Goal: Information Seeking & Learning: Learn about a topic

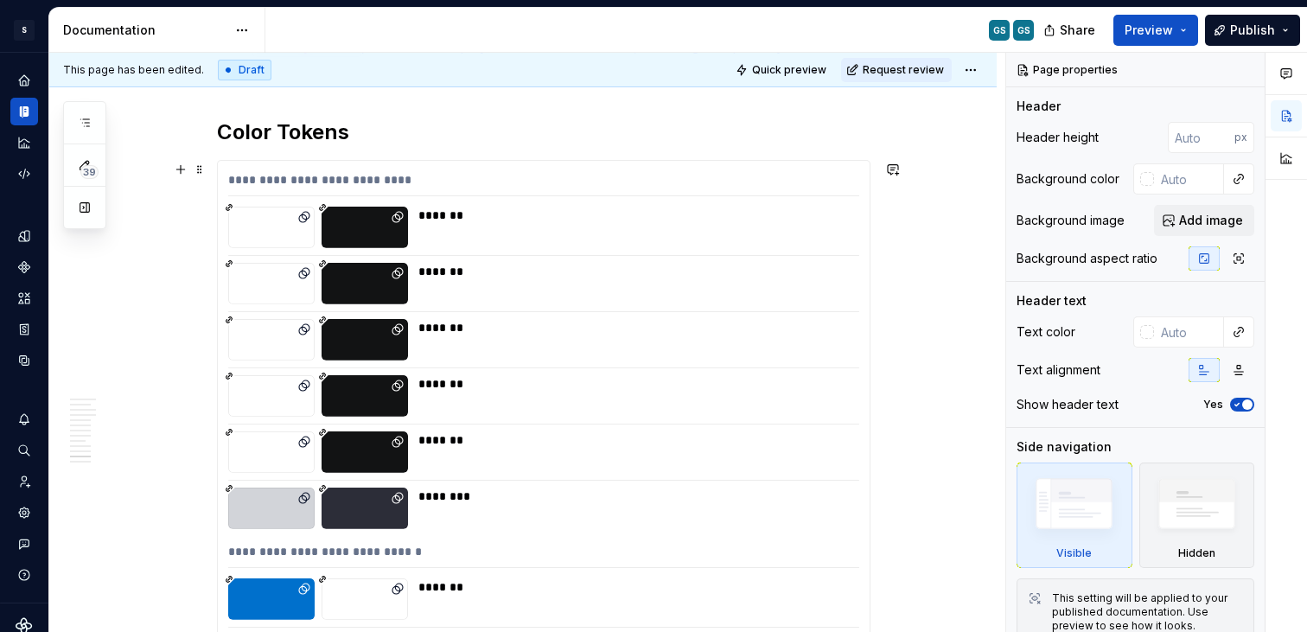
scroll to position [4114, 0]
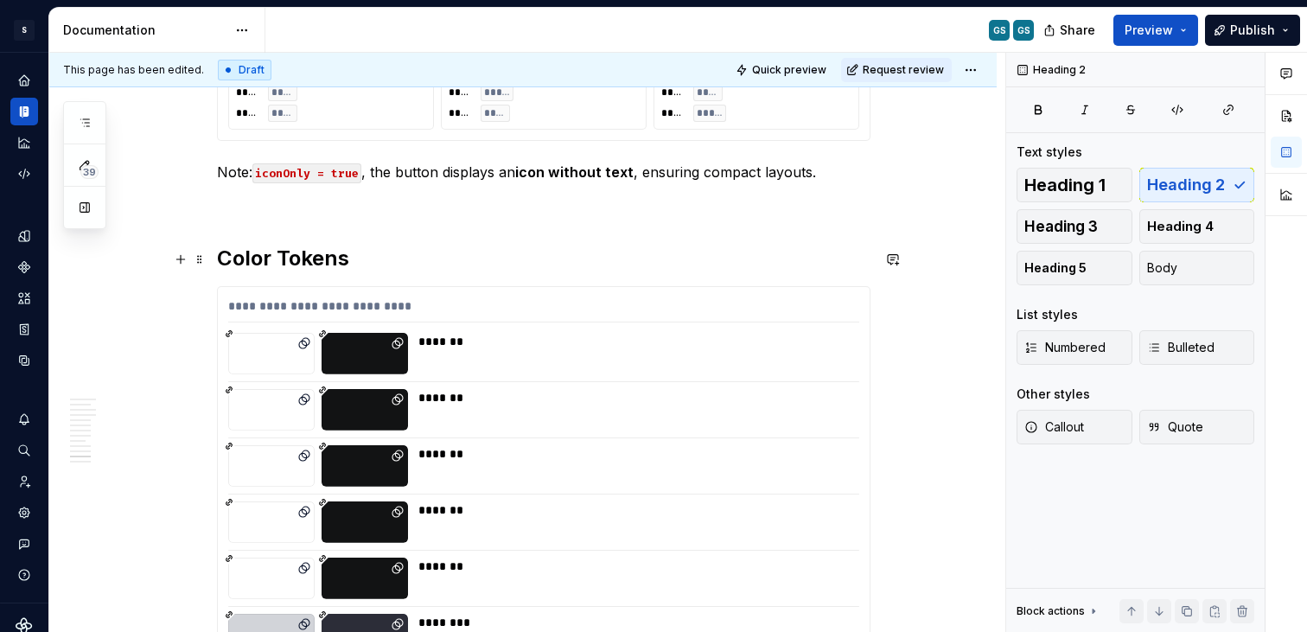
click at [248, 249] on h2 "Color Tokens" at bounding box center [543, 259] width 653 height 28
click at [250, 256] on h2 "Color Tokens" at bounding box center [543, 259] width 653 height 28
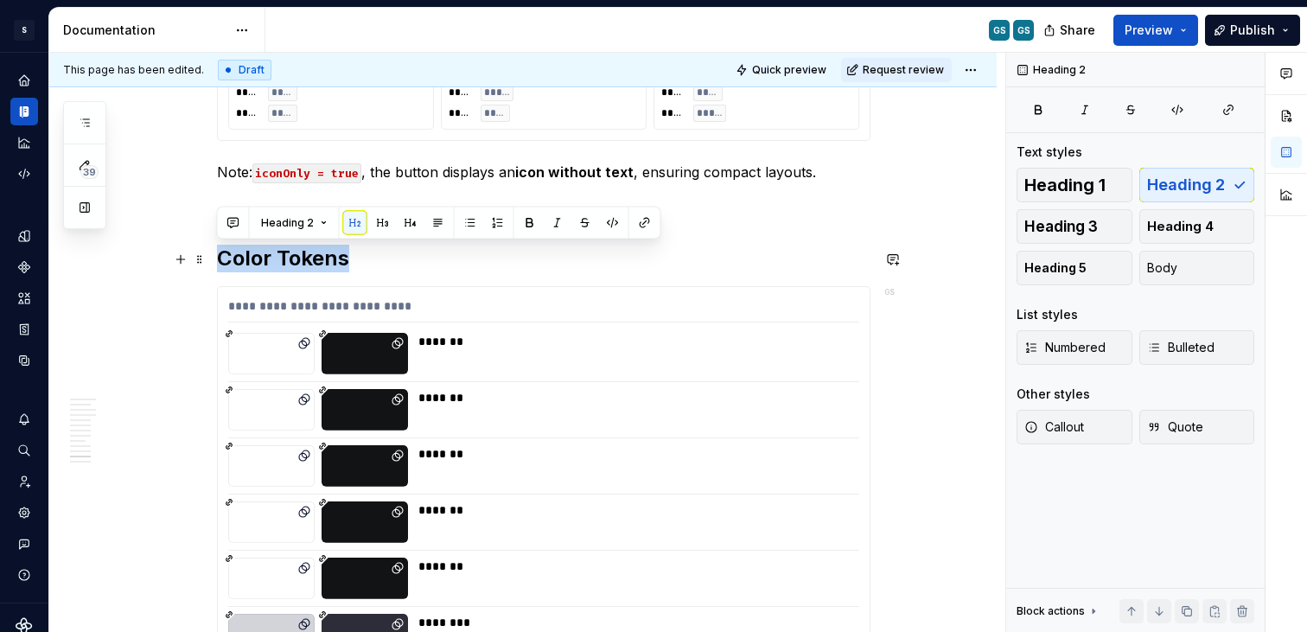
click at [250, 256] on h2 "Color Tokens" at bounding box center [543, 259] width 653 height 28
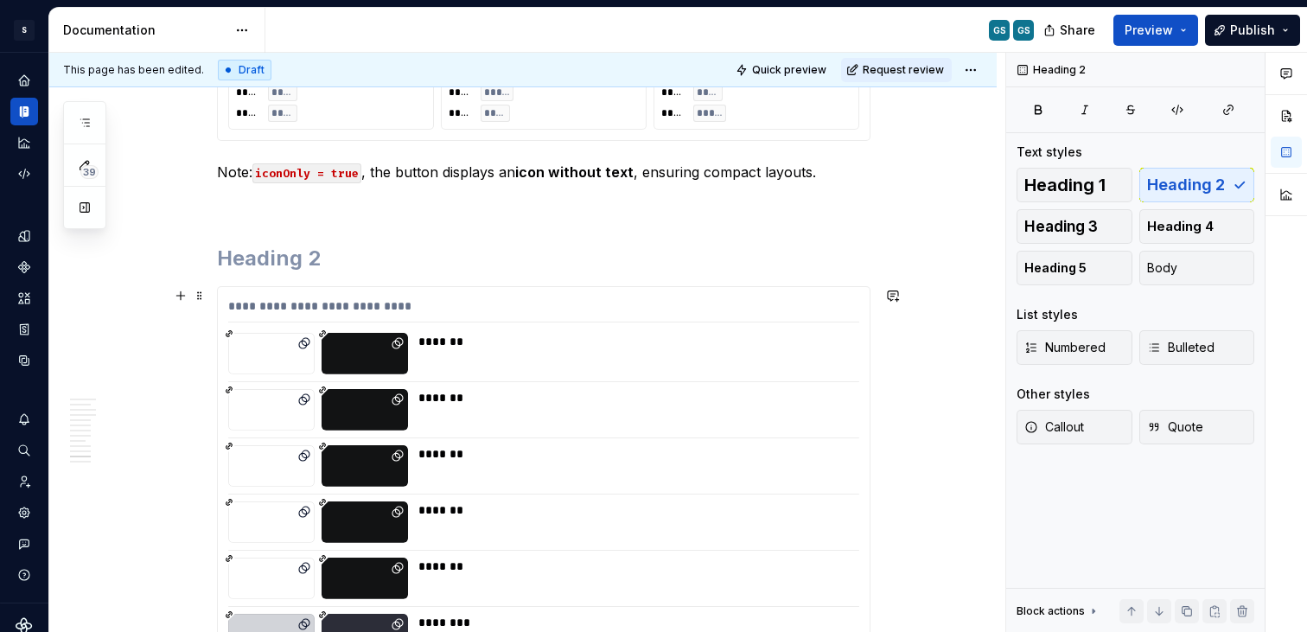
click at [346, 302] on div "**********" at bounding box center [543, 309] width 631 height 25
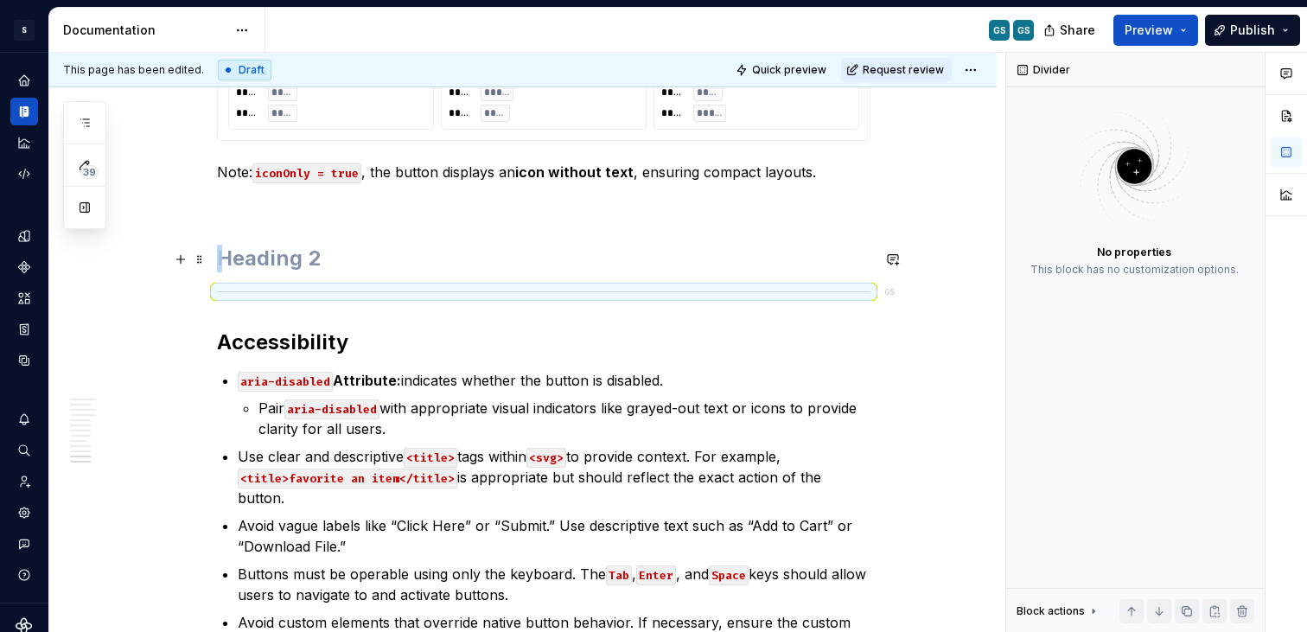
click at [239, 250] on h2 at bounding box center [543, 259] width 653 height 28
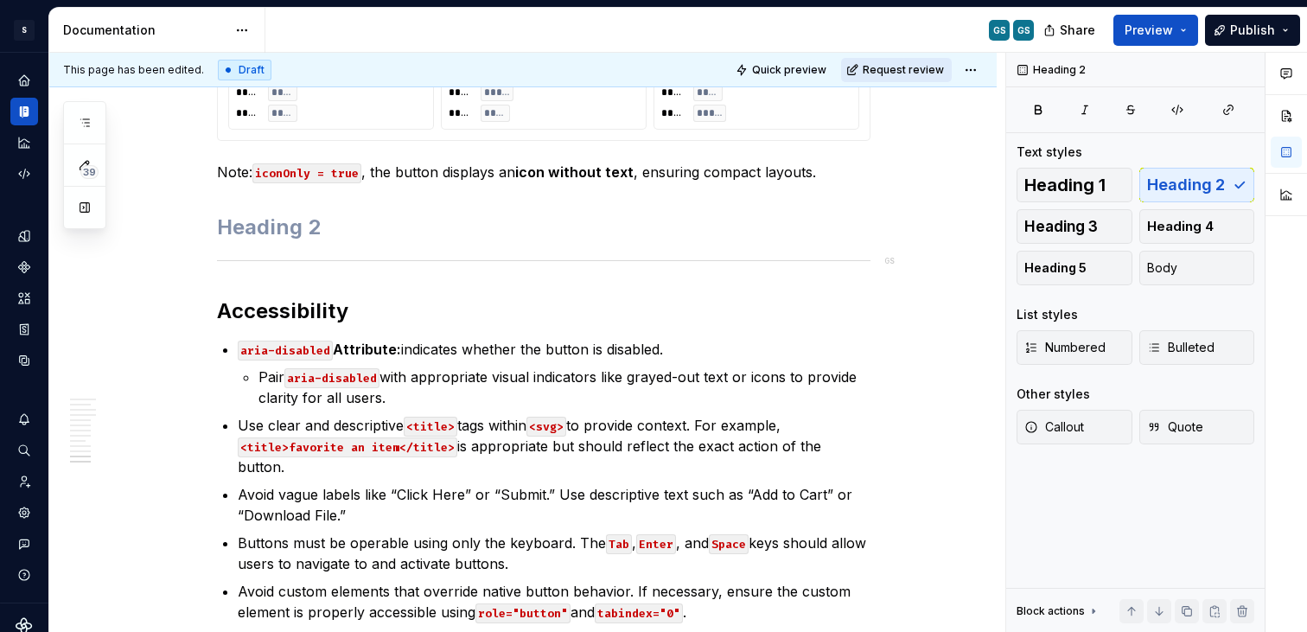
click at [890, 67] on span "Request review" at bounding box center [902, 70] width 81 height 14
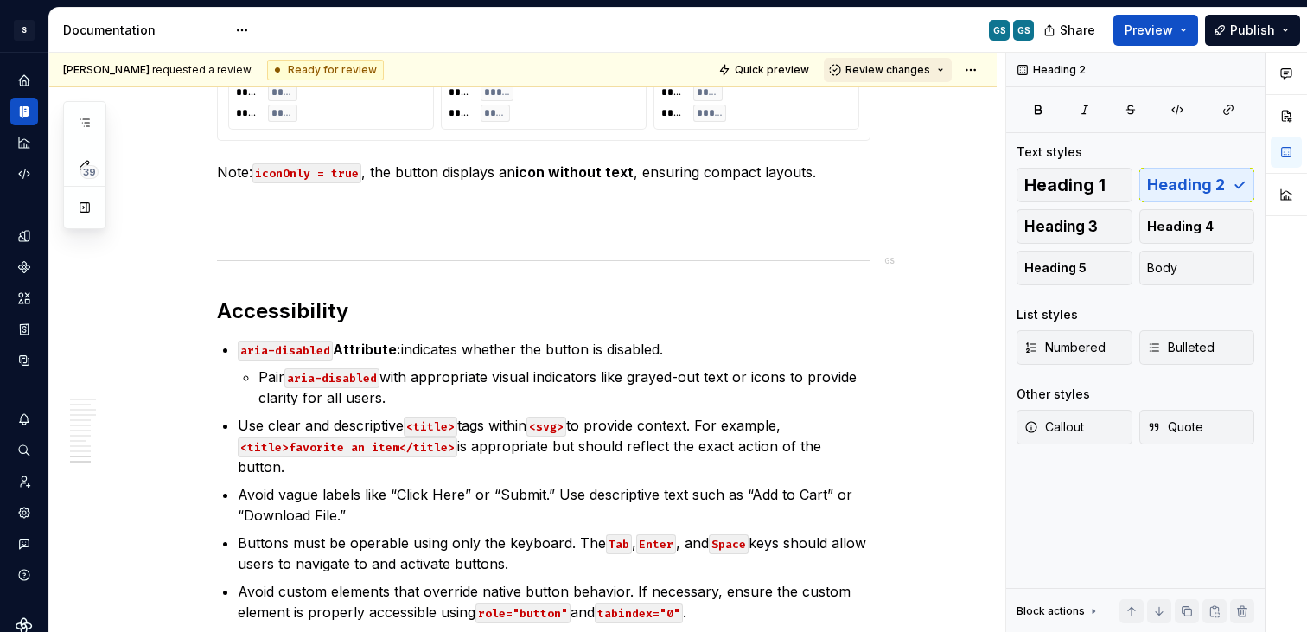
click at [932, 68] on button "Review changes" at bounding box center [888, 70] width 128 height 24
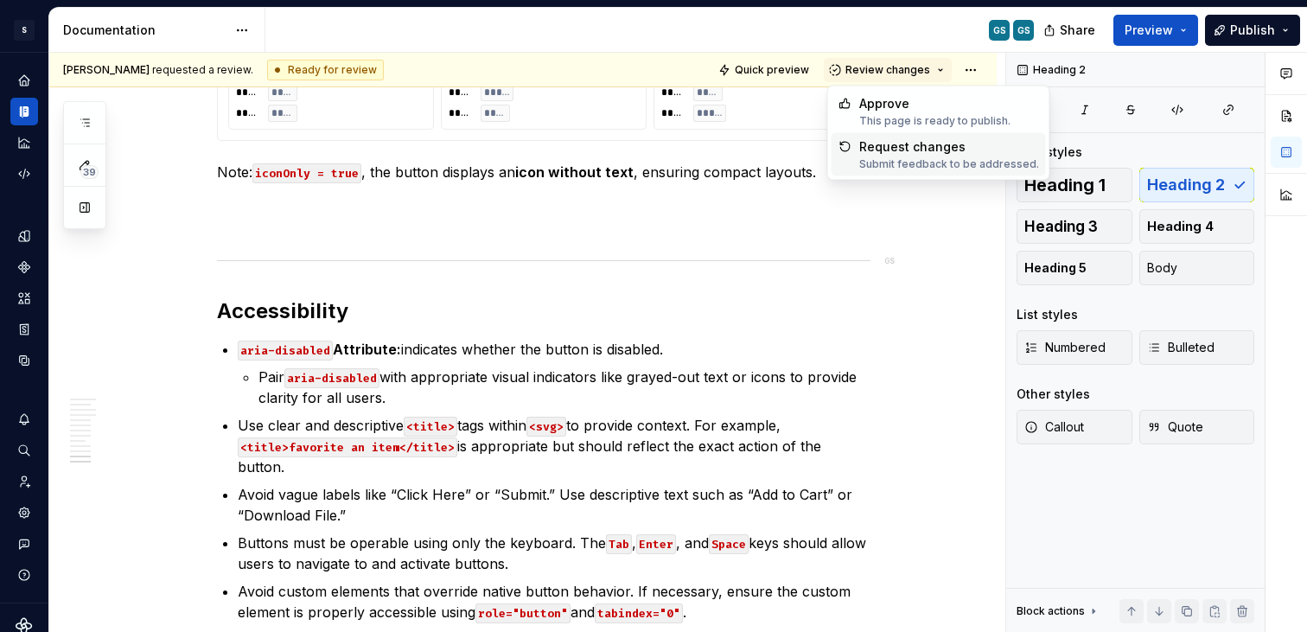
click at [983, 71] on div "[PERSON_NAME] requested a review. Ready for review Quick preview Review changes" at bounding box center [522, 70] width 947 height 35
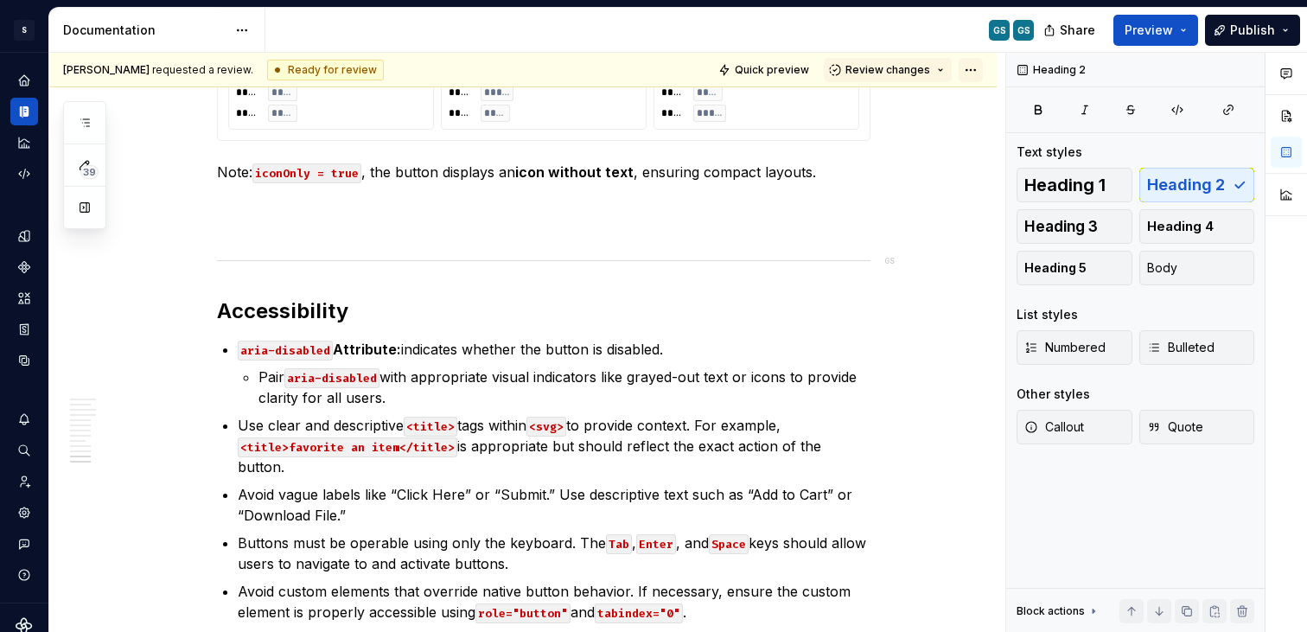
click at [972, 69] on html "S Web & [PERSON_NAME] Systems GS Design system data Documentation GS GS Share P…" at bounding box center [653, 316] width 1307 height 632
click at [1059, 22] on html "S Web & [PERSON_NAME] Systems GS Design system data Documentation GS GS Share P…" at bounding box center [653, 316] width 1307 height 632
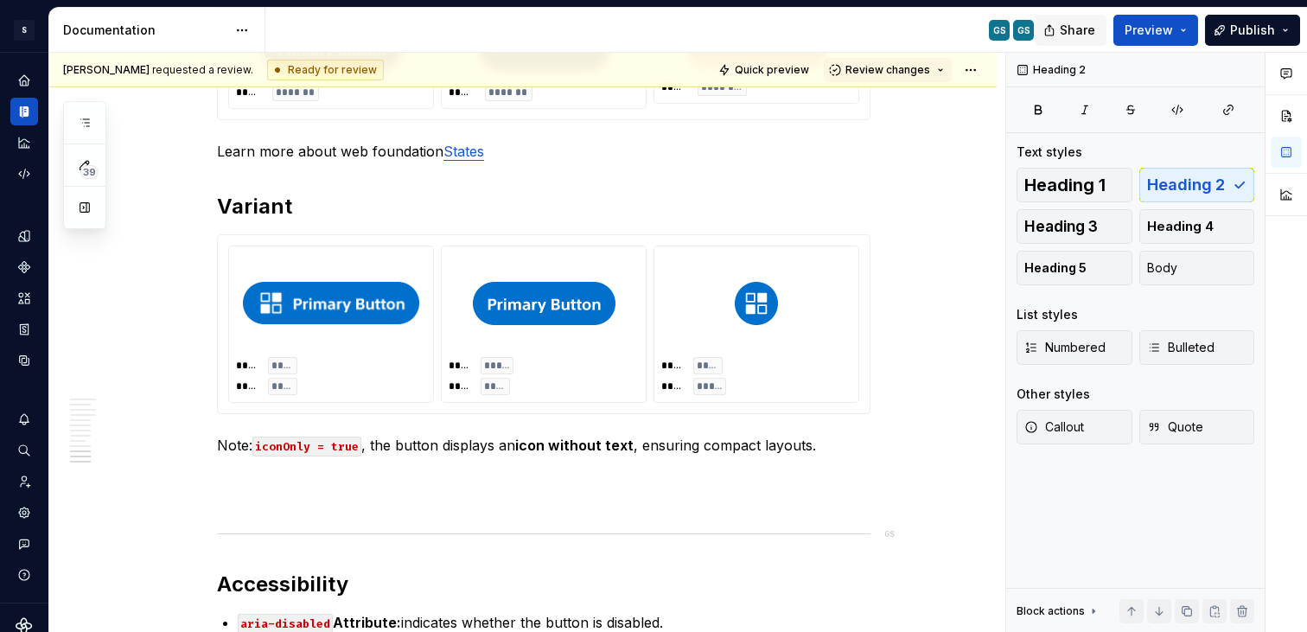
click at [1066, 26] on span "Share" at bounding box center [1077, 30] width 35 height 17
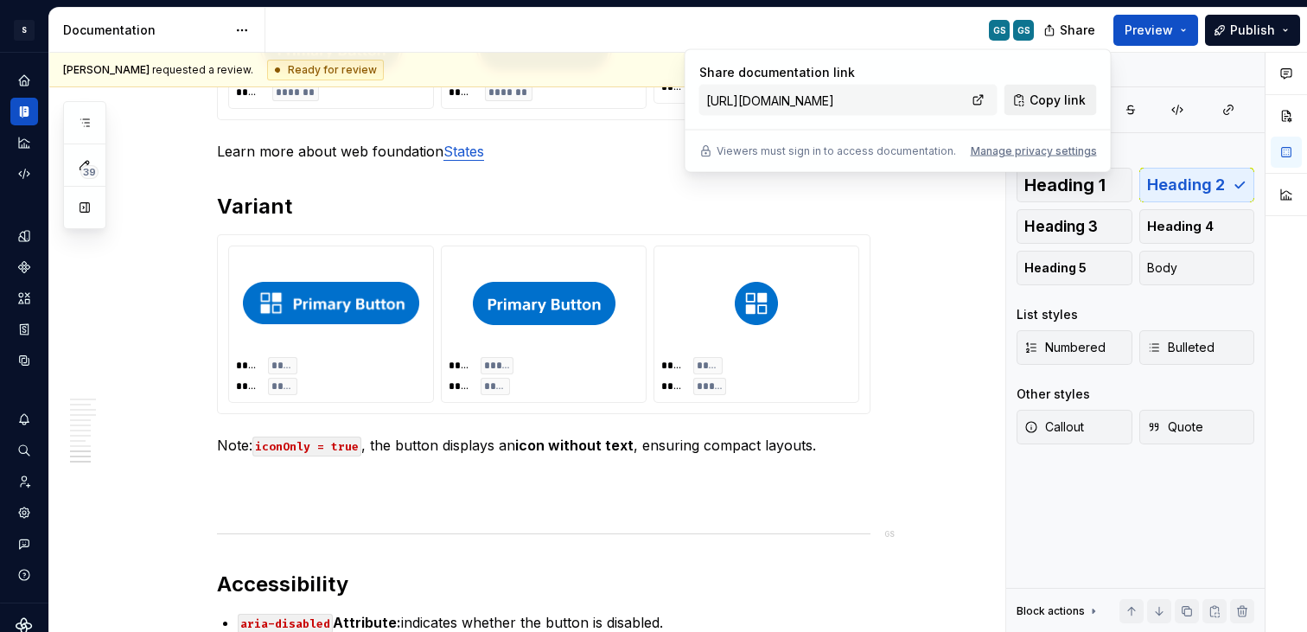
click at [1047, 100] on span "Copy link" at bounding box center [1057, 100] width 56 height 17
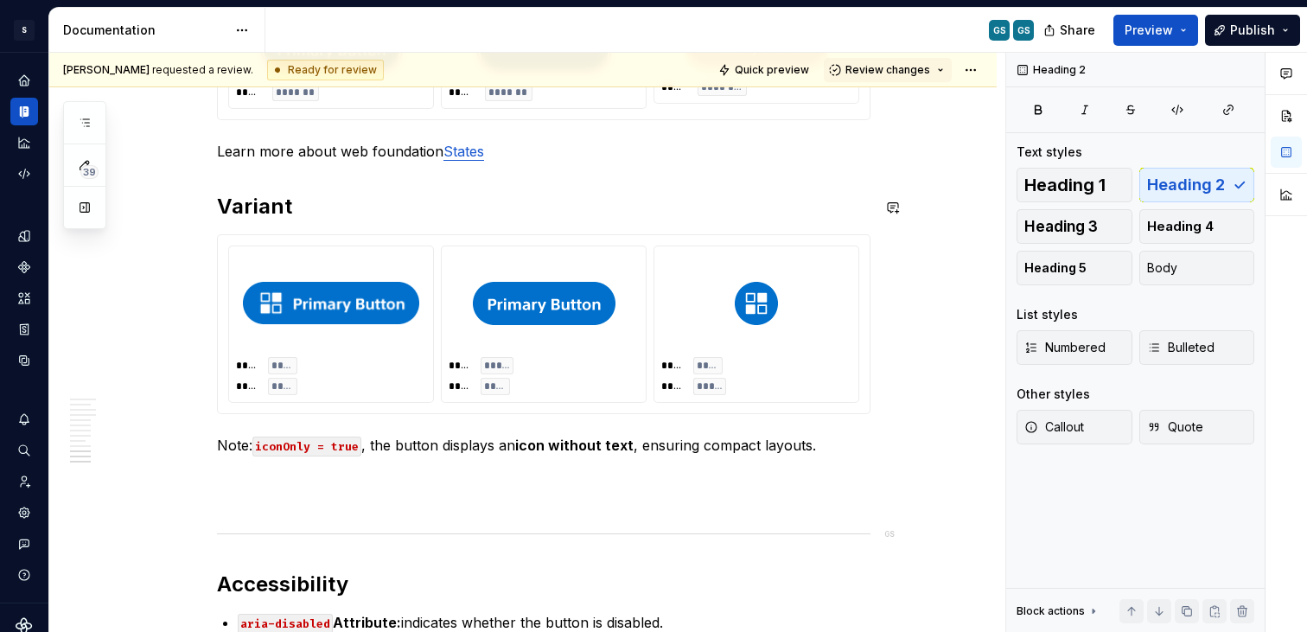
click at [784, 29] on div "GS GS" at bounding box center [656, 30] width 782 height 45
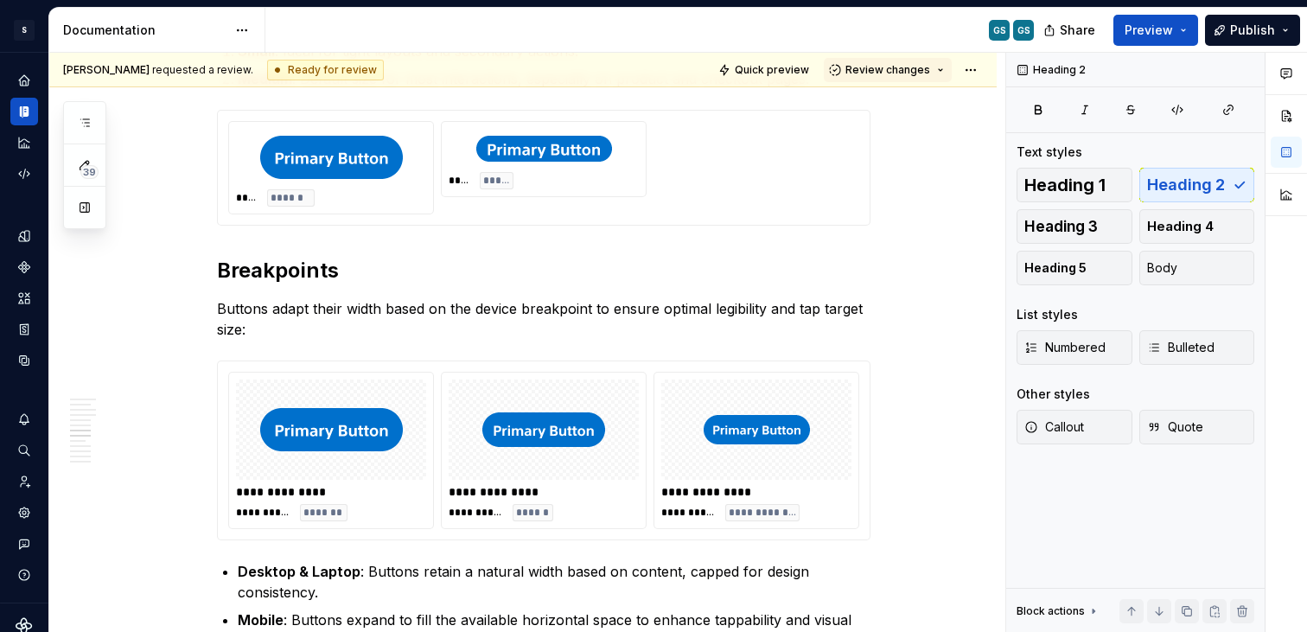
scroll to position [2665, 0]
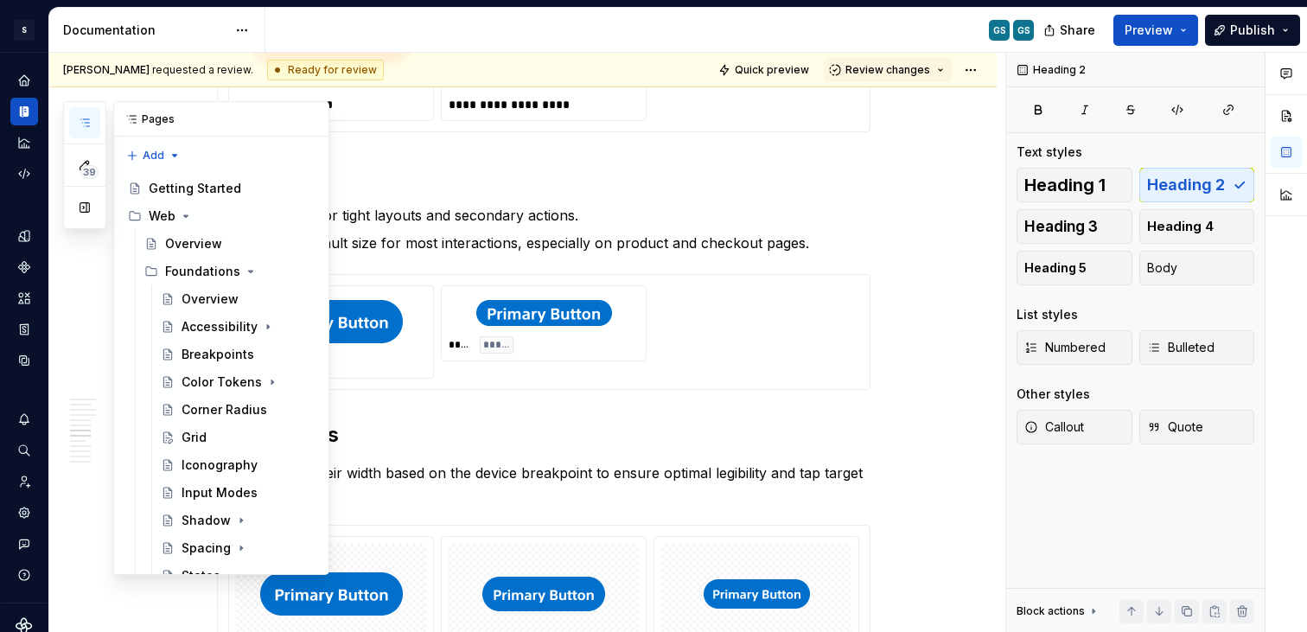
click at [92, 125] on button "button" at bounding box center [84, 122] width 31 height 31
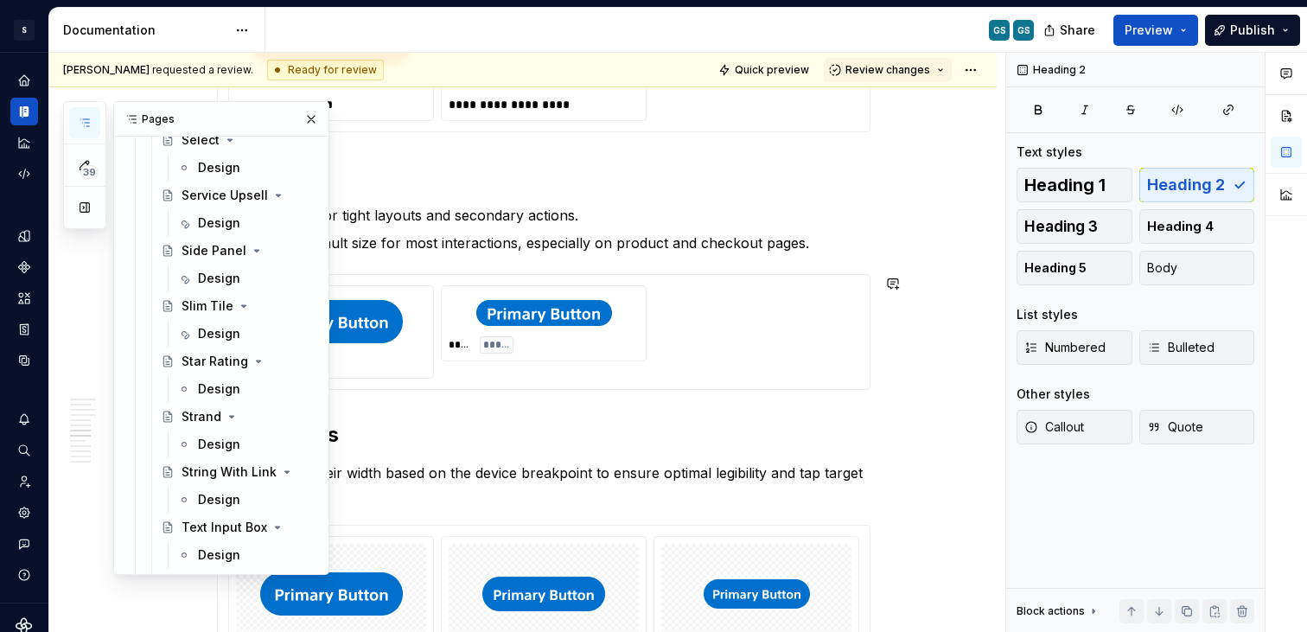
scroll to position [2642, 0]
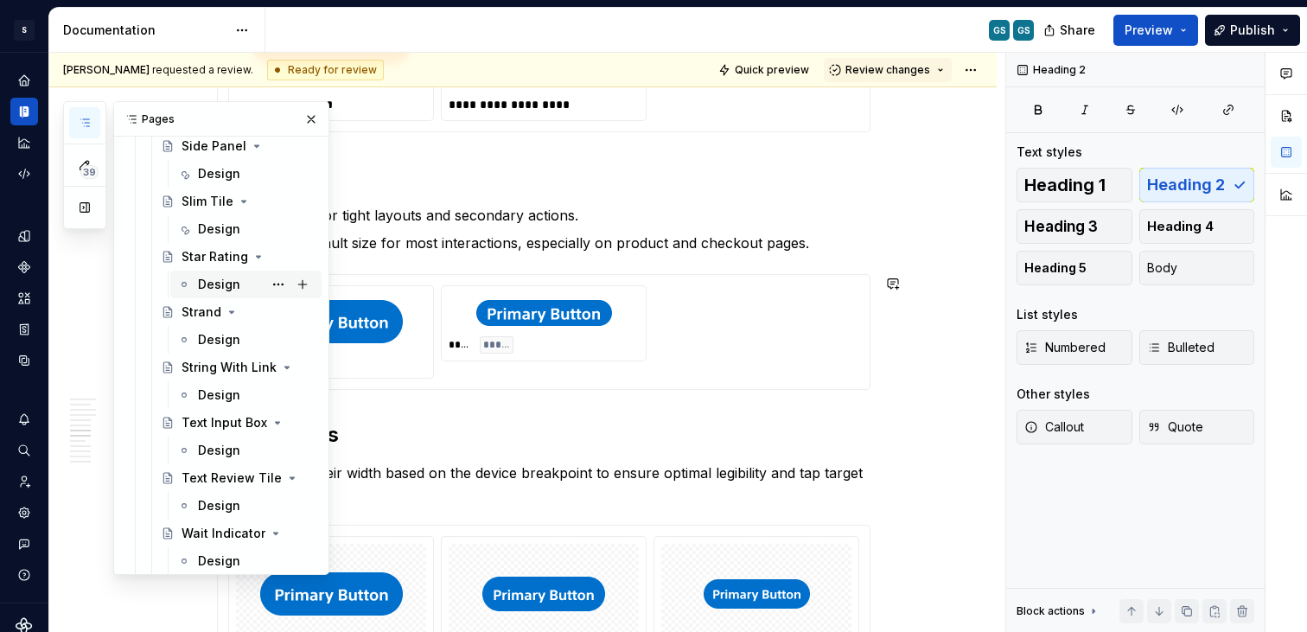
click at [207, 283] on div "Design" at bounding box center [219, 284] width 42 height 17
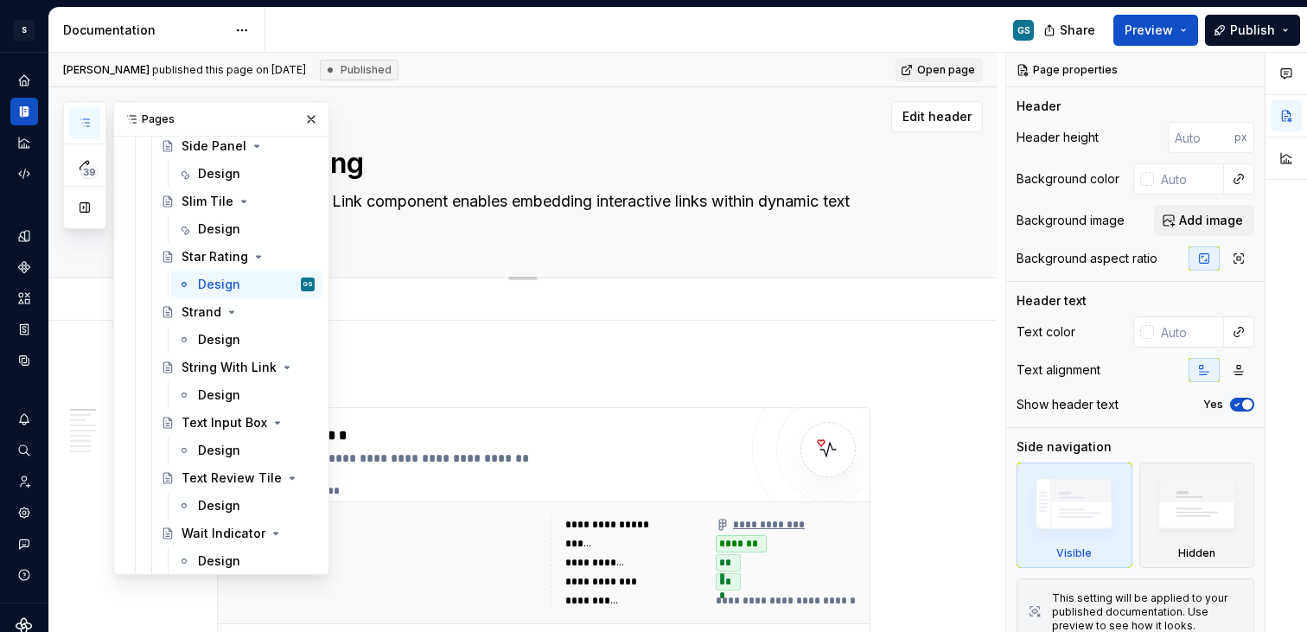
click at [299, 119] on button "button" at bounding box center [311, 119] width 24 height 24
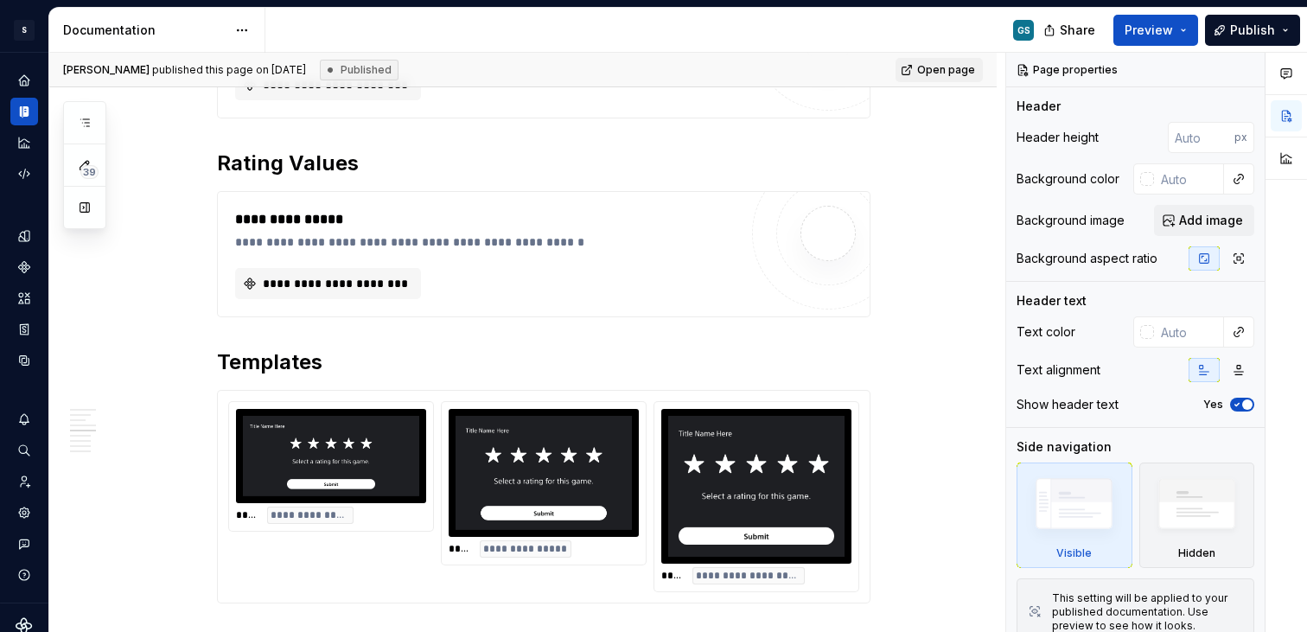
scroll to position [2187, 0]
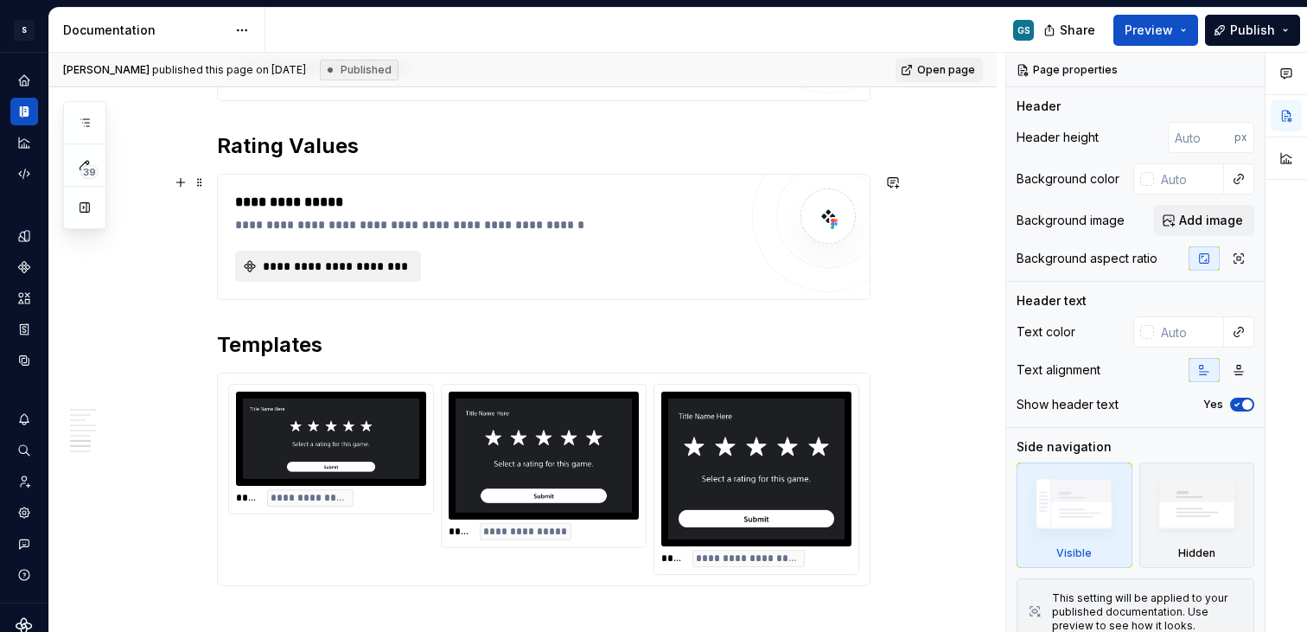
click at [345, 267] on span "**********" at bounding box center [335, 266] width 150 height 17
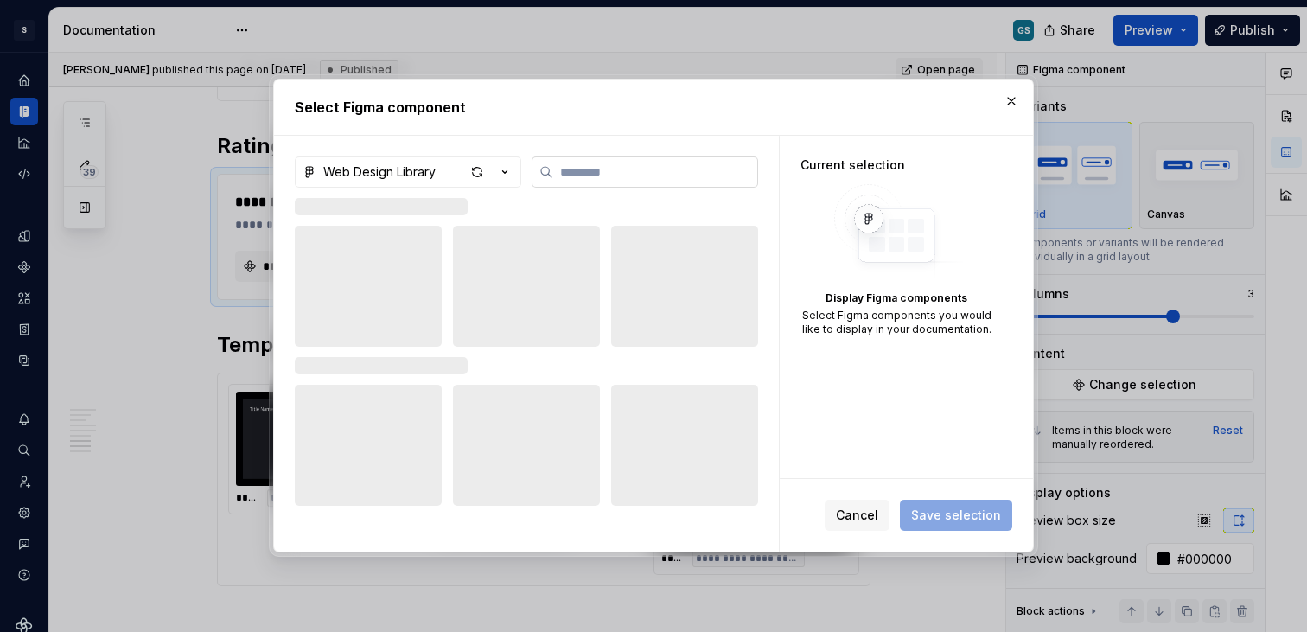
type textarea "*"
type input "****"
type textarea "*"
type input "****"
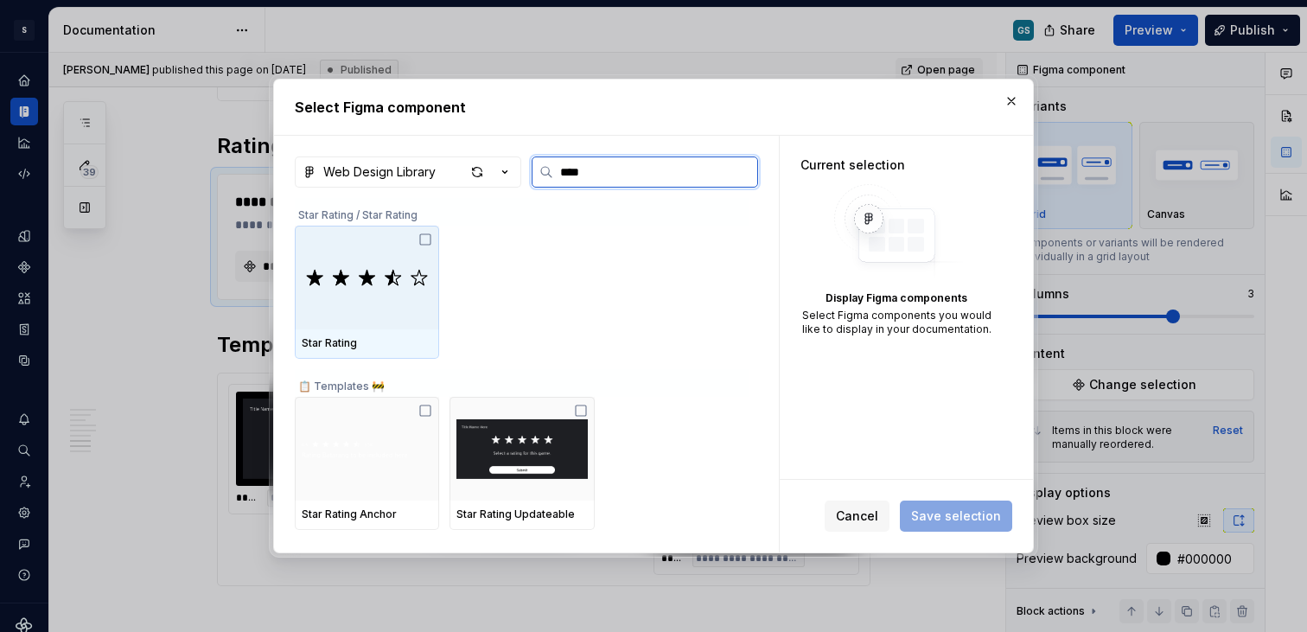
click at [398, 270] on img at bounding box center [367, 277] width 130 height 52
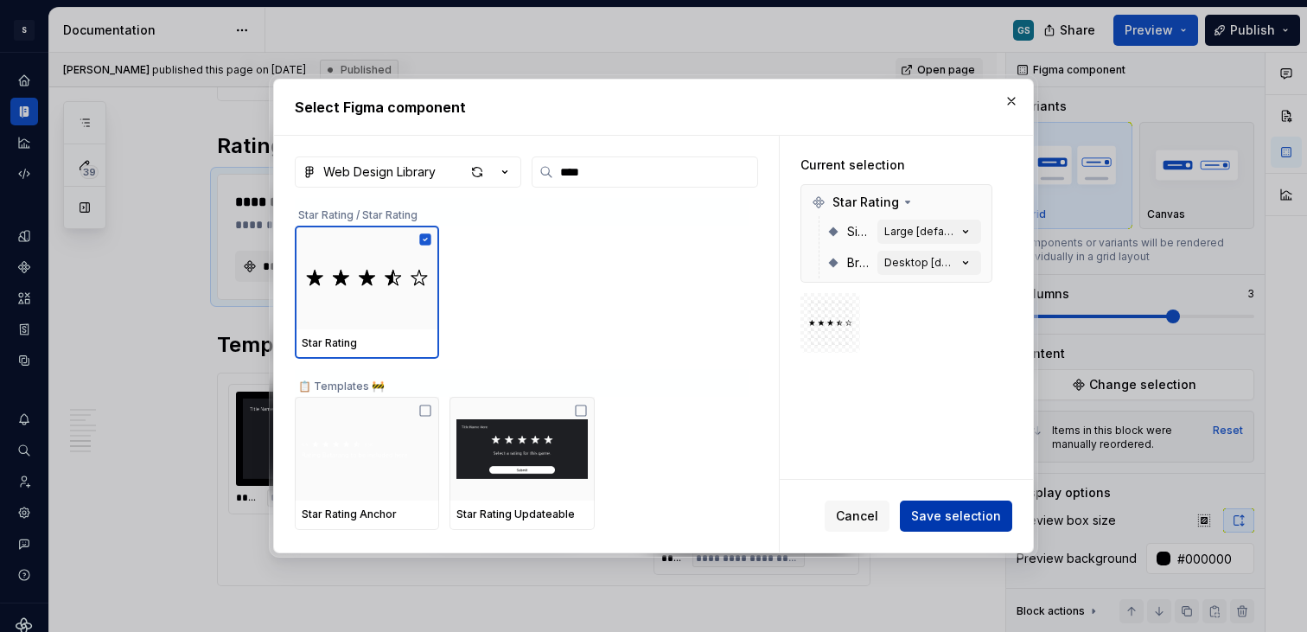
click at [943, 512] on span "Save selection" at bounding box center [956, 515] width 90 height 17
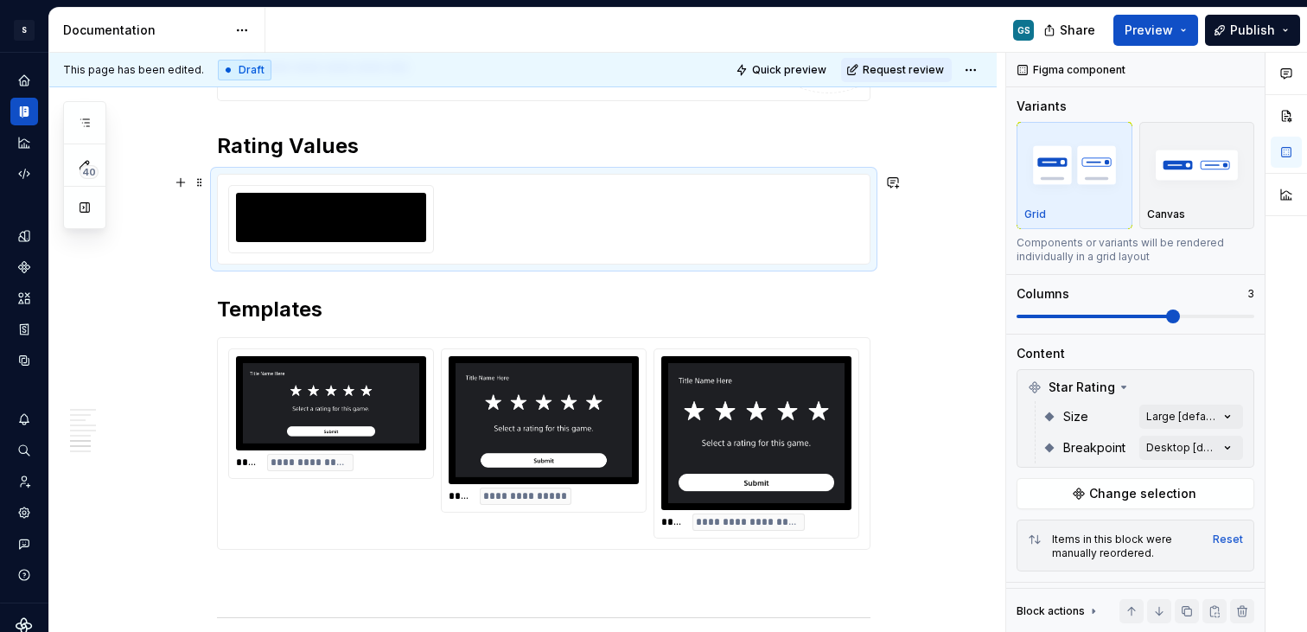
type textarea "*"
click at [612, 227] on div at bounding box center [543, 219] width 631 height 68
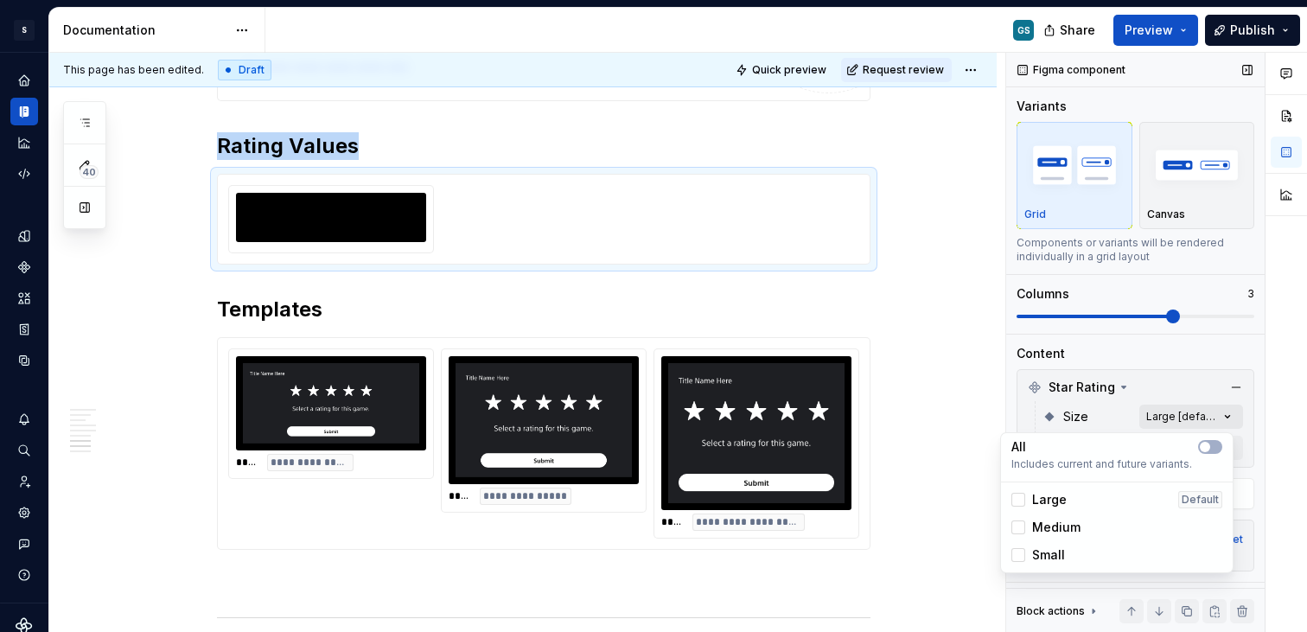
click at [1180, 422] on div "Comments Open comments No comments yet Select ‘Comment’ from the block context …" at bounding box center [1156, 343] width 301 height 580
click at [1180, 417] on div "Comments Open comments No comments yet Select ‘Comment’ from the block context …" at bounding box center [1156, 343] width 301 height 580
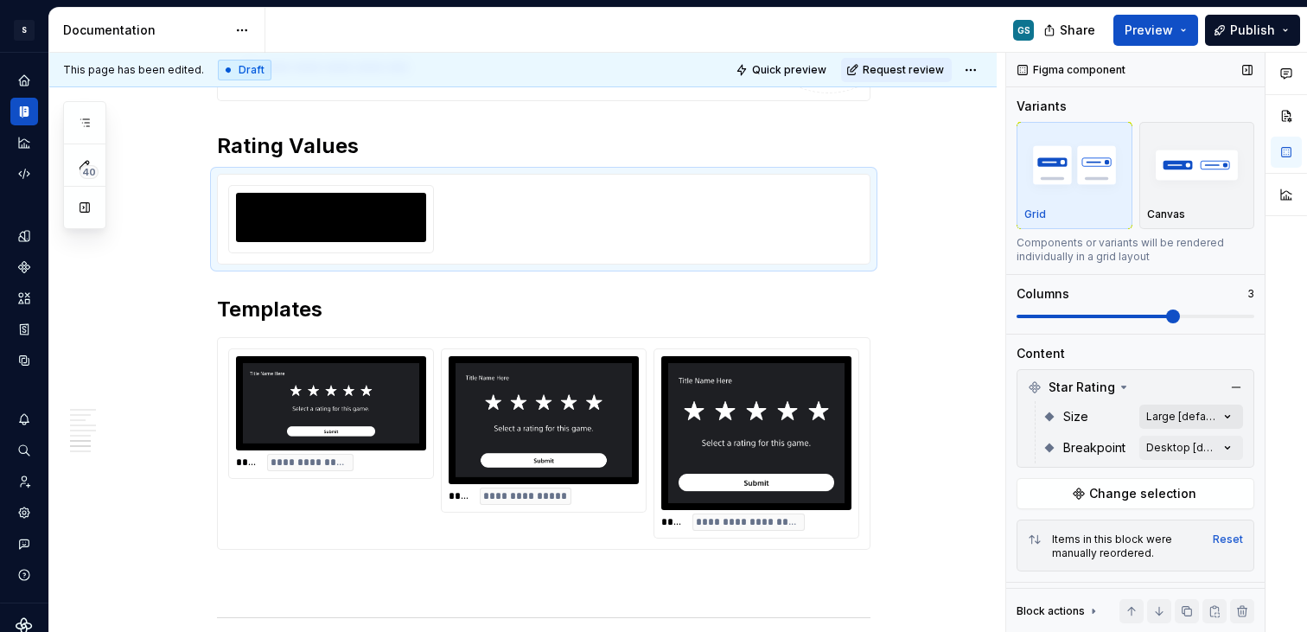
click at [1152, 415] on div "Comments Open comments No comments yet Select ‘Comment’ from the block context …" at bounding box center [1156, 343] width 301 height 580
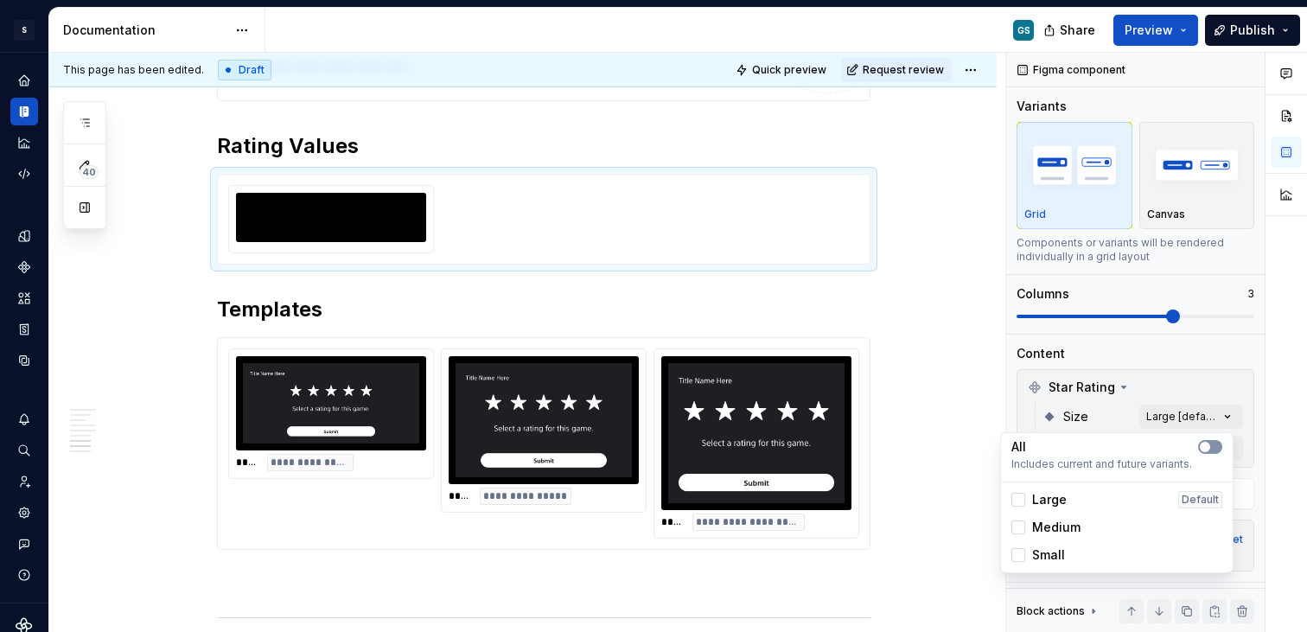
click at [1208, 446] on span "button" at bounding box center [1205, 447] width 10 height 10
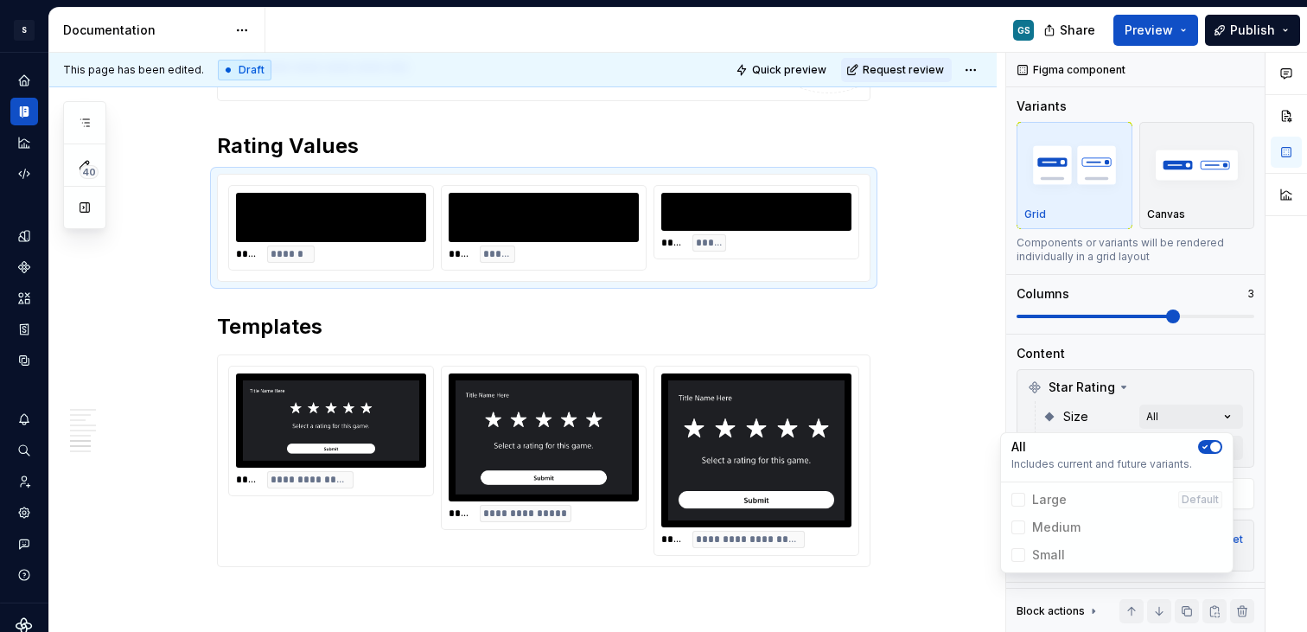
click at [1101, 336] on div "Comments Open comments No comments yet Select ‘Comment’ from the block context …" at bounding box center [1156, 343] width 301 height 580
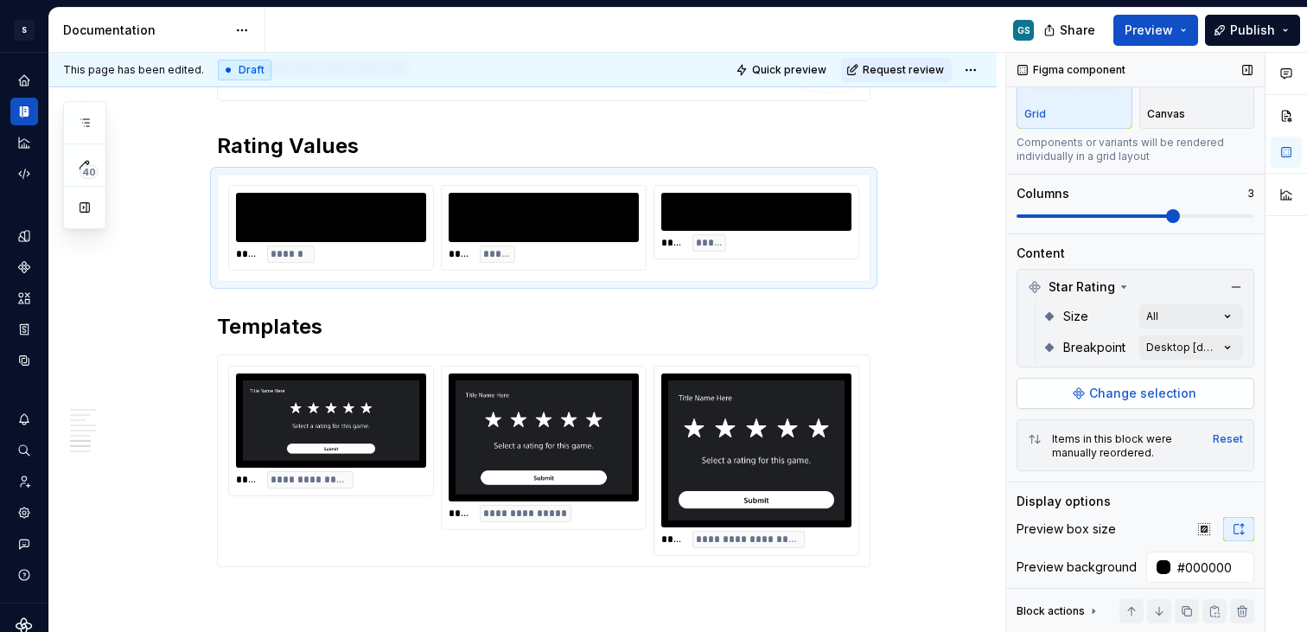
scroll to position [122, 0]
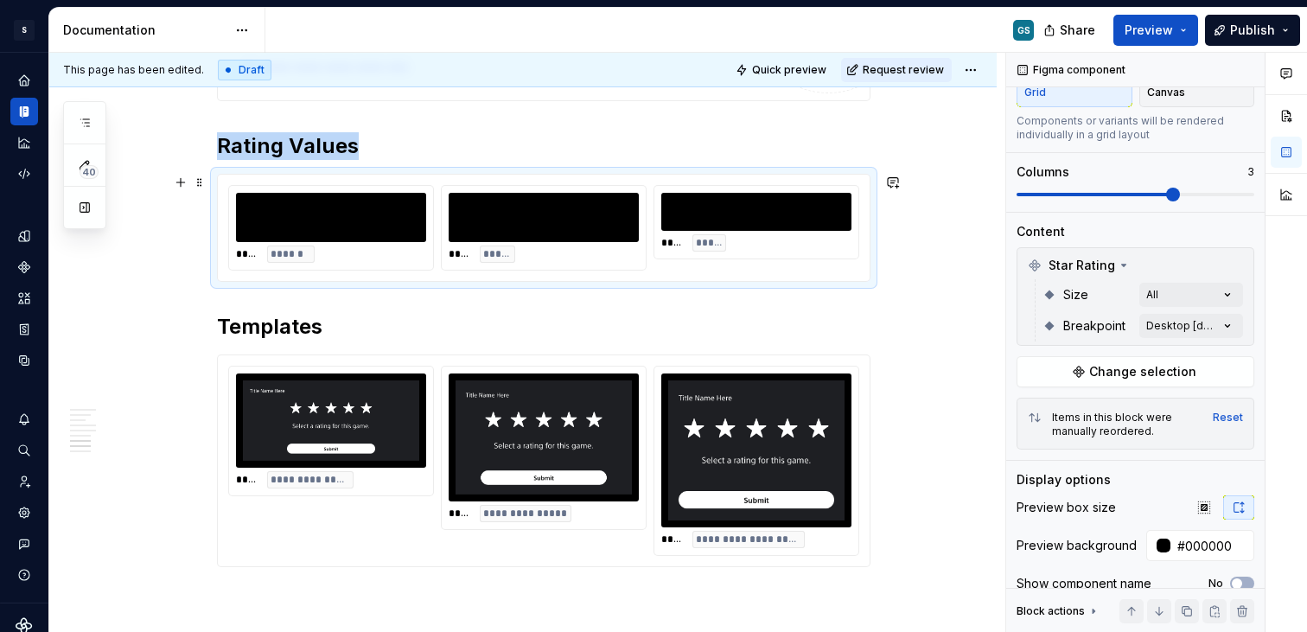
click at [684, 198] on div at bounding box center [756, 212] width 190 height 38
click at [197, 185] on span at bounding box center [200, 182] width 14 height 24
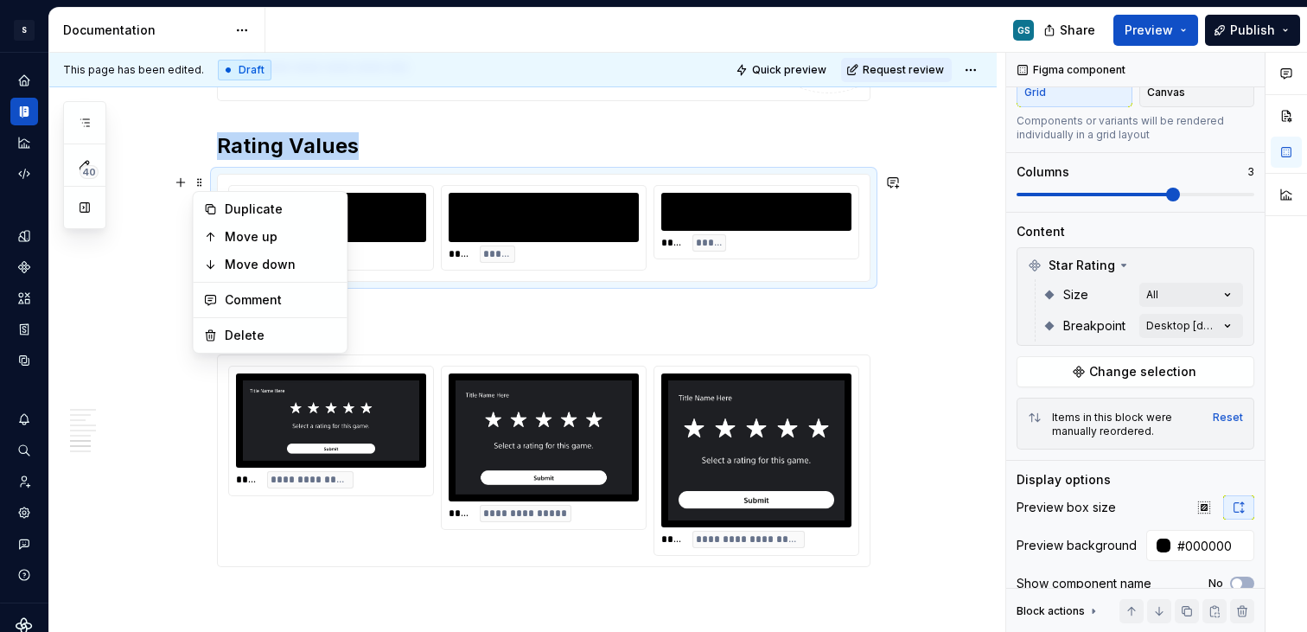
click at [574, 266] on div "**** *****" at bounding box center [544, 228] width 204 height 84
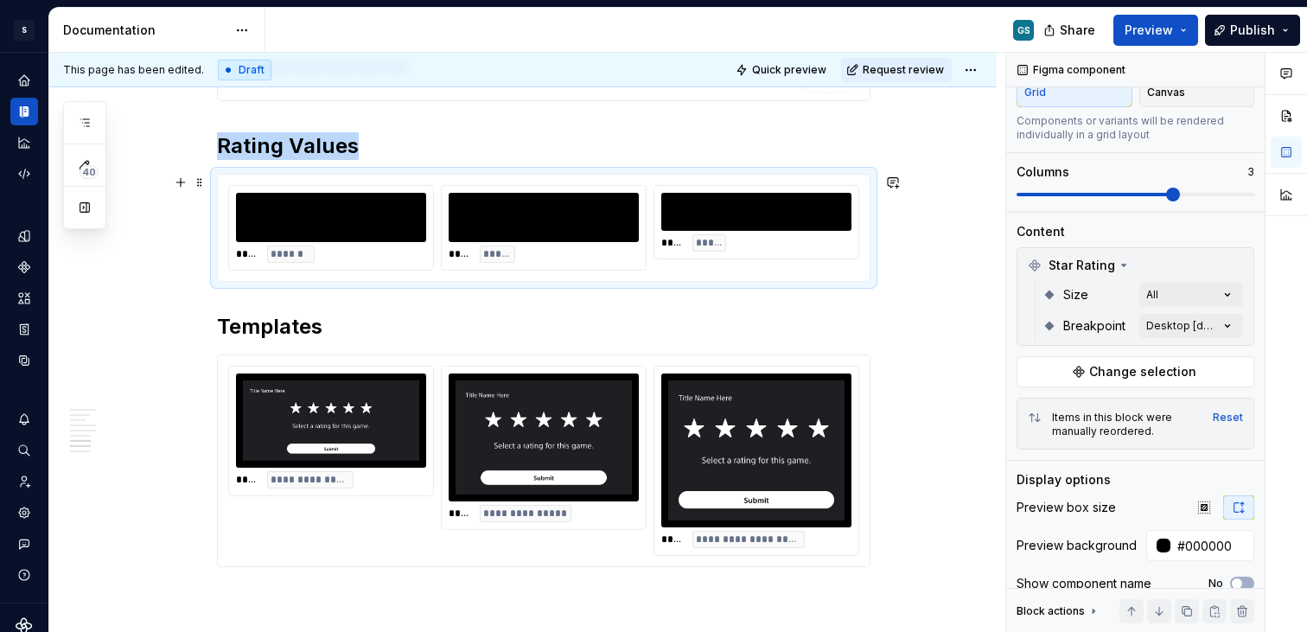
click at [544, 250] on div "**** *****" at bounding box center [544, 253] width 190 height 17
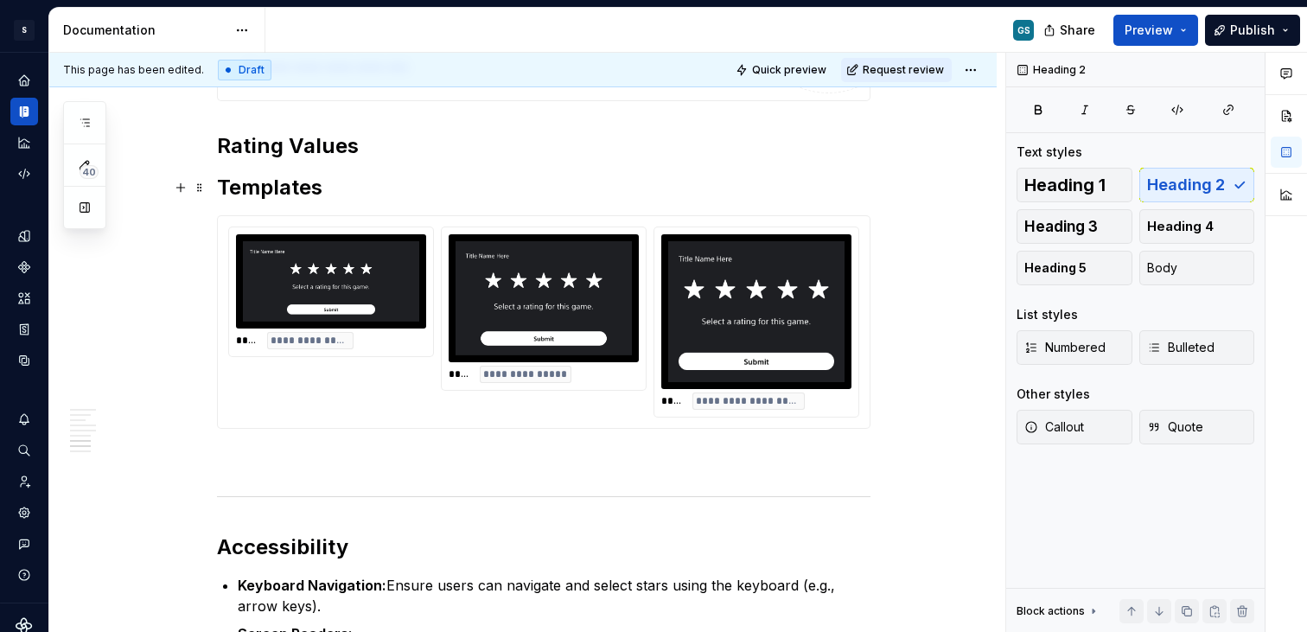
scroll to position [0, 0]
click at [387, 155] on h2 "Rating Values" at bounding box center [543, 146] width 653 height 28
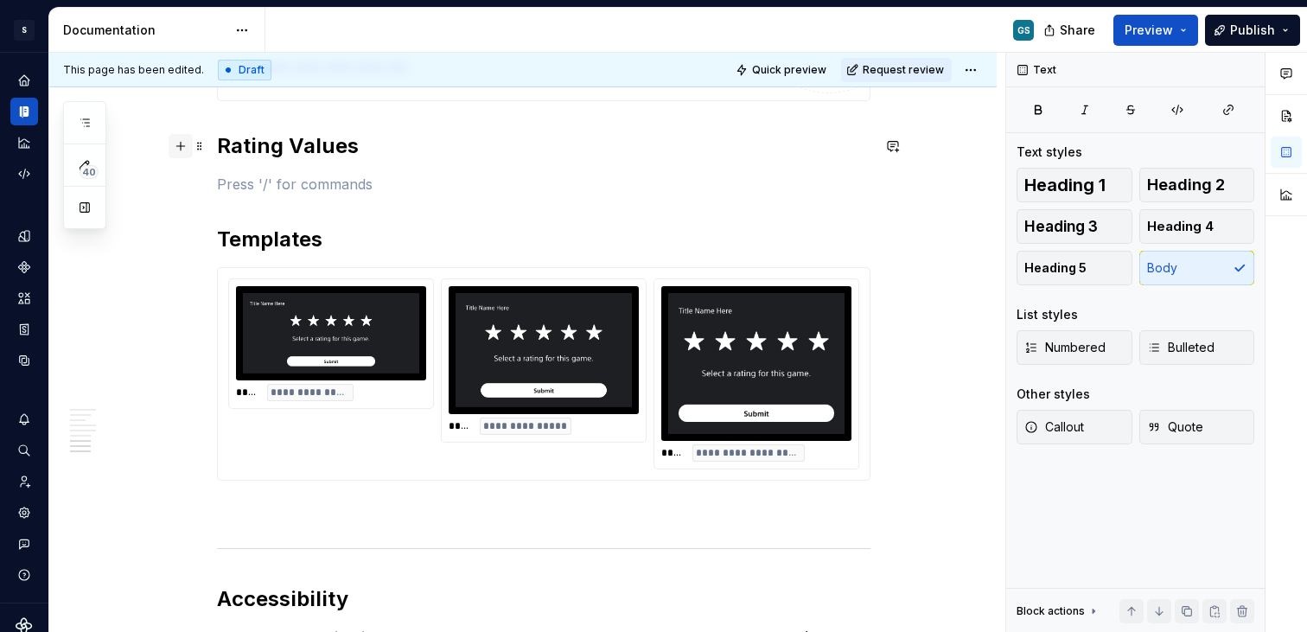
click at [176, 146] on button "button" at bounding box center [181, 146] width 24 height 24
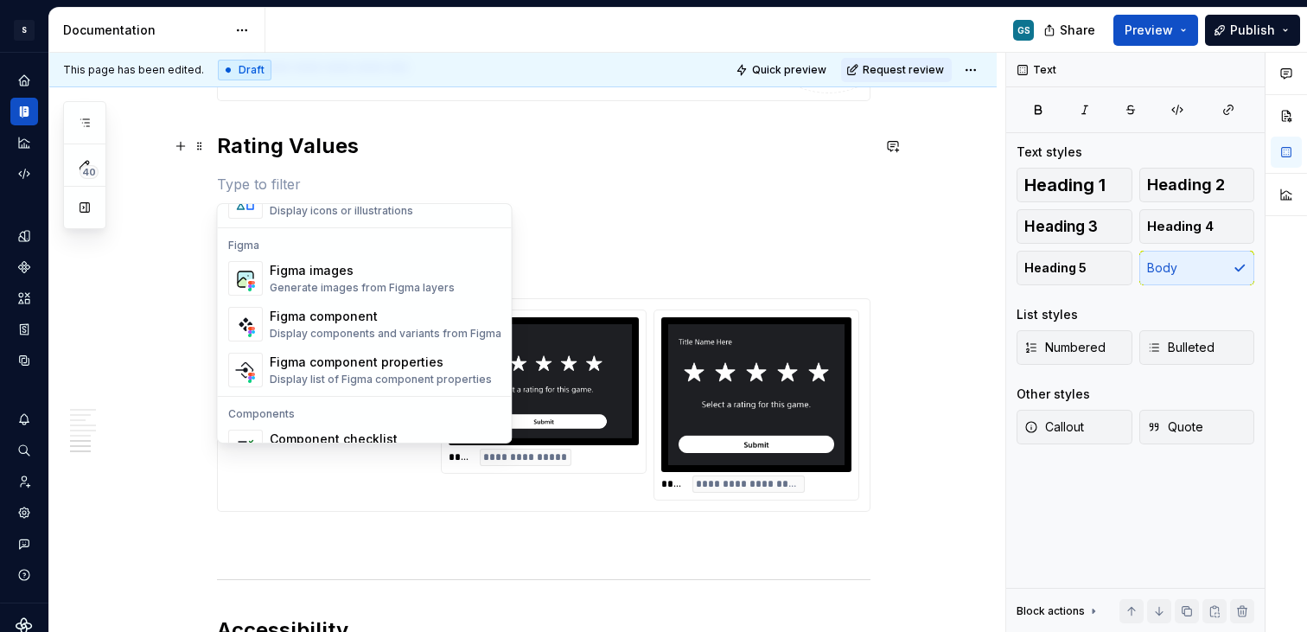
scroll to position [1658, 0]
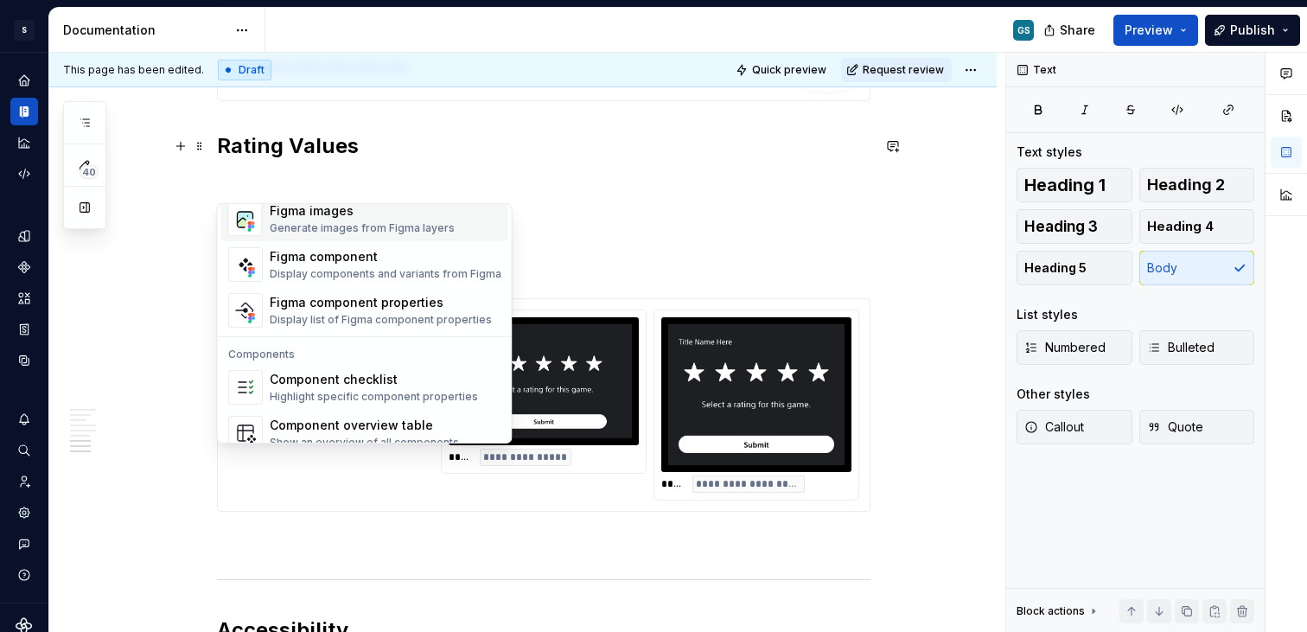
click at [298, 231] on div "Generate images from Figma layers" at bounding box center [362, 228] width 185 height 14
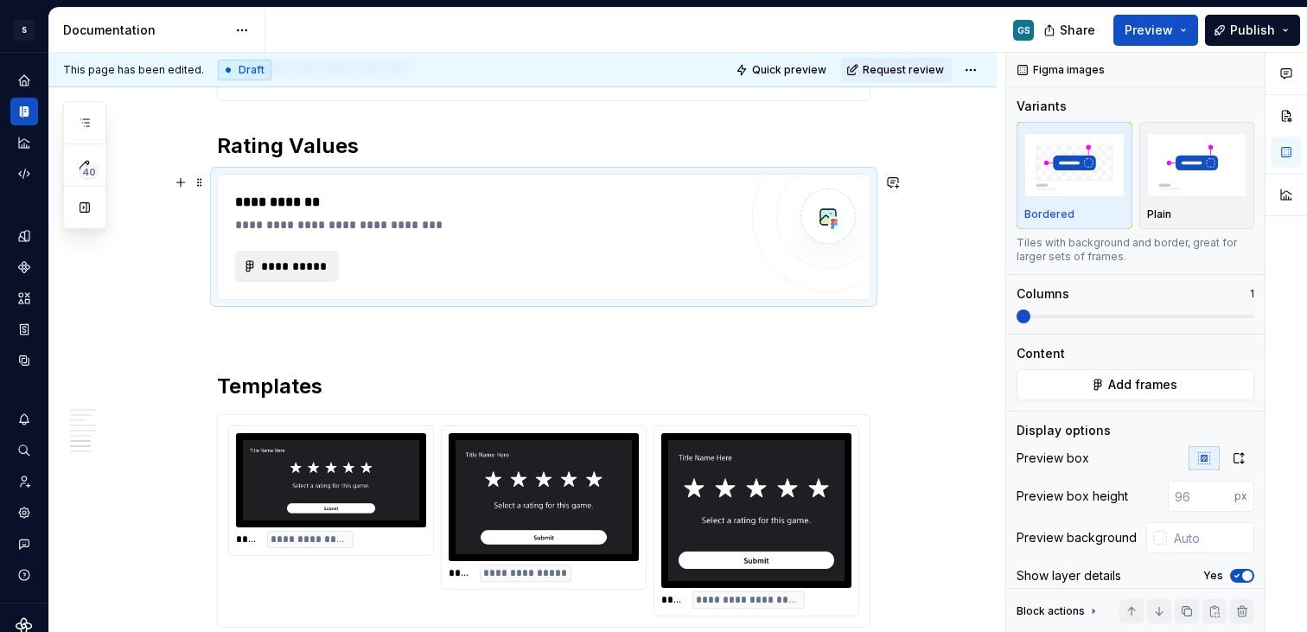
click at [295, 269] on span "**********" at bounding box center [293, 266] width 67 height 17
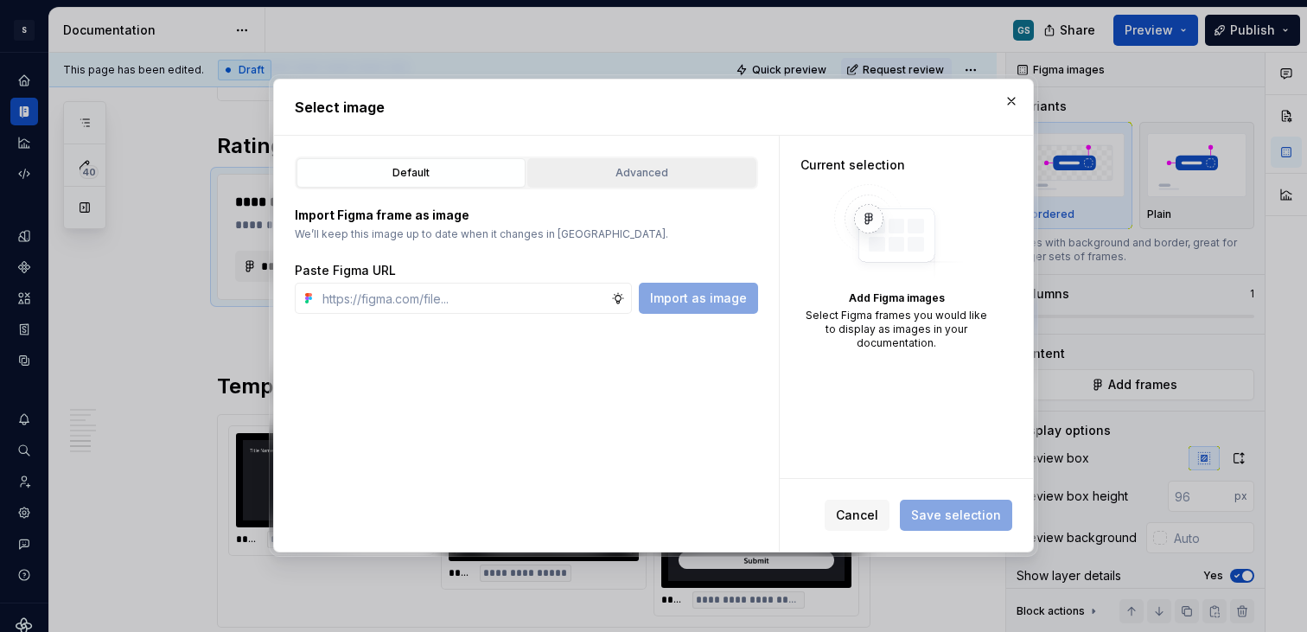
click at [640, 169] on div "Advanced" at bounding box center [641, 172] width 217 height 17
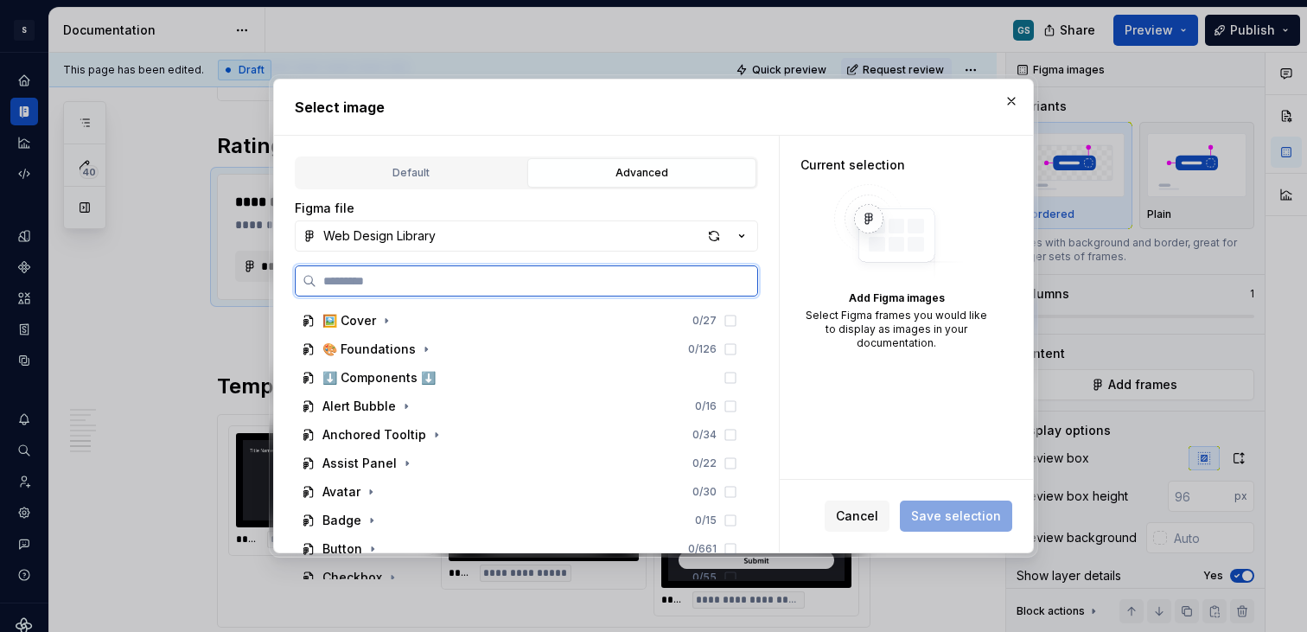
click at [511, 288] on input "search" at bounding box center [536, 280] width 441 height 17
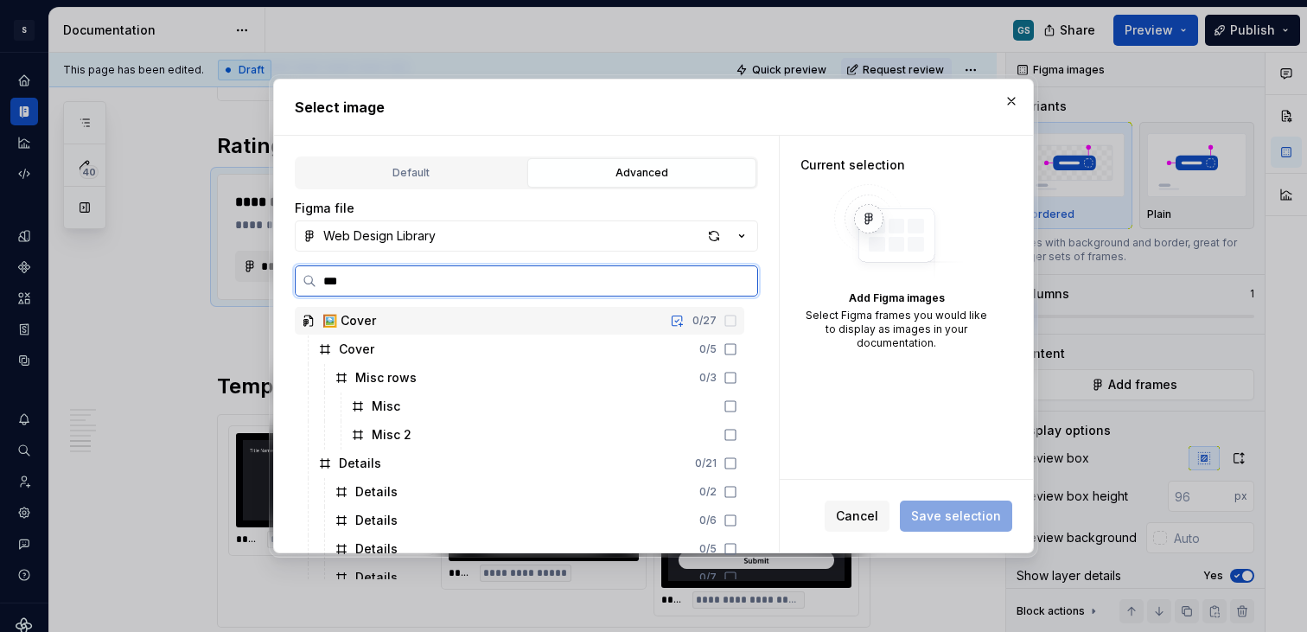
type input "****"
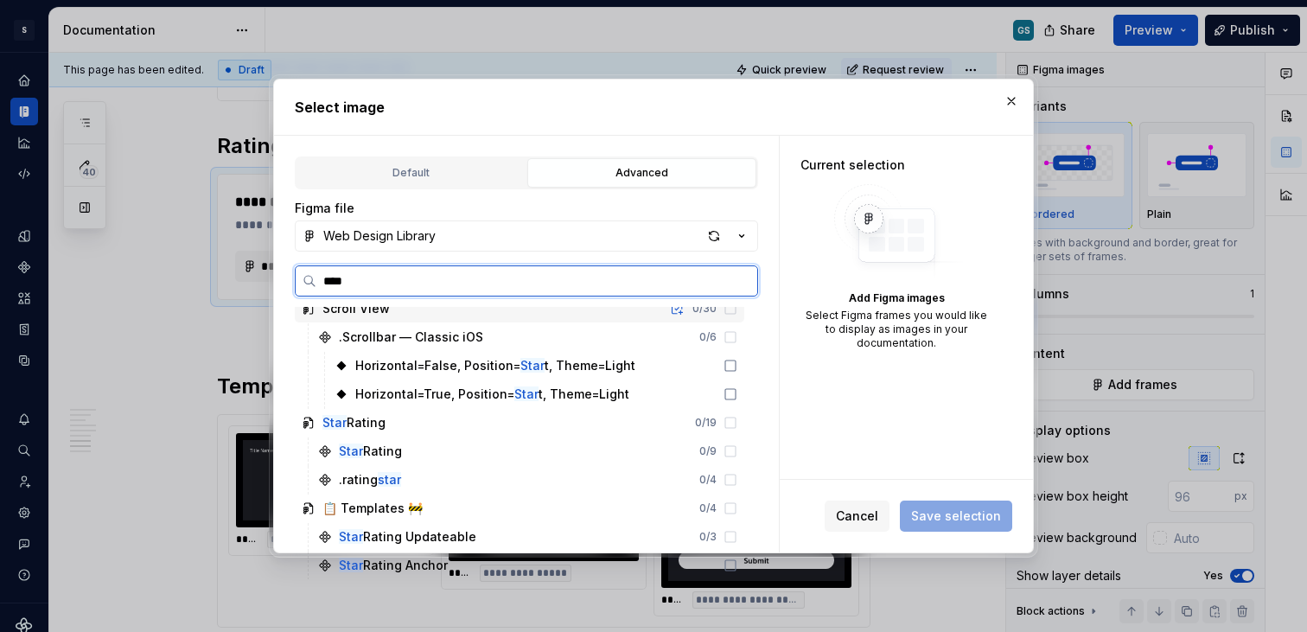
scroll to position [13, 0]
click at [475, 475] on div ".rating star 0 / 4" at bounding box center [527, 479] width 433 height 28
type textarea "*"
click at [725, 474] on icon at bounding box center [730, 479] width 10 height 10
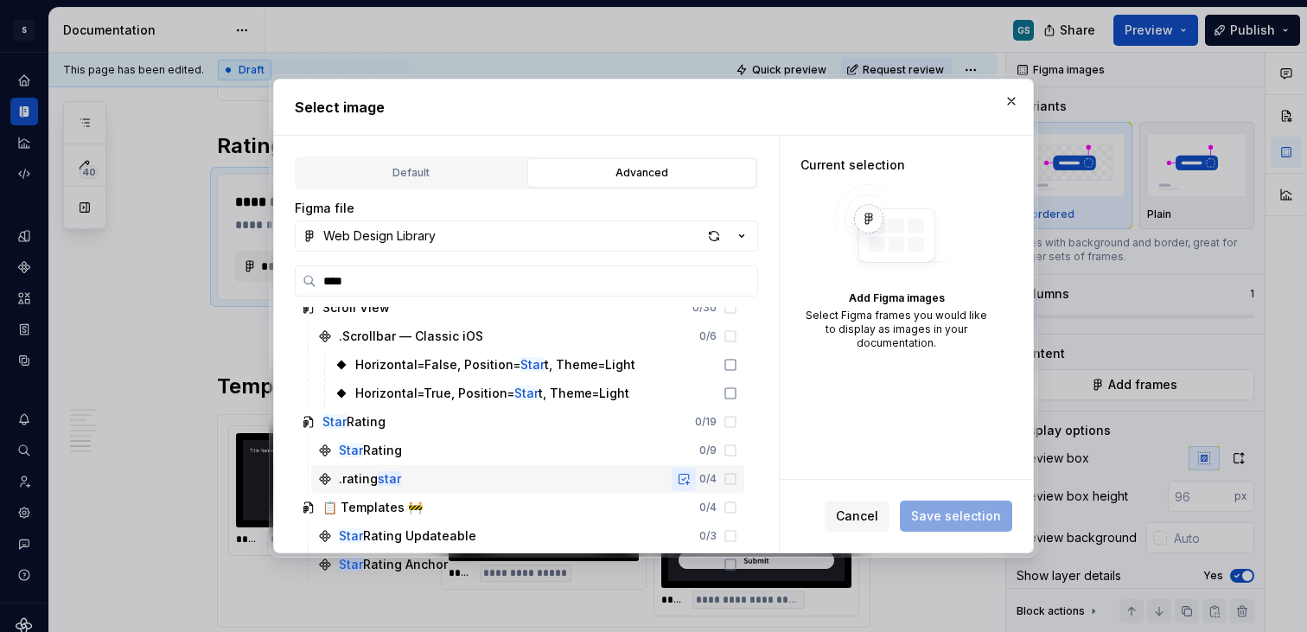
click at [683, 479] on button "button" at bounding box center [683, 479] width 24 height 24
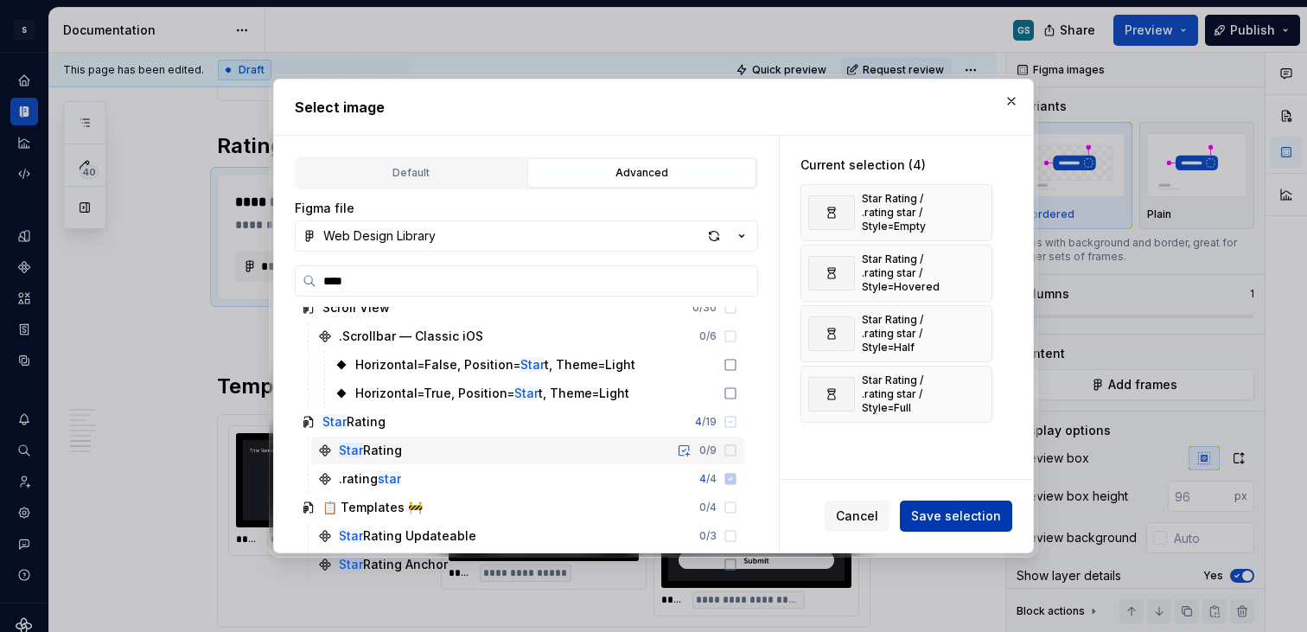
click at [958, 515] on span "Save selection" at bounding box center [956, 515] width 90 height 17
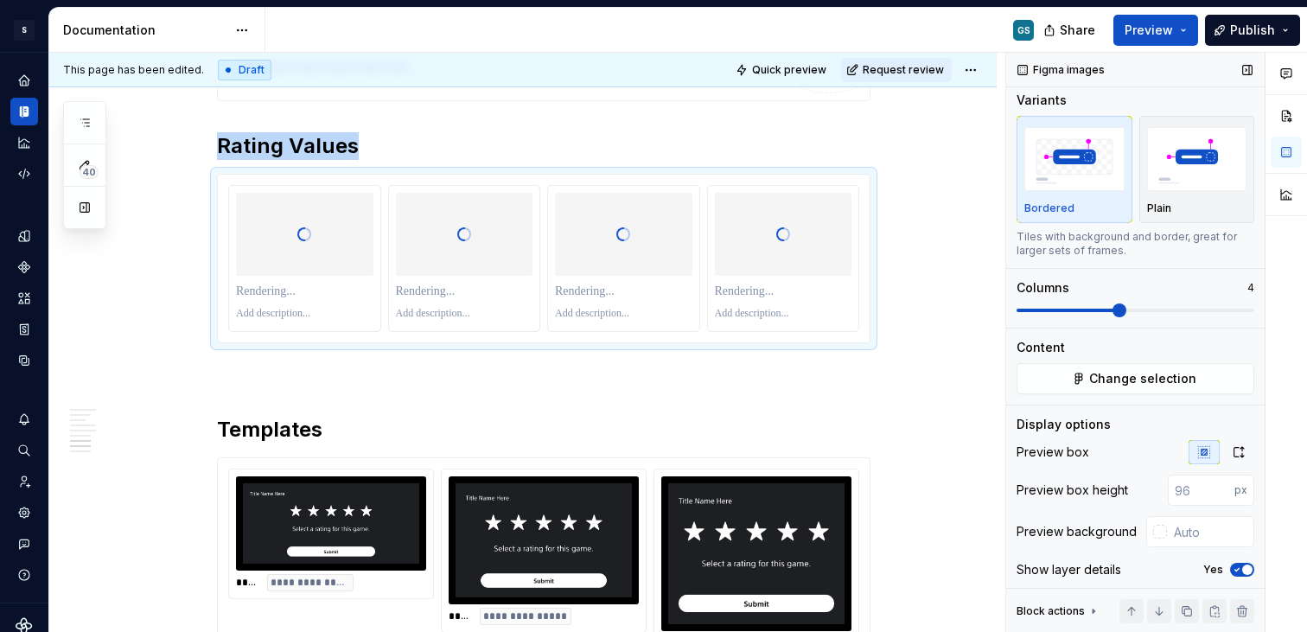
scroll to position [25, 0]
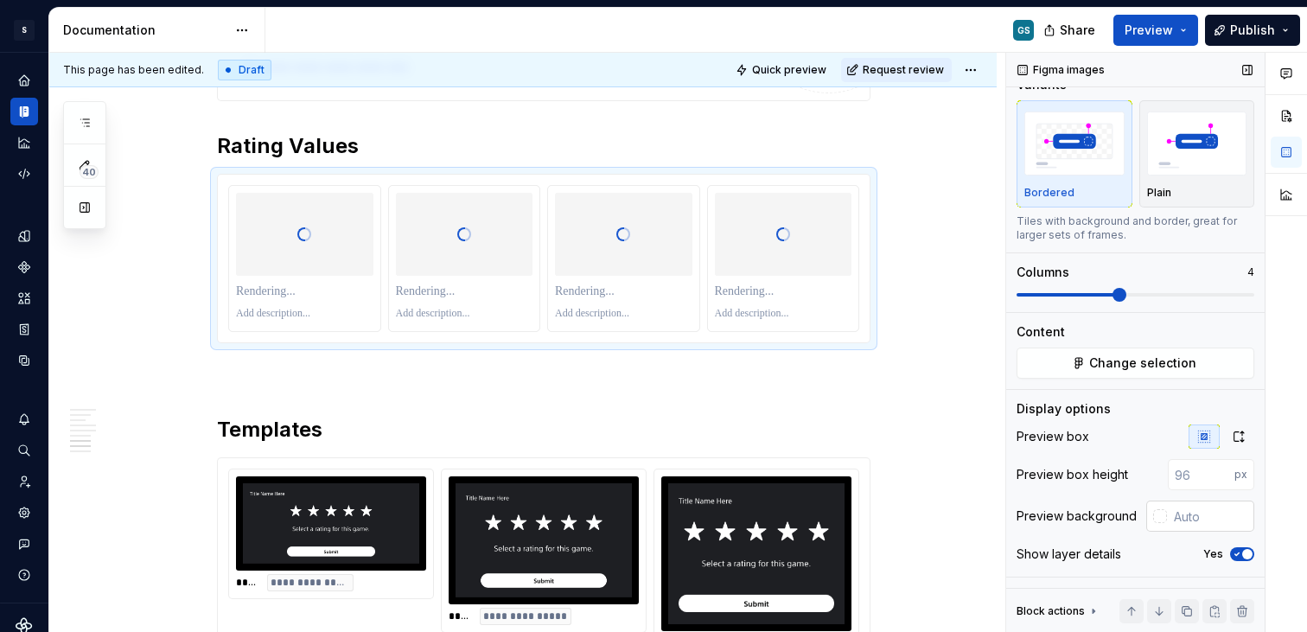
click at [1153, 509] on div at bounding box center [1160, 516] width 14 height 14
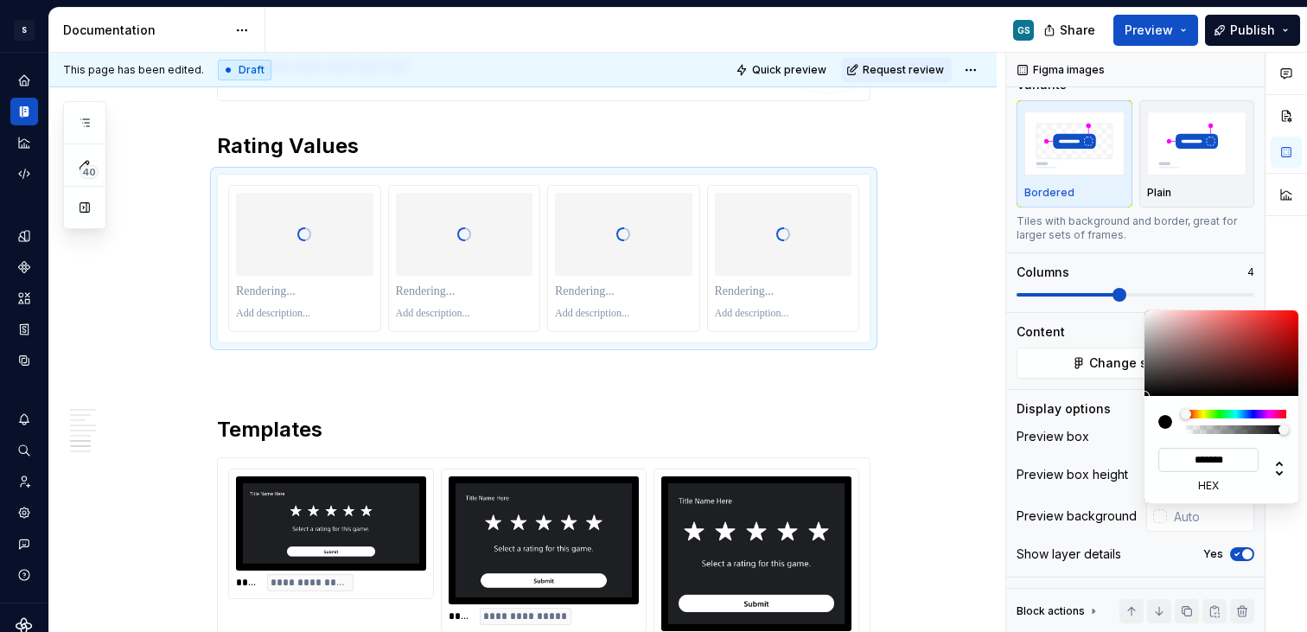
click at [1177, 463] on input "*******" at bounding box center [1208, 460] width 100 height 24
click at [1121, 455] on div "Comments Open comments No comments yet Select ‘Comment’ from the block context …" at bounding box center [1156, 343] width 301 height 580
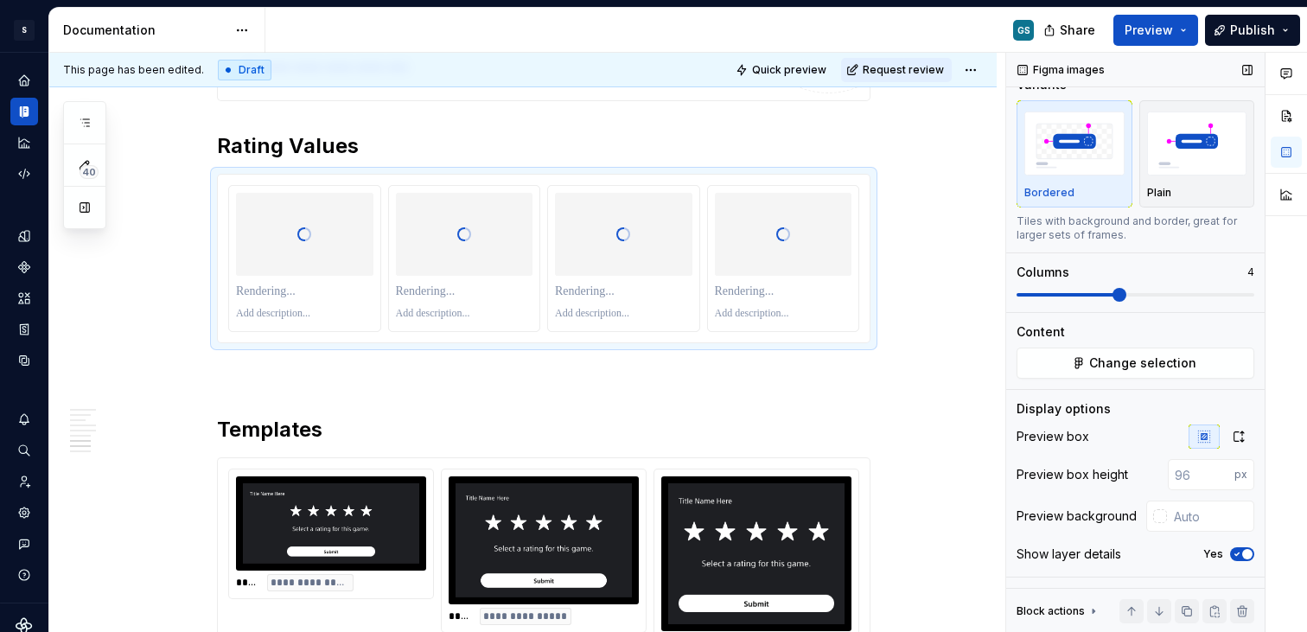
click at [1111, 453] on div "Comments Open comments No comments yet Select ‘Comment’ from the block context …" at bounding box center [1156, 343] width 301 height 580
click at [1153, 514] on div at bounding box center [1160, 516] width 14 height 14
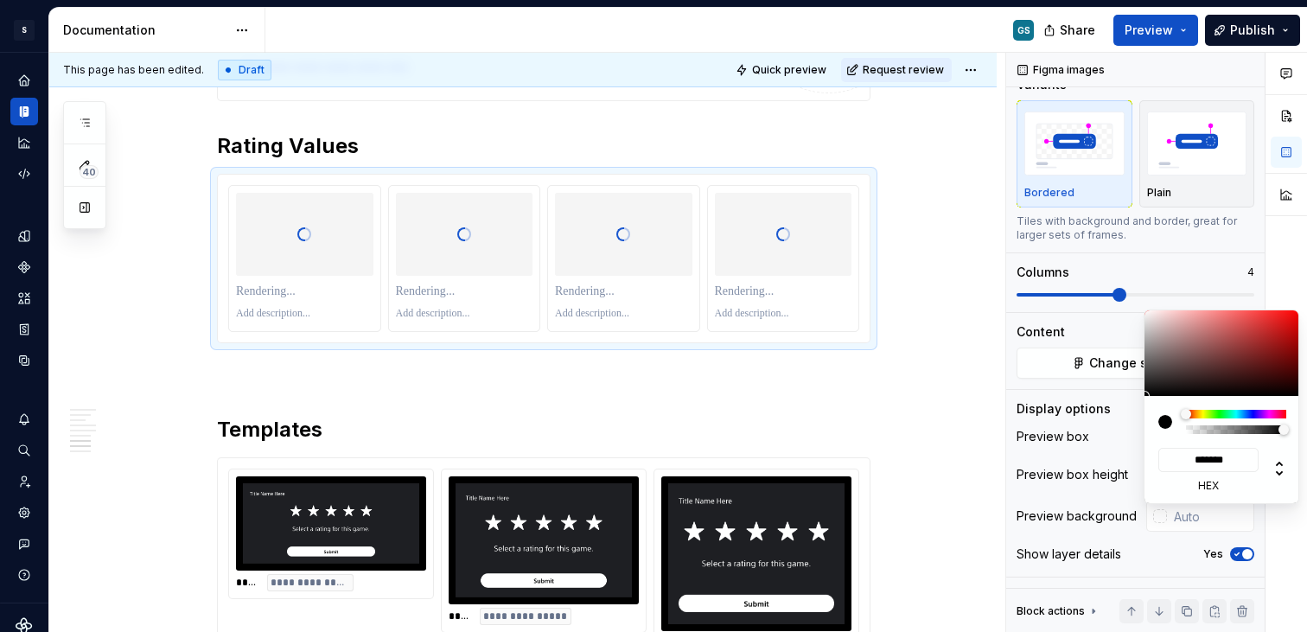
type input "#0A0A0A"
type input "*******"
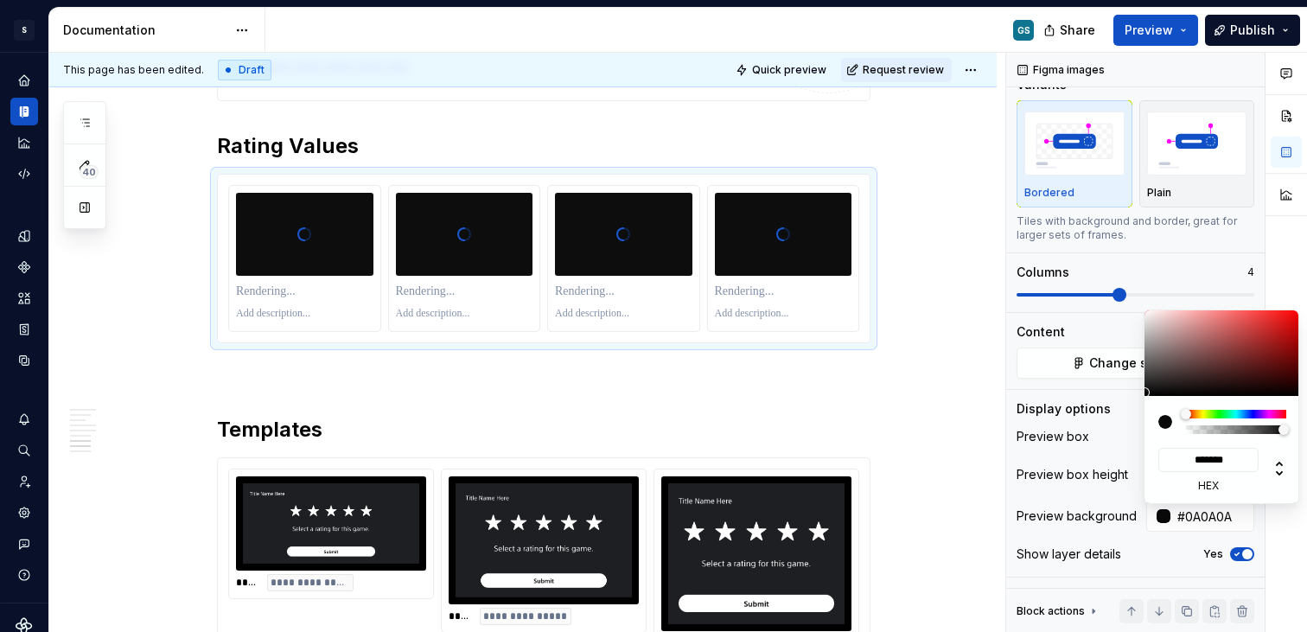
type input "#080808"
type input "*******"
type input "#030303"
type input "*******"
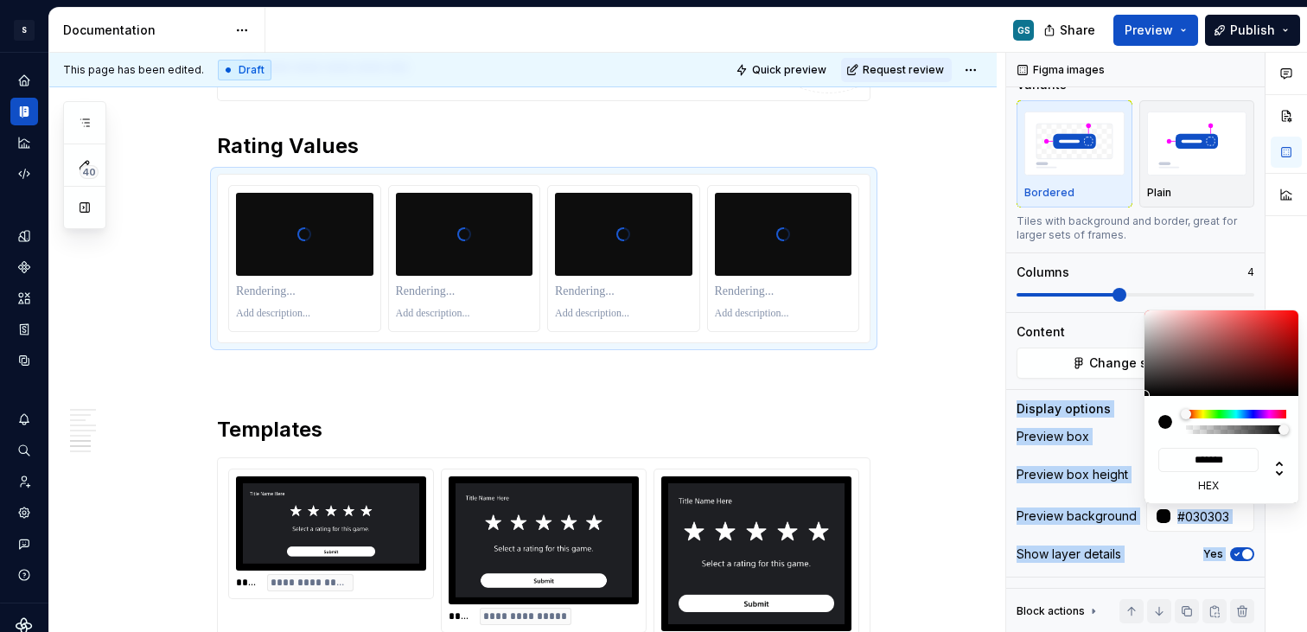
type input "#000000"
type input "*******"
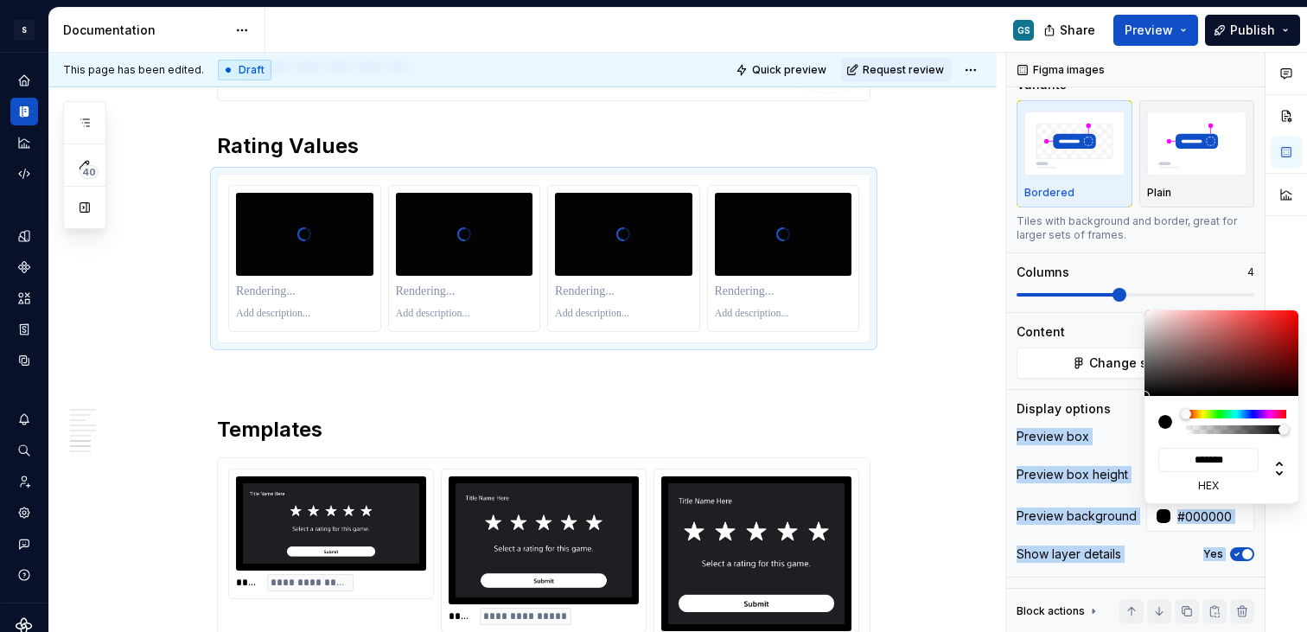
drag, startPoint x: 1146, startPoint y: 392, endPoint x: 1137, endPoint y: 400, distance: 11.6
click at [1137, 400] on body "S Web & [PERSON_NAME] Systems GS Design system data Documentation GS Share Prev…" at bounding box center [653, 316] width 1307 height 632
type input "#0F0F0F"
type input "*******"
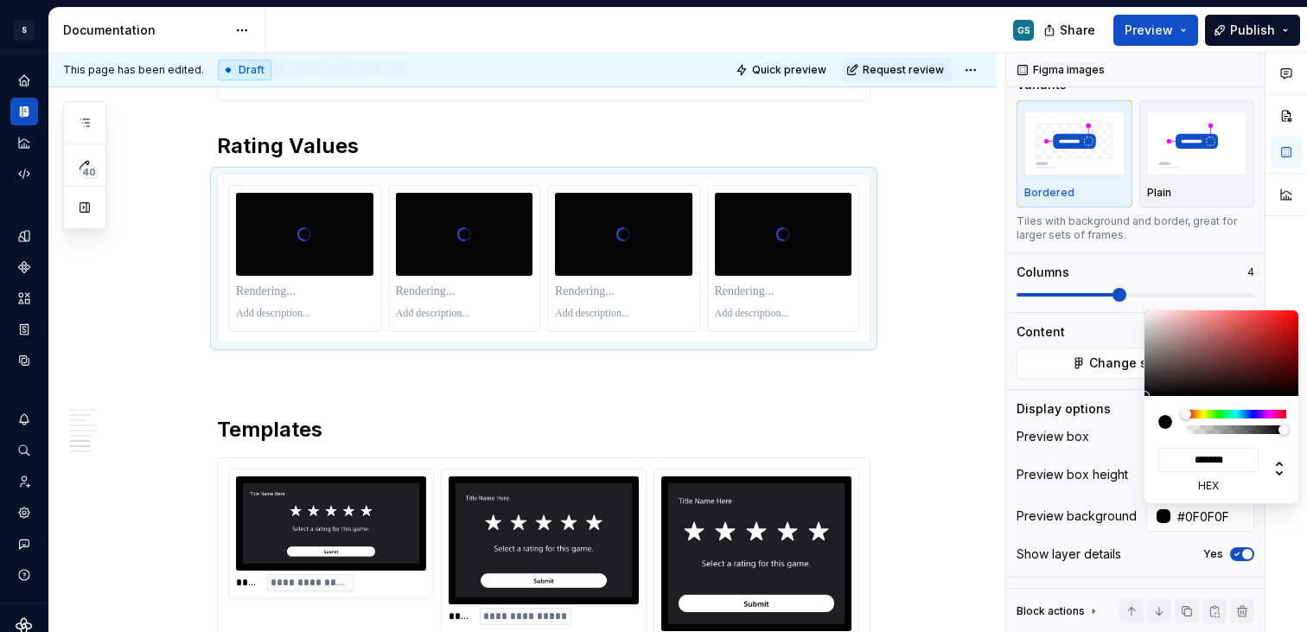
type input "#151414"
type input "*******"
type input "#151515"
type input "*******"
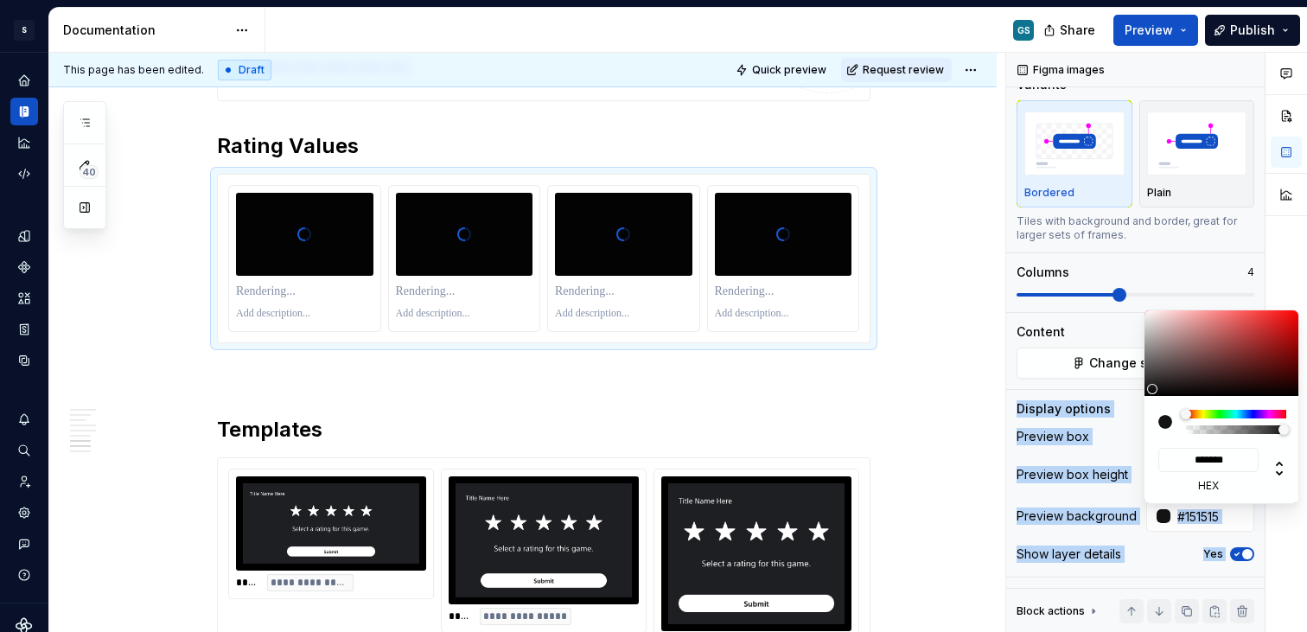
type input "#171717"
type input "*******"
type input "#1A1A1A"
type input "*******"
type input "#1C1C1C"
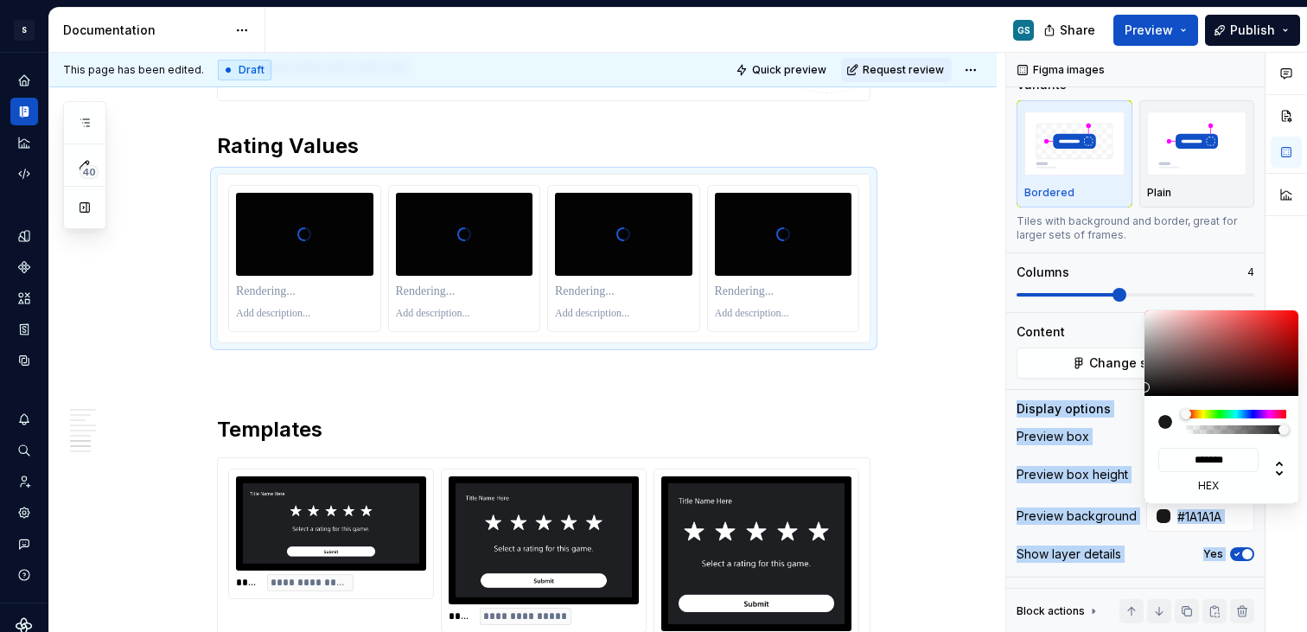
type input "*******"
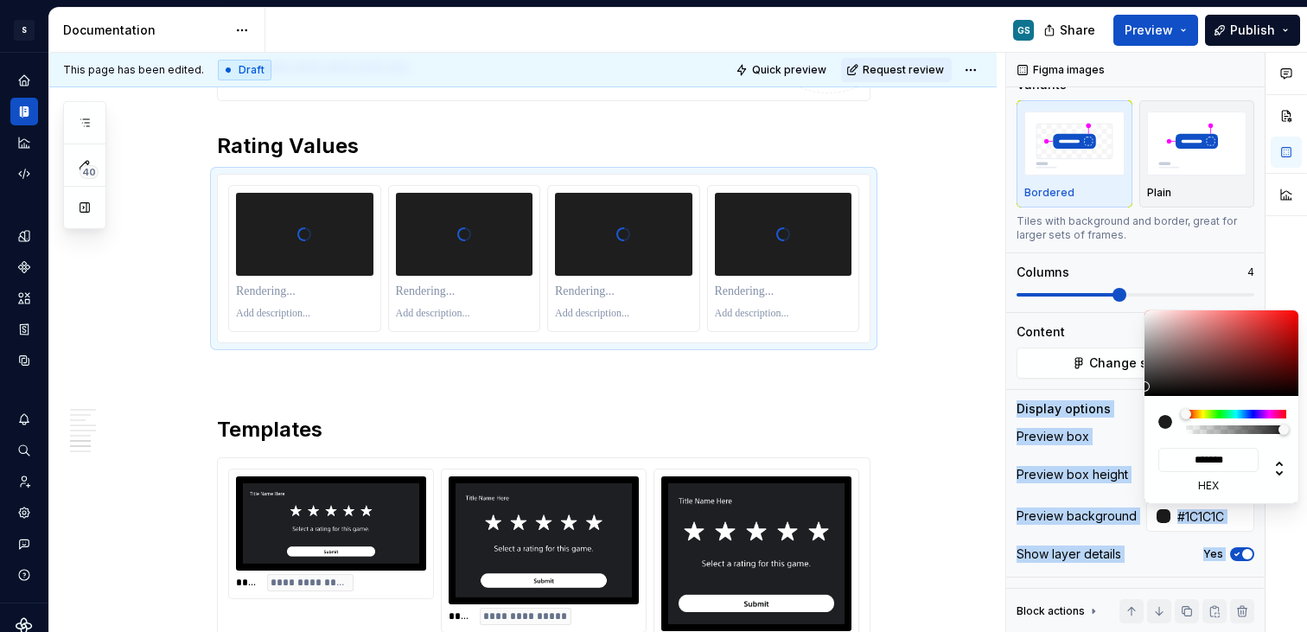
drag, startPoint x: 1148, startPoint y: 391, endPoint x: 1137, endPoint y: 386, distance: 11.2
click at [1137, 386] on body "S Web & [PERSON_NAME] Systems GS Design system data Documentation GS Share Prev…" at bounding box center [653, 316] width 1307 height 632
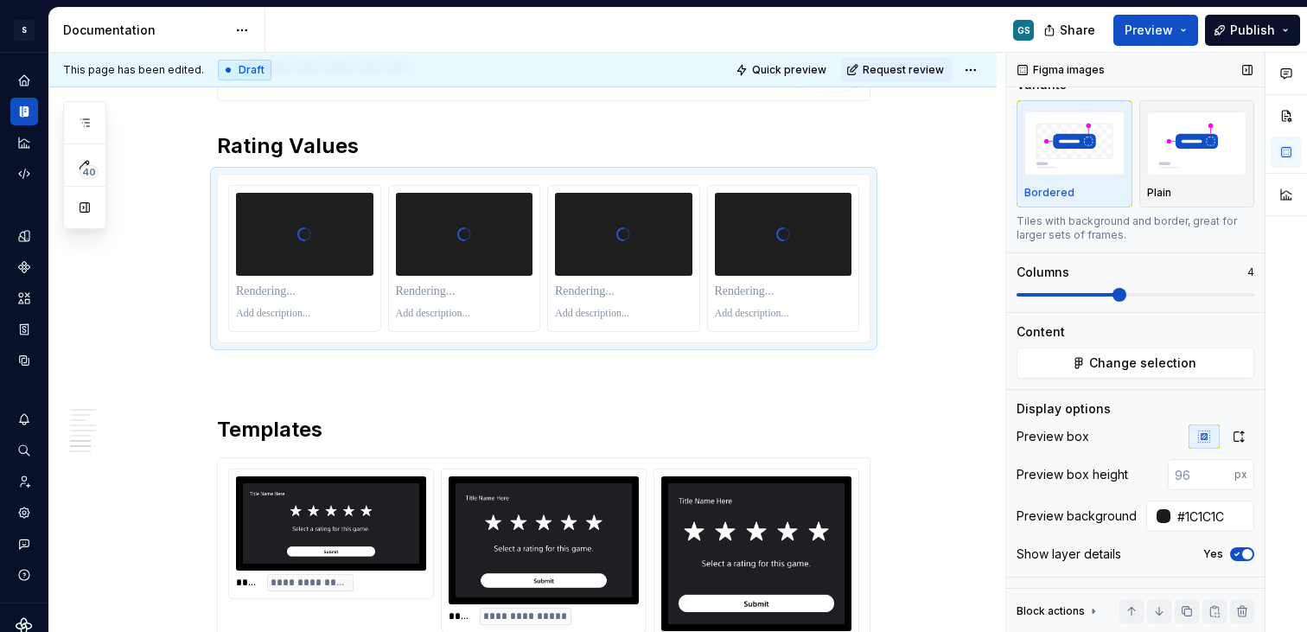
click at [1142, 381] on div "Comments Open comments No comments yet Select ‘Comment’ from the block context …" at bounding box center [1156, 343] width 301 height 580
click at [1156, 510] on div at bounding box center [1163, 516] width 14 height 14
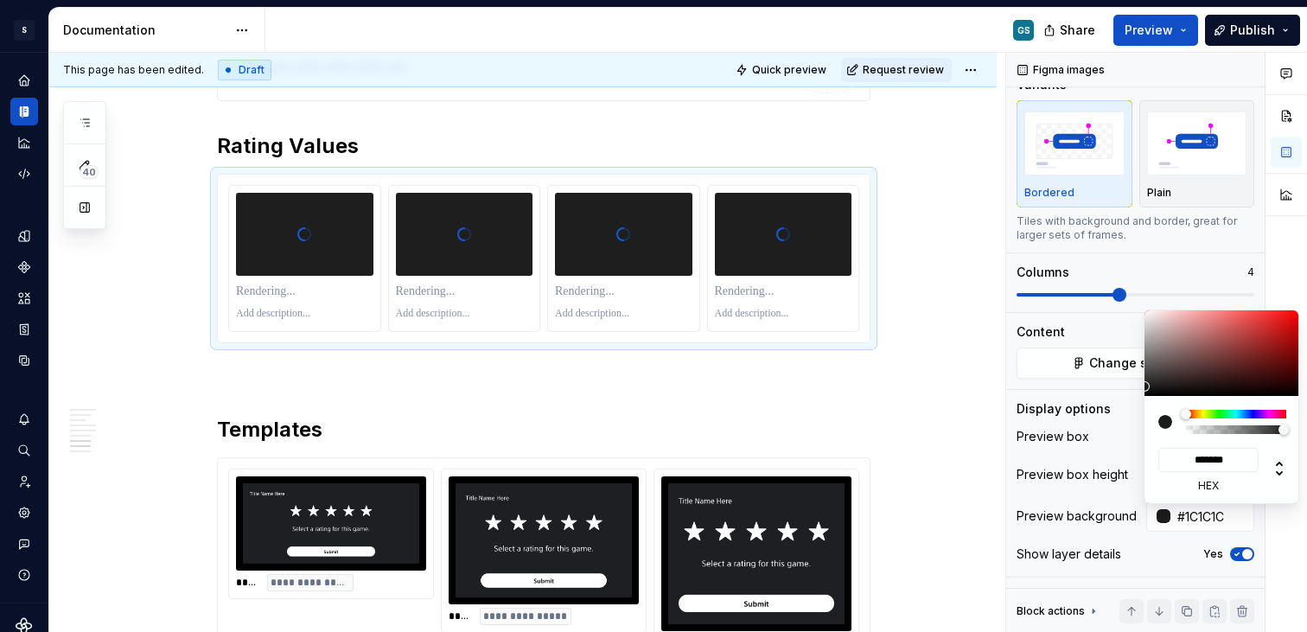
type input "#242323"
type input "*******"
click at [1149, 384] on div at bounding box center [1222, 353] width 156 height 86
type input "#242424"
type input "*******"
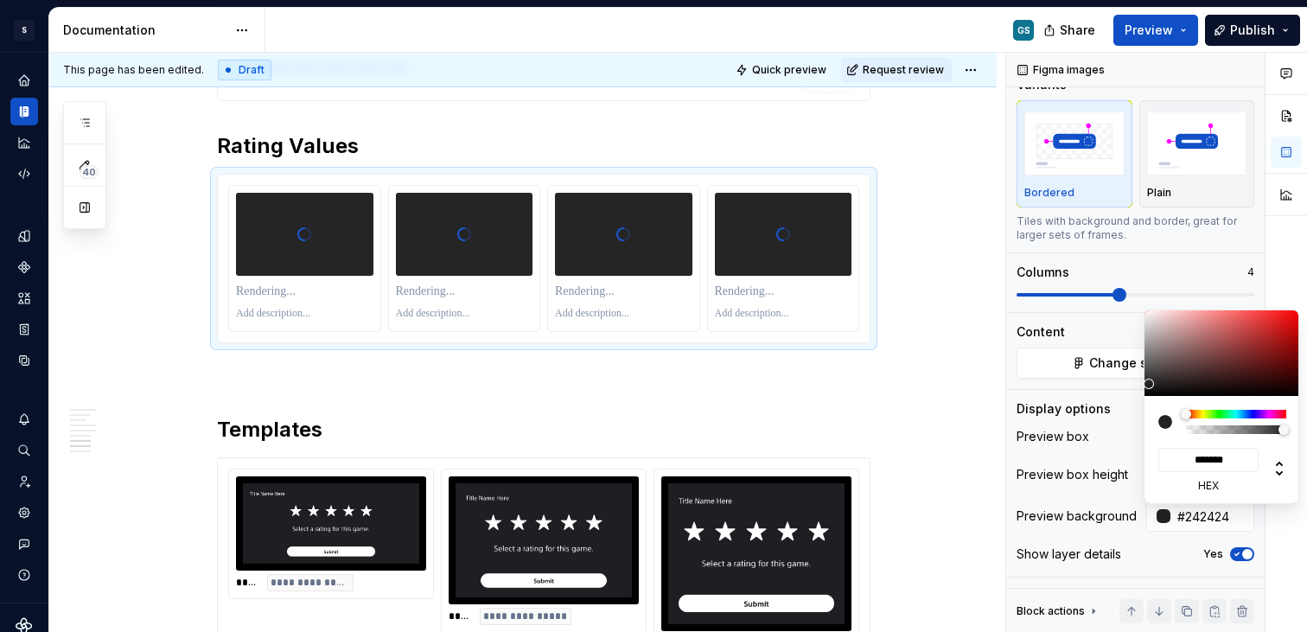
type input "#272626"
type input "*******"
type input "#272727"
type input "*******"
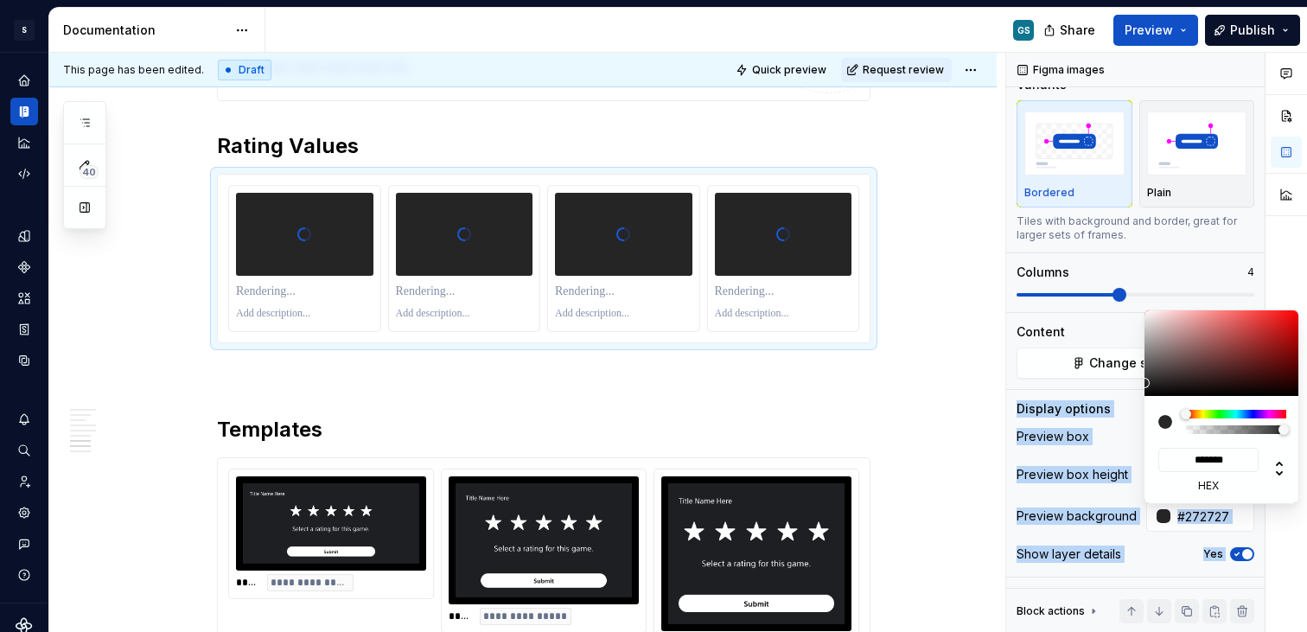
type input "#292929"
type input "*******"
type input "#2C2C2C"
type input "*******"
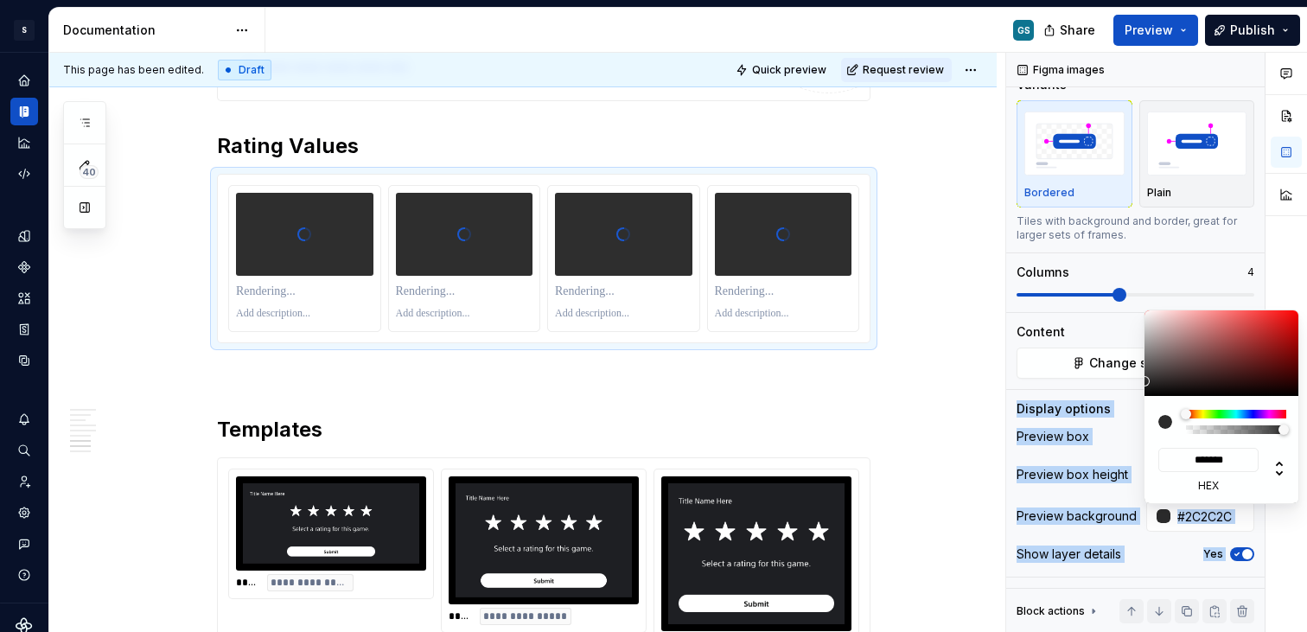
click at [1140, 381] on body "S Web & [PERSON_NAME] Systems GS Design system data Documentation GS Share Prev…" at bounding box center [653, 316] width 1307 height 632
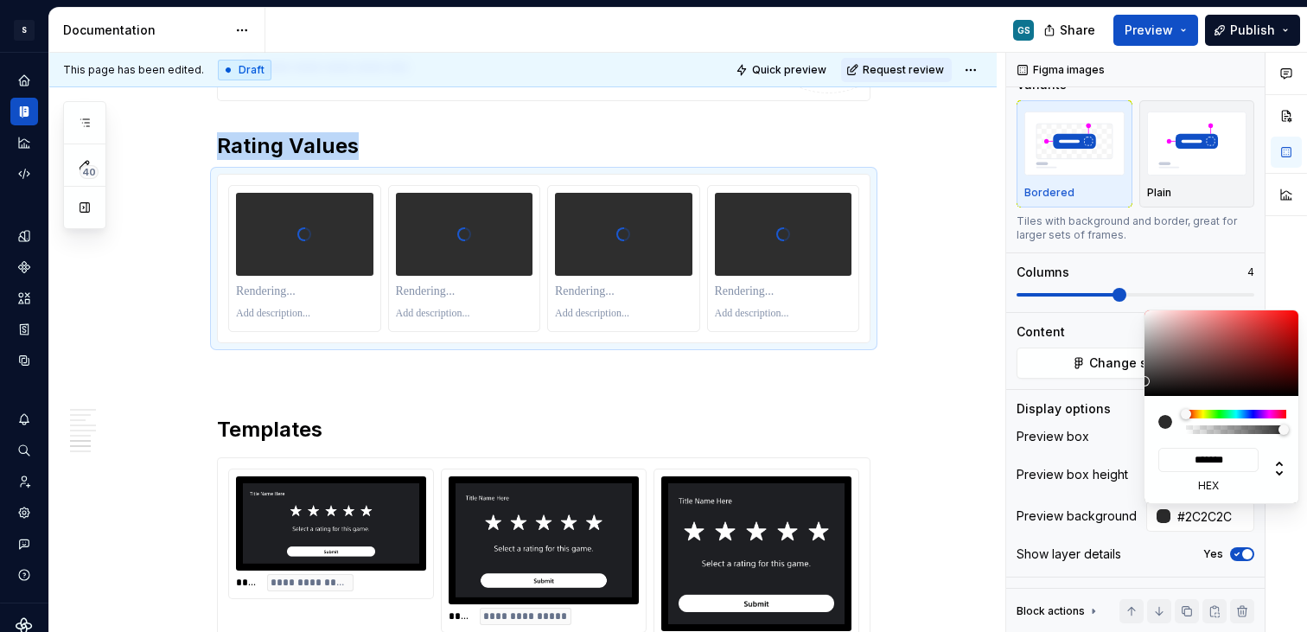
click at [958, 339] on html "S Web & [PERSON_NAME] Systems GS Design system data Documentation GS Share Prev…" at bounding box center [653, 316] width 1307 height 632
click at [1071, 402] on div "Comments Open comments No comments yet Select ‘Comment’ from the block context …" at bounding box center [1156, 343] width 301 height 580
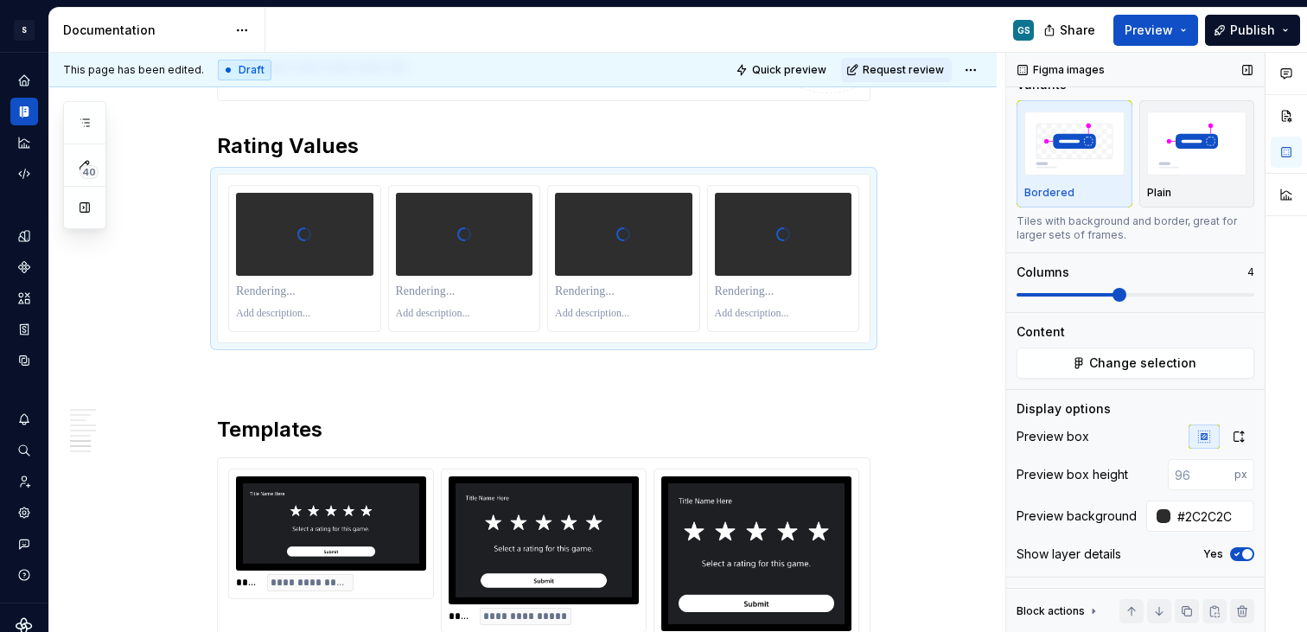
click at [1242, 555] on span "button" at bounding box center [1247, 554] width 10 height 10
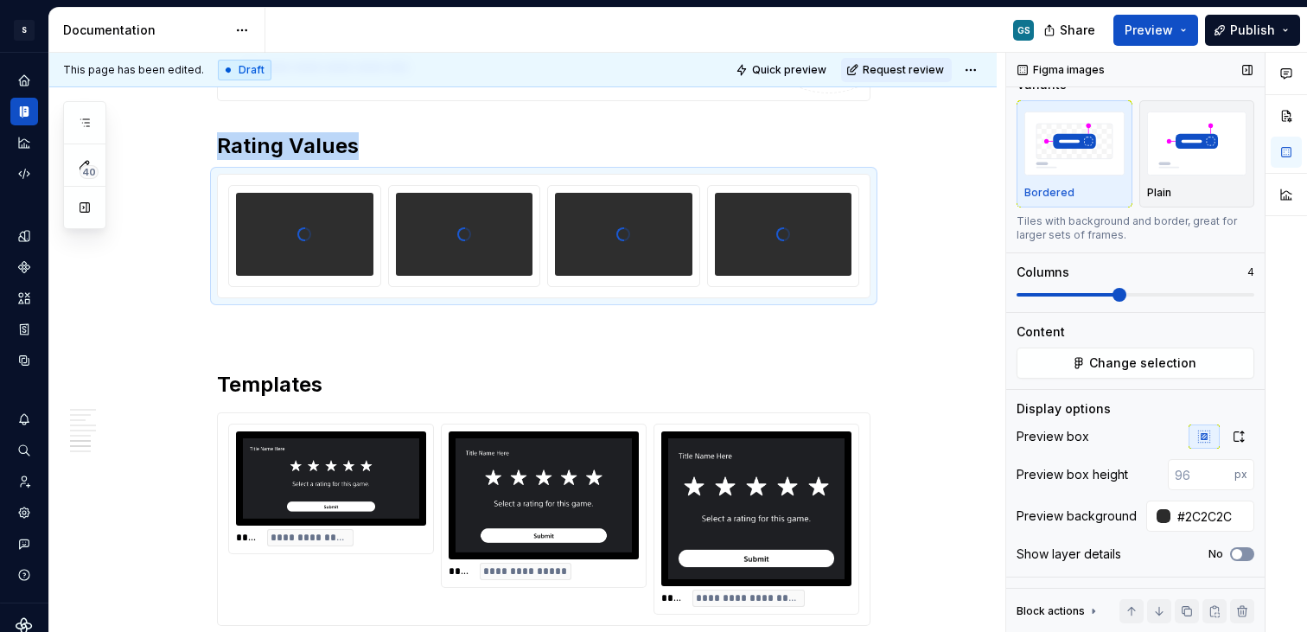
click at [1233, 555] on icon "button" at bounding box center [1237, 554] width 14 height 10
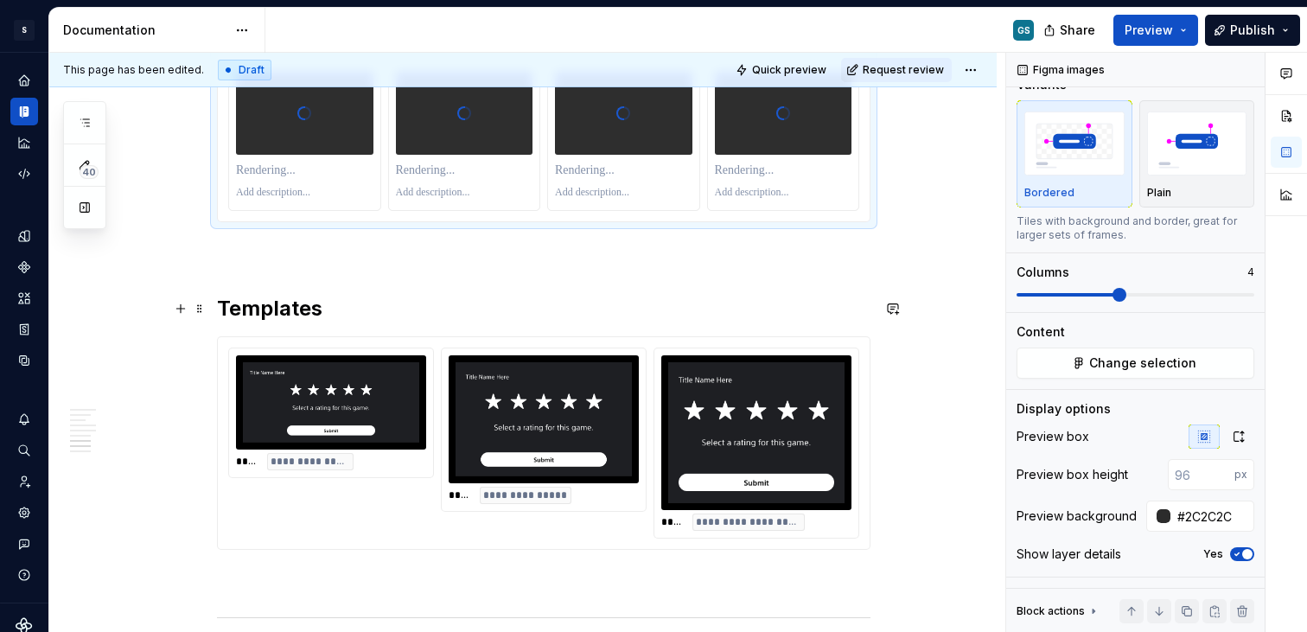
scroll to position [2407, 0]
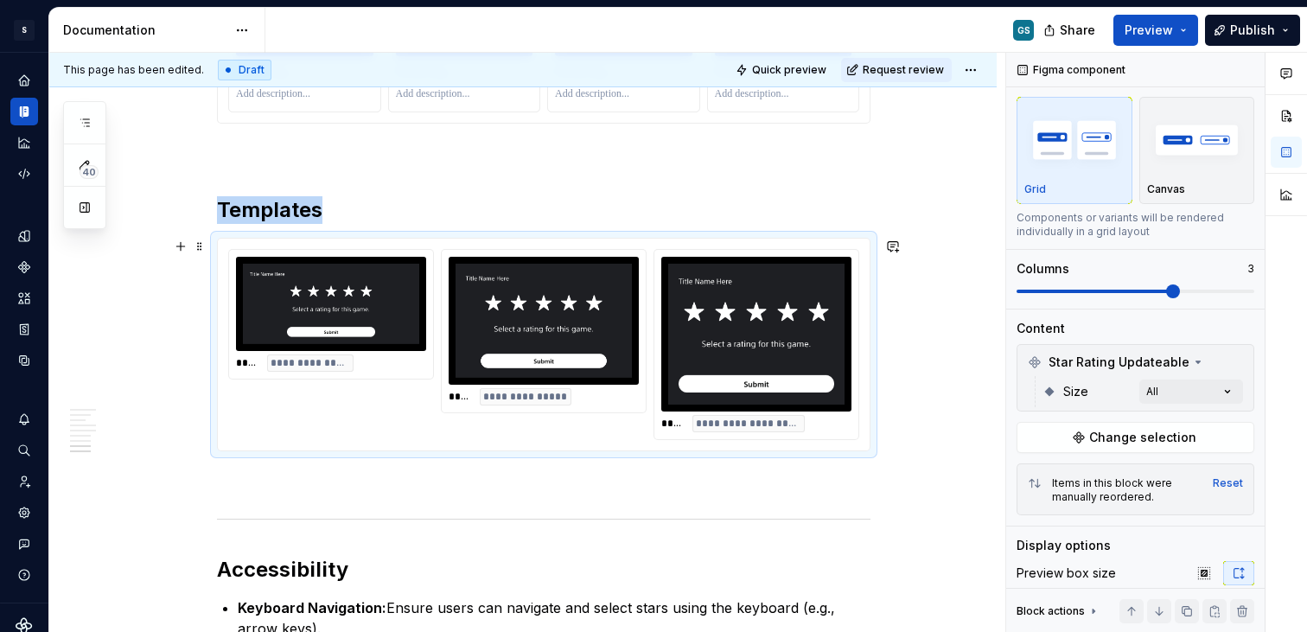
click at [815, 392] on img at bounding box center [756, 334] width 176 height 141
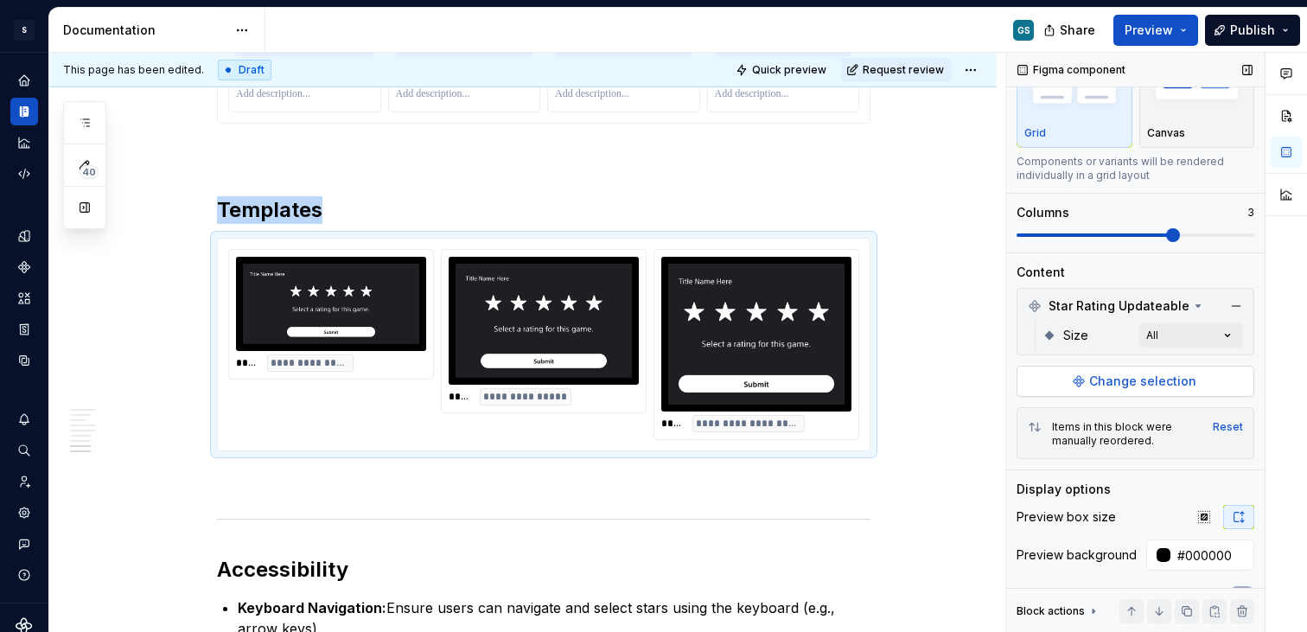
scroll to position [181, 0]
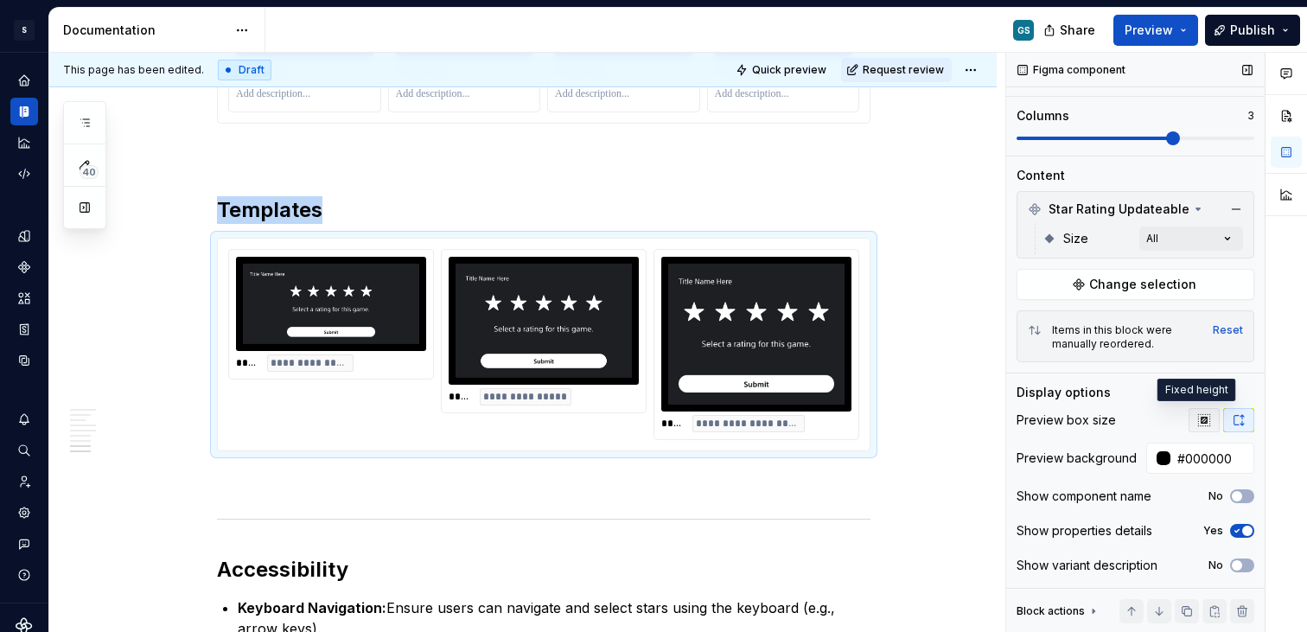
click at [1195, 408] on button "button" at bounding box center [1203, 420] width 31 height 24
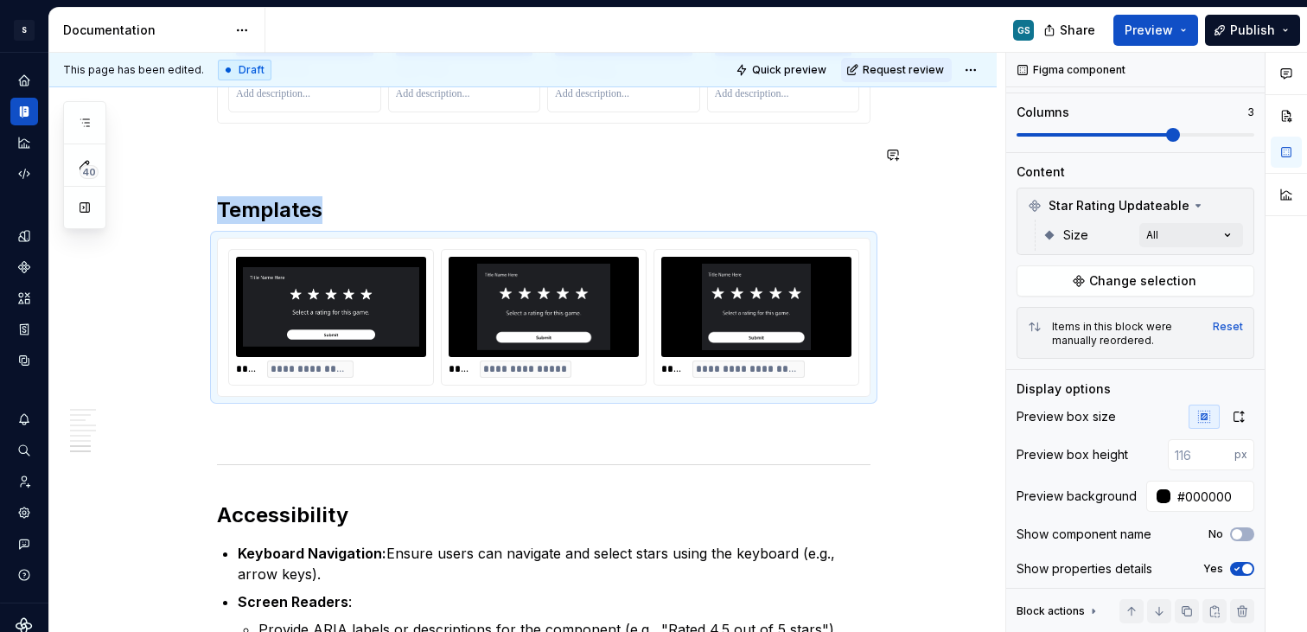
type textarea "*"
click at [530, 161] on p at bounding box center [543, 154] width 653 height 21
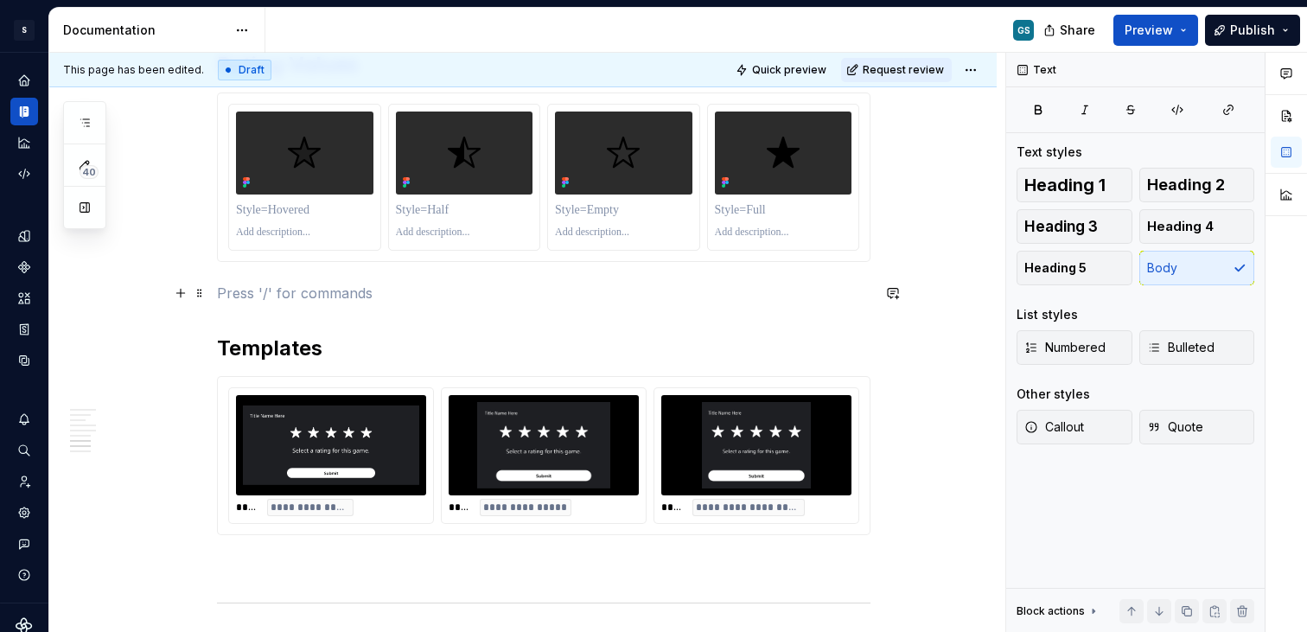
scroll to position [2270, 0]
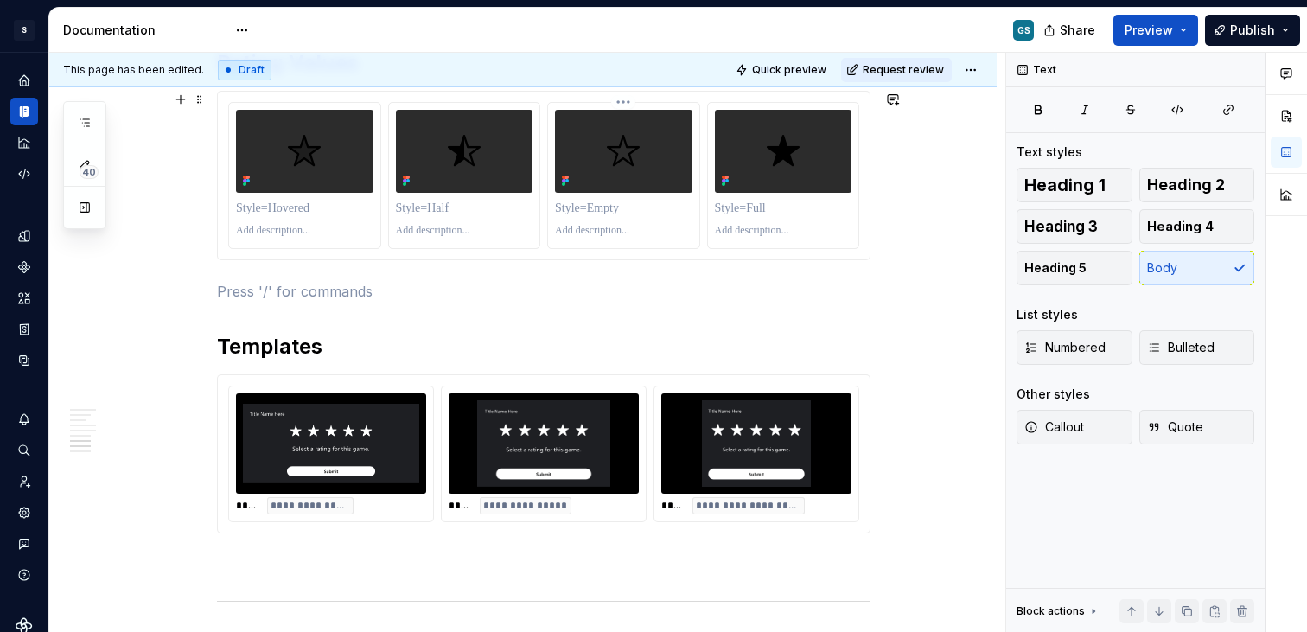
click at [670, 204] on p at bounding box center [623, 208] width 137 height 17
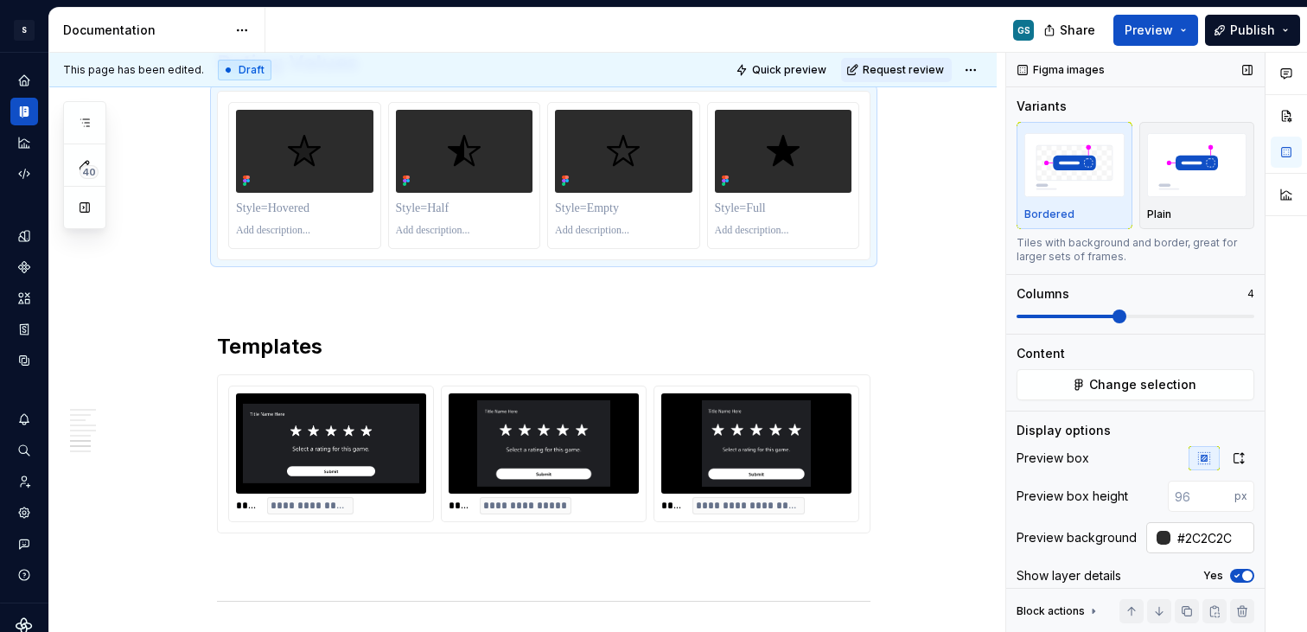
click at [1156, 543] on div at bounding box center [1163, 538] width 14 height 14
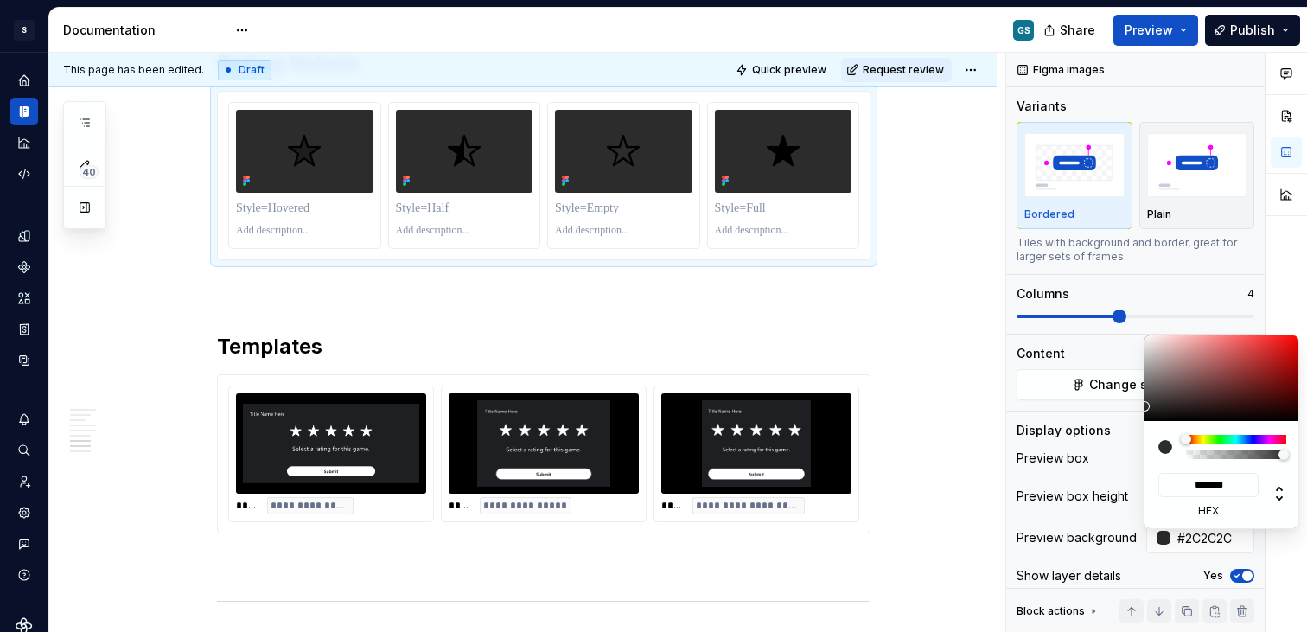
type input "#5F5555"
type input "*******"
type input "#675D5D"
type input "*******"
type input "#797070"
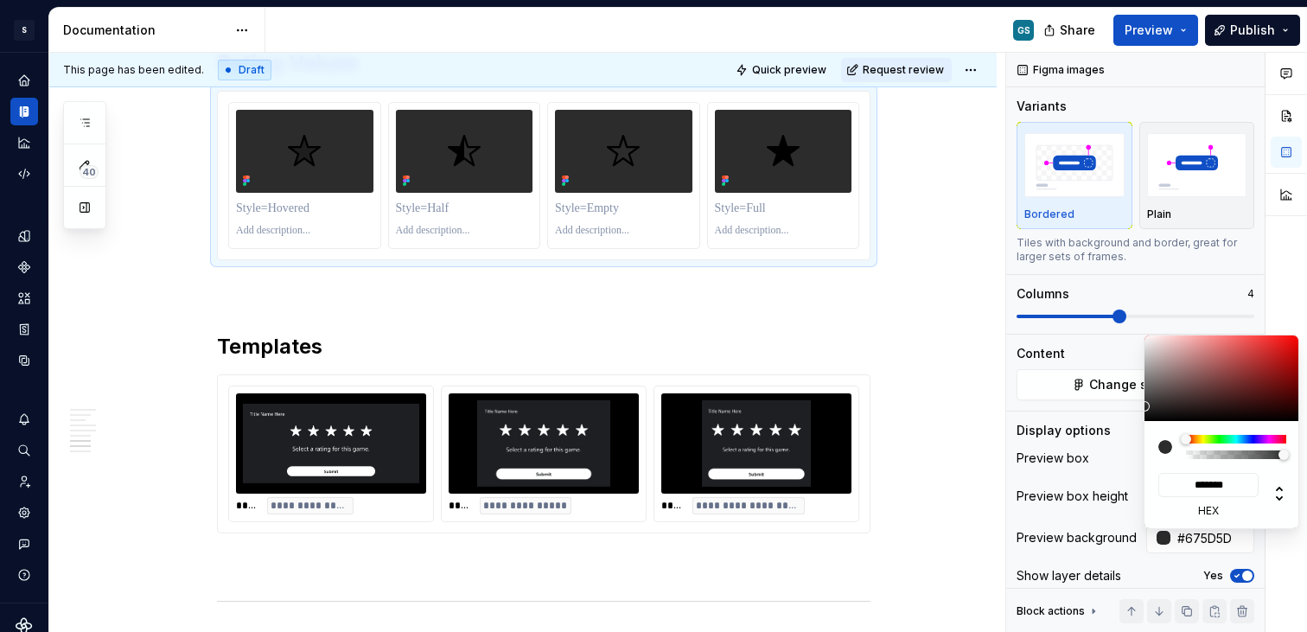
type input "*******"
type input "#908B8B"
type input "*******"
type input "#AAAAAA"
type input "*******"
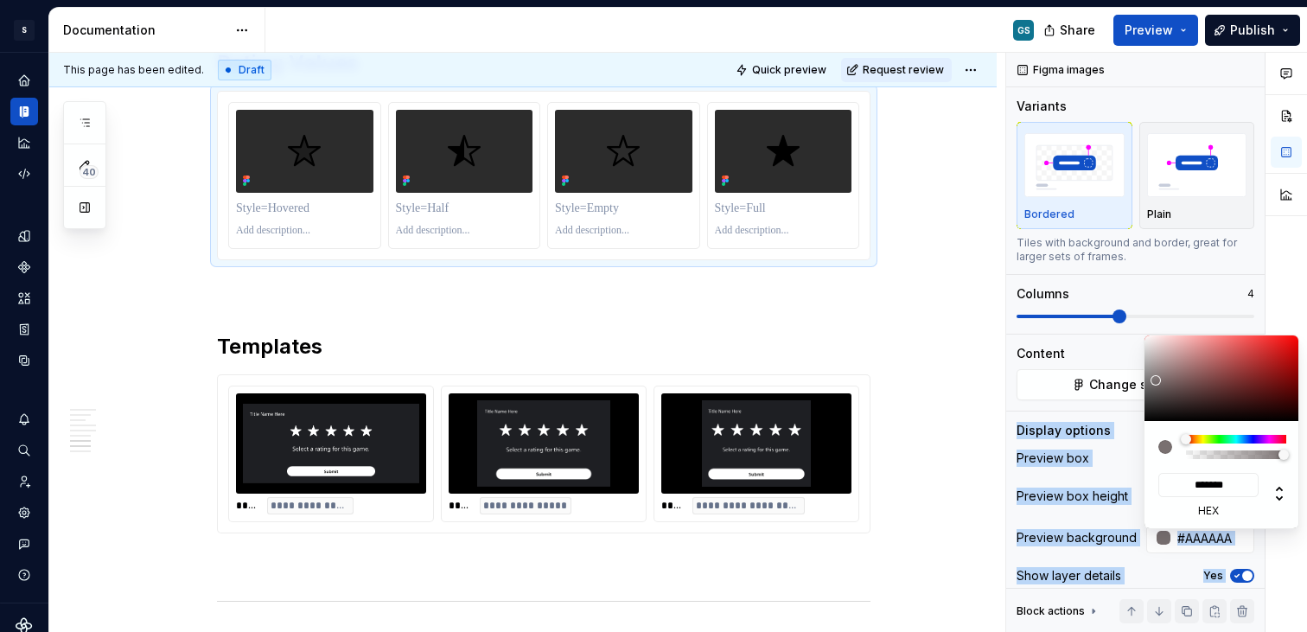
type input "#C1C1C1"
type input "*******"
type input "#D6D6D6"
type input "*******"
type input "#EDEDED"
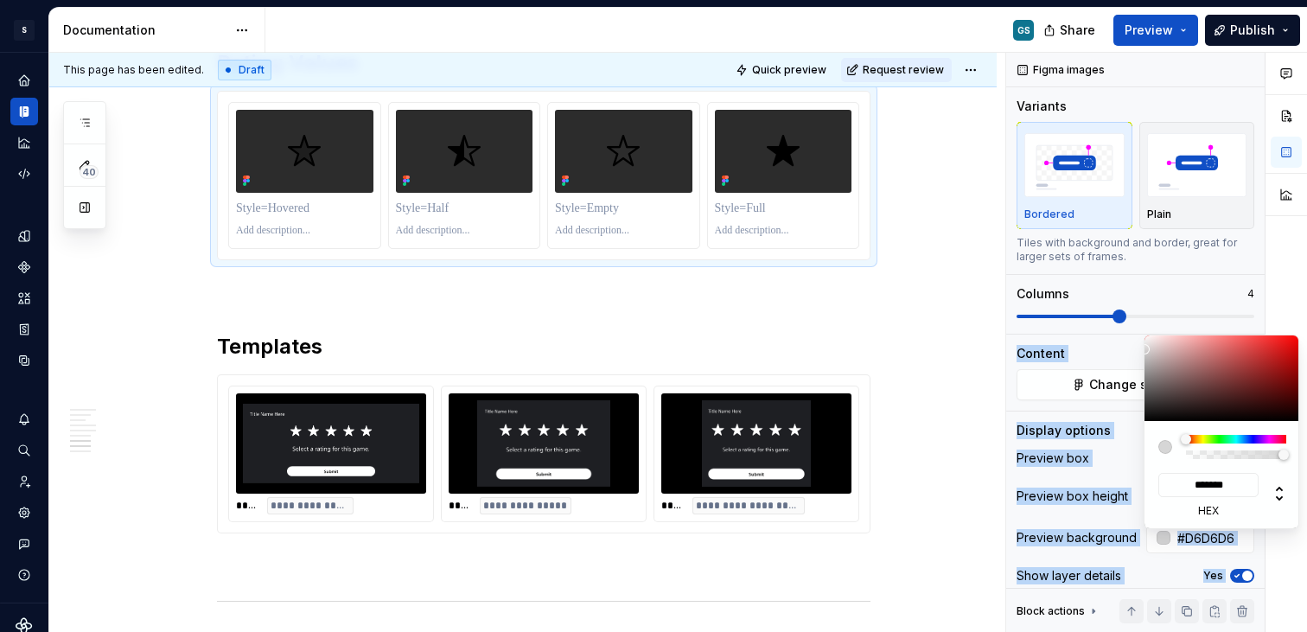
type input "*******"
type input "#FCFCFC"
type input "*******"
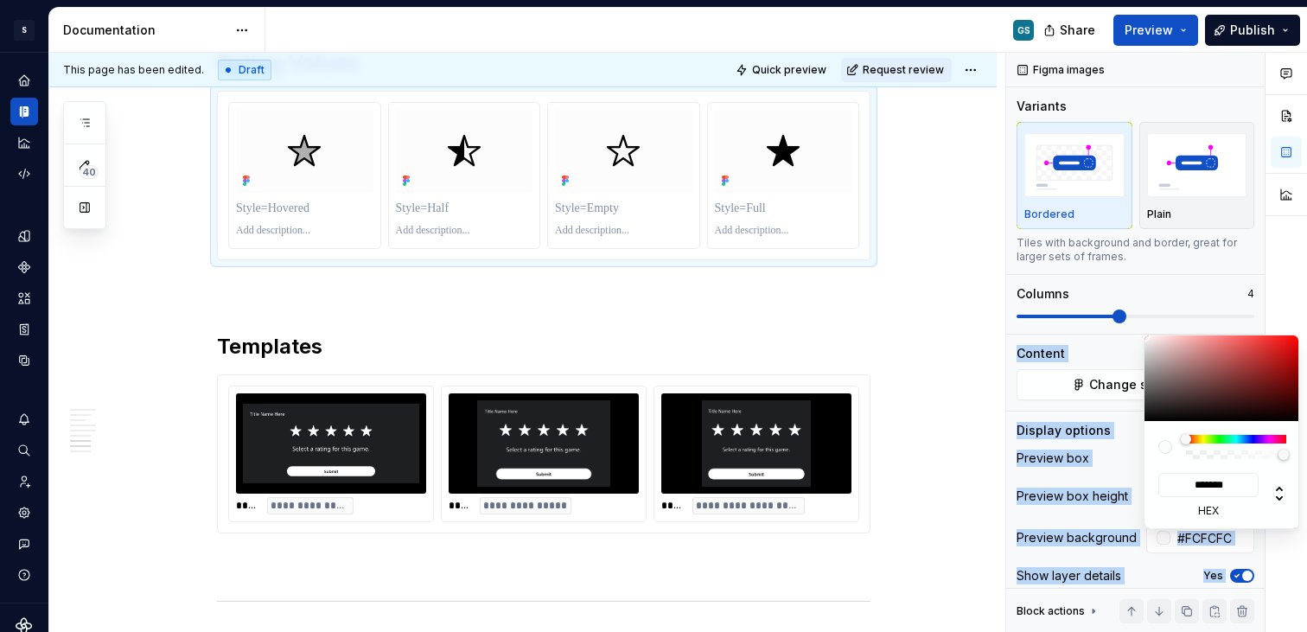
drag, startPoint x: 1160, startPoint y: 388, endPoint x: 1125, endPoint y: 336, distance: 62.3
click at [1125, 336] on body "S Web & [PERSON_NAME] Systems GS Design system data Documentation GS Share Prev…" at bounding box center [653, 316] width 1307 height 632
type input "#E5D0D0"
type input "*******"
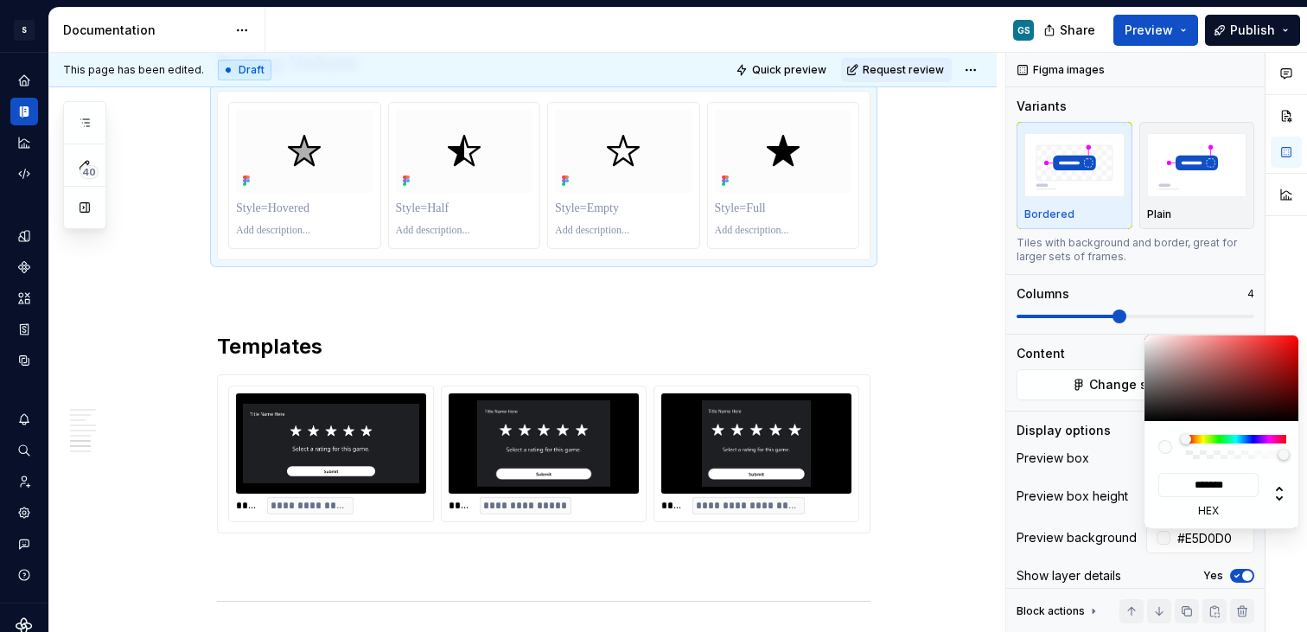
type input "#E8D4D4"
type input "*******"
type input "#EAD9D9"
type input "*******"
type input "#EDE0E0"
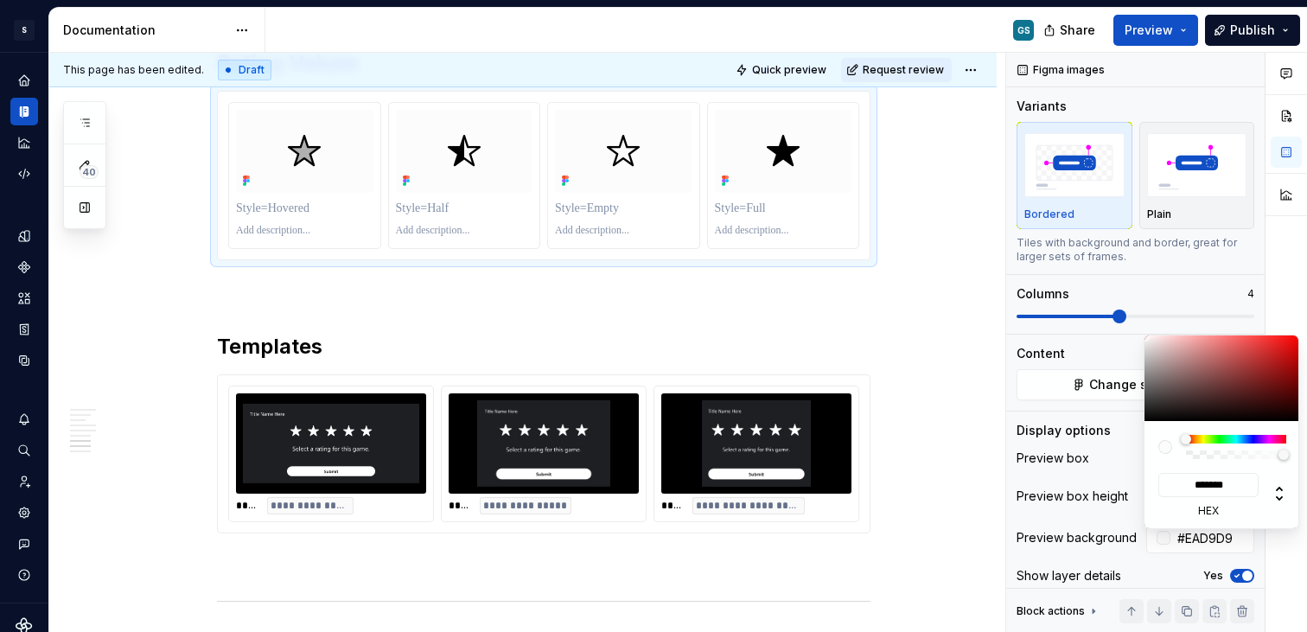
type input "*******"
type input "#F0E5E5"
type input "*******"
type input "#F7F0F0"
type input "*******"
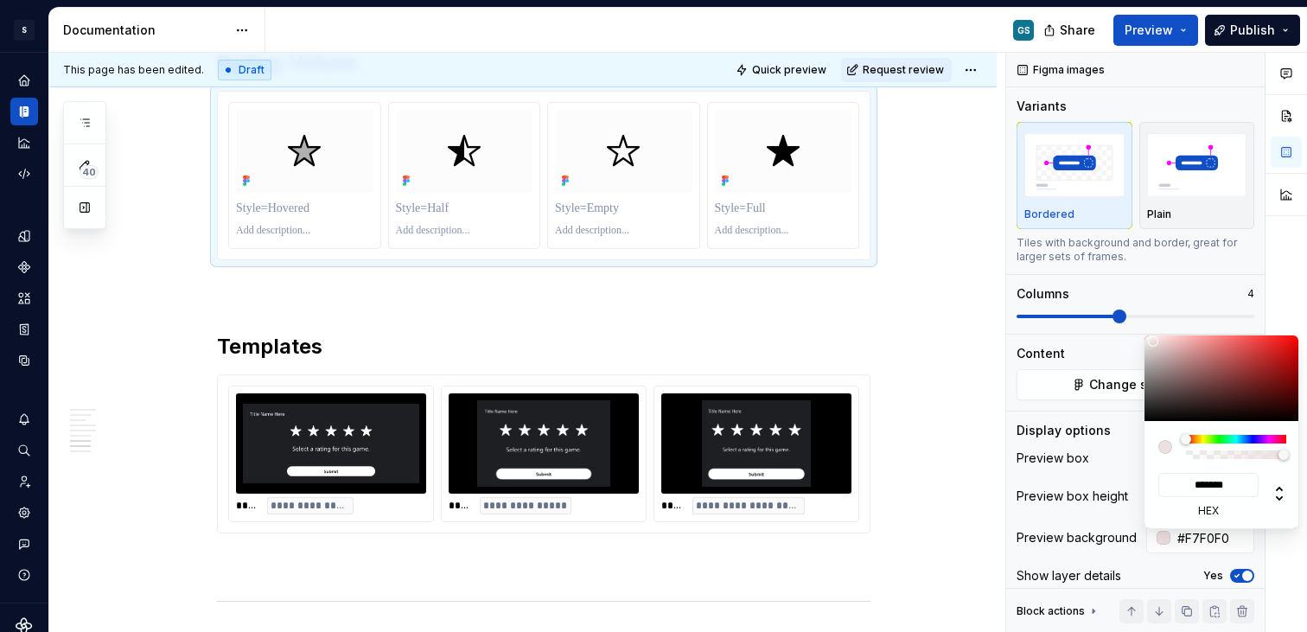
type input "#FFFCFC"
type input "*******"
type input "#FFFFFF"
type input "*******"
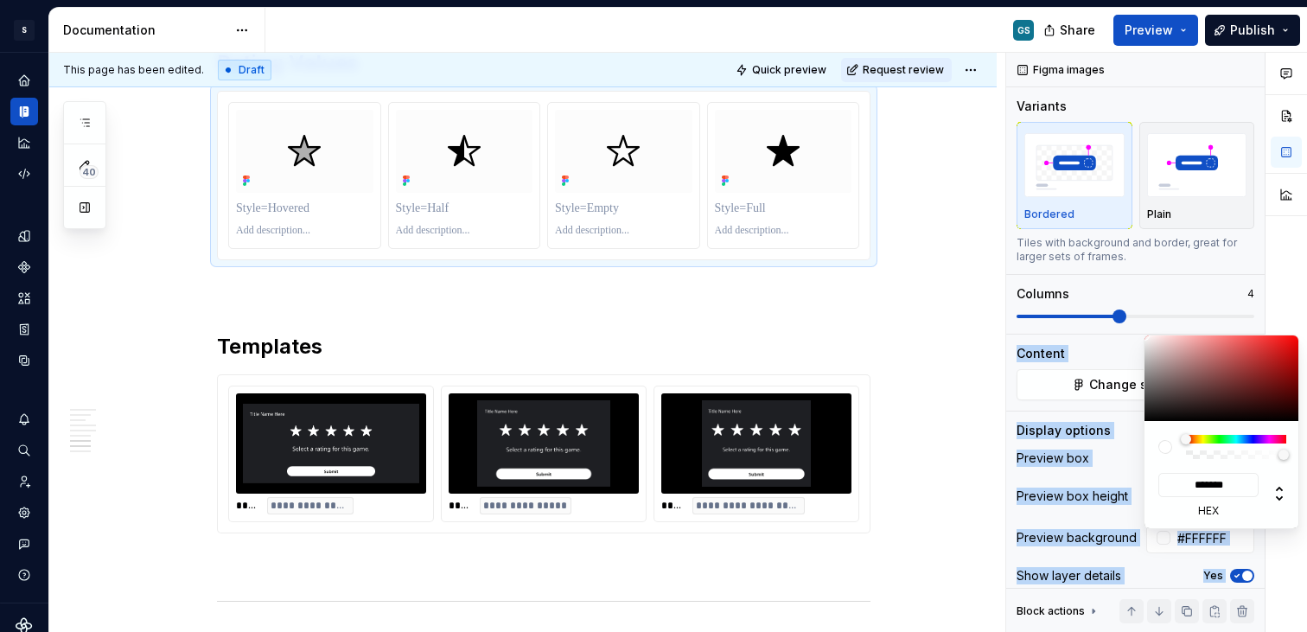
drag, startPoint x: 1155, startPoint y: 342, endPoint x: 1115, endPoint y: 315, distance: 48.7
click at [1116, 315] on body "S Web & [PERSON_NAME] Systems GS Design system data Documentation GS Share Prev…" at bounding box center [653, 316] width 1307 height 632
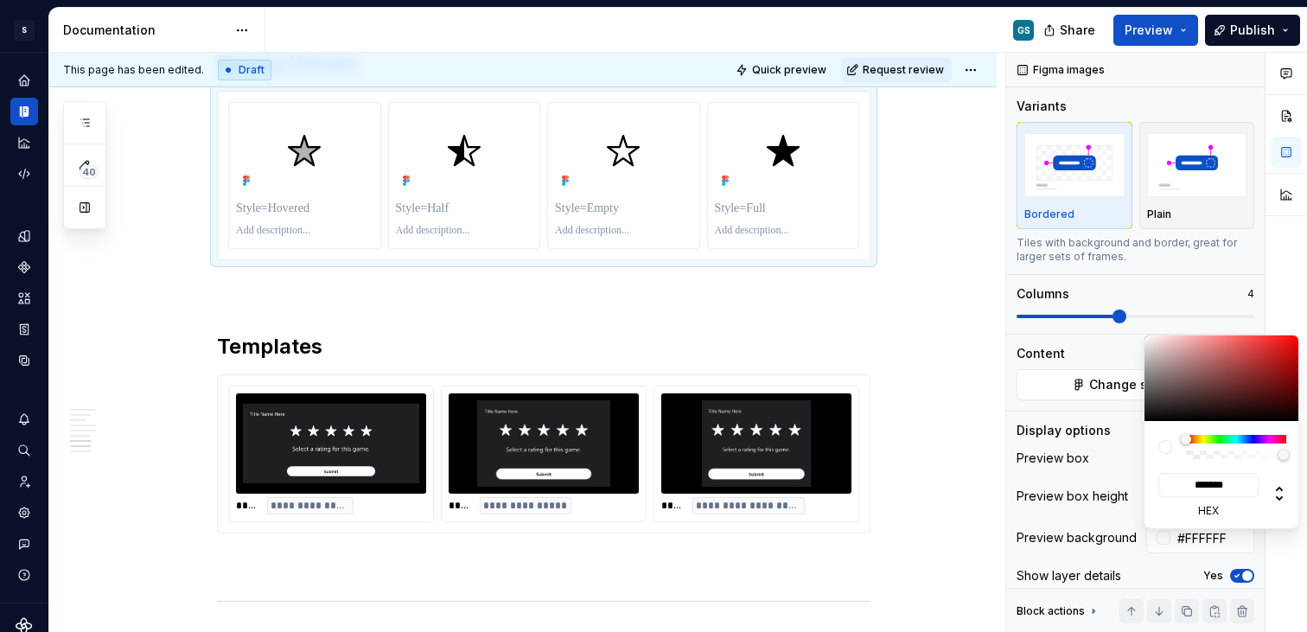
click at [876, 294] on html "S Web & [PERSON_NAME] Systems GS Design system data Documentation GS Share Prev…" at bounding box center [653, 316] width 1307 height 632
click at [431, 201] on html "S Web & [PERSON_NAME] Systems GS Design system data Documentation GS Share Prev…" at bounding box center [653, 316] width 1307 height 632
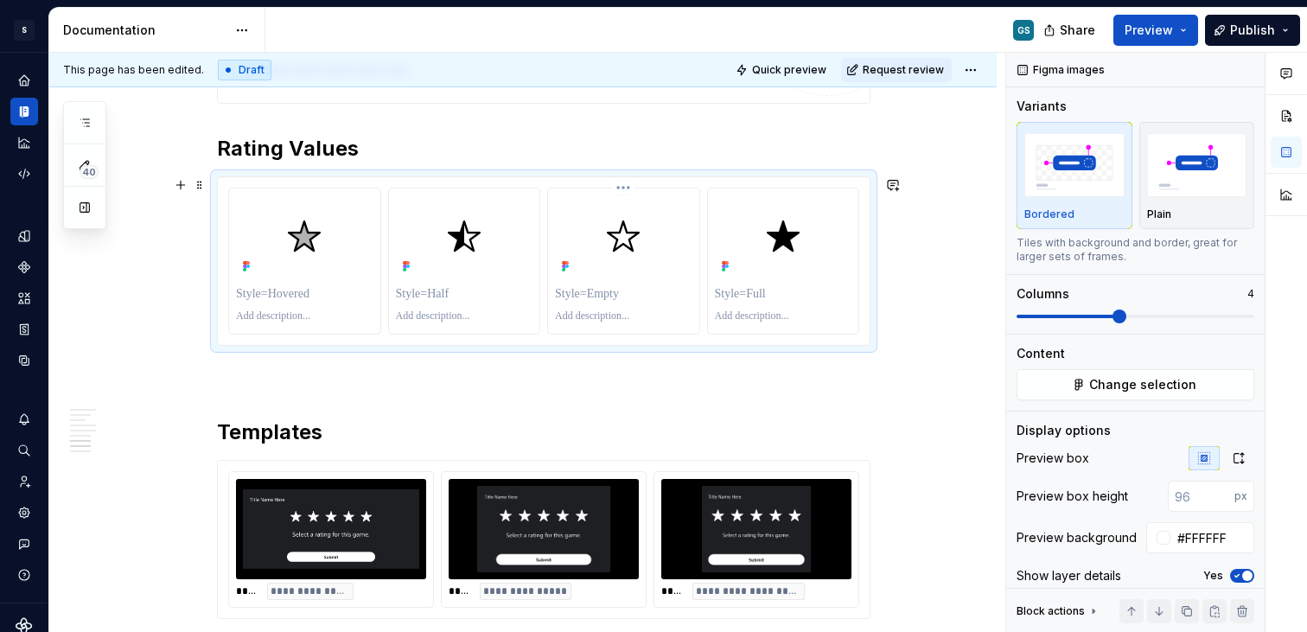
scroll to position [2167, 0]
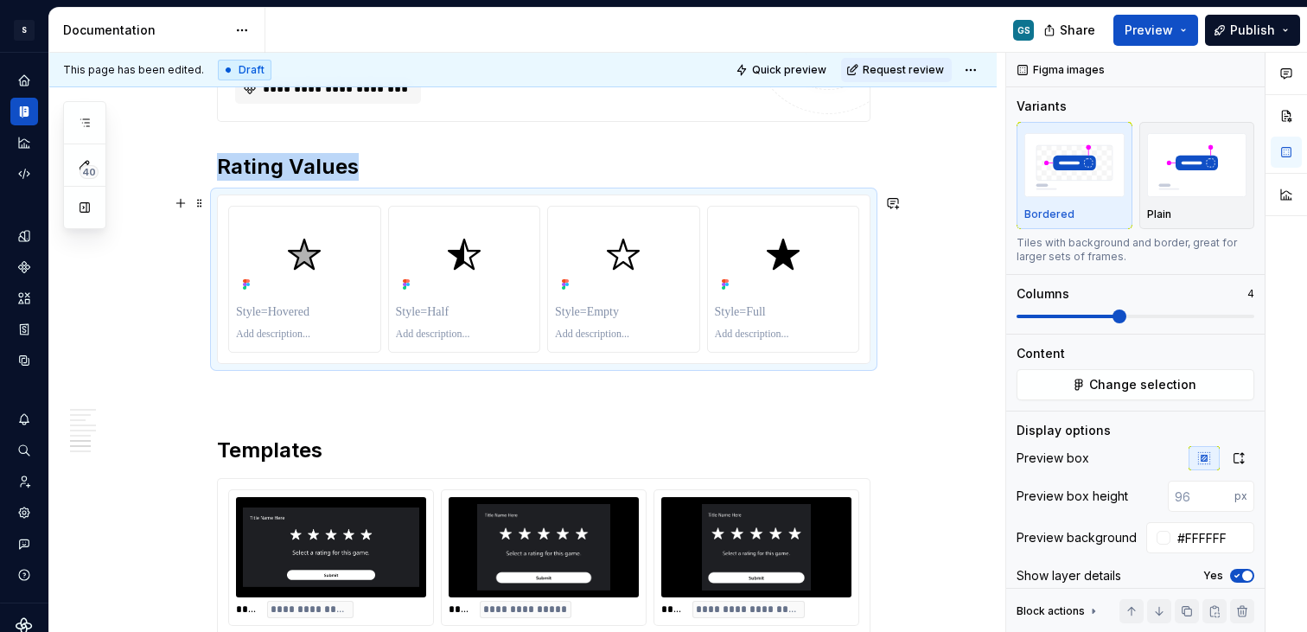
click at [749, 292] on div at bounding box center [783, 254] width 137 height 83
drag, startPoint x: 782, startPoint y: 287, endPoint x: 493, endPoint y: 276, distance: 288.9
click at [495, 275] on body "S Web & [PERSON_NAME] Systems GS Design system data Documentation GS Share Prev…" at bounding box center [653, 316] width 1307 height 632
click at [324, 264] on body "S Web & [PERSON_NAME] Systems GS Design system data Documentation GS Share Prev…" at bounding box center [653, 316] width 1307 height 632
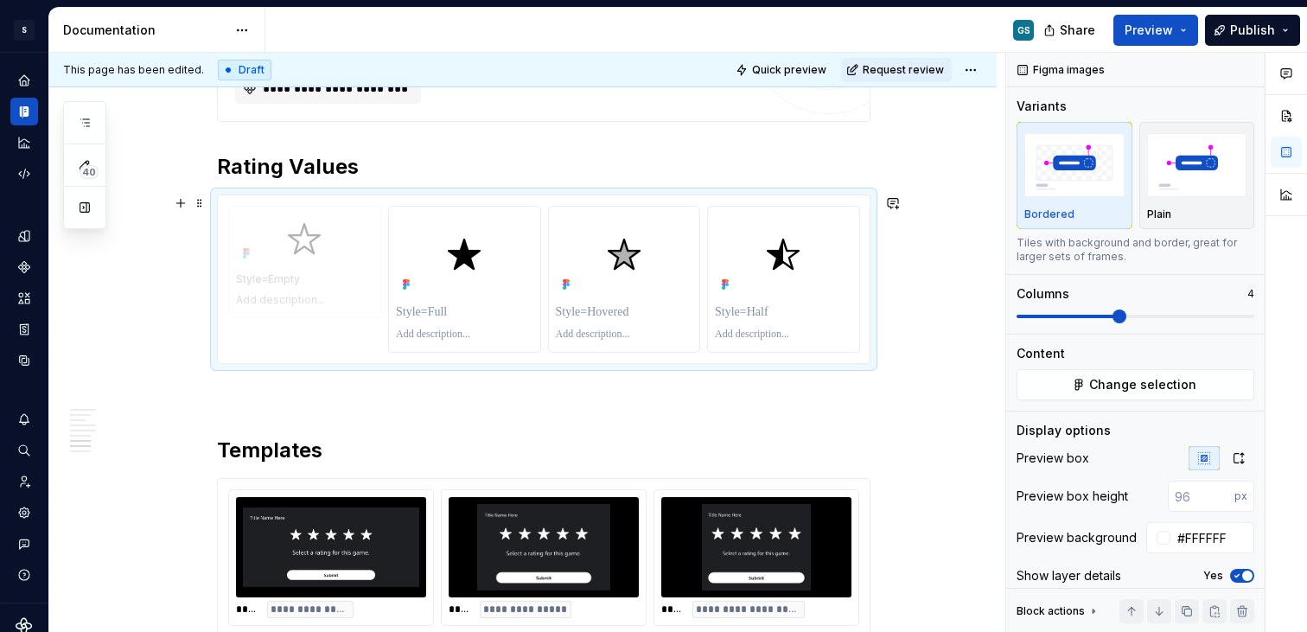
drag, startPoint x: 785, startPoint y: 270, endPoint x: 391, endPoint y: 273, distance: 393.2
click at [355, 267] on body "S Web & [PERSON_NAME] Systems GS Design system data Documentation GS Share Prev…" at bounding box center [653, 316] width 1307 height 632
drag, startPoint x: 619, startPoint y: 292, endPoint x: 444, endPoint y: 296, distance: 174.6
click at [444, 296] on body "S Web & [PERSON_NAME] Systems GS Design system data Documentation GS Share Prev…" at bounding box center [653, 316] width 1307 height 632
drag, startPoint x: 760, startPoint y: 286, endPoint x: 614, endPoint y: 287, distance: 145.2
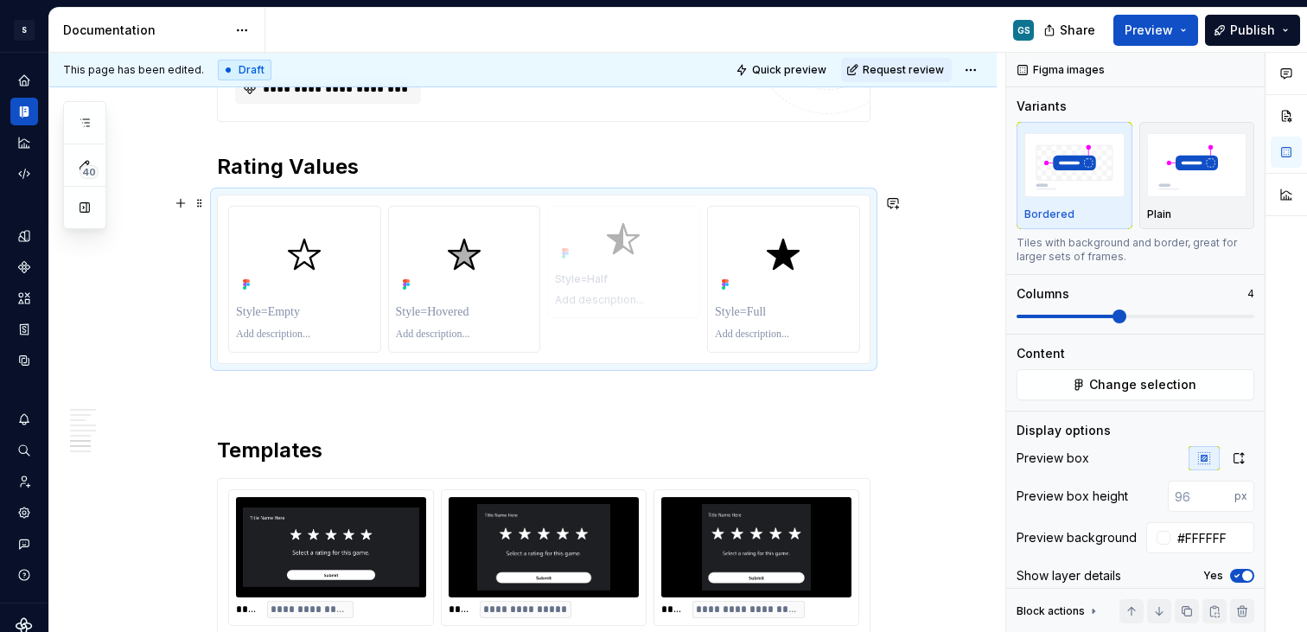
click at [627, 285] on body "S Web & [PERSON_NAME] Systems GS Design system data Documentation GS Share Prev…" at bounding box center [653, 316] width 1307 height 632
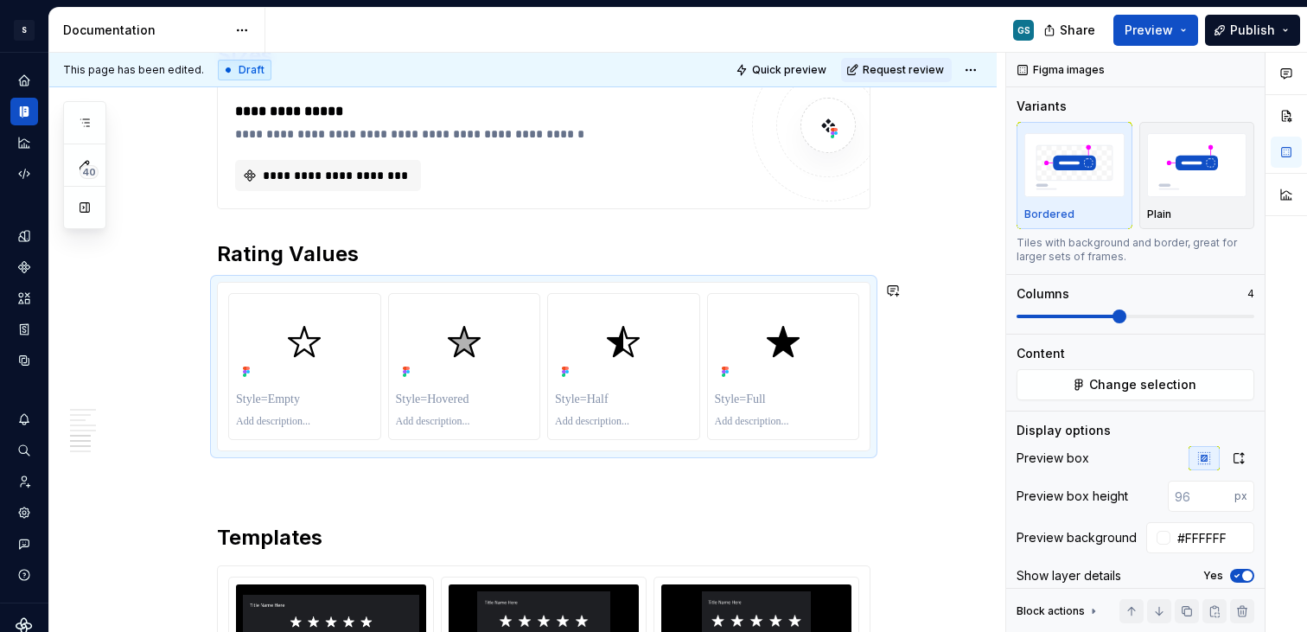
scroll to position [2027, 0]
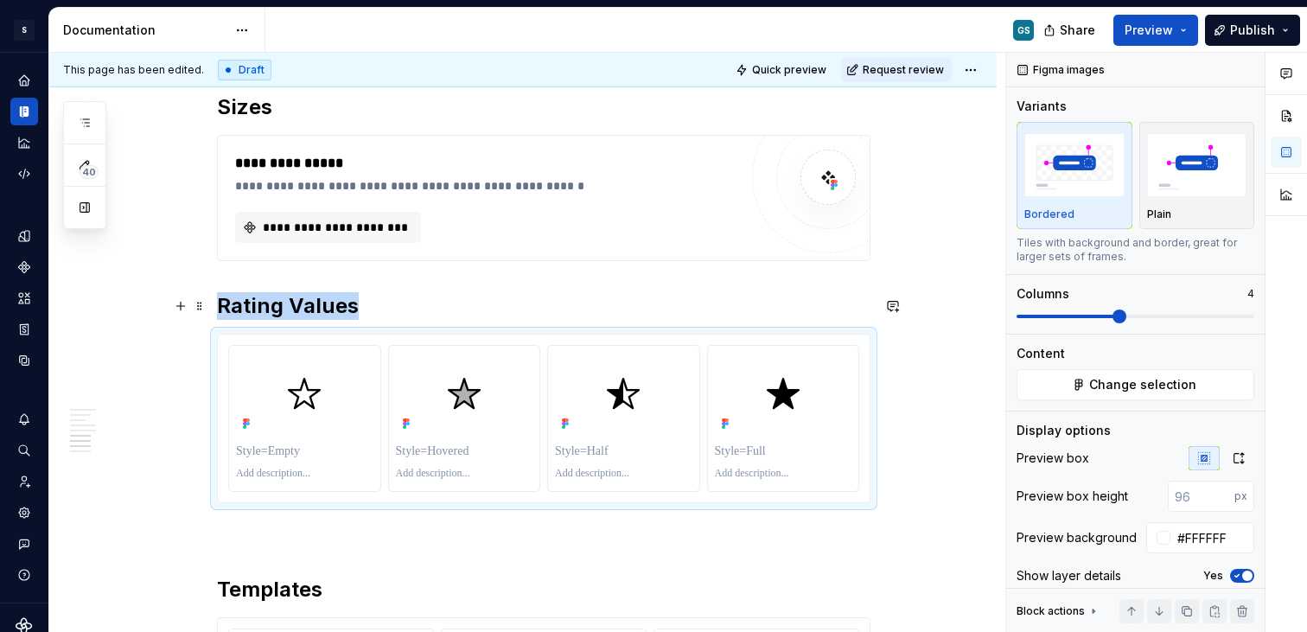
click at [301, 372] on img at bounding box center [304, 394] width 52 height 52
click at [307, 301] on h2 "Rating Values" at bounding box center [543, 306] width 653 height 28
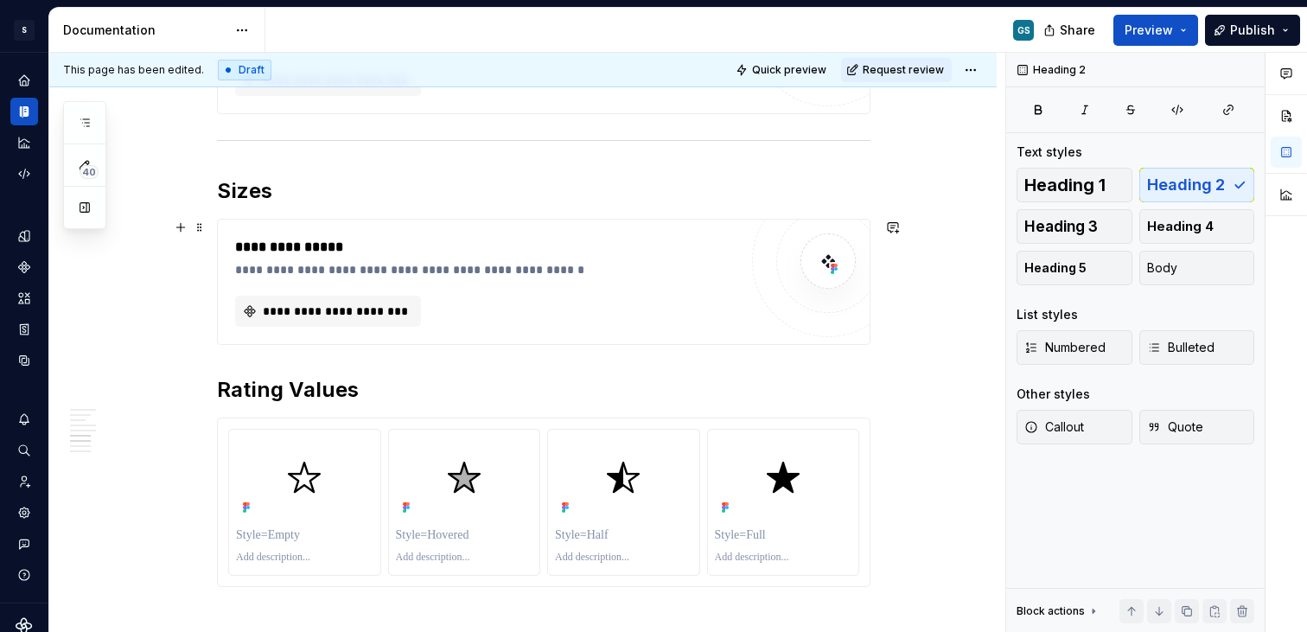
scroll to position [1906, 0]
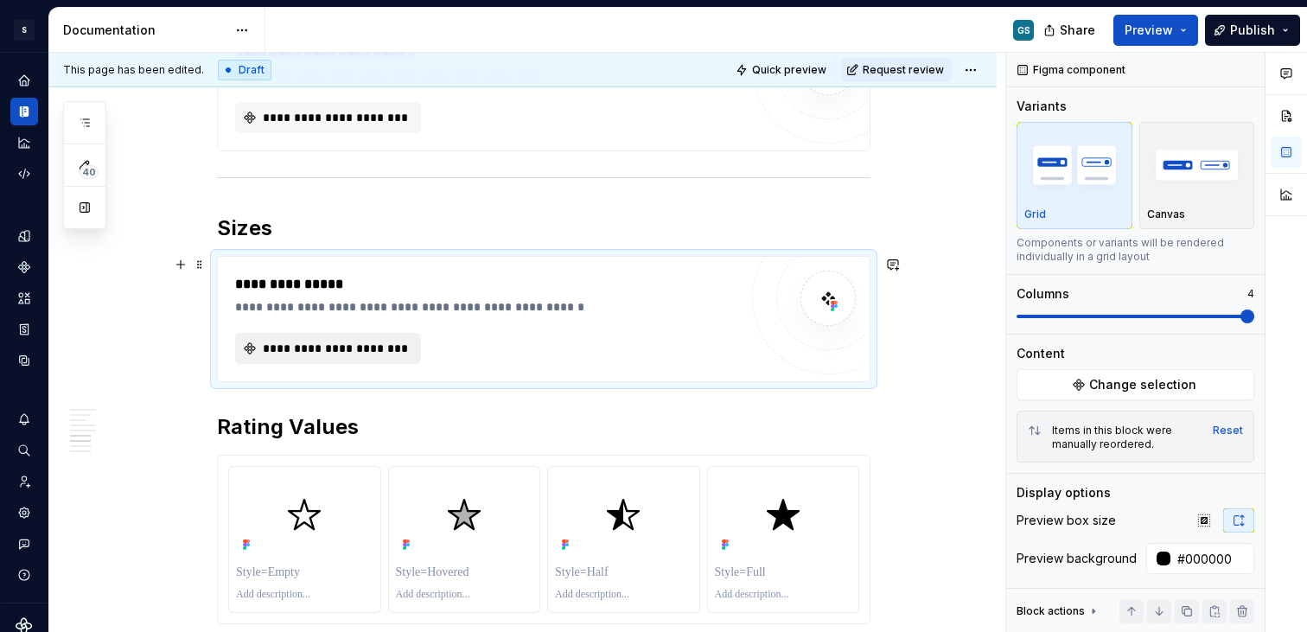
click at [334, 341] on span "**********" at bounding box center [335, 348] width 150 height 17
type textarea "*"
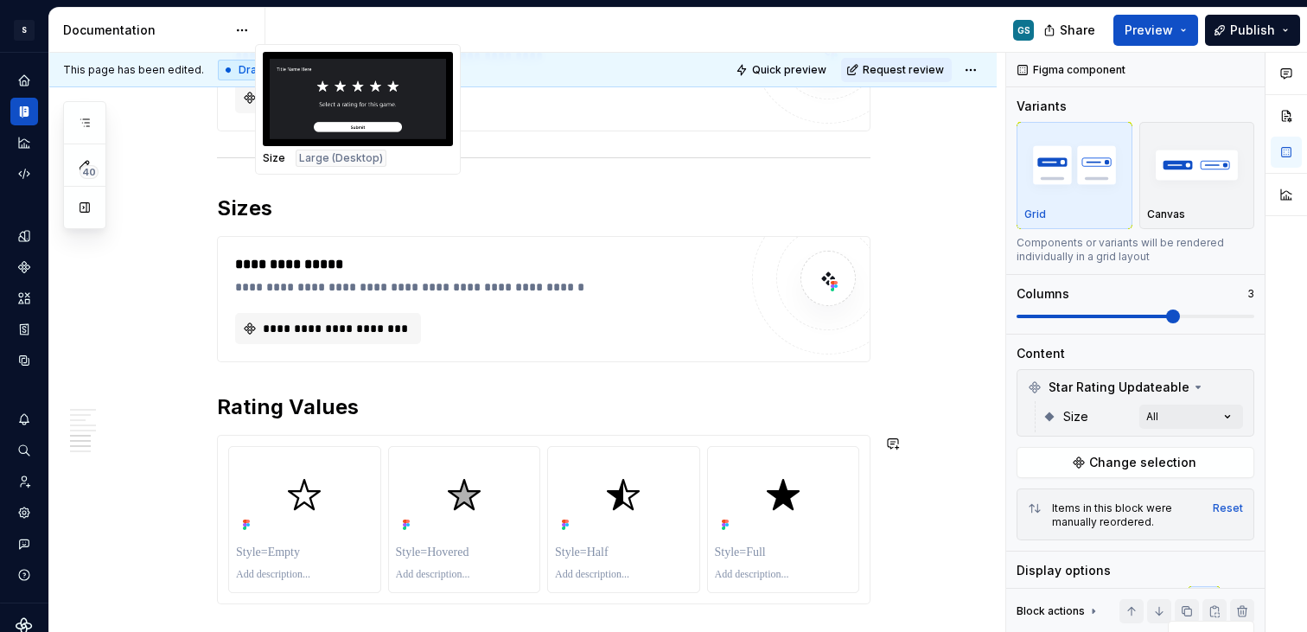
scroll to position [1783, 0]
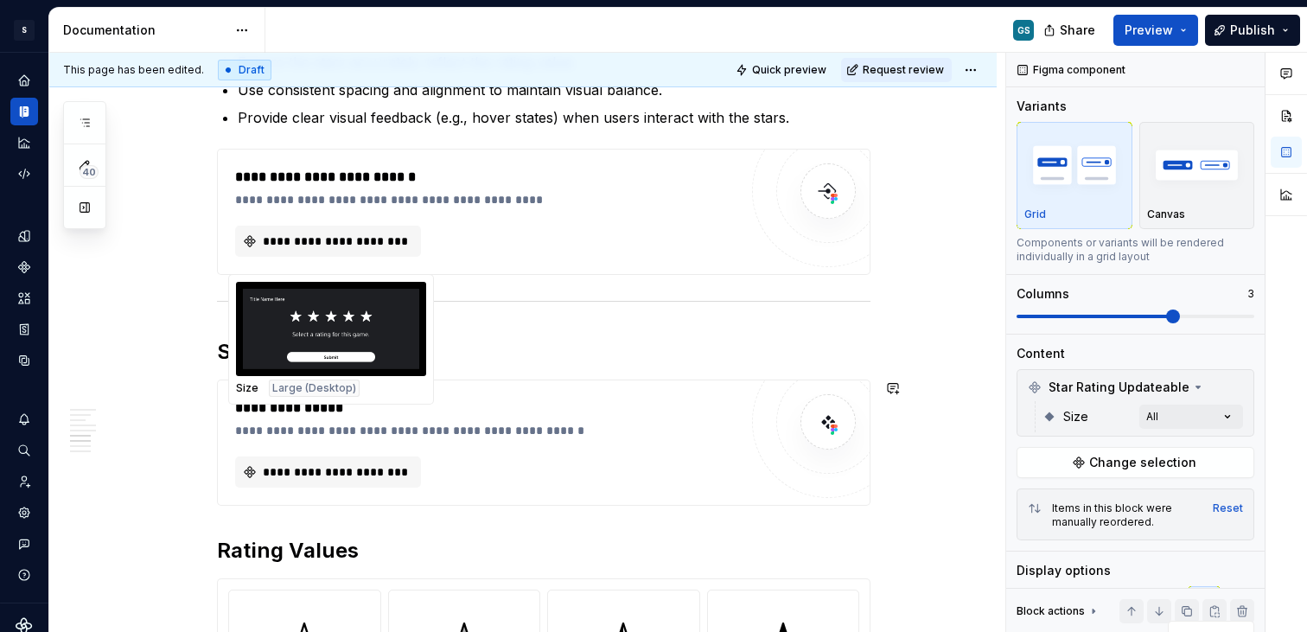
drag, startPoint x: 260, startPoint y: 404, endPoint x: 255, endPoint y: 371, distance: 33.2
click at [255, 371] on body "S Web & [PERSON_NAME] Systems GS Design system data Documentation GS Share Prev…" at bounding box center [653, 316] width 1307 height 632
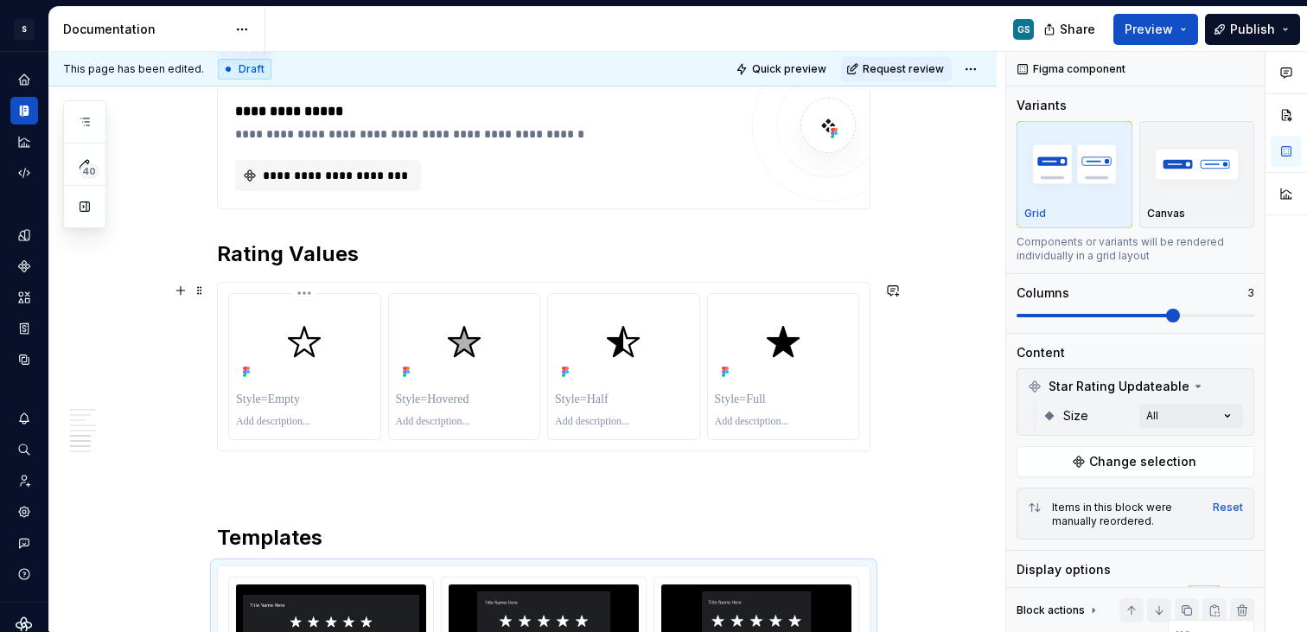
scroll to position [1868, 0]
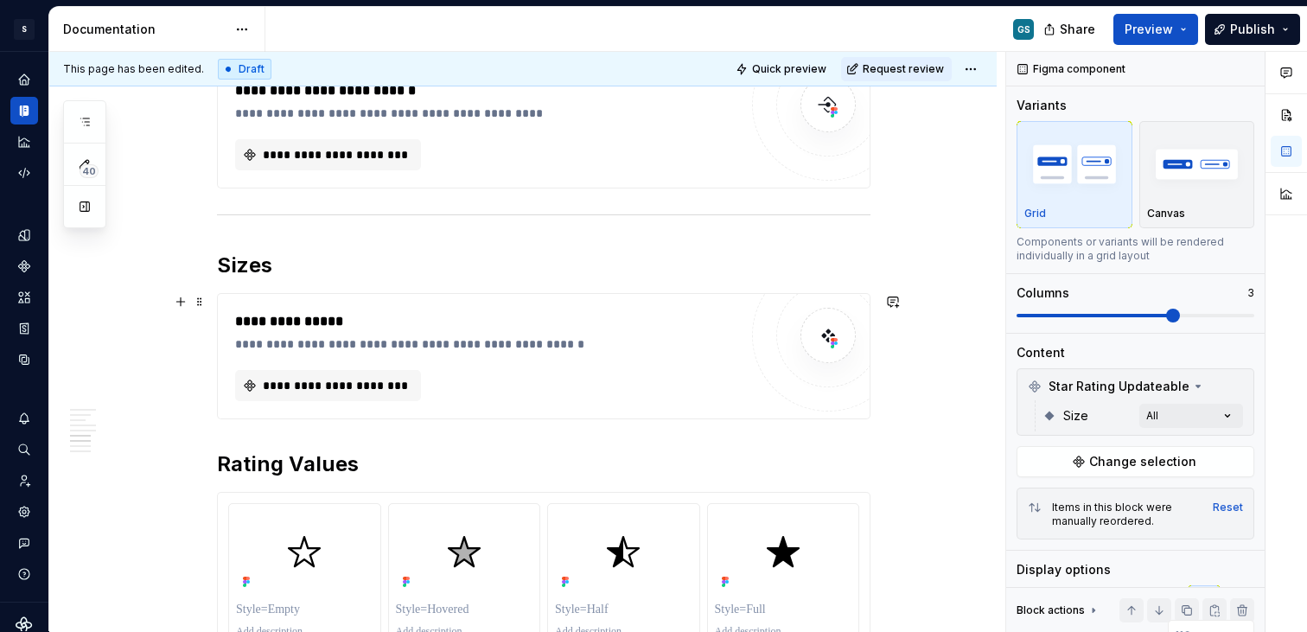
drag, startPoint x: 323, startPoint y: 339, endPoint x: 330, endPoint y: 357, distance: 19.4
click at [324, 340] on div "**********" at bounding box center [486, 343] width 503 height 17
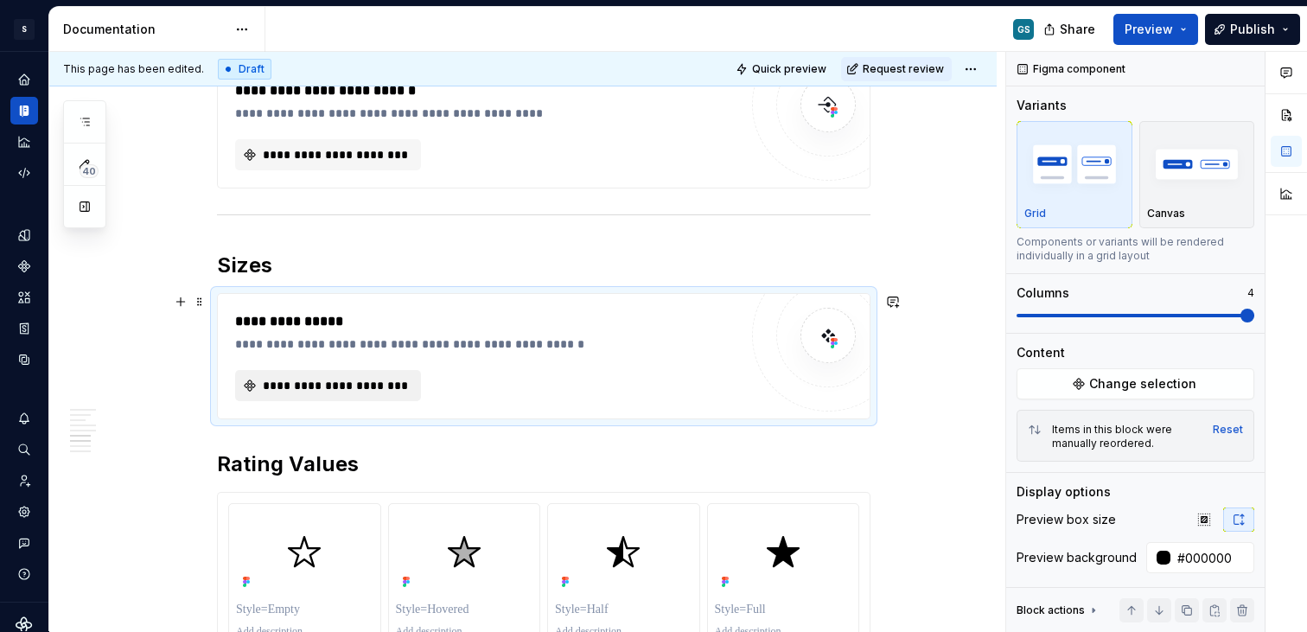
click at [348, 387] on span "**********" at bounding box center [335, 385] width 150 height 17
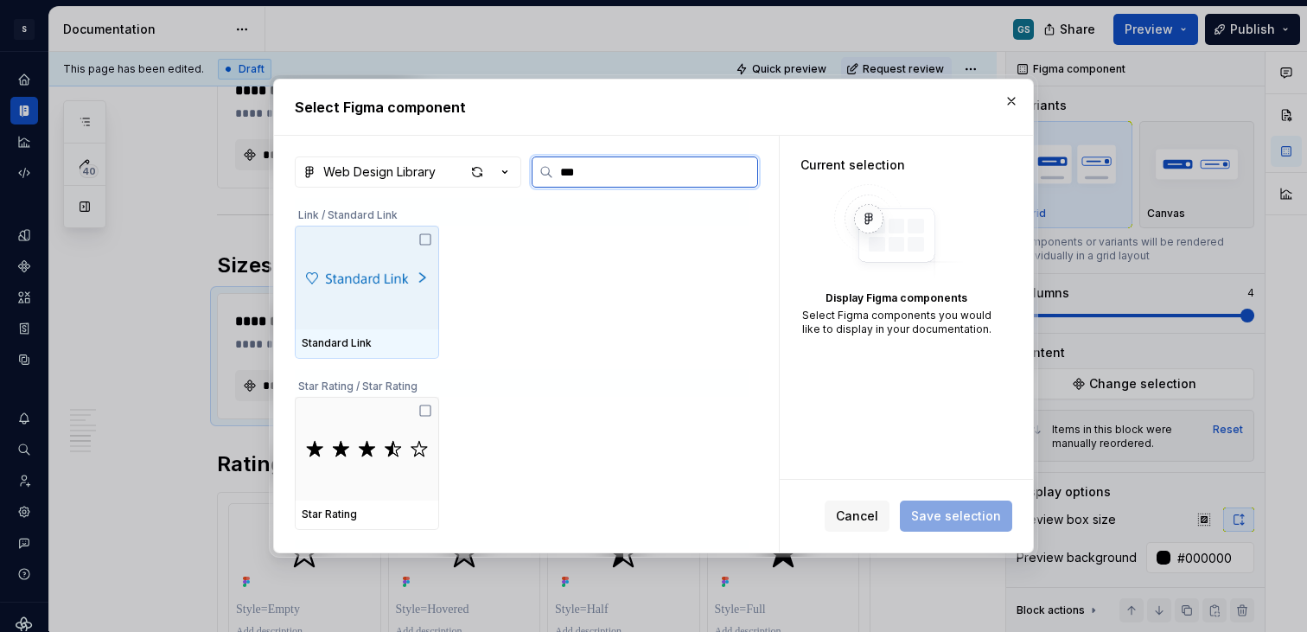
type input "****"
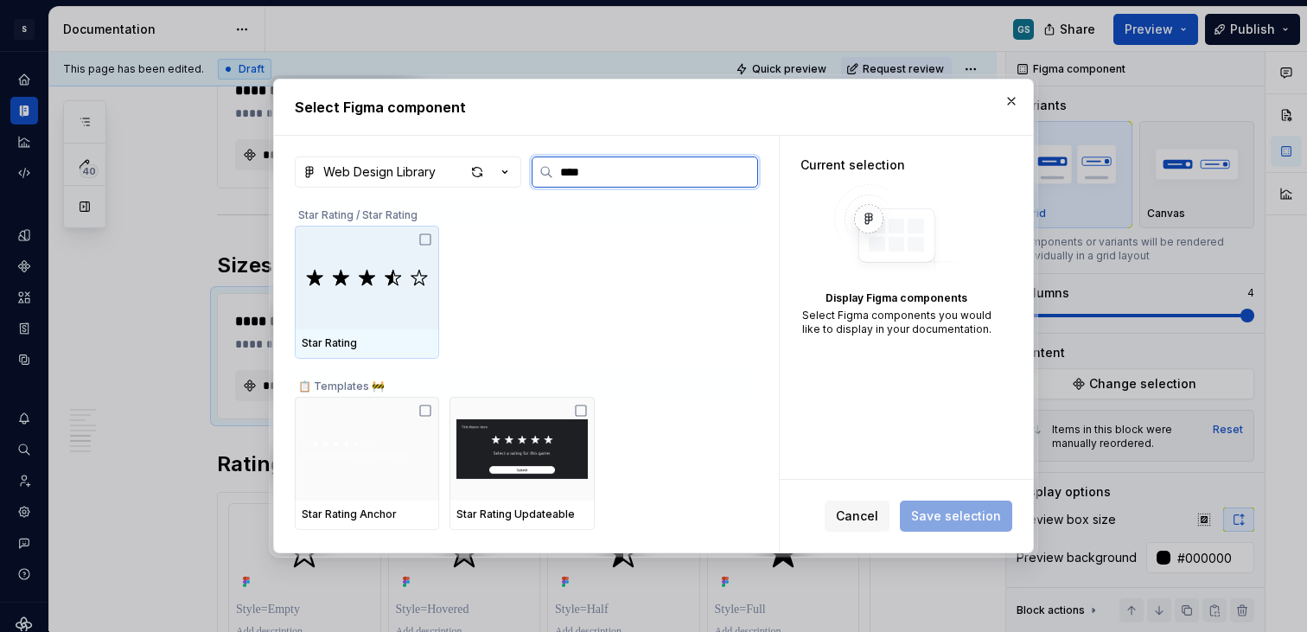
click at [362, 313] on div at bounding box center [367, 278] width 144 height 104
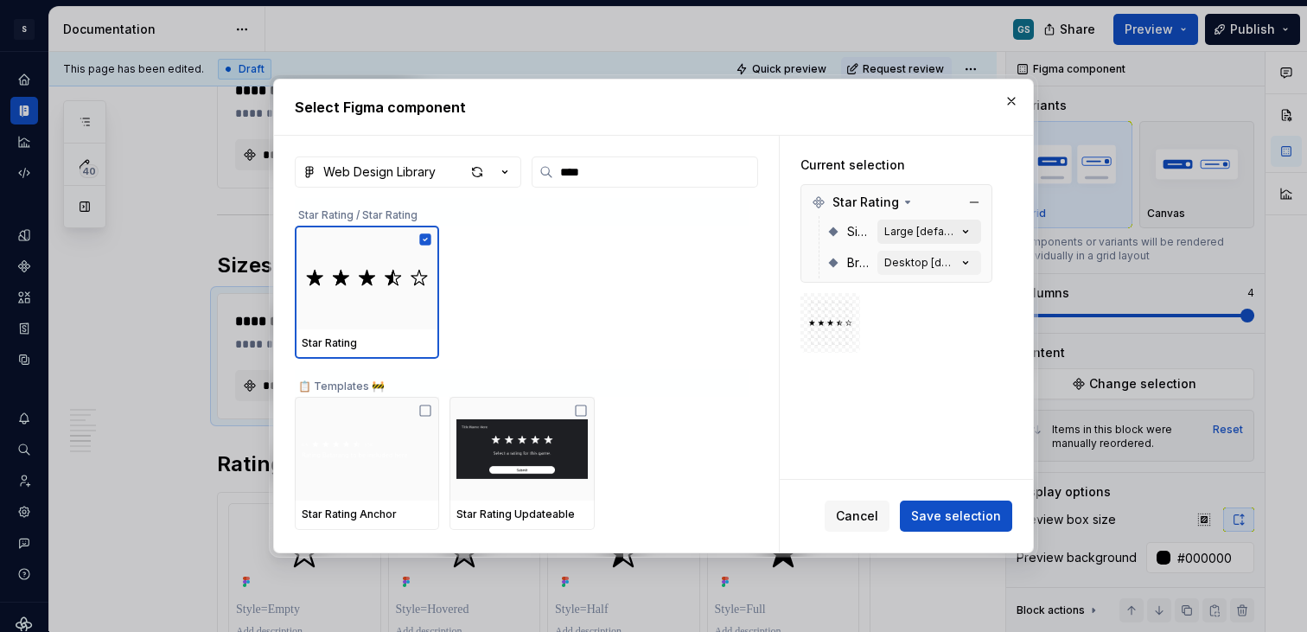
click at [939, 229] on div "Large [default]" at bounding box center [920, 232] width 73 height 14
click at [947, 508] on span "Save selection" at bounding box center [956, 515] width 90 height 17
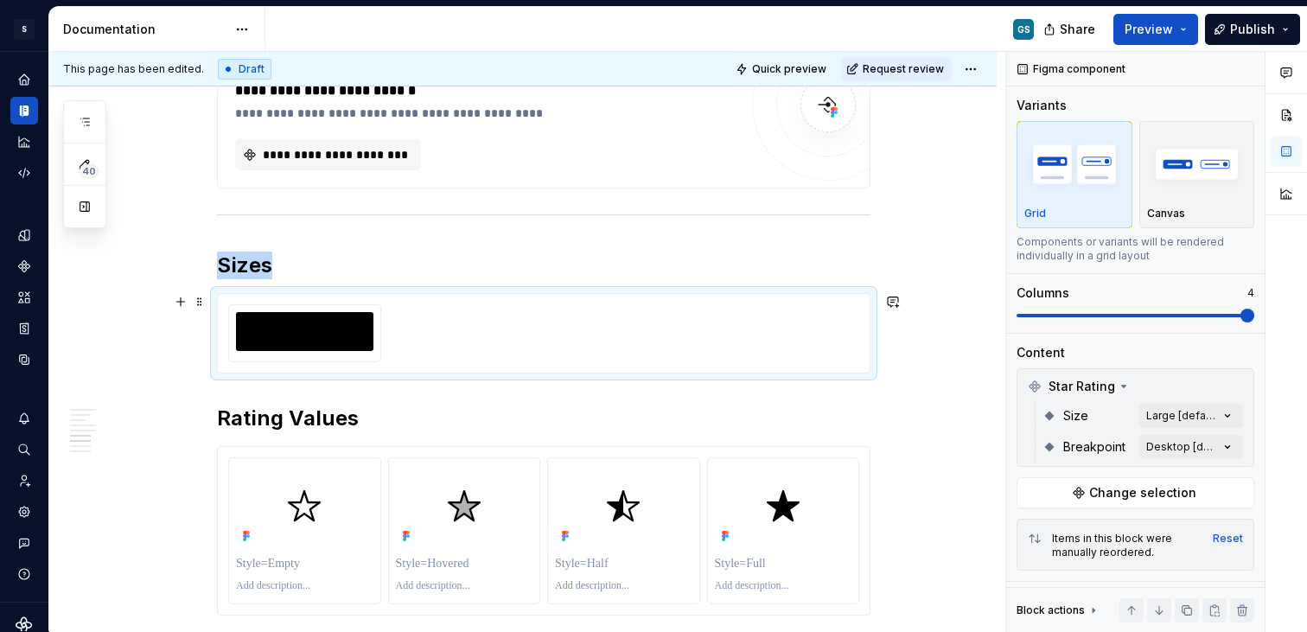
click at [820, 358] on div at bounding box center [543, 333] width 631 height 58
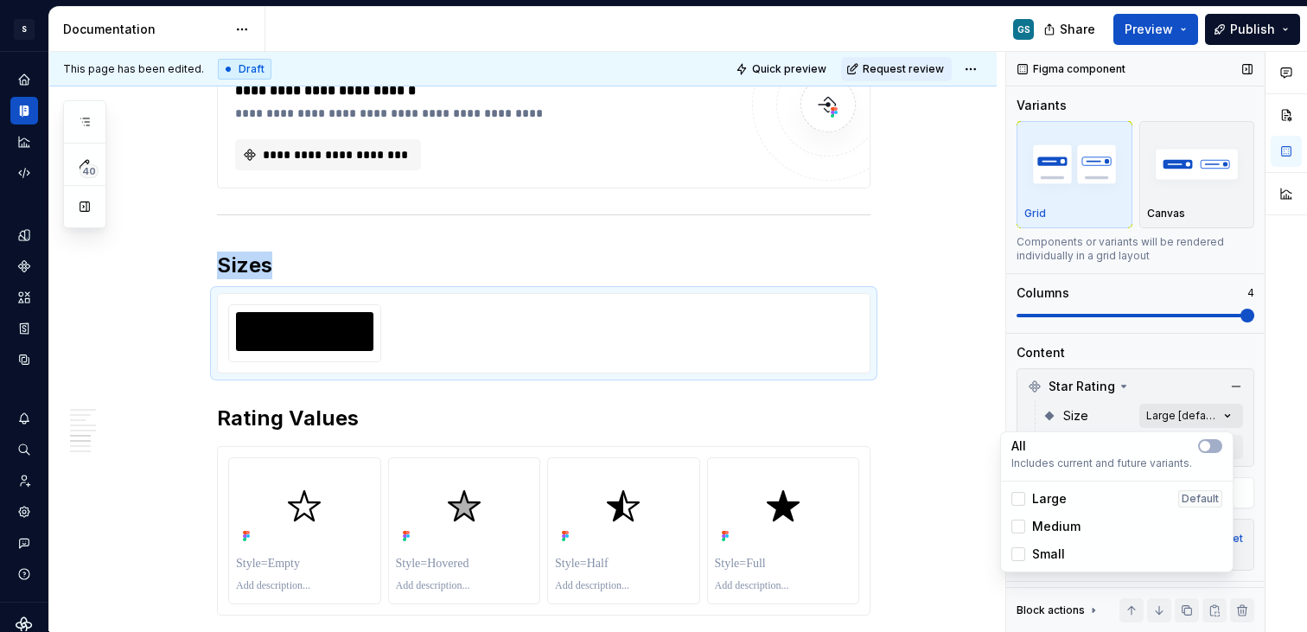
click at [1188, 408] on div "Comments Open comments No comments yet Select ‘Comment’ from the block context …" at bounding box center [1156, 342] width 301 height 580
click at [1212, 449] on button "button" at bounding box center [1210, 446] width 24 height 14
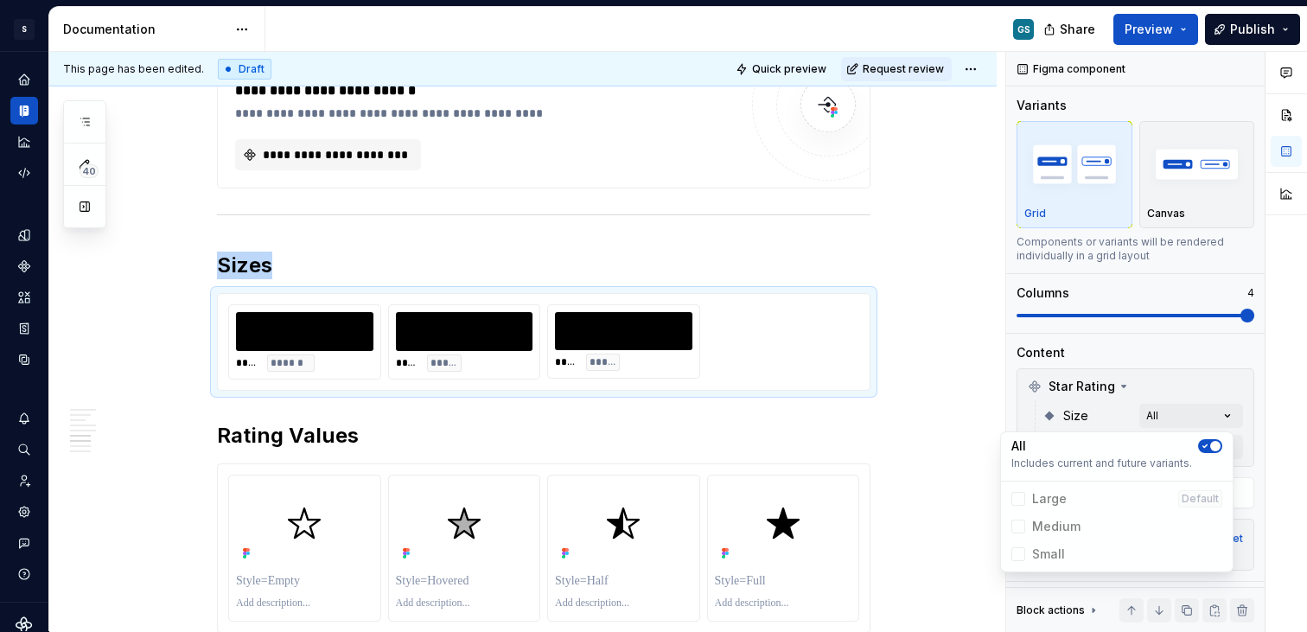
click at [1060, 340] on div "Comments Open comments No comments yet Select ‘Comment’ from the block context …" at bounding box center [1156, 342] width 301 height 580
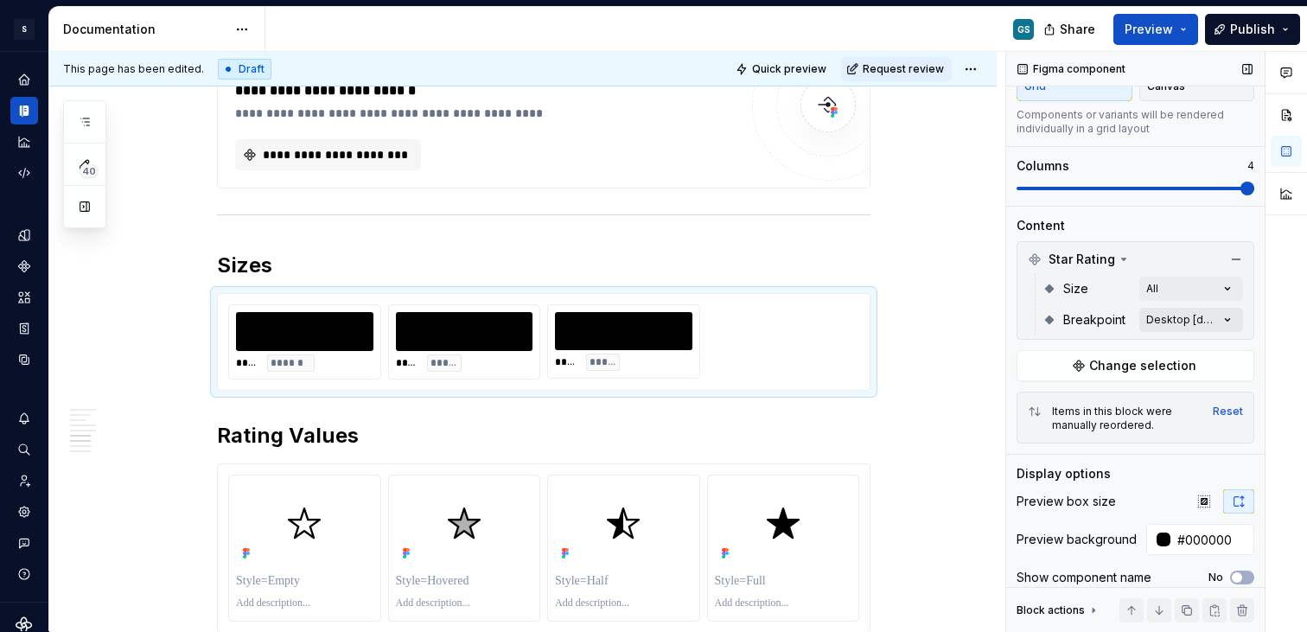
scroll to position [213, 0]
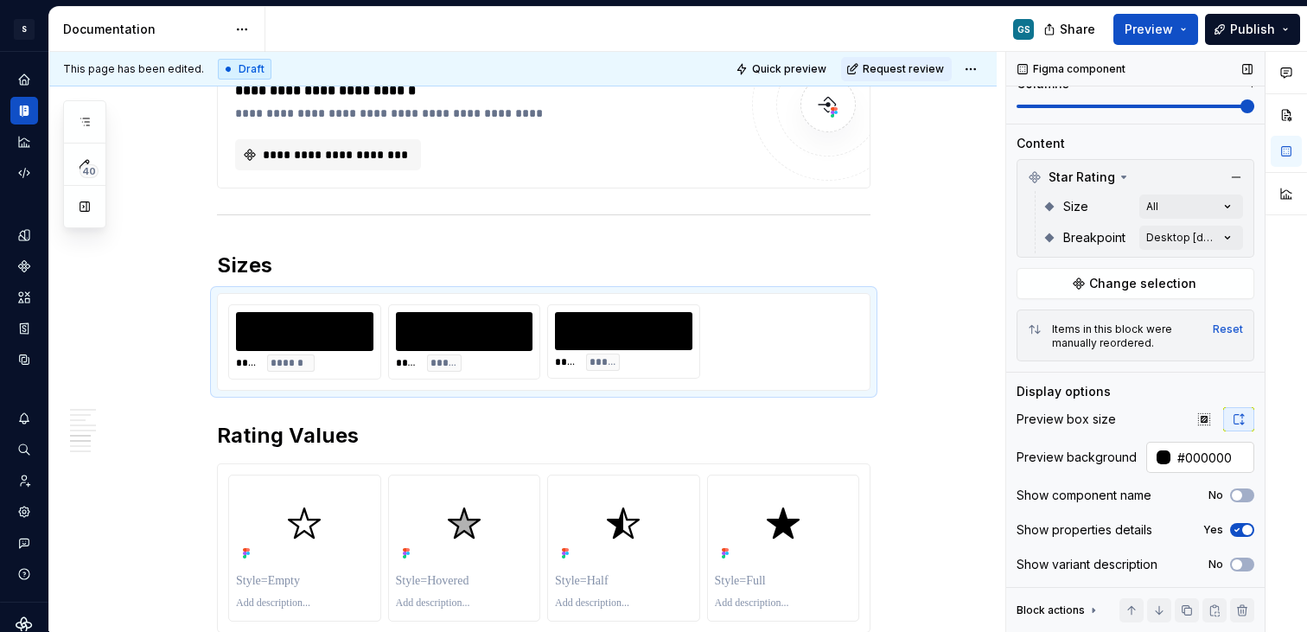
click at [1156, 455] on div at bounding box center [1163, 457] width 14 height 14
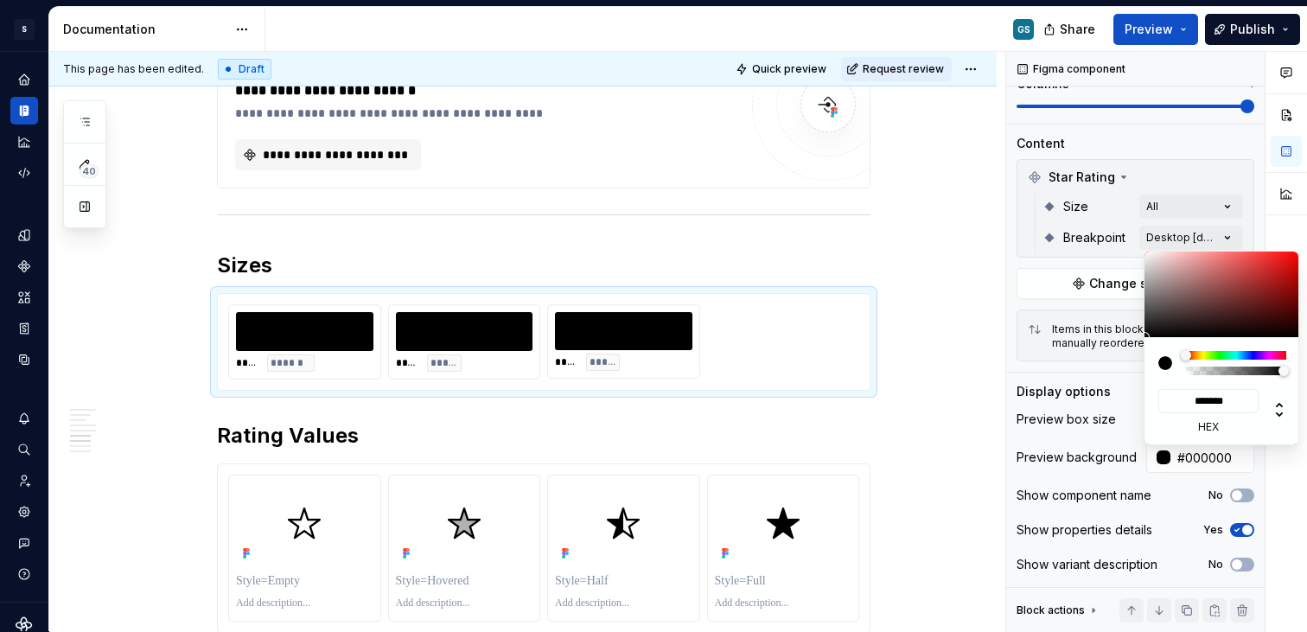
type input "#988C8C"
type input "*******"
type input "#A59B9B"
type input "*******"
type input "#AFA6A6"
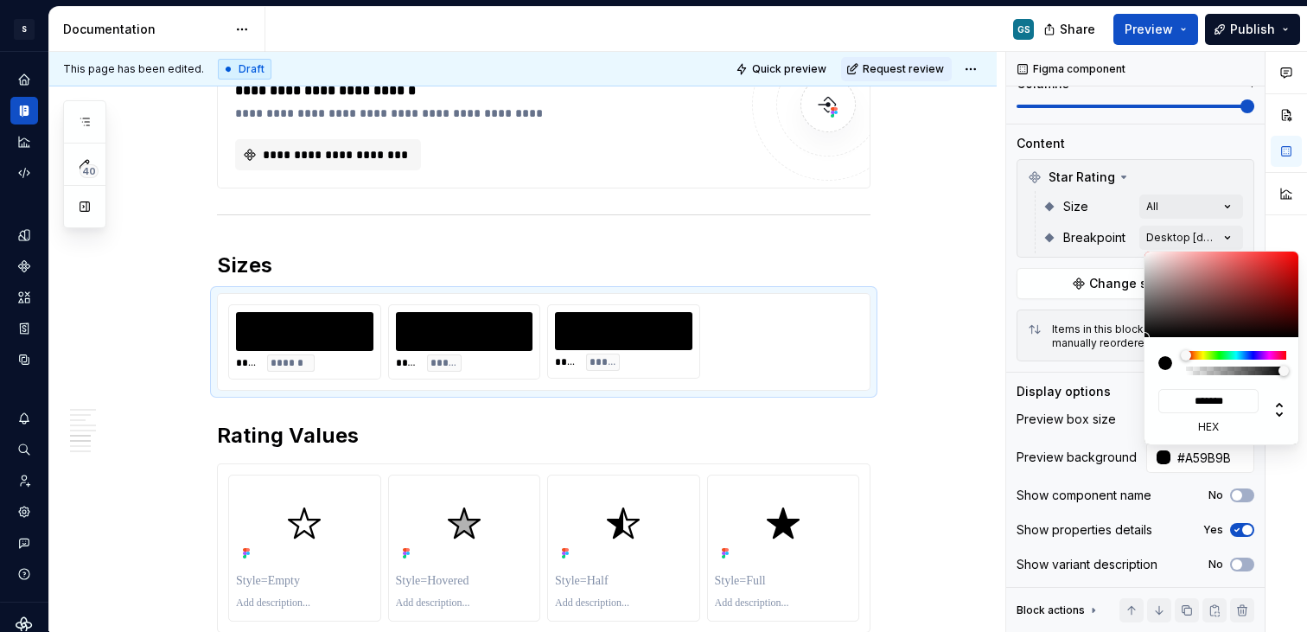
type input "*******"
type input "#C1BCBC"
type input "*******"
type input "#CECBCB"
type input "*******"
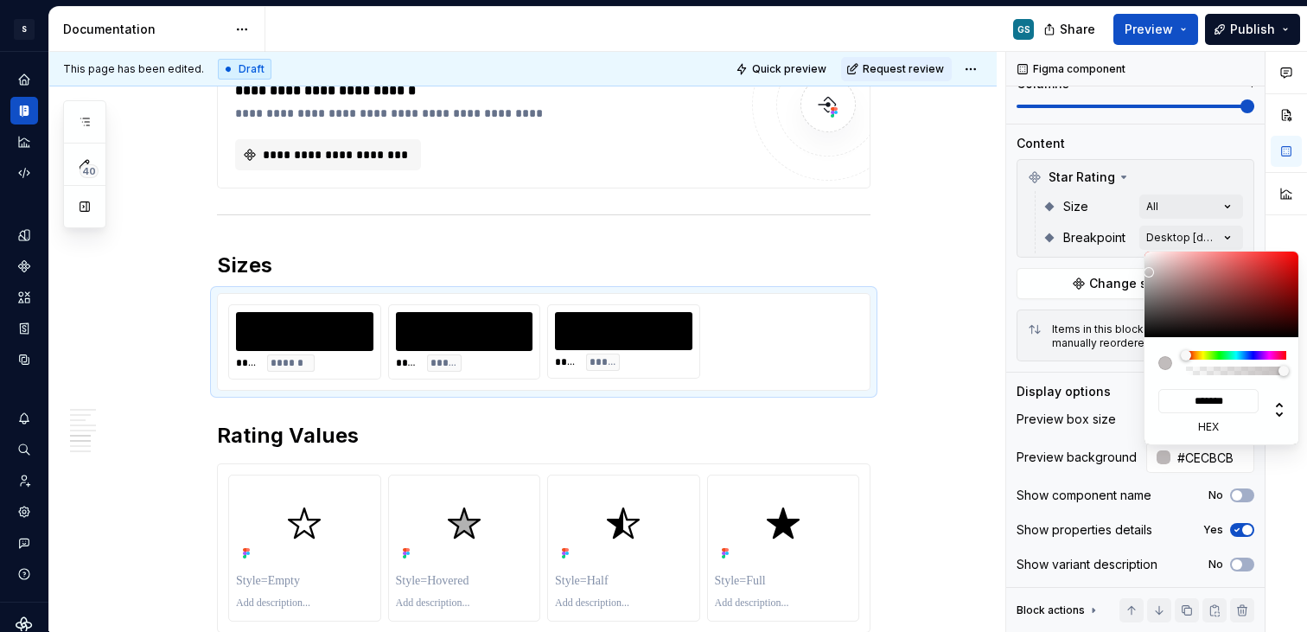
type input "#E8E8E8"
type input "*******"
type input "#F0F0F0"
type input "*******"
type input "#F5F5F5"
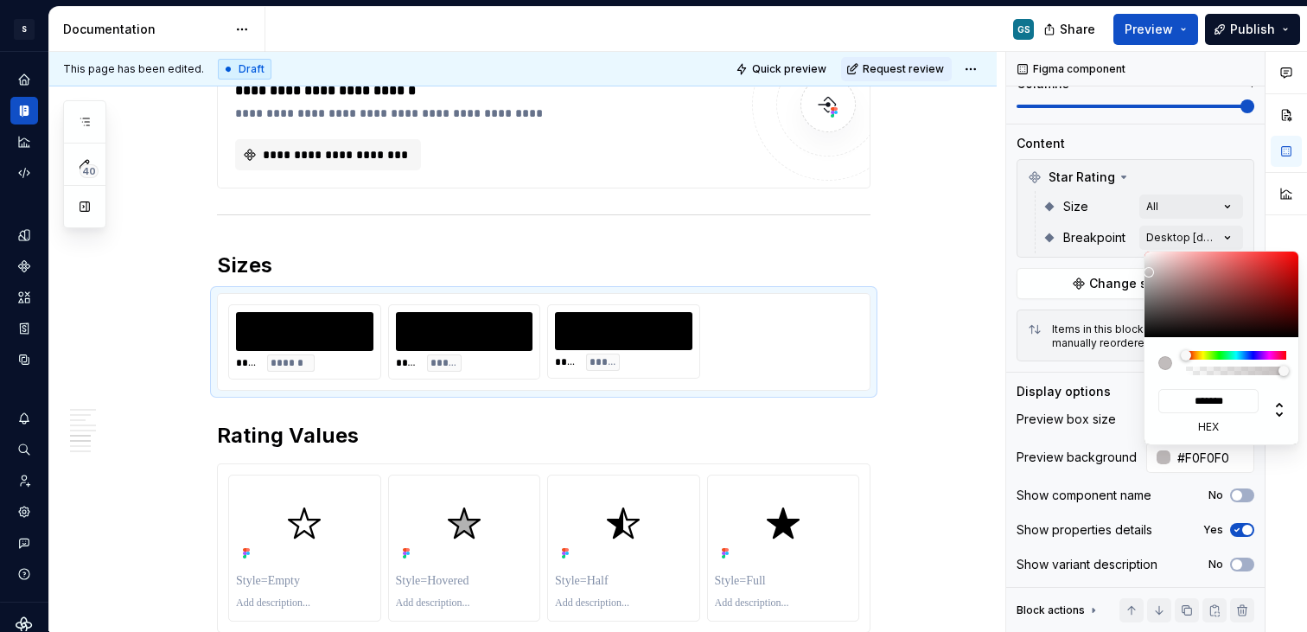
type input "*******"
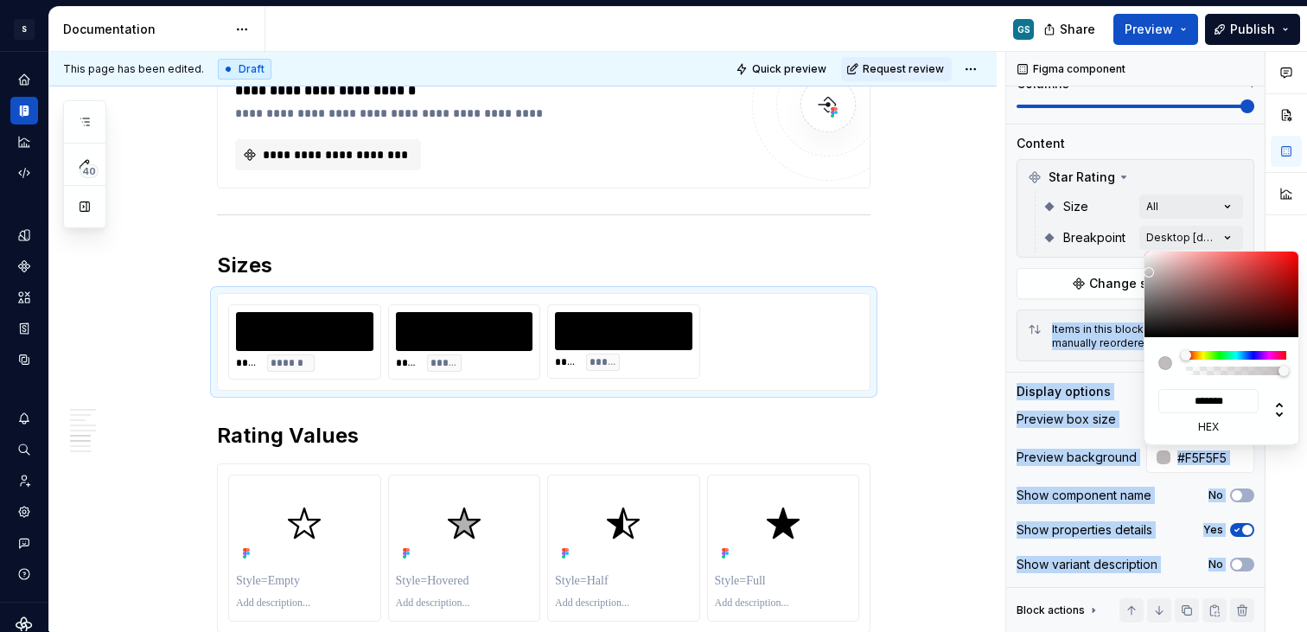
type input "#FFFFFF"
type input "*******"
drag, startPoint x: 1155, startPoint y: 283, endPoint x: 1136, endPoint y: 232, distance: 54.1
click at [1136, 232] on body "S Web & [PERSON_NAME] Systems GS Design system data Documentation GS Share Prev…" at bounding box center [653, 316] width 1307 height 632
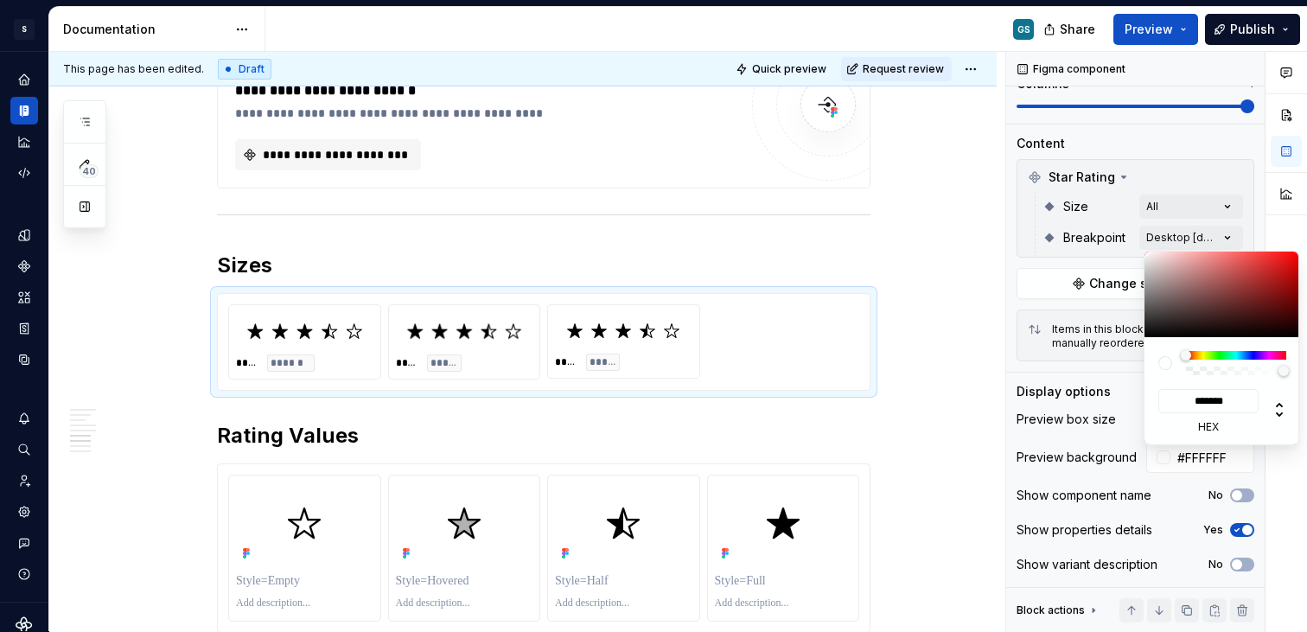
click at [1219, 109] on div "Comments Open comments No comments yet Select ‘Comment’ from the block context …" at bounding box center [1156, 342] width 301 height 580
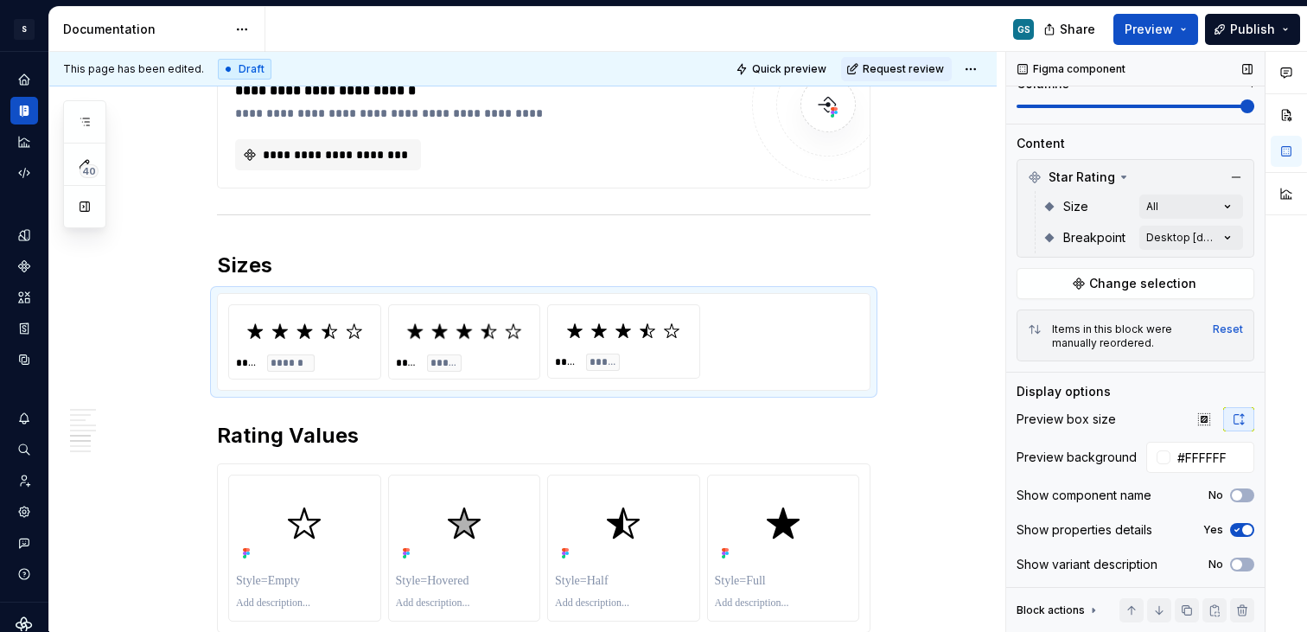
drag, startPoint x: 1223, startPoint y: 103, endPoint x: 1173, endPoint y: 100, distance: 50.2
click at [1173, 100] on div "Comments Open comments No comments yet Select ‘Comment’ from the block context …" at bounding box center [1156, 342] width 301 height 580
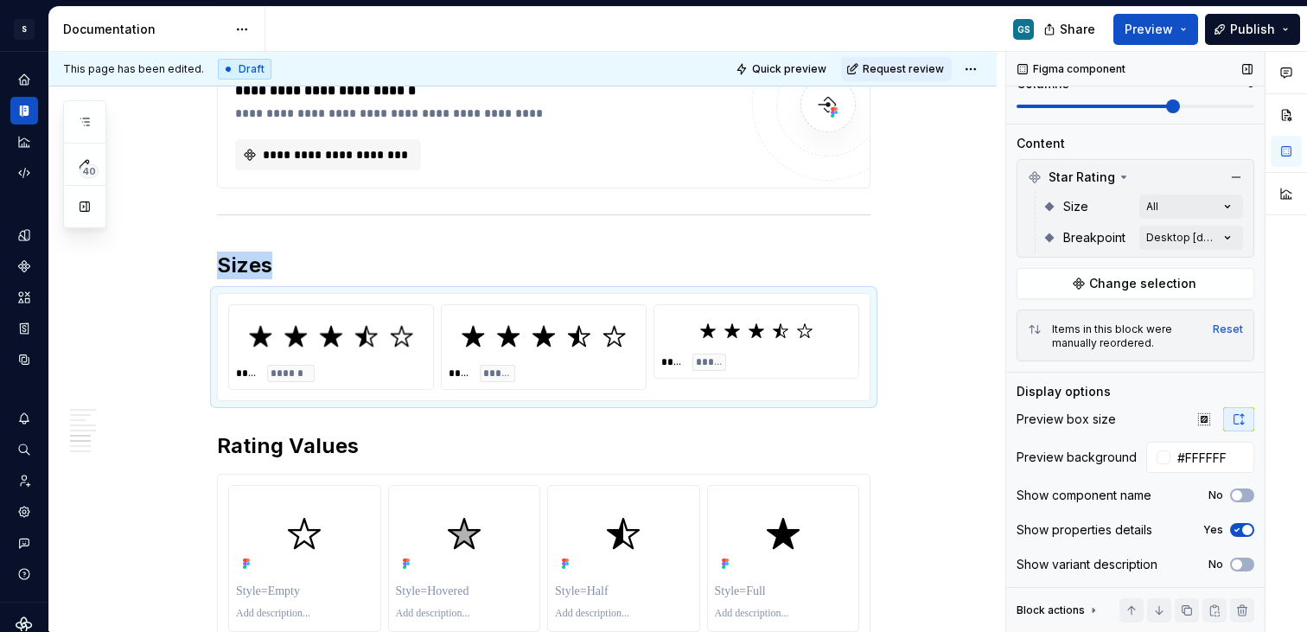
click at [1173, 105] on span at bounding box center [1095, 106] width 158 height 3
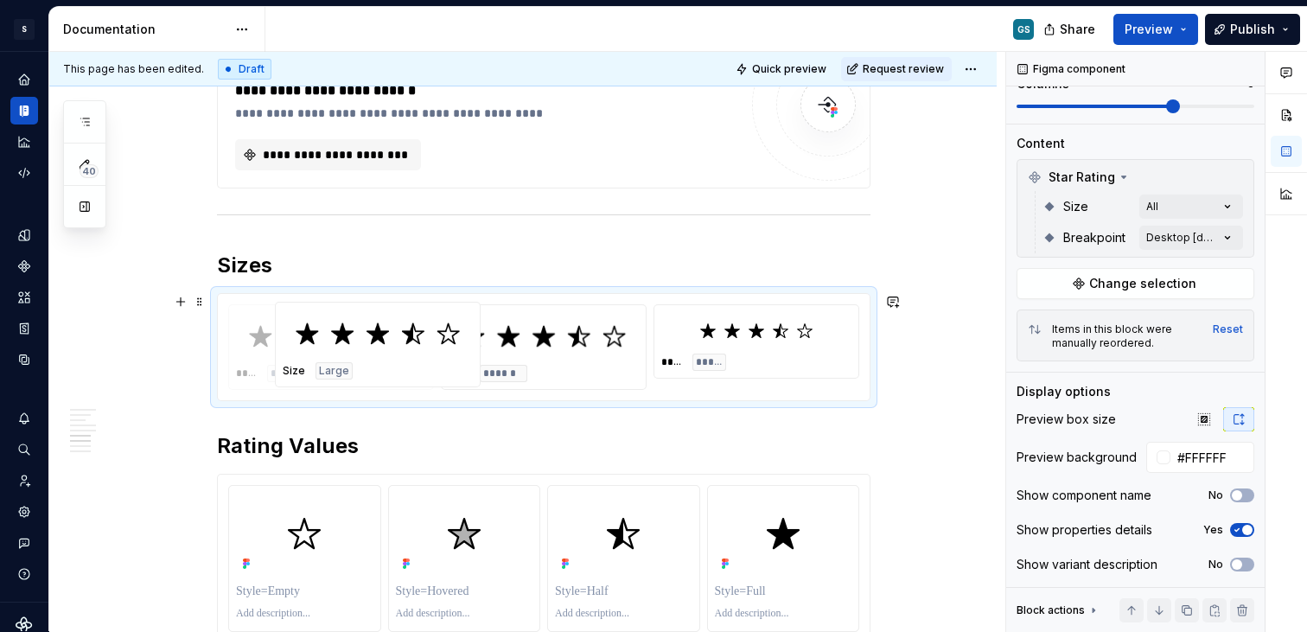
drag, startPoint x: 495, startPoint y: 347, endPoint x: 241, endPoint y: 346, distance: 254.1
click at [245, 346] on body "S Web & [PERSON_NAME] Systems GS Design system data Documentation GS Share Prev…" at bounding box center [653, 316] width 1307 height 632
type textarea "*"
click at [1200, 419] on icon "button" at bounding box center [1204, 419] width 14 height 14
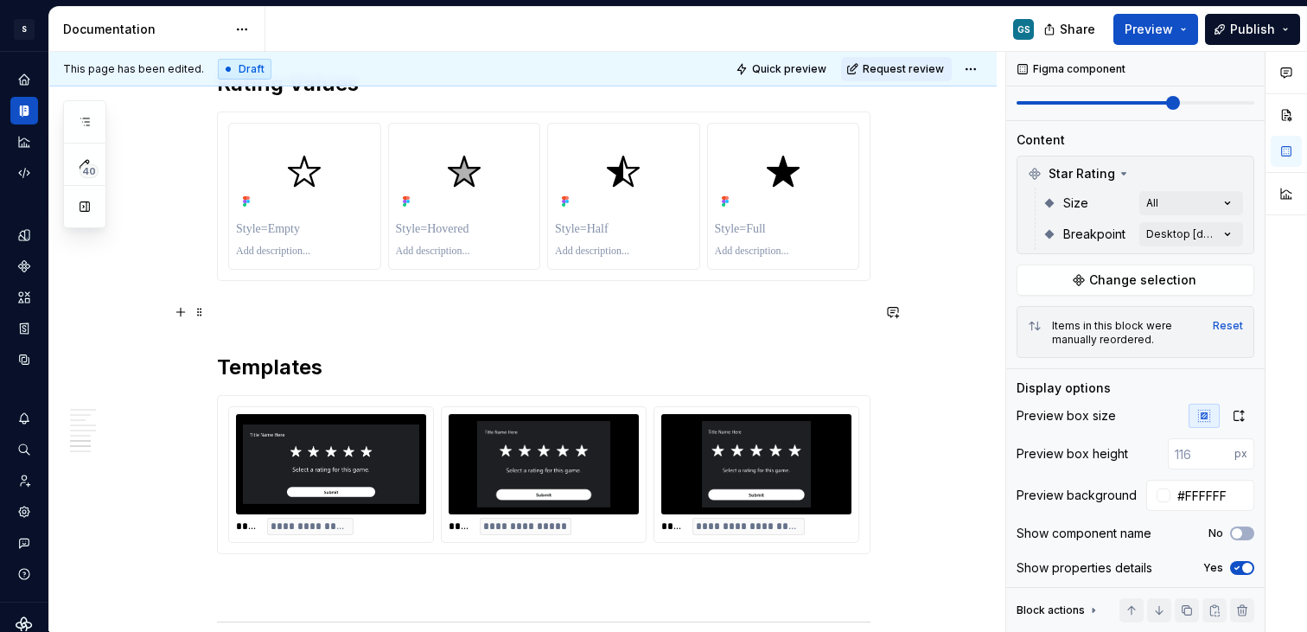
scroll to position [2414, 0]
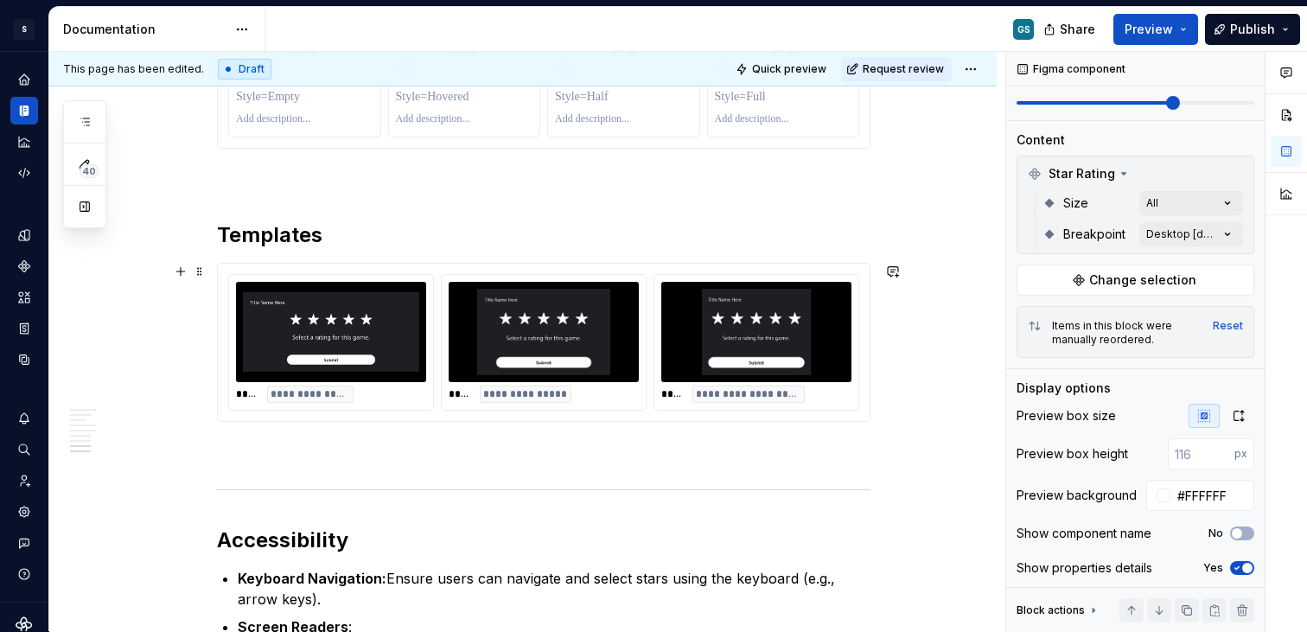
click at [181, 268] on button "button" at bounding box center [181, 271] width 24 height 24
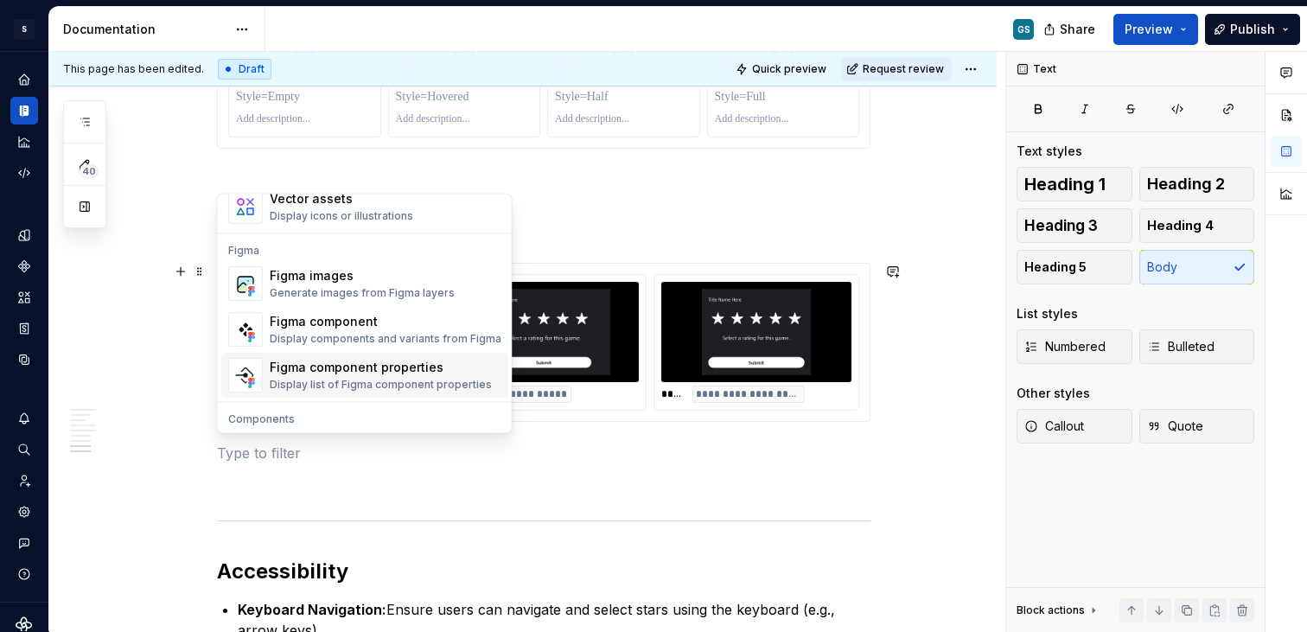
scroll to position [1579, 0]
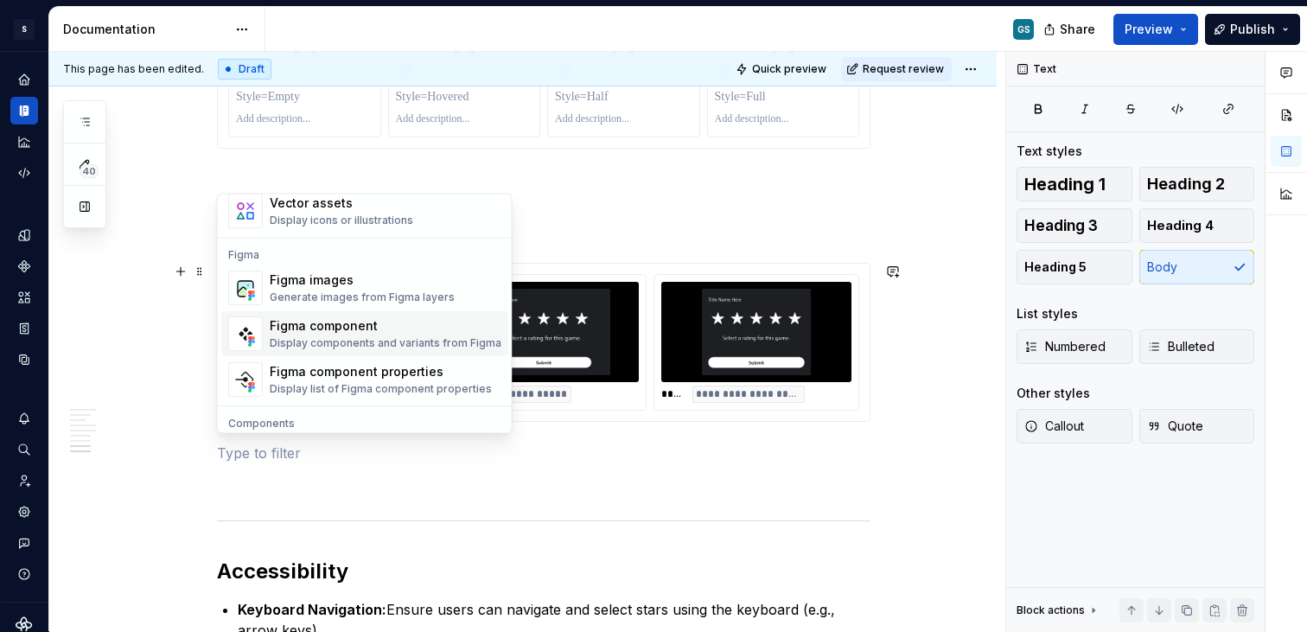
click at [371, 330] on div "Figma component" at bounding box center [386, 326] width 232 height 17
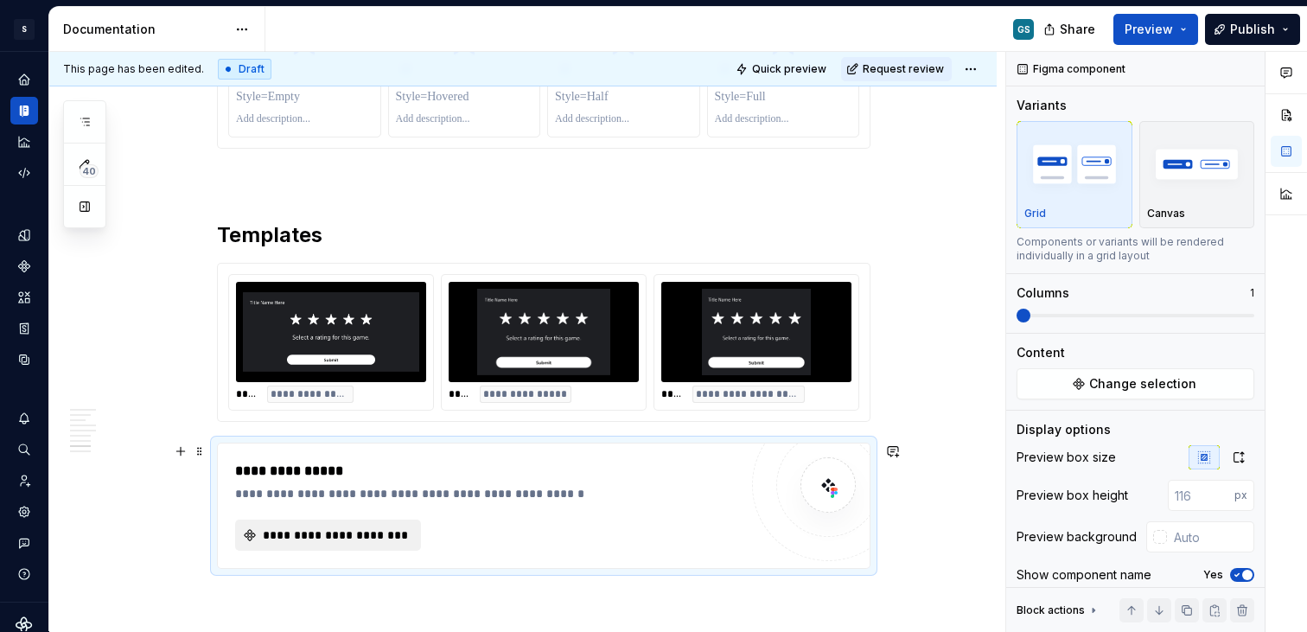
click at [305, 545] on button "**********" at bounding box center [328, 534] width 186 height 31
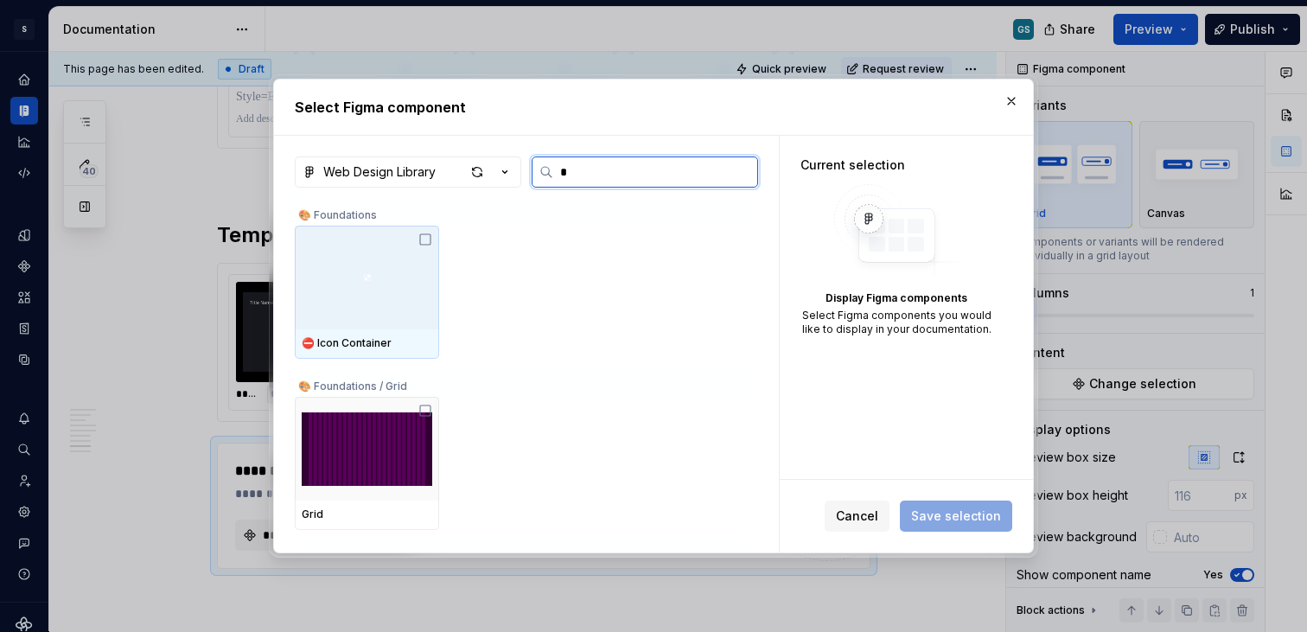
type input "**"
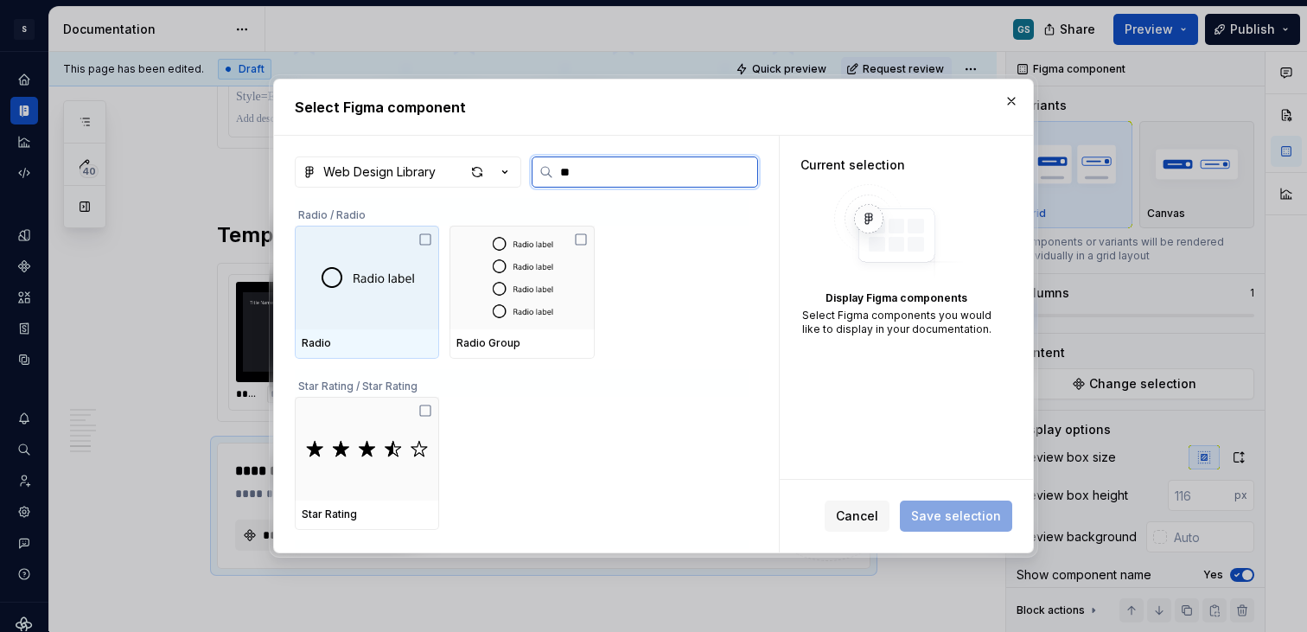
type textarea "*"
type input "***"
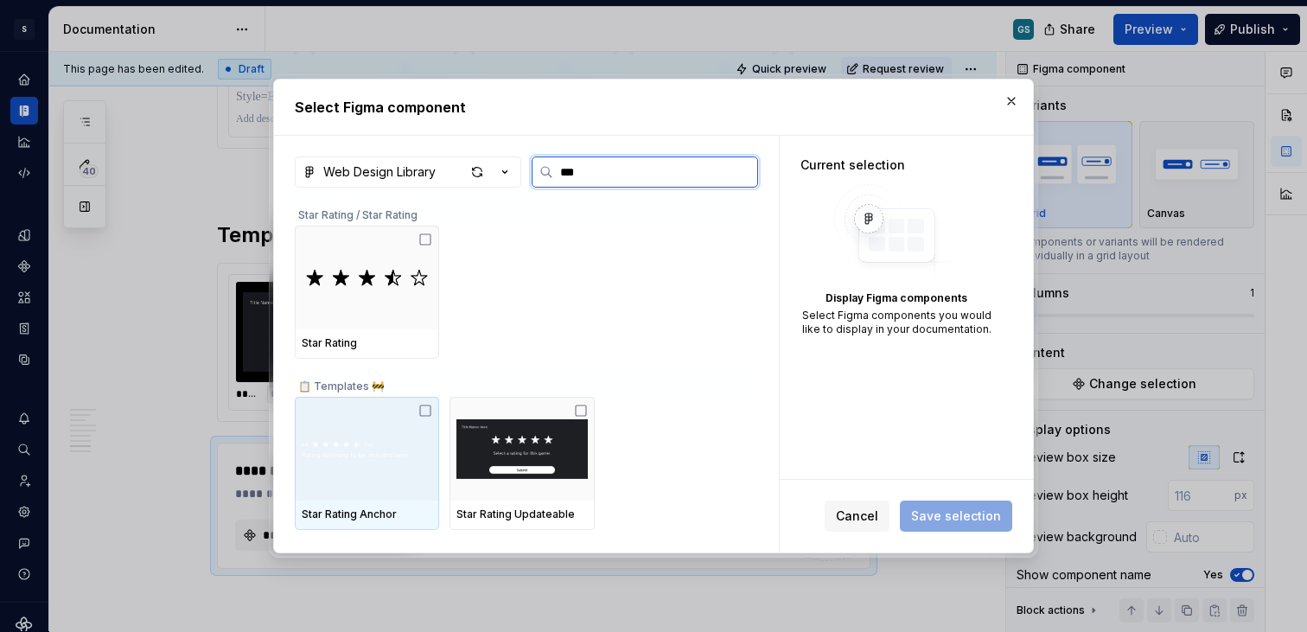
click at [370, 454] on img at bounding box center [367, 449] width 130 height 72
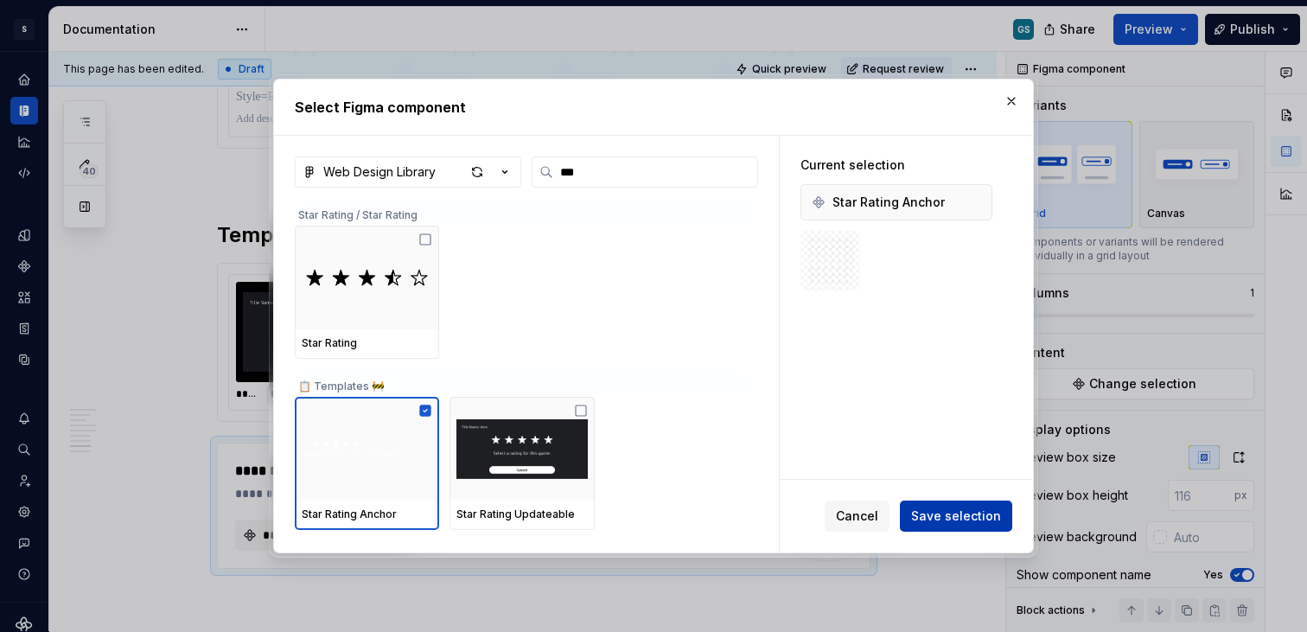
click at [938, 516] on span "Save selection" at bounding box center [956, 515] width 90 height 17
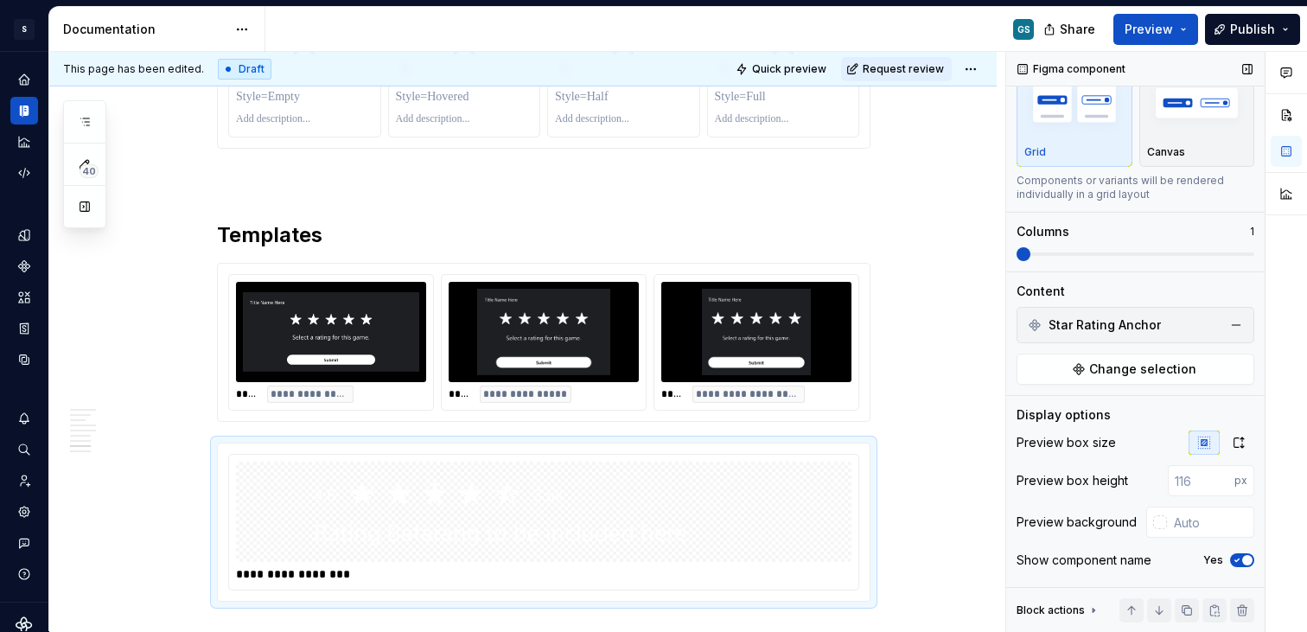
scroll to position [130, 0]
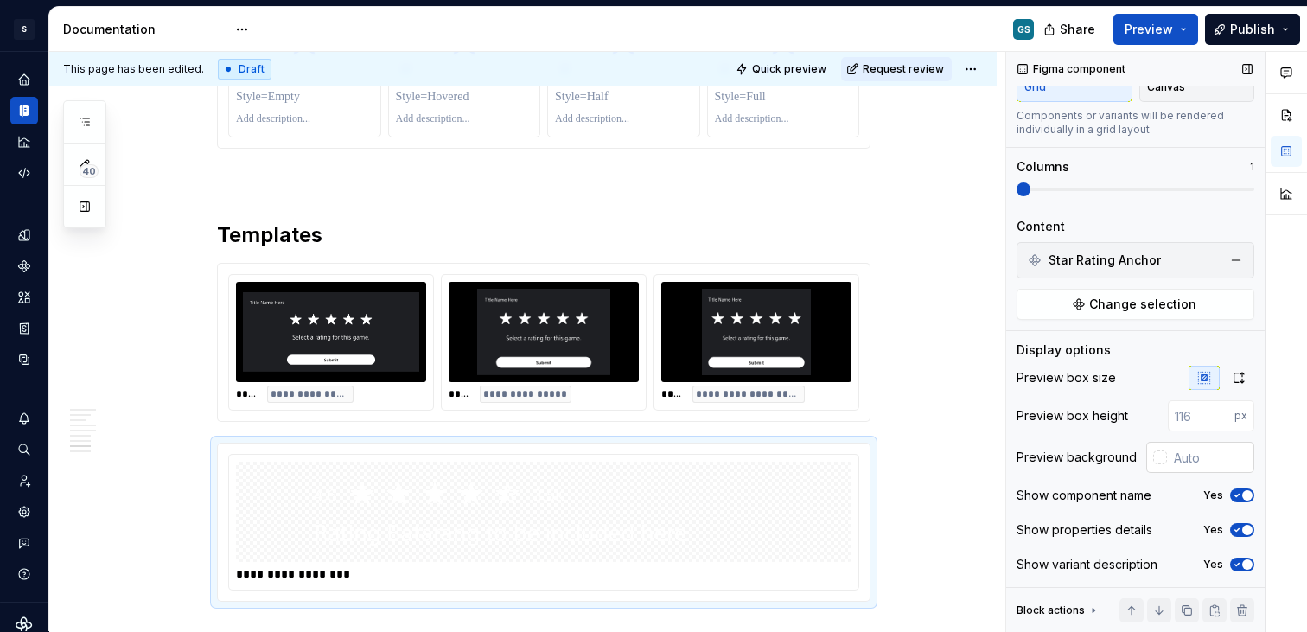
click at [1153, 453] on div at bounding box center [1160, 457] width 14 height 14
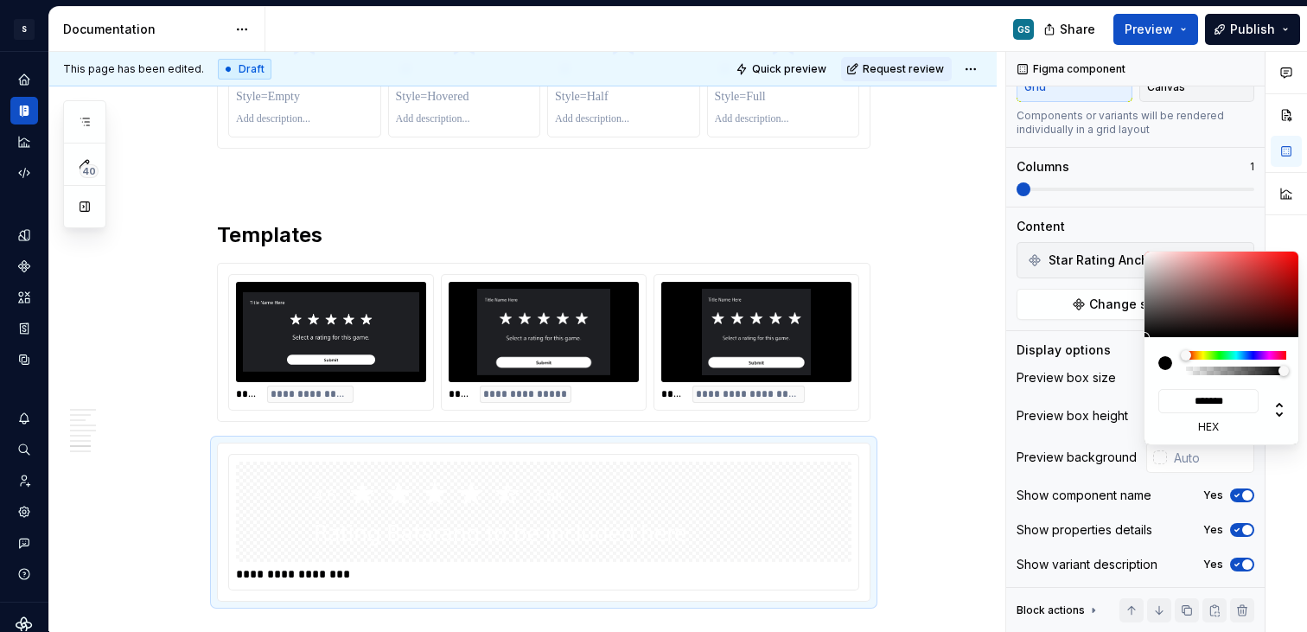
click at [1164, 360] on div at bounding box center [1165, 363] width 14 height 14
type input "#0F0F0F"
type input "*******"
click at [1144, 332] on div at bounding box center [1144, 337] width 10 height 10
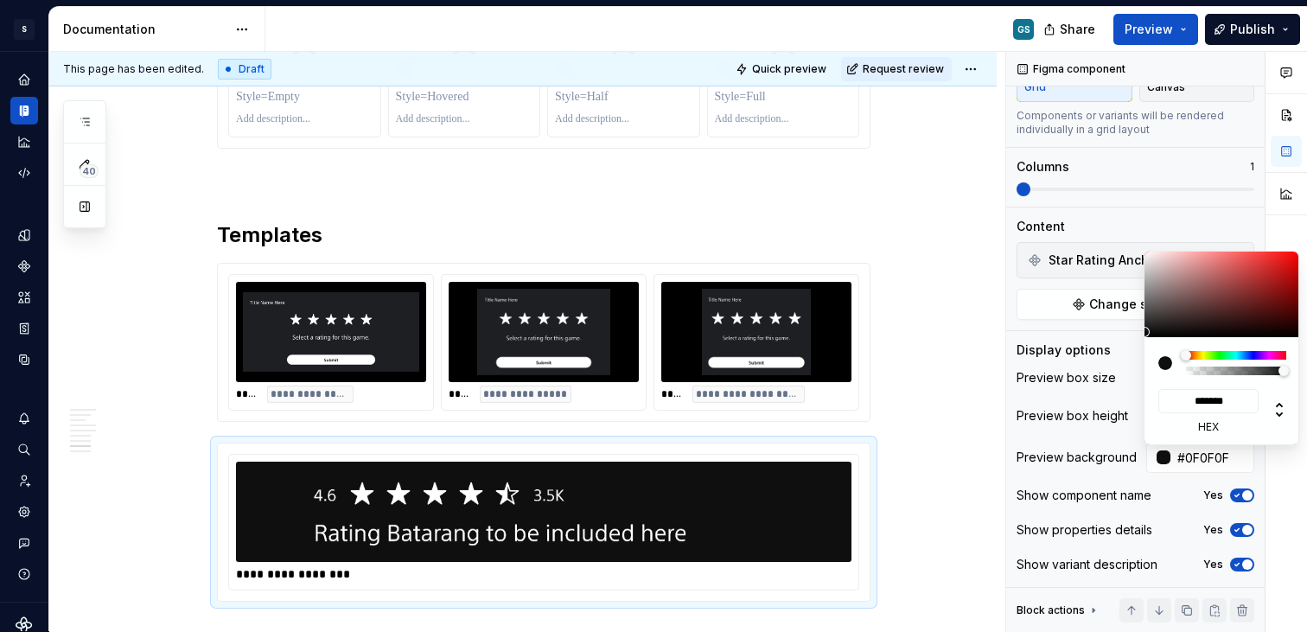
click at [1069, 189] on div "Comments Open comments No comments yet Select ‘Comment’ from the block context …" at bounding box center [1156, 342] width 301 height 580
click at [1061, 254] on div "Comments Open comments No comments yet Select ‘Comment’ from the block context …" at bounding box center [1156, 342] width 301 height 580
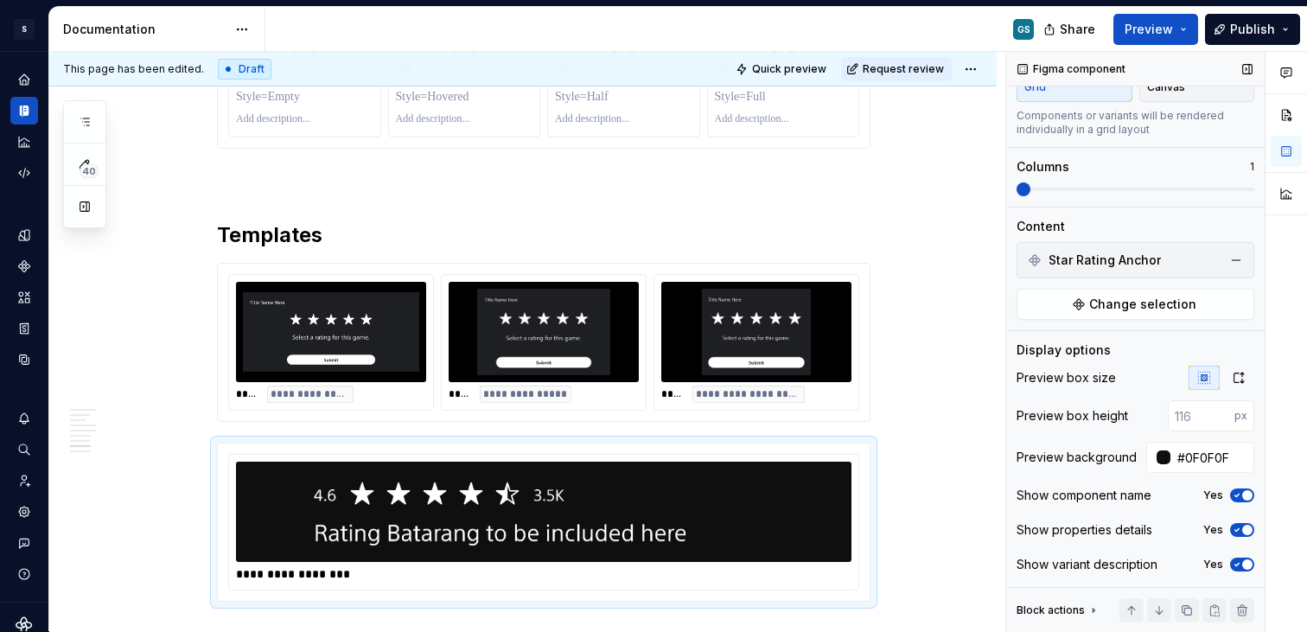
click at [1092, 254] on span "Star Rating Anchor" at bounding box center [1104, 259] width 112 height 17
click at [1231, 530] on icon "button" at bounding box center [1237, 530] width 14 height 10
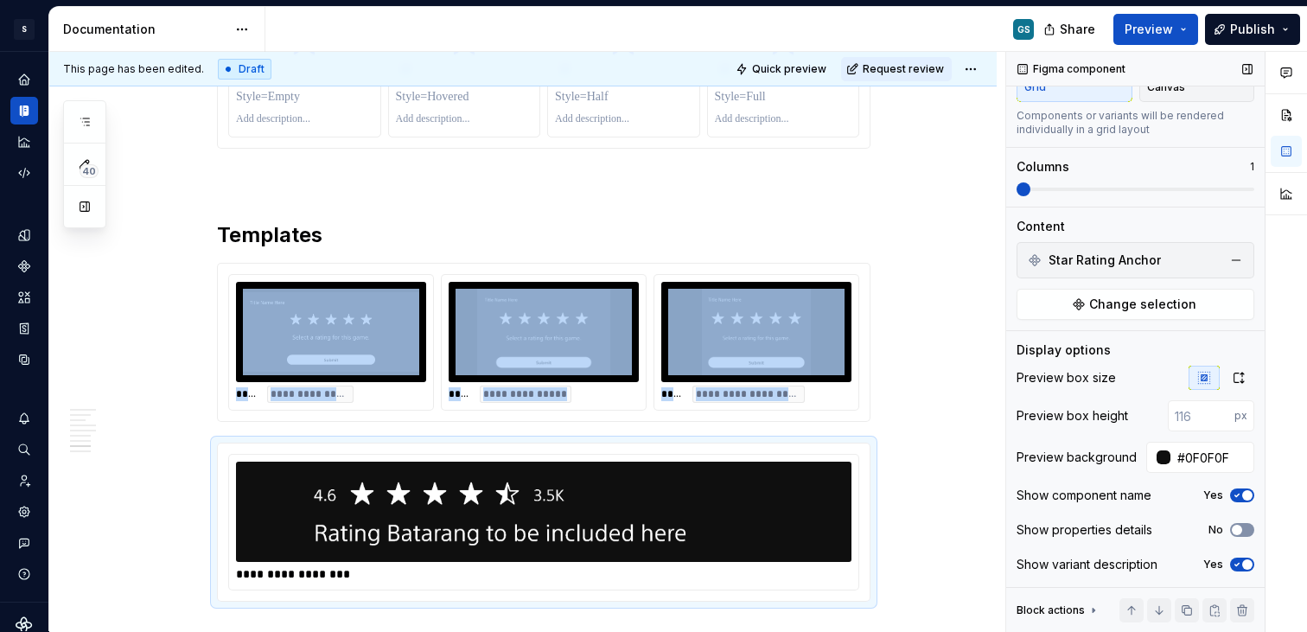
click at [1231, 528] on span "button" at bounding box center [1236, 530] width 10 height 10
click at [1230, 528] on icon "button" at bounding box center [1237, 530] width 14 height 10
click at [1242, 497] on span "button" at bounding box center [1247, 495] width 10 height 10
click at [1232, 497] on icon "button" at bounding box center [1237, 495] width 14 height 10
click at [1230, 562] on icon "button" at bounding box center [1237, 564] width 14 height 10
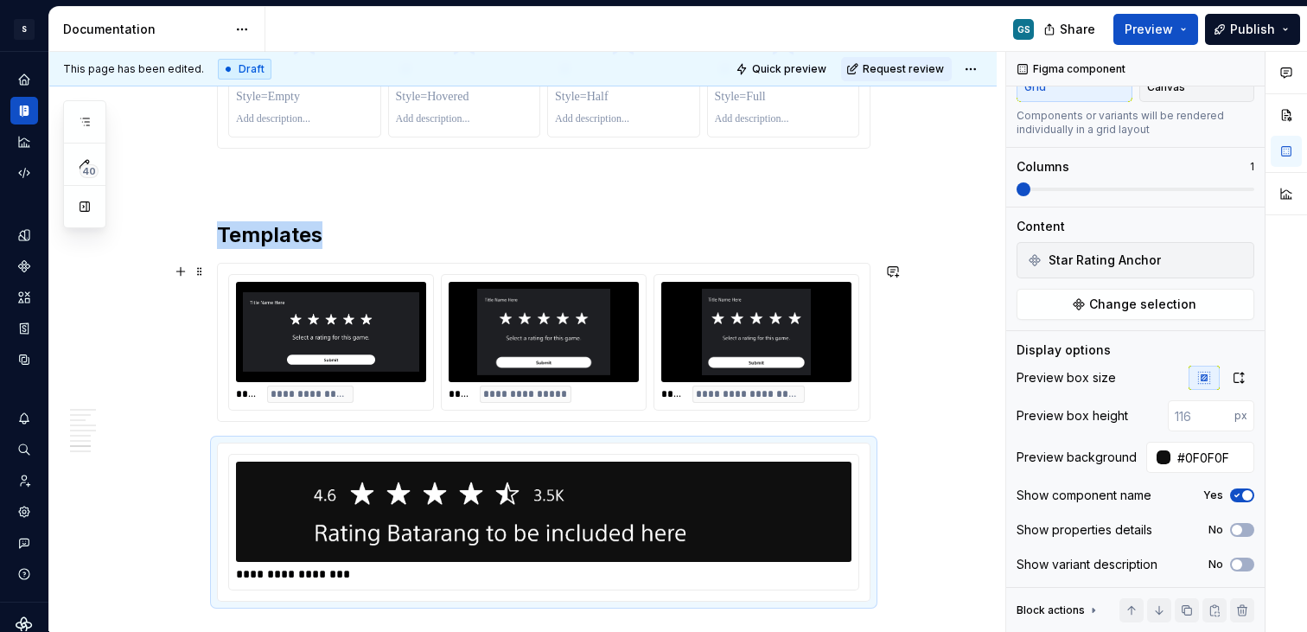
click at [561, 316] on img at bounding box center [543, 332] width 176 height 86
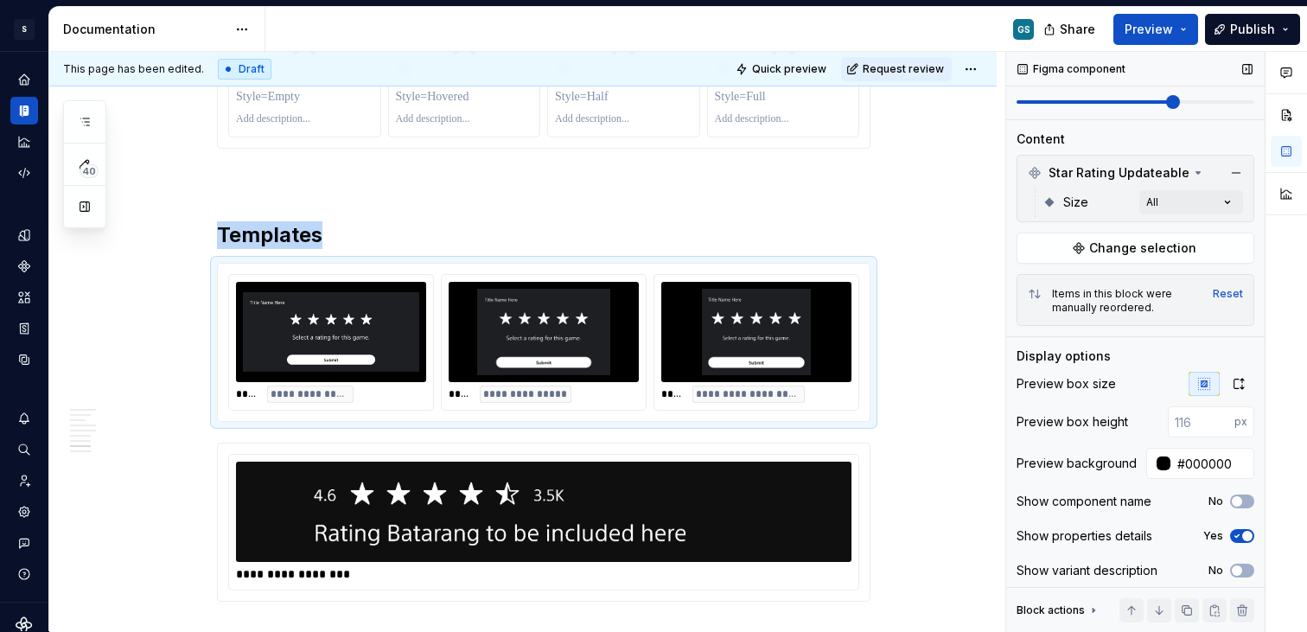
scroll to position [223, 0]
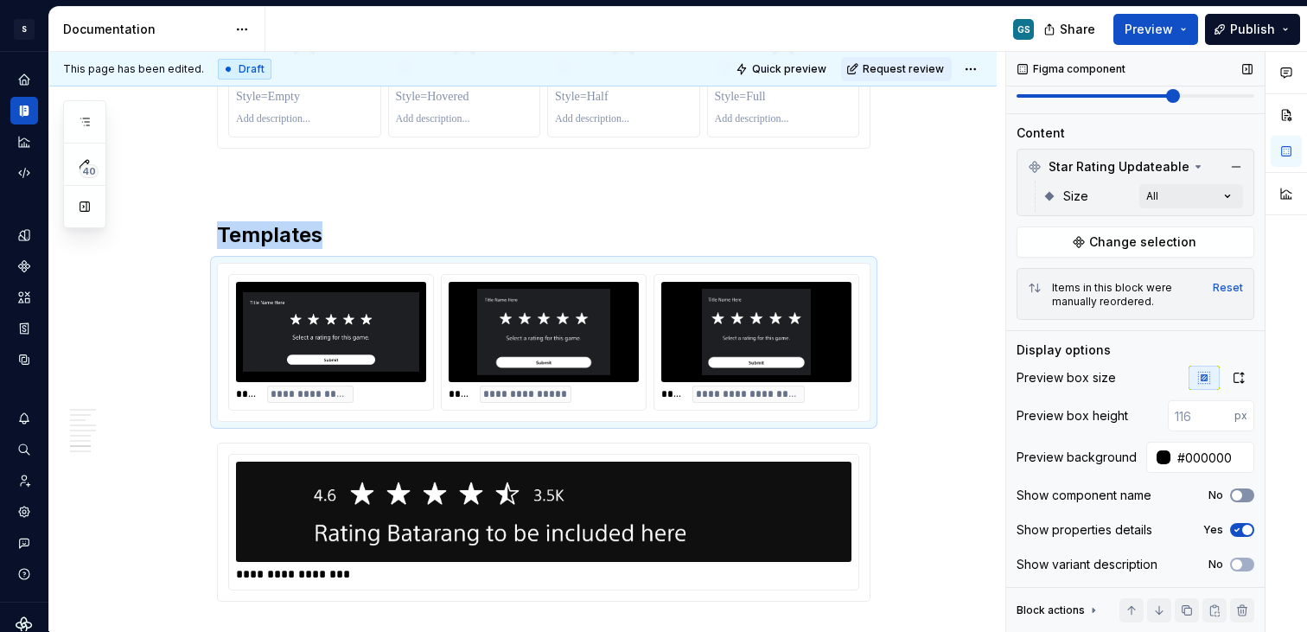
click at [1235, 492] on button "No" at bounding box center [1242, 495] width 24 height 14
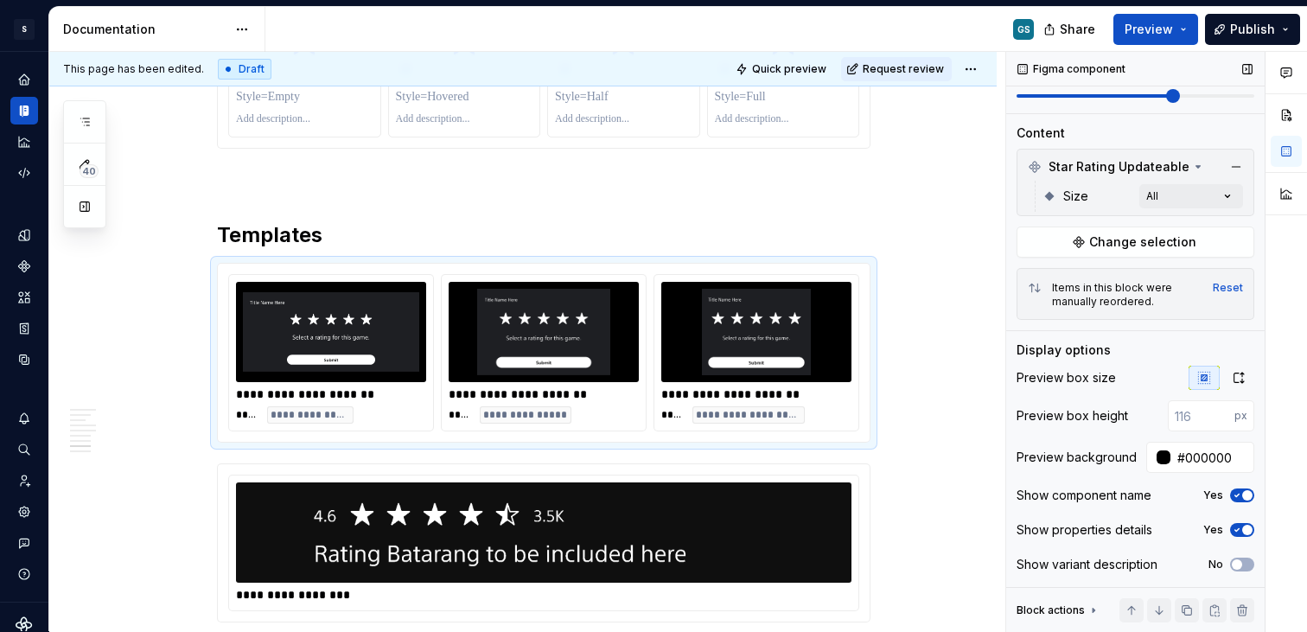
click at [1235, 556] on div "Show variant description No" at bounding box center [1135, 564] width 238 height 24
click at [1236, 561] on button "No" at bounding box center [1242, 564] width 24 height 14
click at [1242, 562] on span "button" at bounding box center [1247, 564] width 10 height 10
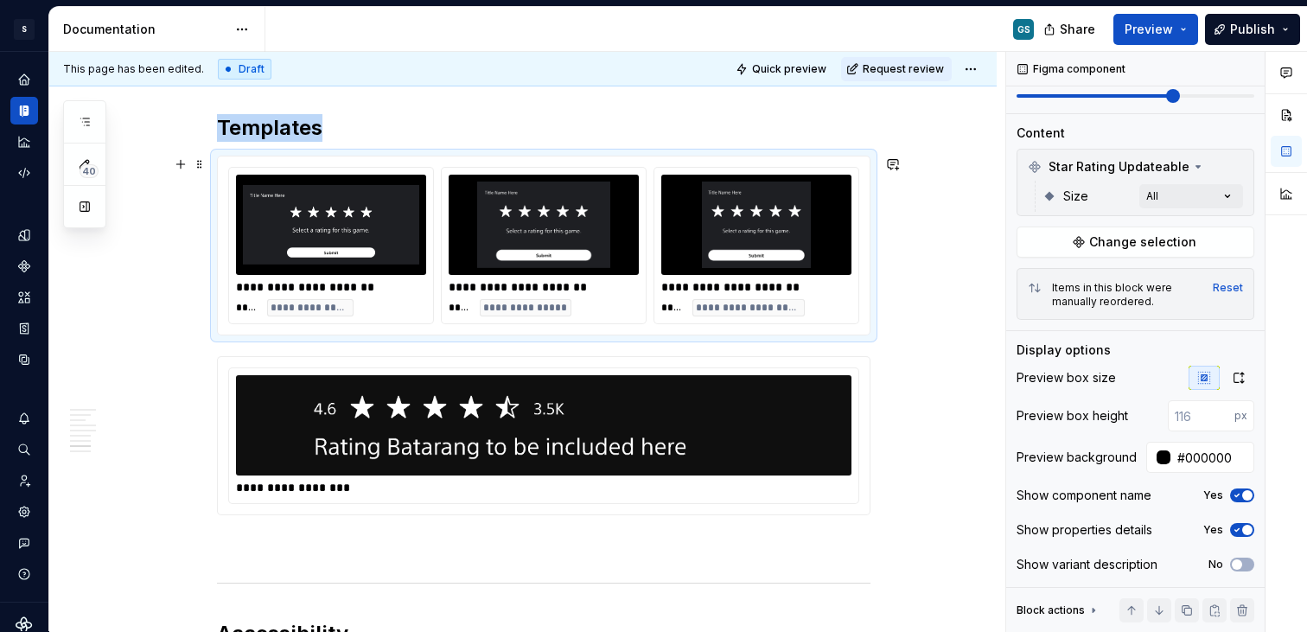
scroll to position [2537, 0]
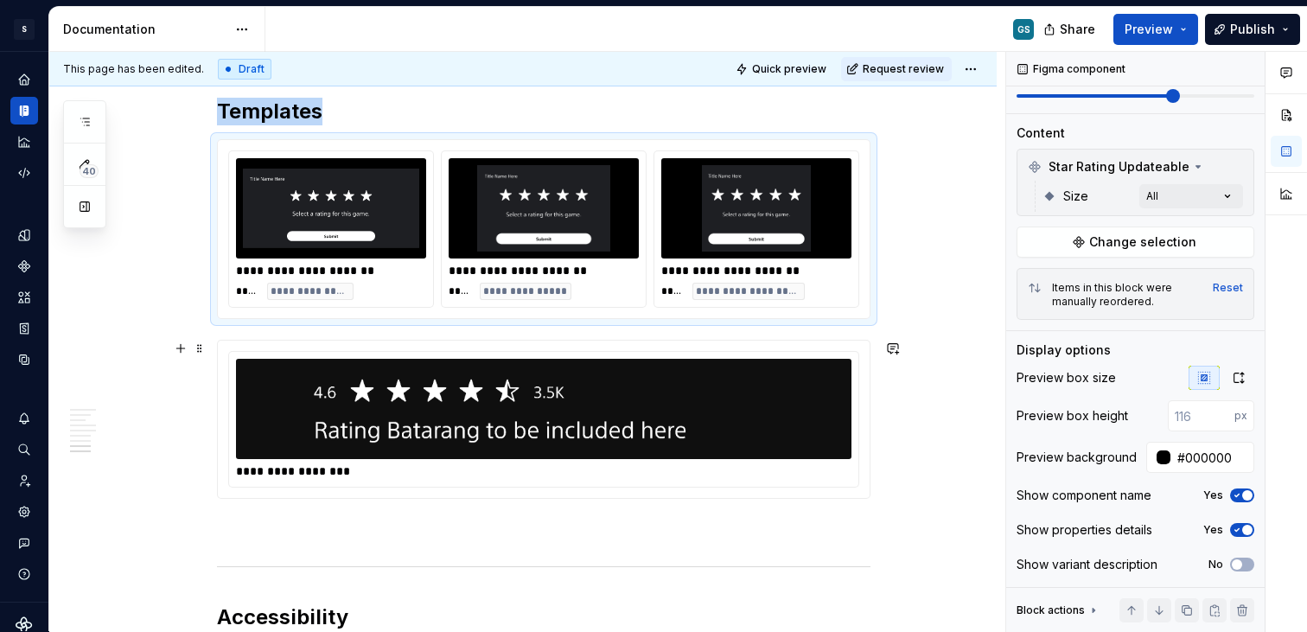
click at [747, 380] on img at bounding box center [544, 409] width 460 height 86
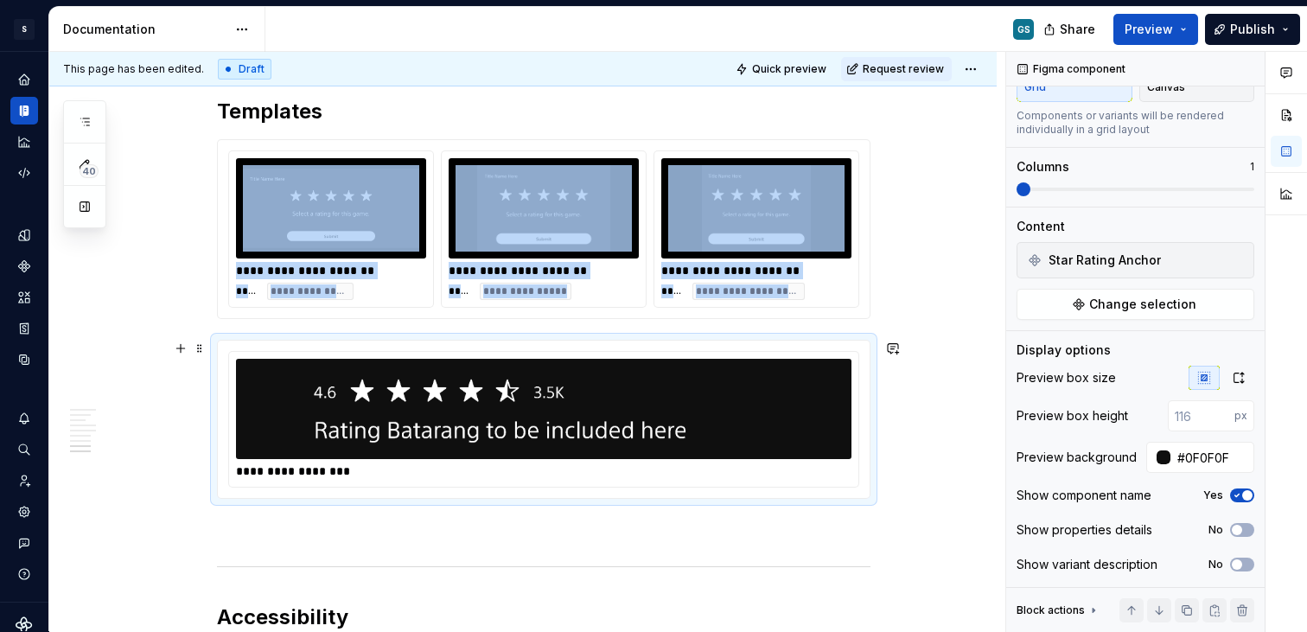
scroll to position [130, 0]
click at [179, 352] on button "button" at bounding box center [181, 348] width 24 height 24
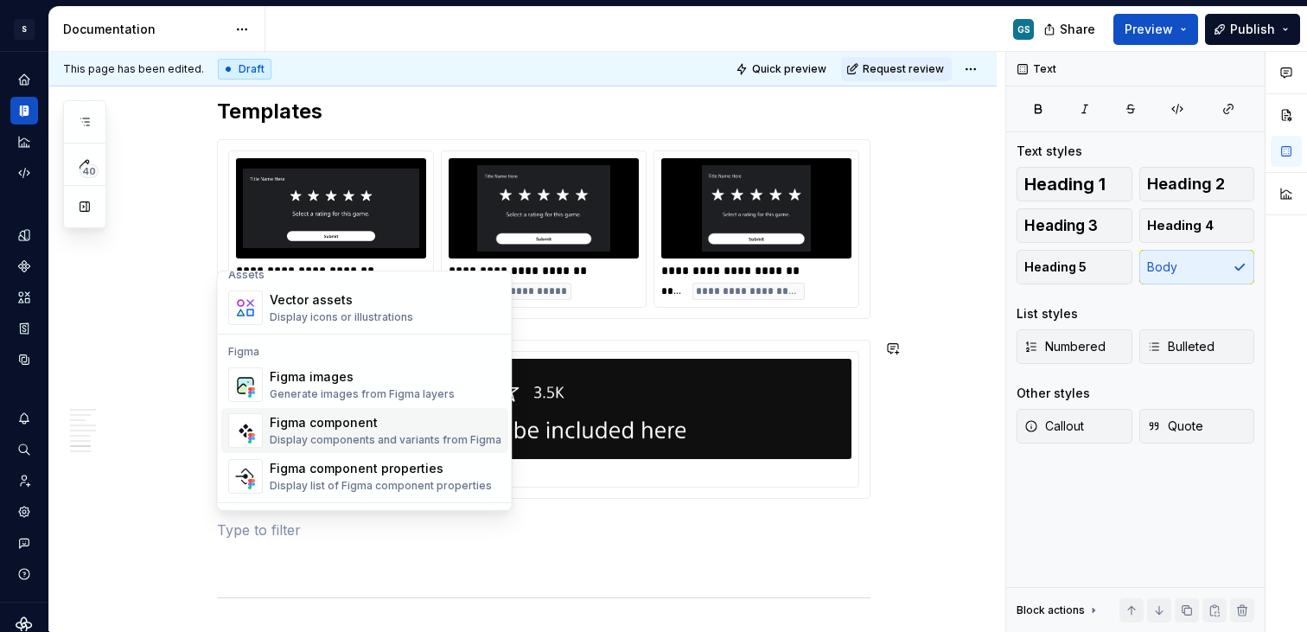
scroll to position [1562, 0]
click at [413, 418] on div "Figma component" at bounding box center [386, 420] width 232 height 17
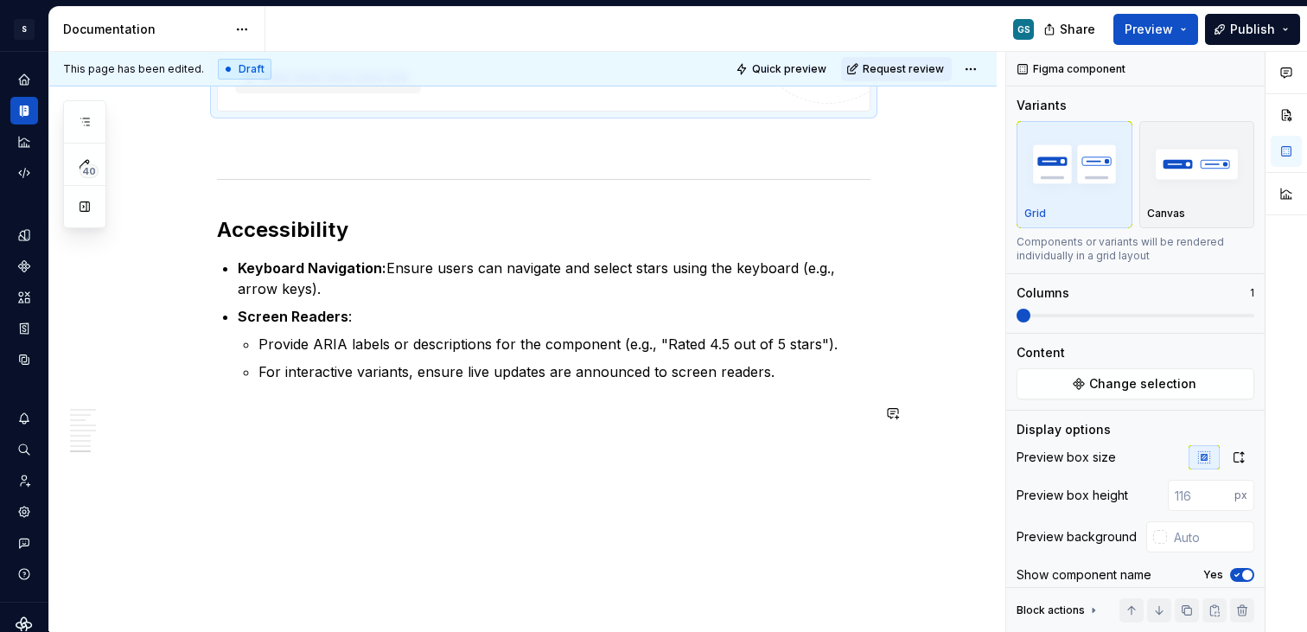
scroll to position [3070, 0]
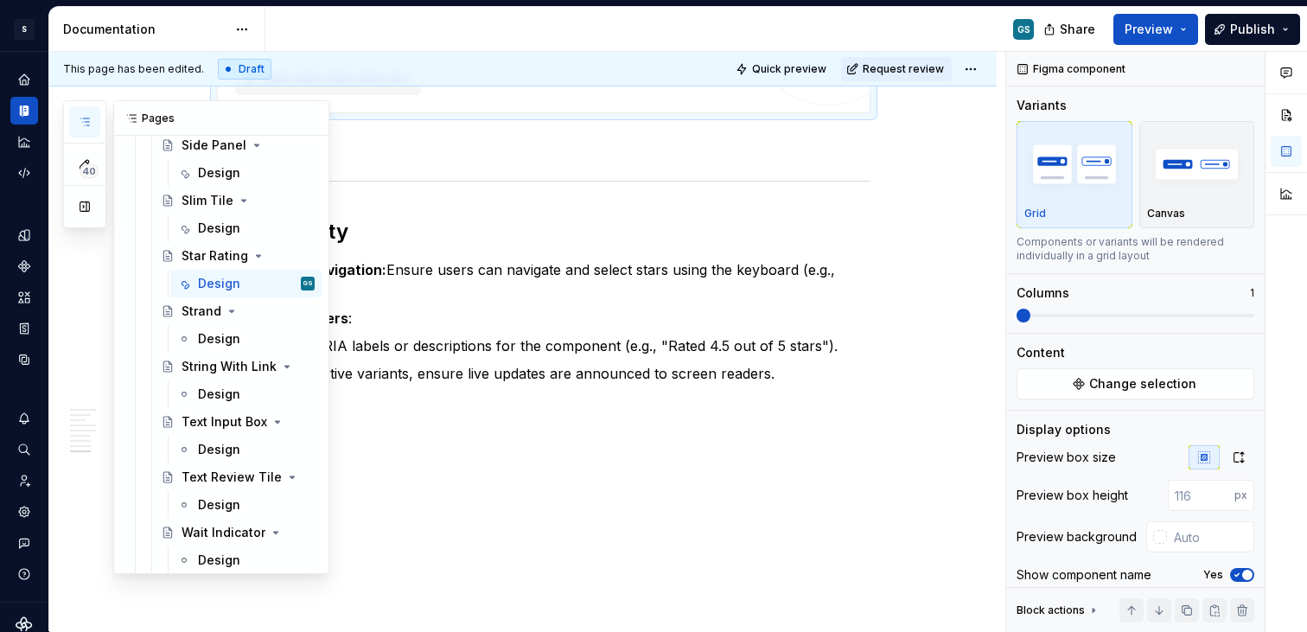
click at [80, 118] on icon "button" at bounding box center [85, 122] width 14 height 14
click at [232, 328] on div "Design" at bounding box center [256, 339] width 117 height 24
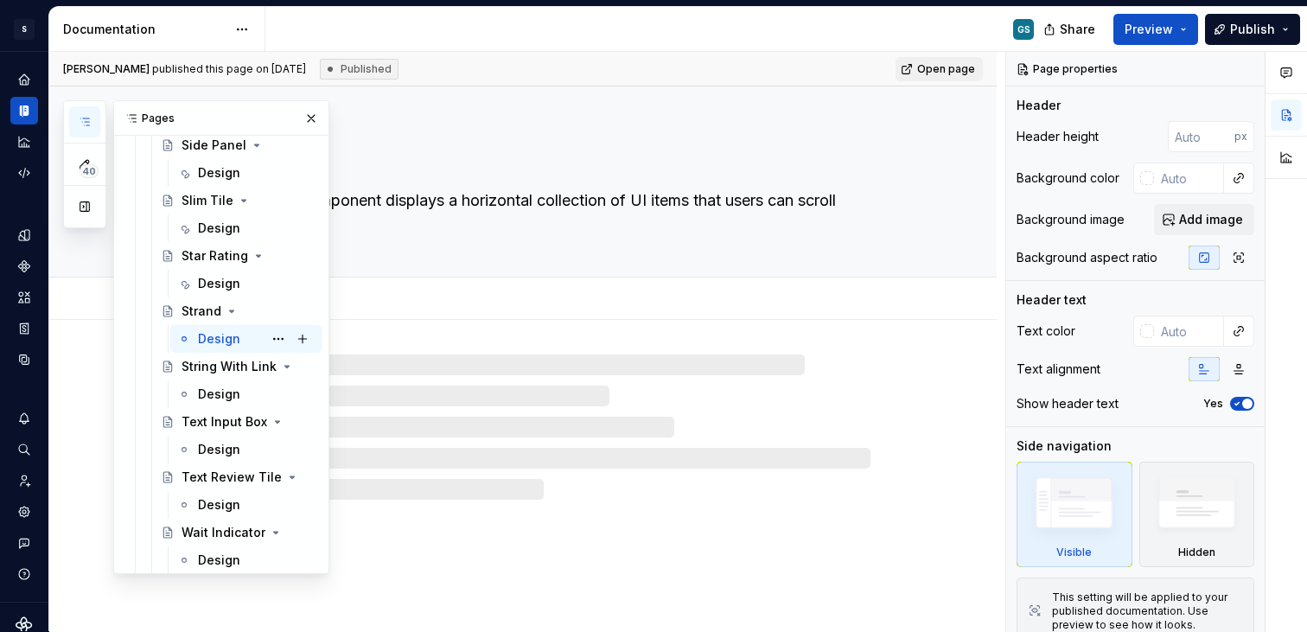
click at [217, 335] on div "Design" at bounding box center [219, 338] width 42 height 17
click at [302, 119] on button "button" at bounding box center [311, 118] width 24 height 24
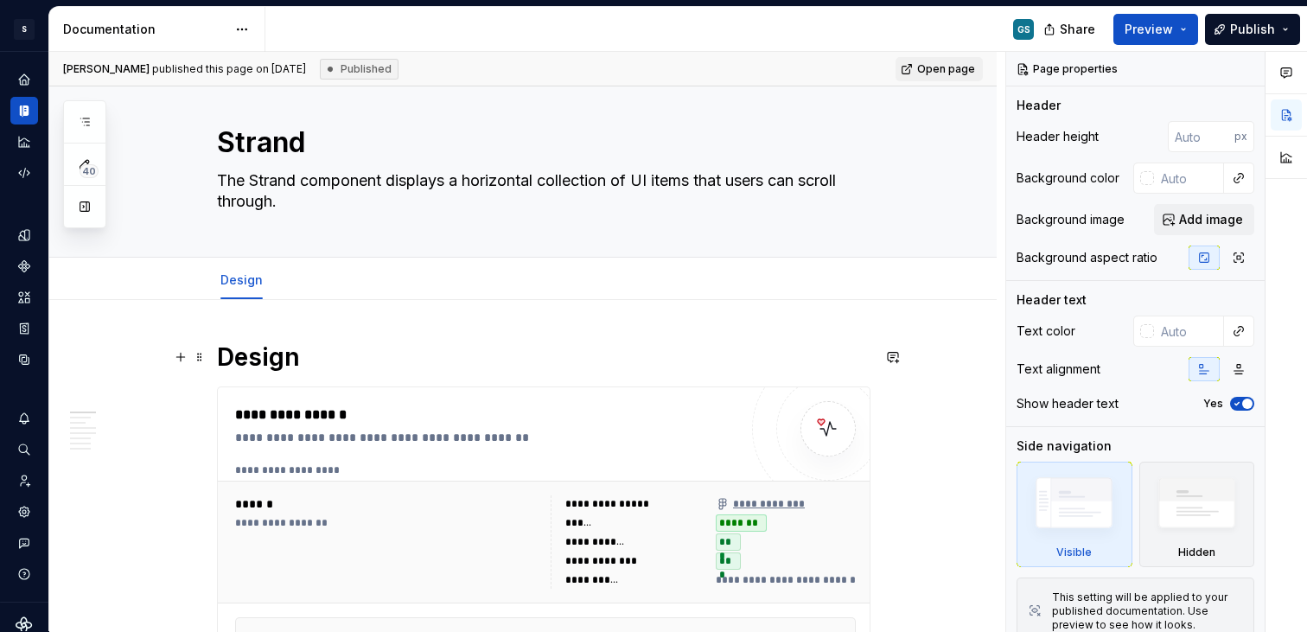
type textarea "*"
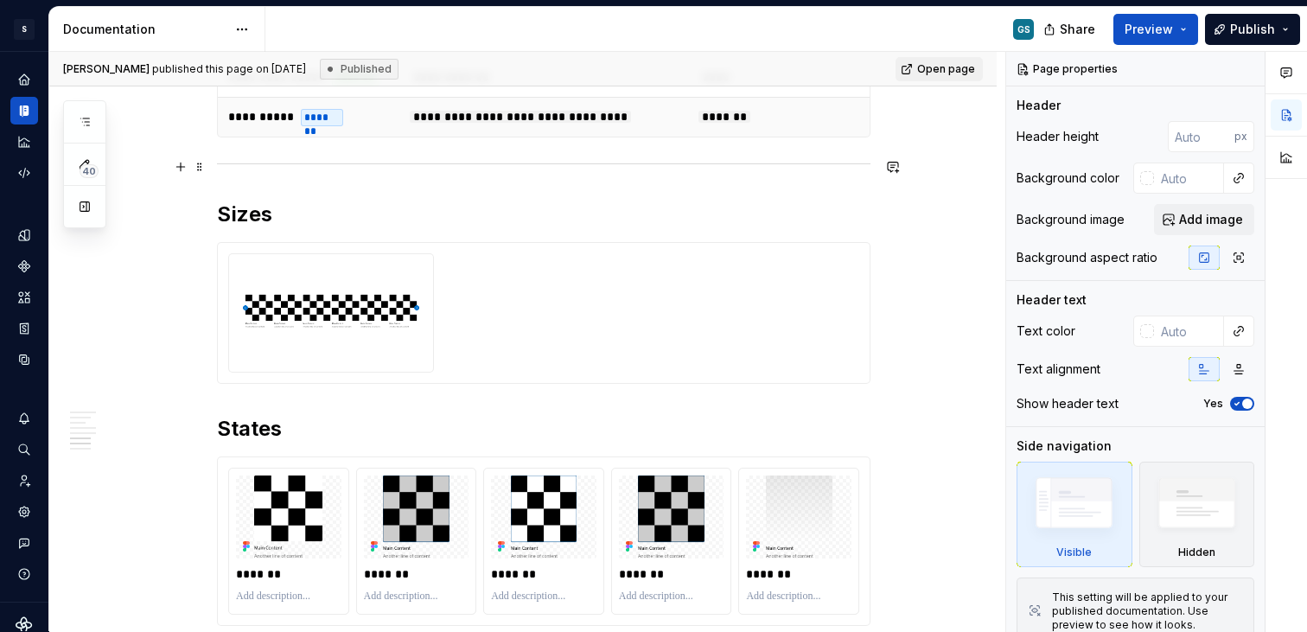
scroll to position [2098, 0]
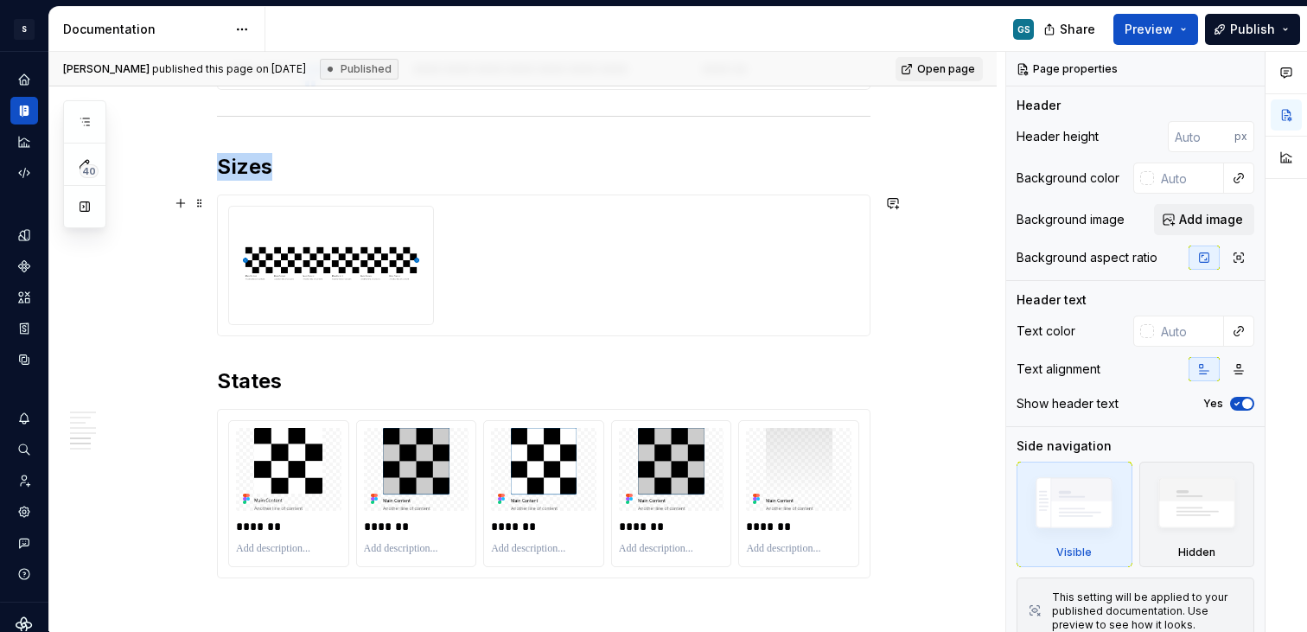
click at [634, 295] on div at bounding box center [543, 265] width 631 height 119
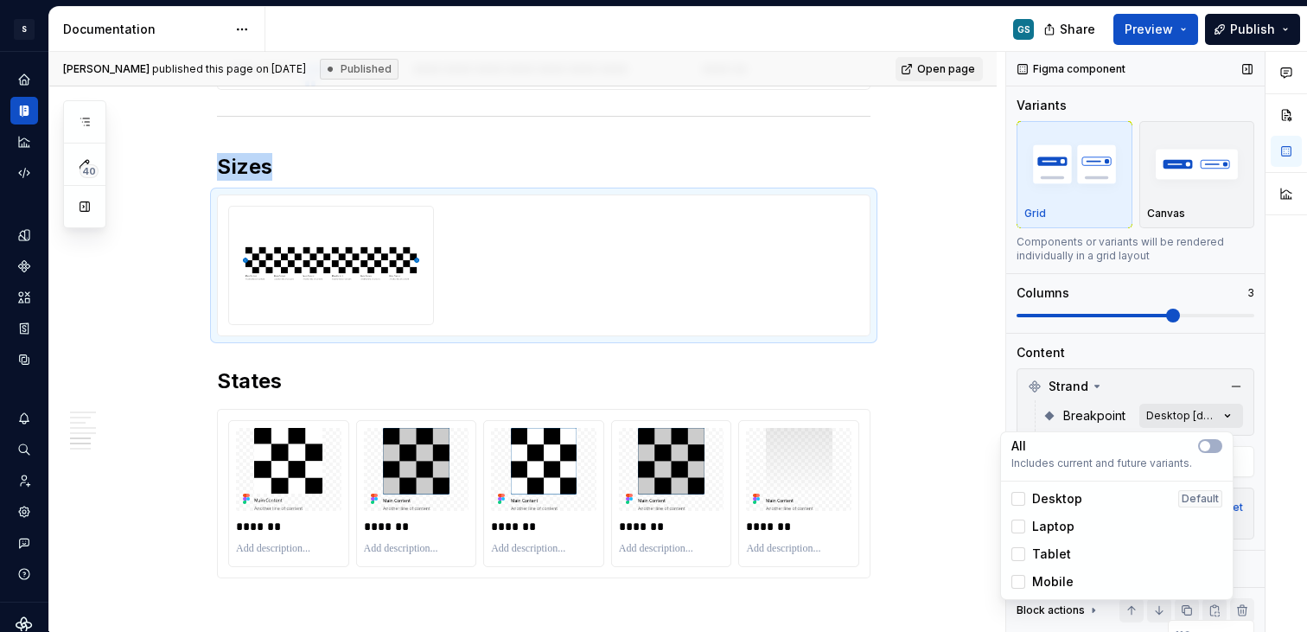
click at [1168, 407] on div "Comments Open comments No comments yet Select ‘Comment’ from the block context …" at bounding box center [1156, 342] width 301 height 580
click at [1212, 449] on button "button" at bounding box center [1210, 446] width 24 height 14
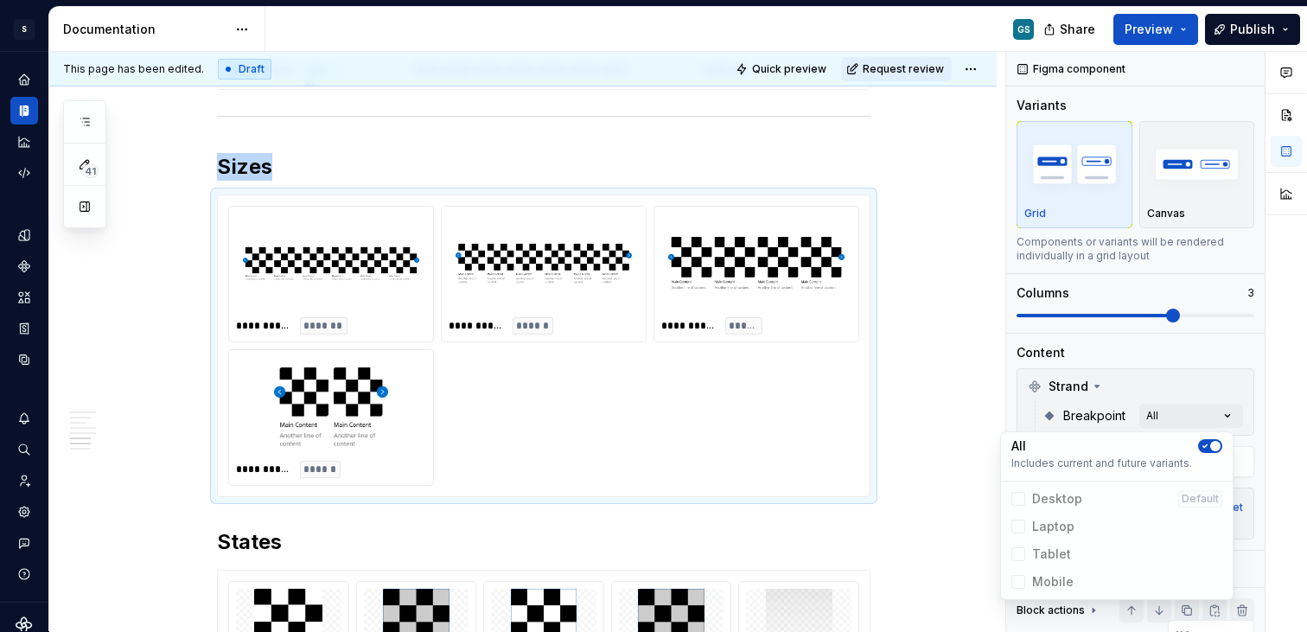
click at [250, 156] on html "S Web & [PERSON_NAME] Systems GS Design system data Documentation GS Share Prev…" at bounding box center [653, 316] width 1307 height 632
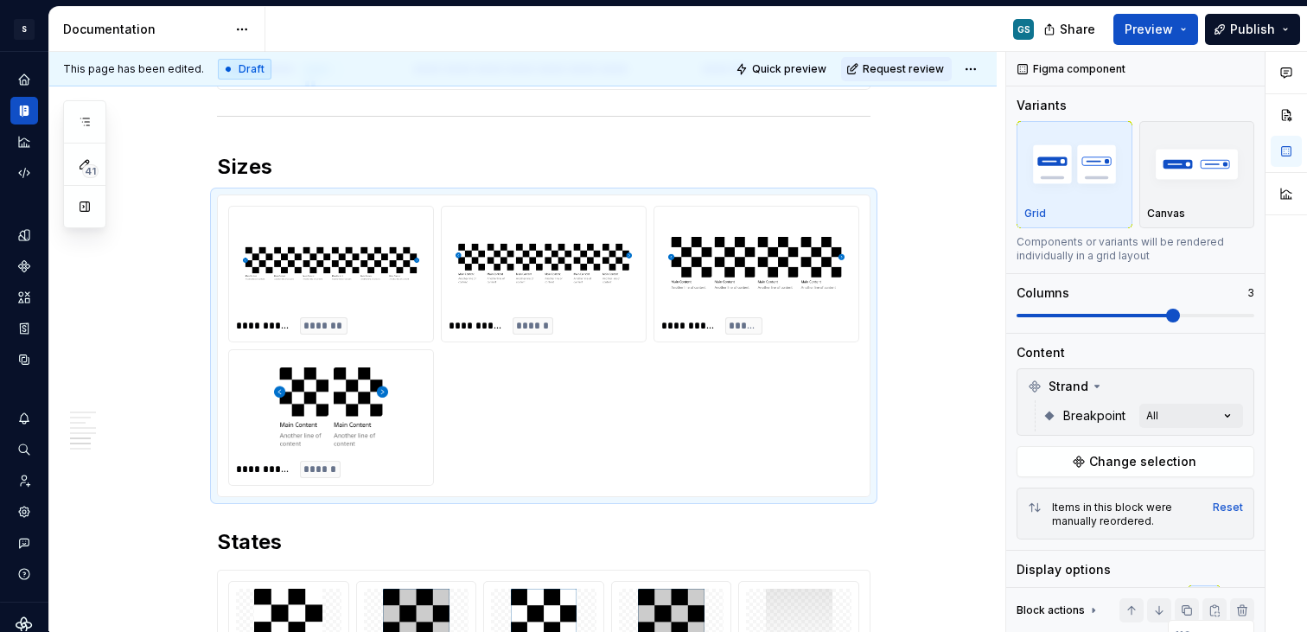
click at [251, 156] on h2 "Sizes" at bounding box center [543, 167] width 653 height 28
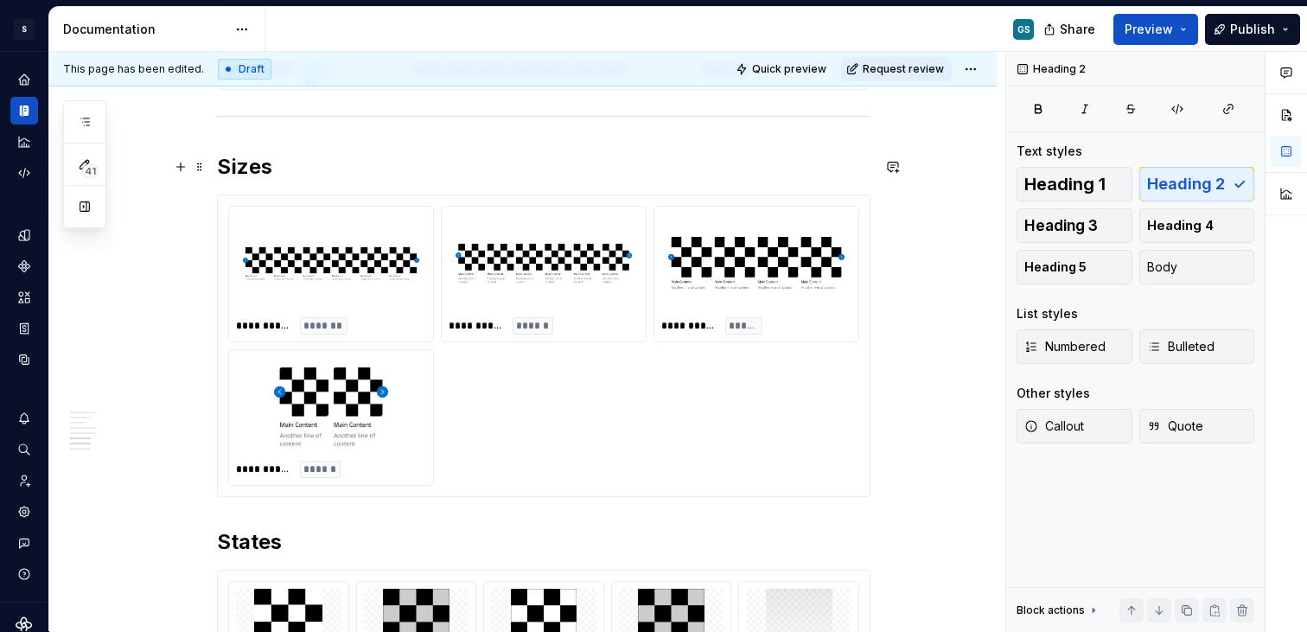
click at [258, 168] on h2 "Sizes" at bounding box center [543, 167] width 653 height 28
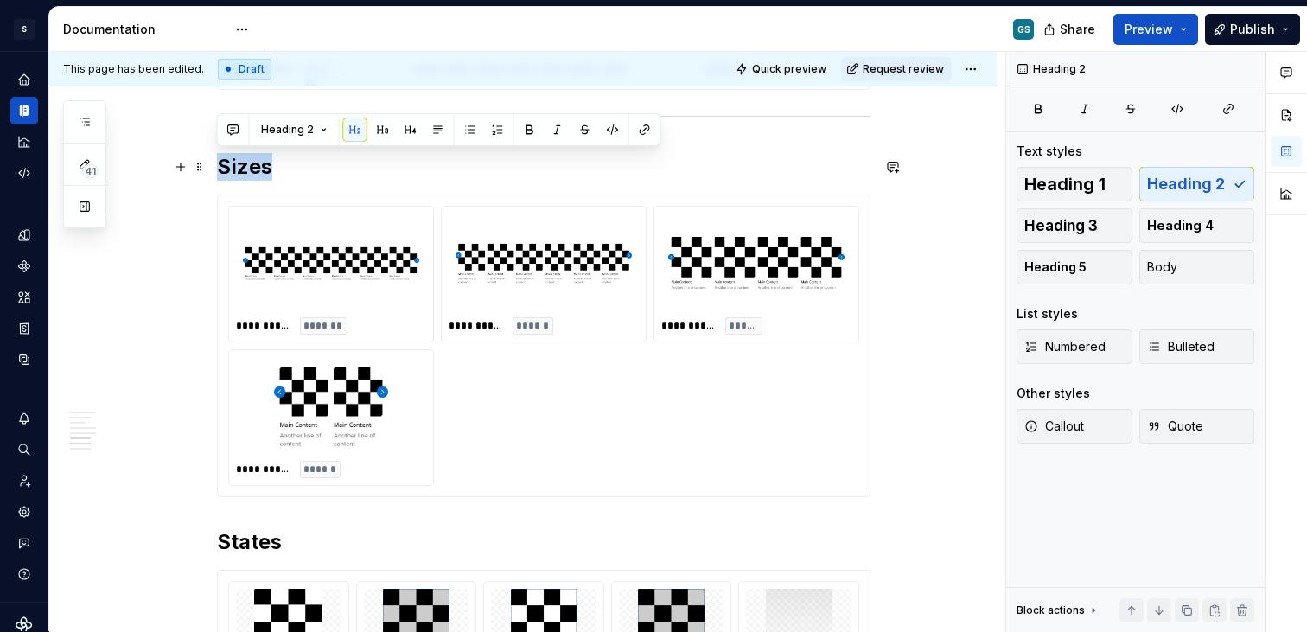
click at [258, 168] on h2 "Sizes" at bounding box center [543, 167] width 653 height 28
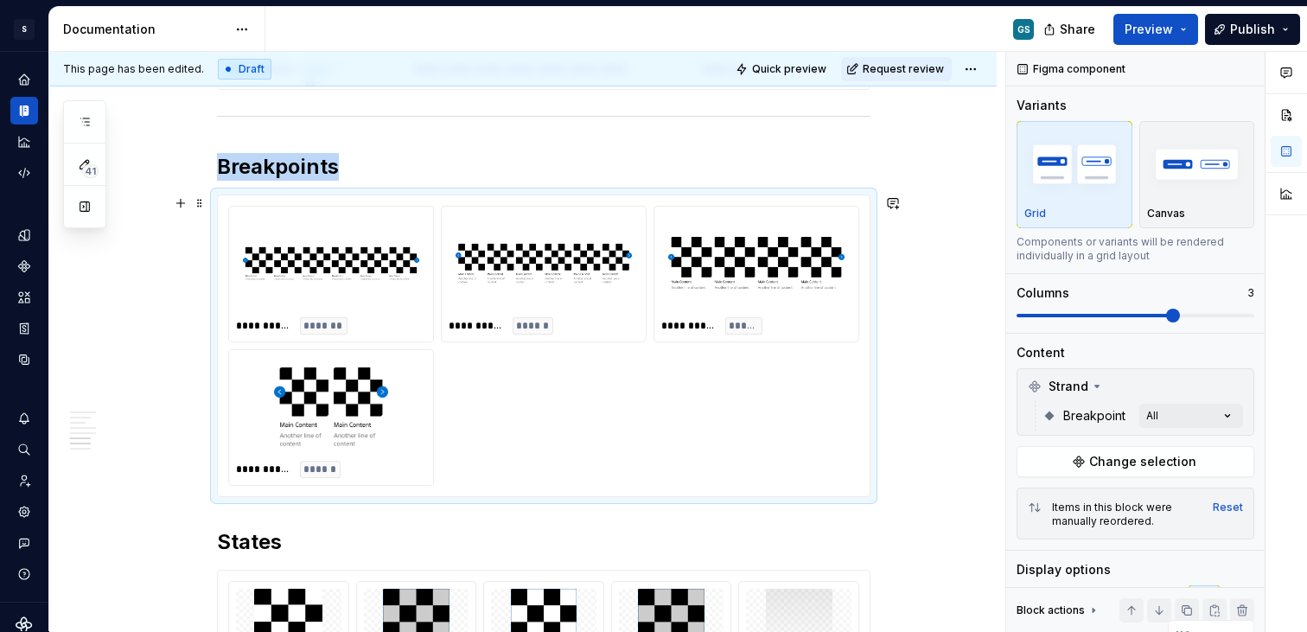
click at [573, 431] on div "**********" at bounding box center [543, 346] width 631 height 280
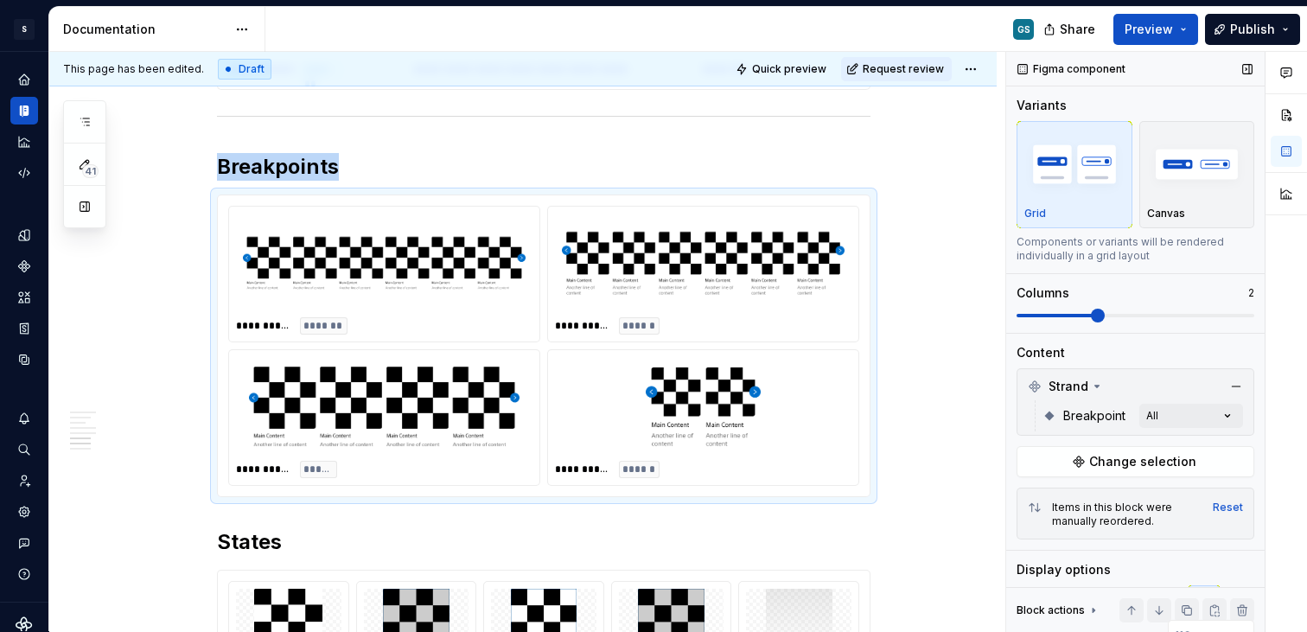
click at [1104, 310] on span at bounding box center [1098, 316] width 14 height 14
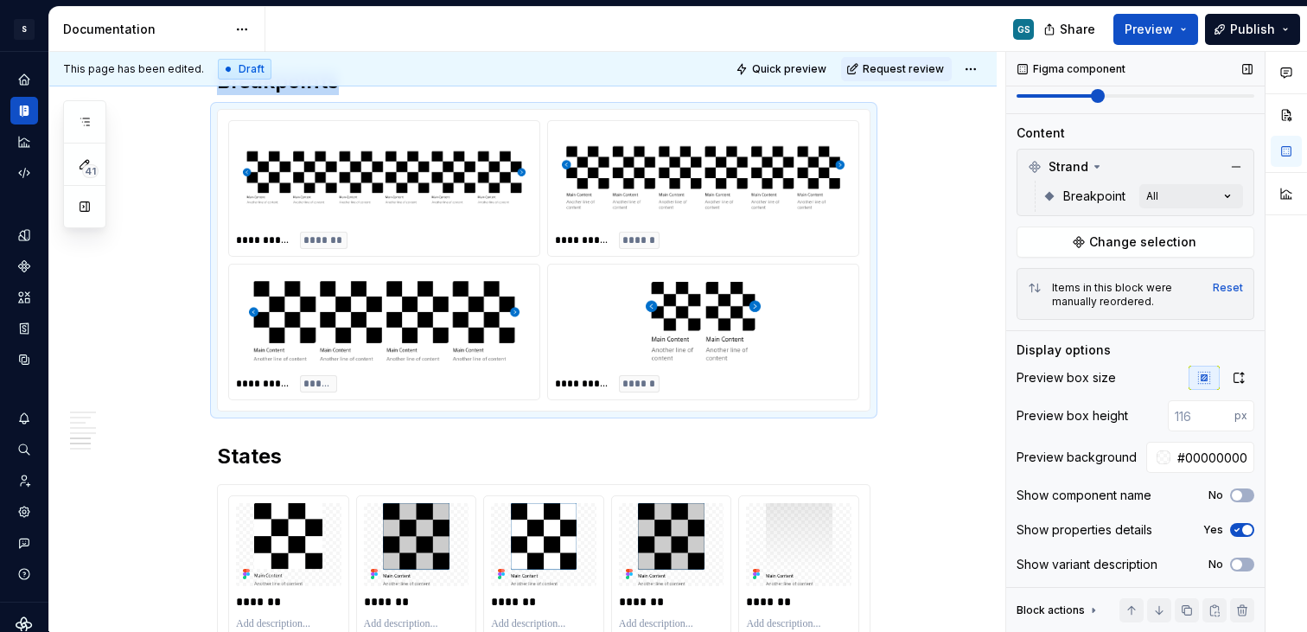
scroll to position [223, 0]
click at [1236, 495] on button "No" at bounding box center [1242, 495] width 24 height 14
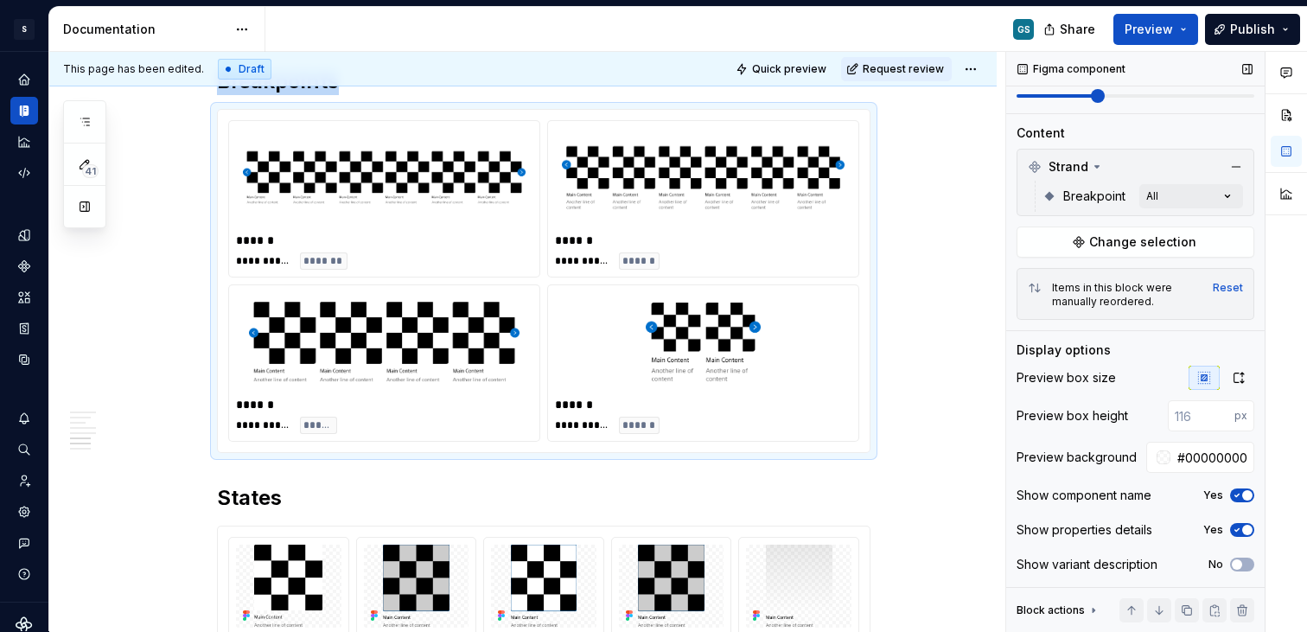
click at [1242, 495] on span "button" at bounding box center [1247, 495] width 10 height 10
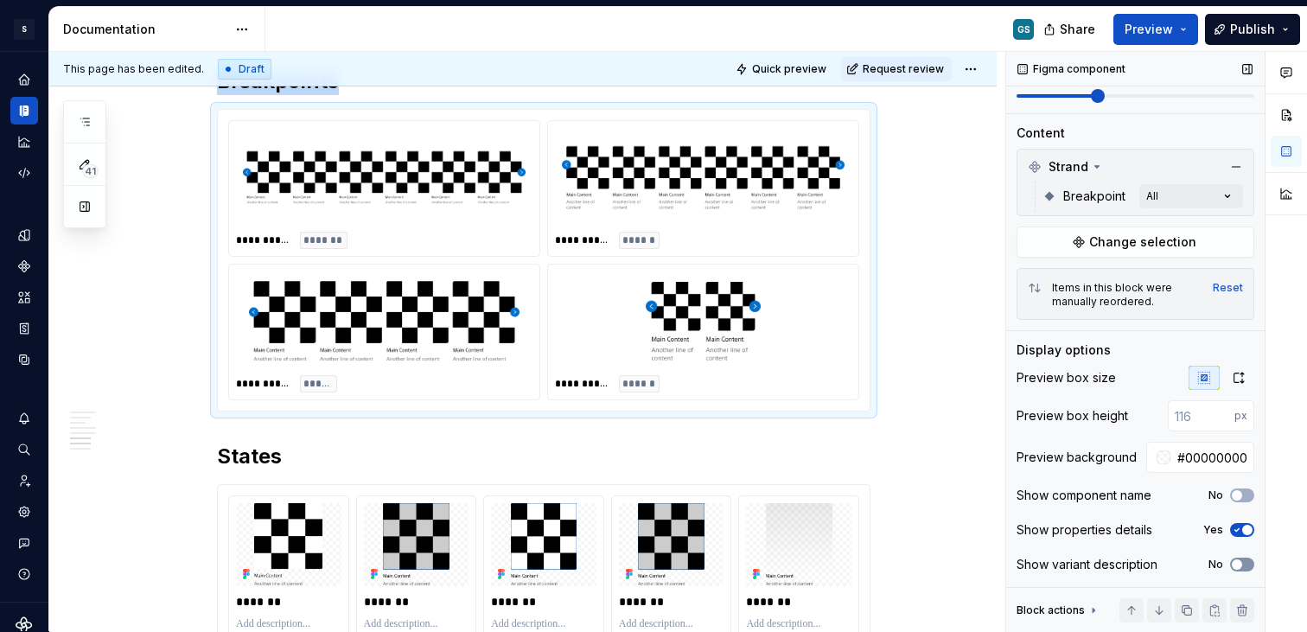
click at [1231, 563] on span "button" at bounding box center [1236, 564] width 10 height 10
click at [1230, 563] on icon "button" at bounding box center [1237, 564] width 14 height 10
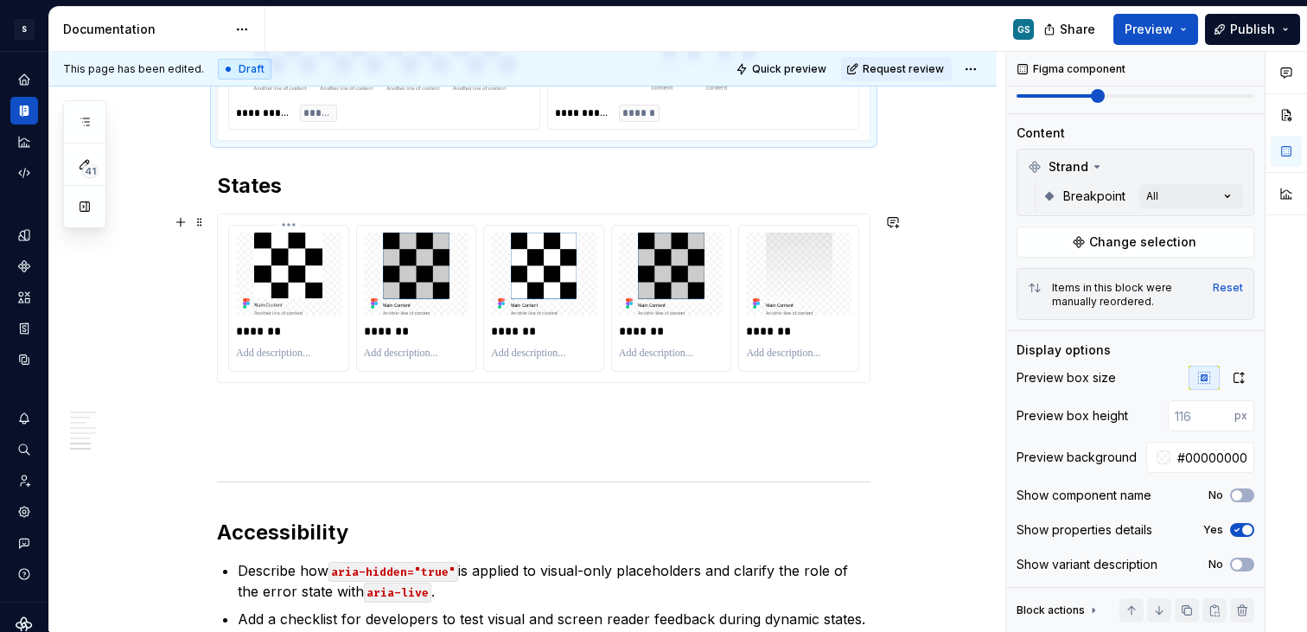
scroll to position [2253, 0]
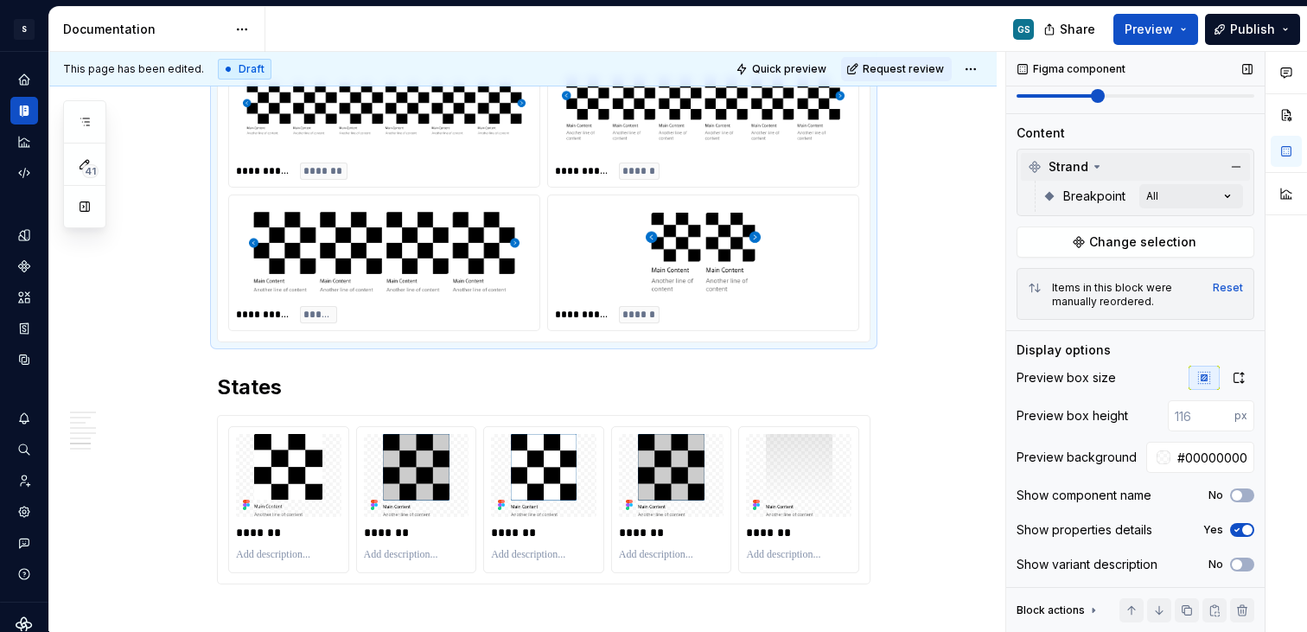
click at [1072, 160] on span "Strand" at bounding box center [1068, 166] width 40 height 17
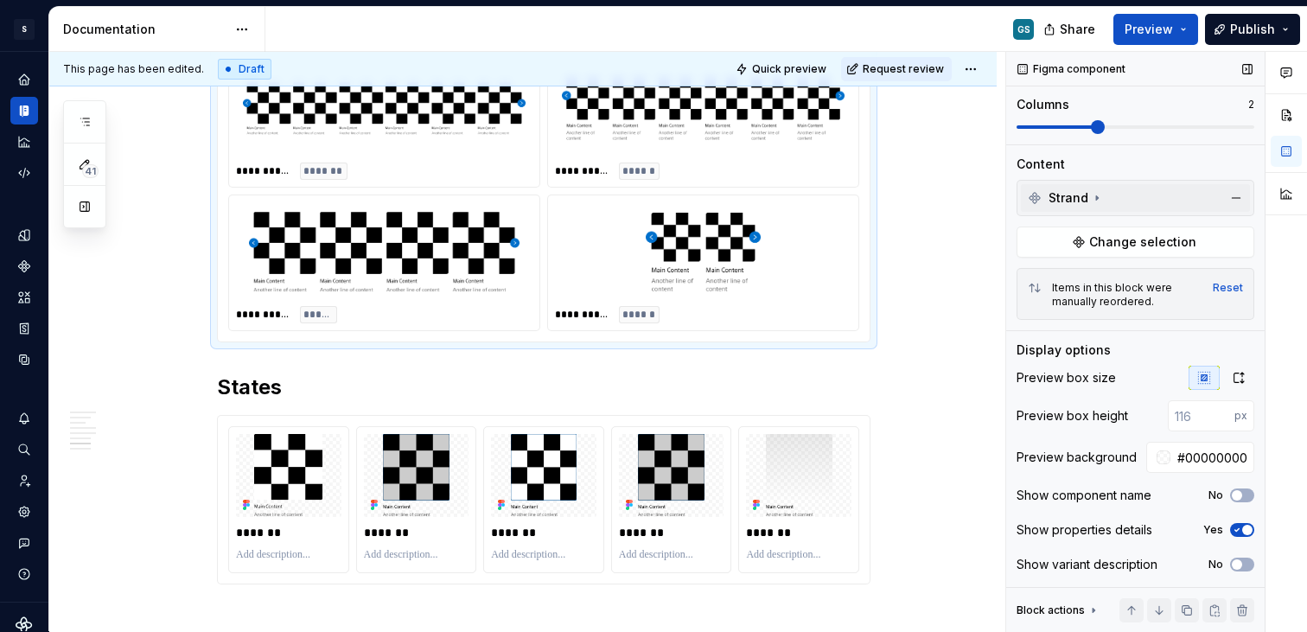
click at [1060, 189] on span "Strand" at bounding box center [1068, 197] width 40 height 17
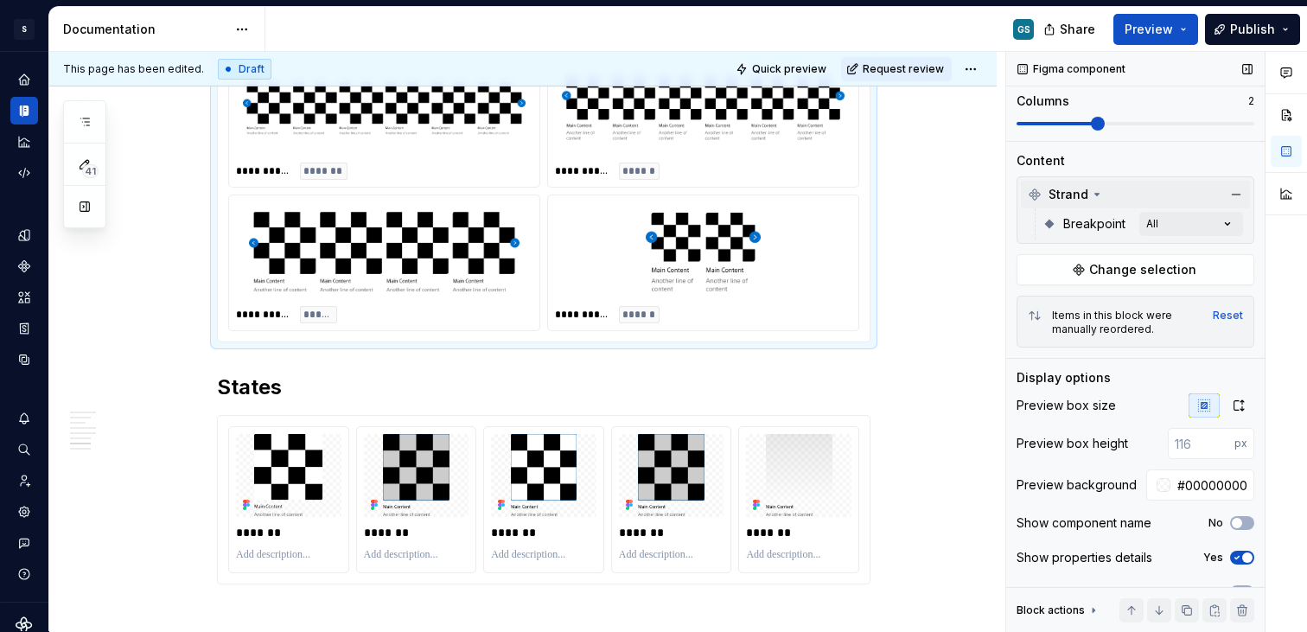
scroll to position [223, 0]
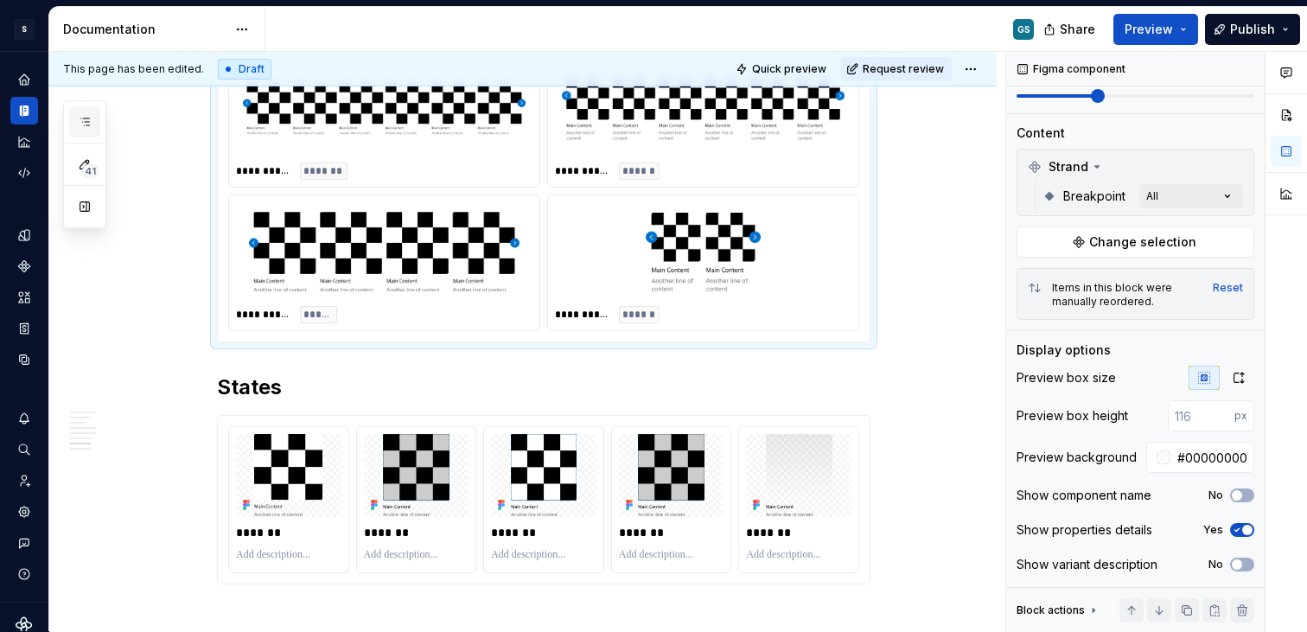
click at [95, 130] on button "button" at bounding box center [84, 121] width 31 height 31
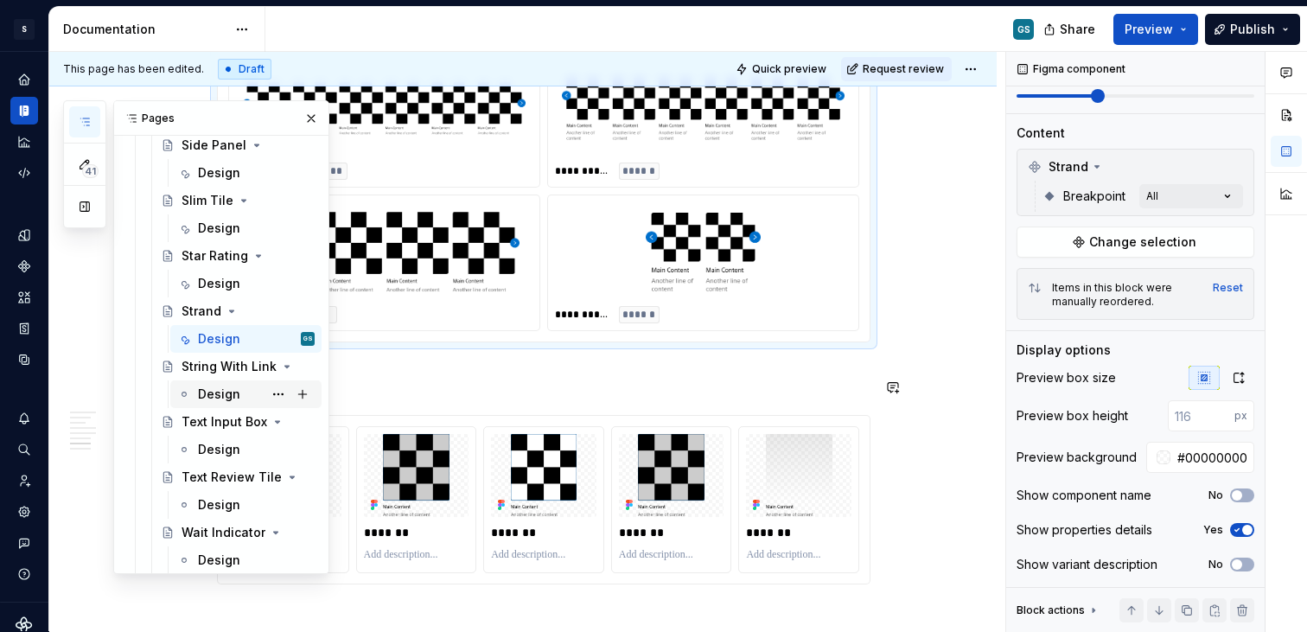
click at [215, 395] on div "Design" at bounding box center [219, 393] width 42 height 17
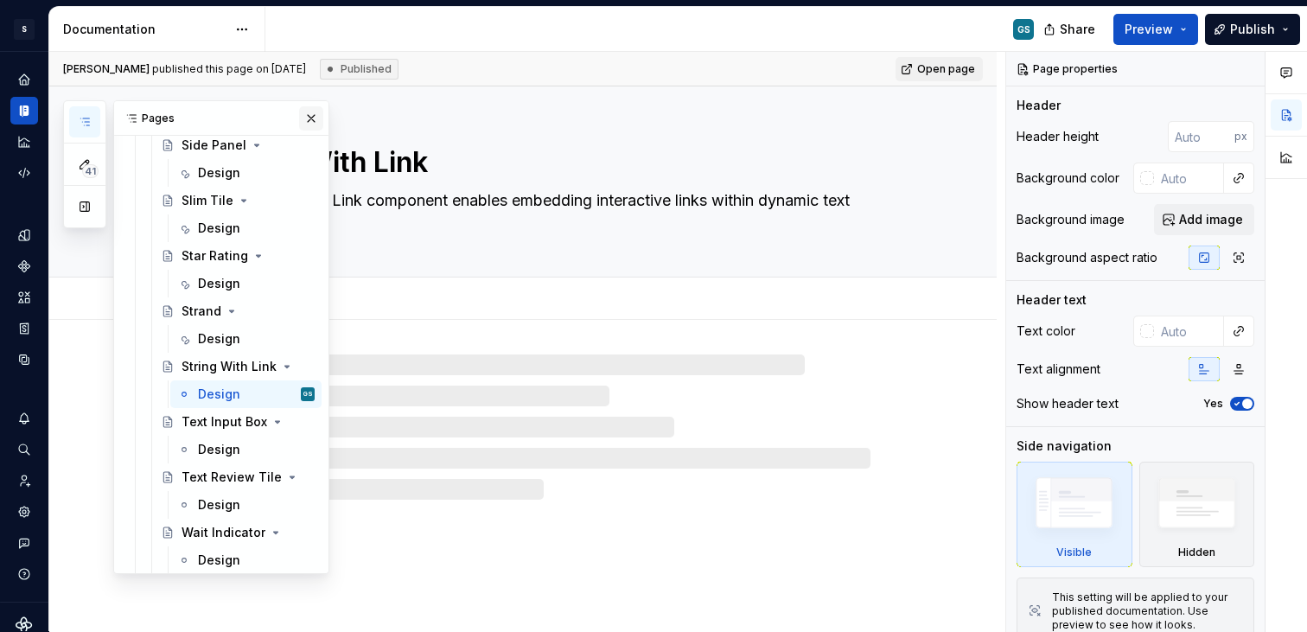
click at [307, 114] on button "button" at bounding box center [311, 118] width 24 height 24
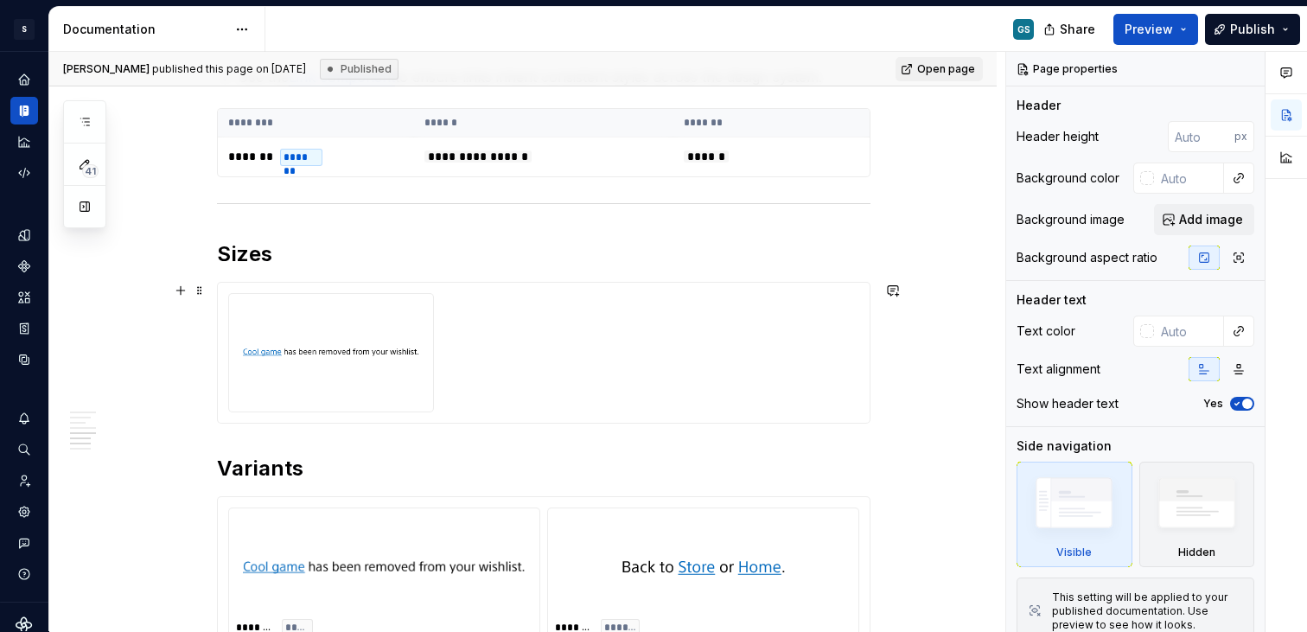
scroll to position [1800, 0]
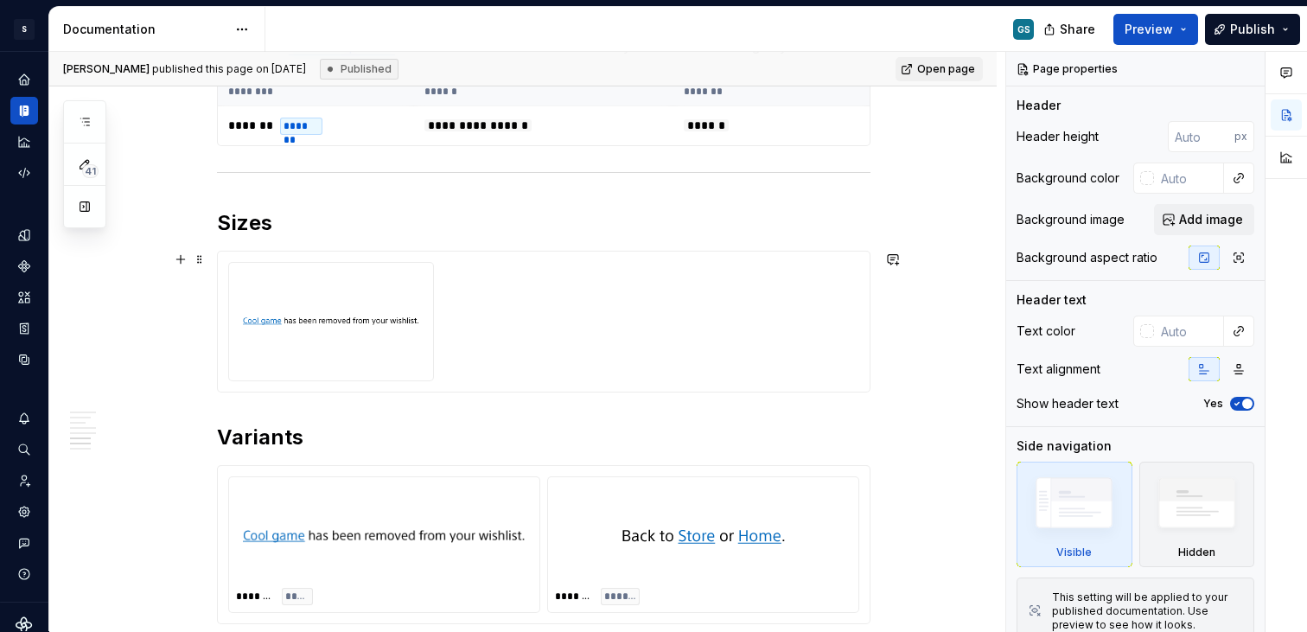
click at [442, 325] on div at bounding box center [543, 321] width 631 height 119
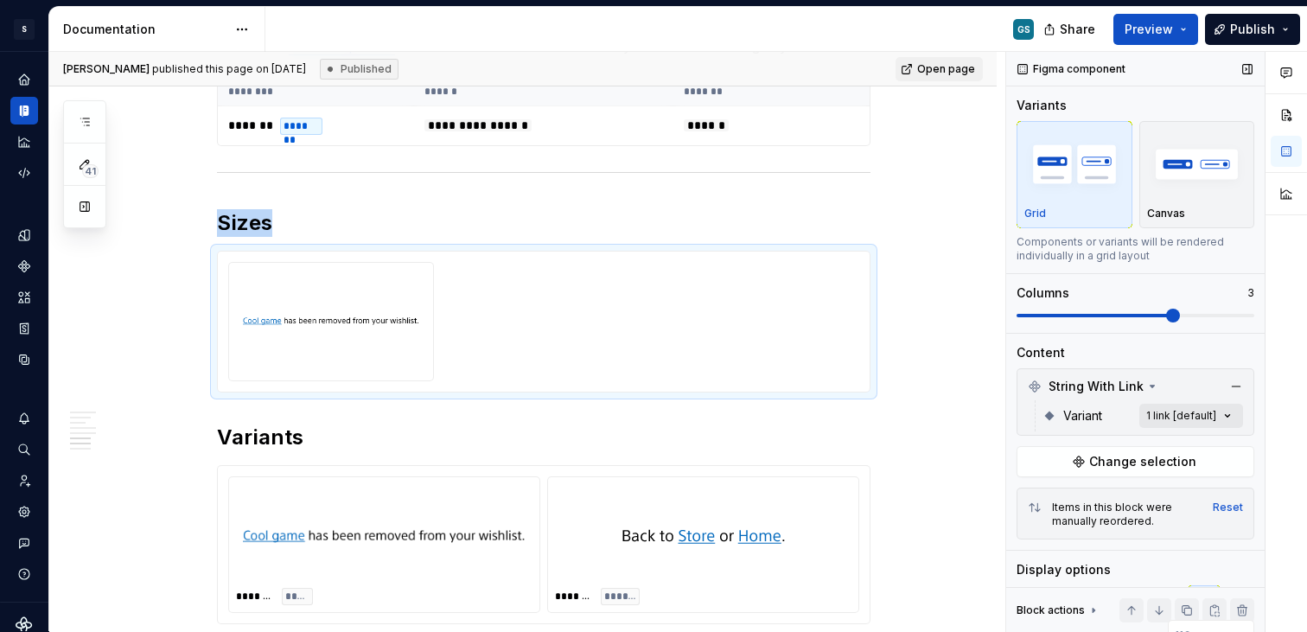
click at [1164, 414] on div "Comments Open comments No comments yet Select ‘Comment’ from the block context …" at bounding box center [1156, 342] width 301 height 580
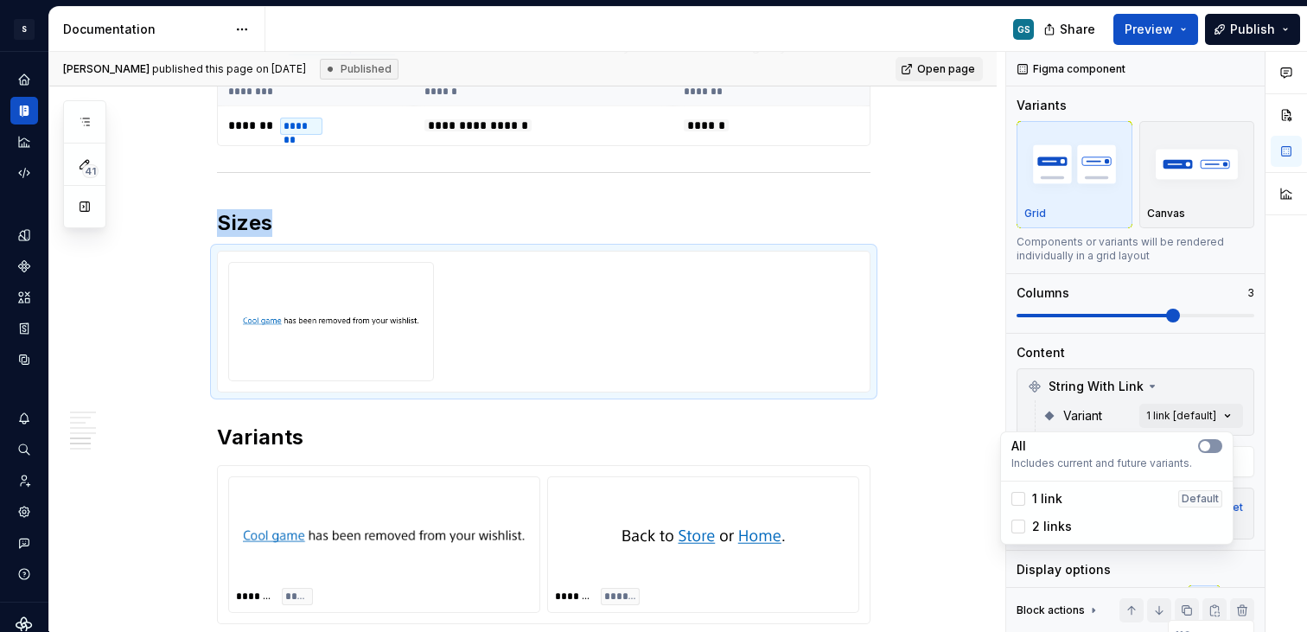
click at [1213, 446] on button "button" at bounding box center [1210, 446] width 24 height 14
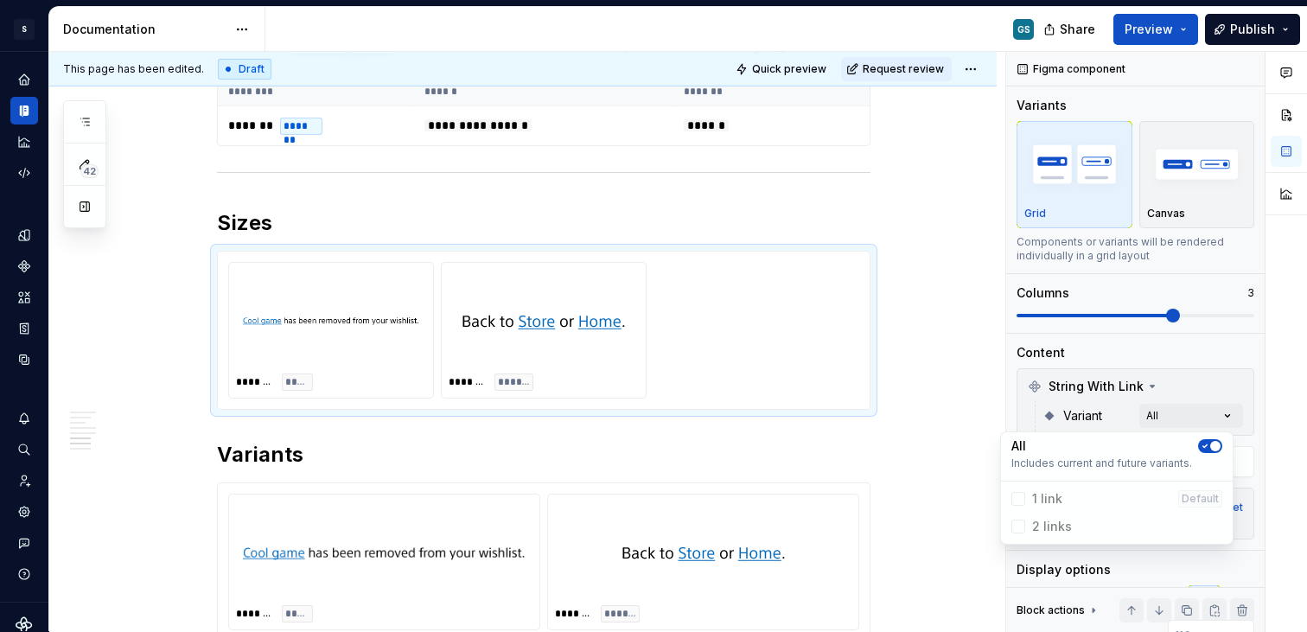
click at [1186, 412] on div "Comments Open comments No comments yet Select ‘Comment’ from the block context …" at bounding box center [1156, 342] width 301 height 580
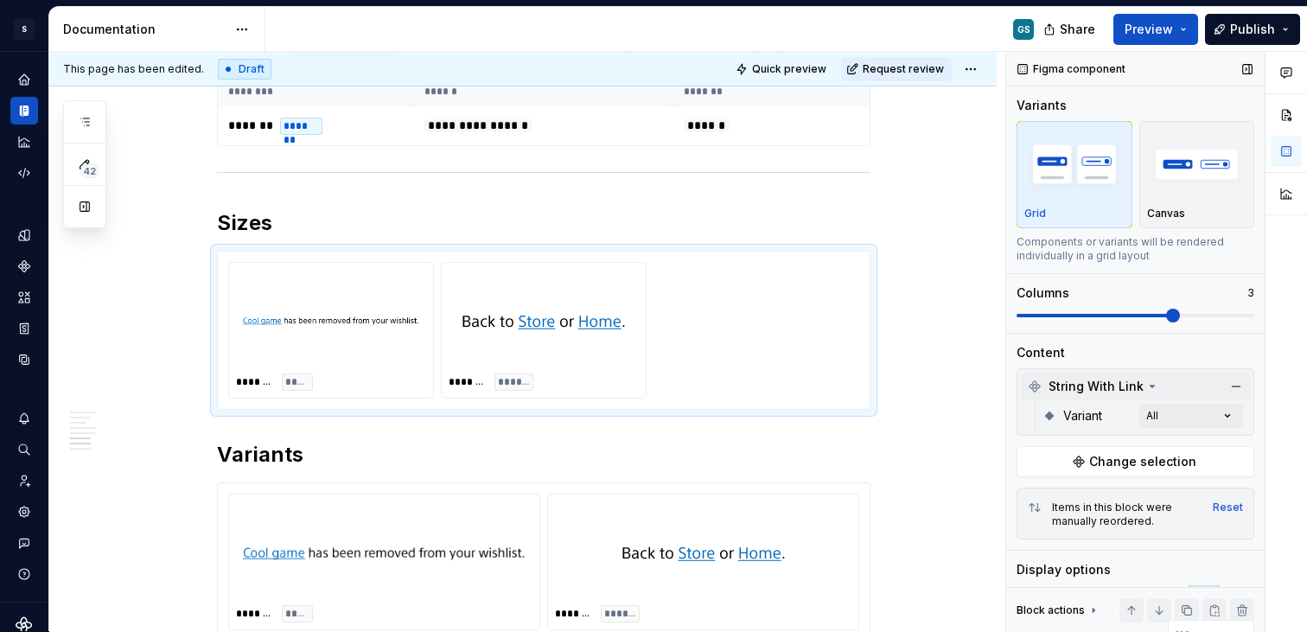
click at [1150, 393] on div "String With Link" at bounding box center [1093, 386] width 131 height 17
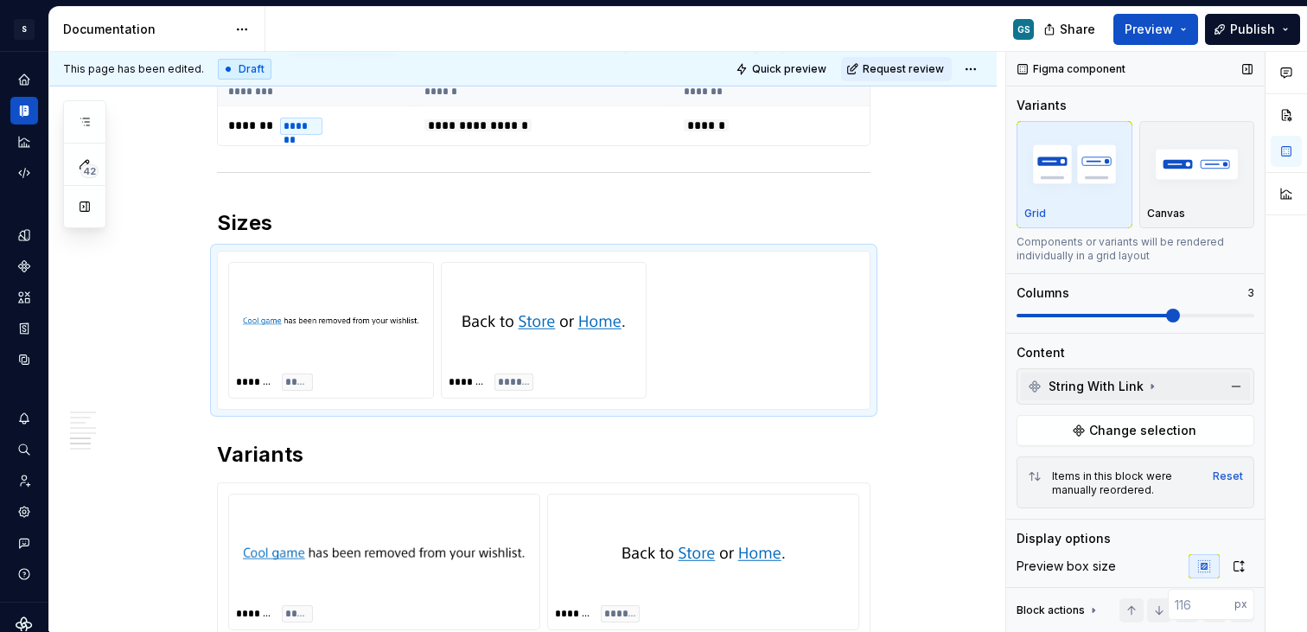
click at [1150, 391] on icon at bounding box center [1152, 386] width 14 height 14
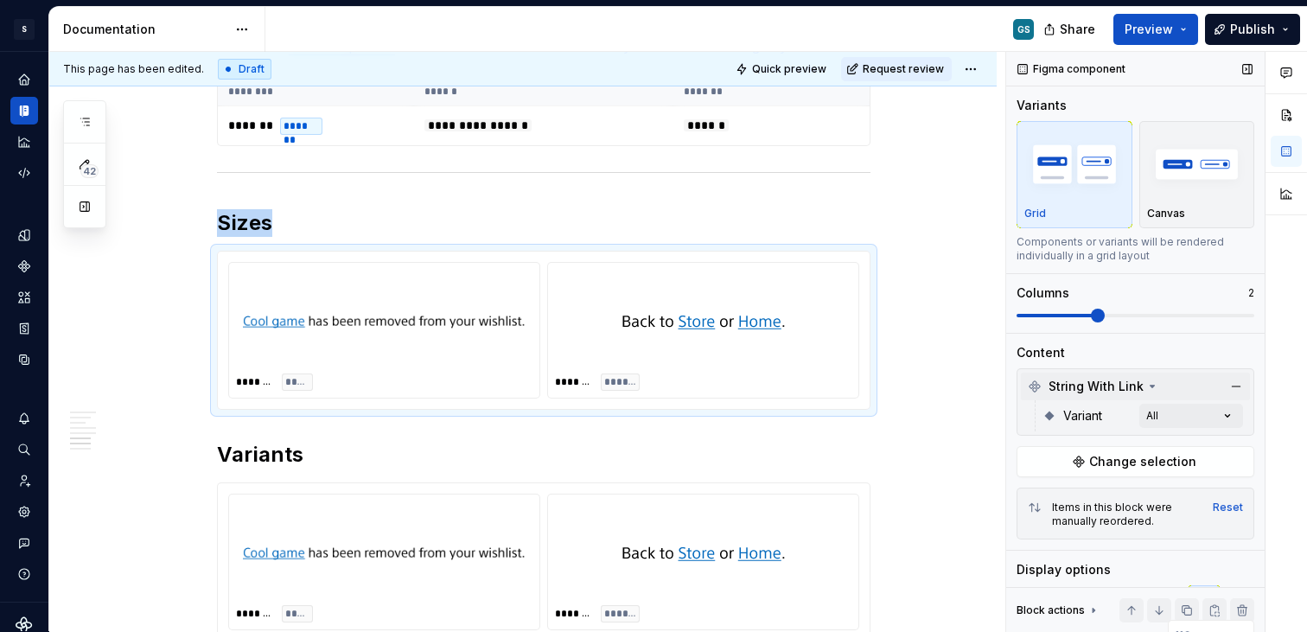
click at [1104, 311] on span at bounding box center [1098, 316] width 14 height 14
click at [1128, 381] on span "String With Link" at bounding box center [1095, 386] width 95 height 17
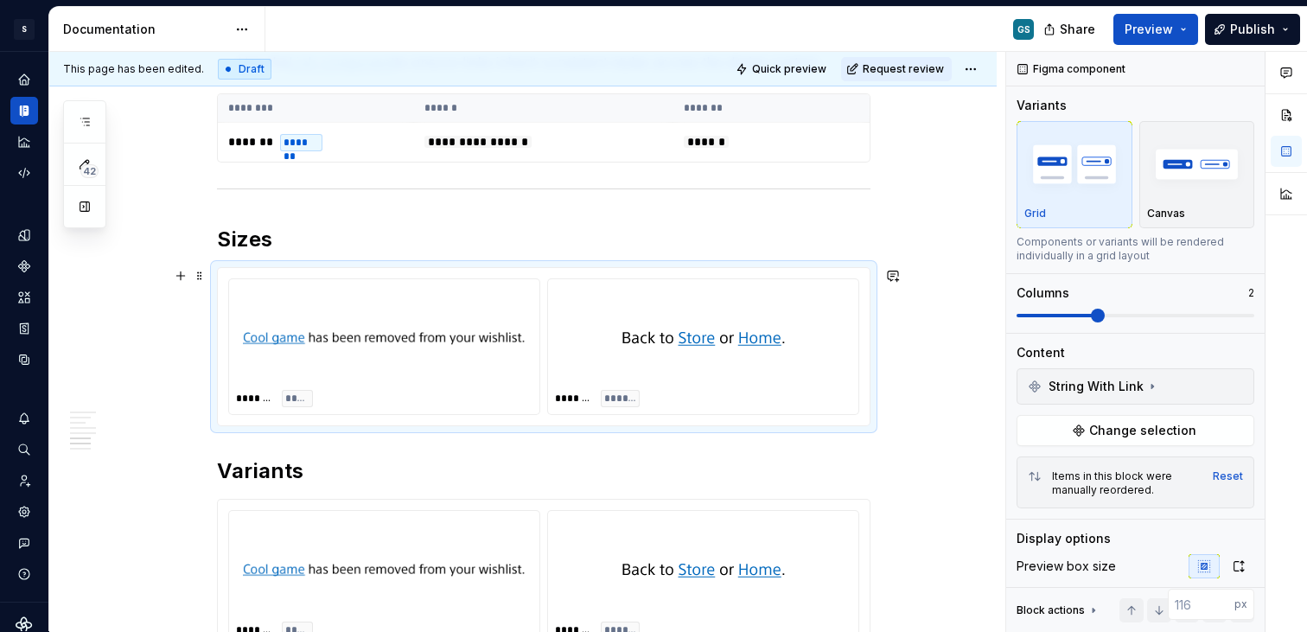
scroll to position [1780, 0]
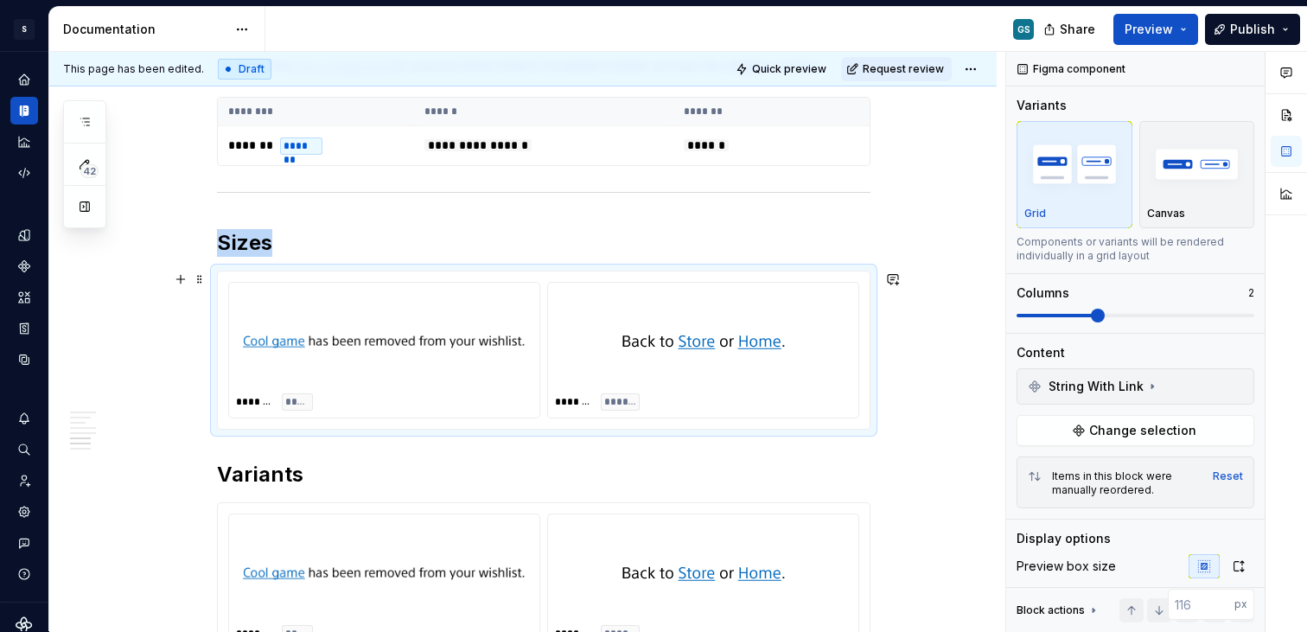
click at [678, 372] on img at bounding box center [703, 339] width 164 height 86
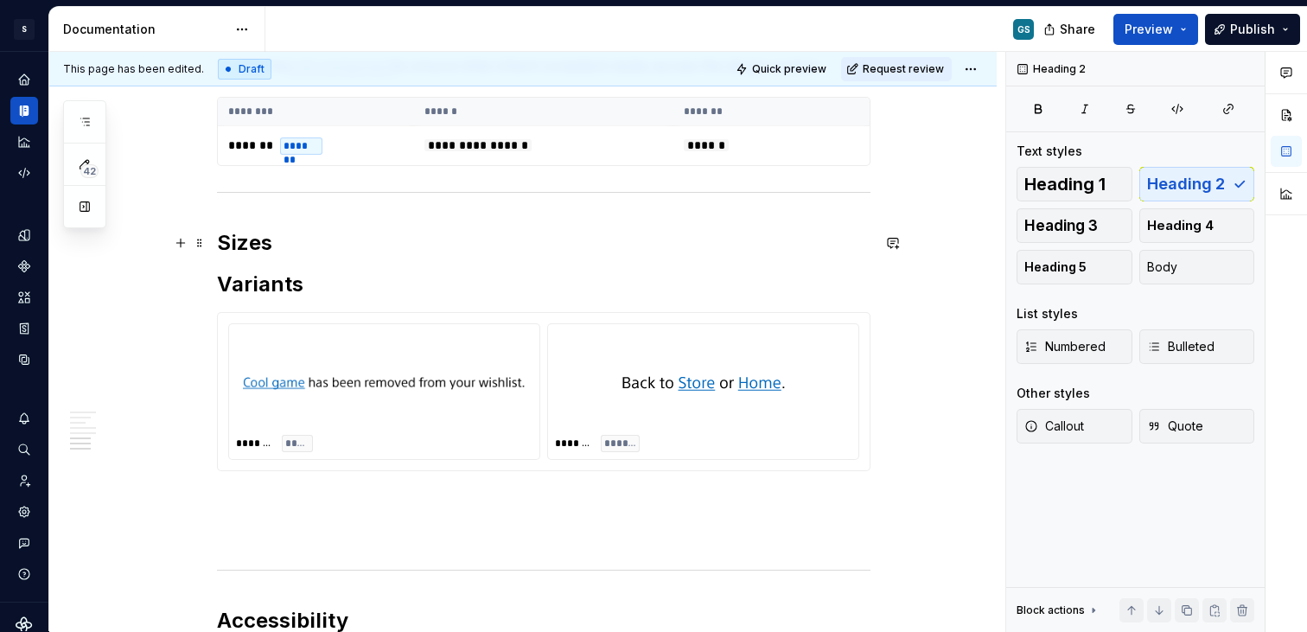
click at [307, 239] on h2 "Sizes" at bounding box center [543, 243] width 653 height 28
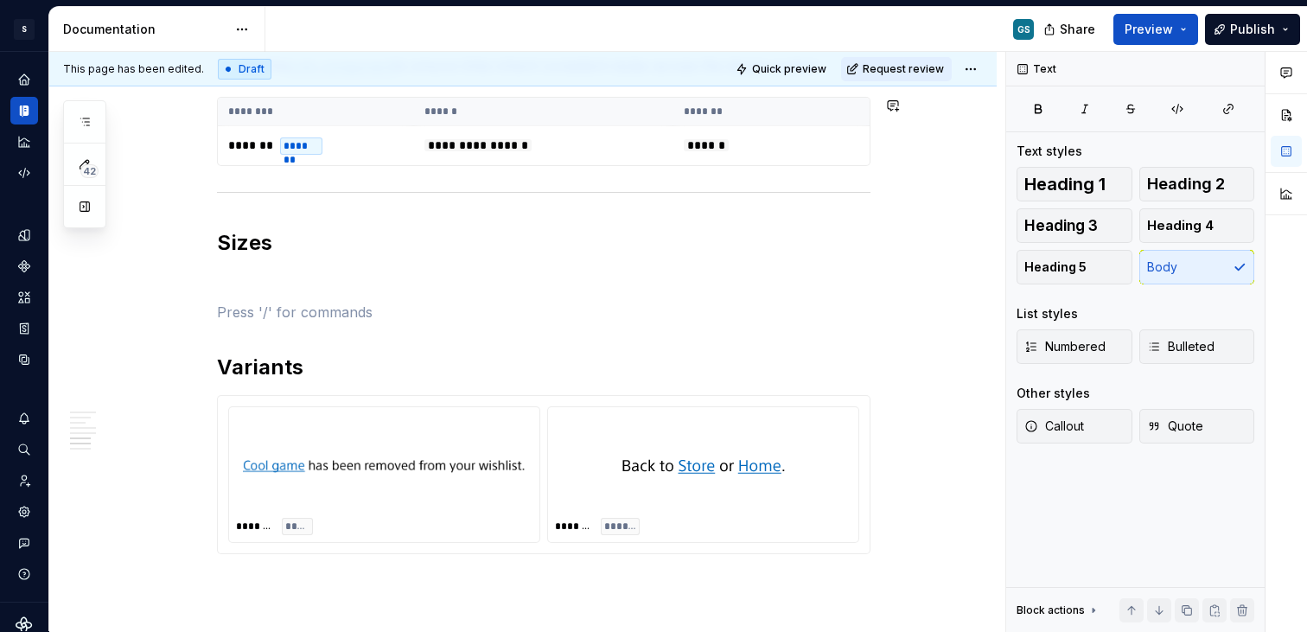
type textarea "*"
click at [279, 274] on p at bounding box center [543, 280] width 653 height 21
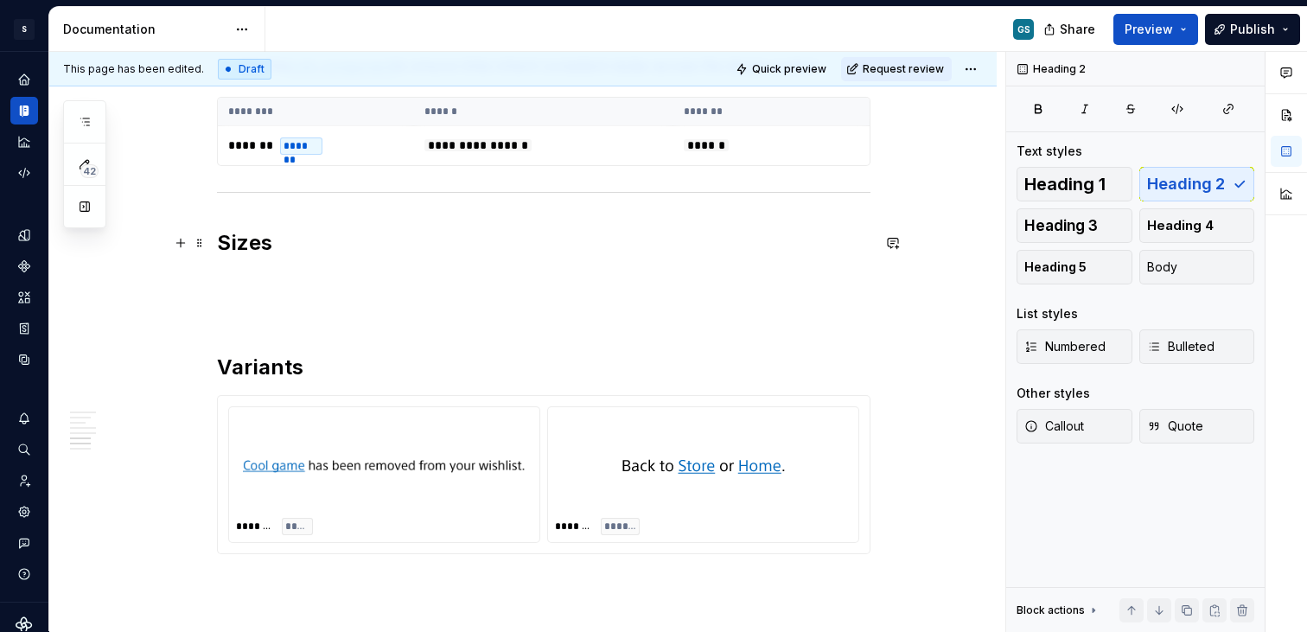
click at [271, 243] on h2 "Sizes" at bounding box center [543, 243] width 653 height 28
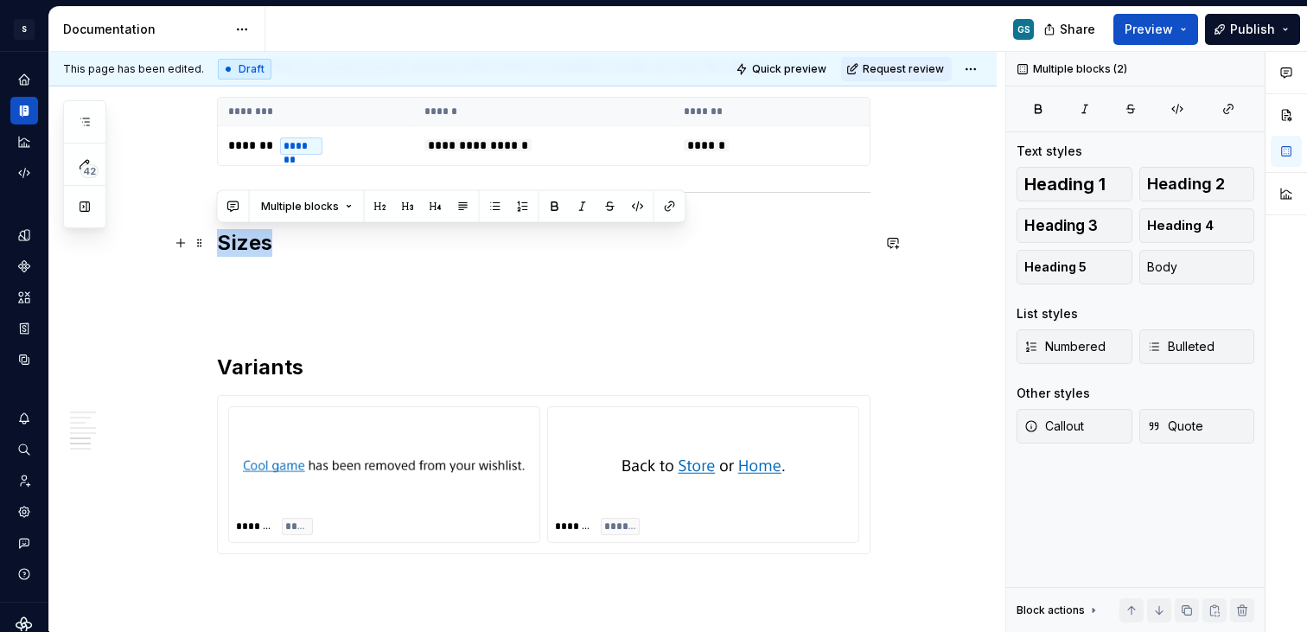
click at [271, 243] on h2 "Sizes" at bounding box center [543, 243] width 653 height 28
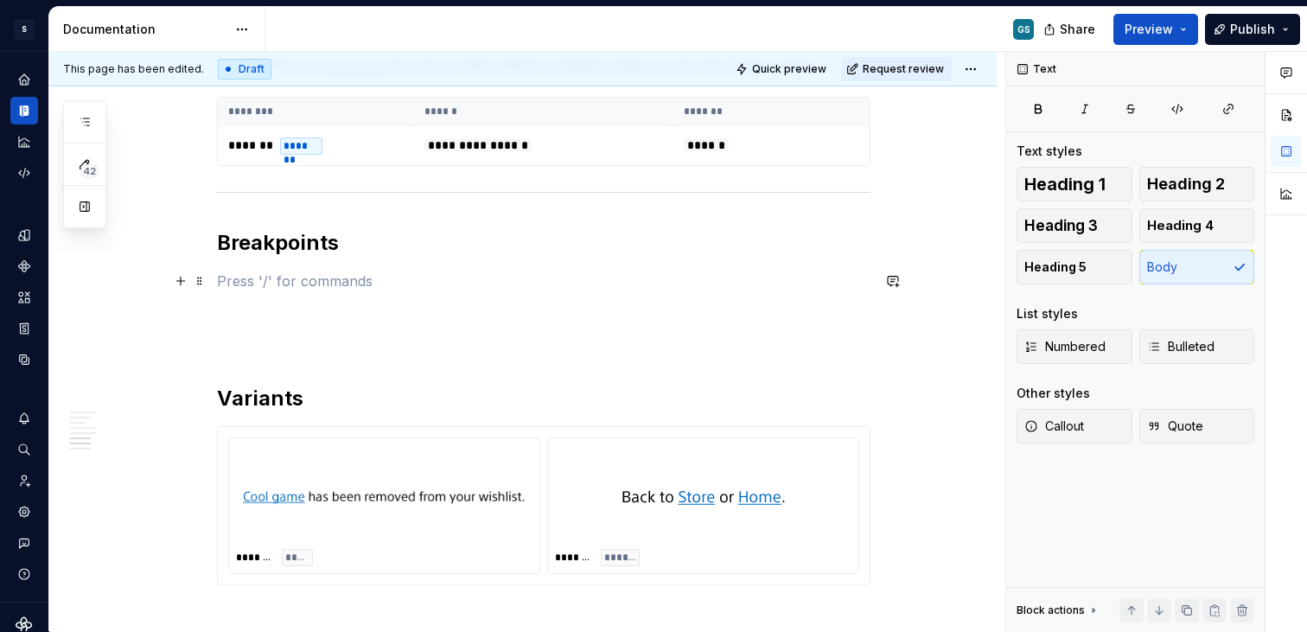
click at [309, 284] on p at bounding box center [543, 280] width 653 height 21
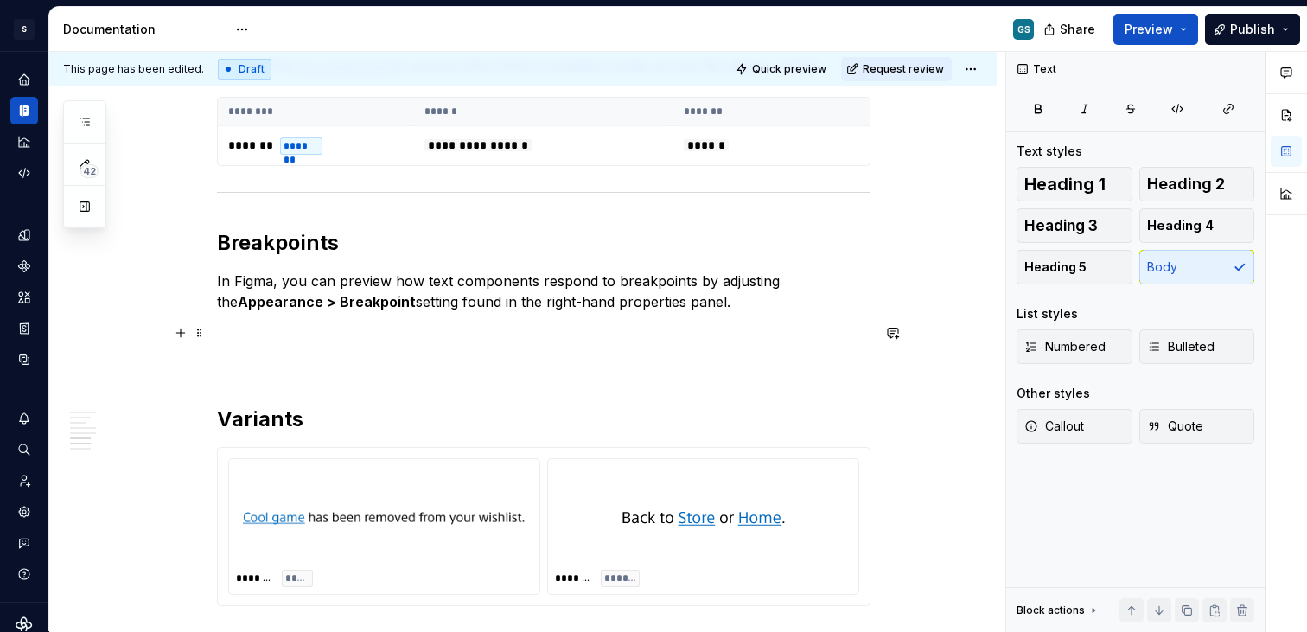
click at [404, 335] on p at bounding box center [543, 332] width 653 height 21
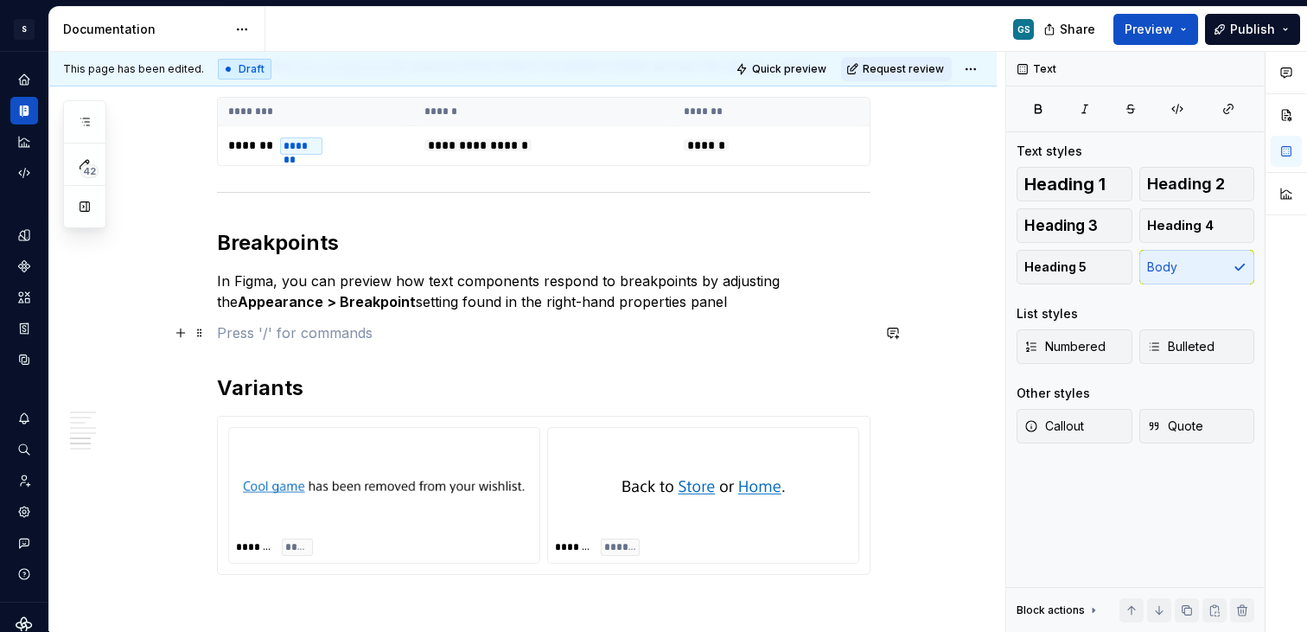
click at [303, 339] on p at bounding box center [543, 332] width 653 height 21
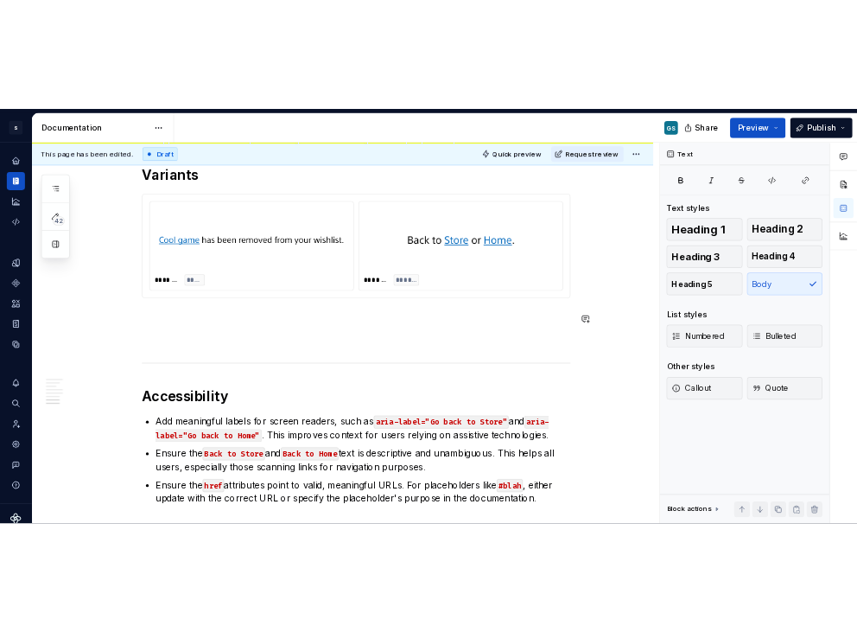
scroll to position [2060, 0]
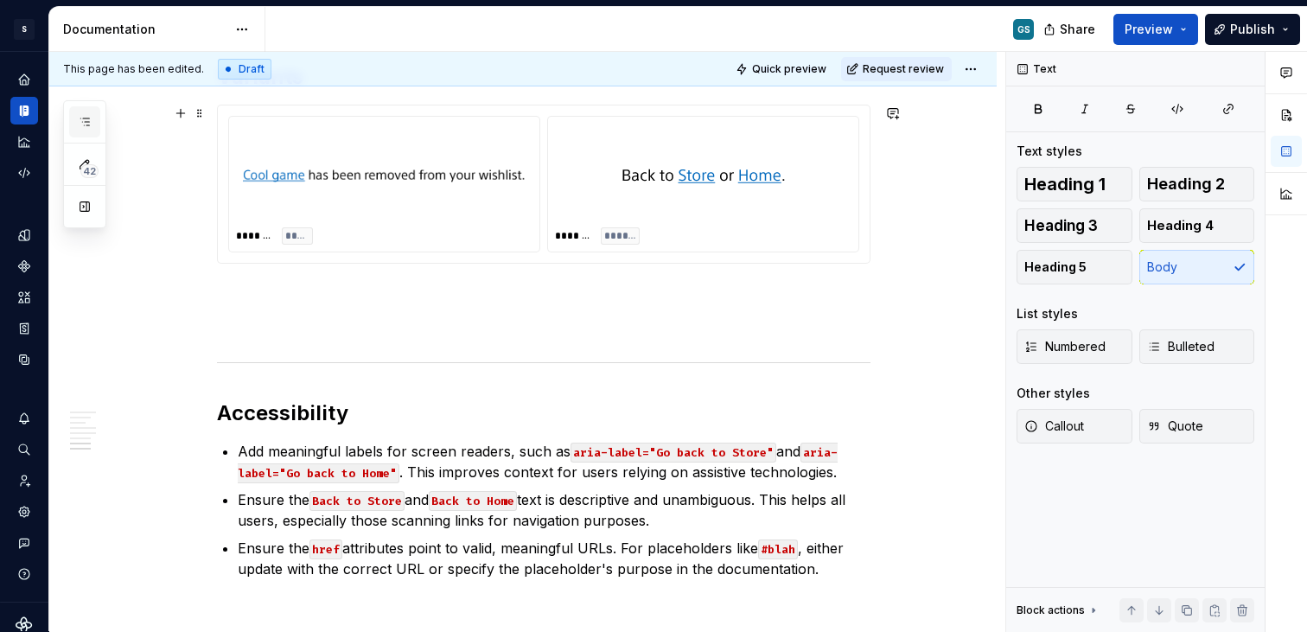
click at [85, 130] on button "button" at bounding box center [84, 121] width 31 height 31
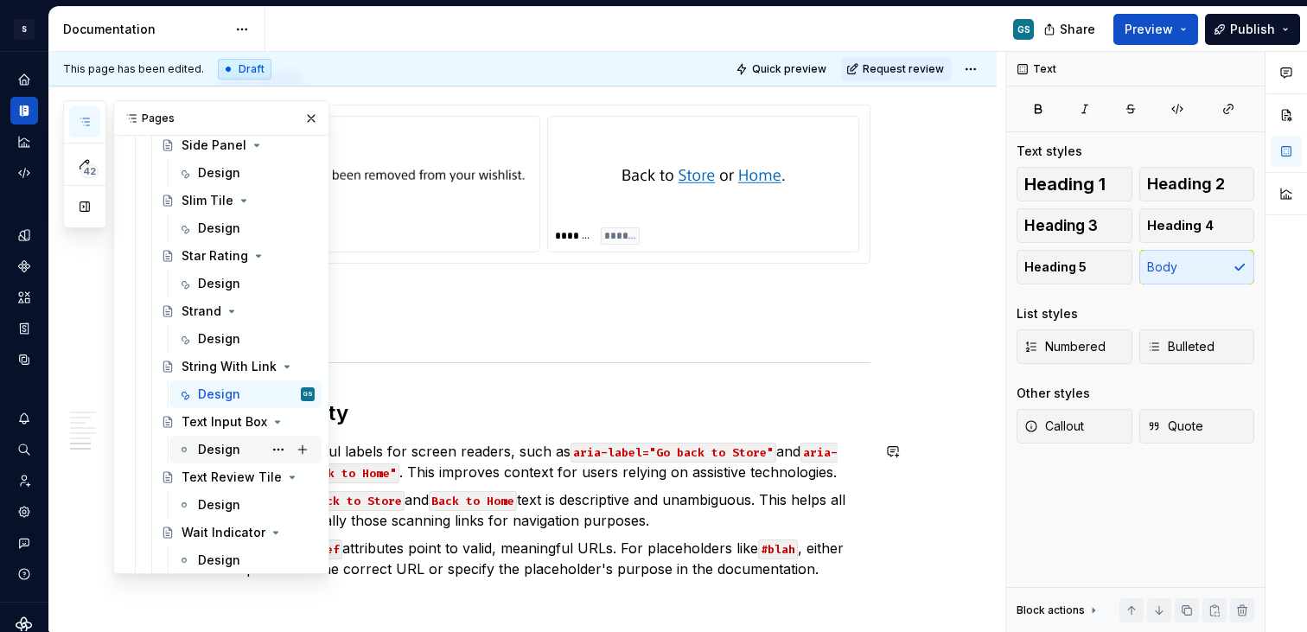
click at [235, 448] on div "Design" at bounding box center [219, 449] width 42 height 17
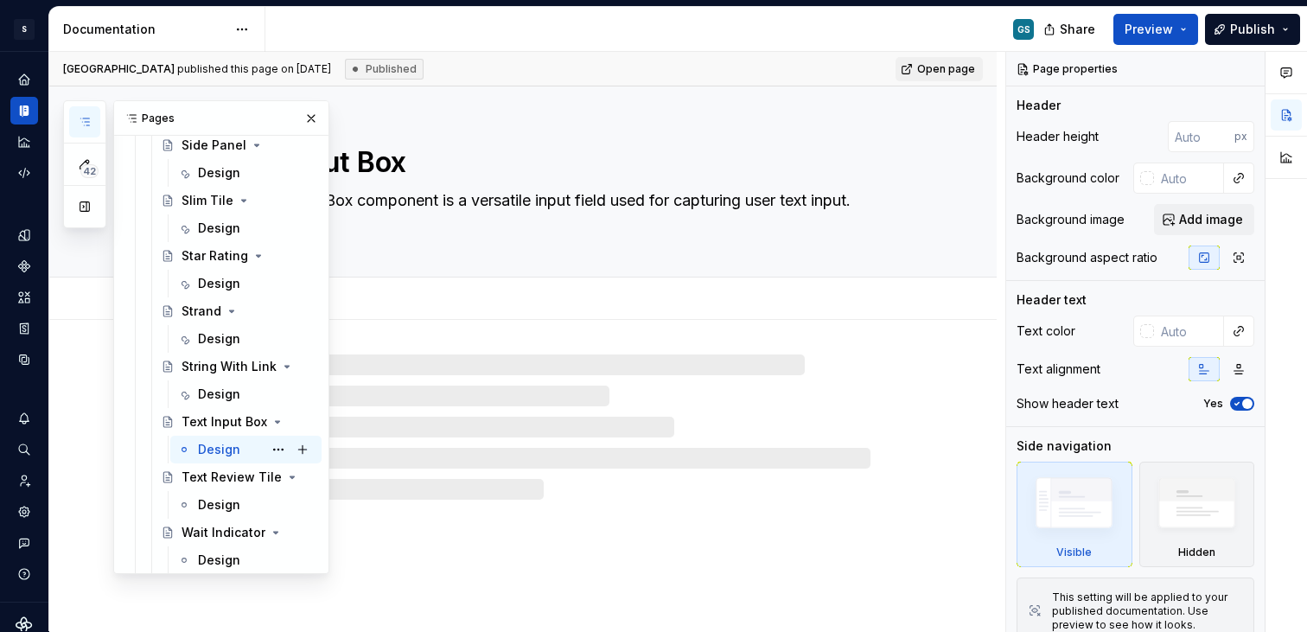
click at [249, 446] on div "Design GS" at bounding box center [256, 449] width 117 height 24
click at [229, 446] on div "Design" at bounding box center [219, 449] width 42 height 17
click at [307, 119] on button "button" at bounding box center [311, 118] width 24 height 24
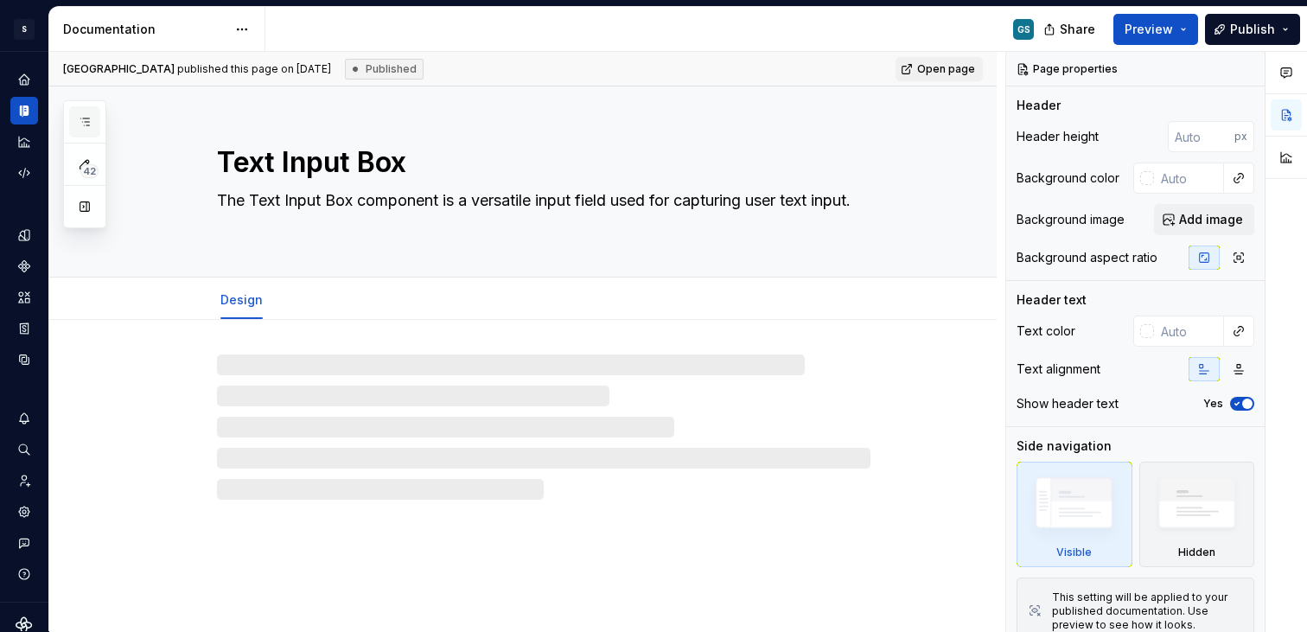
click at [86, 120] on icon "button" at bounding box center [85, 122] width 14 height 14
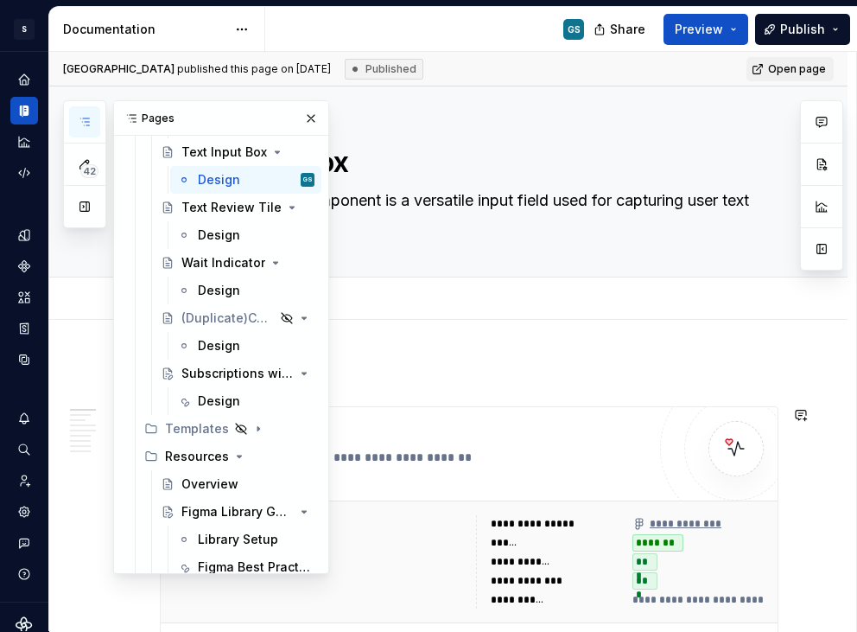
scroll to position [2924, 0]
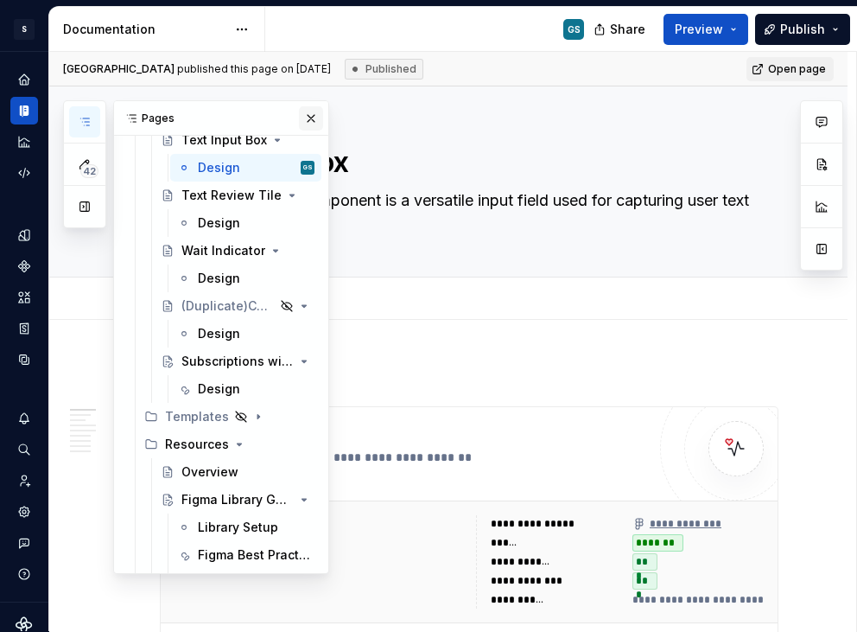
click at [302, 116] on button "button" at bounding box center [311, 118] width 24 height 24
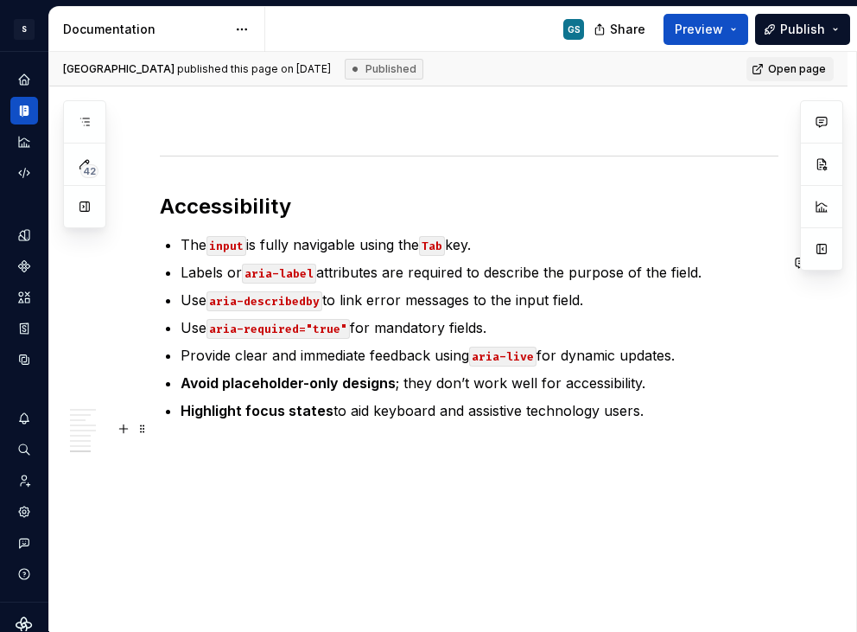
scroll to position [3166, 0]
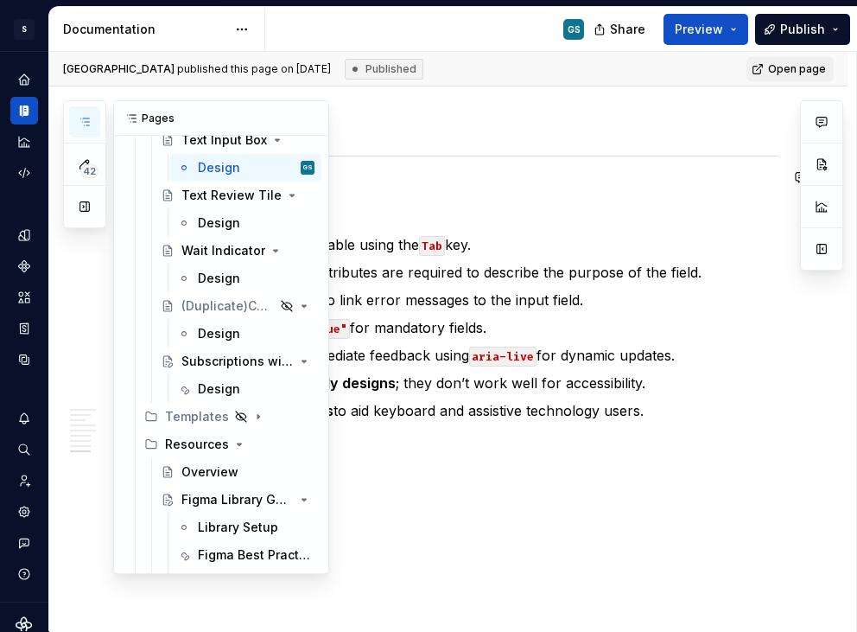
click at [84, 129] on button "button" at bounding box center [84, 121] width 31 height 31
click at [224, 218] on div "Design" at bounding box center [219, 222] width 42 height 17
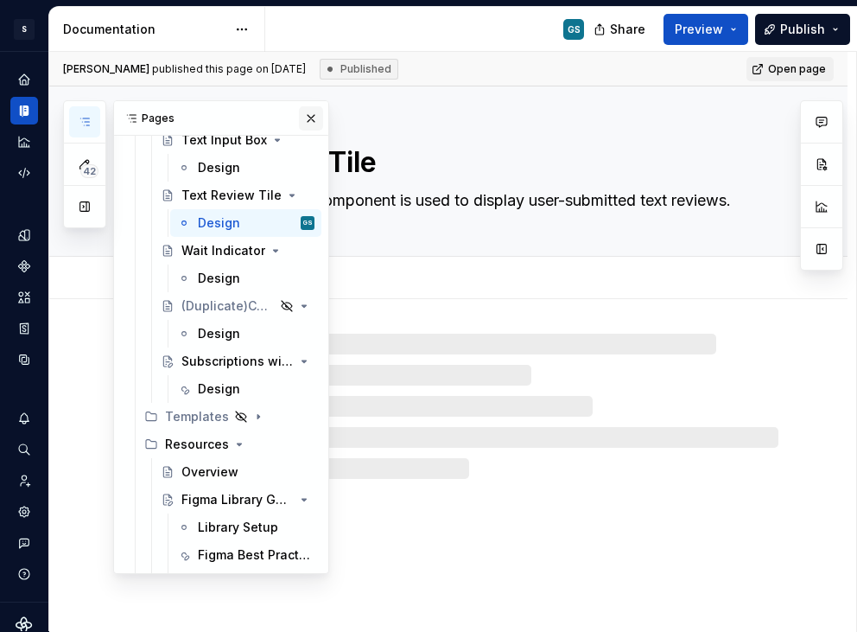
click at [302, 121] on button "button" at bounding box center [311, 118] width 24 height 24
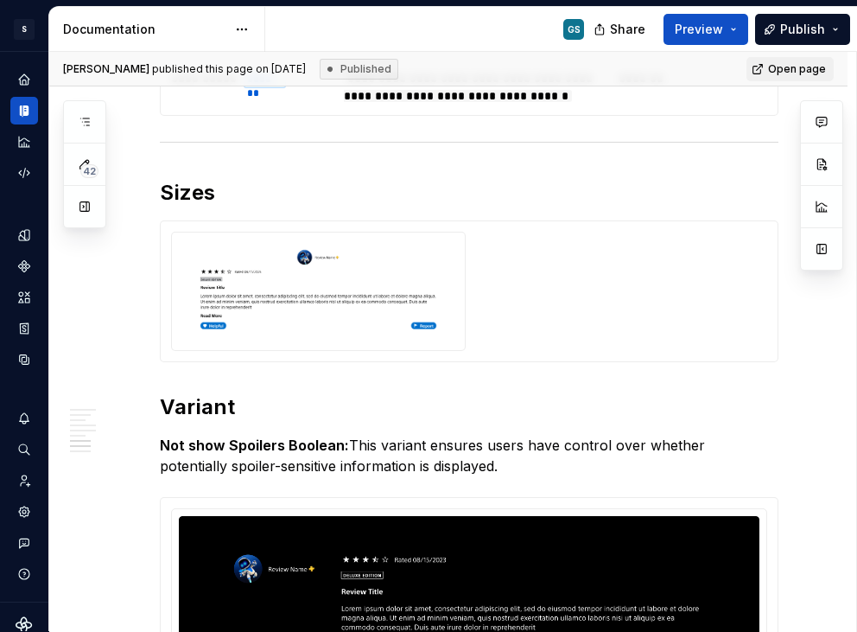
scroll to position [2554, 0]
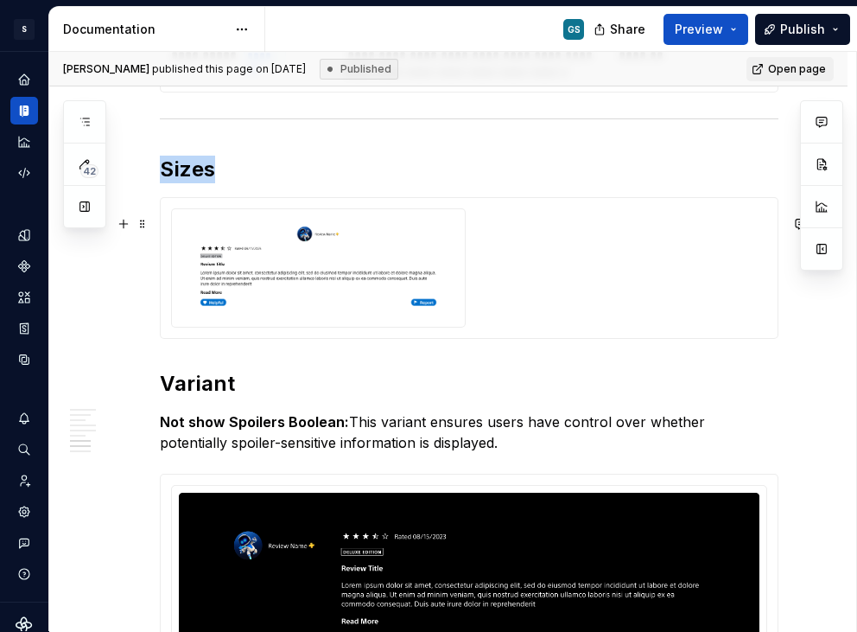
click at [517, 293] on div at bounding box center [469, 267] width 596 height 119
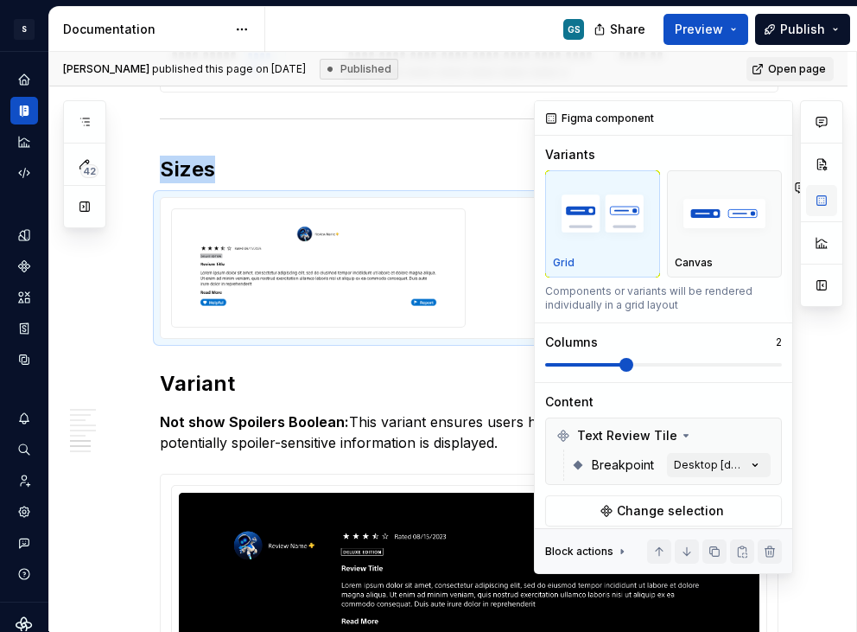
click at [815, 202] on button "button" at bounding box center [821, 200] width 31 height 31
click at [710, 456] on div "Comments Open comments No comments yet Select ‘Comment’ from the block context …" at bounding box center [688, 337] width 309 height 474
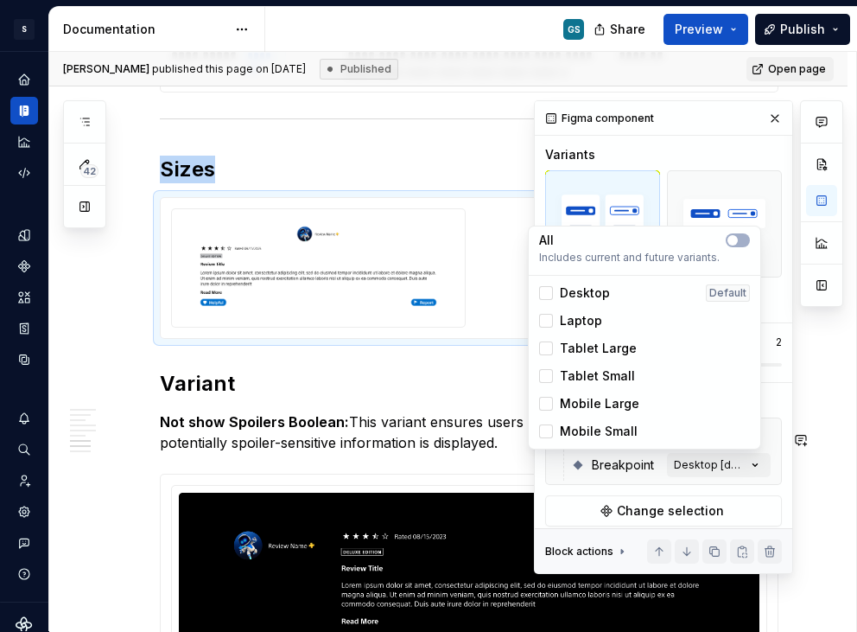
click at [554, 290] on div "Desktop" at bounding box center [574, 292] width 71 height 17
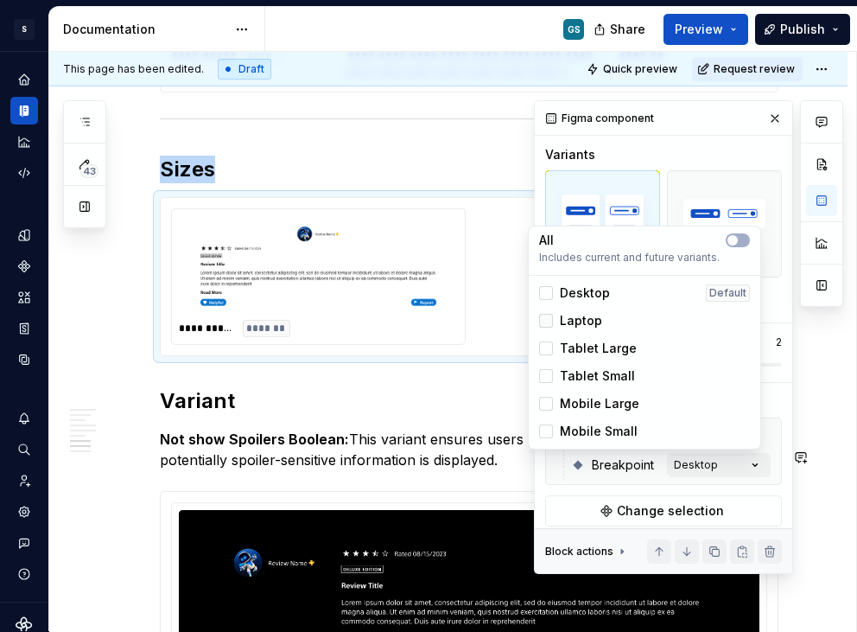
click at [545, 325] on div at bounding box center [546, 321] width 14 height 14
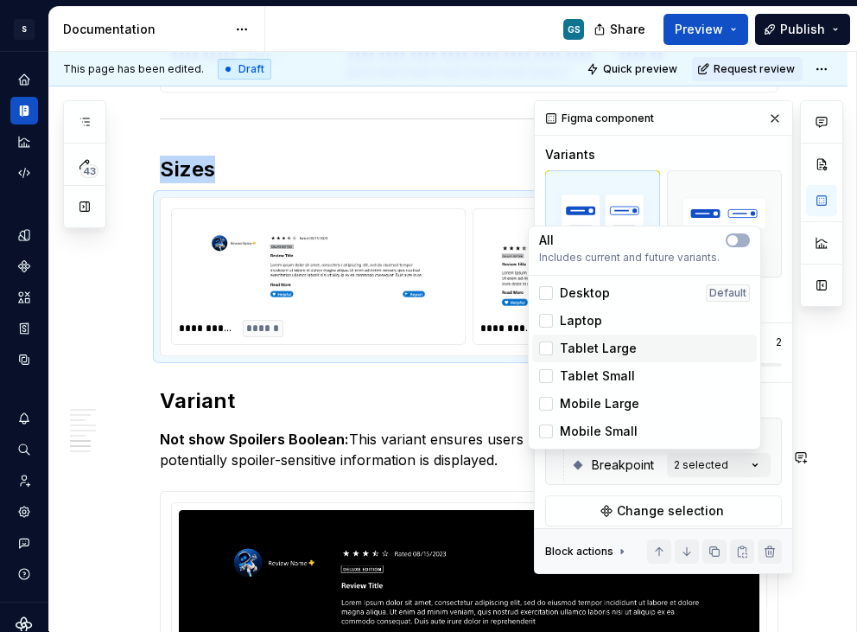
click at [538, 351] on div "Tablet Large" at bounding box center [644, 348] width 225 height 28
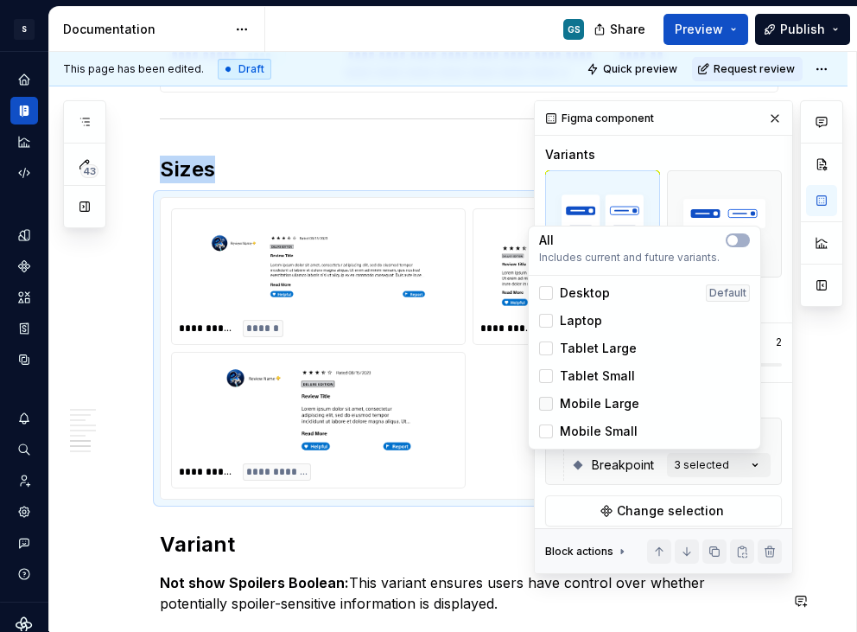
click at [552, 401] on div at bounding box center [546, 404] width 14 height 14
click at [752, 147] on div "Comments Open comments No comments yet Select ‘Comment’ from the block context …" at bounding box center [688, 337] width 309 height 474
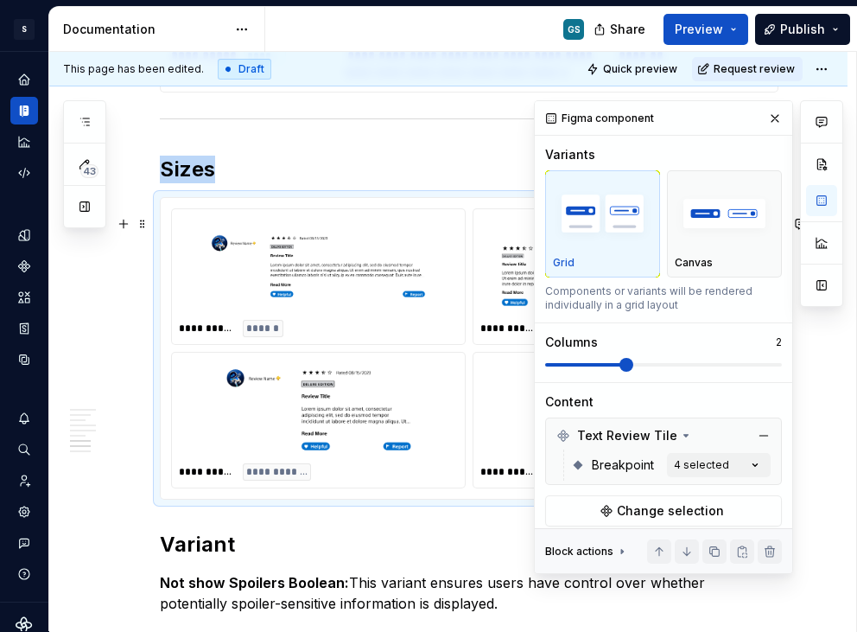
click at [624, 361] on span at bounding box center [627, 365] width 14 height 14
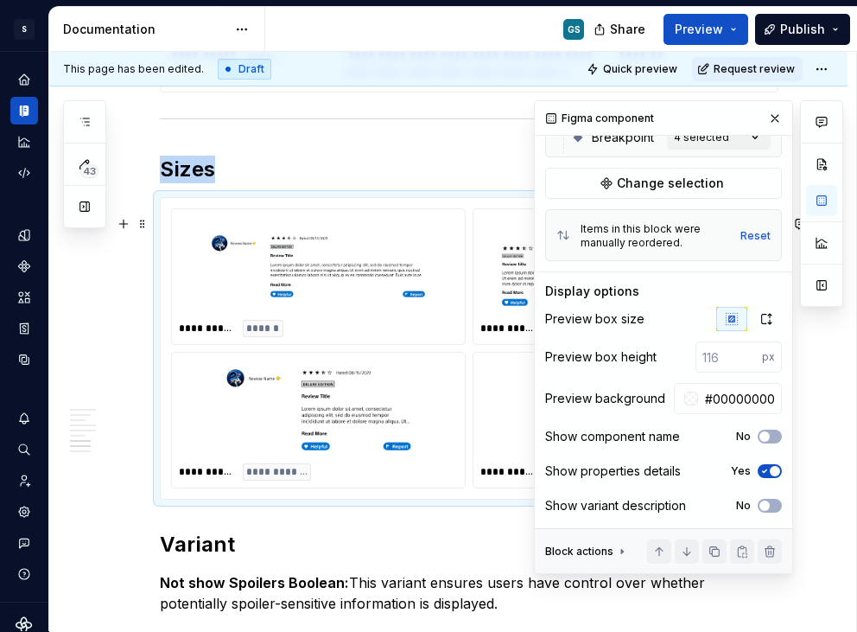
scroll to position [330, 0]
click at [767, 118] on button "button" at bounding box center [775, 118] width 24 height 24
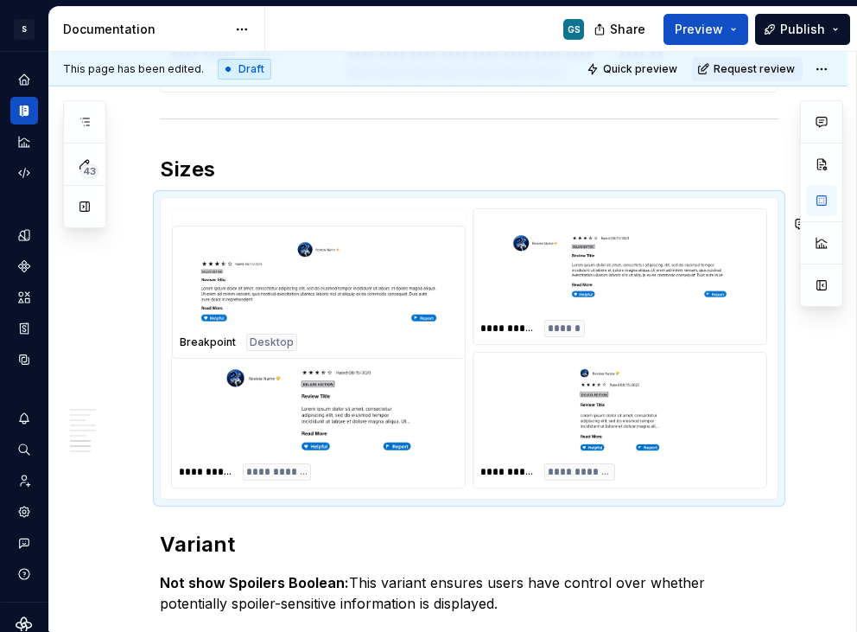
drag, startPoint x: 560, startPoint y: 296, endPoint x: 319, endPoint y: 297, distance: 241.1
click at [319, 297] on body "S Web & [PERSON_NAME] Systems GS Design system data Documentation GS Share Prev…" at bounding box center [428, 316] width 857 height 632
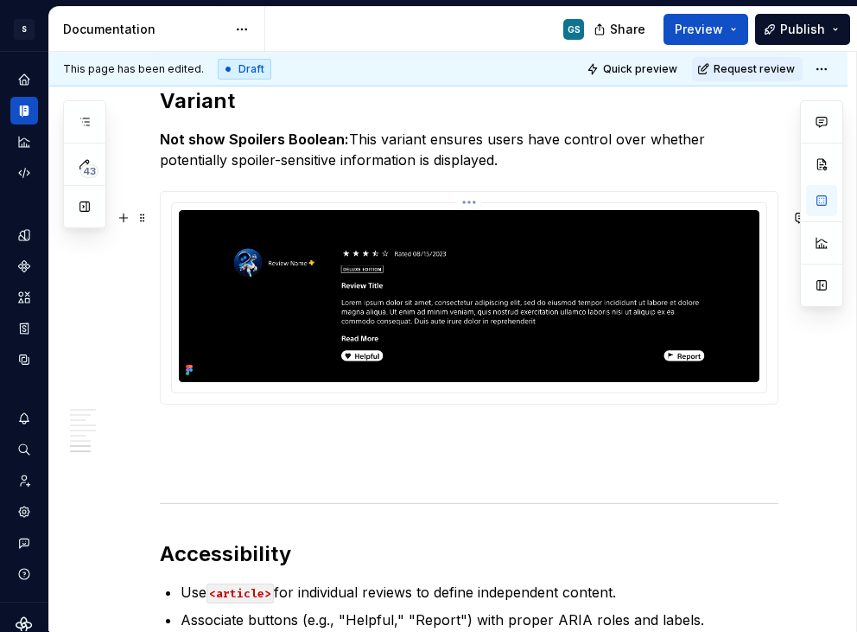
scroll to position [2999, 0]
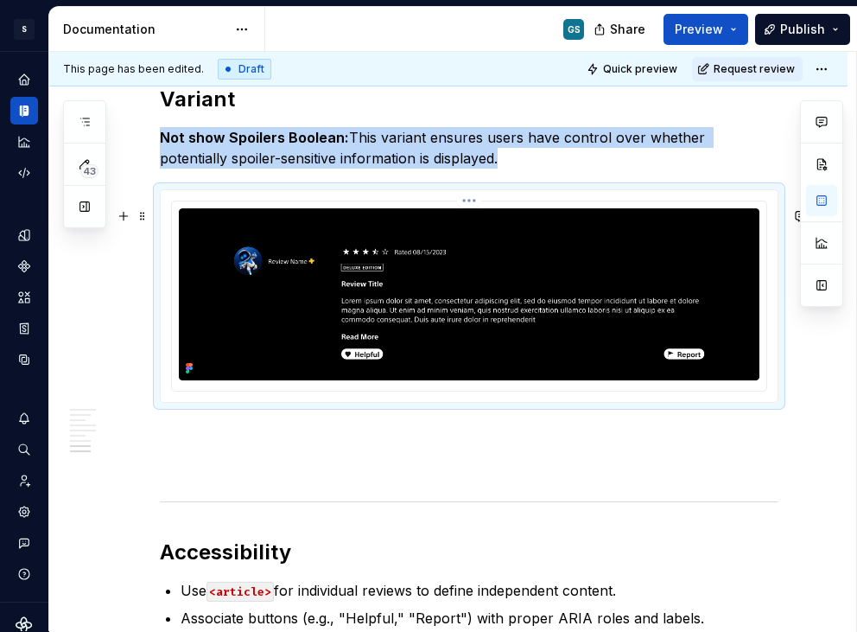
click at [359, 318] on img at bounding box center [469, 294] width 581 height 172
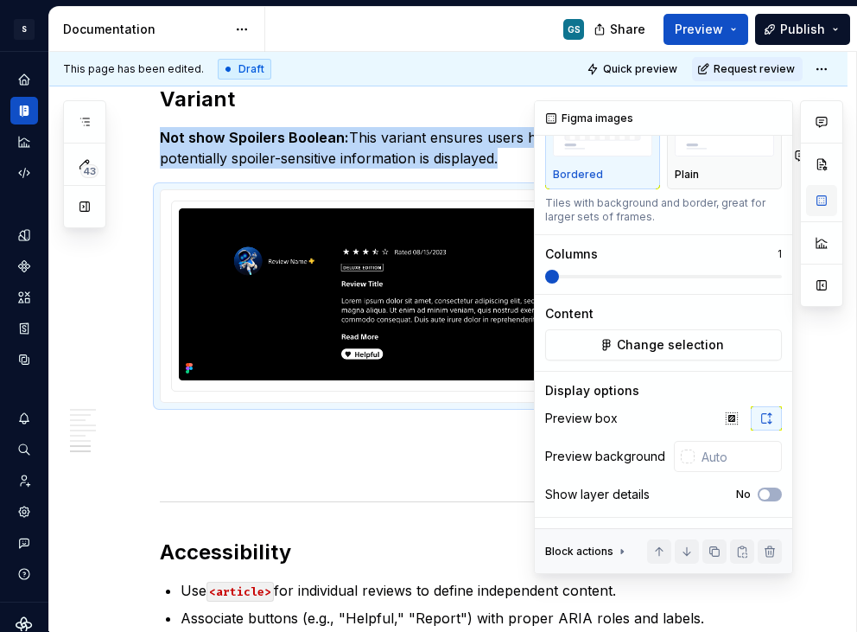
scroll to position [0, 0]
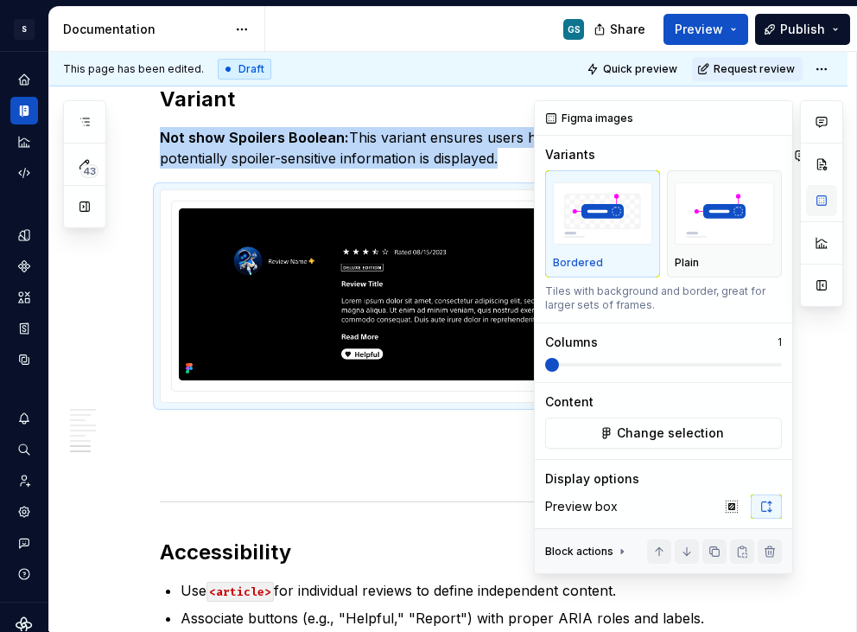
click at [824, 191] on button "button" at bounding box center [821, 200] width 31 height 31
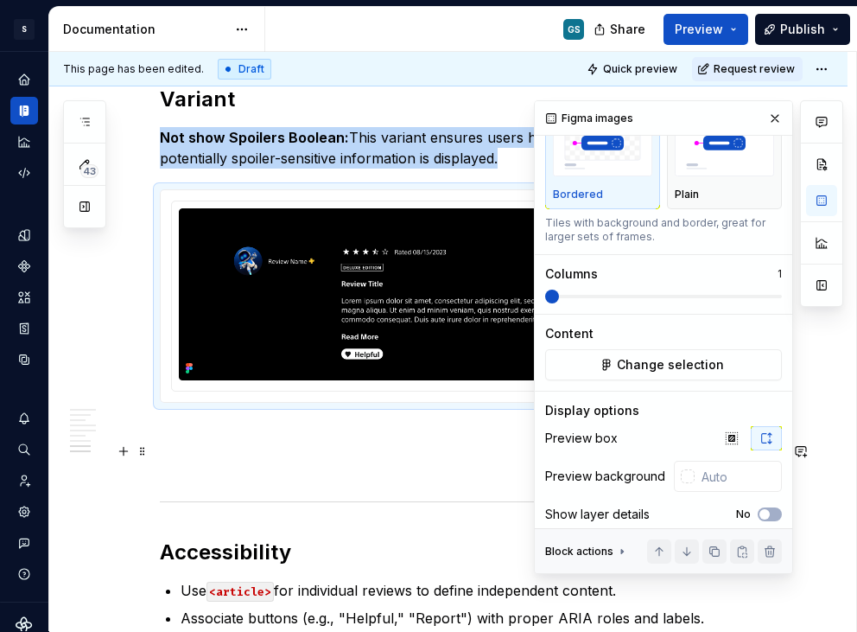
scroll to position [91, 0]
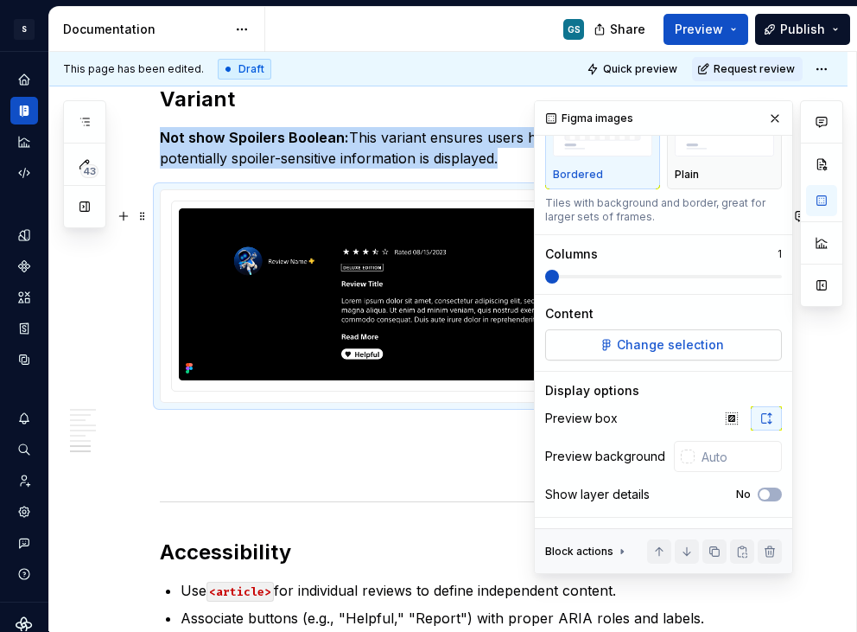
click at [724, 344] on button "Change selection" at bounding box center [663, 344] width 237 height 31
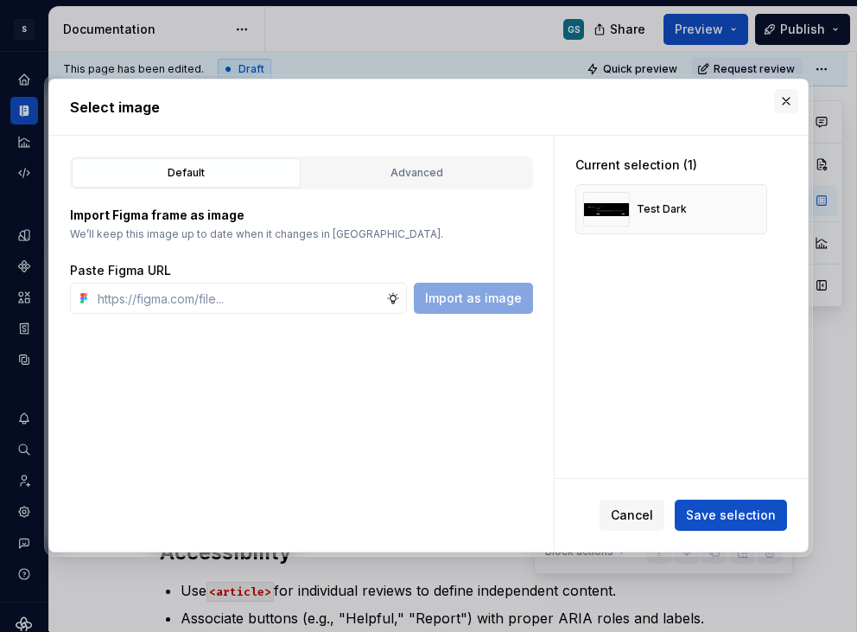
click at [790, 97] on button "button" at bounding box center [786, 101] width 24 height 24
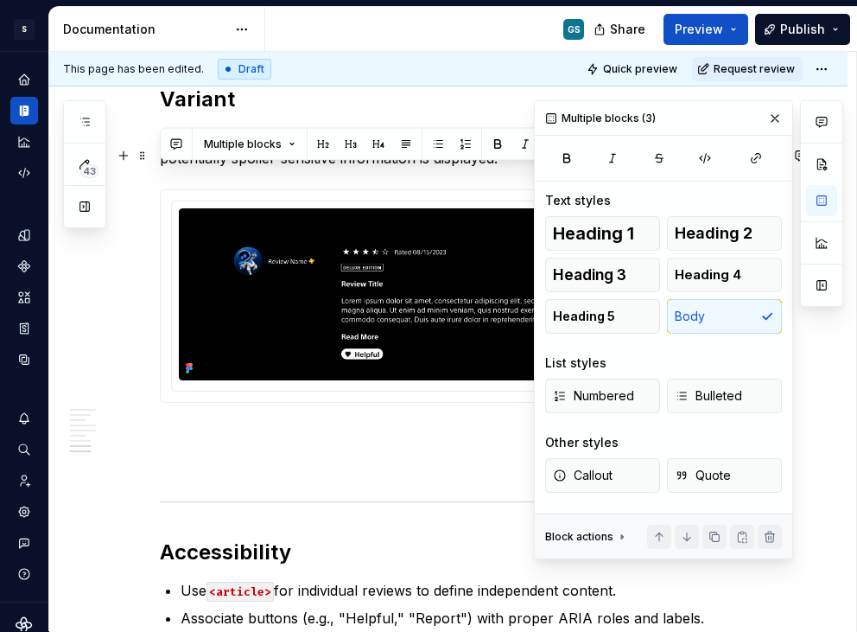
click at [409, 169] on p "Not show Spoilers Boolean: This variant ensures users have control over whether…" at bounding box center [469, 147] width 619 height 41
click at [441, 169] on p "Not show Spoilers Boolean: This variant ensures users have control over whether…" at bounding box center [469, 147] width 619 height 41
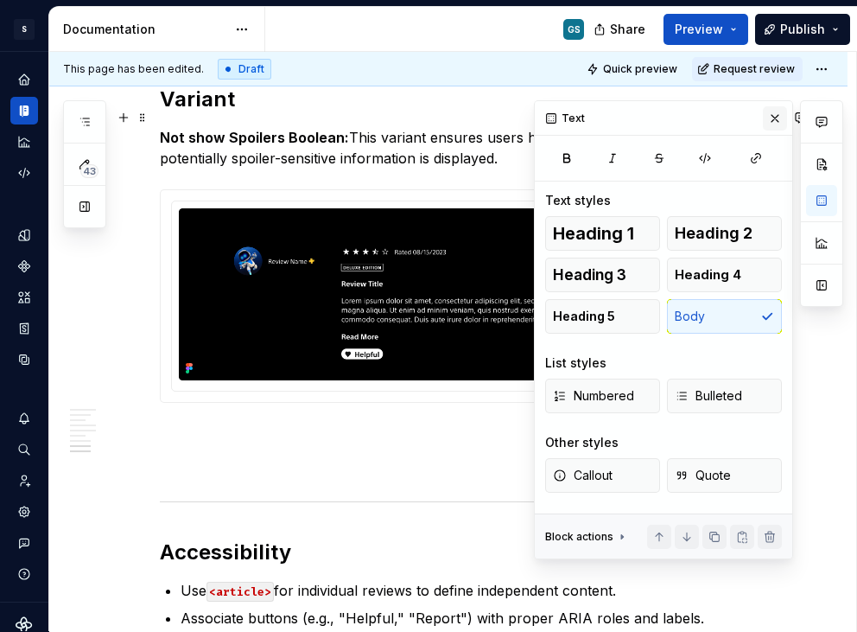
click at [774, 119] on button "button" at bounding box center [775, 118] width 24 height 24
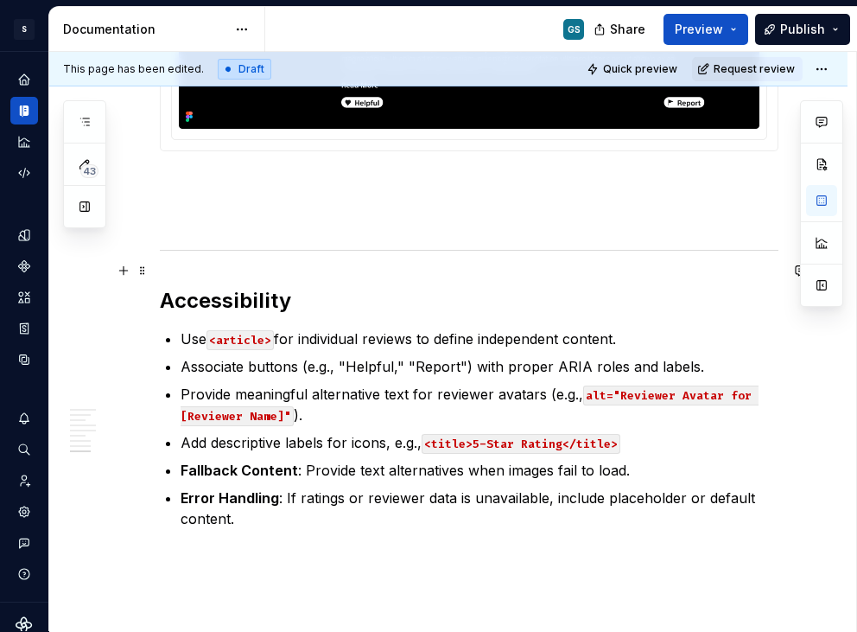
scroll to position [3276, 0]
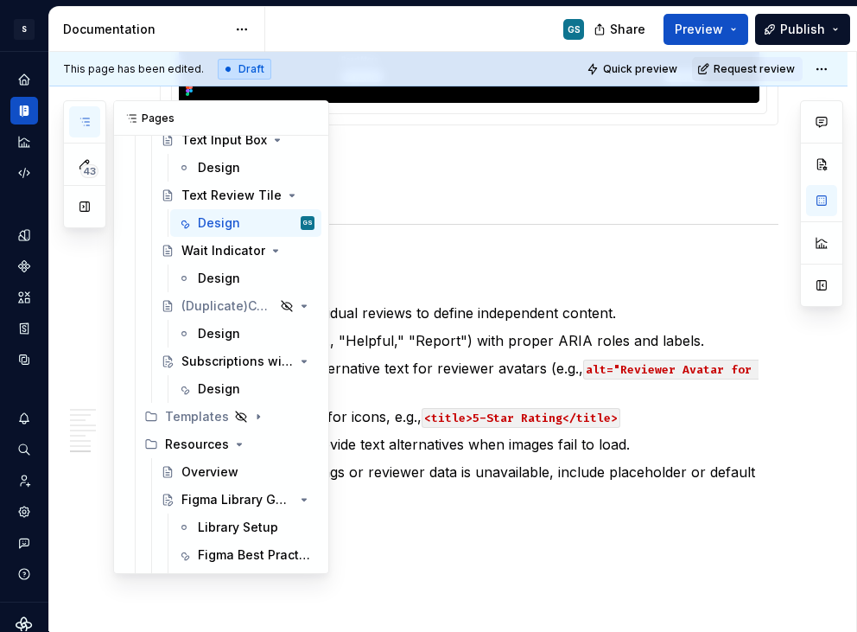
click at [83, 118] on icon "button" at bounding box center [84, 121] width 9 height 7
click at [216, 274] on div "Design" at bounding box center [219, 278] width 42 height 17
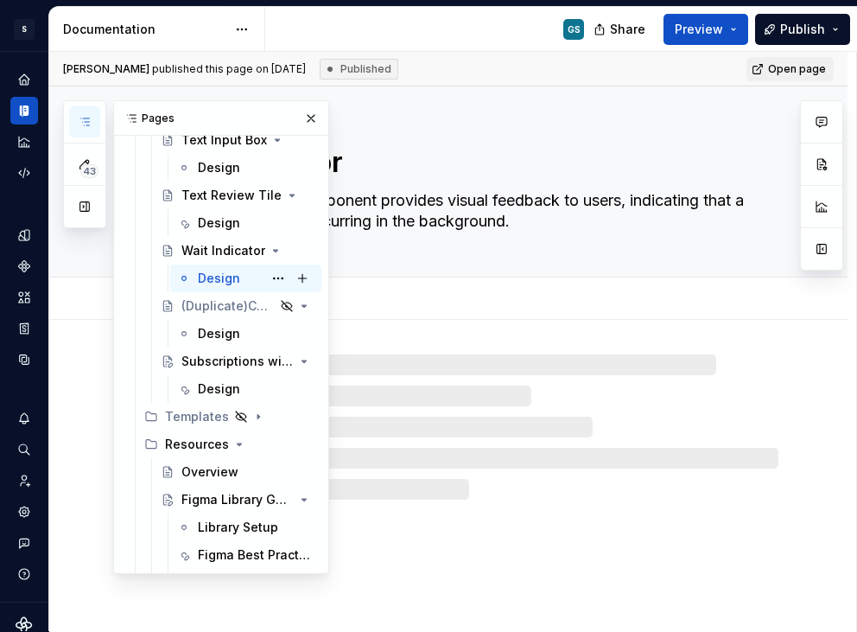
click at [221, 277] on div "Design" at bounding box center [219, 278] width 42 height 17
click at [301, 117] on button "button" at bounding box center [311, 118] width 24 height 24
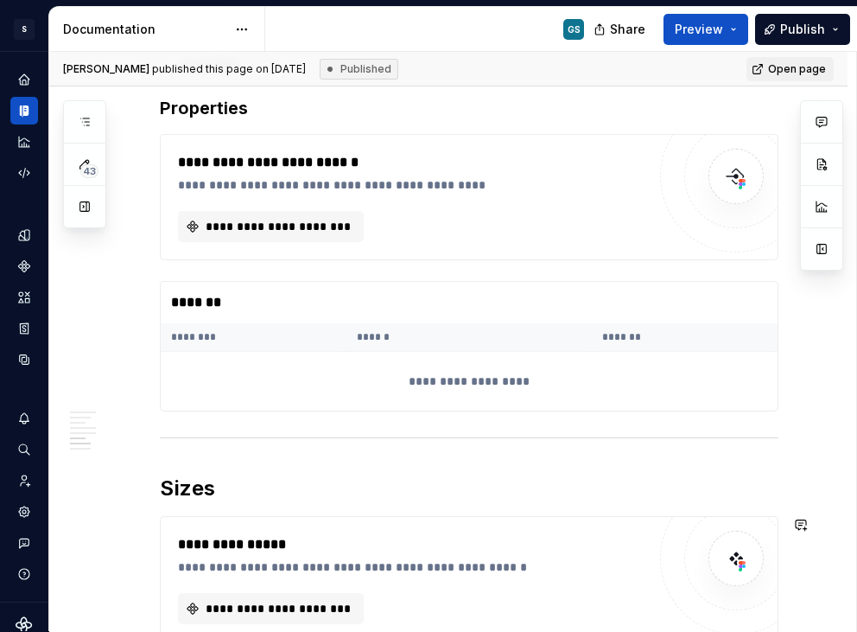
scroll to position [1750, 0]
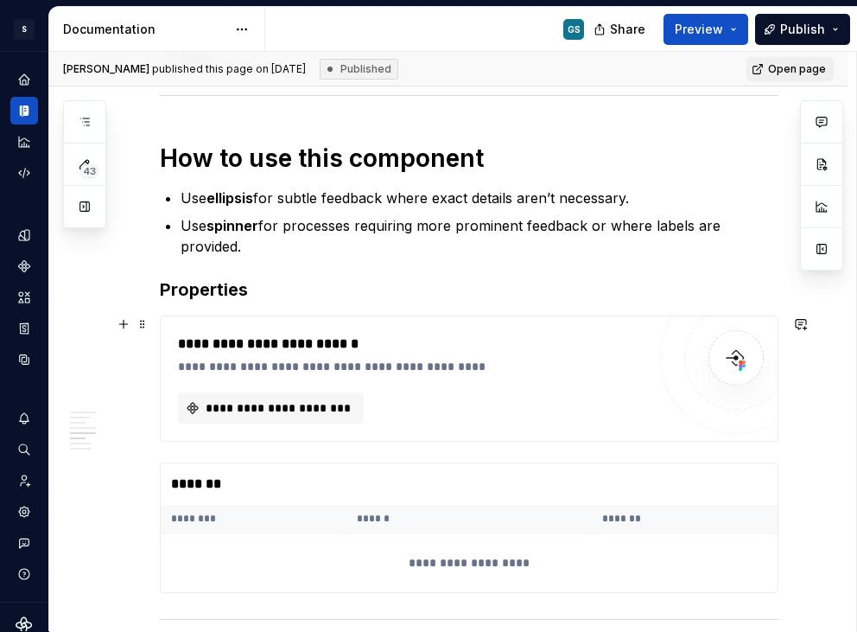
click at [455, 368] on div "**********" at bounding box center [412, 366] width 468 height 17
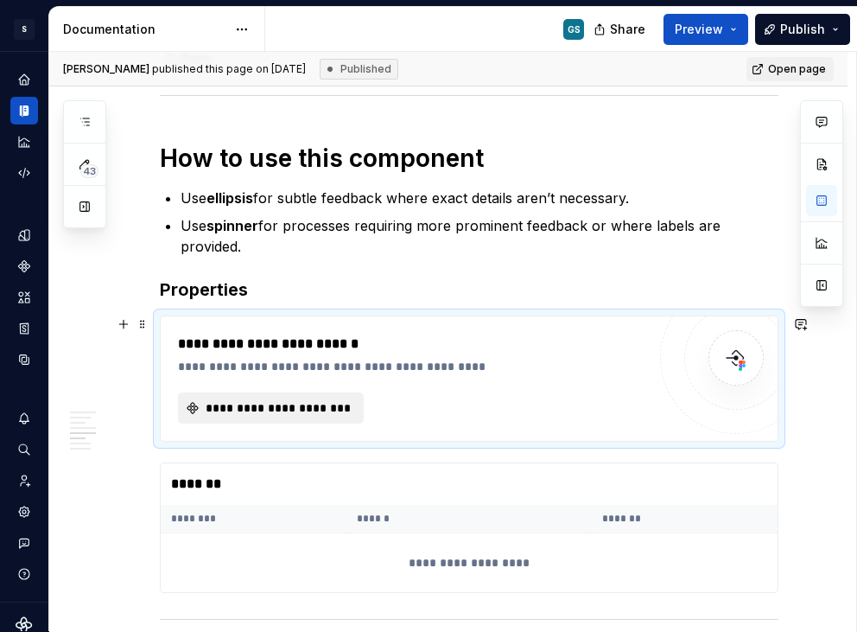
click at [302, 393] on button "**********" at bounding box center [271, 407] width 186 height 31
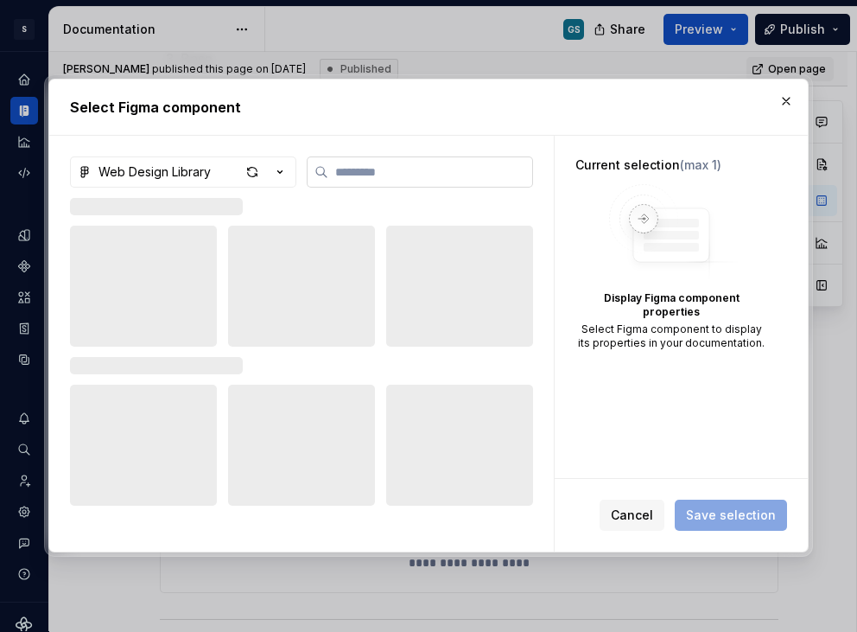
type textarea "*"
type input "****"
type textarea "*"
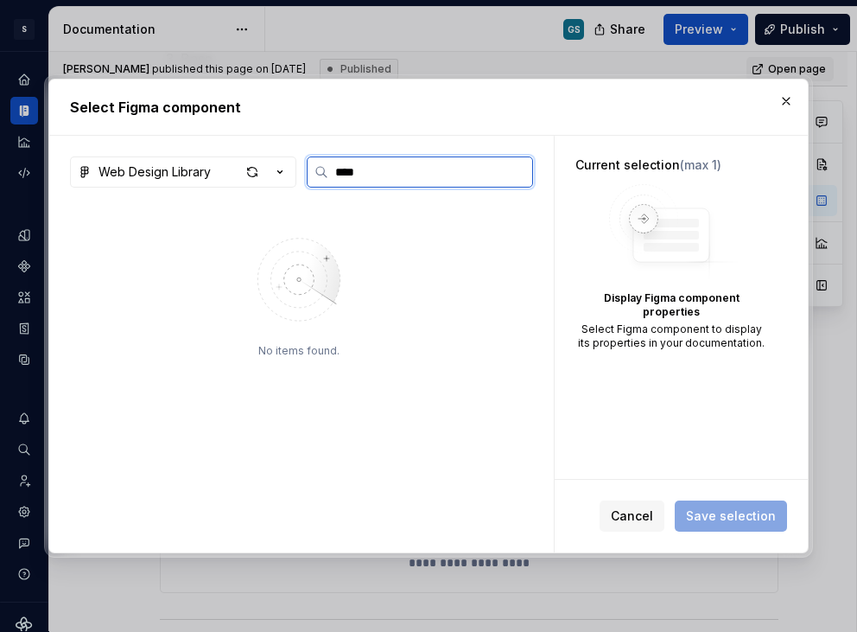
click at [372, 180] on input "****" at bounding box center [430, 171] width 204 height 17
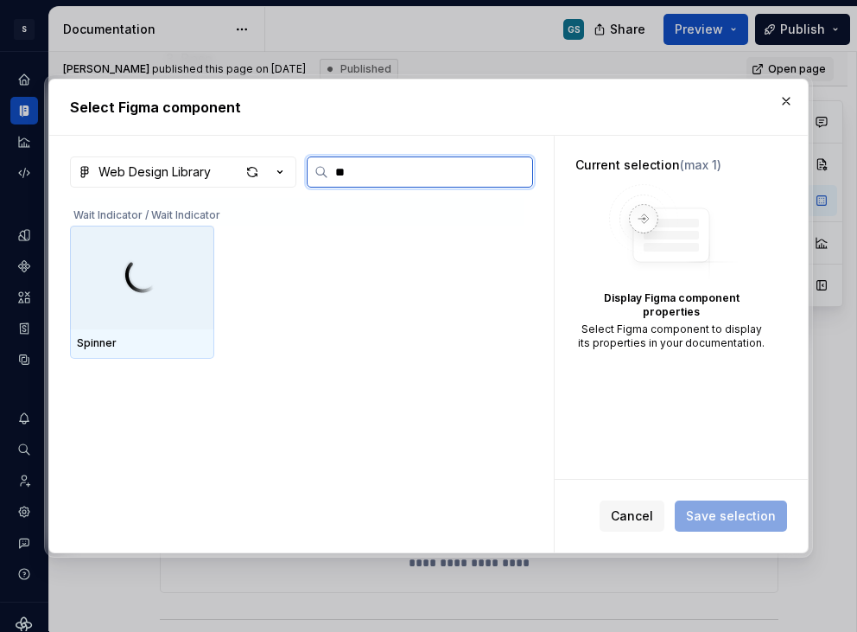
type input "***"
click at [144, 291] on img at bounding box center [142, 277] width 55 height 60
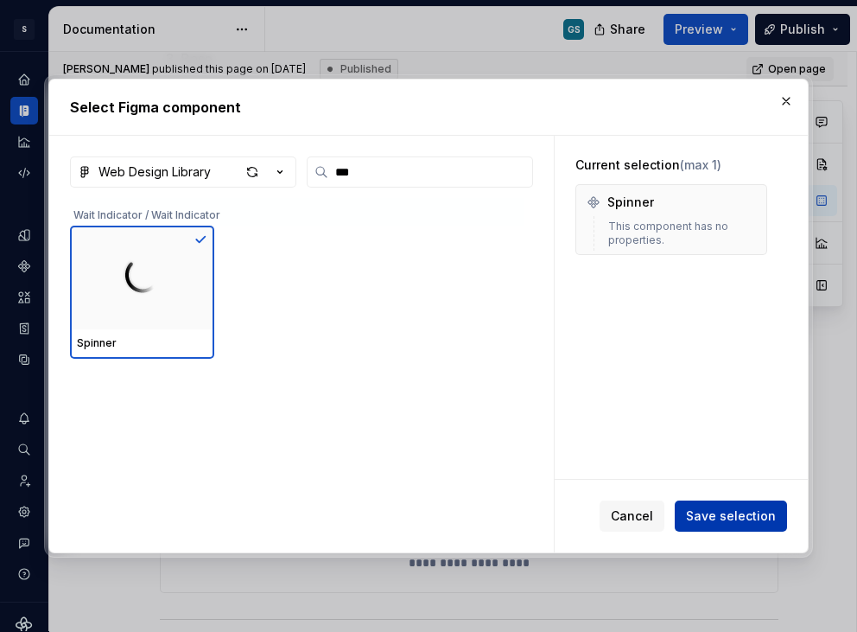
click at [750, 522] on span "Save selection" at bounding box center [731, 515] width 90 height 17
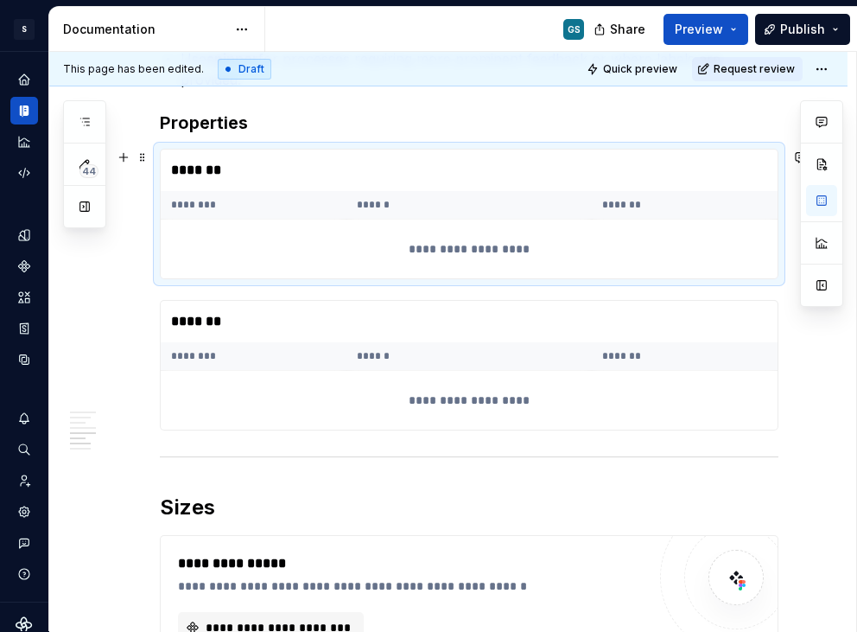
scroll to position [1920, 0]
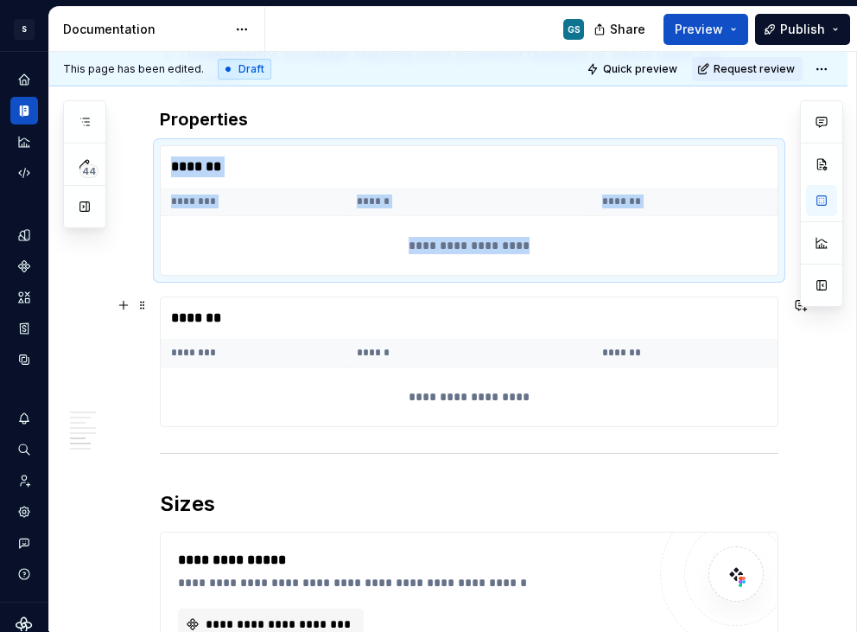
click at [313, 340] on th "********" at bounding box center [254, 353] width 186 height 29
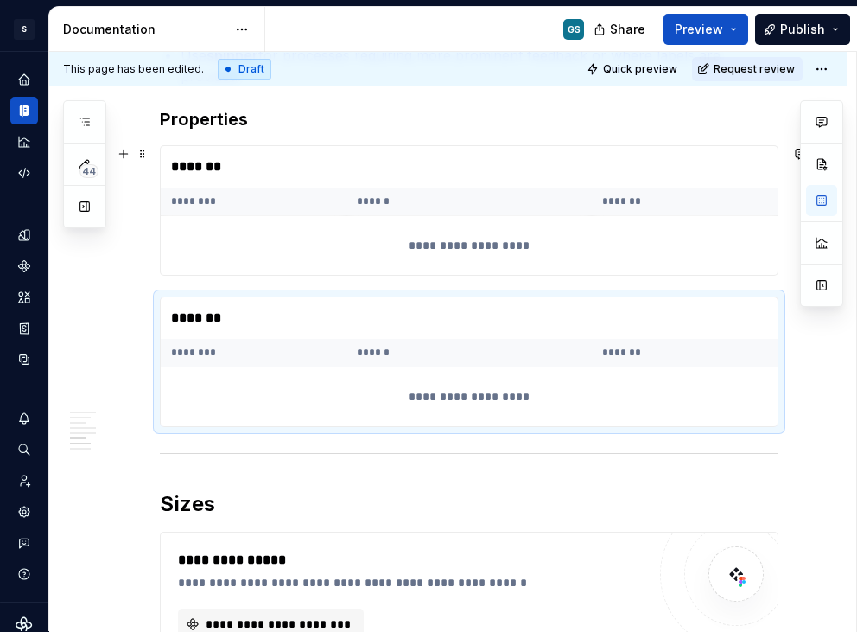
click at [267, 245] on div "**********" at bounding box center [469, 245] width 616 height 59
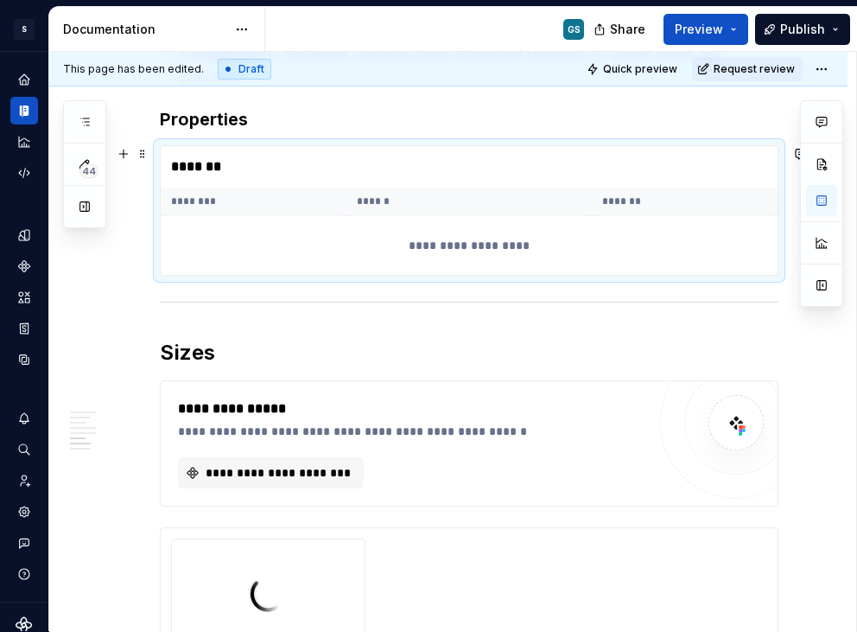
click at [256, 164] on div "*******" at bounding box center [469, 166] width 616 height 41
click at [815, 198] on button "button" at bounding box center [821, 200] width 31 height 31
type textarea "*"
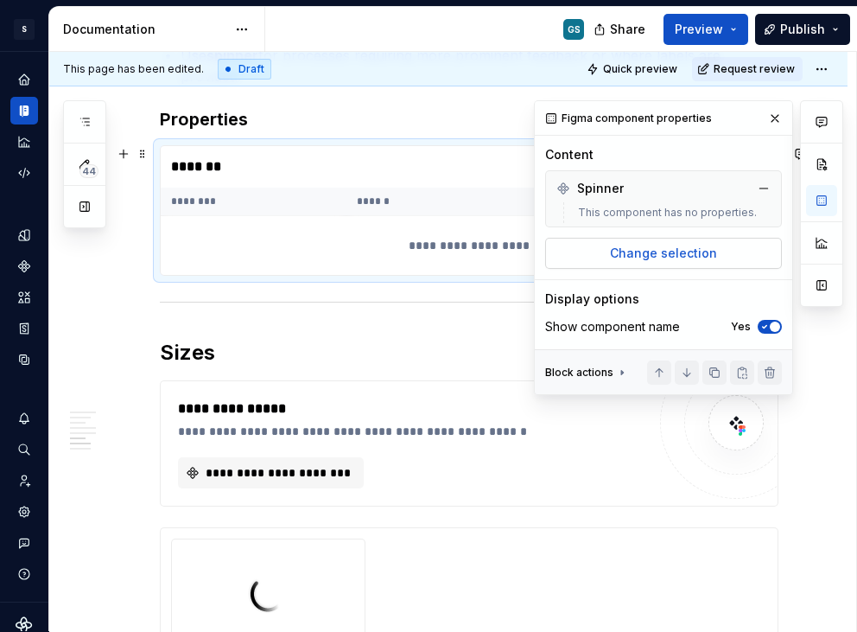
click at [629, 247] on span "Change selection" at bounding box center [663, 253] width 107 height 17
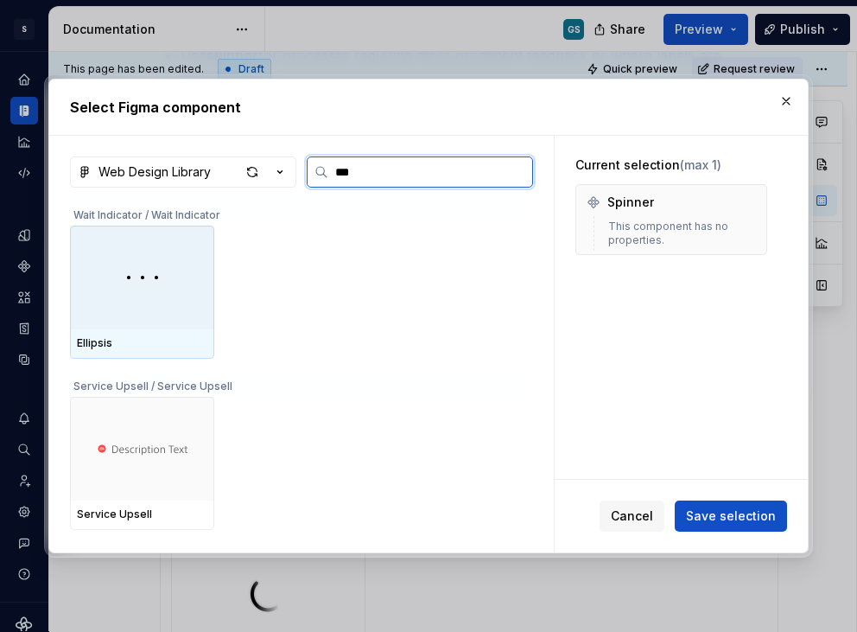
type input "****"
click at [150, 301] on div at bounding box center [142, 278] width 144 height 104
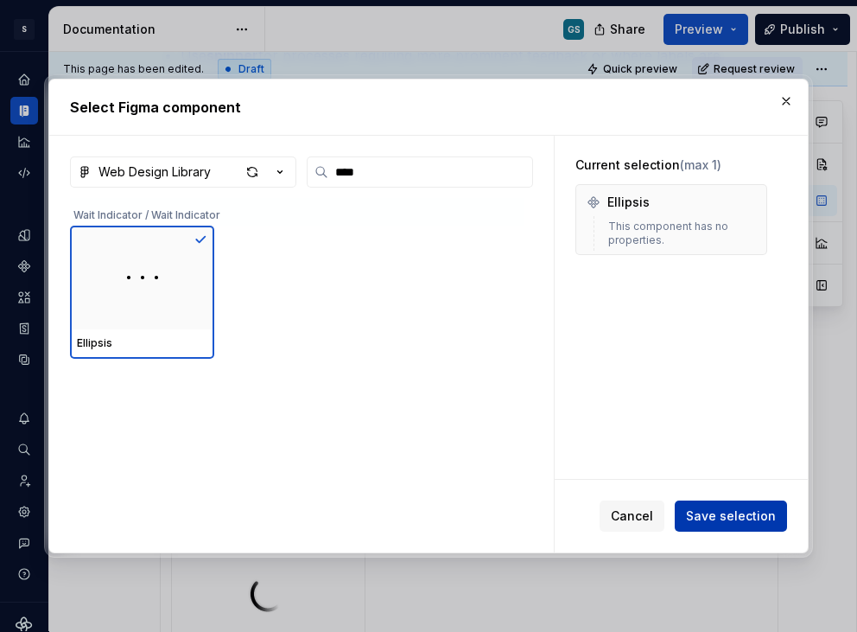
click at [736, 525] on button "Save selection" at bounding box center [731, 515] width 112 height 31
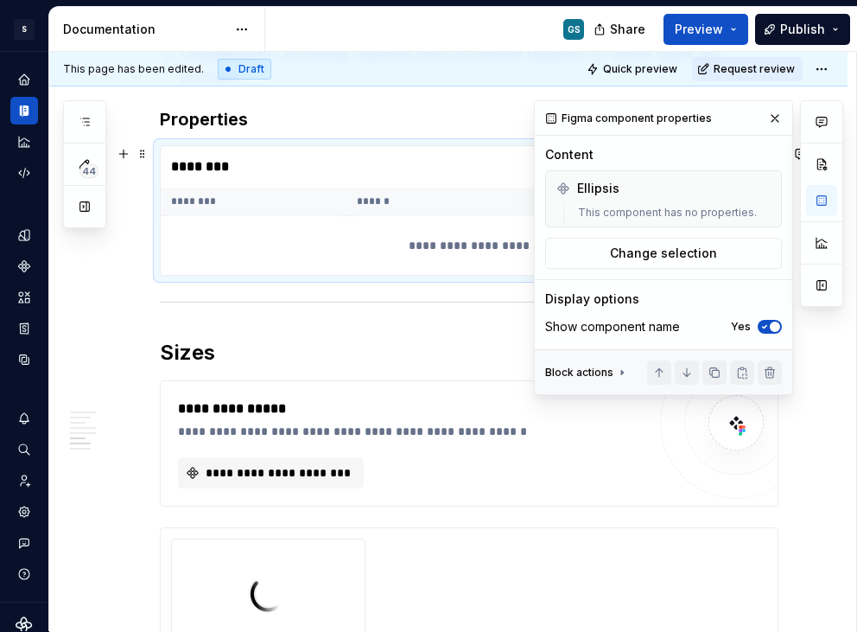
click at [382, 197] on th "******" at bounding box center [469, 202] width 245 height 29
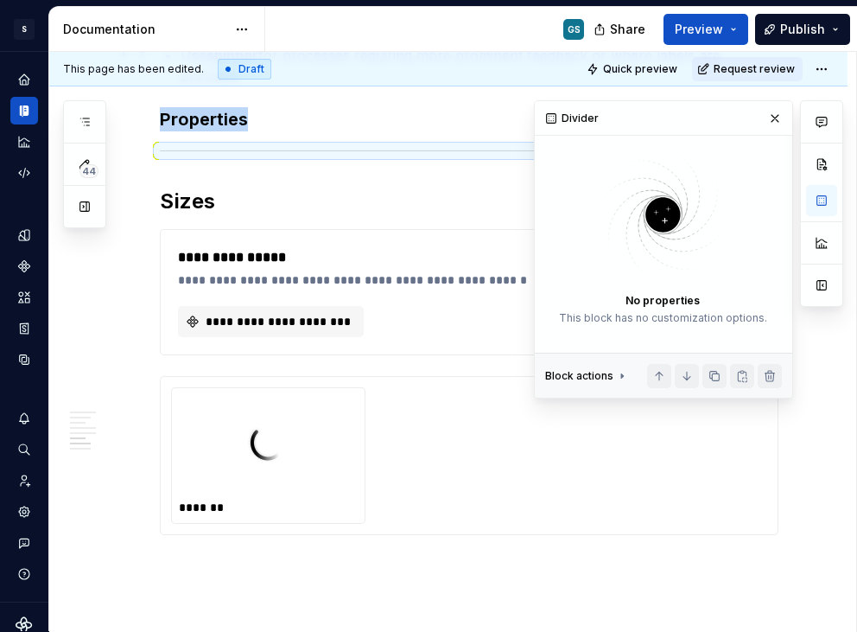
scroll to position [1769, 0]
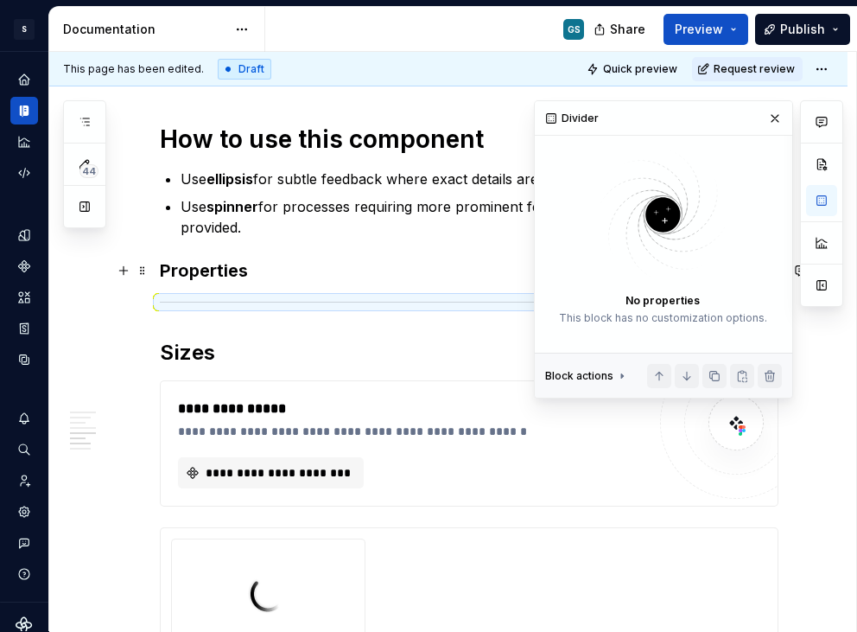
click at [219, 258] on h3 "Properties" at bounding box center [469, 270] width 619 height 24
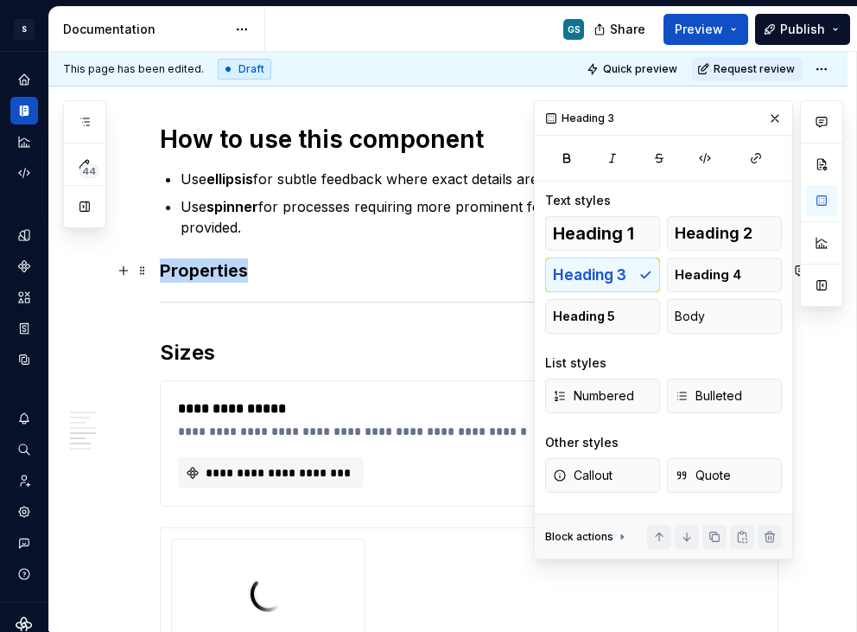
click at [219, 258] on h3 "Properties" at bounding box center [469, 270] width 619 height 24
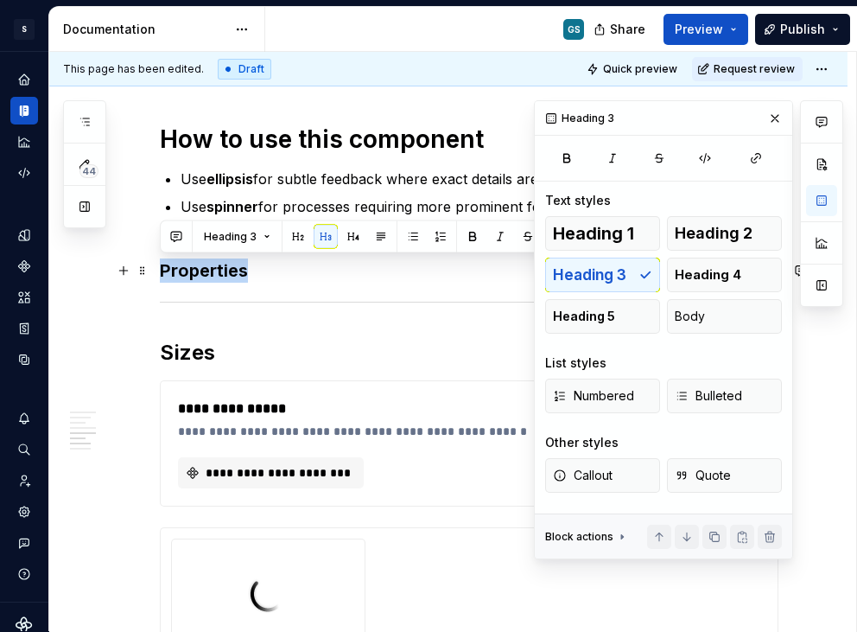
click at [219, 258] on h3 "Properties" at bounding box center [469, 270] width 619 height 24
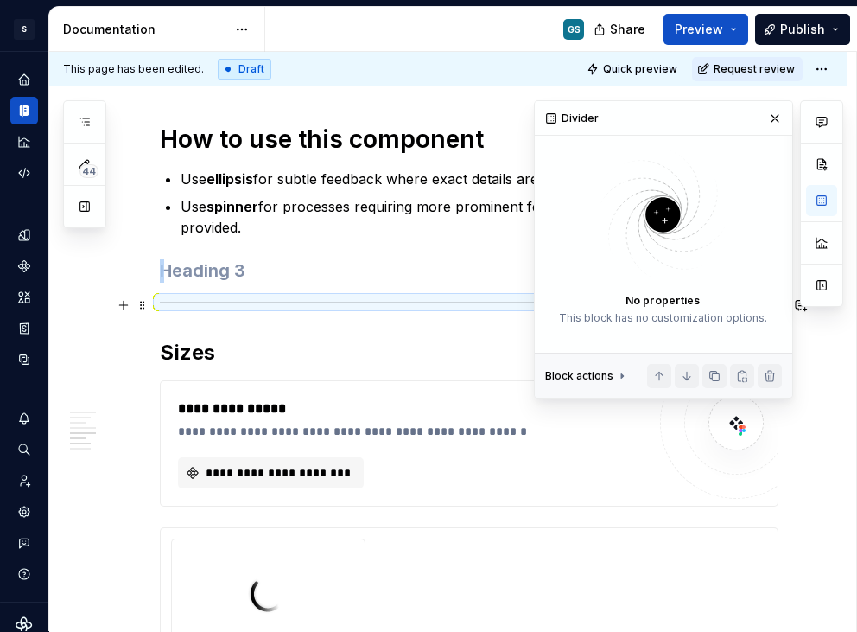
click at [245, 297] on div at bounding box center [469, 301] width 619 height 11
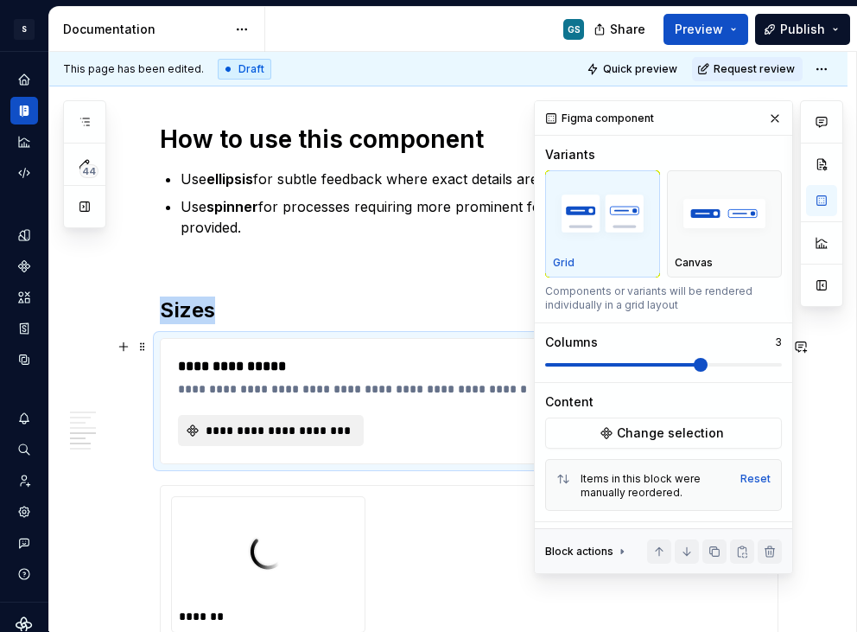
click at [278, 427] on span "**********" at bounding box center [278, 430] width 150 height 17
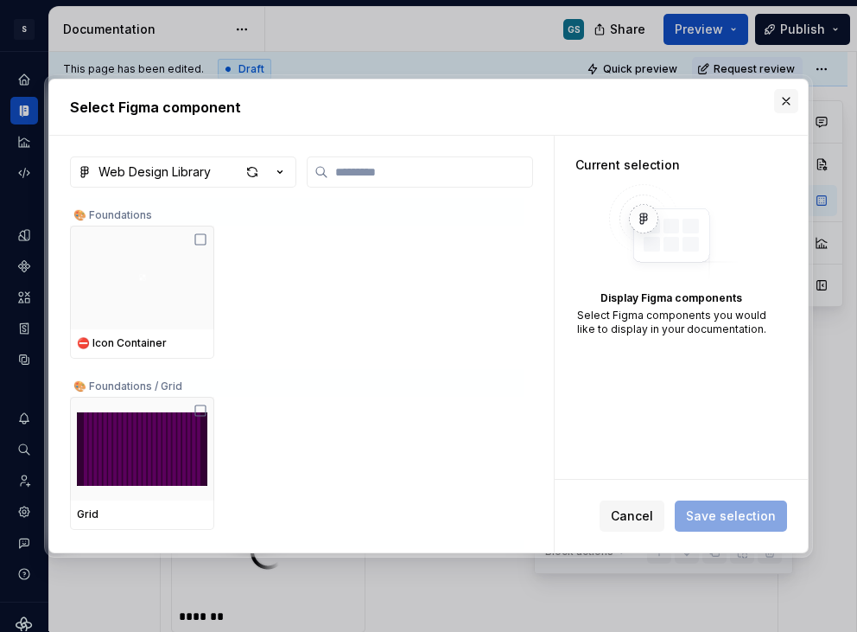
click at [779, 98] on button "button" at bounding box center [786, 101] width 24 height 24
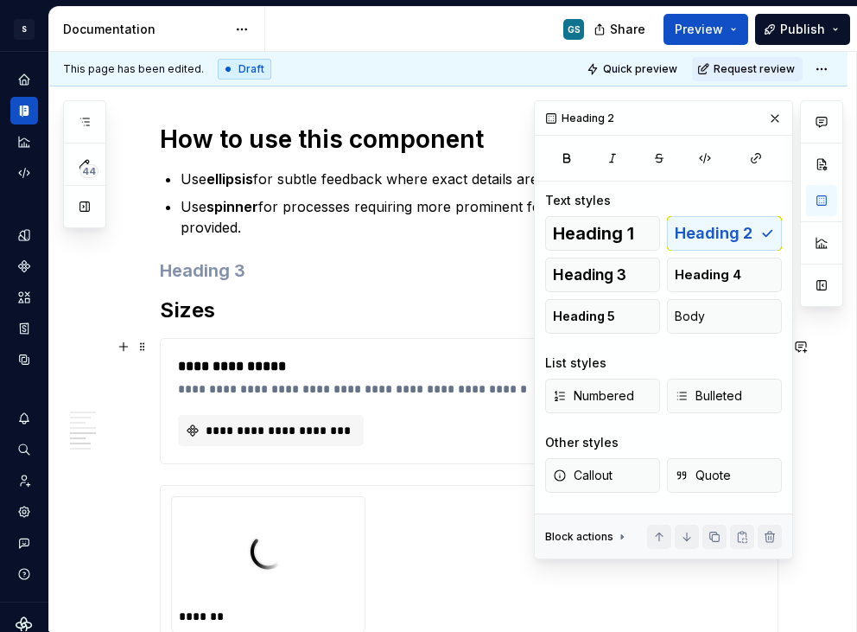
click at [345, 352] on div "**********" at bounding box center [469, 401] width 617 height 124
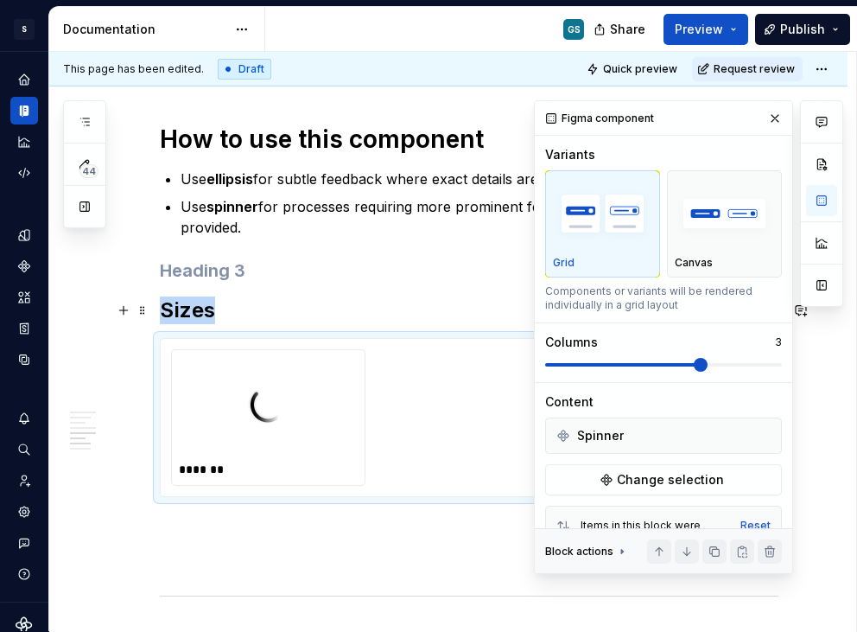
click at [191, 305] on h2 "Sizes" at bounding box center [469, 310] width 619 height 28
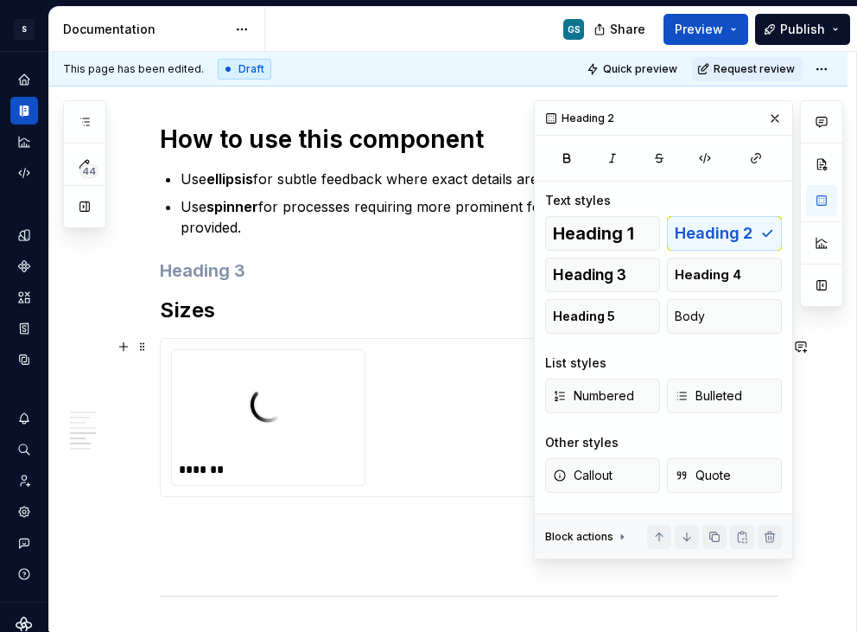
click at [328, 391] on div at bounding box center [268, 407] width 179 height 100
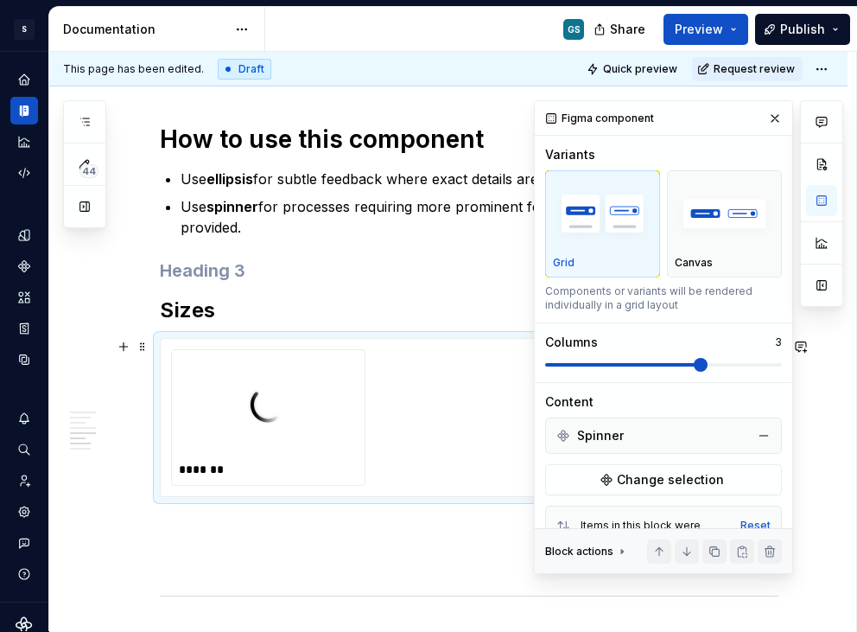
click at [703, 433] on div "Spinner" at bounding box center [664, 436] width 228 height 28
click at [752, 433] on button "button" at bounding box center [764, 435] width 24 height 24
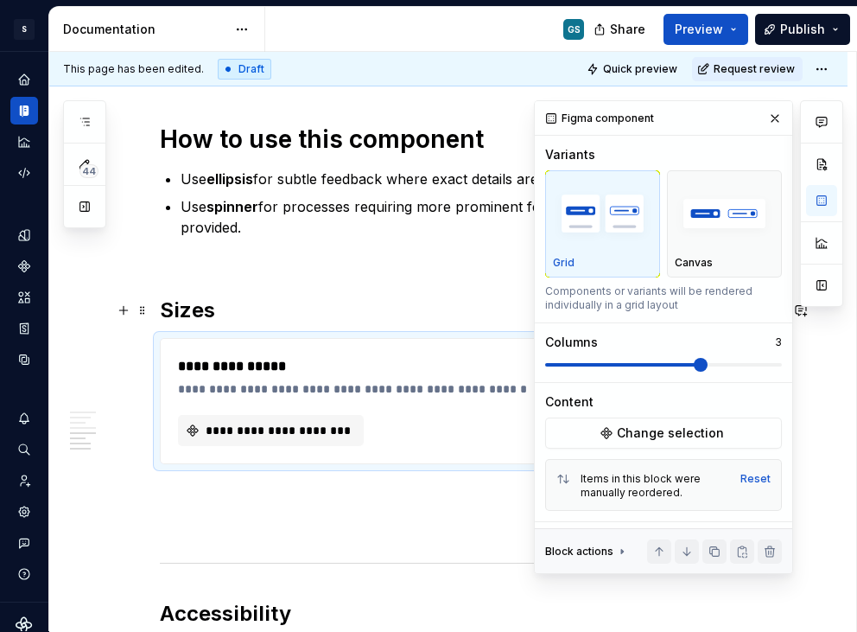
click at [188, 310] on h2 "Sizes" at bounding box center [469, 310] width 619 height 28
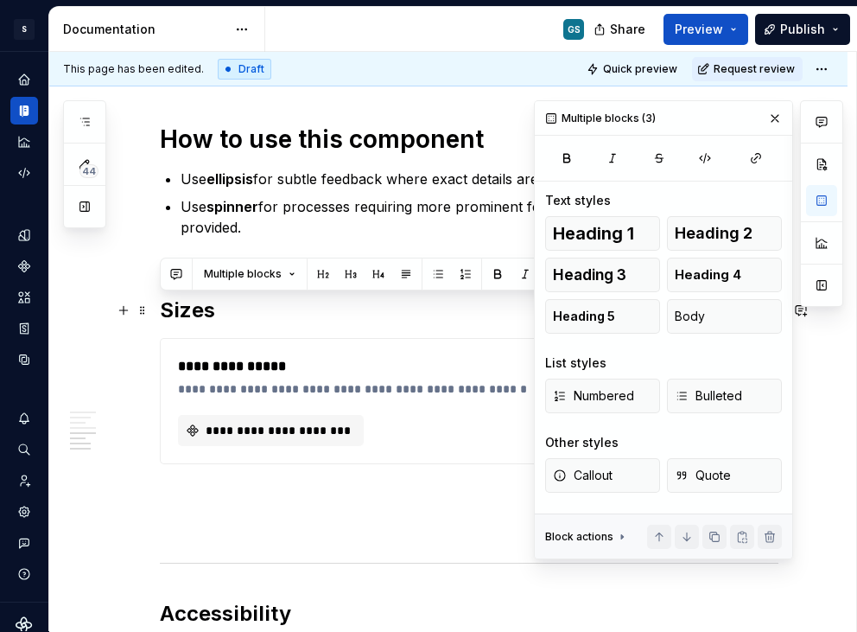
click at [187, 306] on h2 "Sizes" at bounding box center [469, 310] width 619 height 28
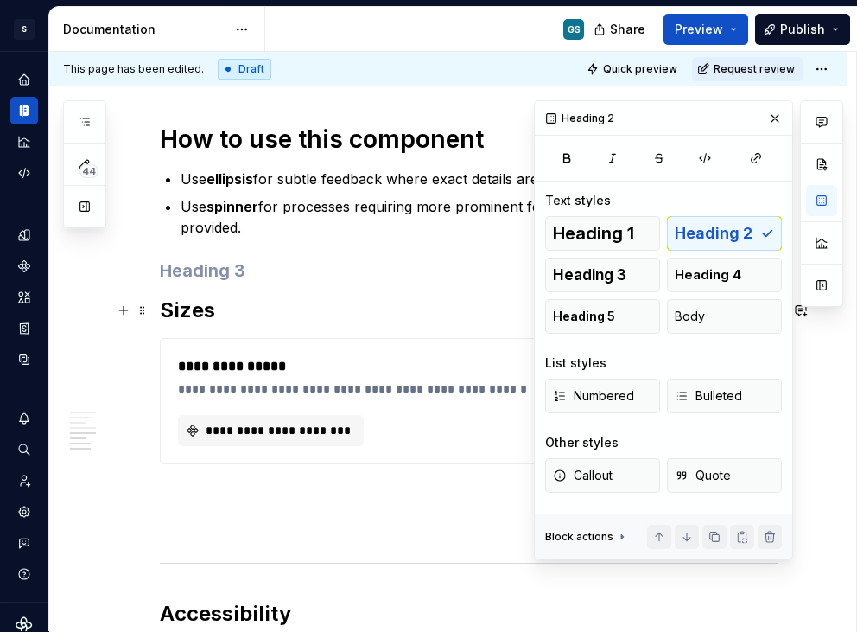
click at [187, 306] on h2 "Sizes" at bounding box center [469, 310] width 619 height 28
click at [296, 375] on div "**********" at bounding box center [412, 366] width 468 height 21
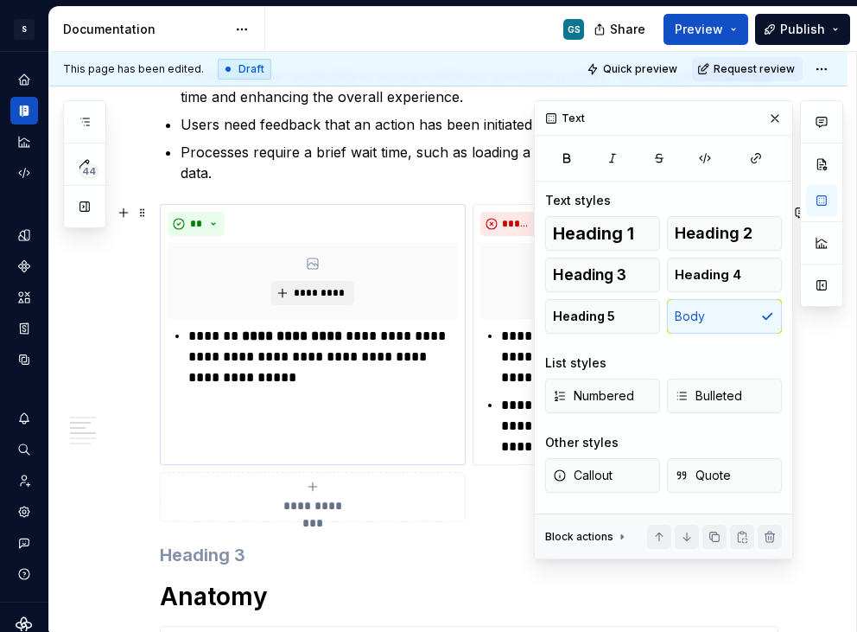
scroll to position [850, 0]
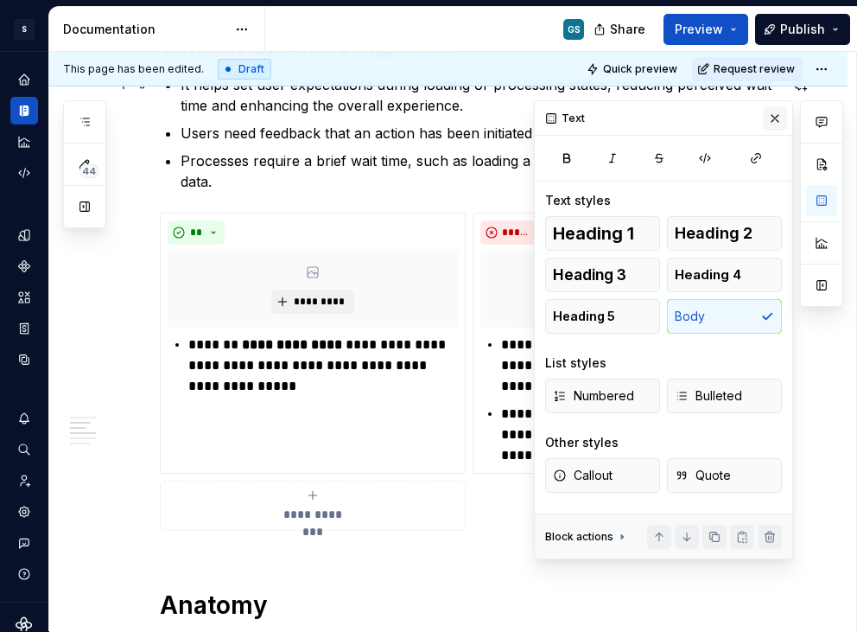
click at [778, 112] on button "button" at bounding box center [775, 118] width 24 height 24
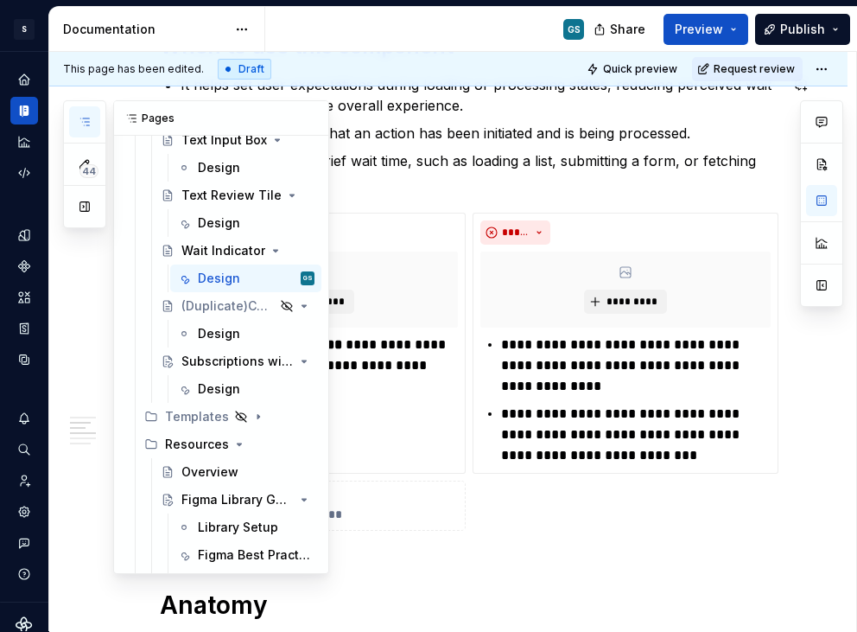
click at [79, 124] on icon "button" at bounding box center [85, 122] width 14 height 14
click at [208, 388] on div "Design" at bounding box center [219, 388] width 42 height 17
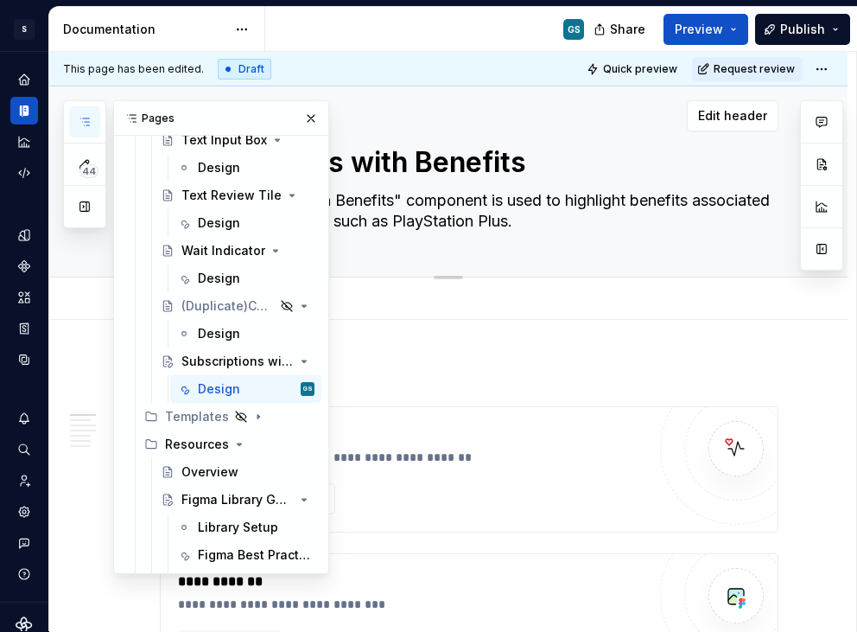
click at [493, 274] on div at bounding box center [448, 274] width 121 height 3
click at [299, 120] on button "button" at bounding box center [311, 118] width 24 height 24
click at [85, 124] on icon "button" at bounding box center [85, 122] width 14 height 14
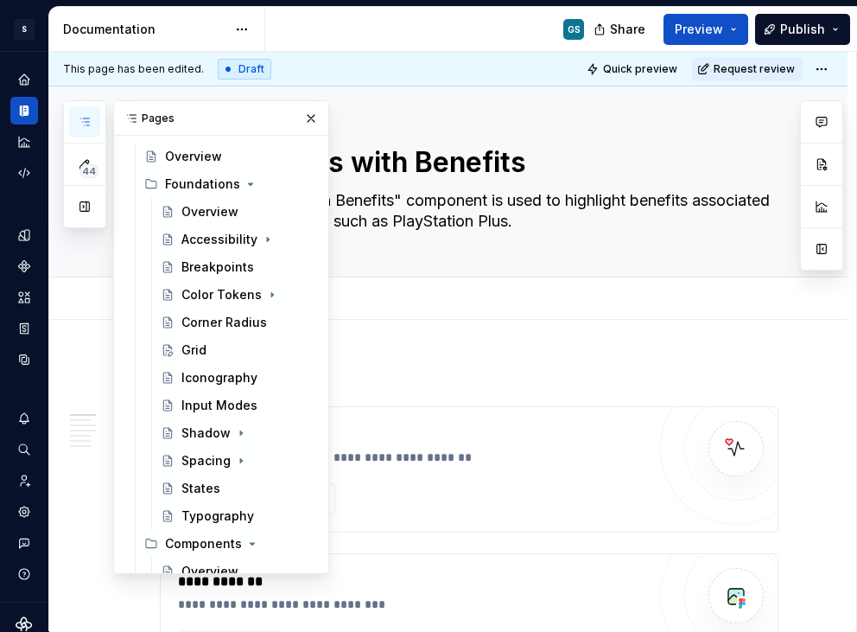
scroll to position [80, 0]
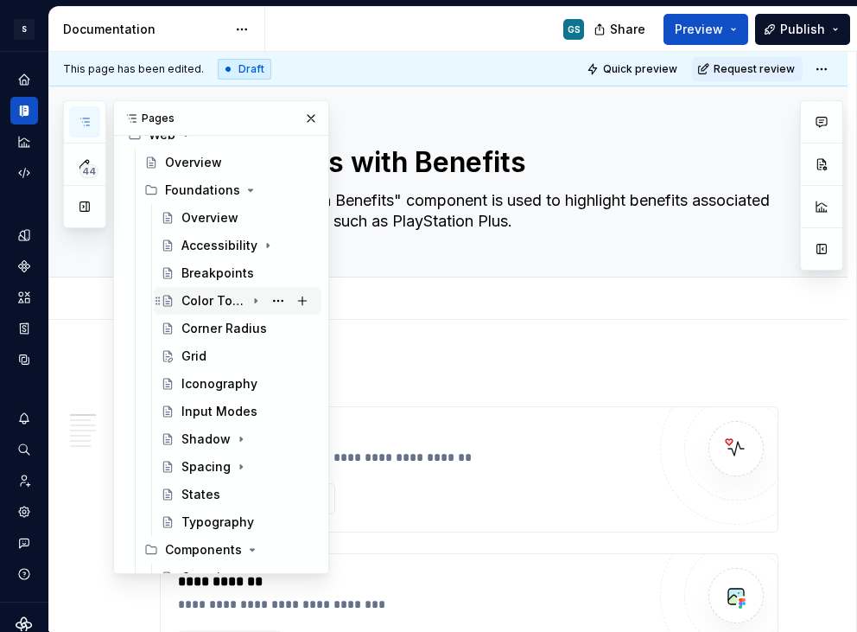
click at [216, 294] on div "Color Tokens" at bounding box center [213, 300] width 64 height 17
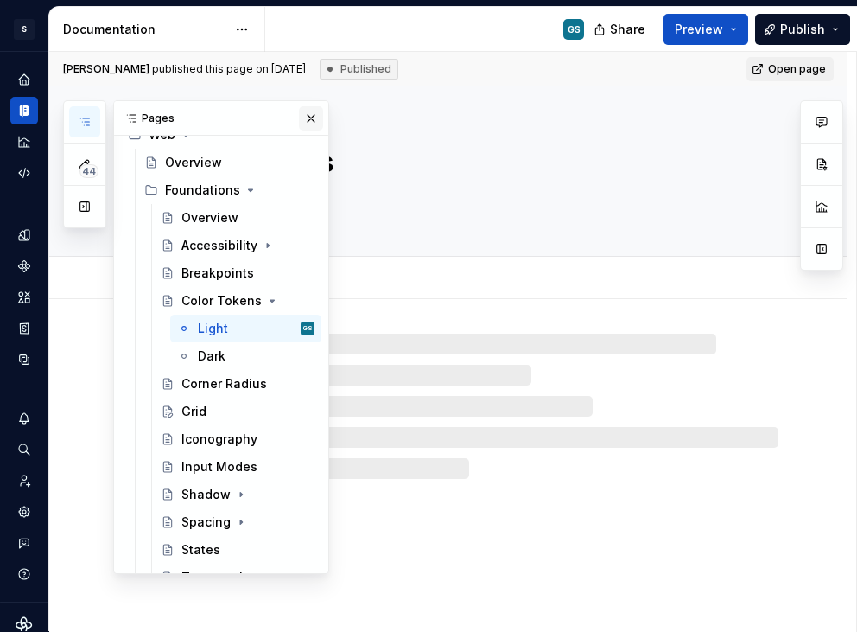
click at [299, 119] on button "button" at bounding box center [311, 118] width 24 height 24
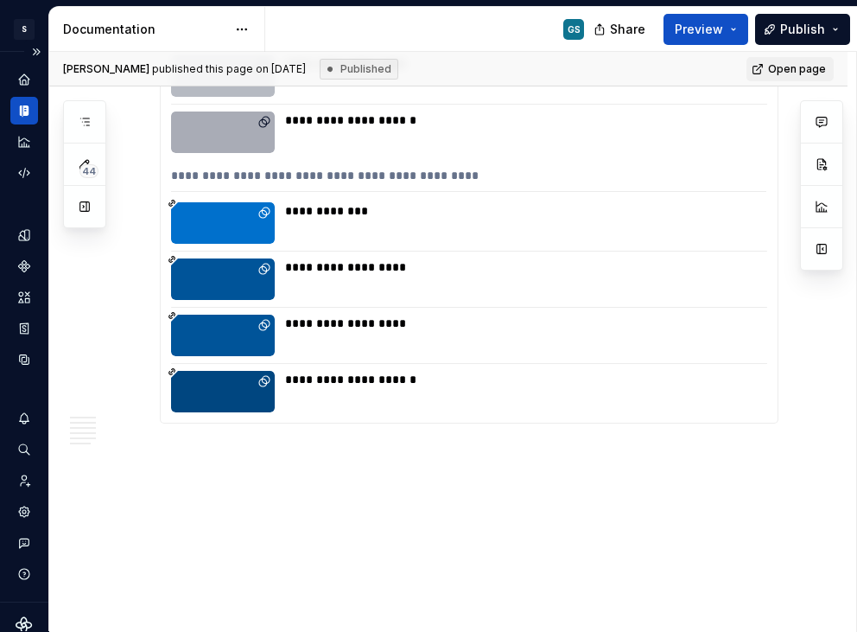
scroll to position [7653, 0]
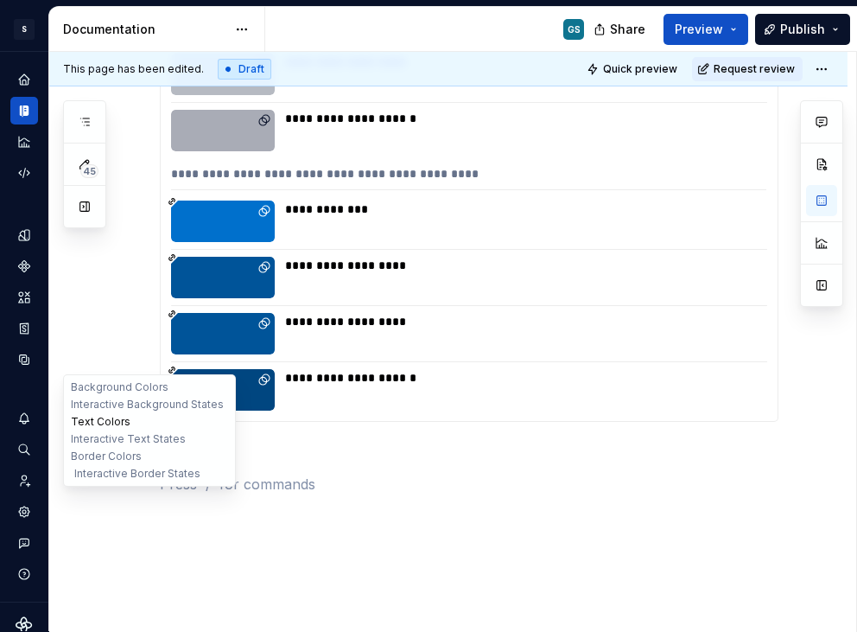
click at [108, 422] on button "Text Colors" at bounding box center [149, 421] width 164 height 17
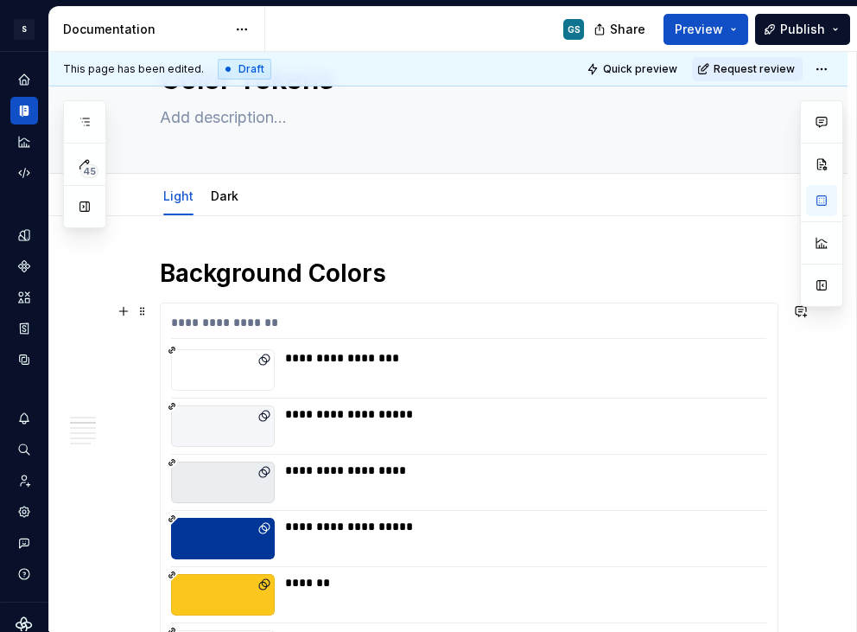
scroll to position [0, 0]
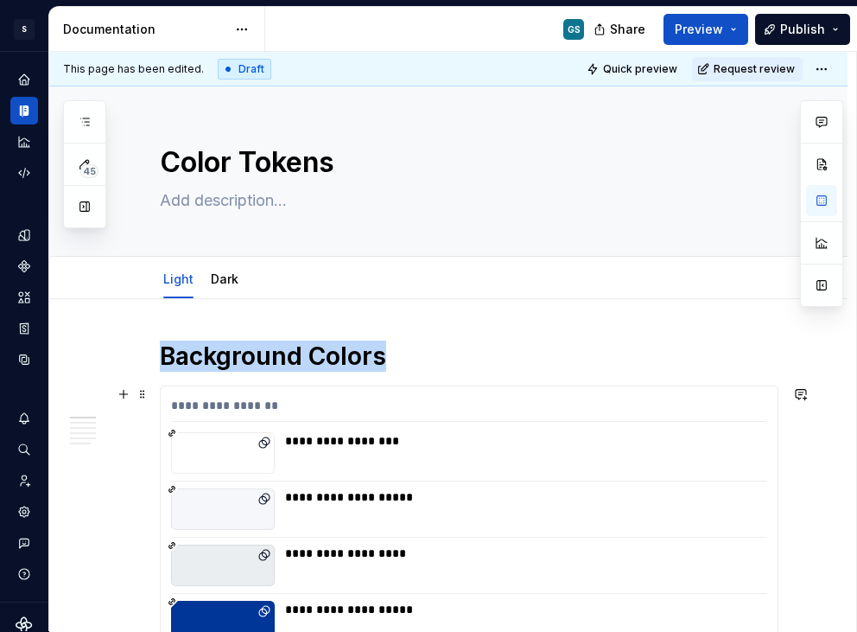
click at [468, 460] on div "**********" at bounding box center [521, 452] width 472 height 41
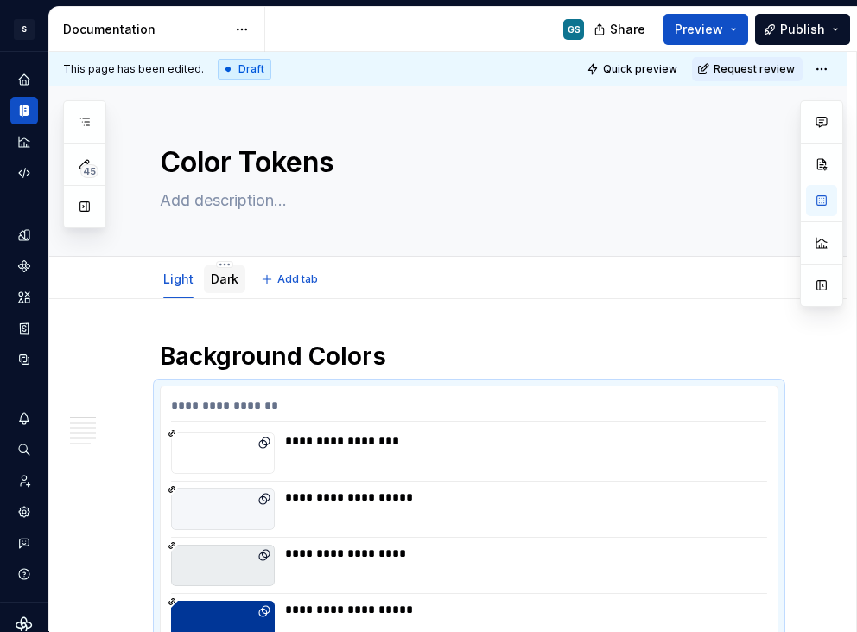
click at [227, 279] on link "Dark" at bounding box center [225, 278] width 28 height 15
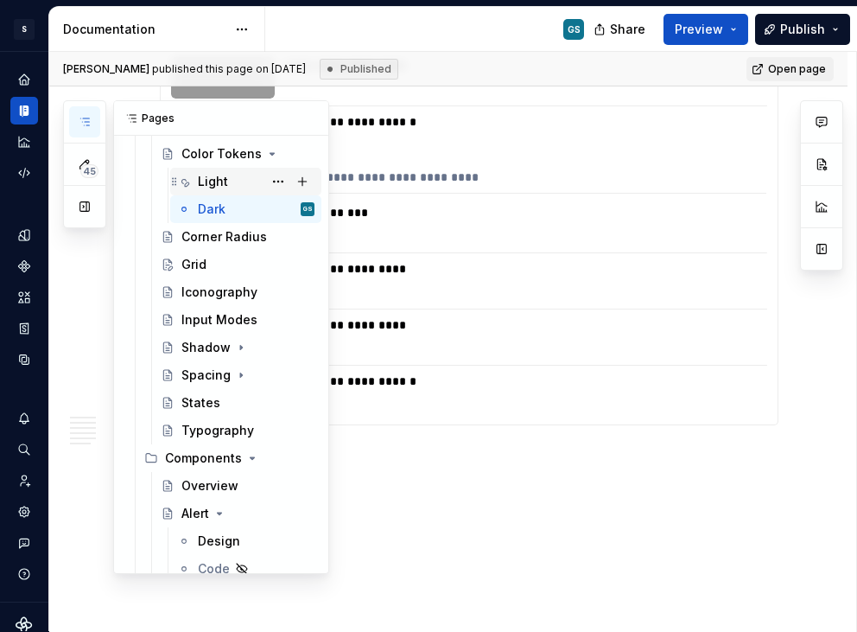
scroll to position [232, 0]
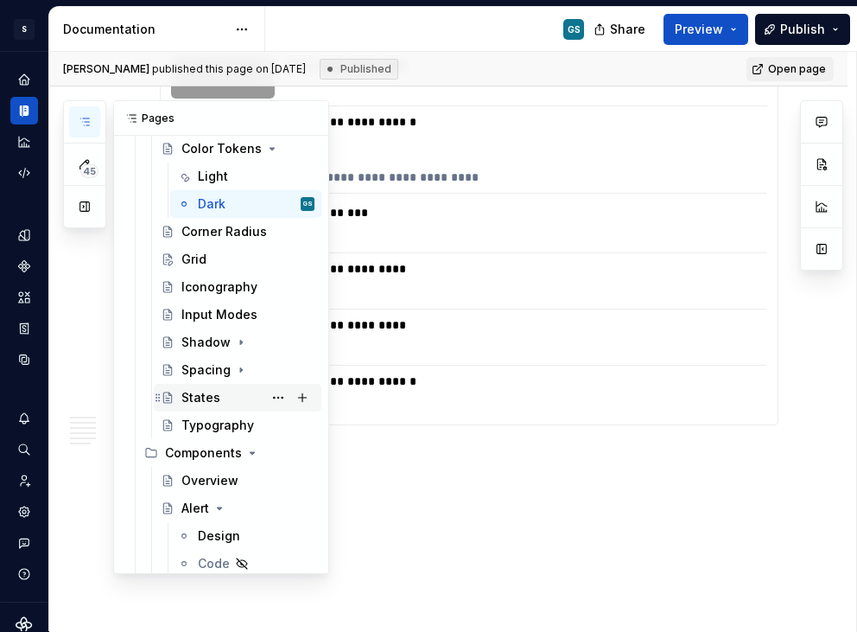
click at [206, 394] on div "States" at bounding box center [200, 397] width 39 height 17
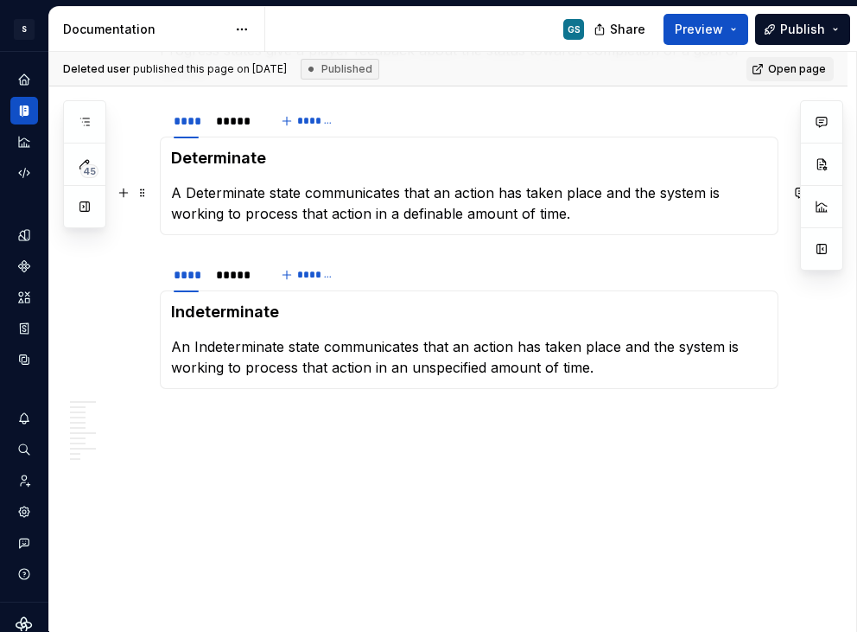
scroll to position [2106, 0]
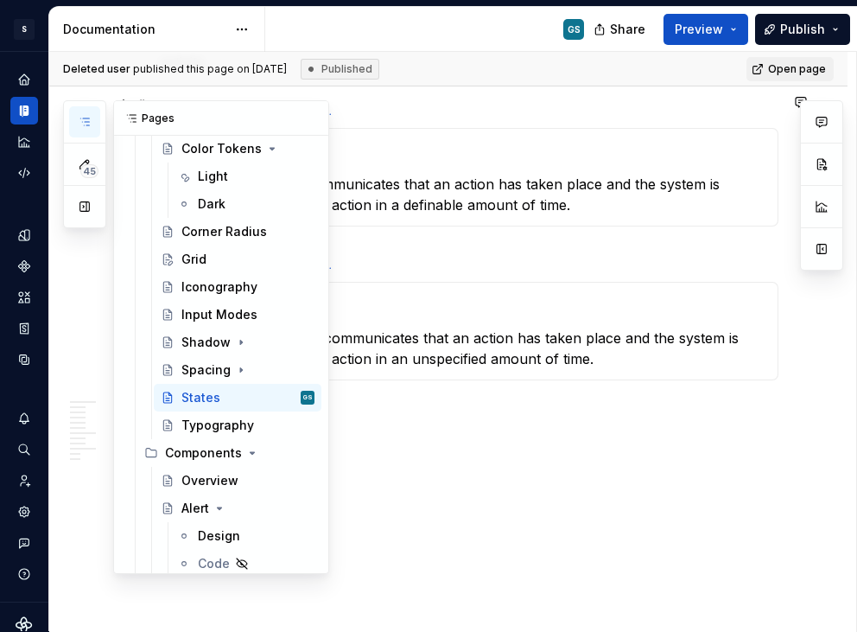
click at [82, 120] on icon "button" at bounding box center [85, 122] width 14 height 14
click at [207, 534] on div "Design" at bounding box center [219, 535] width 42 height 17
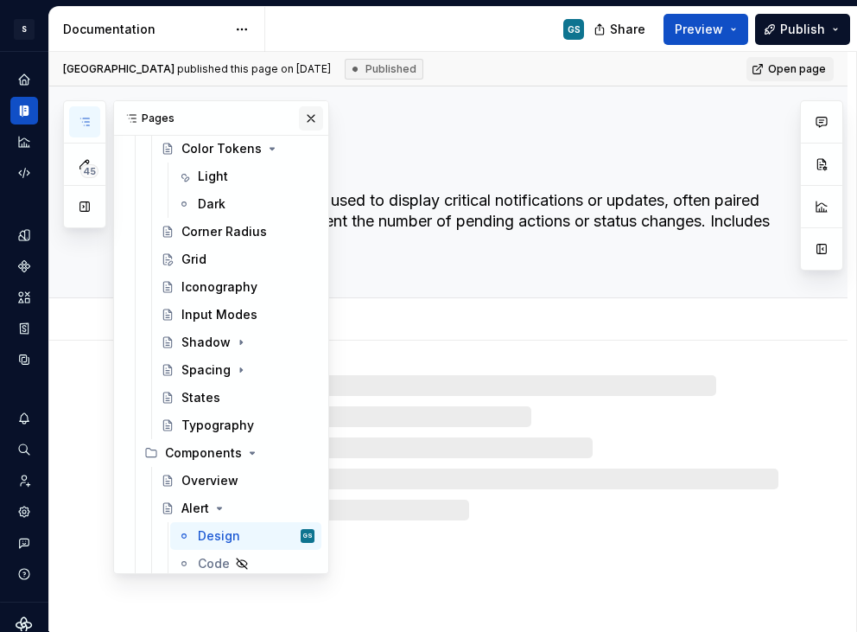
click at [299, 114] on button "button" at bounding box center [311, 118] width 24 height 24
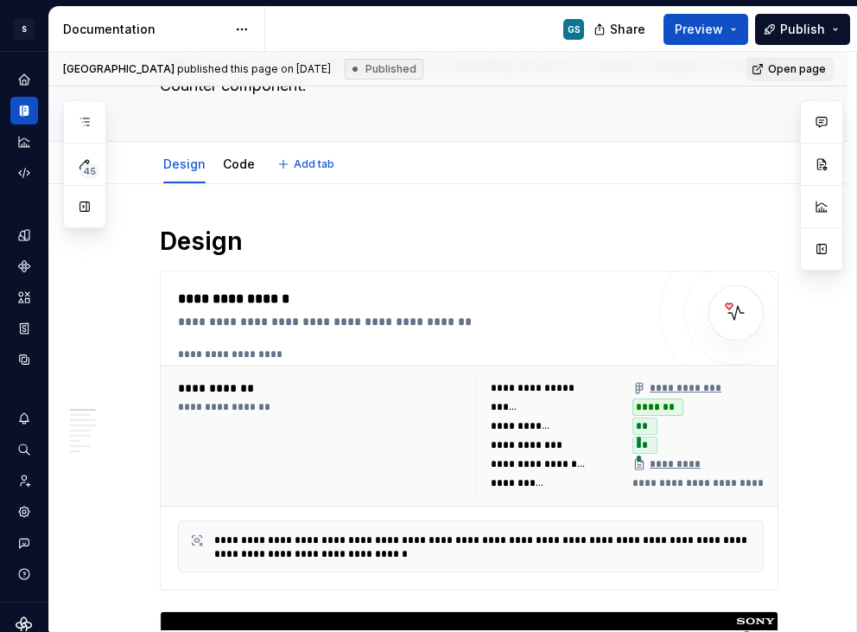
type textarea "*"
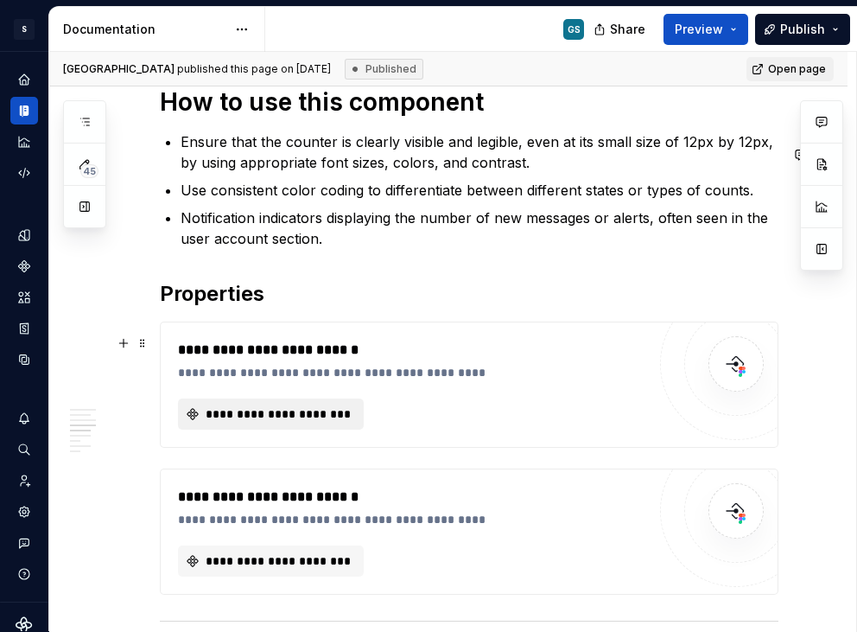
scroll to position [1906, 0]
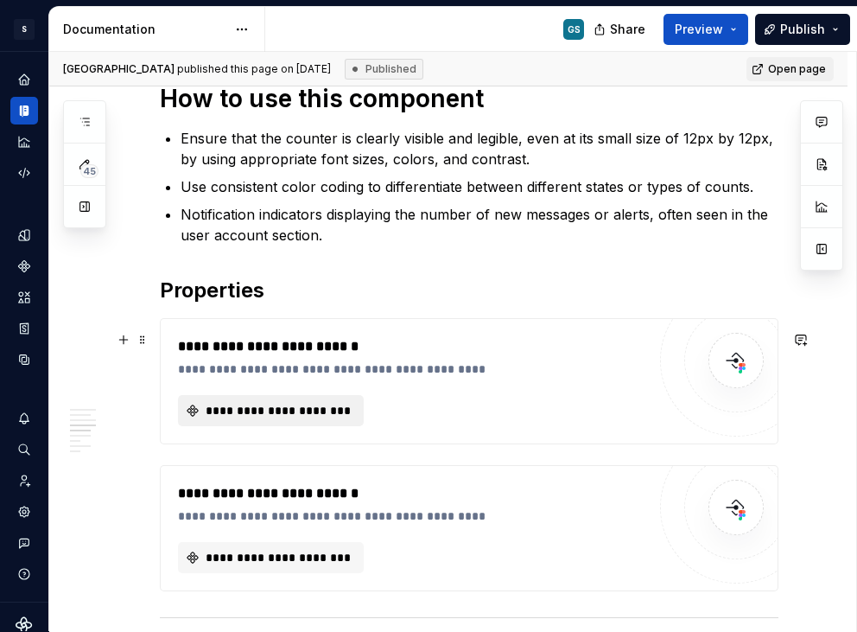
click at [304, 417] on span "**********" at bounding box center [278, 410] width 150 height 17
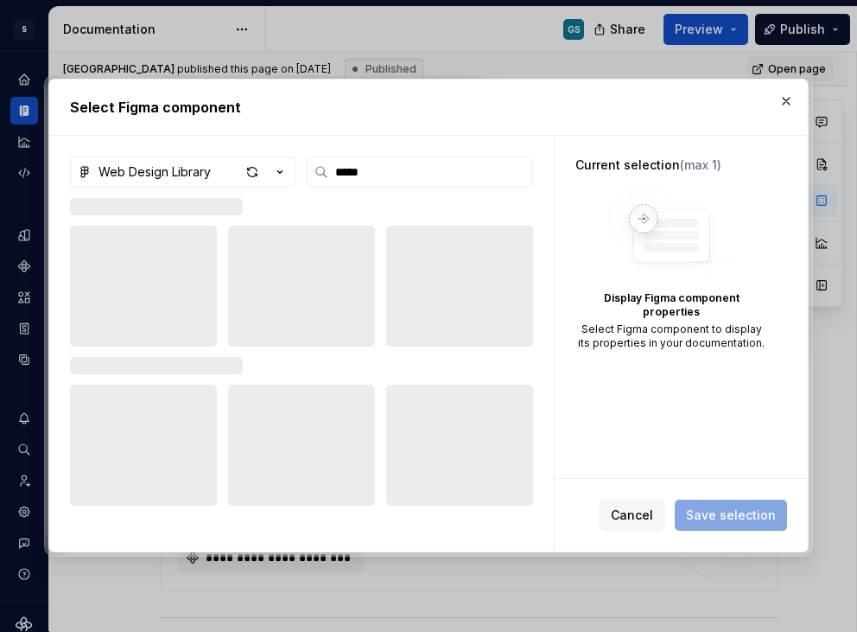
type input "*****"
drag, startPoint x: 710, startPoint y: 102, endPoint x: 714, endPoint y: 112, distance: 11.2
click at [714, 112] on h2 "Select Figma component" at bounding box center [428, 107] width 717 height 21
click at [785, 97] on button "button" at bounding box center [786, 101] width 24 height 24
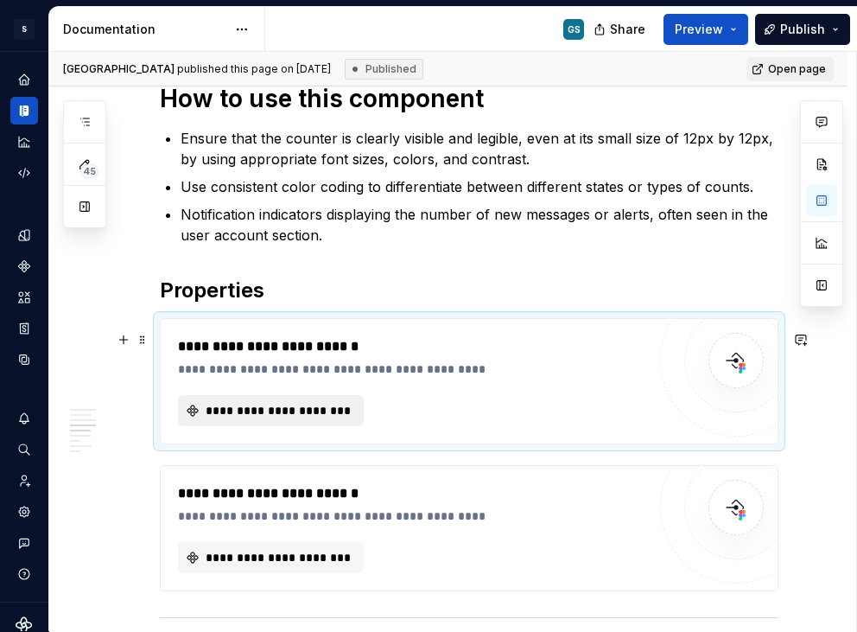
click at [313, 418] on span "**********" at bounding box center [278, 410] width 150 height 17
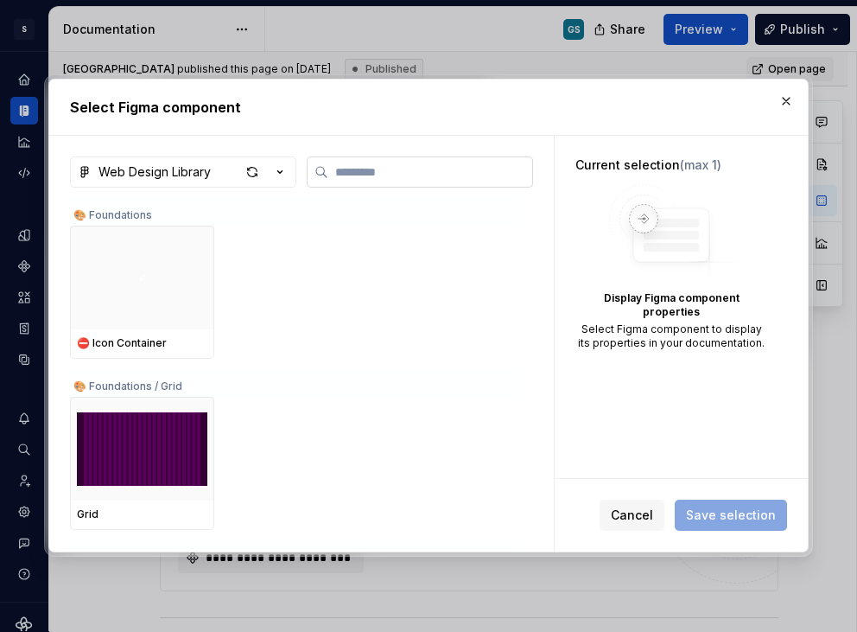
click at [354, 175] on input "search" at bounding box center [430, 171] width 204 height 17
type textarea "*"
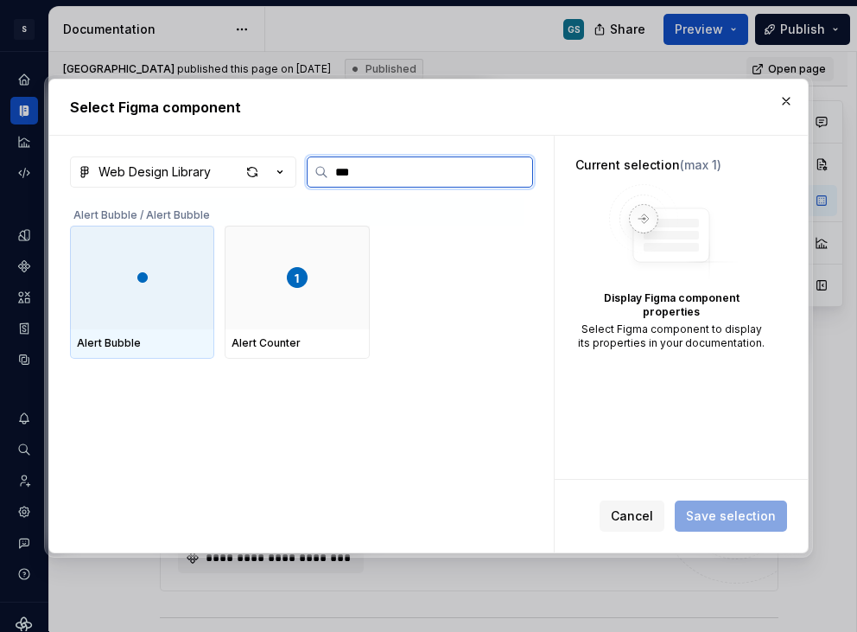
type input "****"
click at [156, 300] on div at bounding box center [142, 278] width 144 height 104
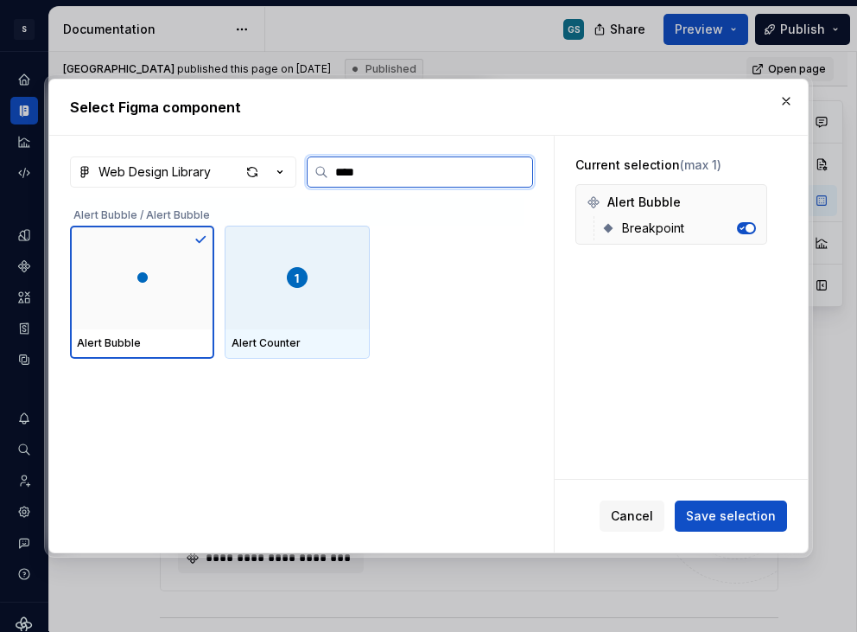
click at [290, 294] on div at bounding box center [297, 278] width 144 height 104
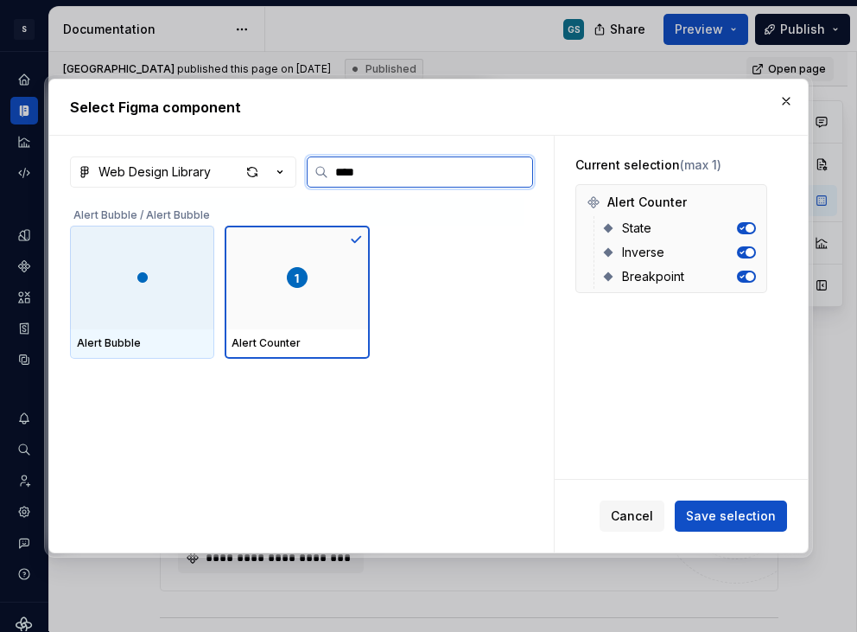
click at [181, 301] on div at bounding box center [142, 278] width 144 height 104
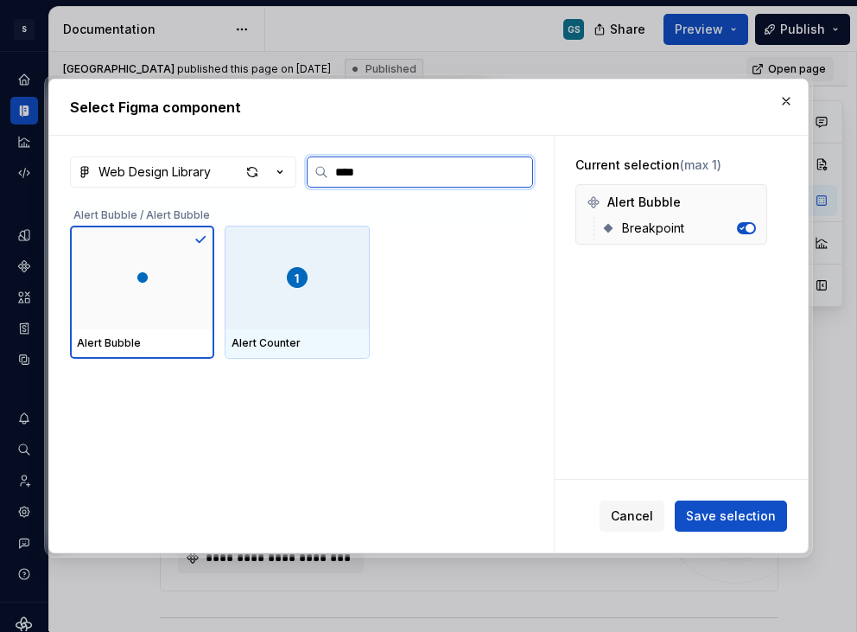
click at [291, 303] on div at bounding box center [297, 278] width 144 height 104
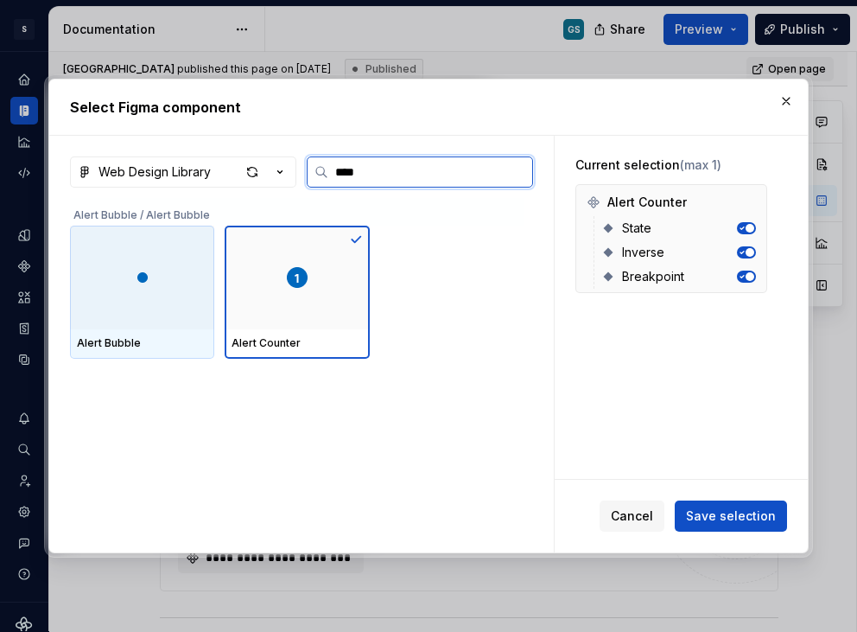
click at [184, 297] on div at bounding box center [142, 278] width 144 height 104
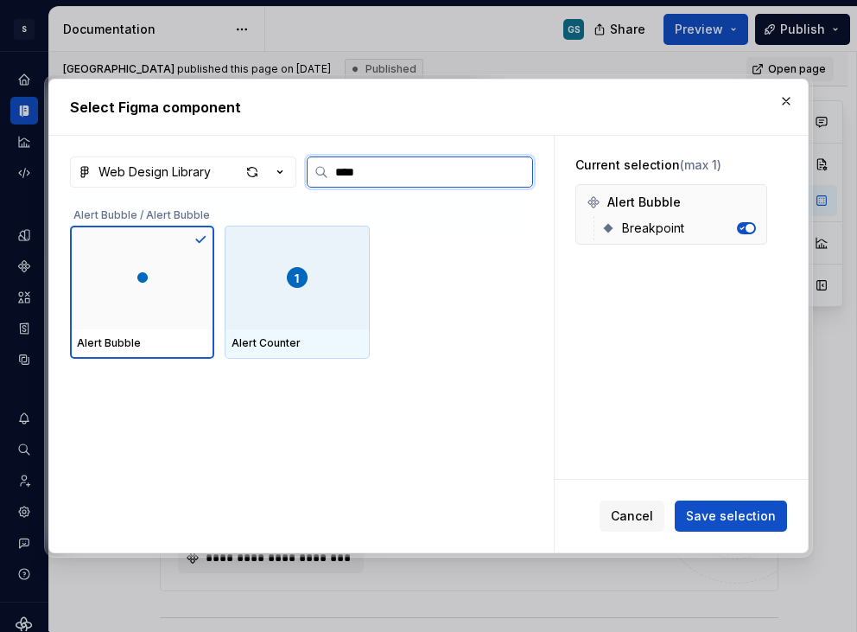
click at [272, 264] on div at bounding box center [297, 278] width 144 height 104
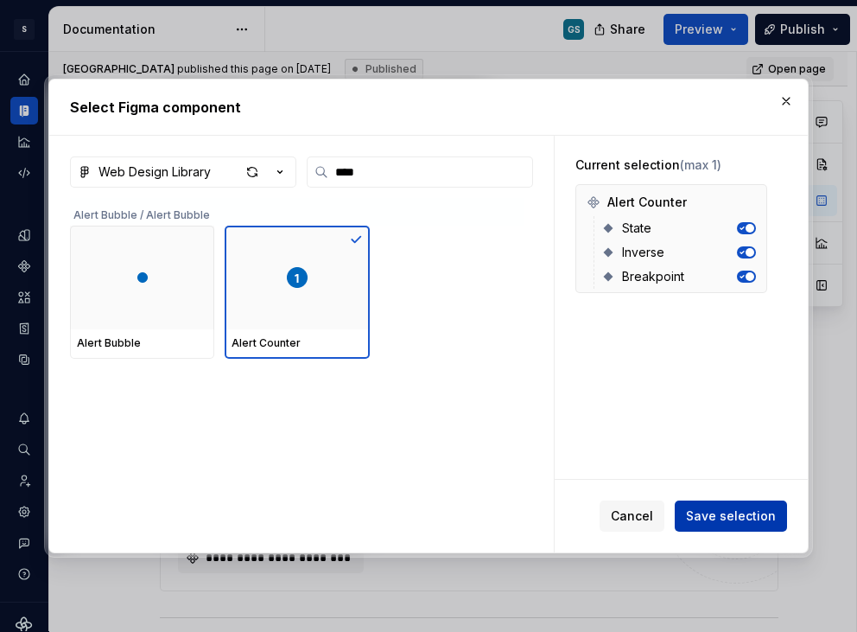
click at [722, 519] on span "Save selection" at bounding box center [731, 515] width 90 height 17
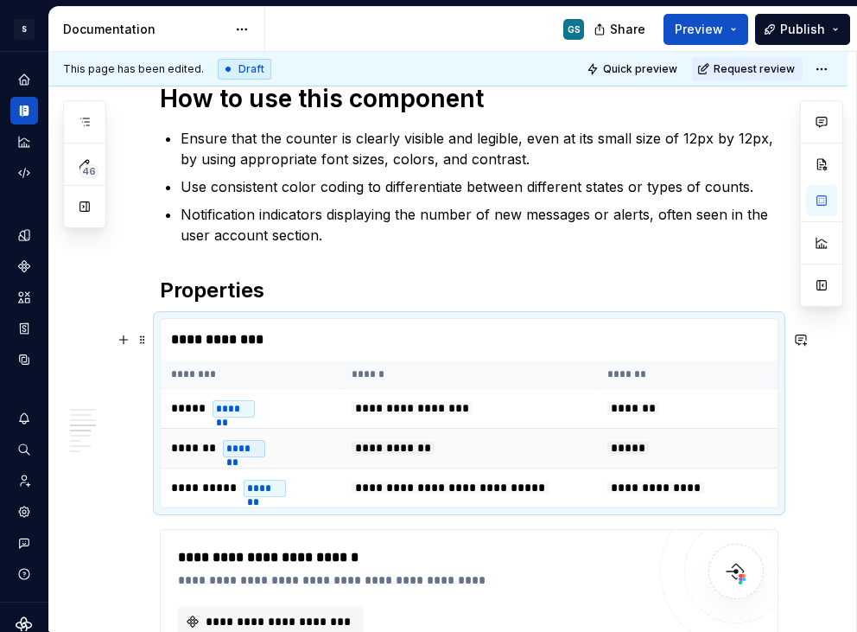
type textarea "*"
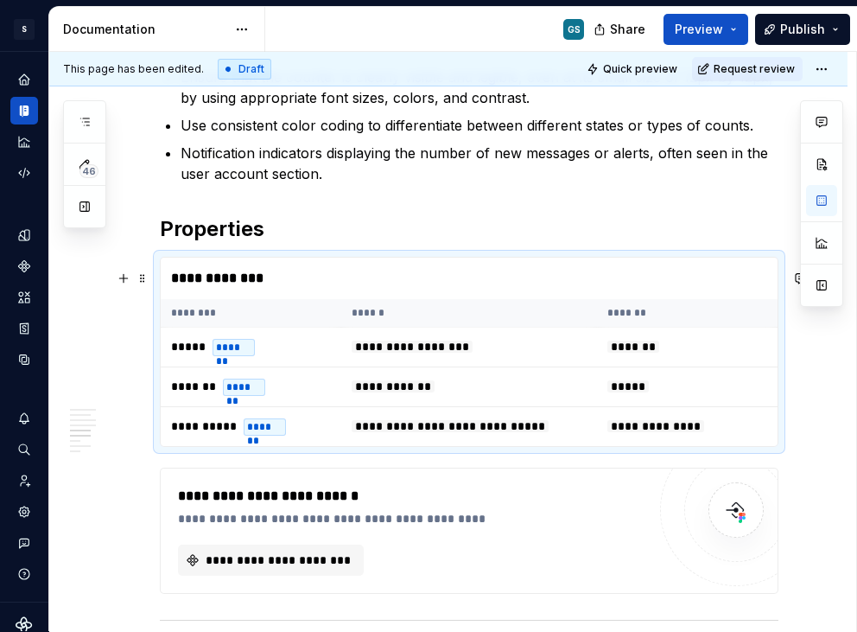
scroll to position [2093, 0]
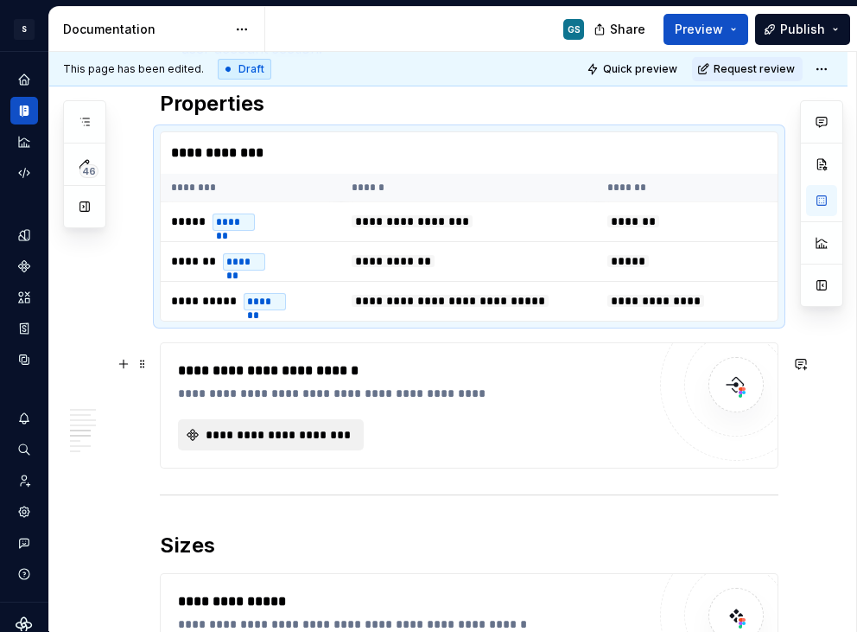
click at [272, 443] on span "**********" at bounding box center [278, 434] width 150 height 17
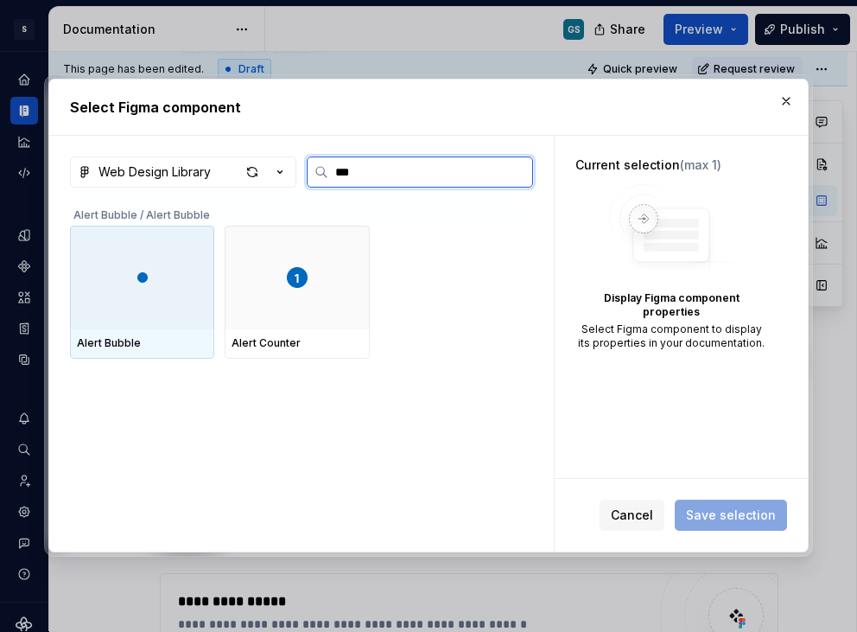
type input "****"
click at [85, 309] on div at bounding box center [142, 278] width 144 height 104
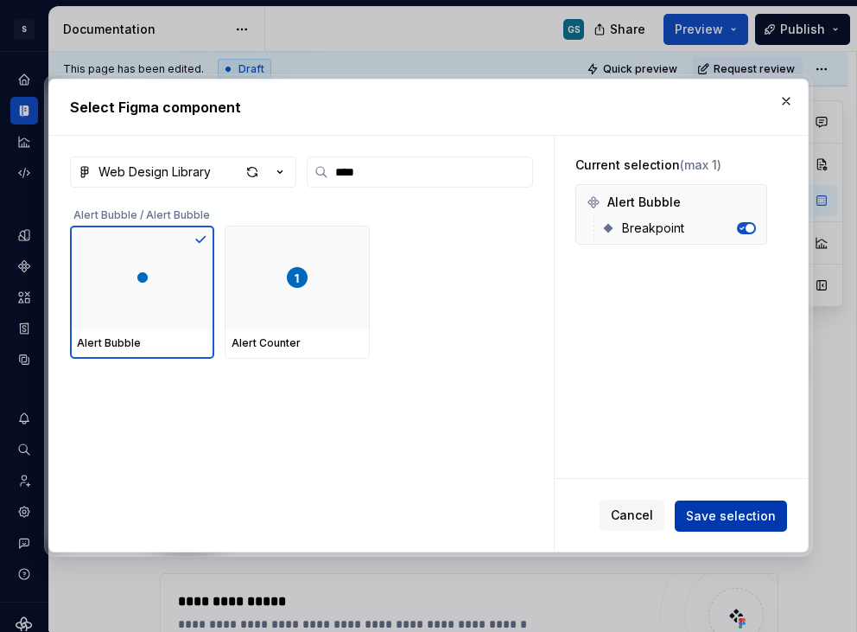
click at [735, 516] on span "Save selection" at bounding box center [731, 515] width 90 height 17
type textarea "*"
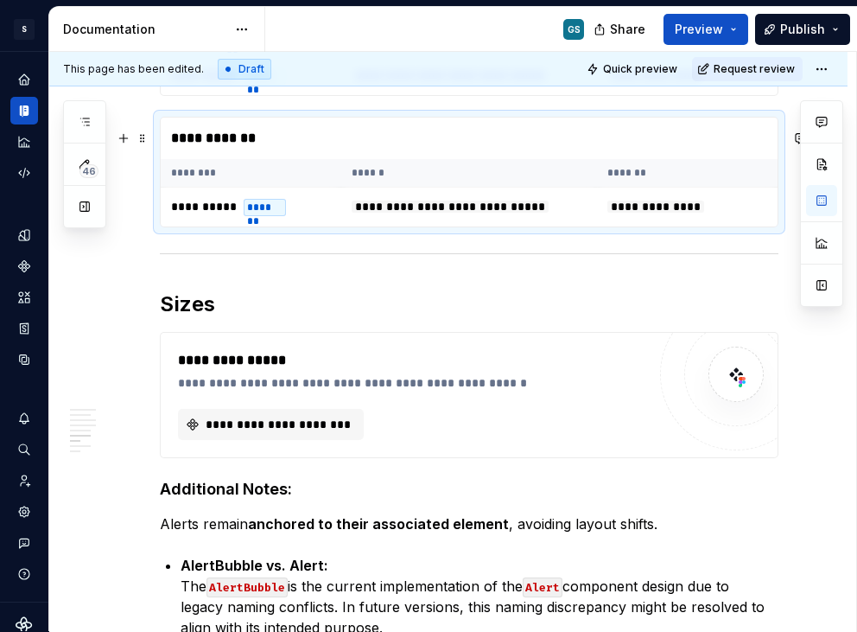
scroll to position [2371, 0]
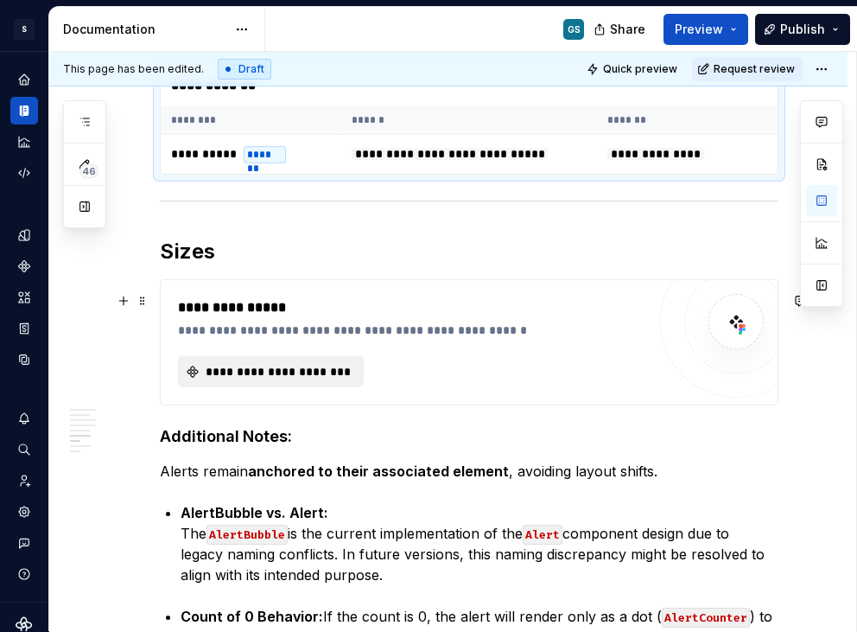
click at [251, 379] on span "**********" at bounding box center [278, 371] width 150 height 17
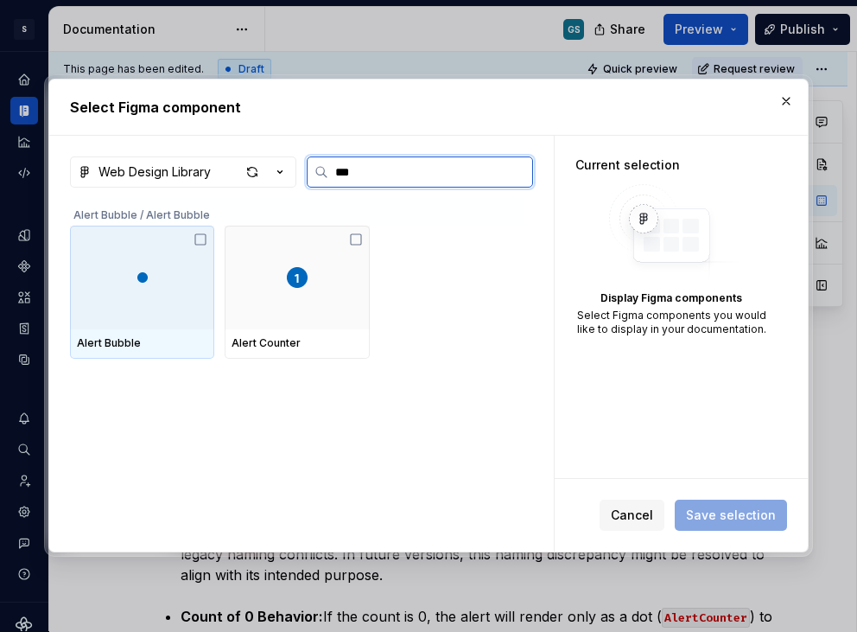
type input "****"
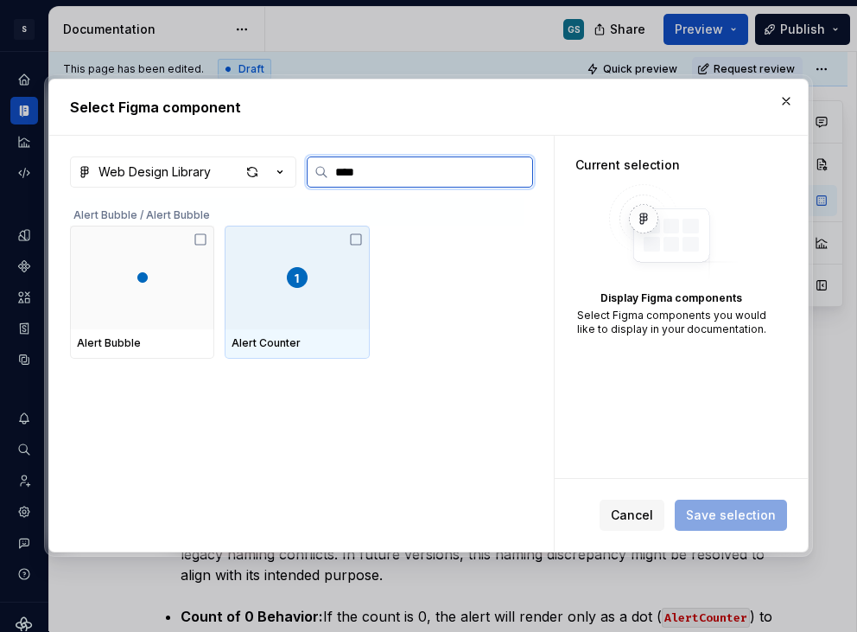
click at [283, 283] on div at bounding box center [297, 278] width 144 height 104
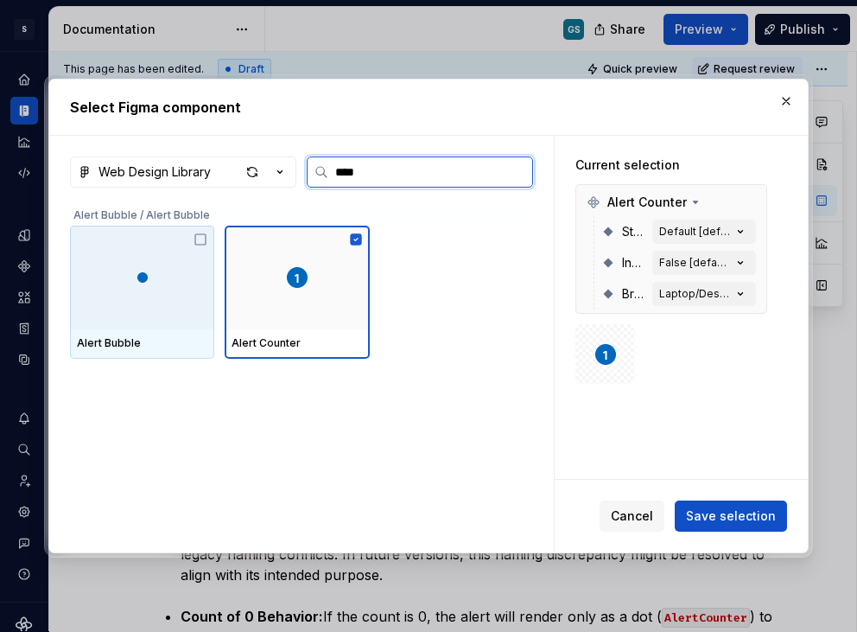
click at [148, 281] on div at bounding box center [142, 278] width 144 height 104
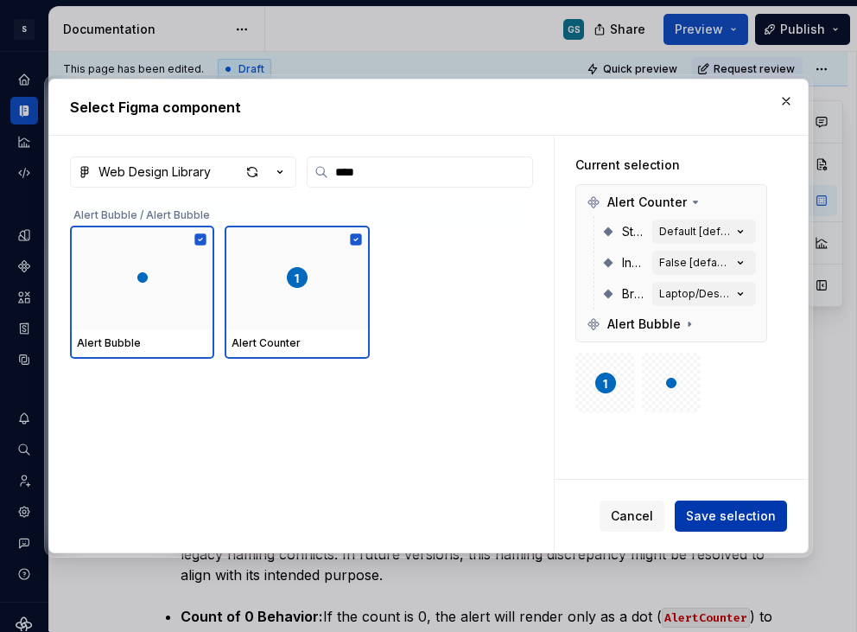
click at [731, 500] on button "Save selection" at bounding box center [731, 515] width 112 height 31
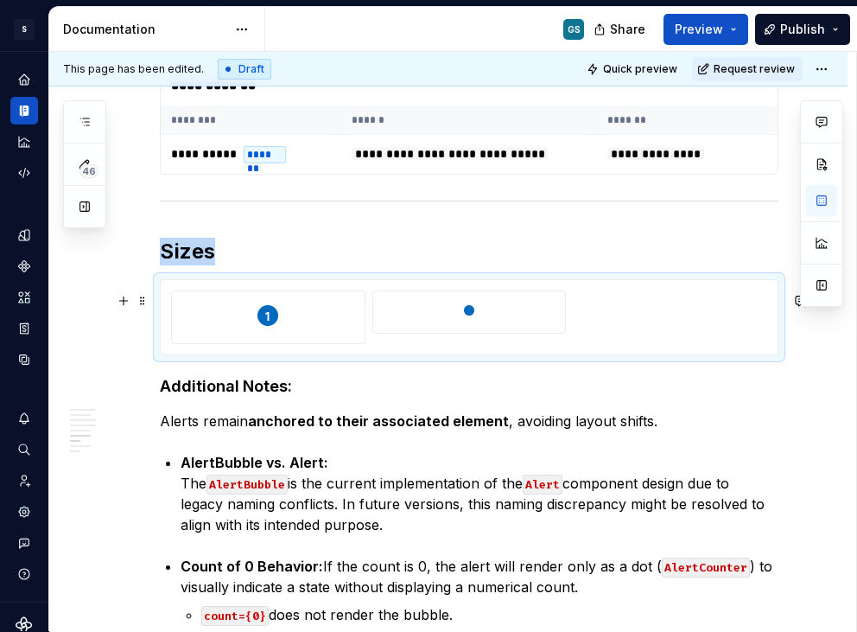
click at [520, 322] on div at bounding box center [469, 310] width 179 height 24
click at [823, 198] on button "button" at bounding box center [821, 200] width 31 height 31
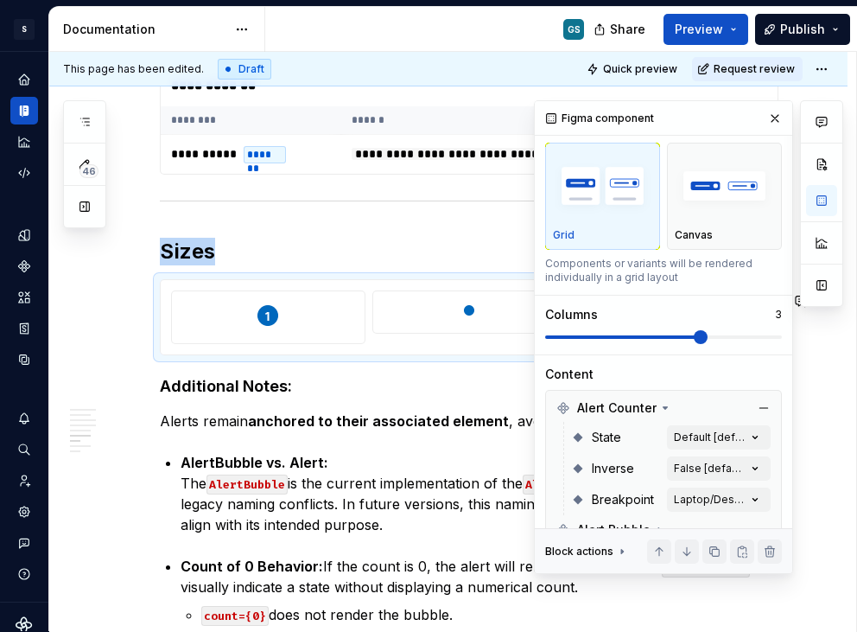
scroll to position [131, 0]
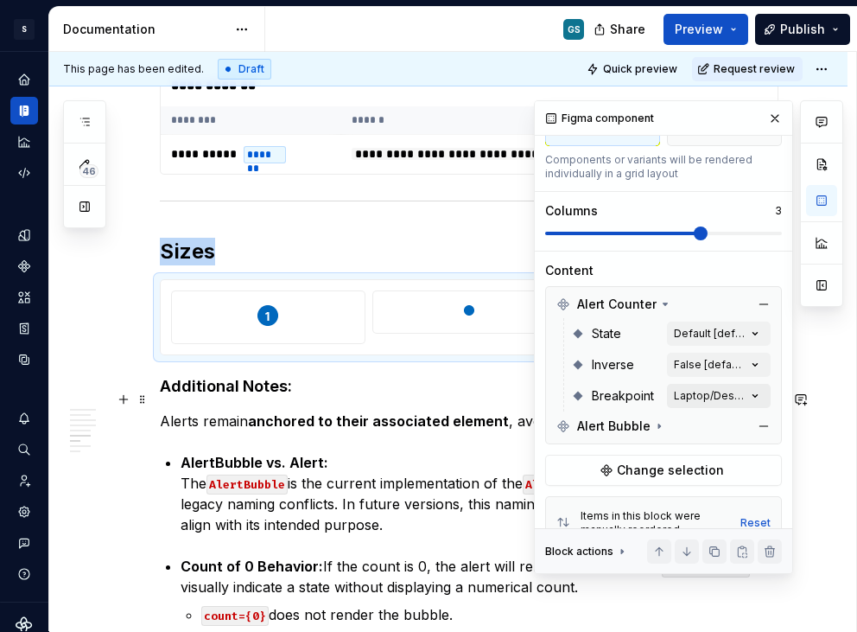
click at [728, 390] on div "Comments Open comments No comments yet Select ‘Comment’ from the block context …" at bounding box center [688, 337] width 309 height 474
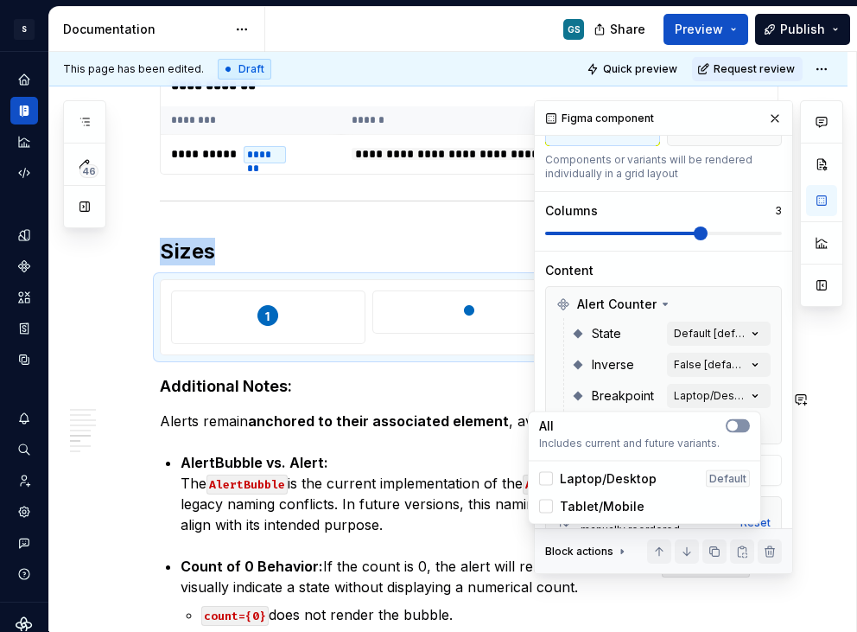
click at [746, 422] on button "button" at bounding box center [738, 426] width 24 height 14
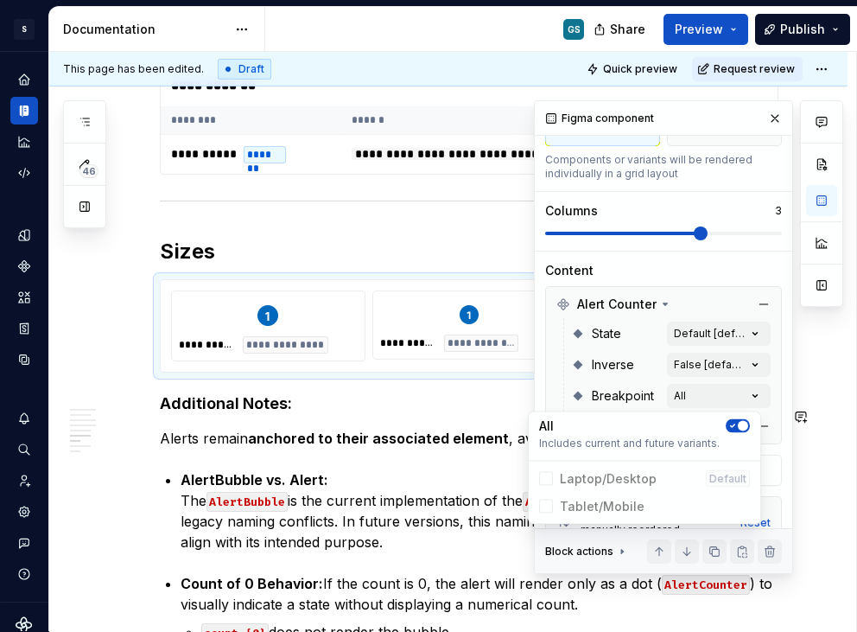
click at [690, 270] on div "Comments Open comments No comments yet Select ‘Comment’ from the block context …" at bounding box center [688, 337] width 309 height 474
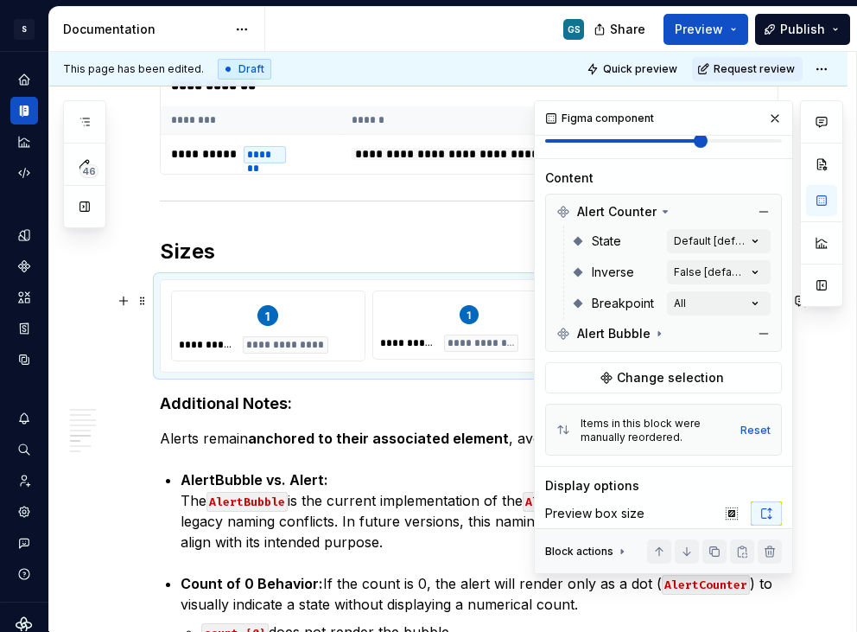
scroll to position [230, 0]
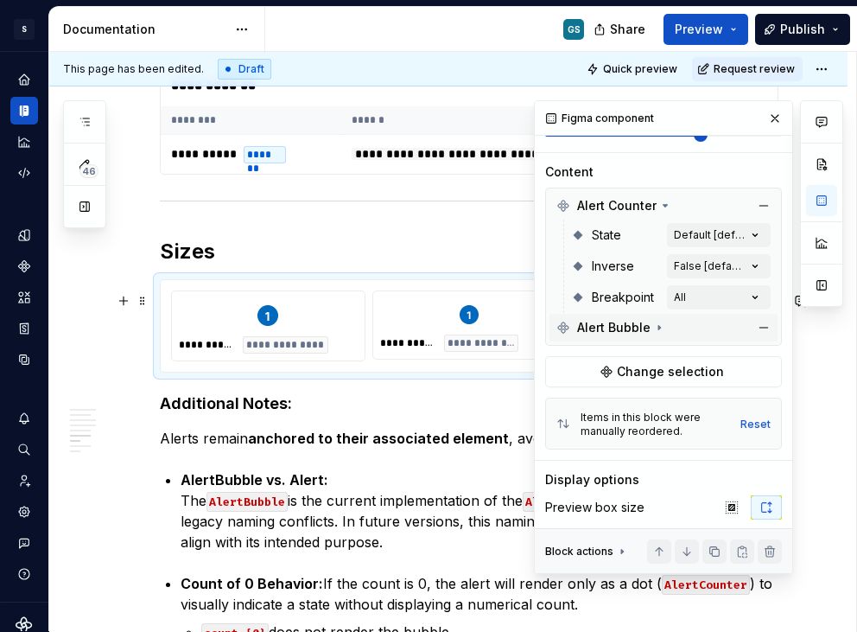
click at [644, 324] on span "Alert Bubble" at bounding box center [613, 327] width 73 height 17
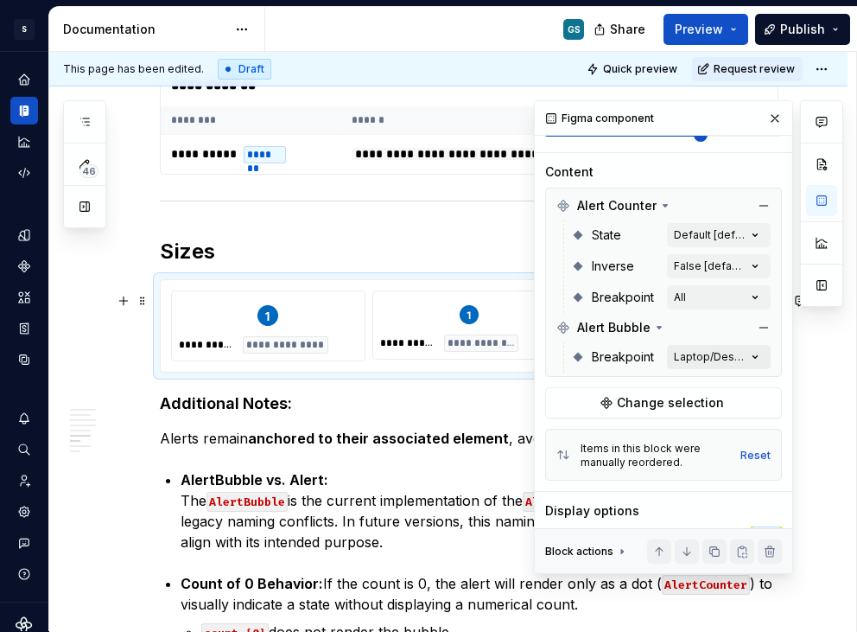
click at [701, 360] on div "Comments Open comments No comments yet Select ‘Comment’ from the block context …" at bounding box center [688, 337] width 309 height 474
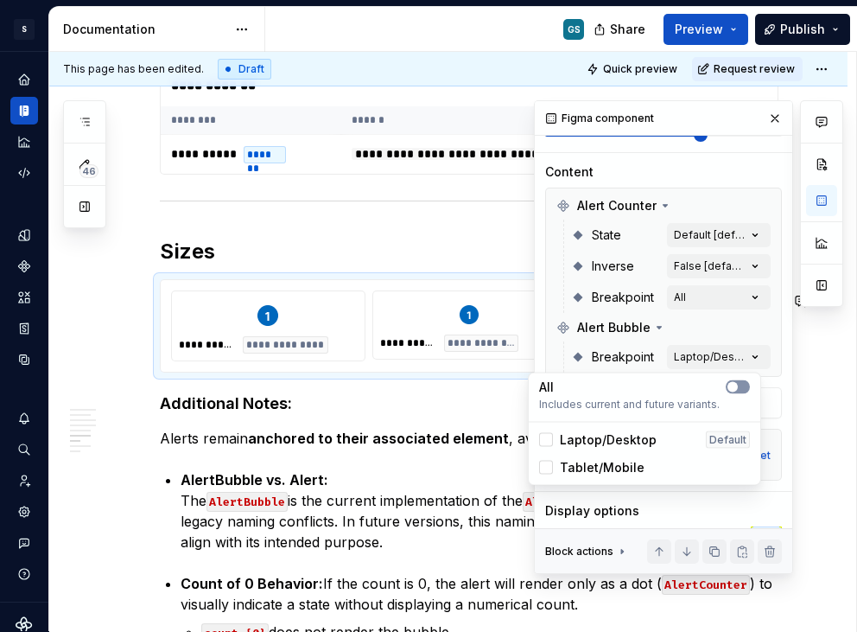
click at [735, 382] on span "button" at bounding box center [733, 387] width 10 height 10
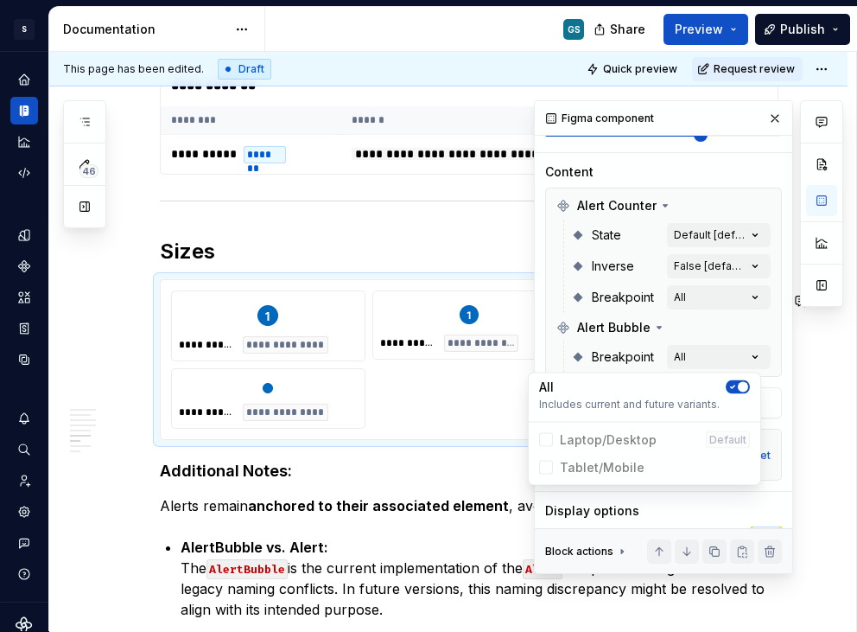
click at [746, 235] on div "Comments Open comments No comments yet Select ‘Comment’ from the block context …" at bounding box center [688, 337] width 309 height 474
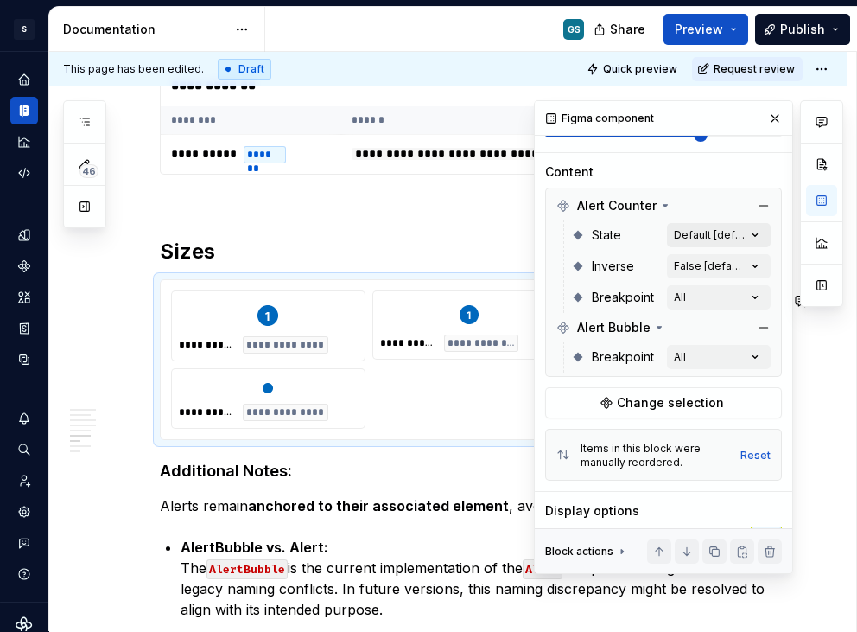
click at [725, 233] on div "Comments Open comments No comments yet Select ‘Comment’ from the block context …" at bounding box center [688, 337] width 309 height 474
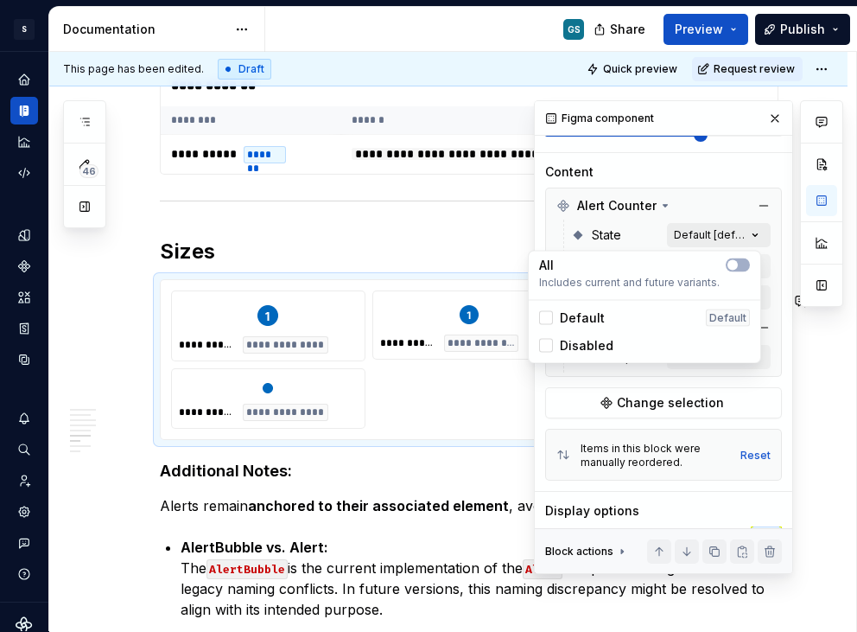
click at [725, 233] on div "Comments Open comments No comments yet Select ‘Comment’ from the block context …" at bounding box center [688, 337] width 309 height 474
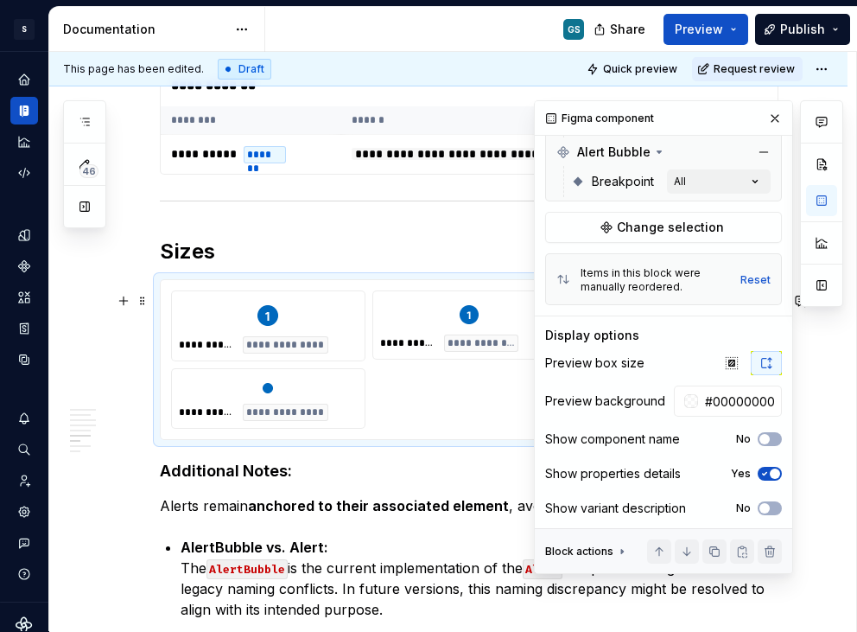
scroll to position [410, 0]
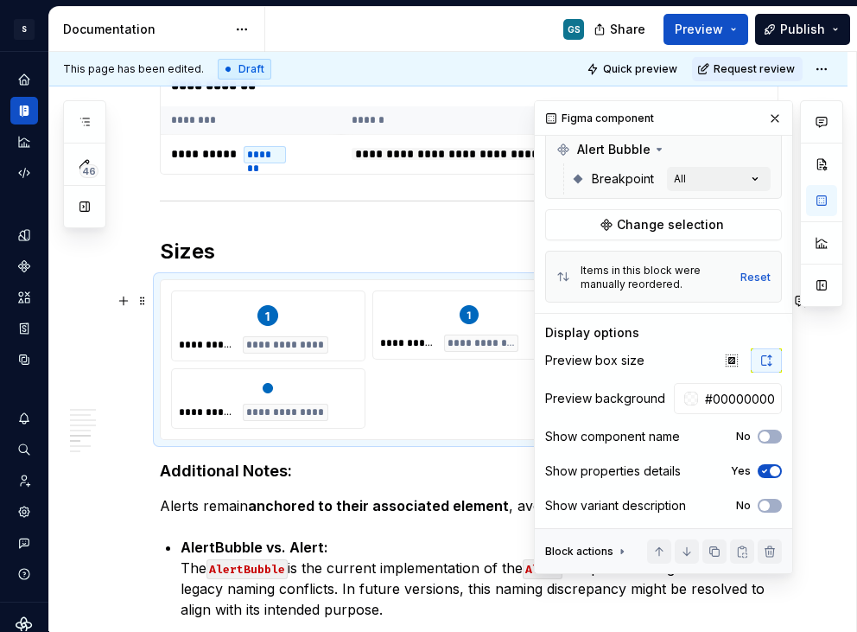
click at [408, 389] on div "**********" at bounding box center [469, 359] width 596 height 138
click at [769, 115] on button "button" at bounding box center [775, 118] width 24 height 24
type textarea "*"
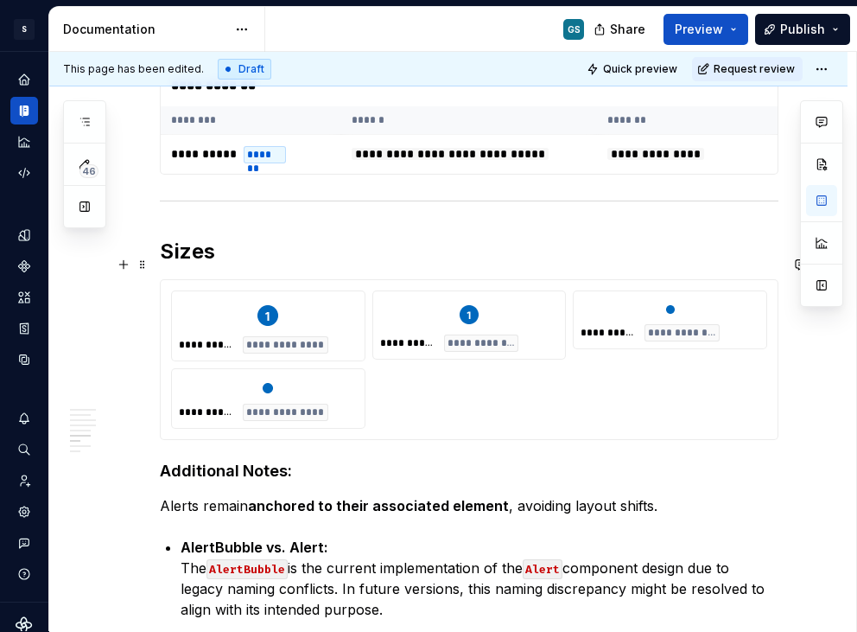
click at [162, 265] on h2 "Sizes" at bounding box center [469, 252] width 619 height 28
click at [169, 265] on h2 "Sizes" at bounding box center [469, 252] width 619 height 28
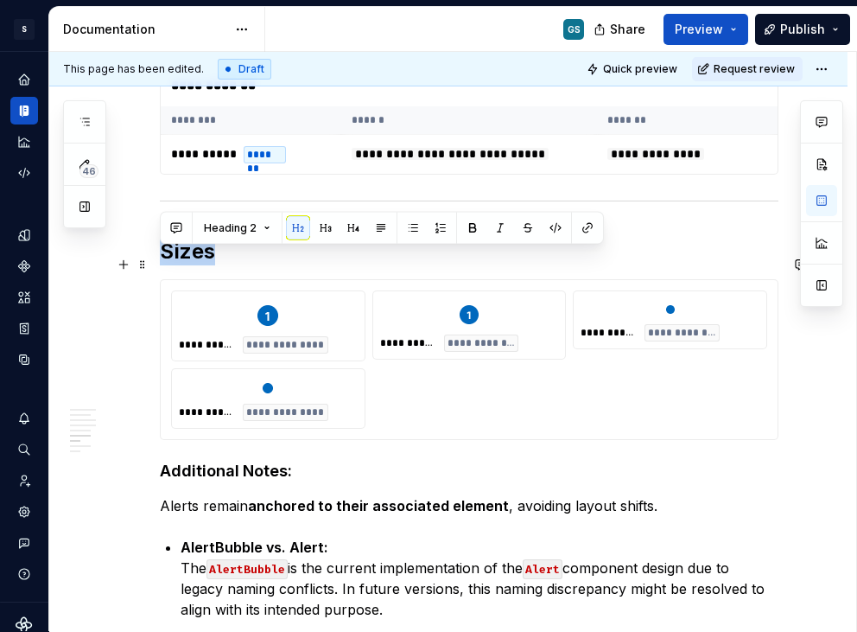
click at [169, 265] on h2 "Sizes" at bounding box center [469, 252] width 619 height 28
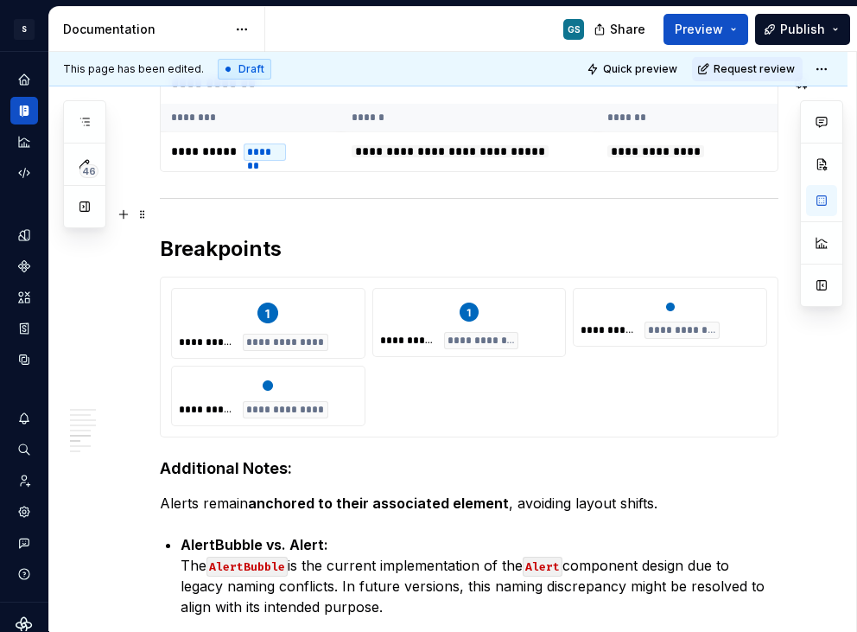
scroll to position [2375, 0]
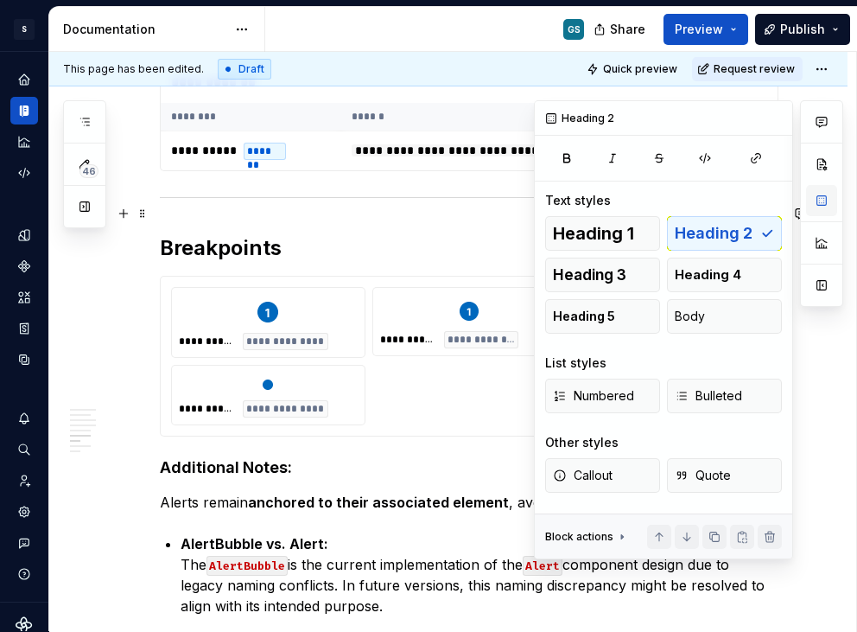
click at [818, 204] on button "button" at bounding box center [821, 200] width 31 height 31
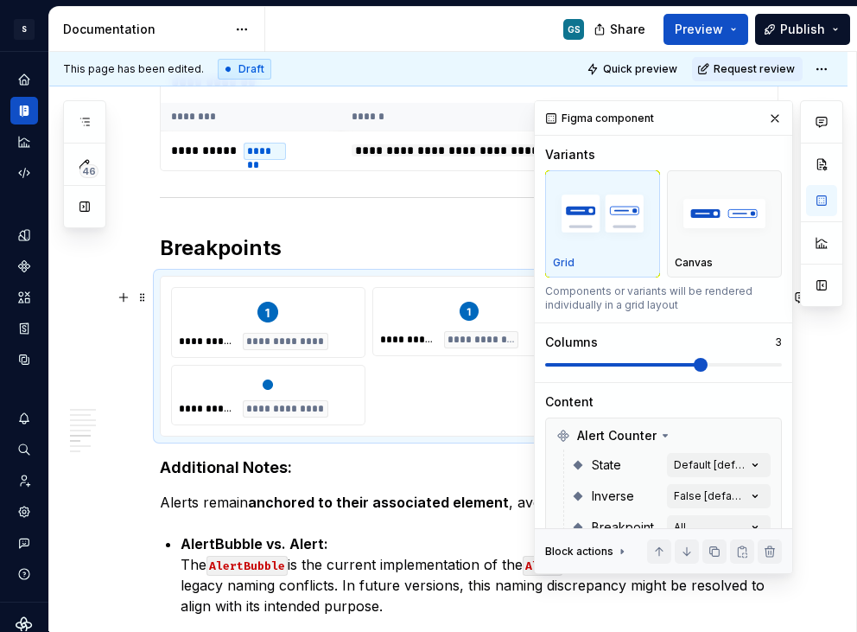
click at [366, 299] on div "**********" at bounding box center [469, 356] width 596 height 138
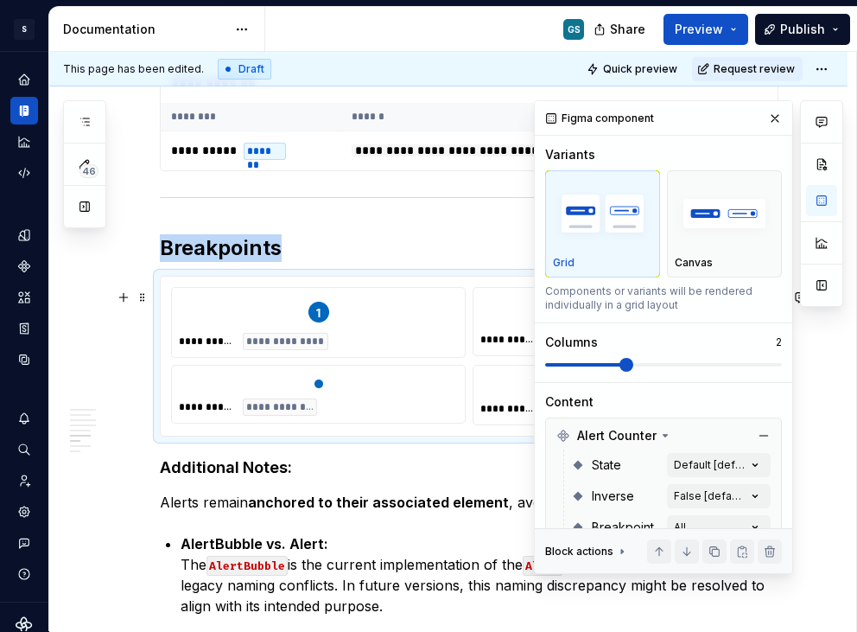
click at [628, 362] on span at bounding box center [627, 365] width 14 height 14
click at [380, 312] on div at bounding box center [318, 312] width 279 height 35
click at [763, 113] on button "button" at bounding box center [775, 118] width 24 height 24
click at [825, 197] on button "button" at bounding box center [821, 200] width 31 height 31
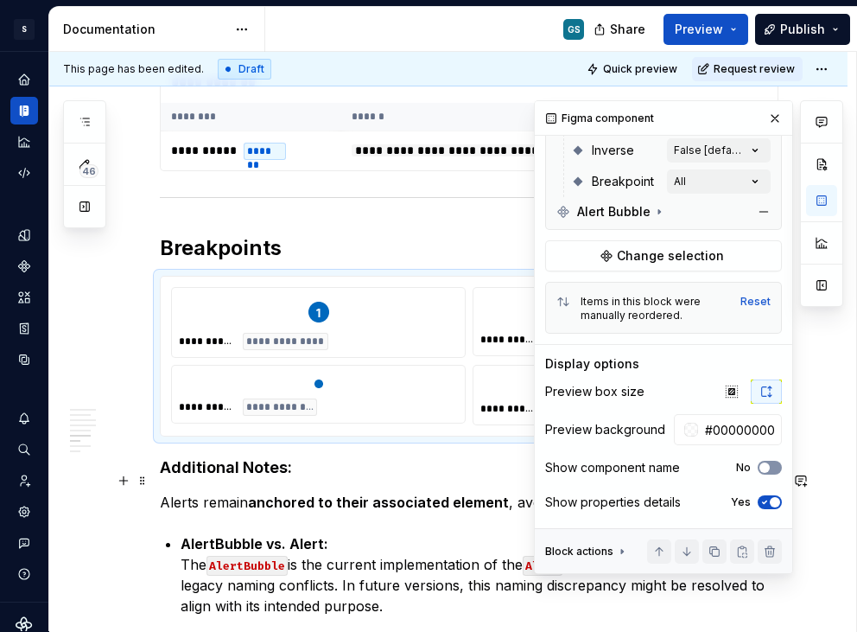
click at [766, 473] on button "No" at bounding box center [770, 468] width 24 height 14
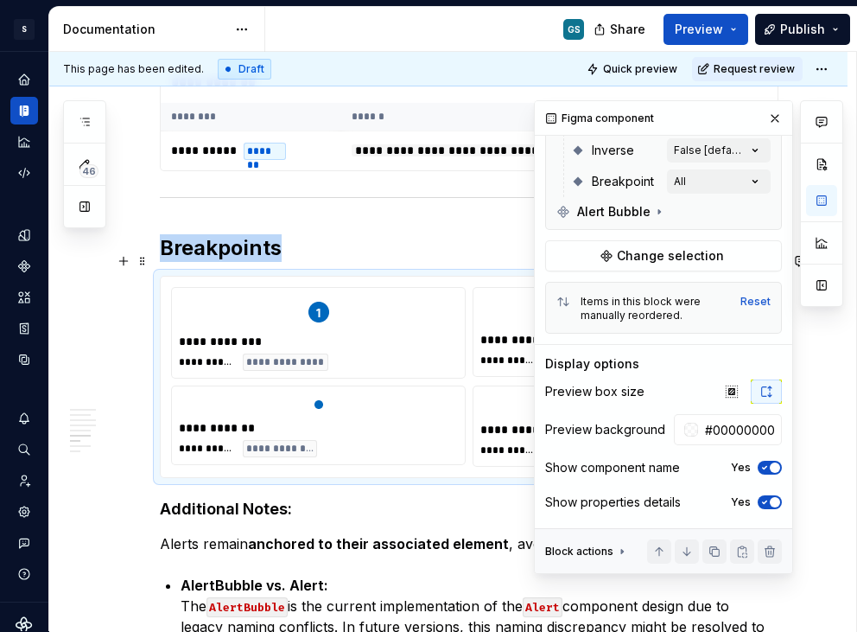
click at [407, 253] on h2 "Breakpoints" at bounding box center [469, 248] width 619 height 28
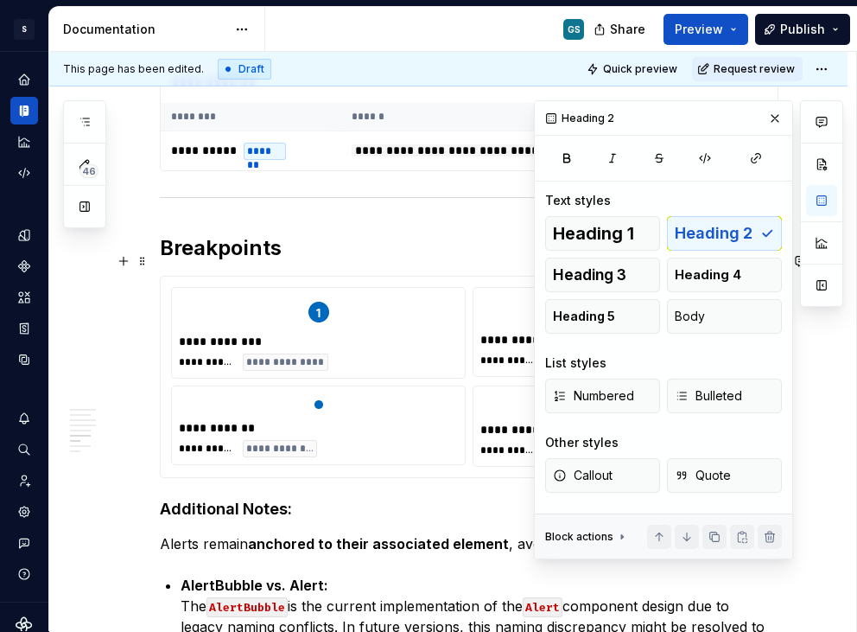
scroll to position [0, 0]
click at [770, 116] on button "button" at bounding box center [775, 118] width 24 height 24
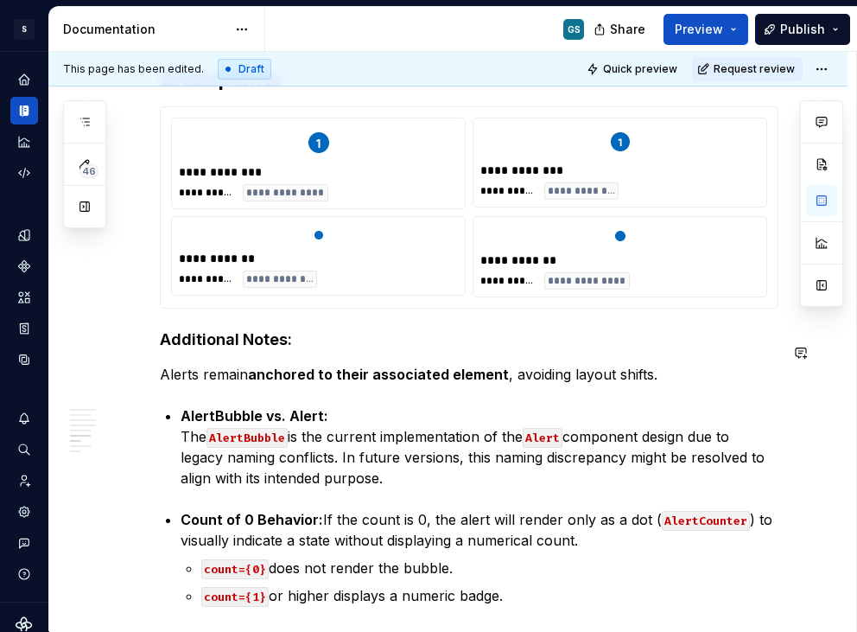
scroll to position [2541, 0]
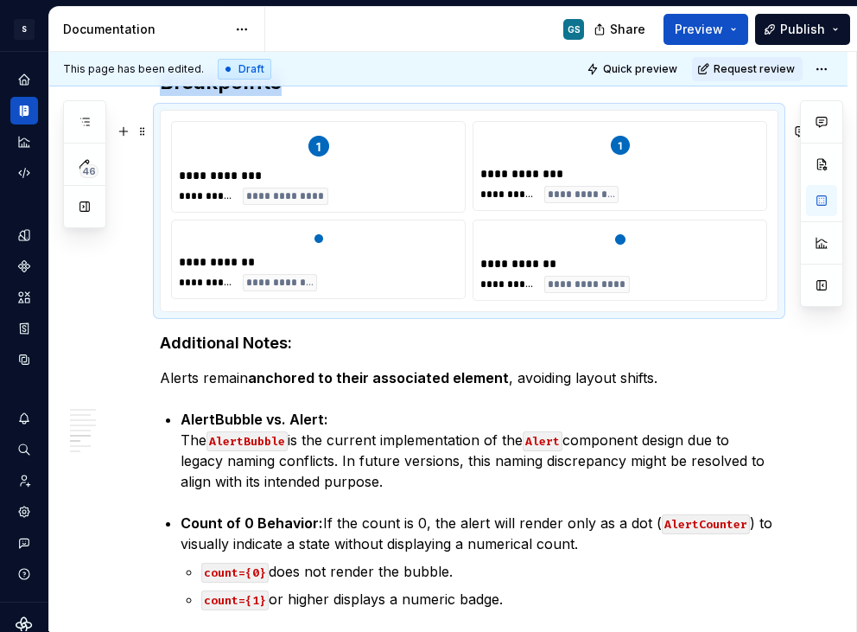
click at [519, 290] on span "**********" at bounding box center [507, 284] width 54 height 14
click at [150, 343] on div "**********" at bounding box center [452, 342] width 807 height 580
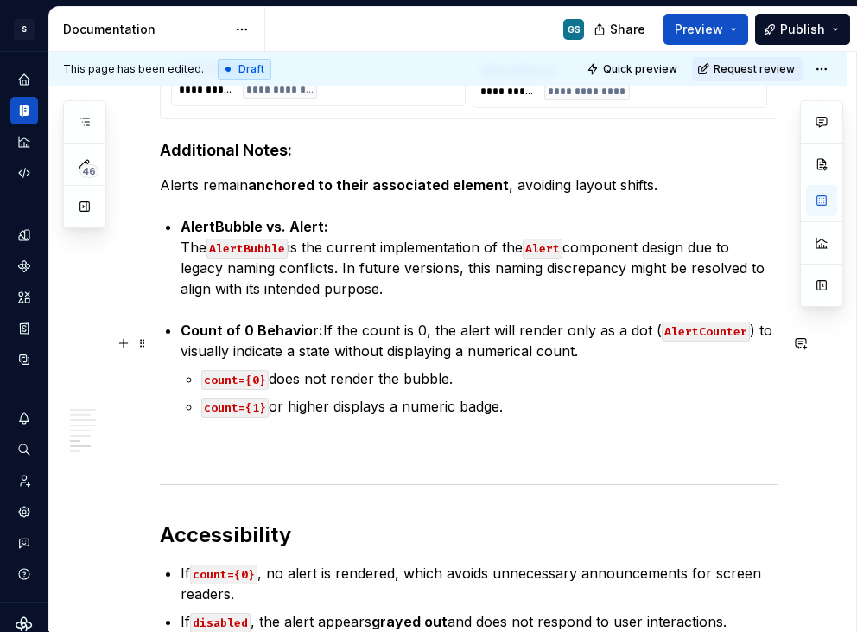
scroll to position [2769, 0]
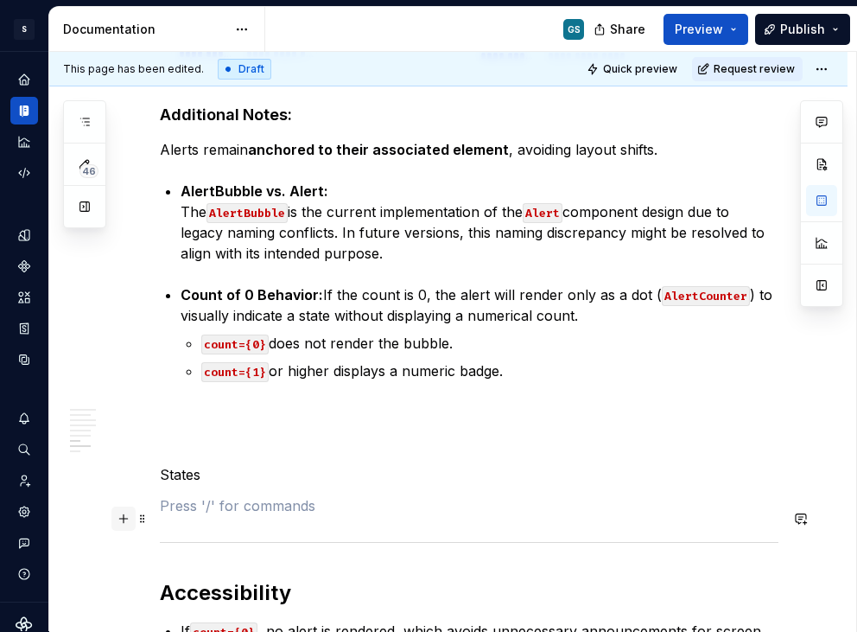
click at [124, 518] on button "button" at bounding box center [123, 518] width 24 height 24
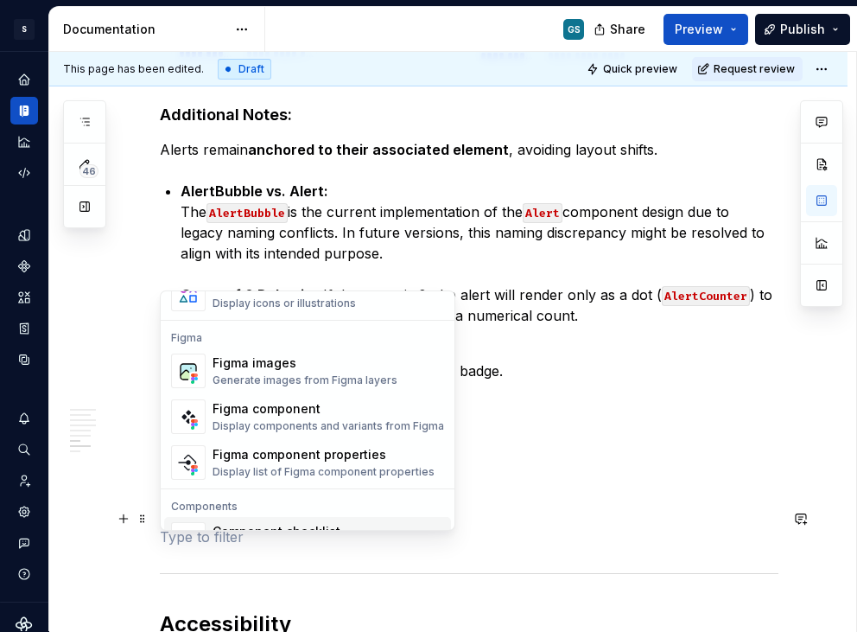
scroll to position [1586, 0]
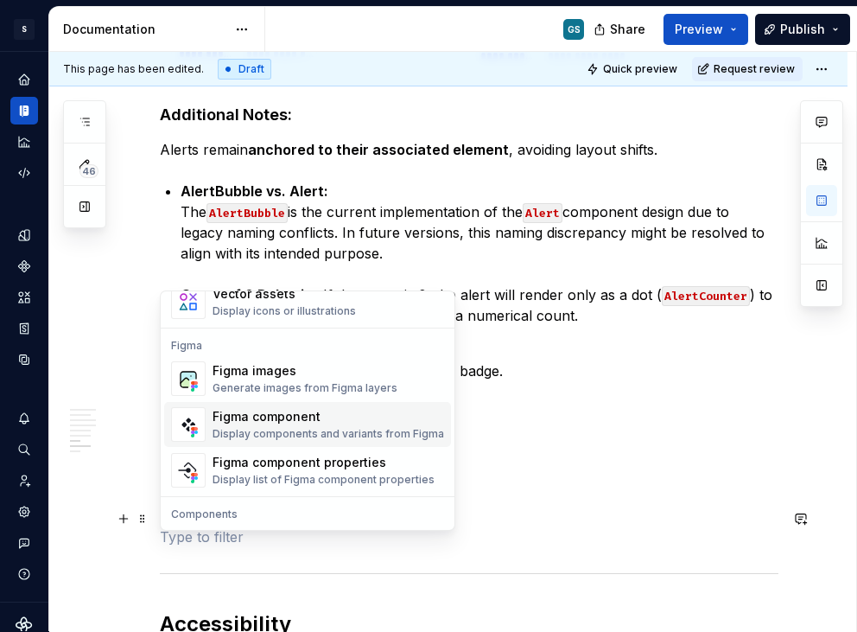
click at [293, 418] on div "Figma component" at bounding box center [329, 416] width 232 height 17
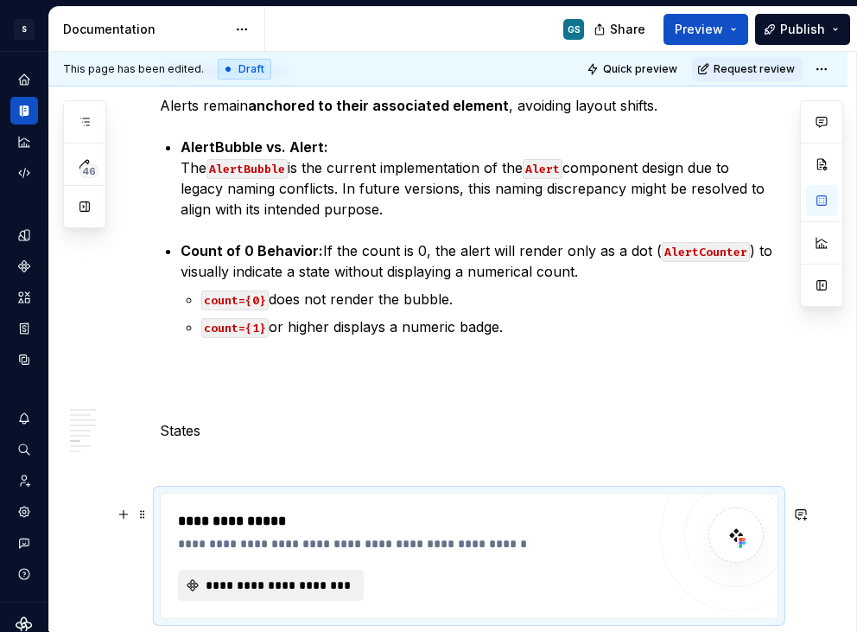
click at [248, 601] on button "**********" at bounding box center [271, 585] width 186 height 31
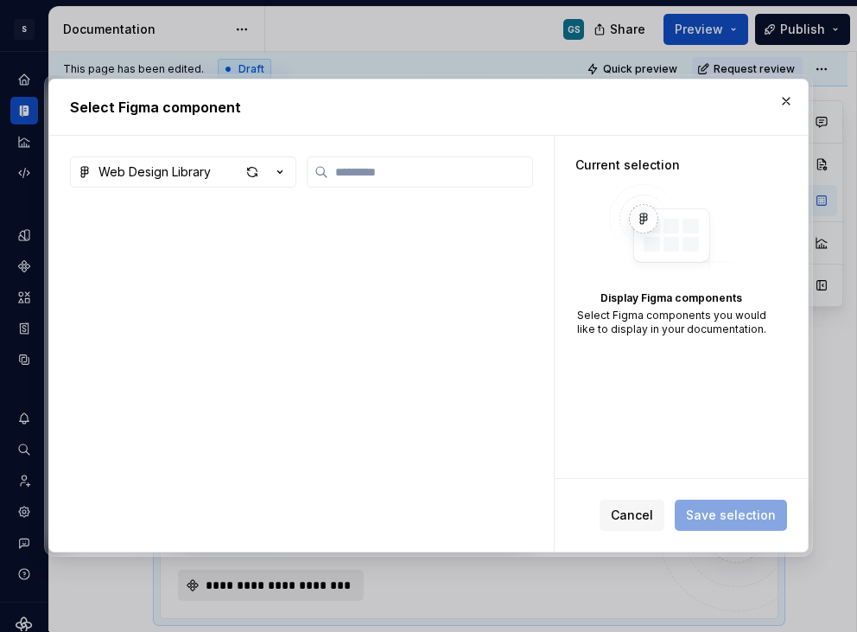
type textarea "*"
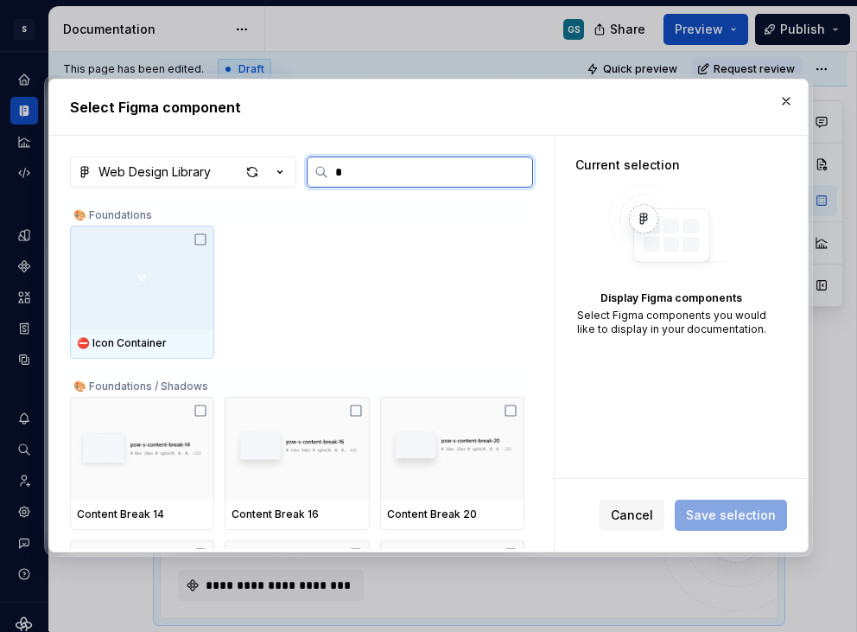
type input "**"
type textarea "*"
type input "***"
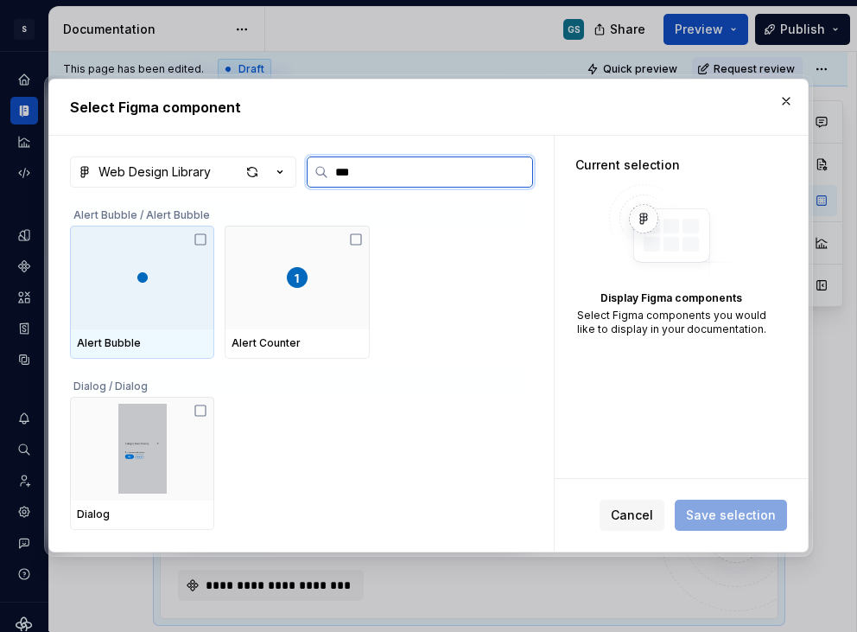
type textarea "*"
type input "*****"
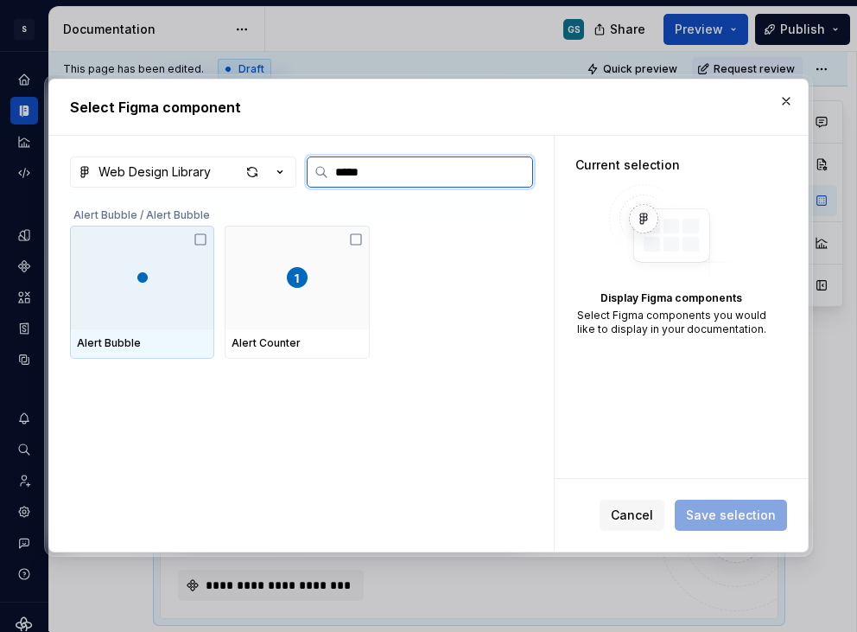
click at [193, 295] on div at bounding box center [142, 278] width 144 height 104
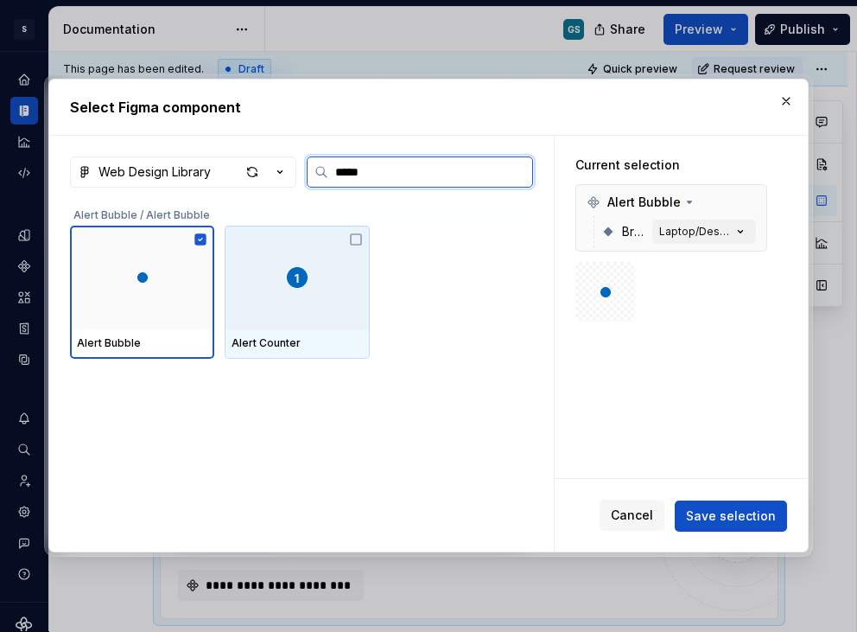
click at [305, 248] on div at bounding box center [297, 278] width 144 height 104
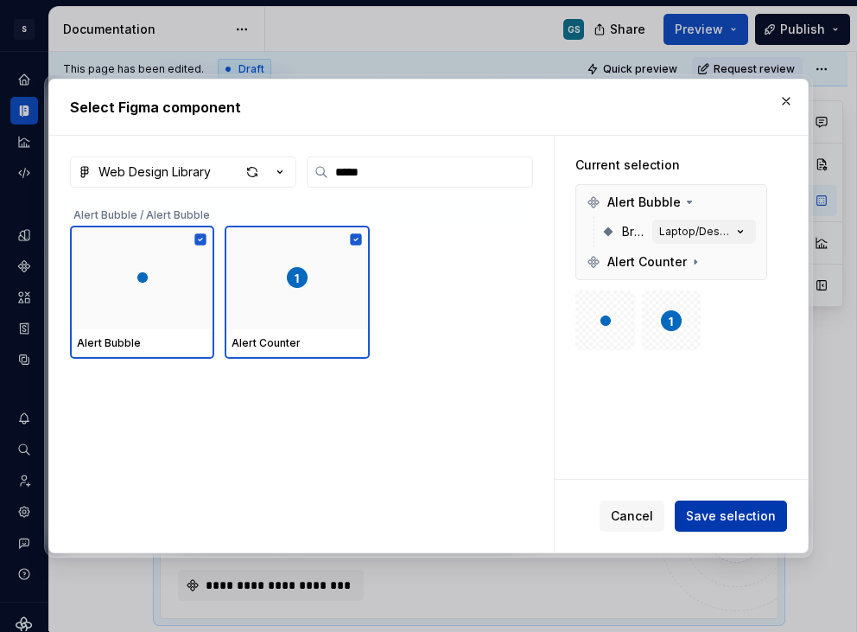
click at [729, 510] on span "Save selection" at bounding box center [731, 515] width 90 height 17
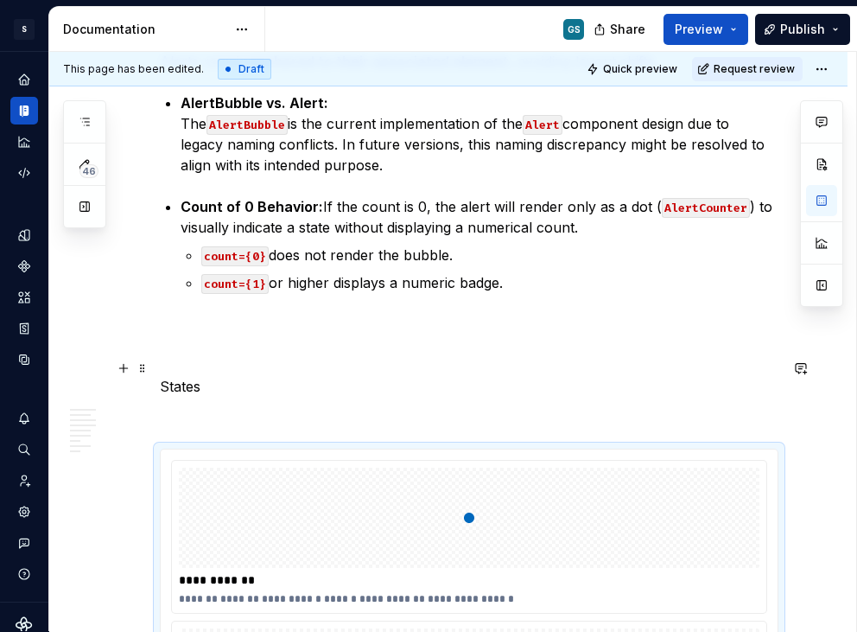
scroll to position [2965, 0]
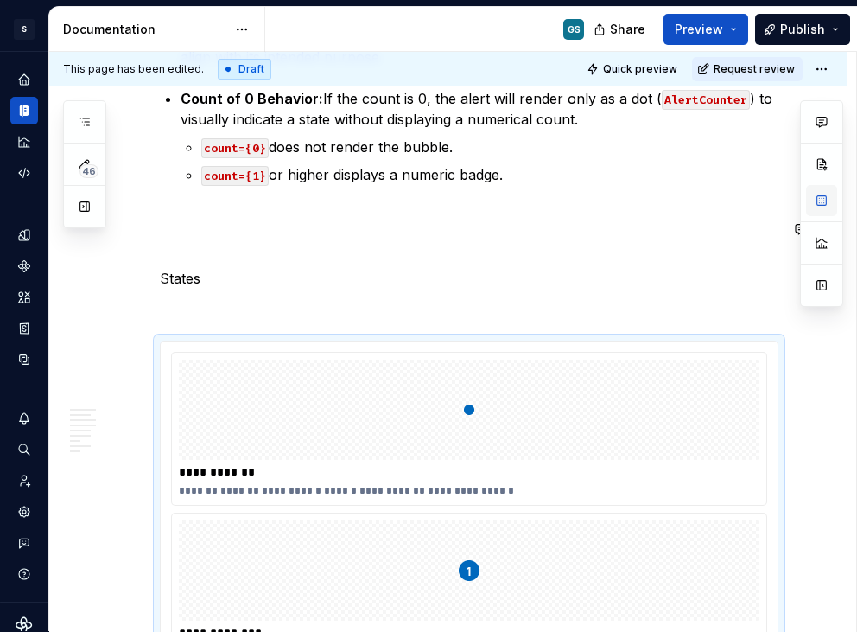
click at [826, 206] on button "button" at bounding box center [821, 200] width 31 height 31
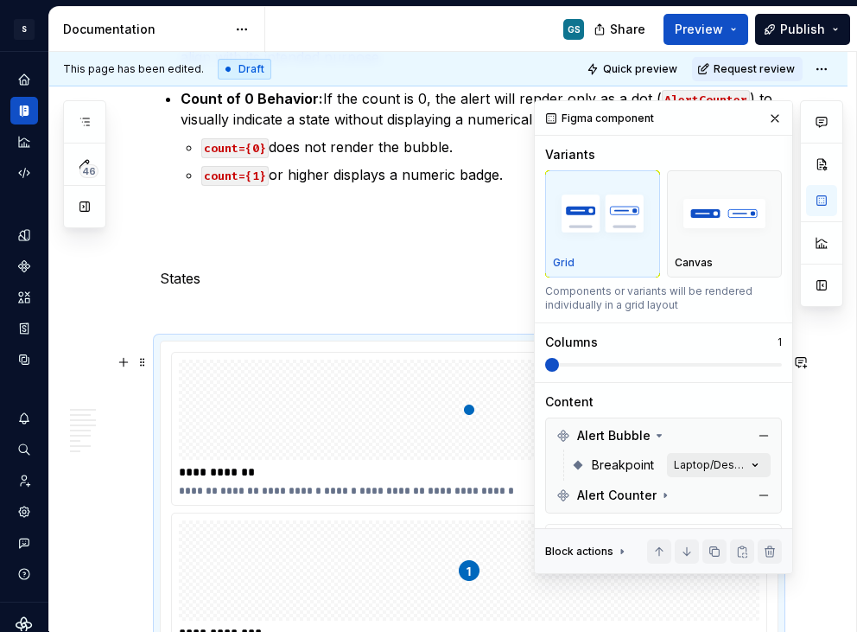
click at [690, 468] on div "Comments Open comments No comments yet Select ‘Comment’ from the block context …" at bounding box center [688, 337] width 309 height 474
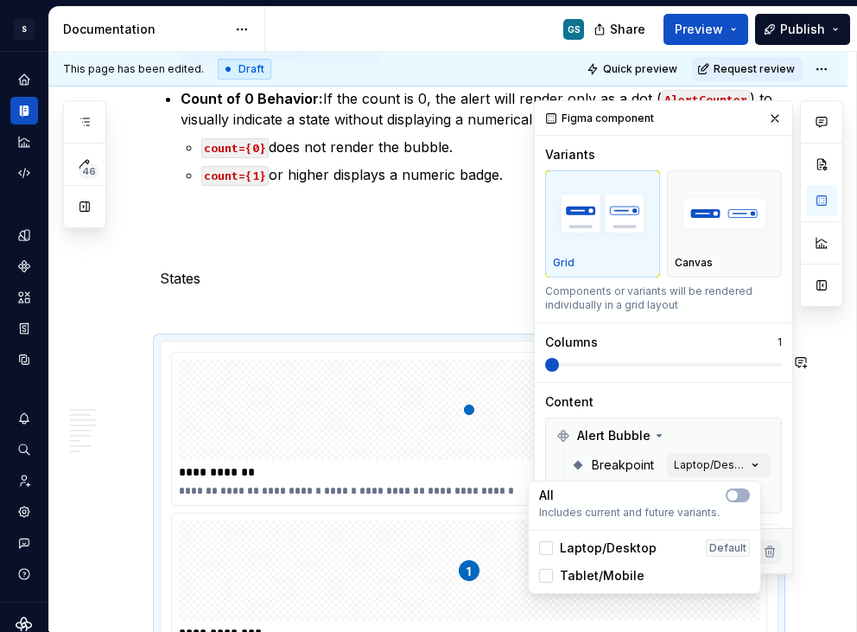
click at [692, 465] on div "Comments Open comments No comments yet Select ‘Comment’ from the block context …" at bounding box center [688, 337] width 309 height 474
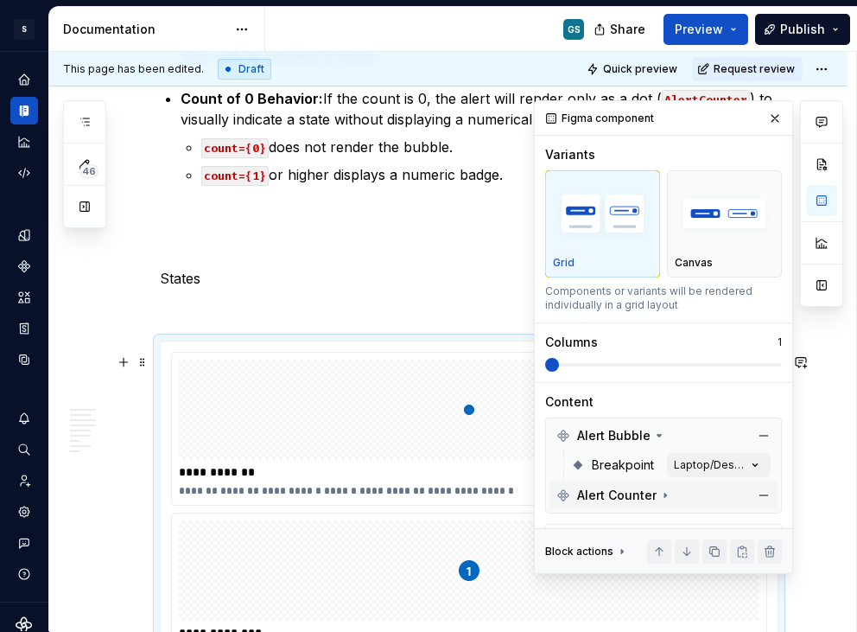
click at [662, 488] on icon at bounding box center [666, 495] width 14 height 14
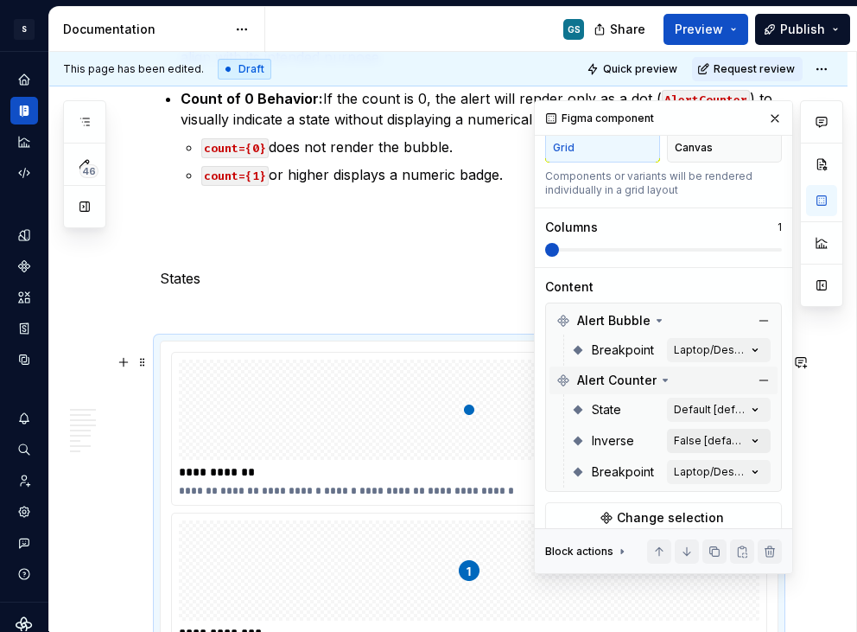
scroll to position [117, 0]
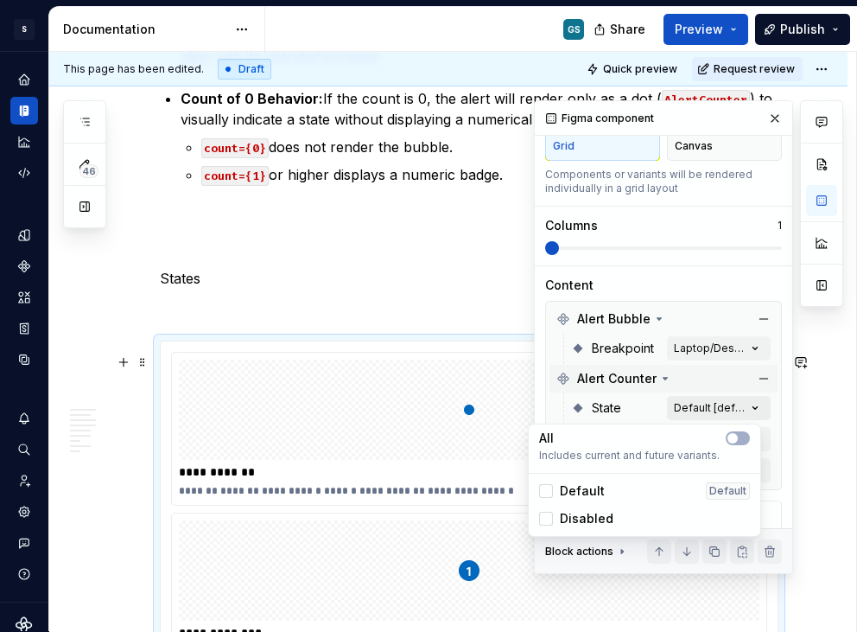
click at [674, 404] on div "Comments Open comments No comments yet Select ‘Comment’ from the block context …" at bounding box center [688, 337] width 309 height 474
click at [729, 430] on div "All" at bounding box center [644, 438] width 211 height 17
click at [589, 338] on div "Comments Open comments No comments yet Select ‘Comment’ from the block context …" at bounding box center [688, 337] width 309 height 474
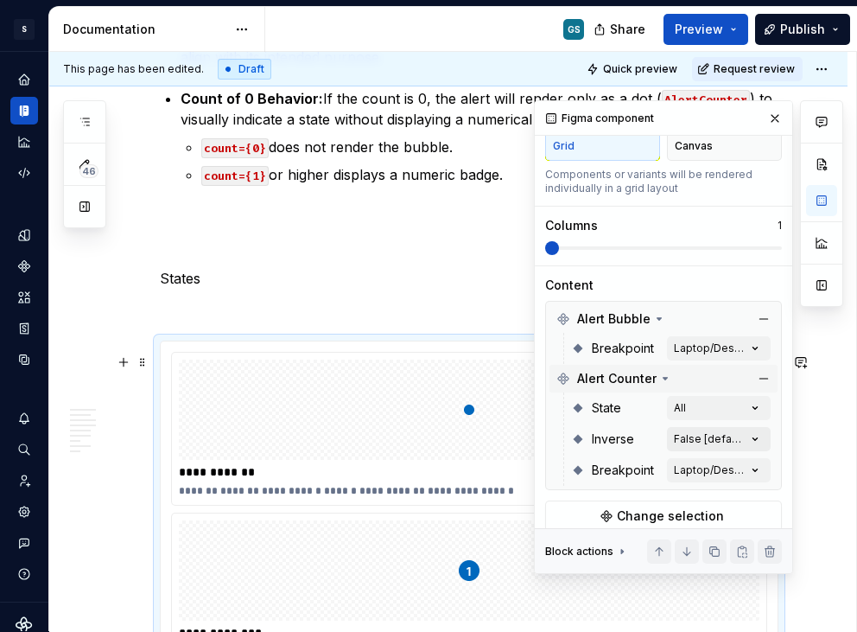
click at [711, 440] on div "Comments Open comments No comments yet Select ‘Comment’ from the block context …" at bounding box center [688, 337] width 309 height 474
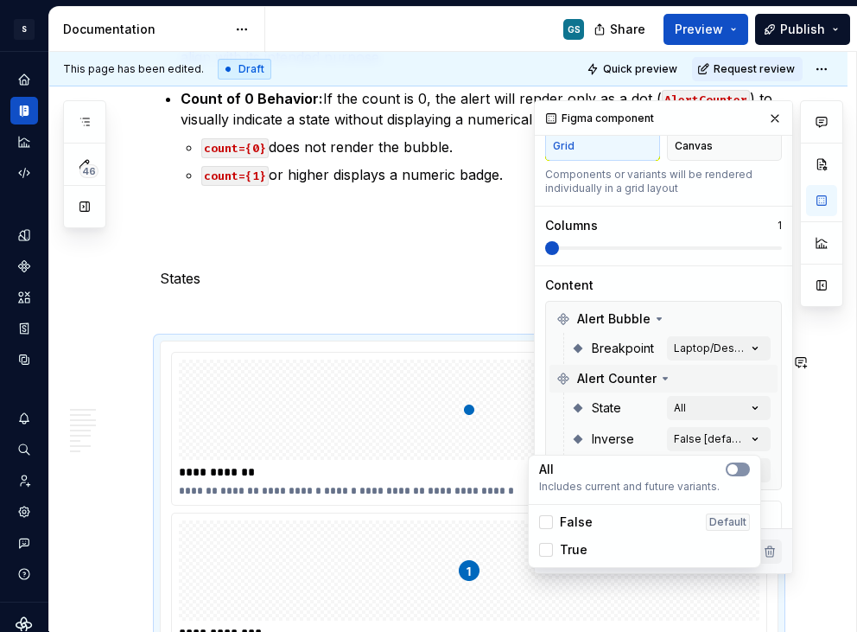
click at [737, 468] on span "button" at bounding box center [733, 469] width 10 height 10
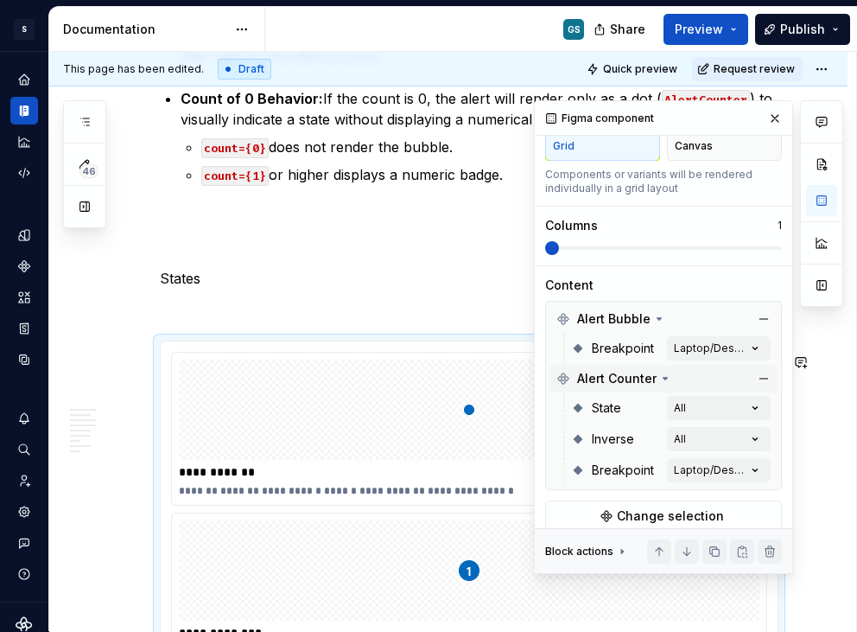
drag, startPoint x: 556, startPoint y: 245, endPoint x: 672, endPoint y: 244, distance: 116.7
click at [672, 244] on div "Comments Open comments No comments yet Select ‘Comment’ from the block context …" at bounding box center [688, 337] width 309 height 474
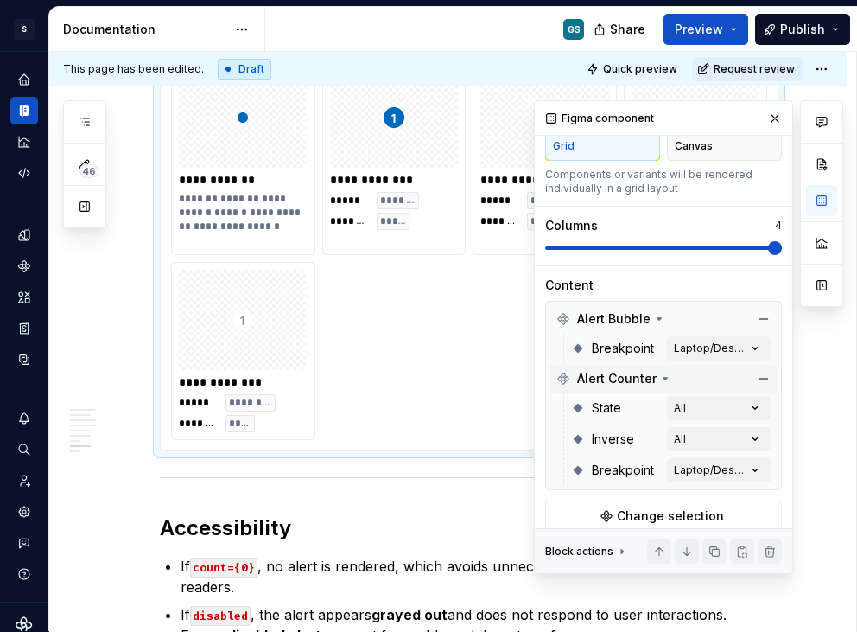
click at [781, 255] on span at bounding box center [775, 248] width 14 height 14
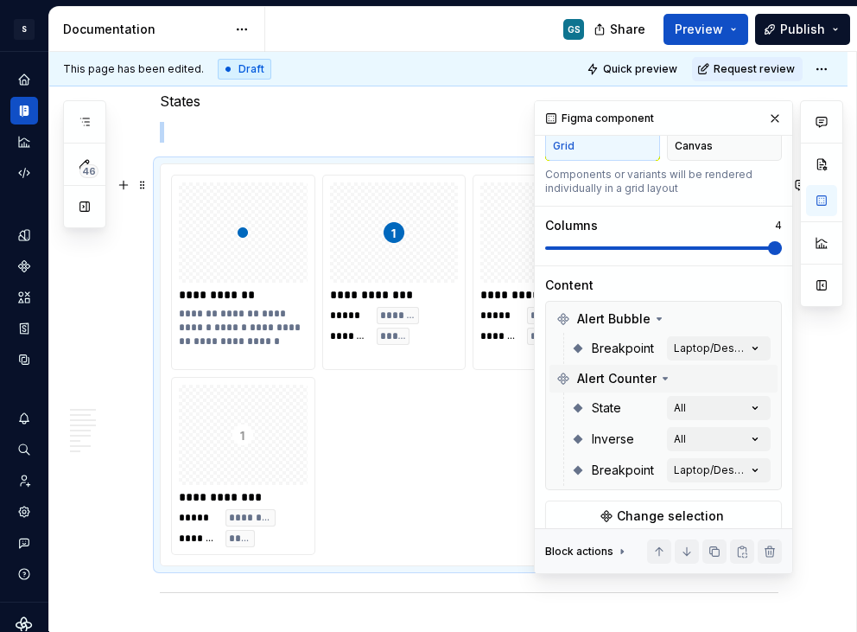
scroll to position [3090, 0]
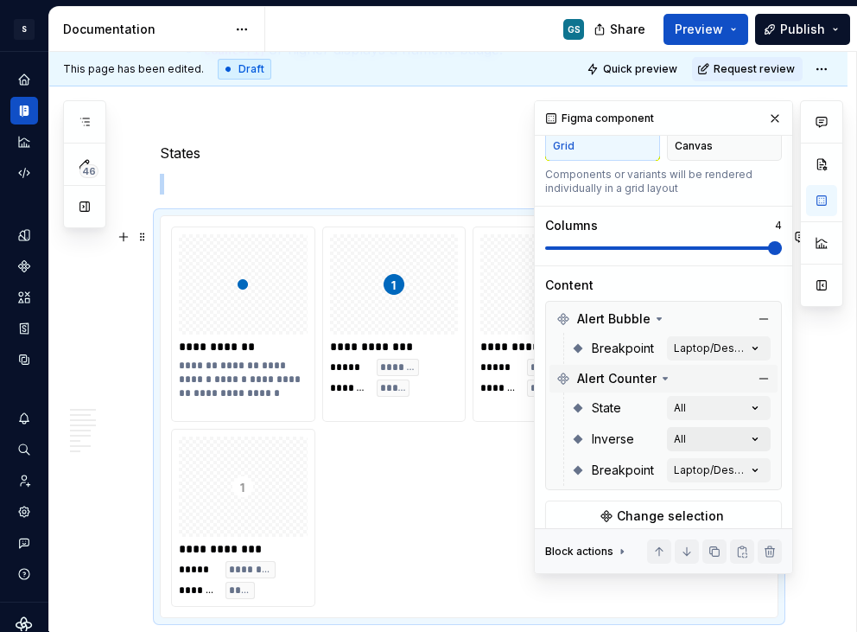
click at [750, 444] on div "Comments Open comments No comments yet Select ‘Comment’ from the block context …" at bounding box center [688, 337] width 309 height 474
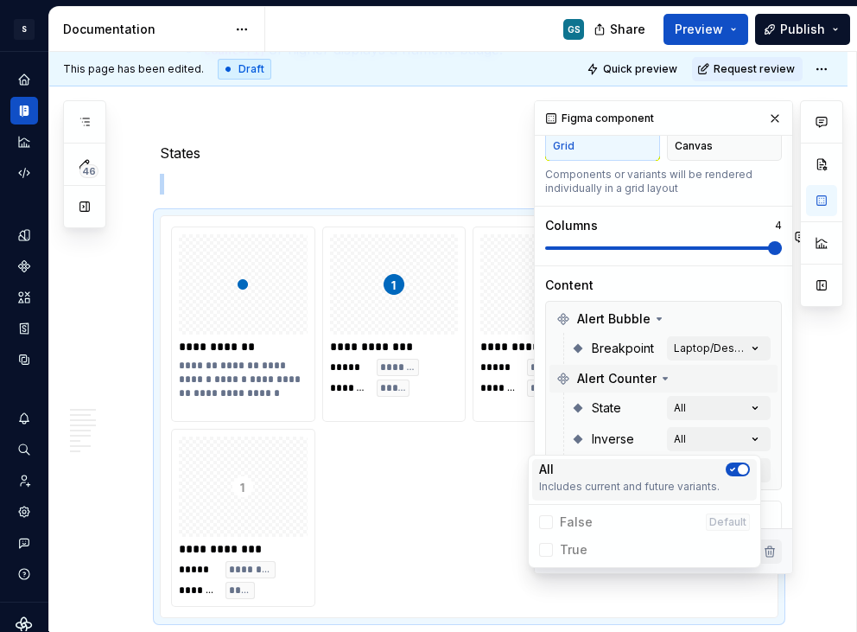
click at [731, 464] on icon "button" at bounding box center [733, 469] width 14 height 10
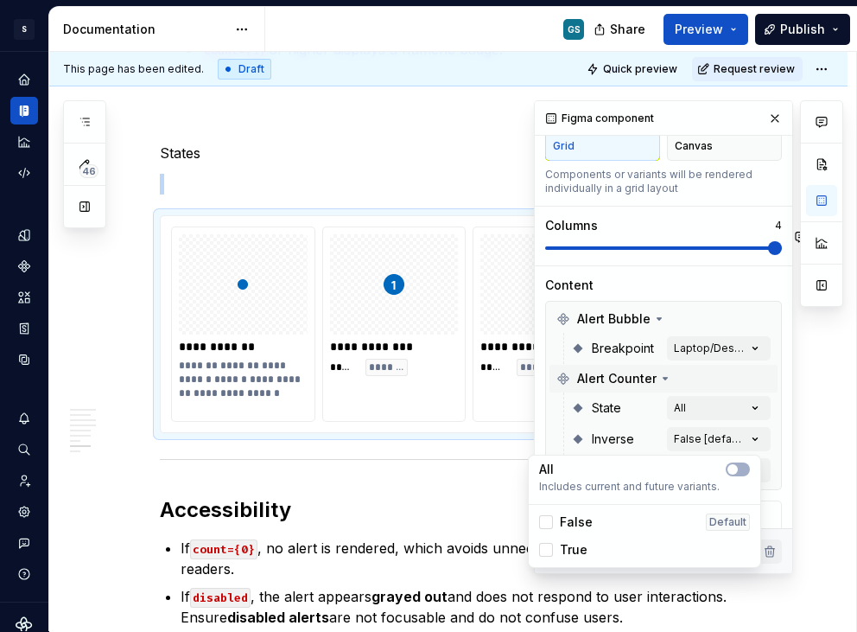
click at [758, 312] on div "Comments Open comments No comments yet Select ‘Comment’ from the block context …" at bounding box center [688, 337] width 309 height 474
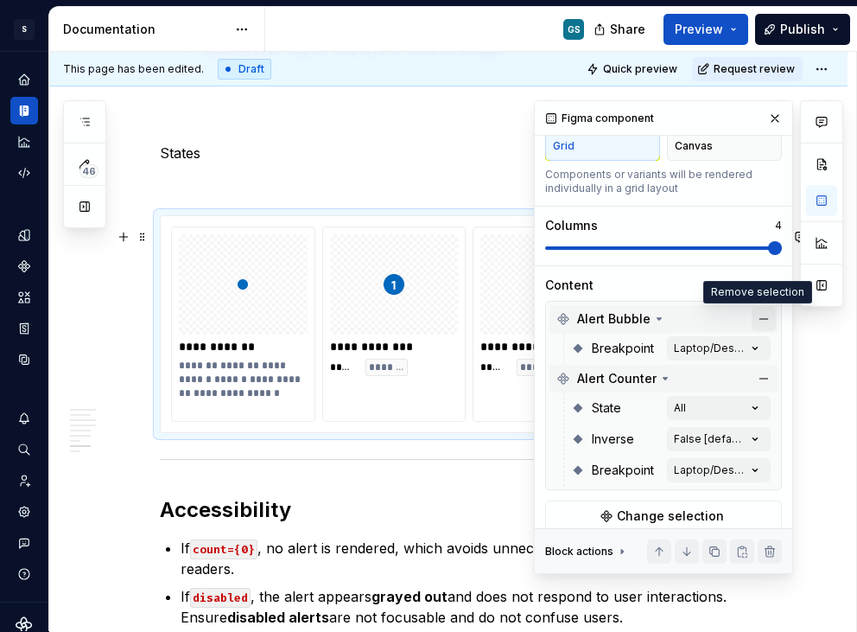
click at [753, 316] on button "button" at bounding box center [764, 319] width 24 height 24
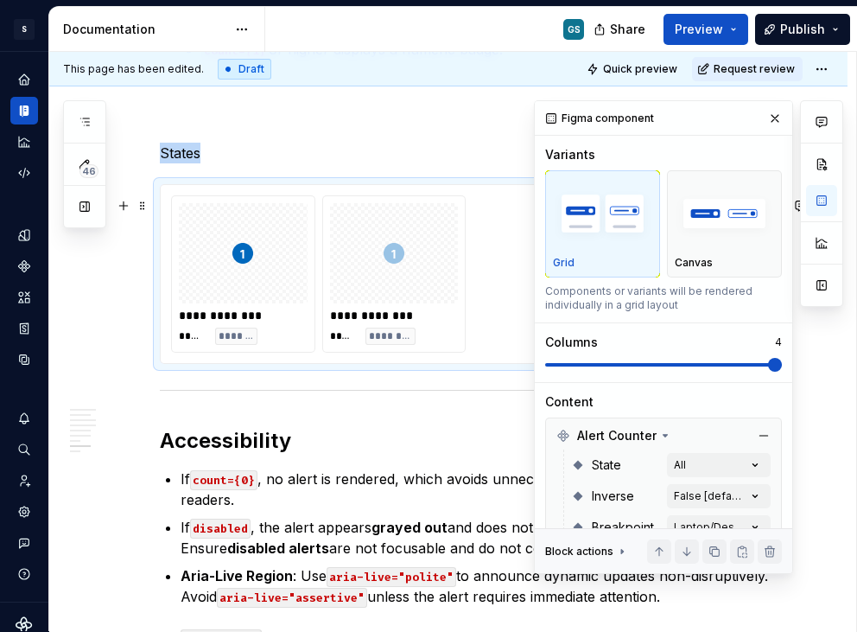
click at [352, 289] on div at bounding box center [394, 253] width 129 height 100
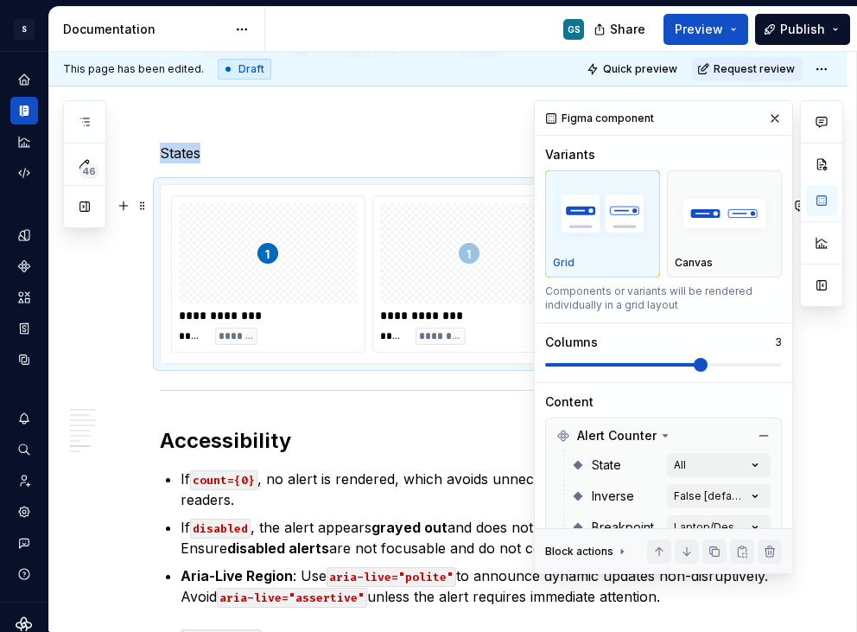
type textarea "*"
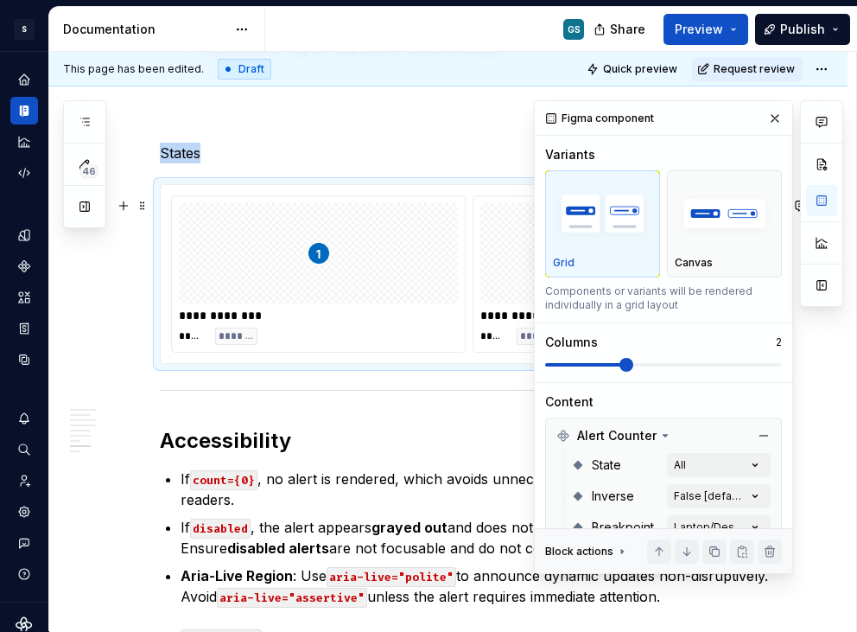
click at [589, 366] on span at bounding box center [584, 364] width 79 height 3
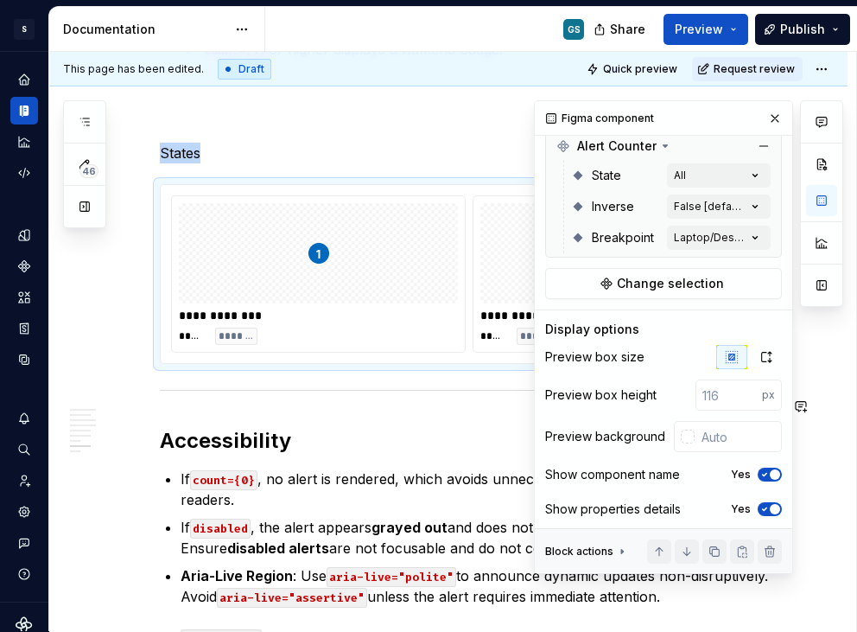
scroll to position [298, 0]
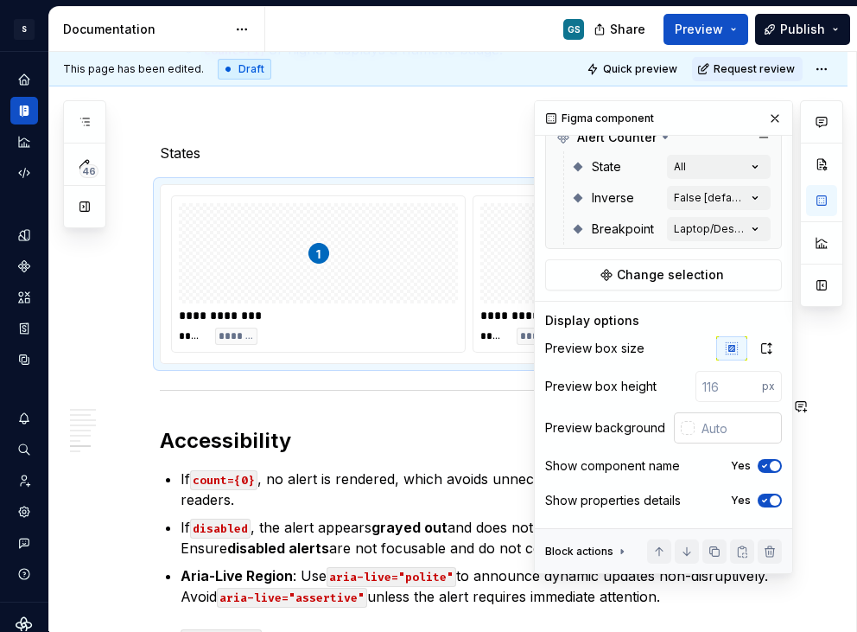
click at [716, 430] on input "text" at bounding box center [738, 427] width 87 height 31
type input "#FFFFFF"
click at [253, 163] on p "States" at bounding box center [469, 153] width 619 height 21
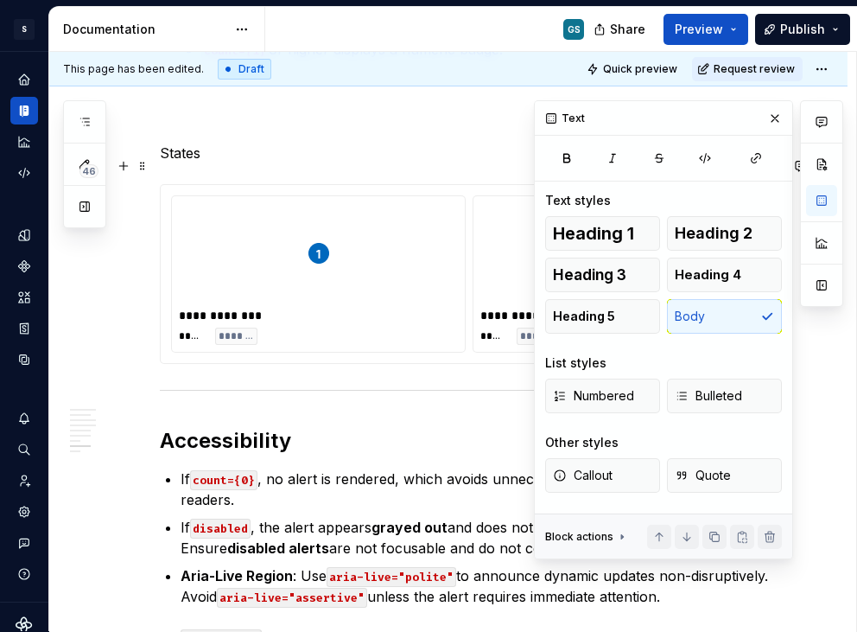
click at [156, 164] on div "**********" at bounding box center [452, 342] width 807 height 580
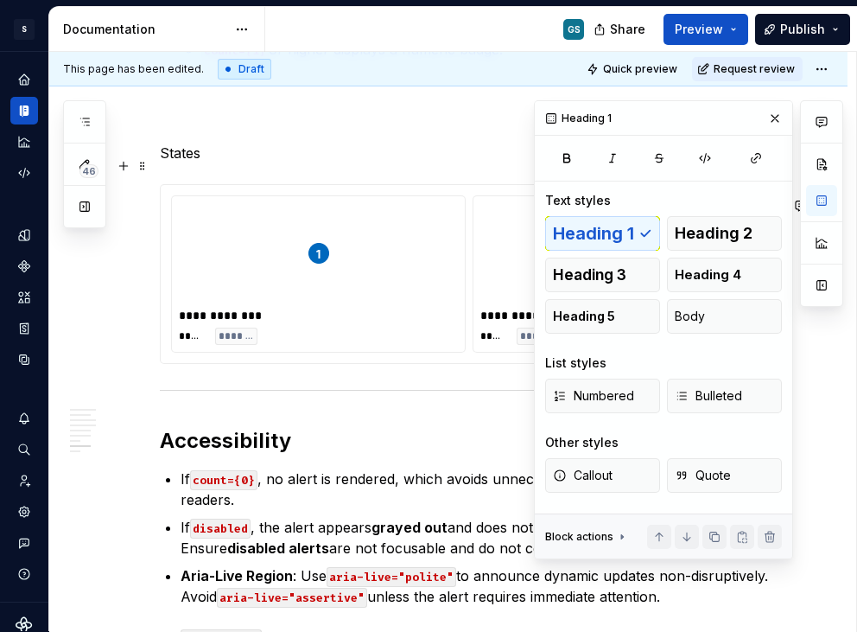
click at [168, 156] on p "States" at bounding box center [469, 153] width 619 height 21
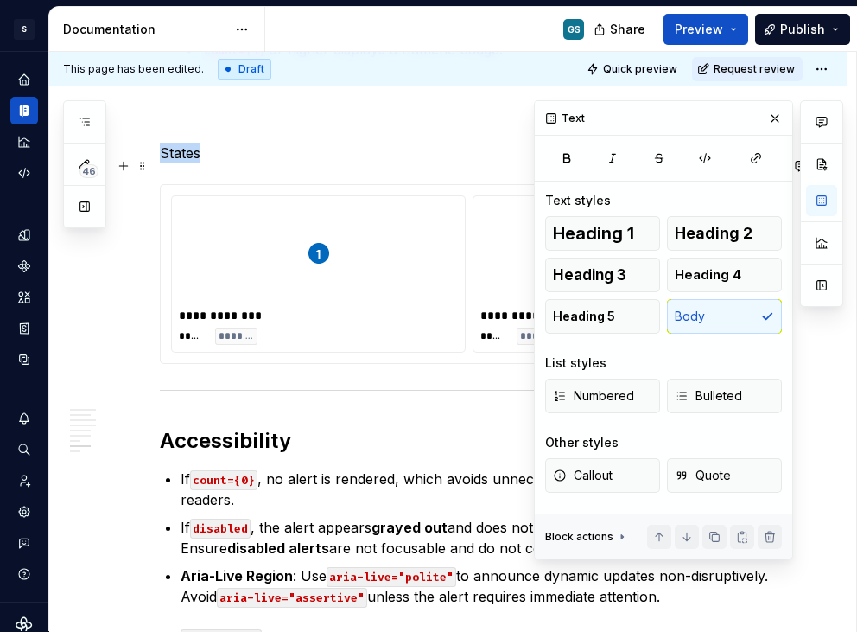
click at [168, 156] on p "States" at bounding box center [469, 153] width 619 height 21
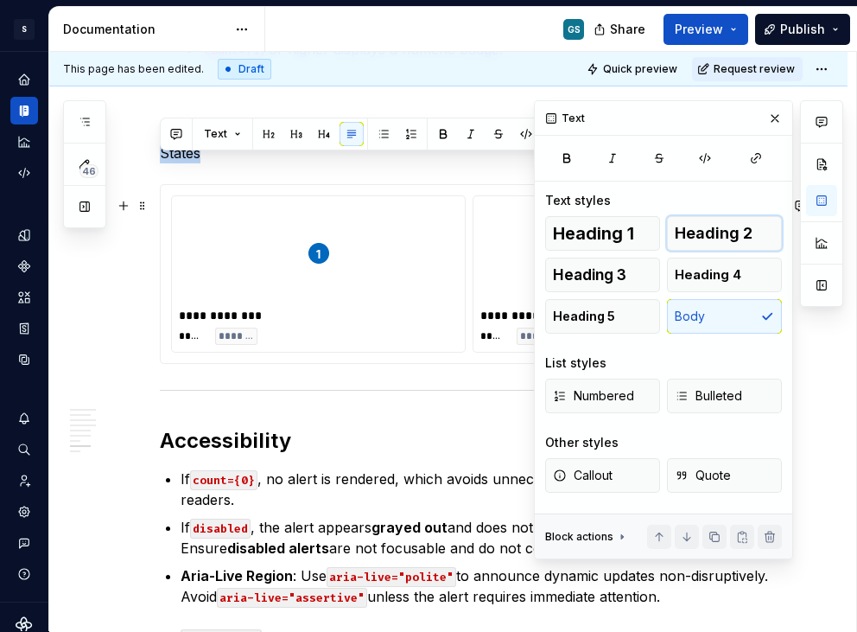
click at [708, 240] on span "Heading 2" at bounding box center [714, 233] width 78 height 17
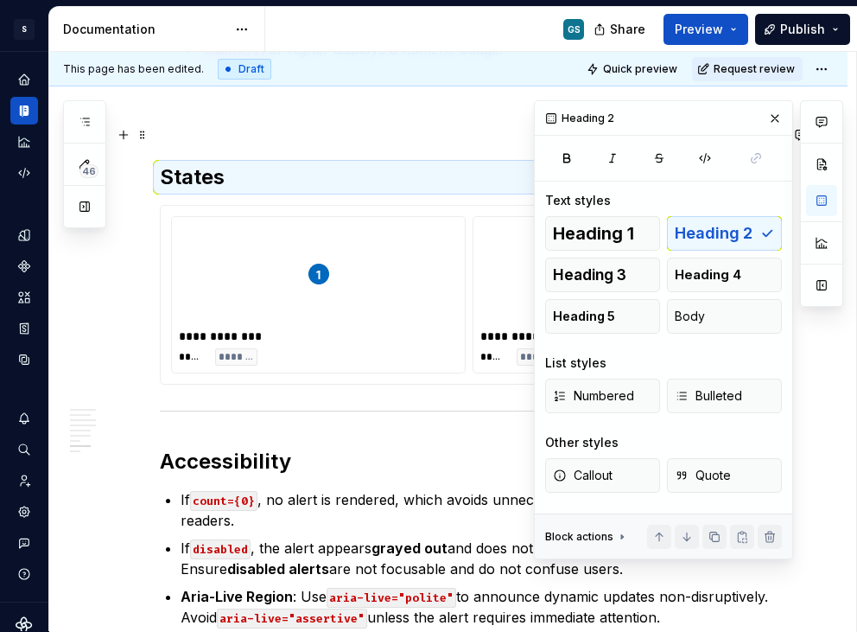
click at [270, 130] on p at bounding box center [469, 121] width 619 height 21
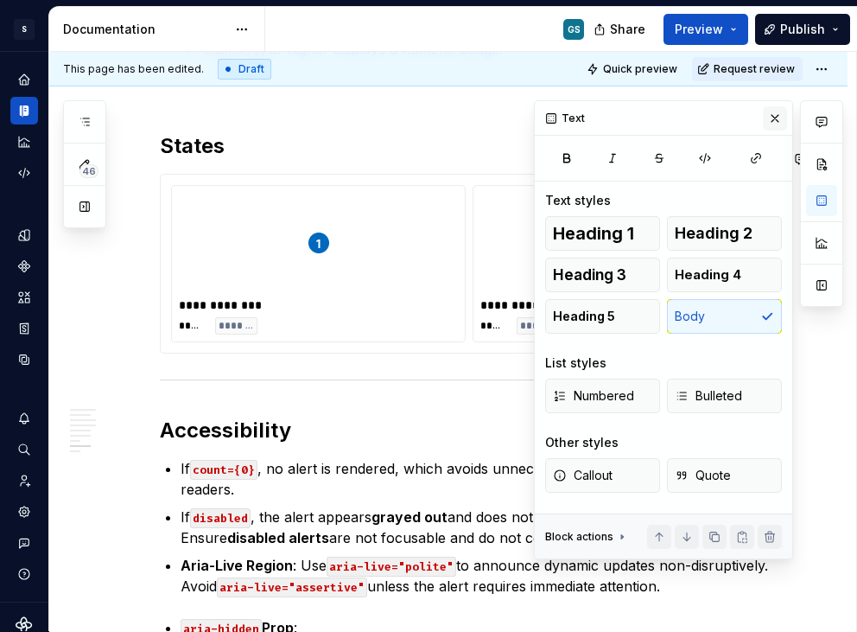
click at [771, 120] on button "button" at bounding box center [775, 118] width 24 height 24
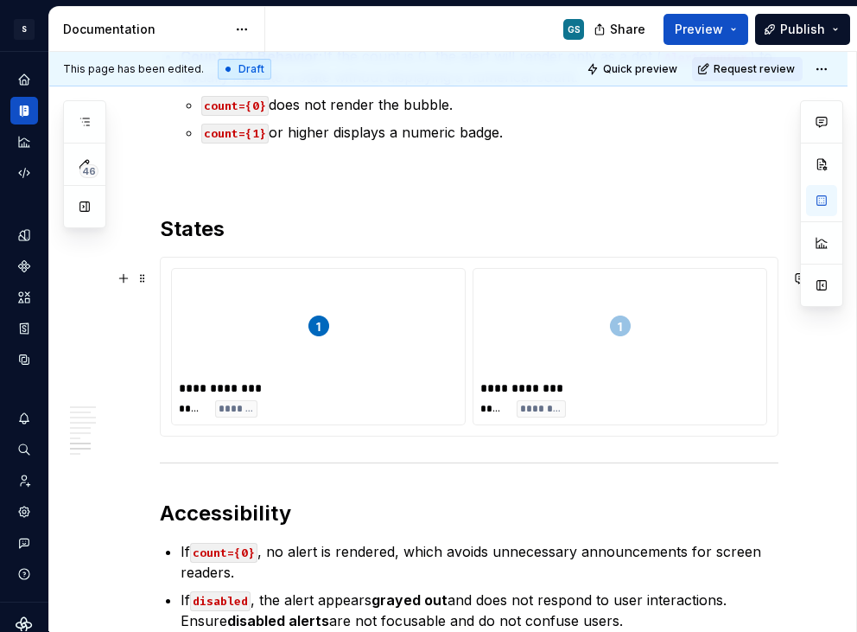
scroll to position [2915, 0]
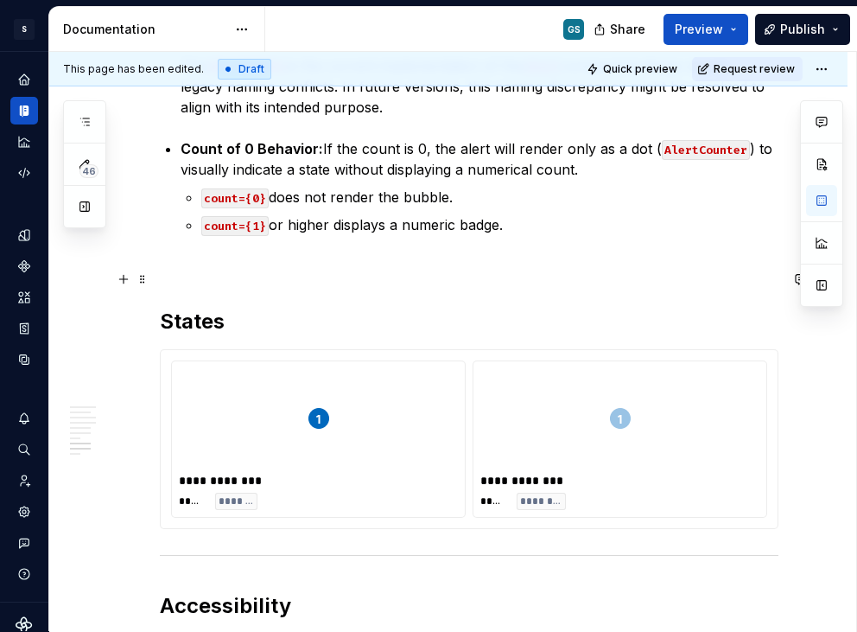
click at [360, 277] on p at bounding box center [469, 266] width 619 height 21
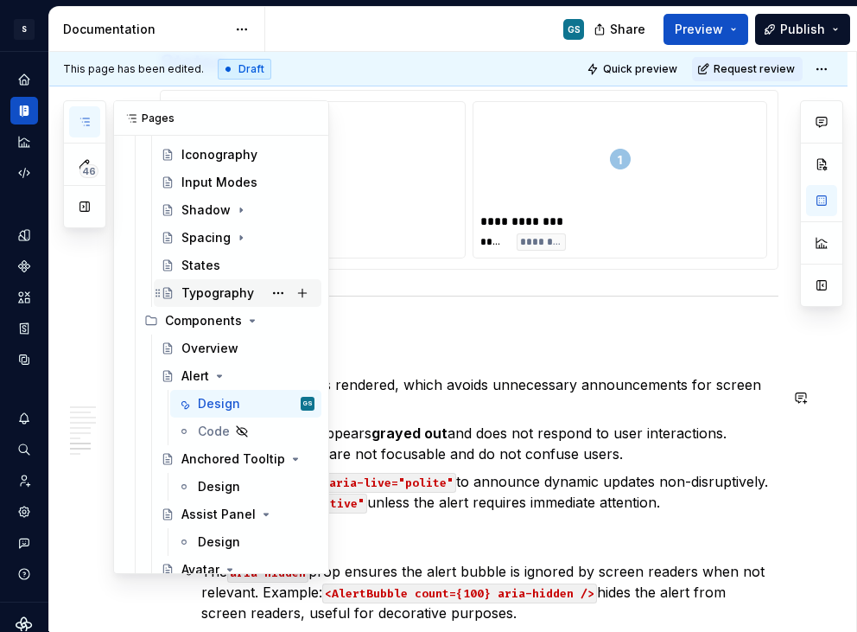
scroll to position [377, 0]
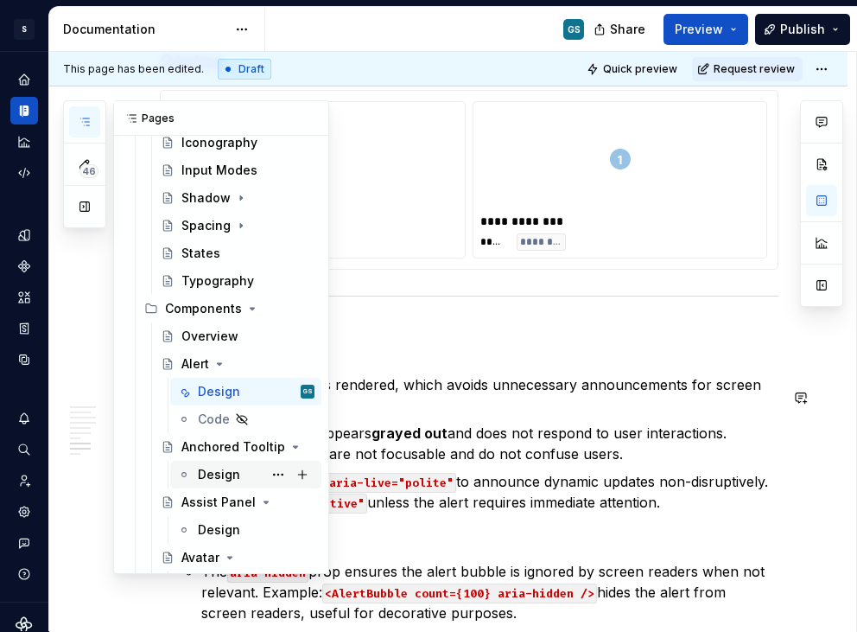
drag, startPoint x: 200, startPoint y: 474, endPoint x: 210, endPoint y: 472, distance: 10.7
click at [200, 474] on div "Design" at bounding box center [219, 474] width 42 height 17
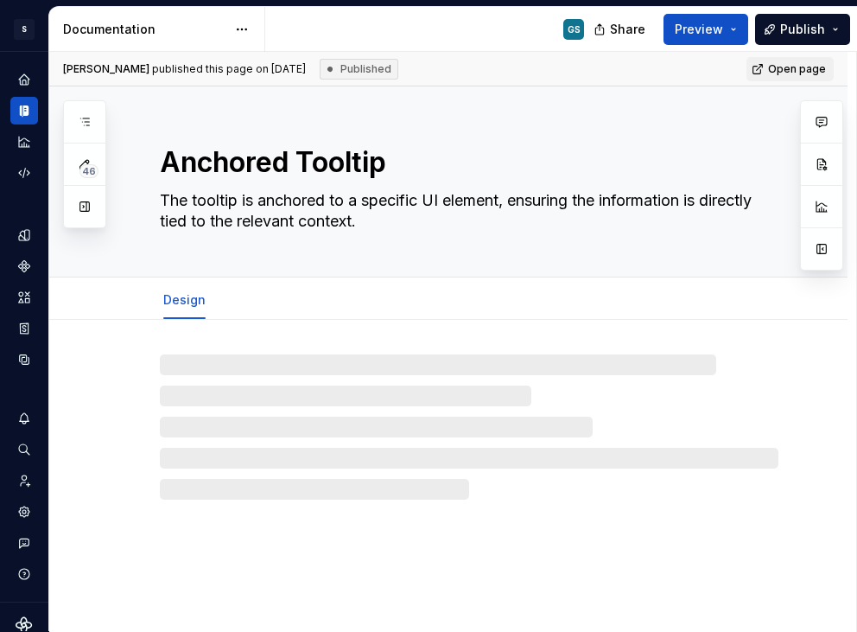
type textarea "*"
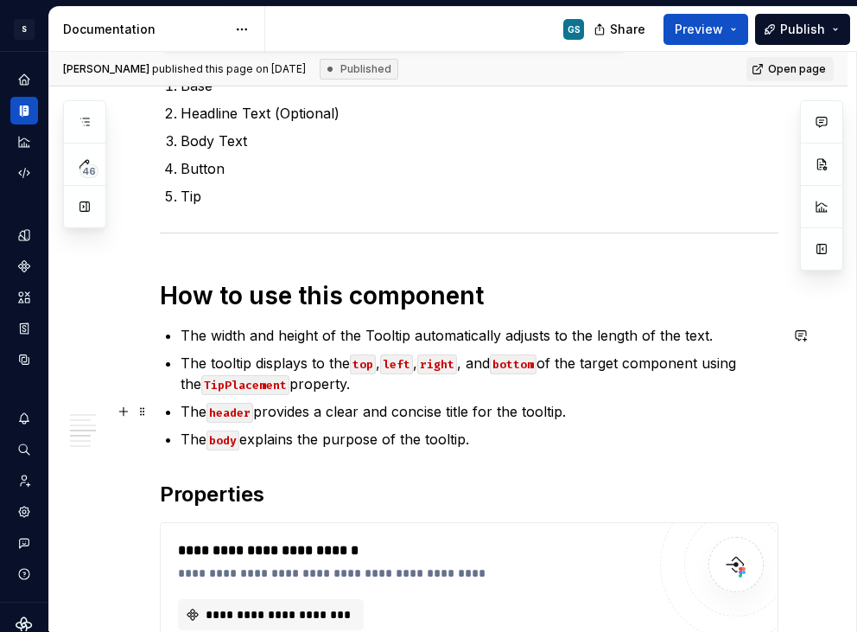
scroll to position [1975, 0]
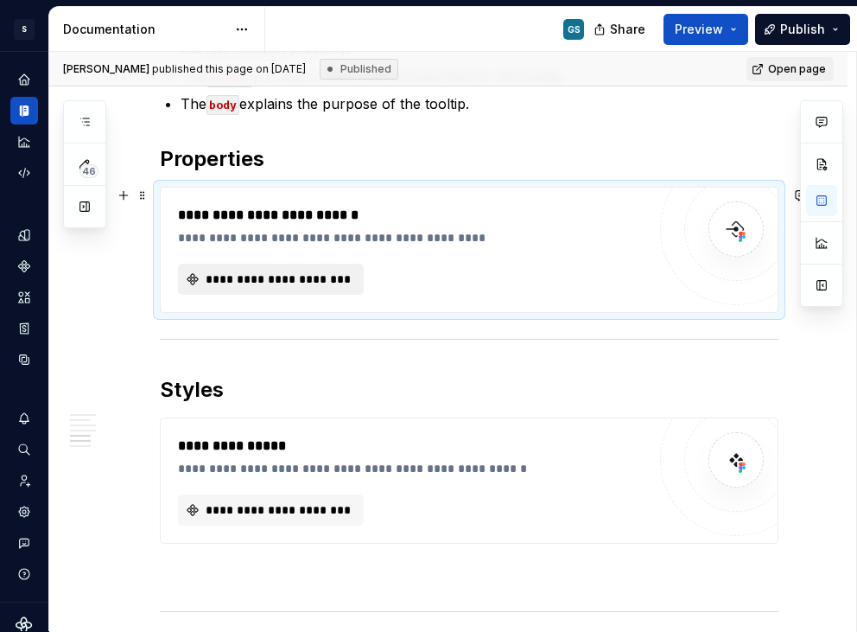
click at [264, 283] on span "**********" at bounding box center [278, 278] width 150 height 17
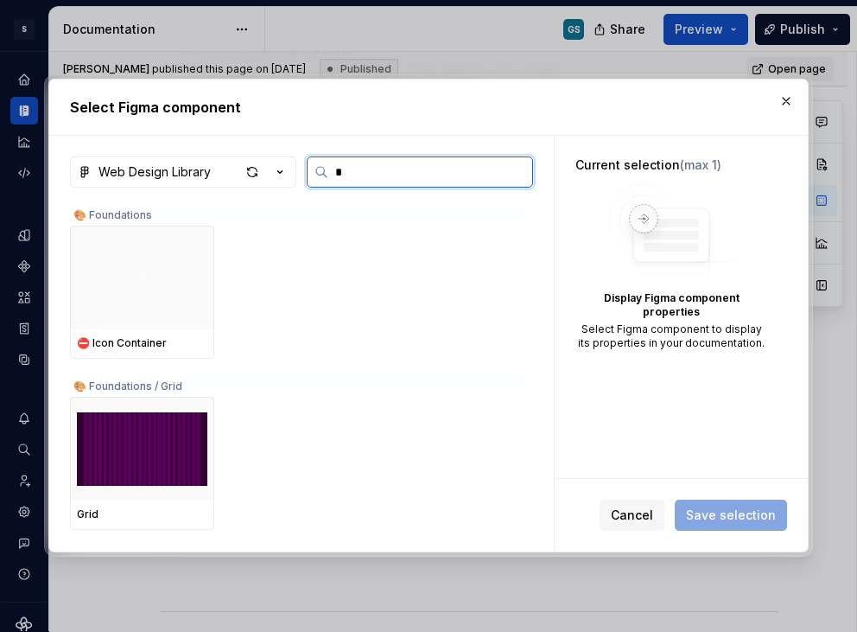
type input "**"
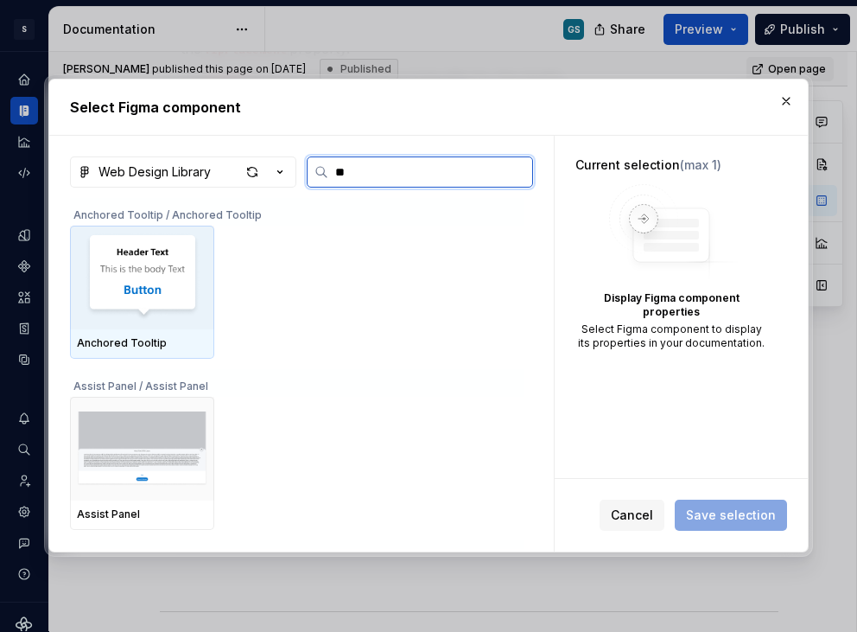
type textarea "*"
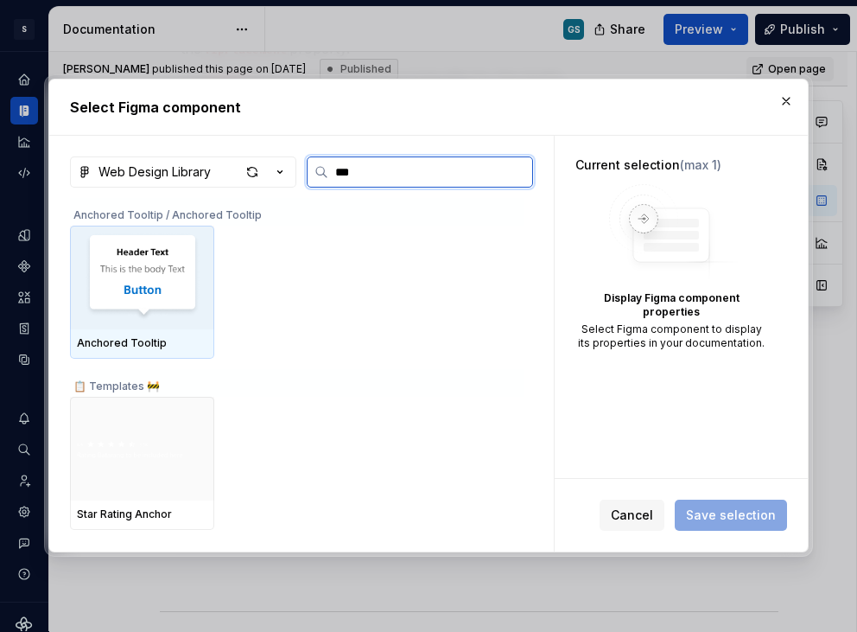
type input "****"
click at [186, 251] on img at bounding box center [142, 277] width 130 height 90
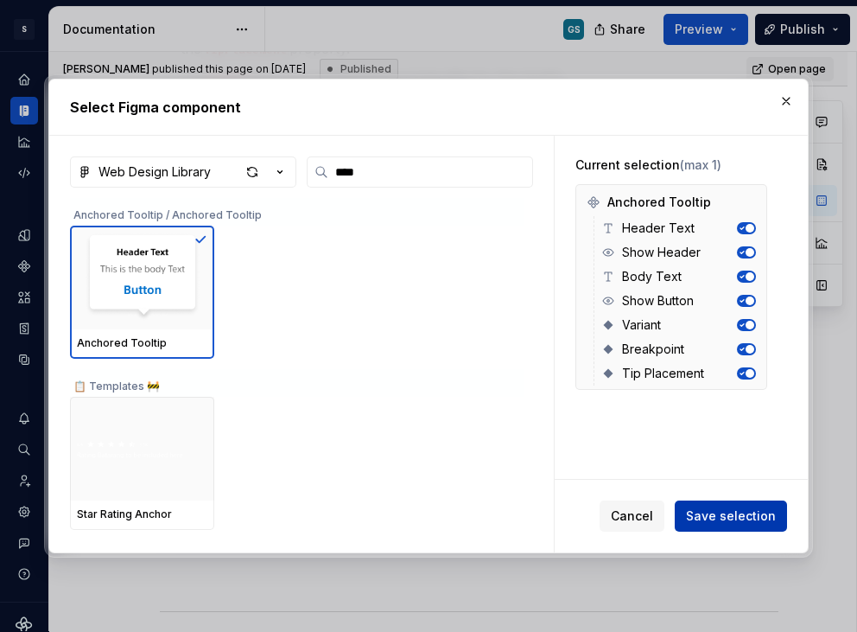
click at [725, 513] on span "Save selection" at bounding box center [731, 515] width 90 height 17
type textarea "*"
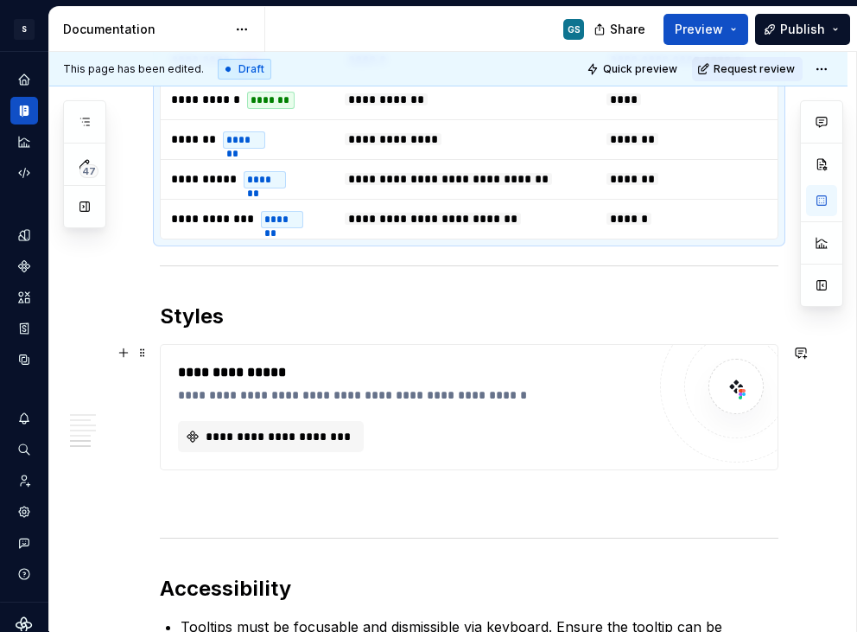
scroll to position [2312, 0]
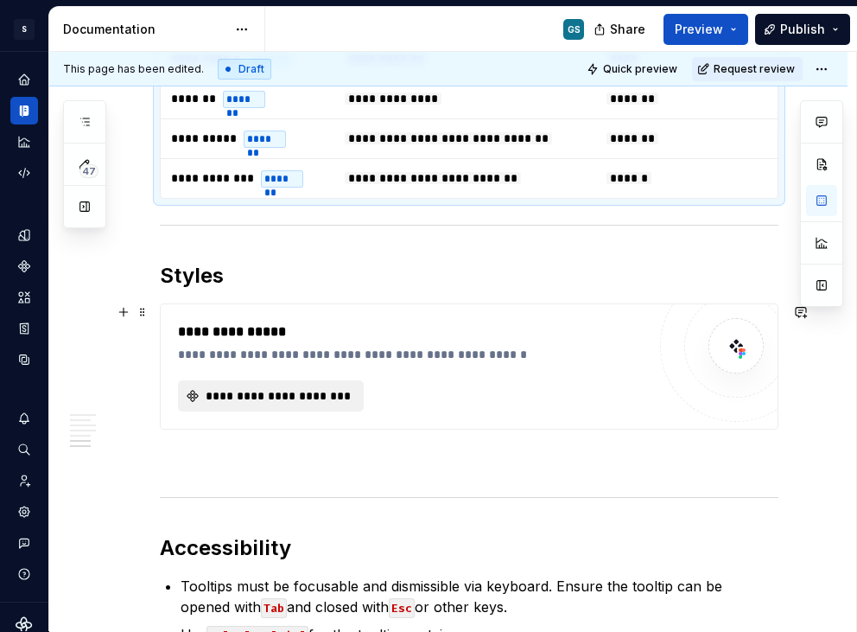
click at [317, 388] on span "**********" at bounding box center [278, 395] width 150 height 17
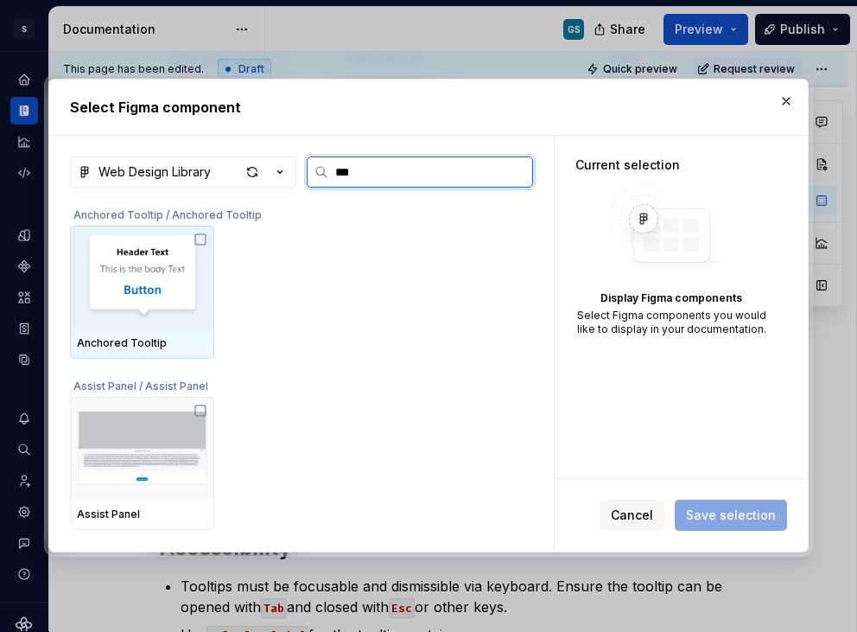
type input "****"
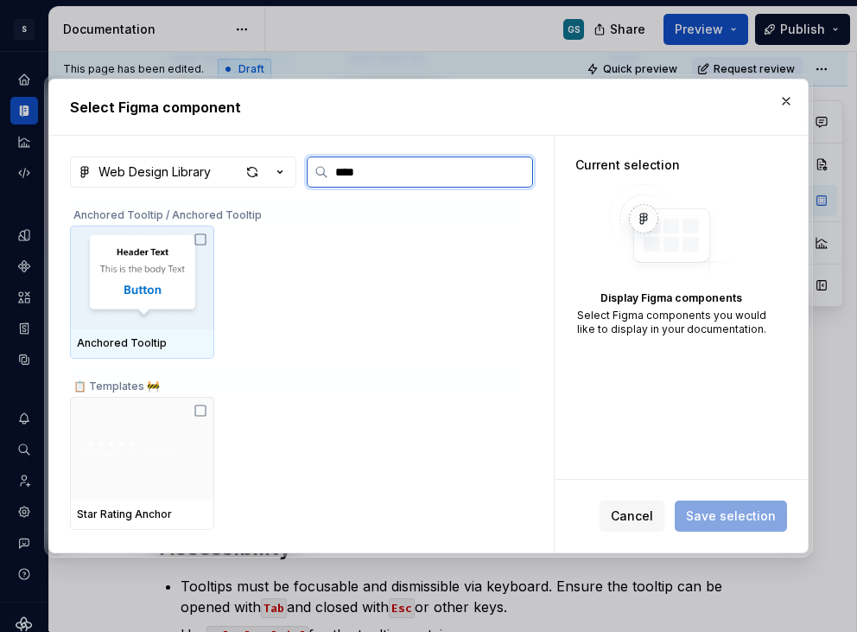
click at [150, 283] on img at bounding box center [142, 277] width 130 height 90
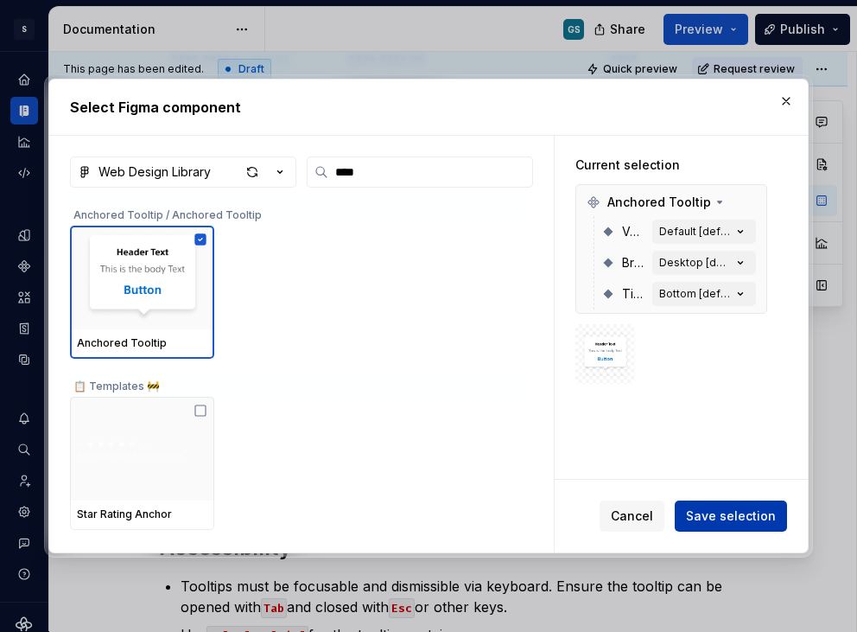
click at [712, 512] on span "Save selection" at bounding box center [731, 515] width 90 height 17
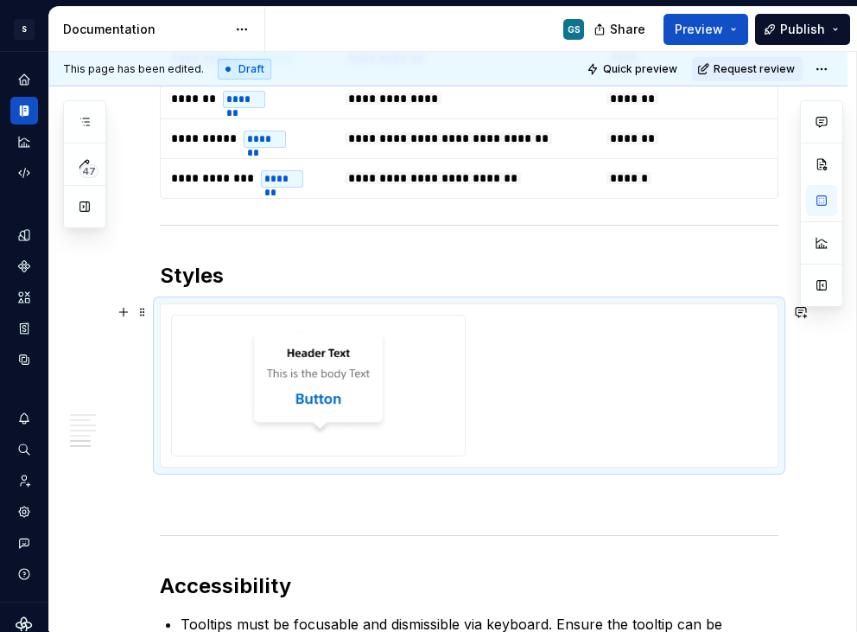
click at [536, 421] on div at bounding box center [469, 386] width 596 height 142
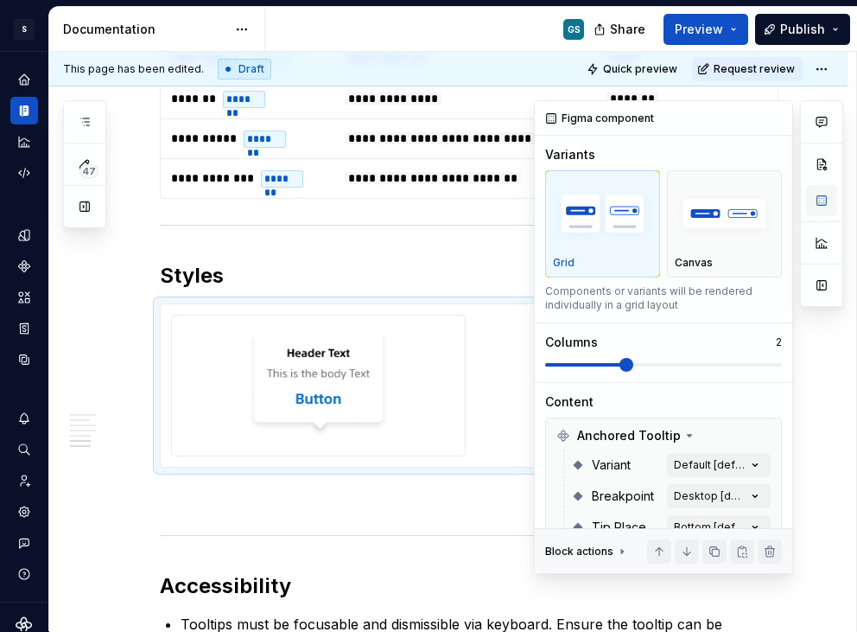
click at [823, 200] on button "button" at bounding box center [821, 200] width 31 height 31
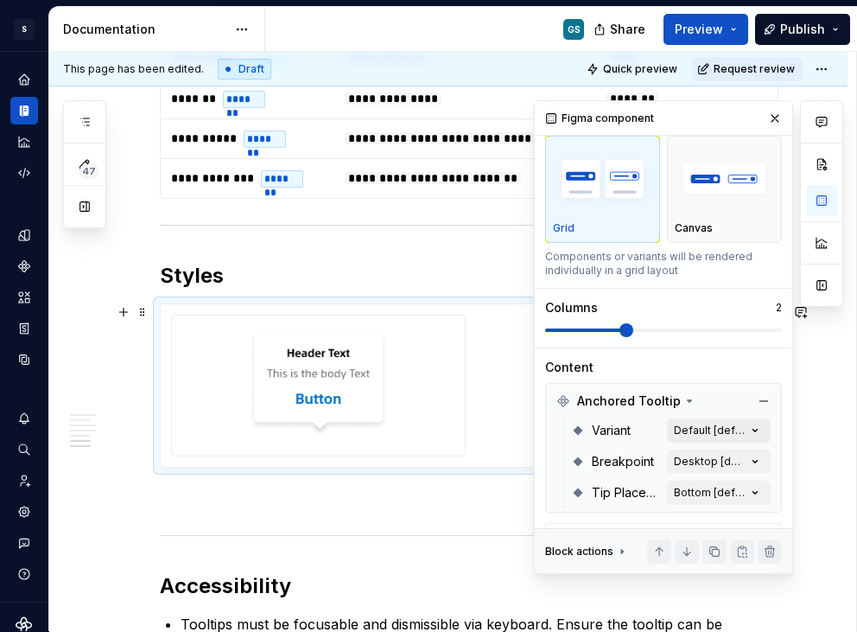
scroll to position [36, 0]
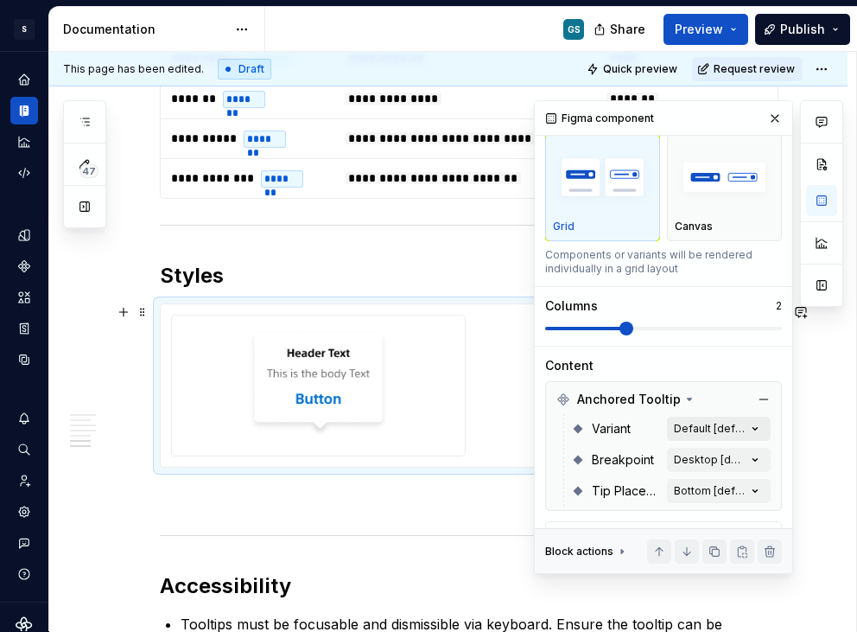
click at [725, 426] on div "Comments Open comments No comments yet Select ‘Comment’ from the block context …" at bounding box center [688, 337] width 309 height 474
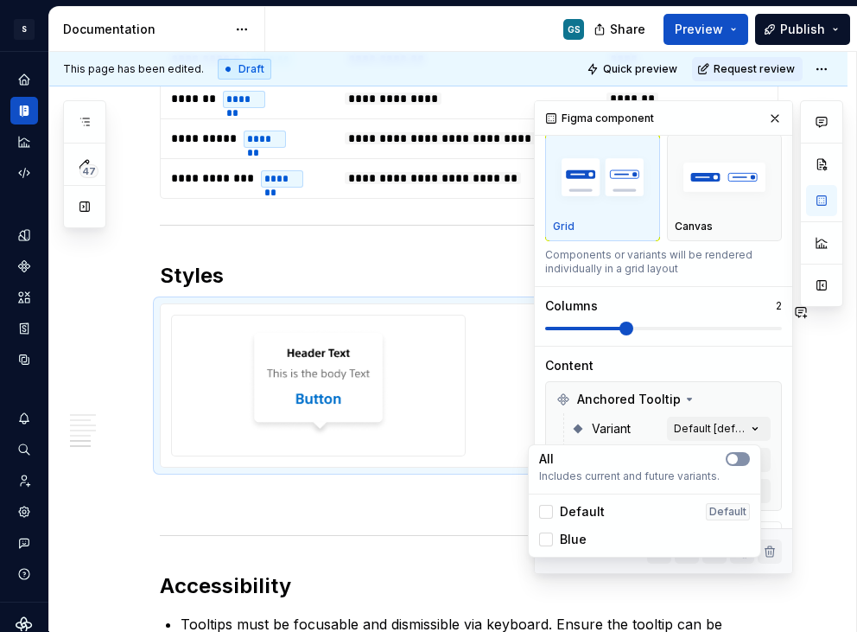
click at [743, 457] on button "button" at bounding box center [738, 459] width 24 height 14
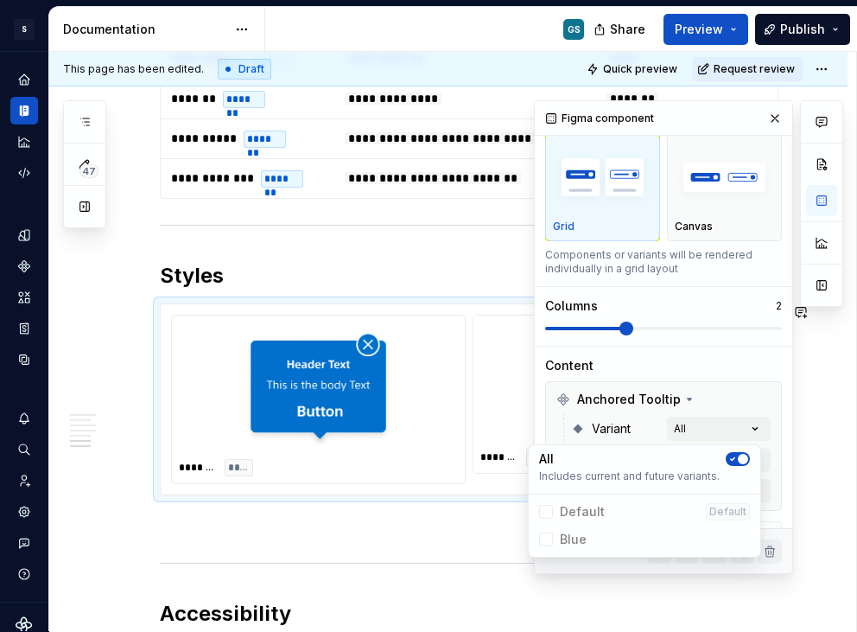
click at [317, 258] on html "S Web & [PERSON_NAME] Systems GS Design system data Documentation GS Share Prev…" at bounding box center [428, 316] width 857 height 632
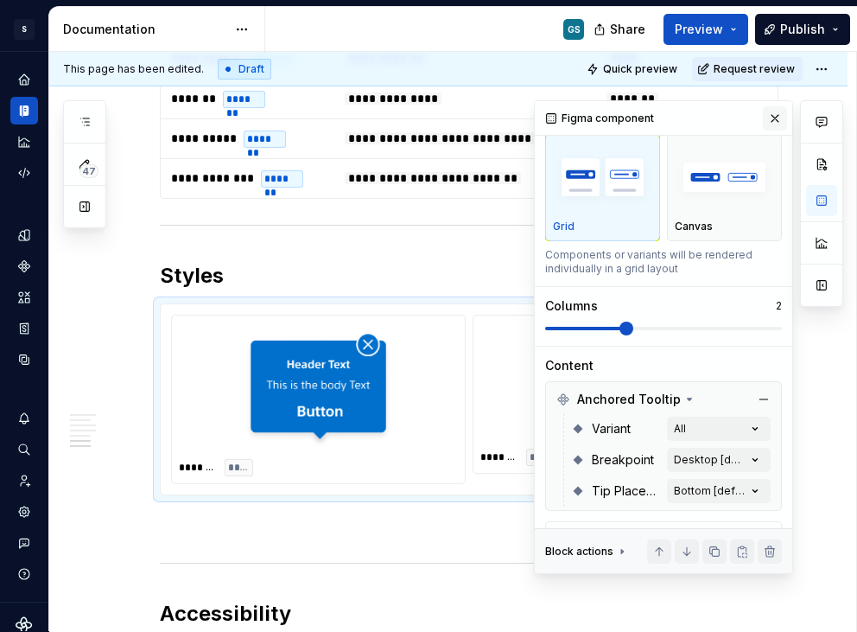
click at [763, 117] on button "button" at bounding box center [775, 118] width 24 height 24
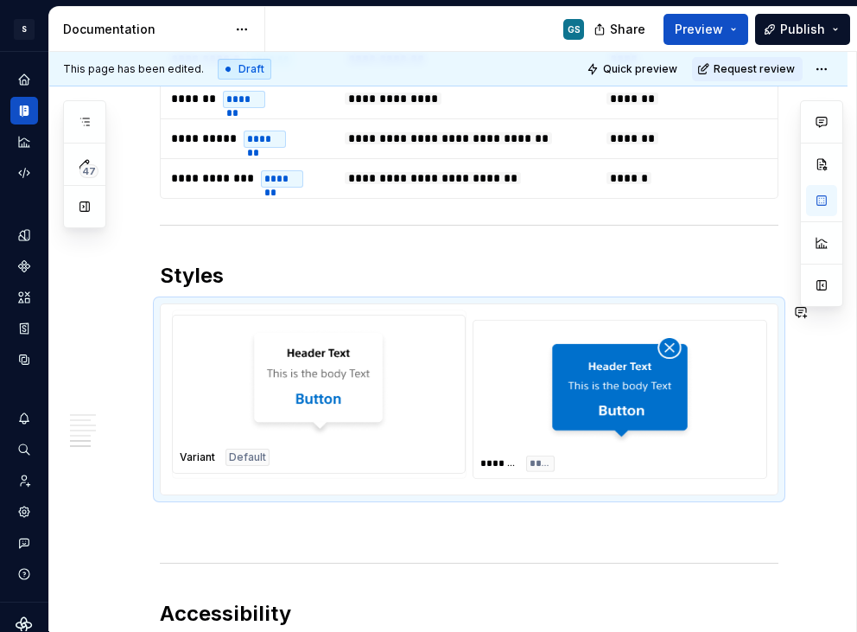
drag, startPoint x: 642, startPoint y: 407, endPoint x: 367, endPoint y: 410, distance: 274.8
click at [368, 410] on body "S Web & [PERSON_NAME] Systems GS Design system data Documentation GS Share Prev…" at bounding box center [428, 316] width 857 height 632
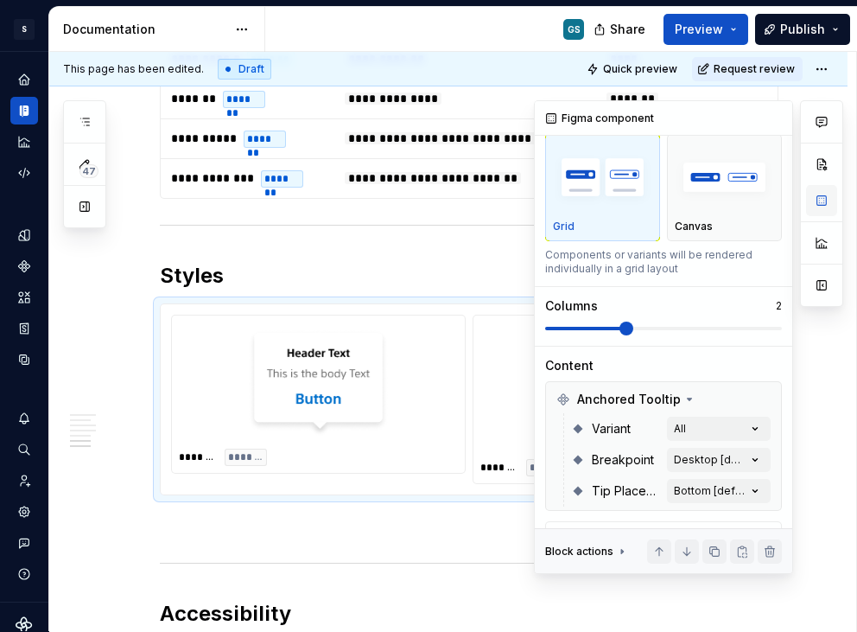
scroll to position [0, 0]
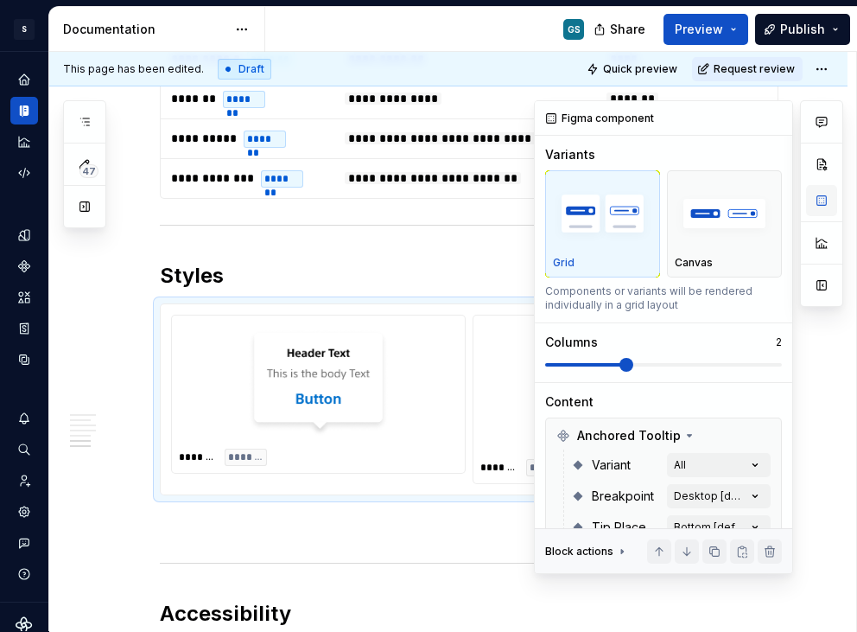
click at [824, 208] on button "button" at bounding box center [821, 200] width 31 height 31
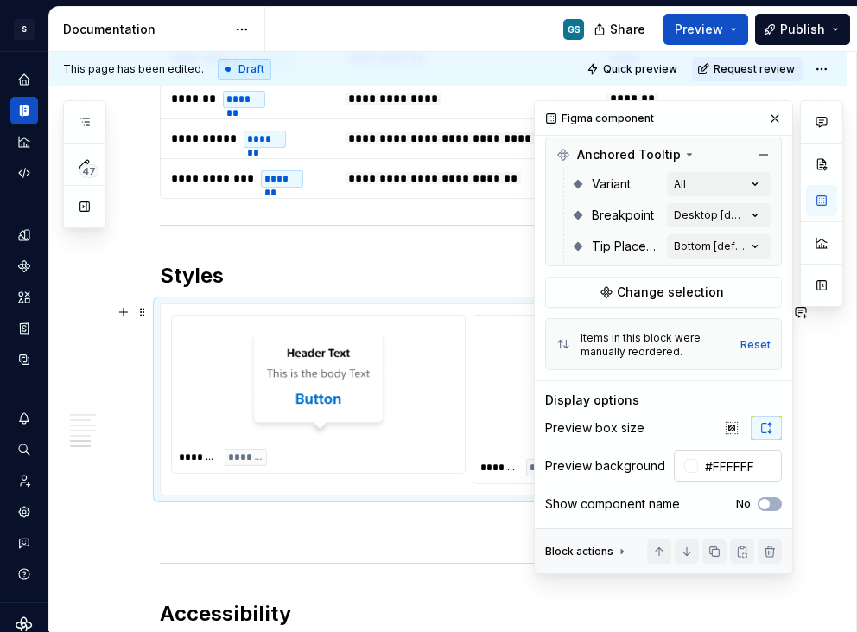
scroll to position [284, 0]
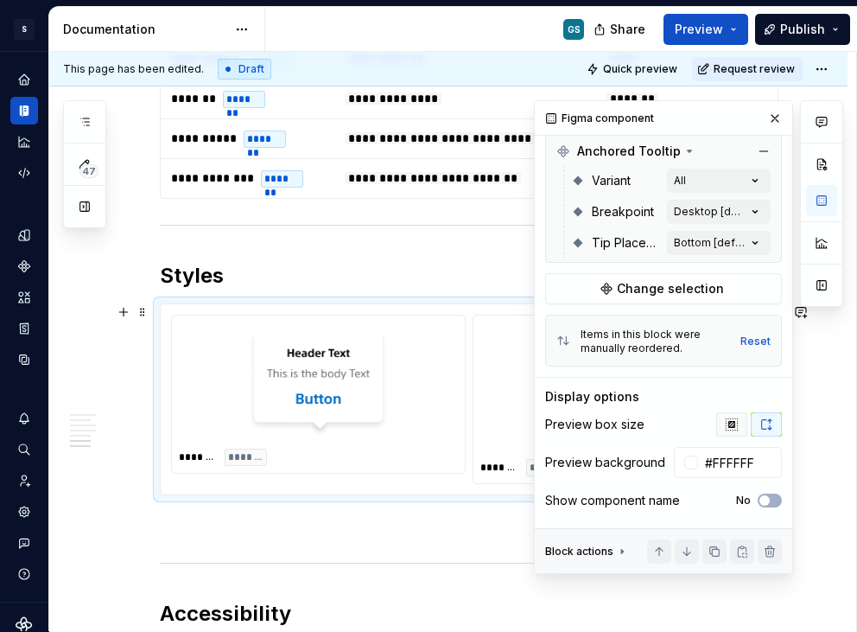
click at [726, 426] on icon "button" at bounding box center [732, 424] width 14 height 14
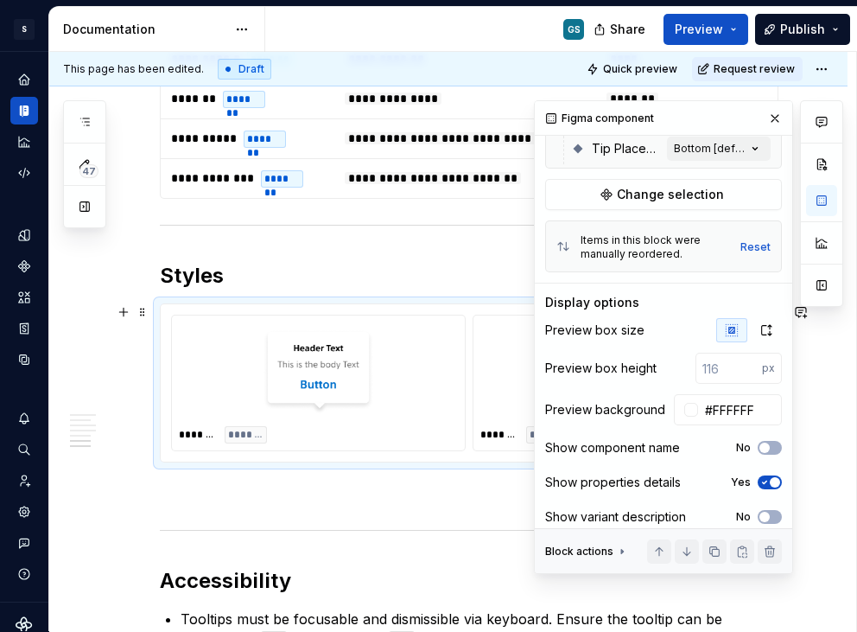
scroll to position [392, 0]
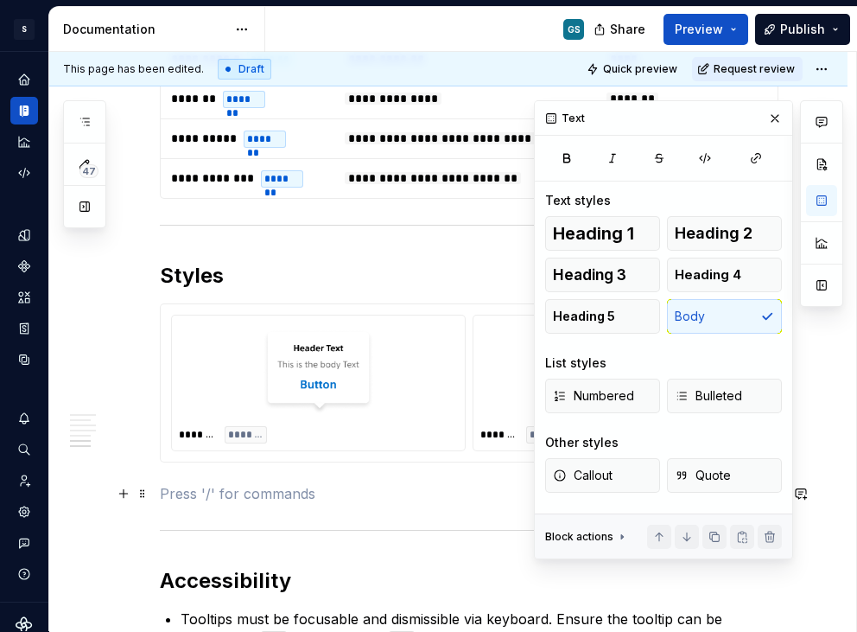
click at [386, 492] on p at bounding box center [469, 493] width 619 height 21
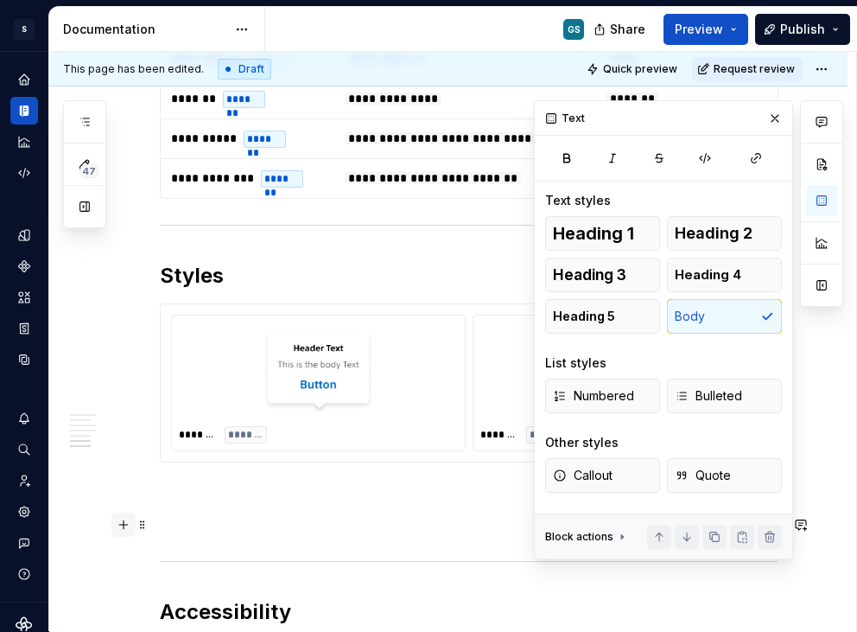
click at [122, 524] on button "button" at bounding box center [123, 524] width 24 height 24
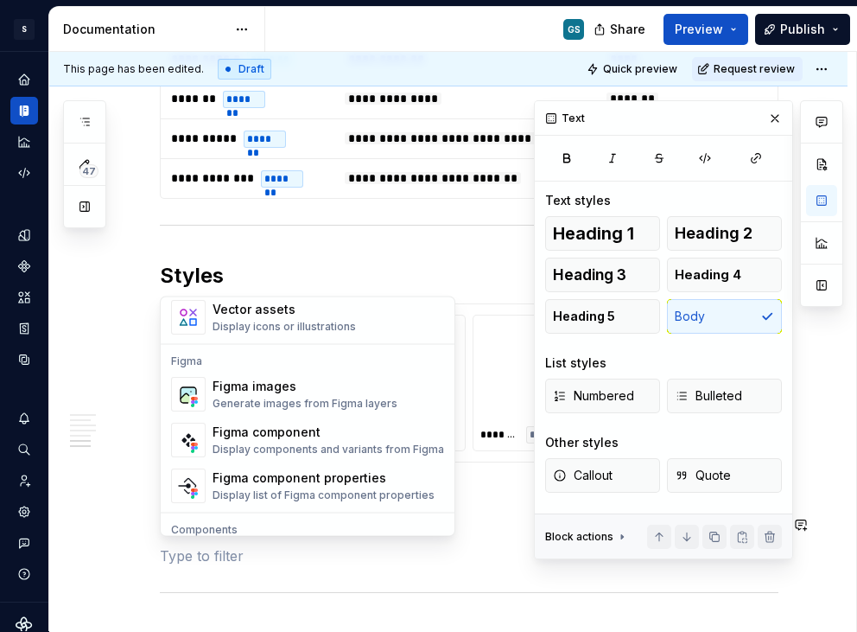
scroll to position [1637, 0]
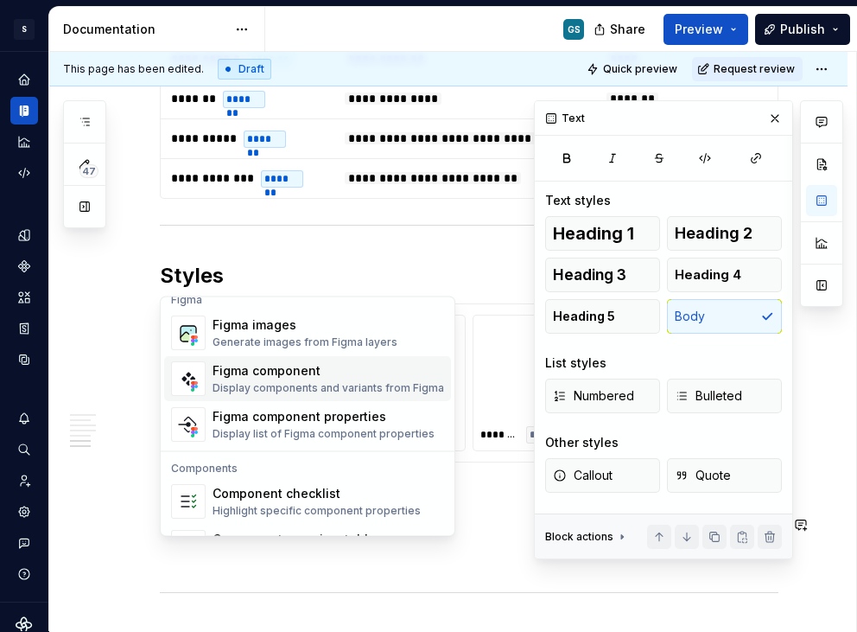
click at [291, 386] on div "Display components and variants from Figma" at bounding box center [329, 389] width 232 height 14
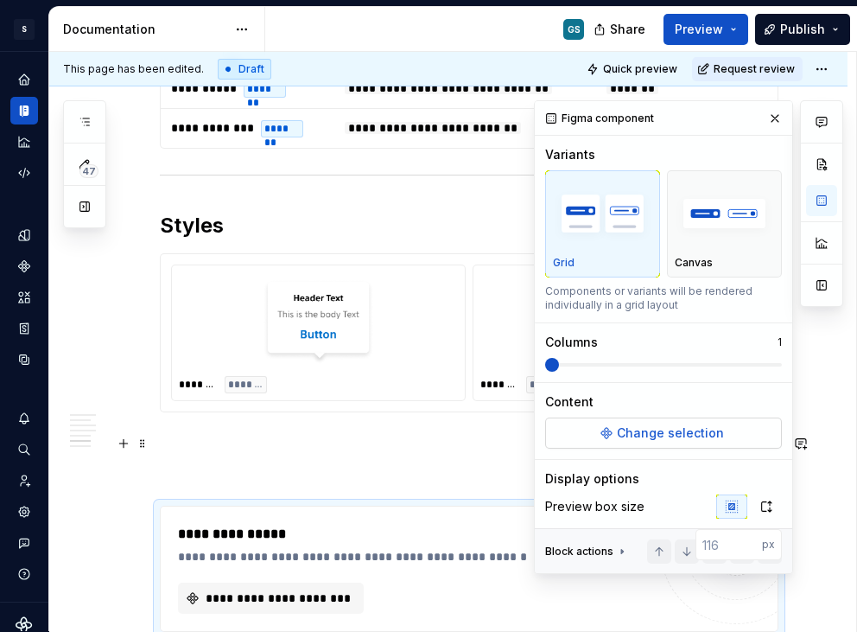
click at [605, 433] on button "Change selection" at bounding box center [663, 432] width 237 height 31
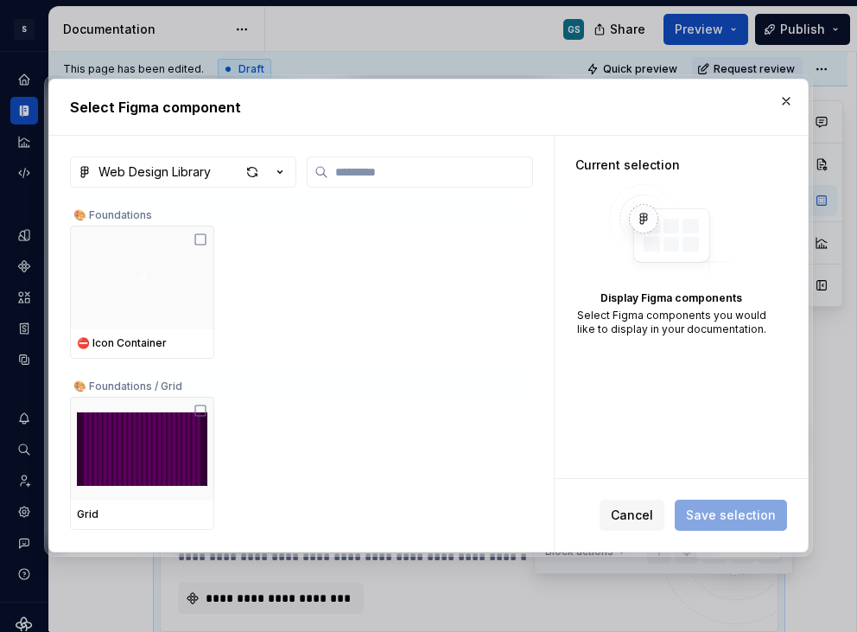
type textarea "*"
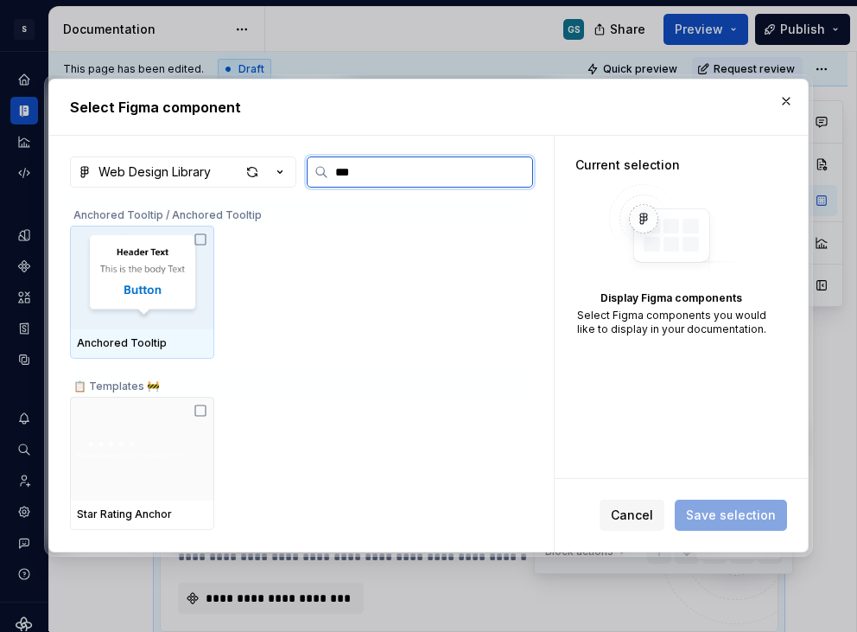
type input "****"
click at [156, 280] on img at bounding box center [142, 277] width 130 height 90
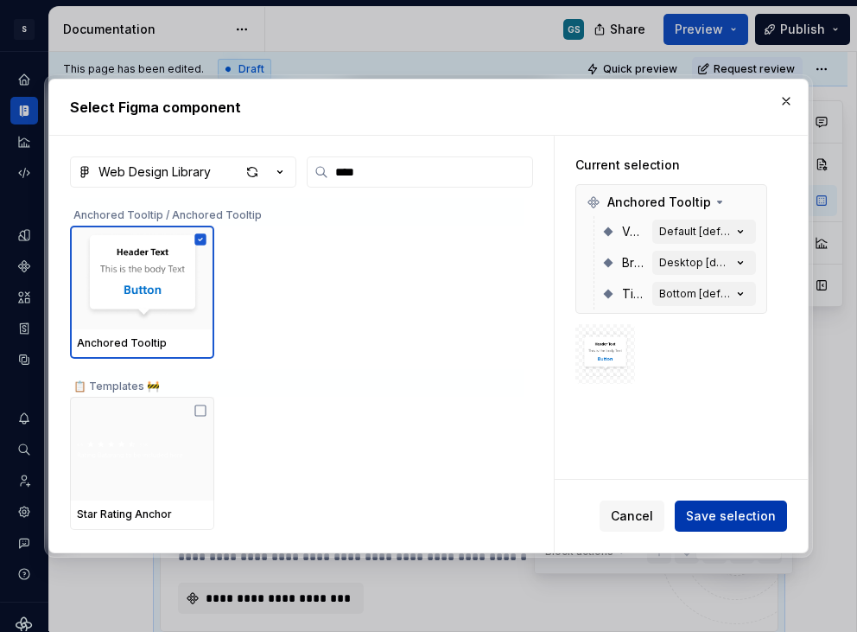
click at [728, 518] on span "Save selection" at bounding box center [731, 515] width 90 height 17
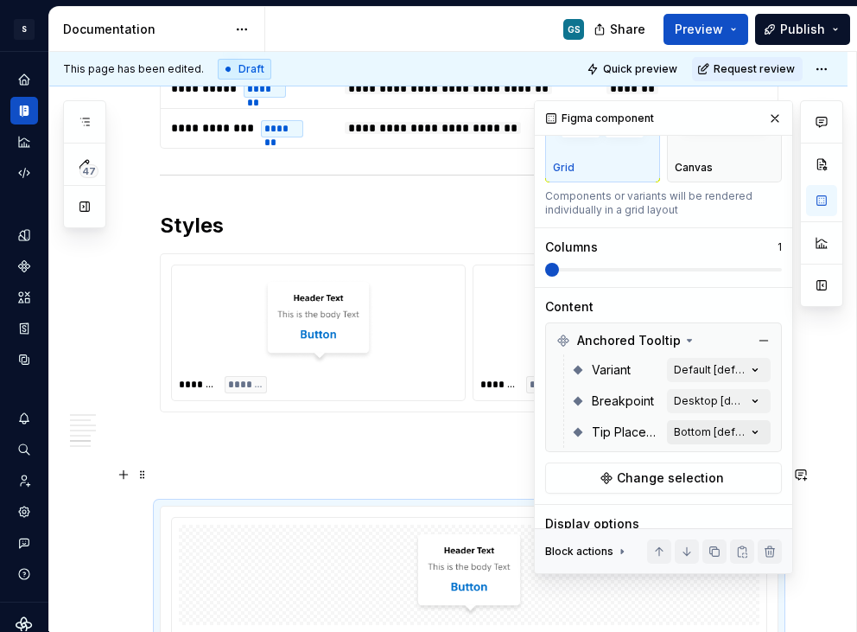
scroll to position [104, 0]
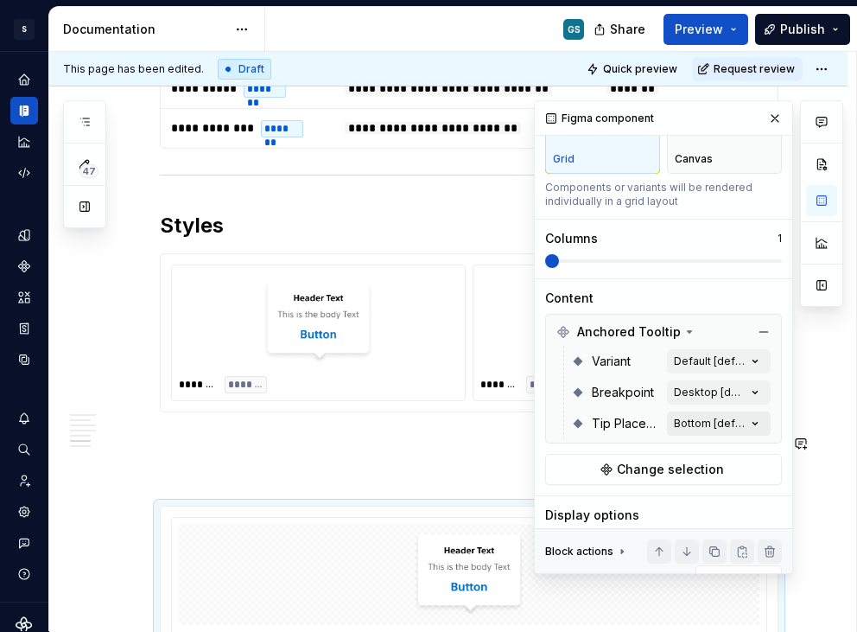
click at [725, 428] on div "Comments Open comments No comments yet Select ‘Comment’ from the block context …" at bounding box center [688, 337] width 309 height 474
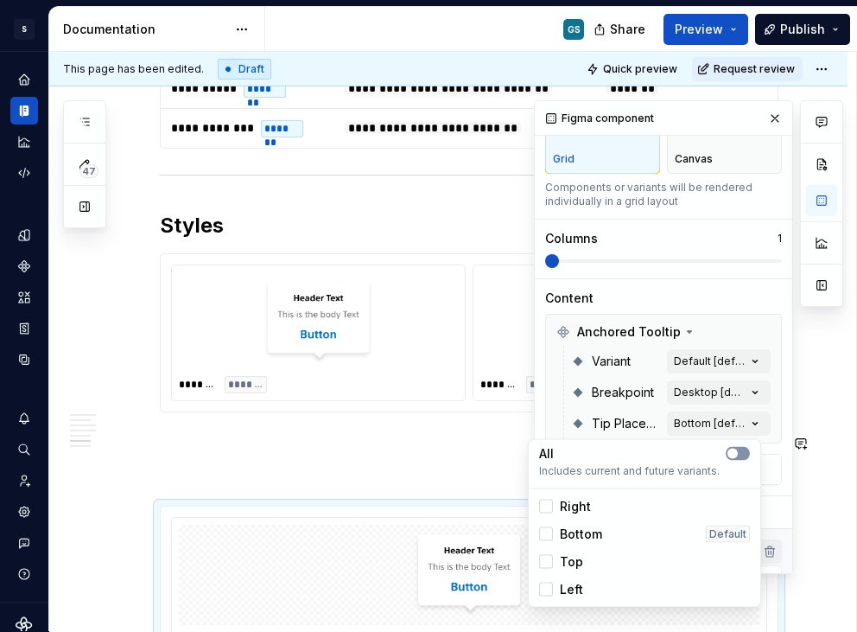
click at [741, 456] on Placement-switch "button" at bounding box center [738, 454] width 24 height 14
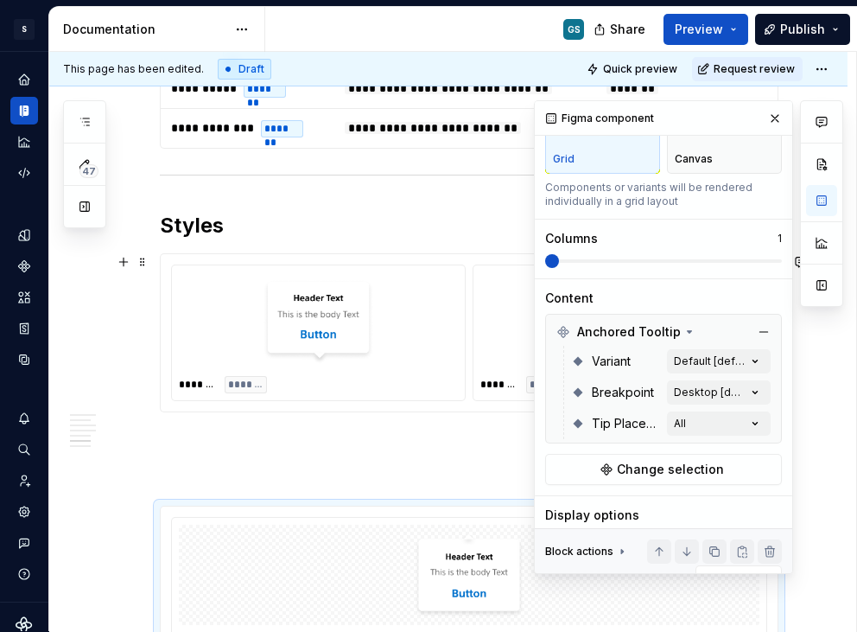
drag, startPoint x: 555, startPoint y: 258, endPoint x: 644, endPoint y: 258, distance: 89.0
click at [645, 257] on div "Comments Open comments No comments yet Select ‘Comment’ from the block context …" at bounding box center [688, 337] width 309 height 474
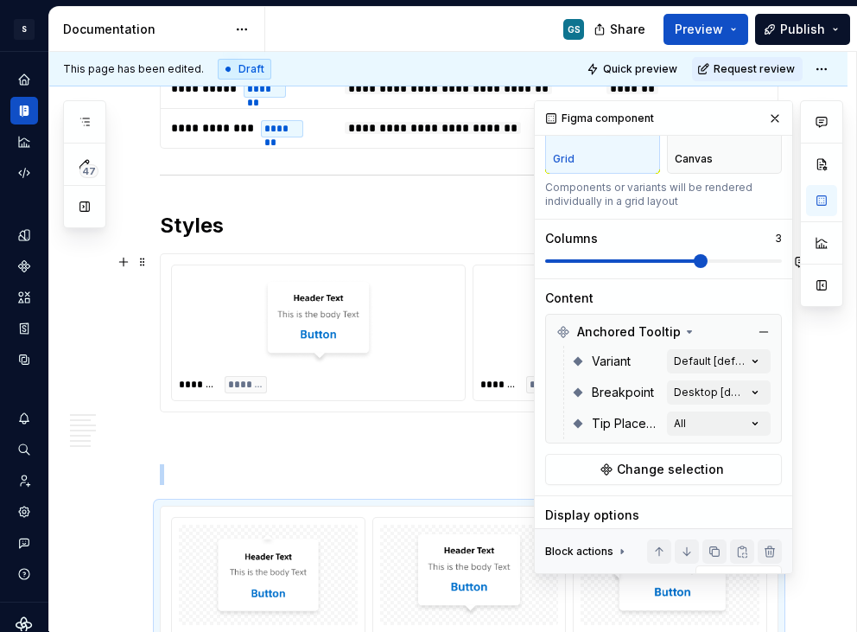
scroll to position [2580, 0]
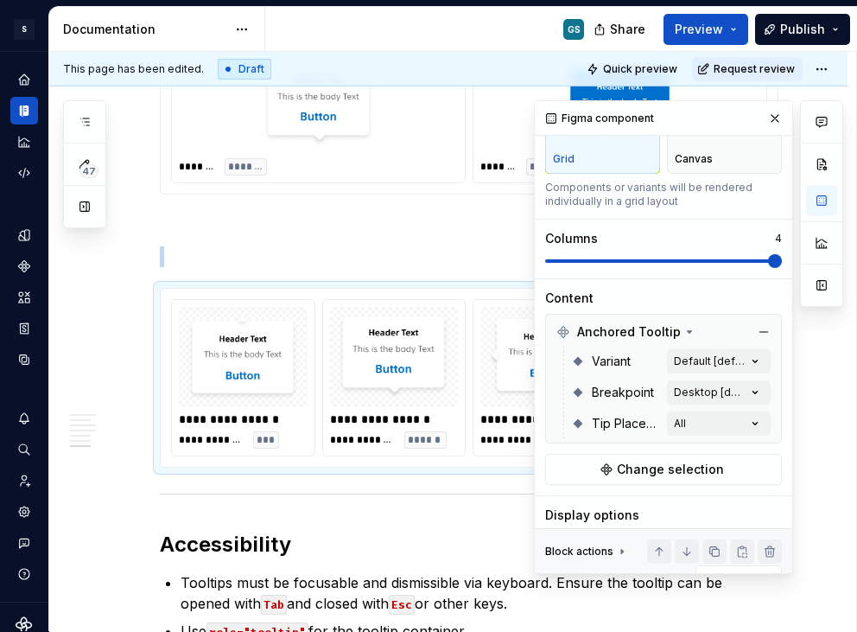
click at [778, 262] on span at bounding box center [775, 261] width 14 height 14
click at [239, 257] on p at bounding box center [469, 256] width 619 height 21
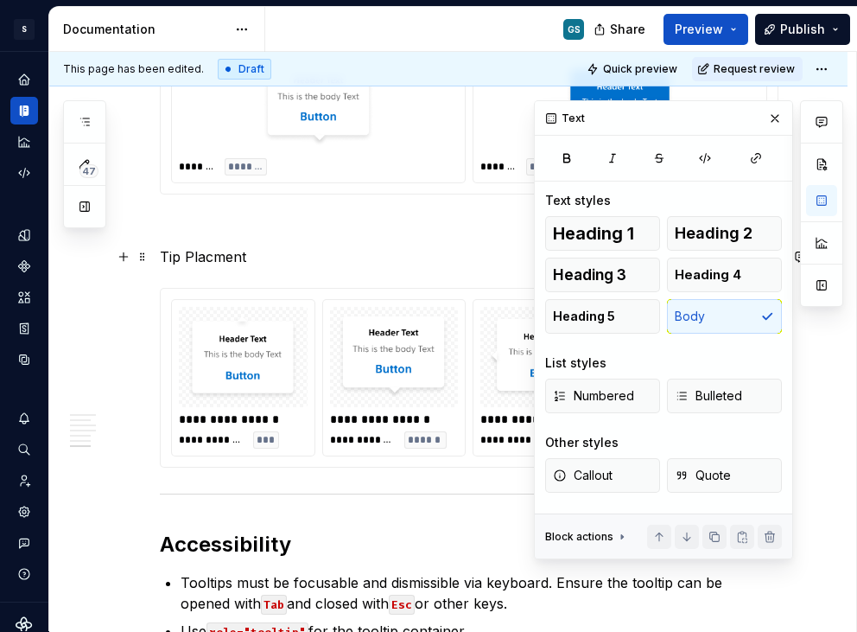
click at [216, 255] on p "Tip Placment" at bounding box center [469, 256] width 619 height 21
click at [194, 256] on p "Tip Placement" at bounding box center [469, 256] width 619 height 21
click at [194, 255] on p "Tip Placement" at bounding box center [469, 256] width 619 height 21
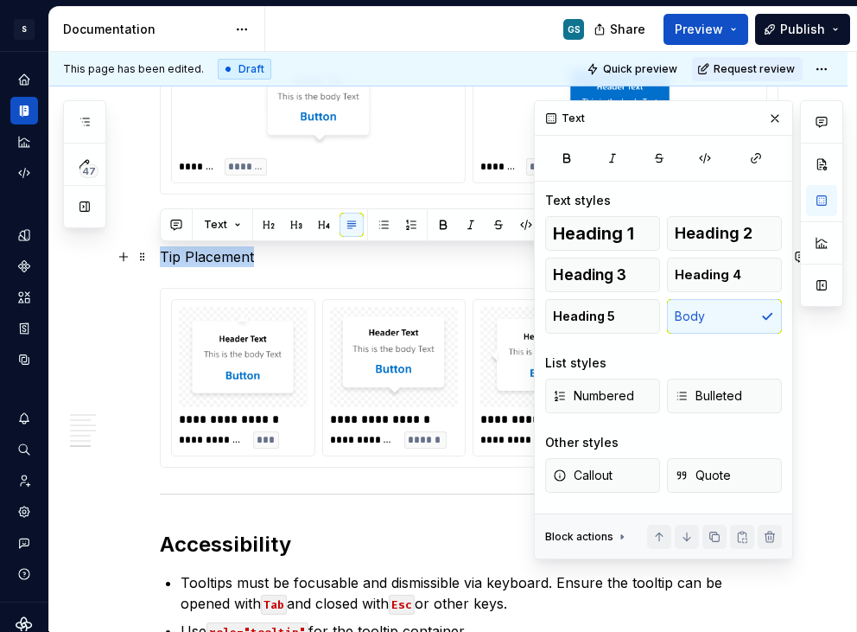
click at [194, 255] on p "Tip Placement" at bounding box center [469, 256] width 619 height 21
click at [730, 244] on button "Heading 2" at bounding box center [724, 233] width 115 height 35
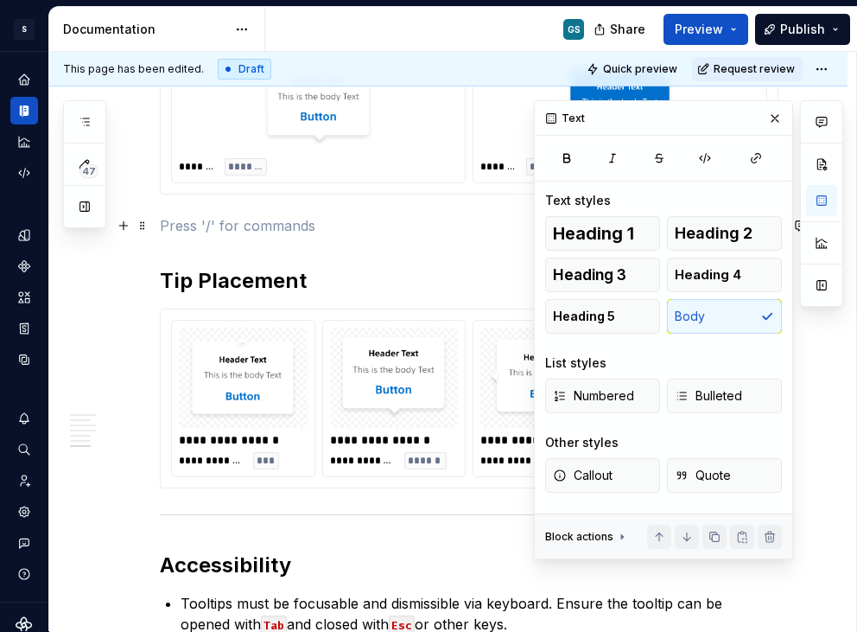
click at [347, 229] on p at bounding box center [469, 225] width 619 height 21
click at [249, 340] on img at bounding box center [243, 377] width 115 height 86
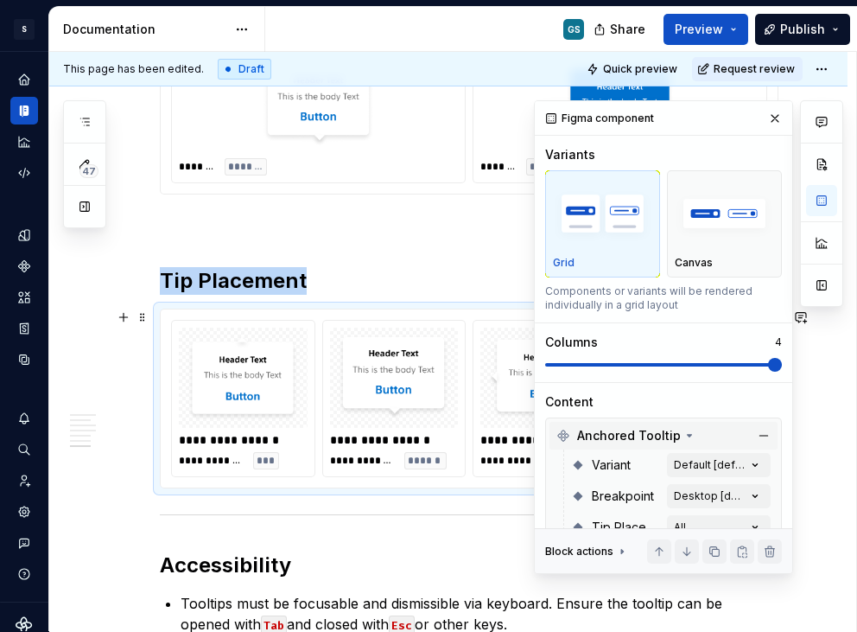
type textarea "*"
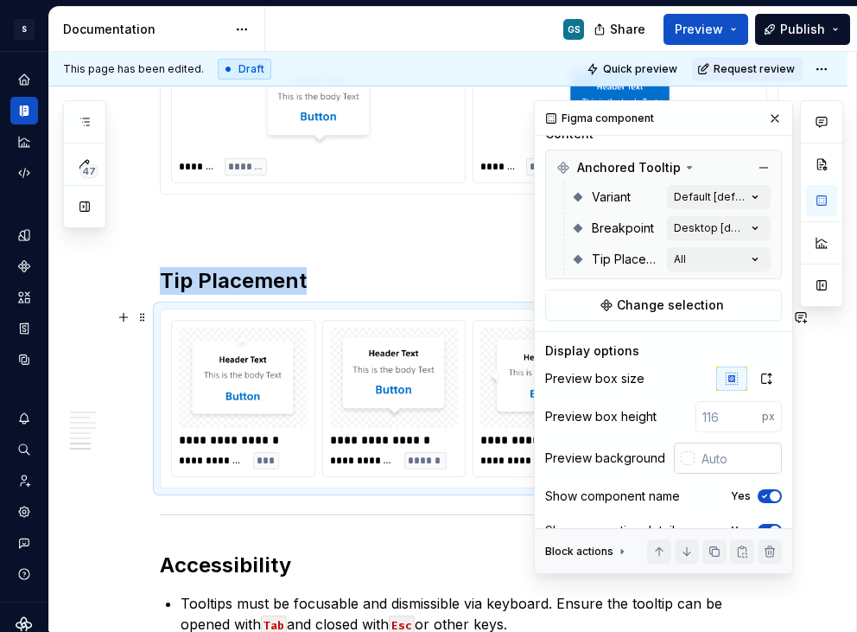
scroll to position [270, 0]
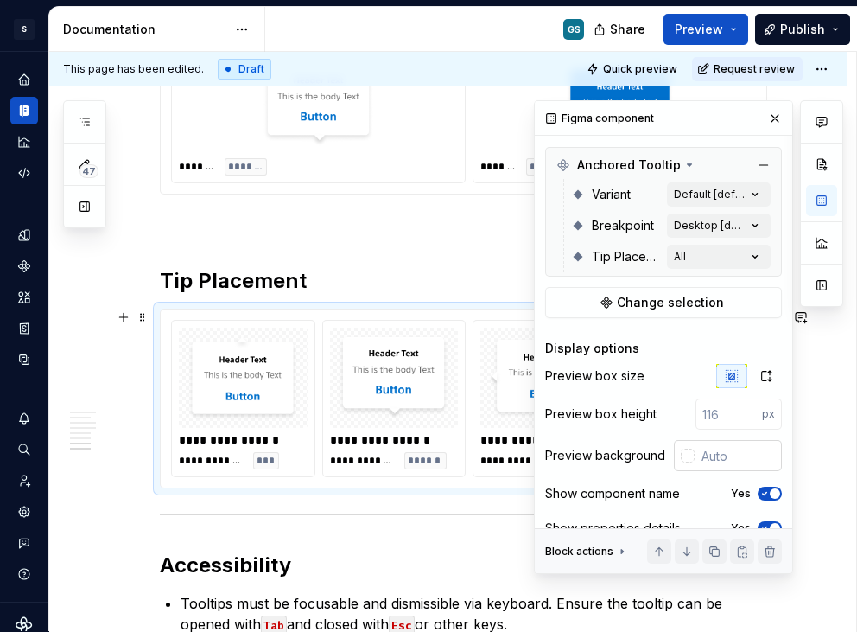
click at [684, 455] on div at bounding box center [688, 456] width 14 height 14
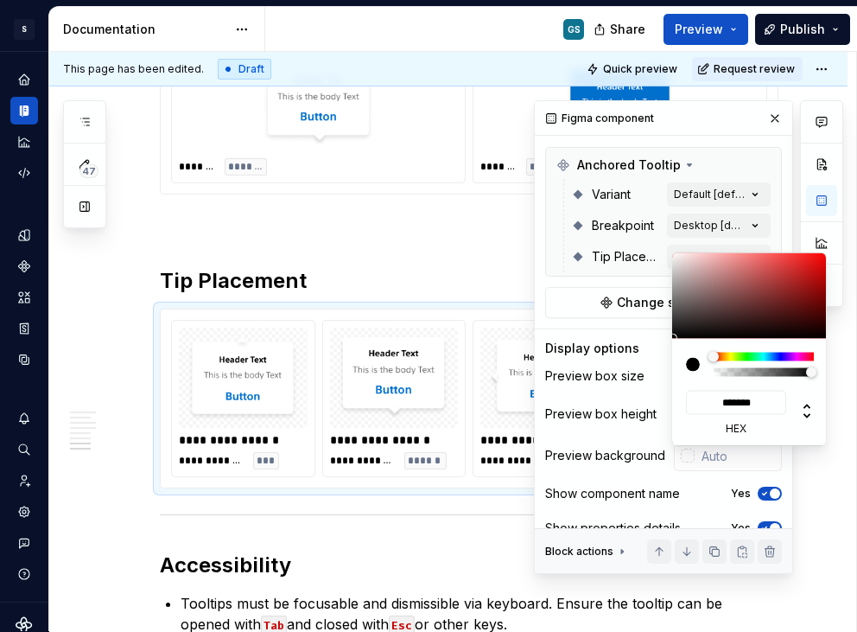
type input "#7A7676"
type input "*******"
type input "#7A7777"
type input "*******"
type input "#7A7878"
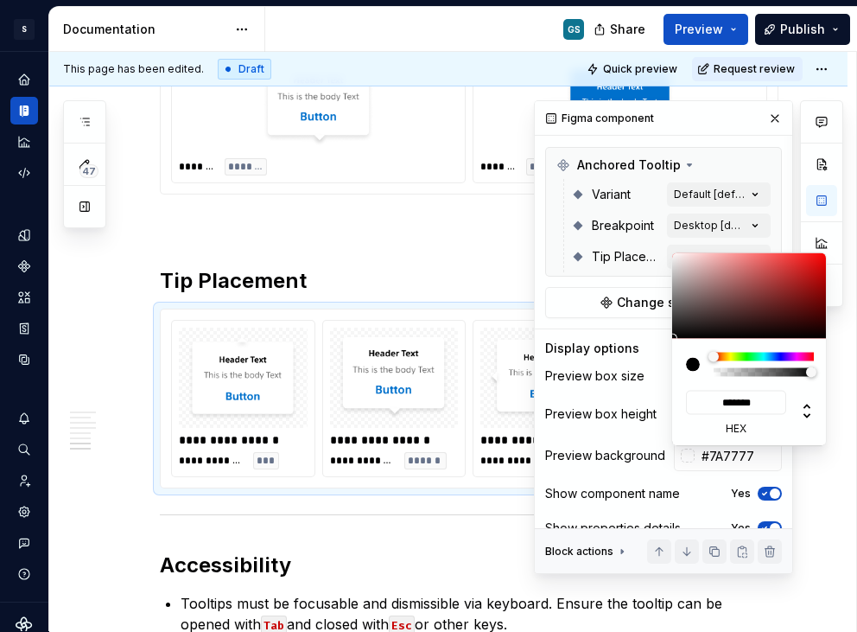
type input "*******"
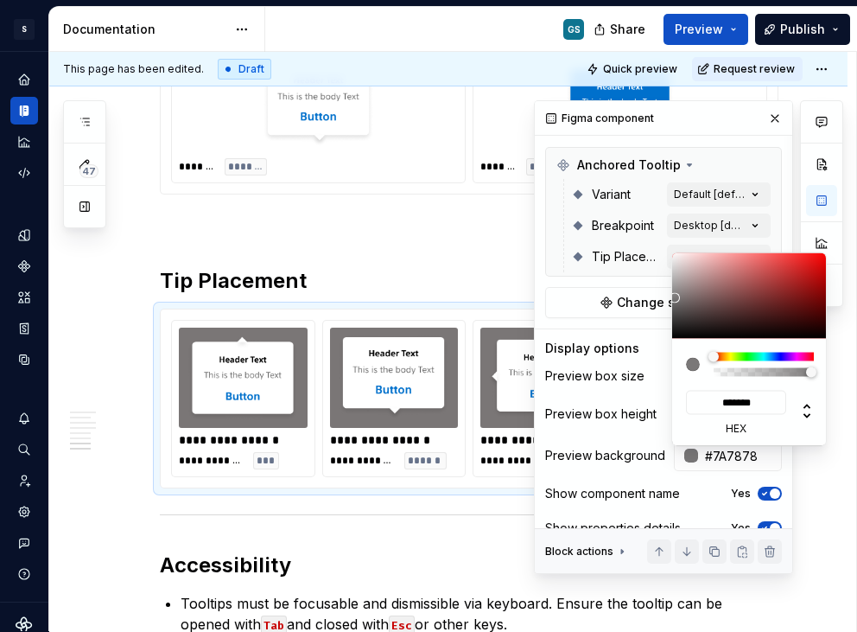
type input "#7D7C7C"
type input "*******"
type input "#807E7E"
type input "*******"
type input "#858484"
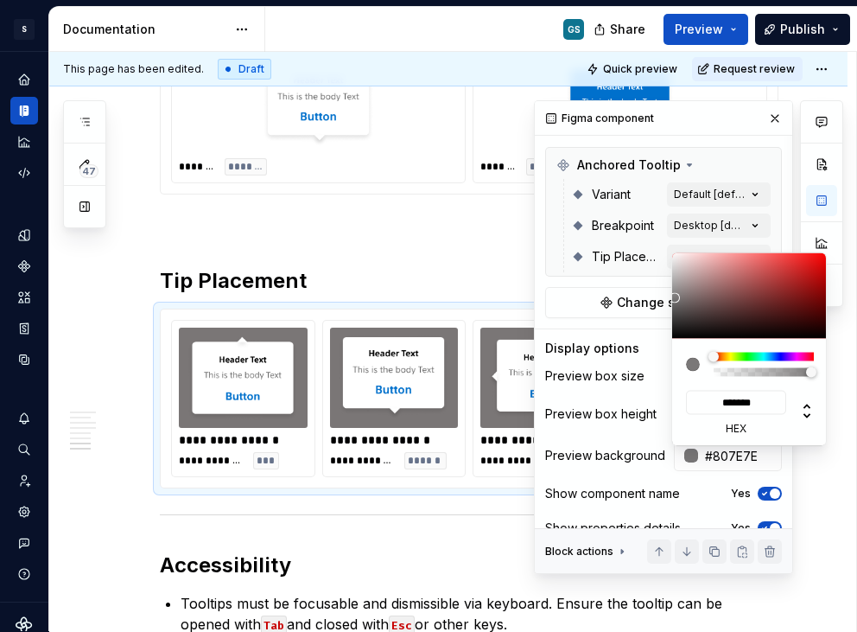
type input "*******"
type input "#878686"
type input "*******"
type input "#949393"
type input "*******"
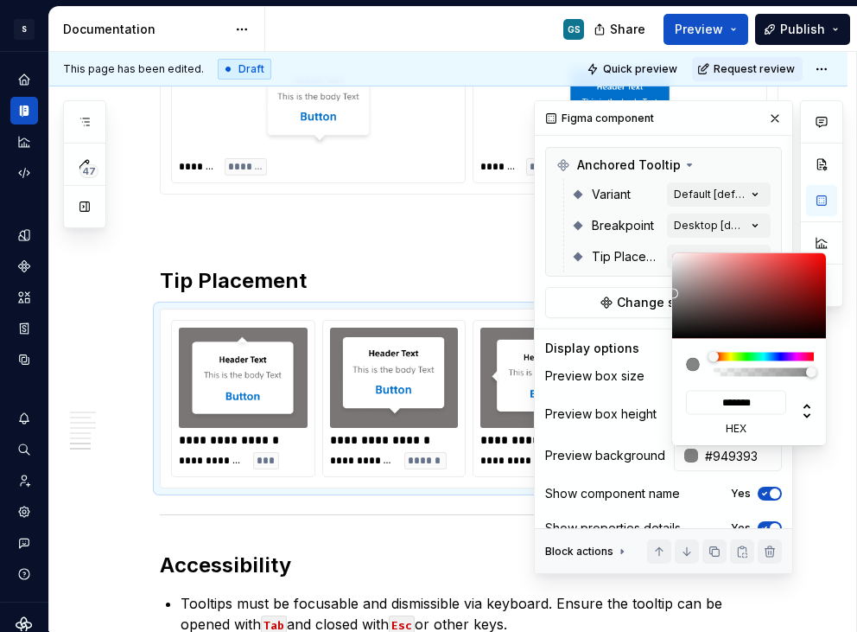
type input "#9E9E9E"
type input "*******"
type input "#ABABAB"
type input "*******"
type input "#B0B0B0"
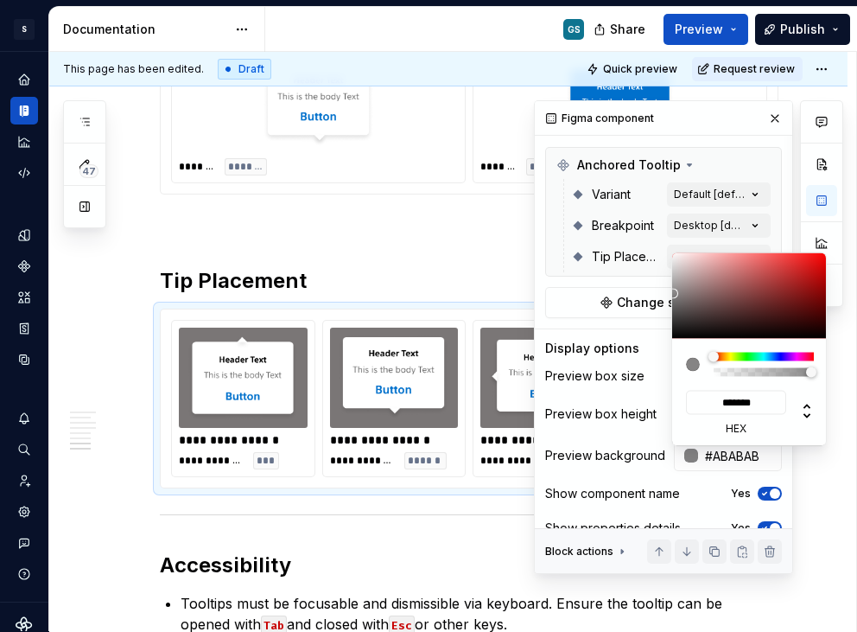
type input "*******"
type input "#B8B8B8"
type input "*******"
type input "#BBBBBB"
type input "*******"
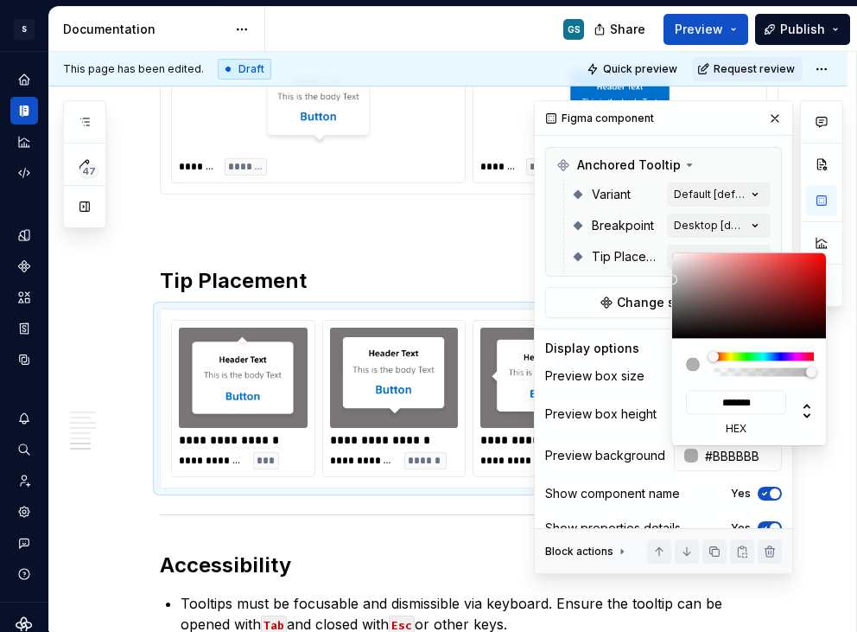
type input "#BDBDBD"
type input "*******"
drag, startPoint x: 678, startPoint y: 297, endPoint x: 672, endPoint y: 275, distance: 23.1
click at [672, 275] on div at bounding box center [750, 296] width 156 height 86
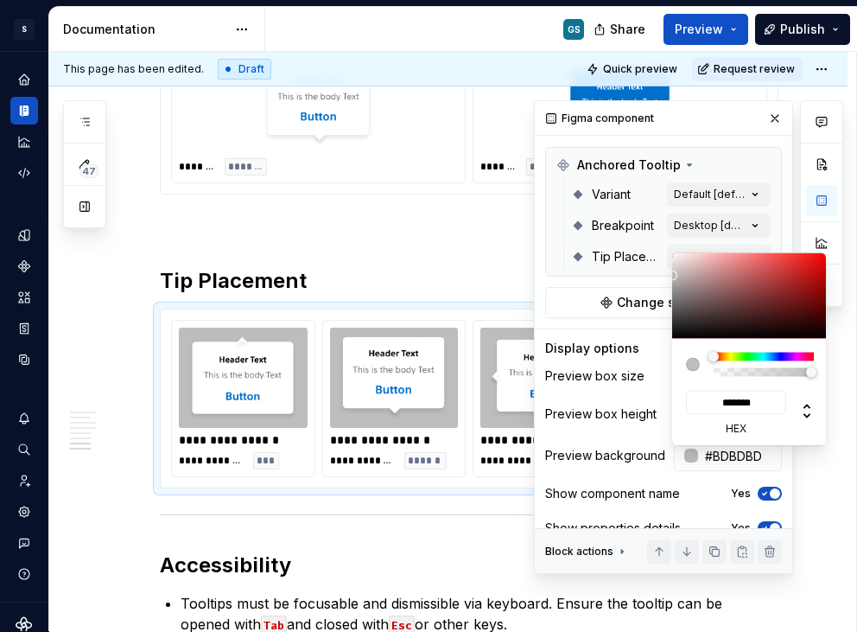
type input "#C5C4C4"
type input "*******"
type input "#C8C7C7"
type input "*******"
type input "#C8C8C8"
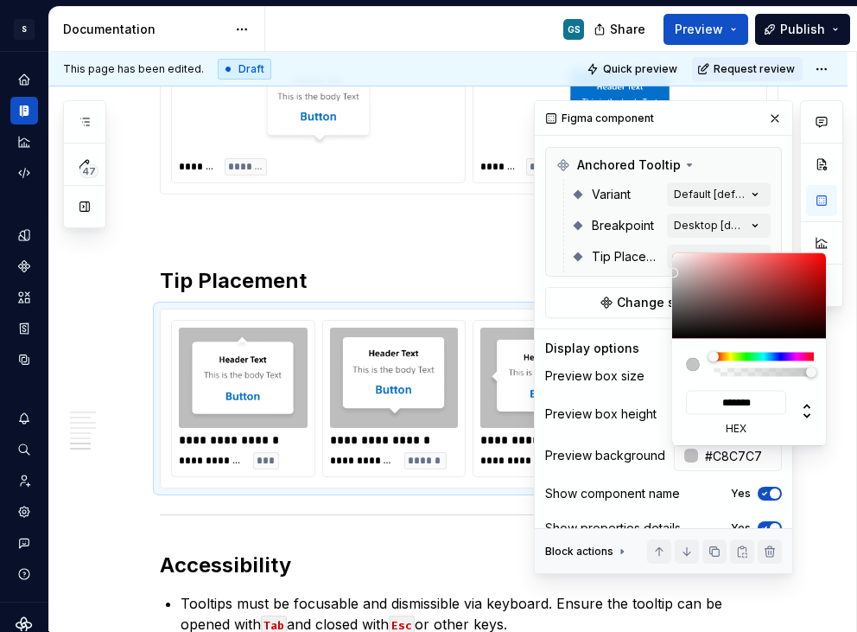
type input "*******"
type input "#CACACA"
type input "*******"
type input "#CFCFCF"
type input "*******"
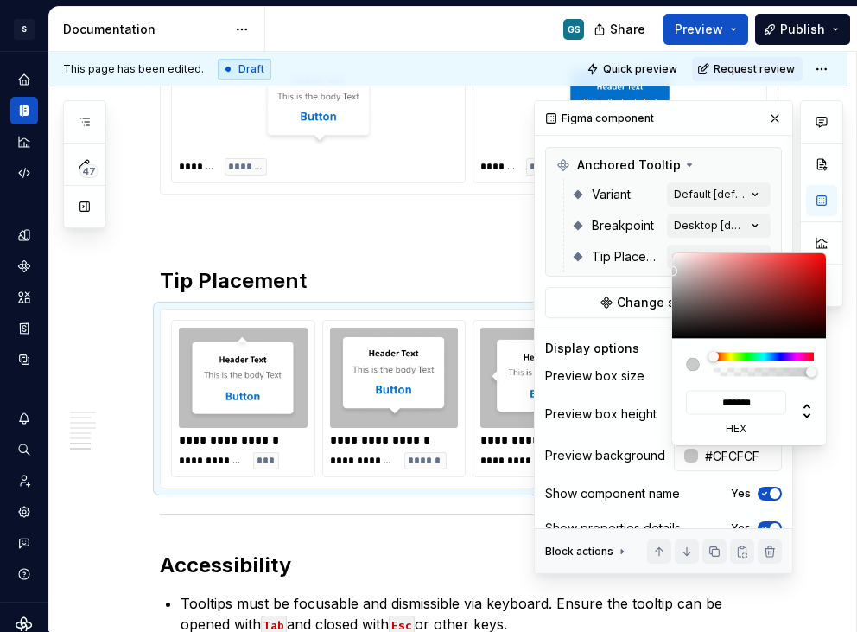
type input "#D4D4D4"
type input "*******"
type input "#D7D7D7"
type input "*******"
type input "#DADADA"
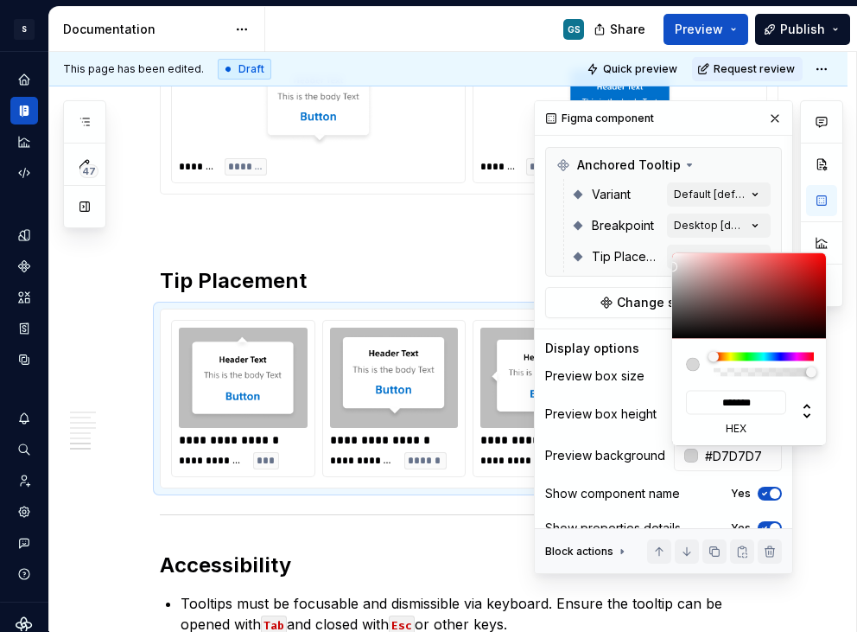
type input "*******"
type input "#DCDCDC"
type input "*******"
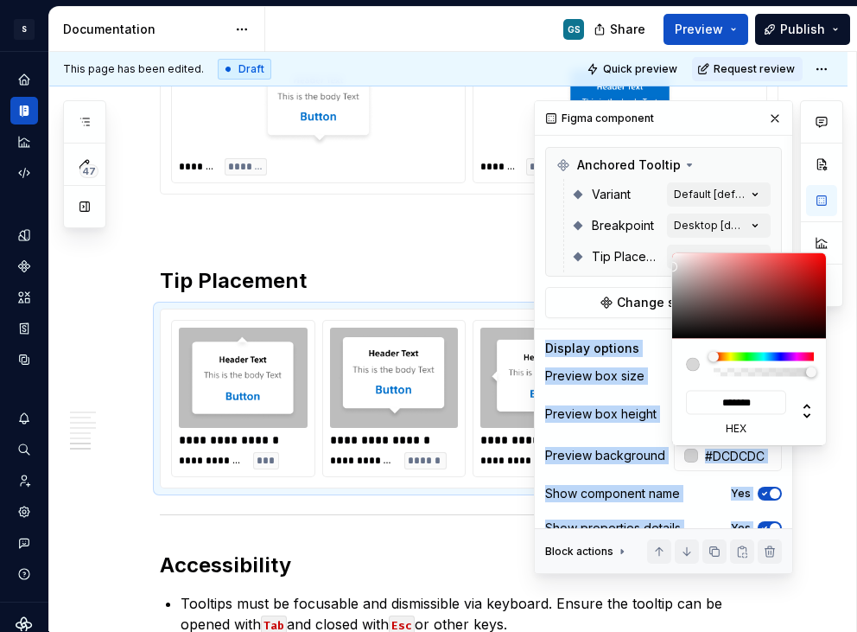
type input "#DFDFDF"
type input "*******"
drag, startPoint x: 673, startPoint y: 272, endPoint x: 668, endPoint y: 264, distance: 10.1
click at [668, 264] on body "S Web & [PERSON_NAME] Systems GS Design system data Documentation GS Share Prev…" at bounding box center [428, 316] width 857 height 632
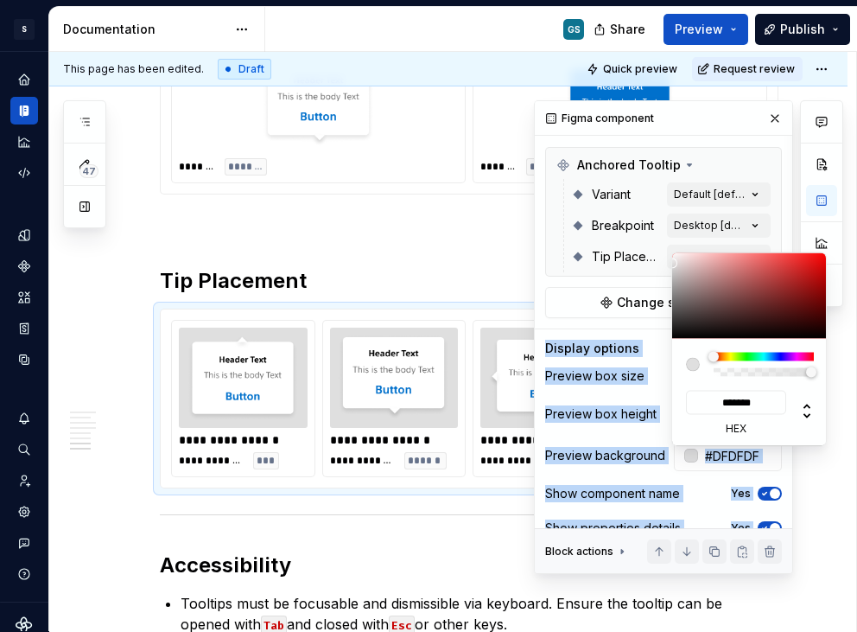
type input "#E4E0E0"
type input "*******"
type input "#E4E1E1"
type input "*******"
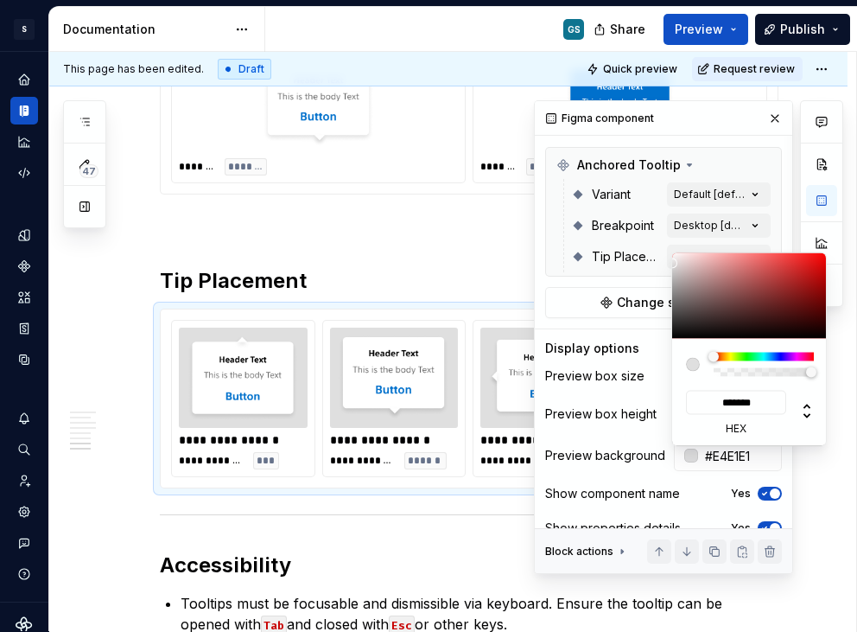
type input "#E4E3E3"
type input "*******"
type input "#E7E5E5"
type input "*******"
type input "#E7E7E7"
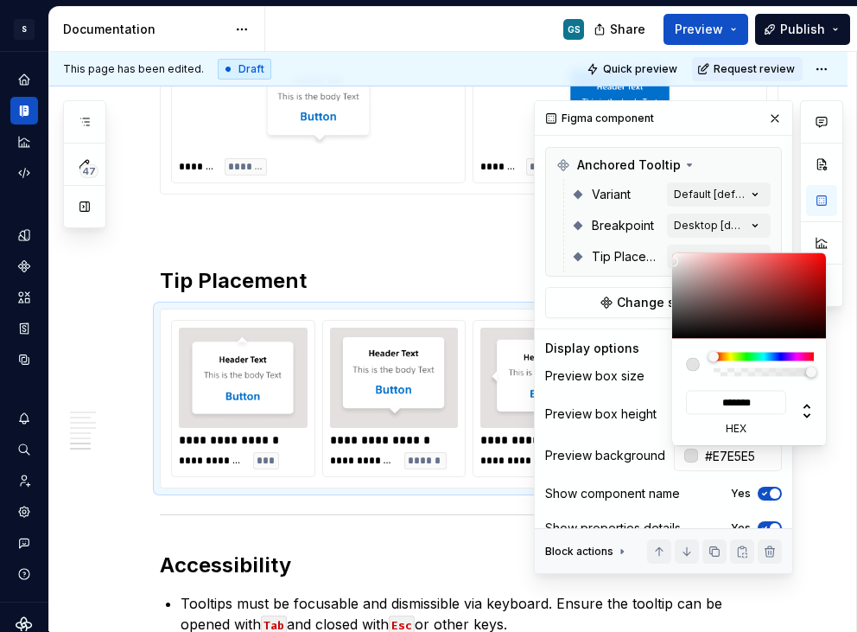
type input "*******"
type input "#E9E9E9"
type input "*******"
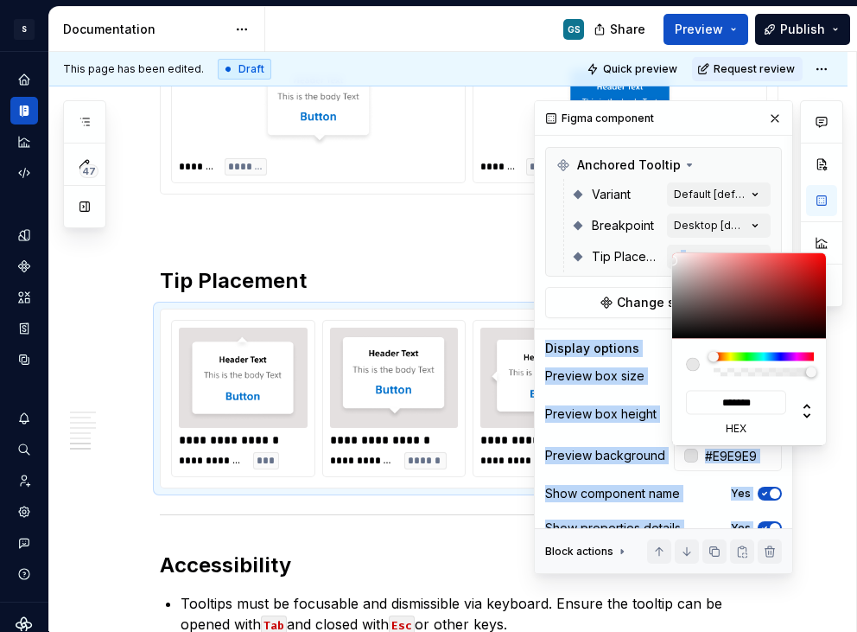
click at [671, 260] on body "S Web & [PERSON_NAME] Systems GS Design system data Documentation GS Share Prev…" at bounding box center [428, 316] width 857 height 632
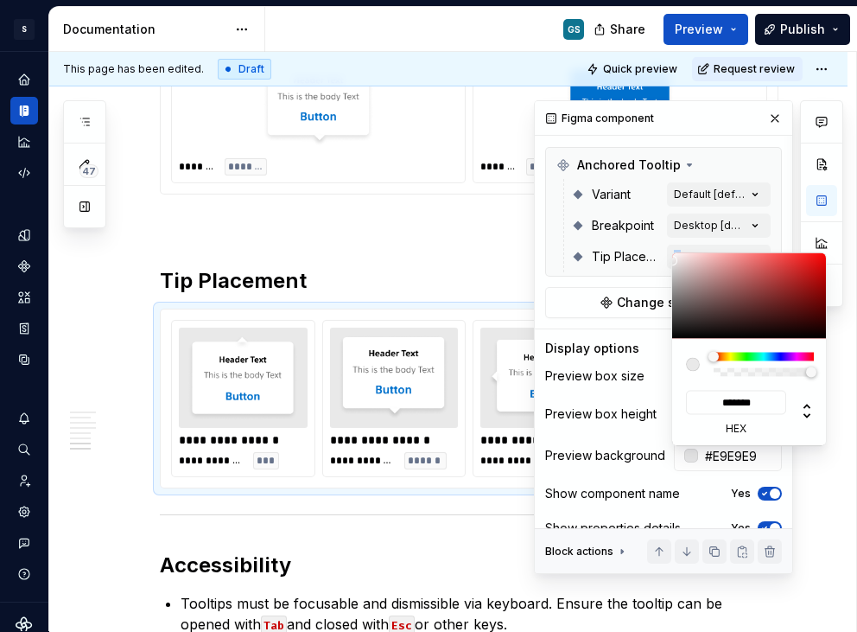
drag, startPoint x: 671, startPoint y: 258, endPoint x: 662, endPoint y: 251, distance: 10.5
click at [662, 251] on div "Comments Open comments No comments yet Select ‘Comment’ from the block context …" at bounding box center [688, 337] width 309 height 474
type input "#EEECEC"
type input "*******"
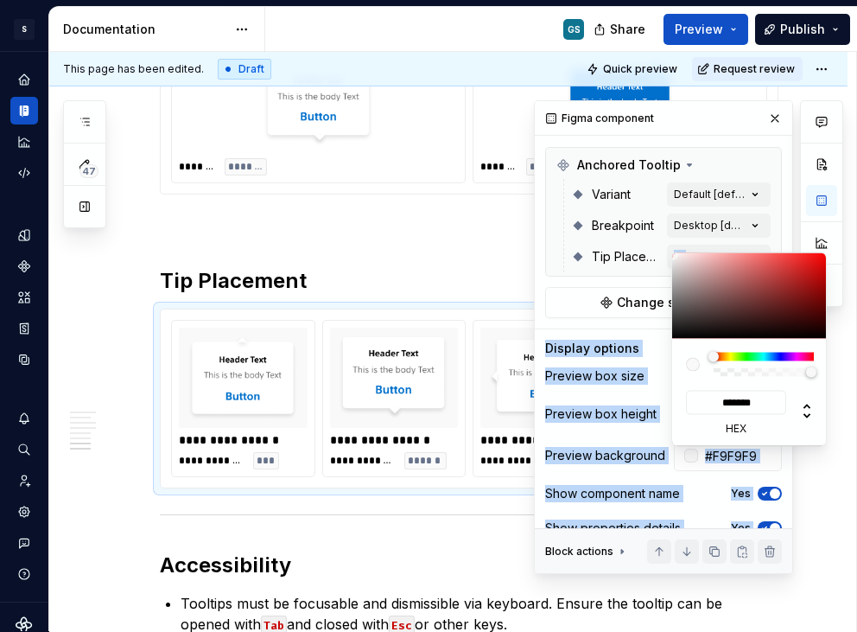
drag, startPoint x: 673, startPoint y: 258, endPoint x: 663, endPoint y: 255, distance: 10.9
click at [663, 255] on body "S Web & [PERSON_NAME] Systems GS Design system data Documentation GS Share Prev…" at bounding box center [428, 316] width 857 height 632
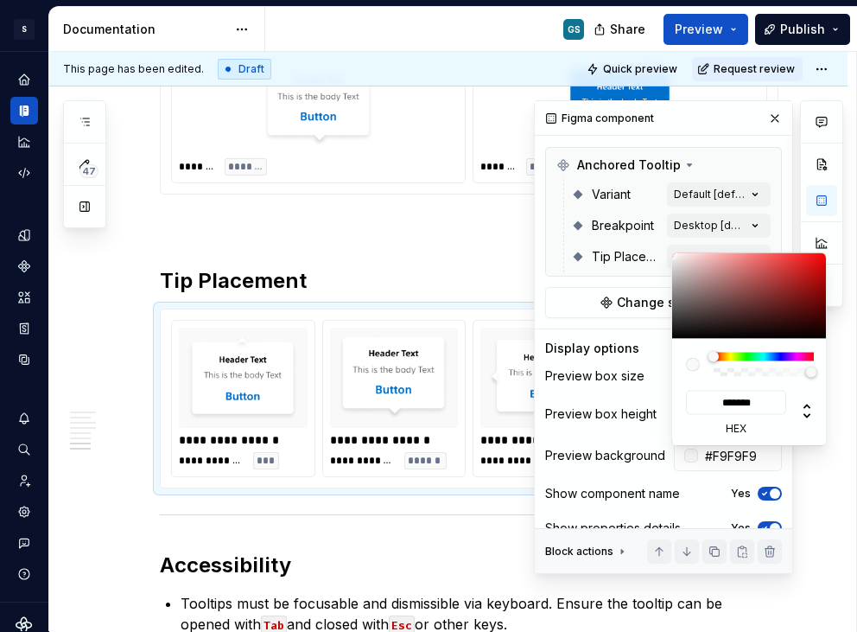
click at [423, 229] on html "S Web & [PERSON_NAME] Systems GS Design system data Documentation GS Share Prev…" at bounding box center [428, 316] width 857 height 632
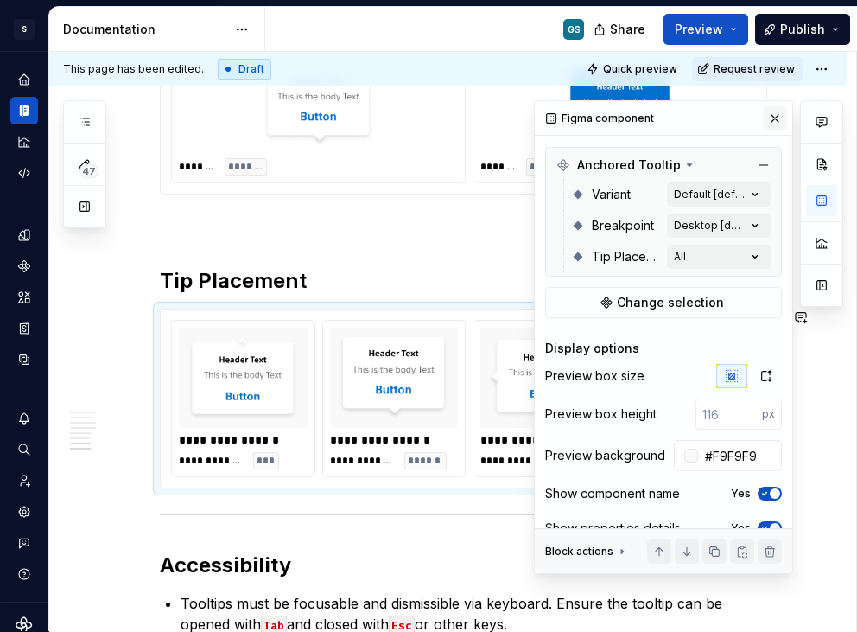
click at [760, 111] on div "Comments Open comments No comments yet Select ‘Comment’ from the block context …" at bounding box center [688, 337] width 309 height 474
click at [766, 115] on button "button" at bounding box center [775, 118] width 24 height 24
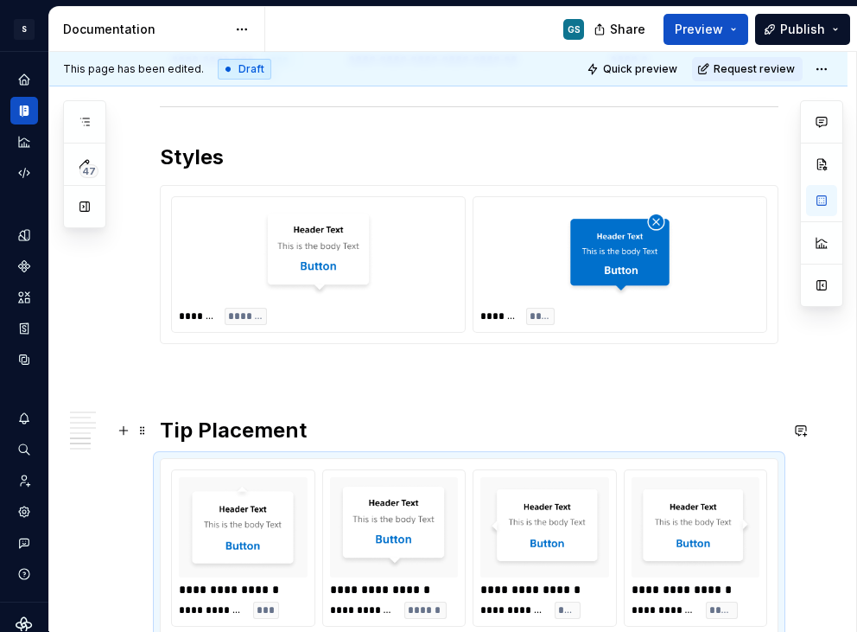
scroll to position [2427, 0]
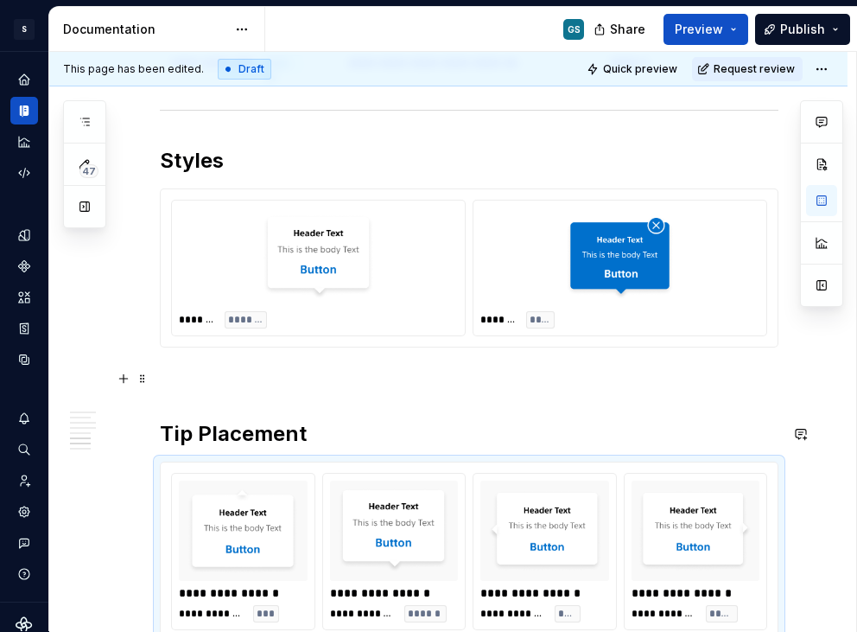
click at [275, 388] on p at bounding box center [469, 378] width 619 height 21
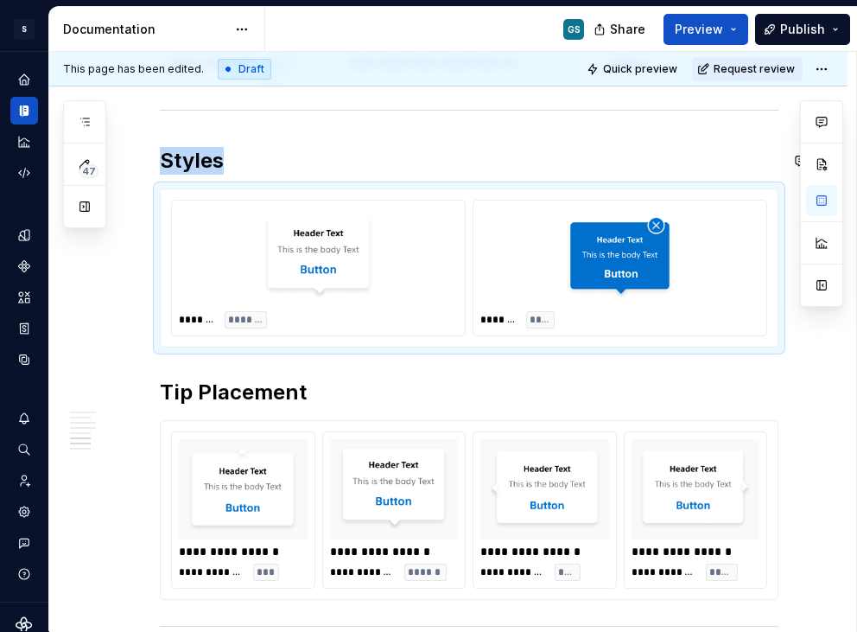
scroll to position [2426, 0]
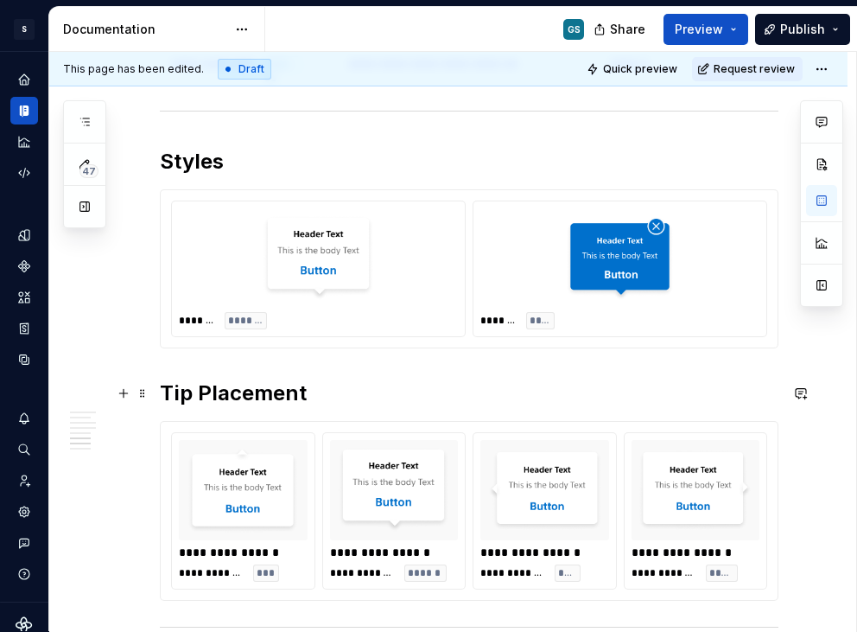
click at [160, 391] on h2 "Tip Placement" at bounding box center [469, 393] width 619 height 28
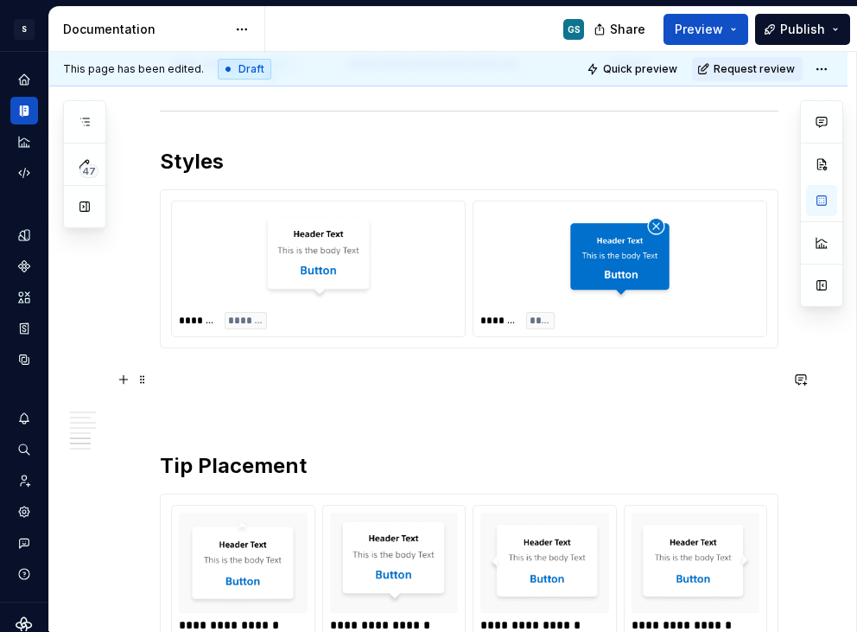
click at [188, 379] on p at bounding box center [469, 379] width 619 height 21
click at [162, 380] on p "Breakpoints" at bounding box center [469, 379] width 619 height 21
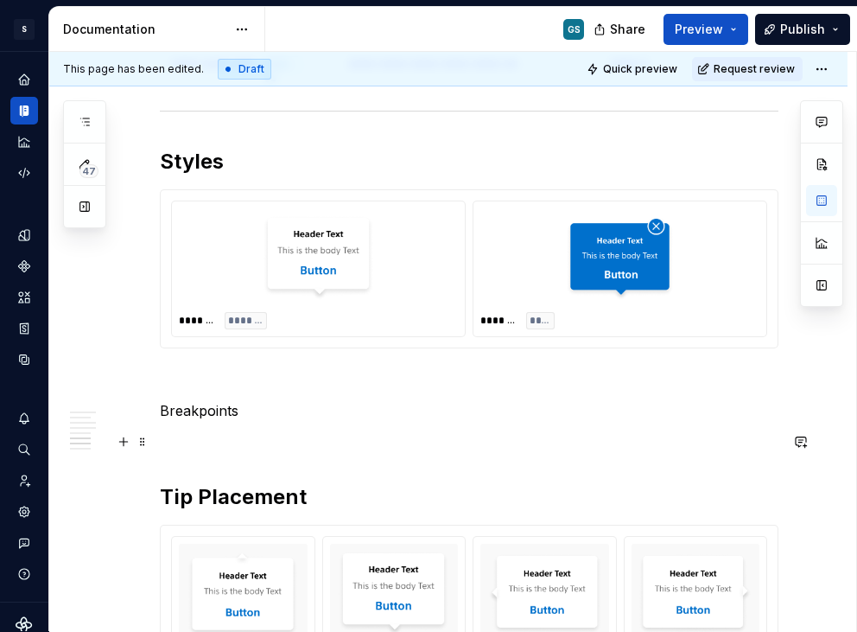
click at [163, 432] on p at bounding box center [469, 441] width 619 height 21
click at [128, 444] on button "button" at bounding box center [123, 442] width 24 height 24
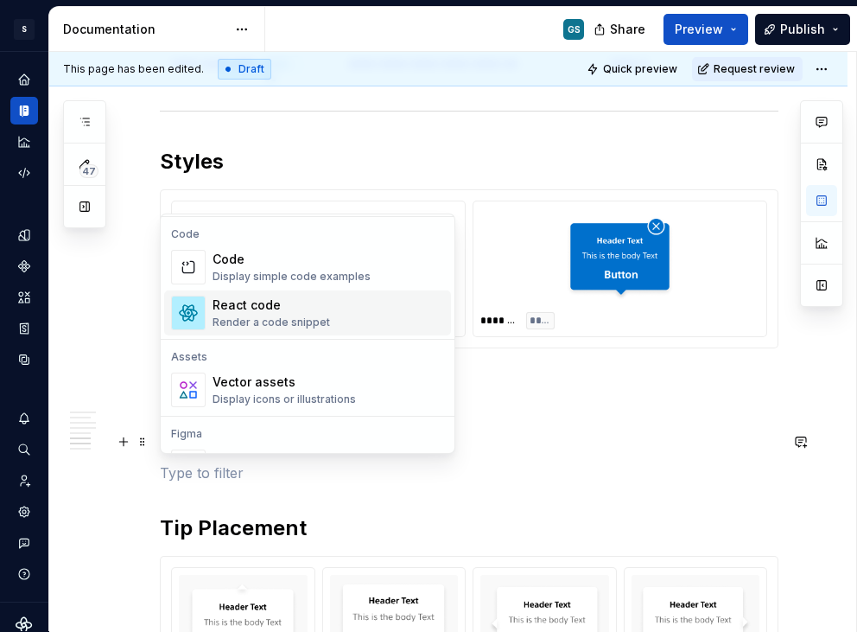
scroll to position [1672, 0]
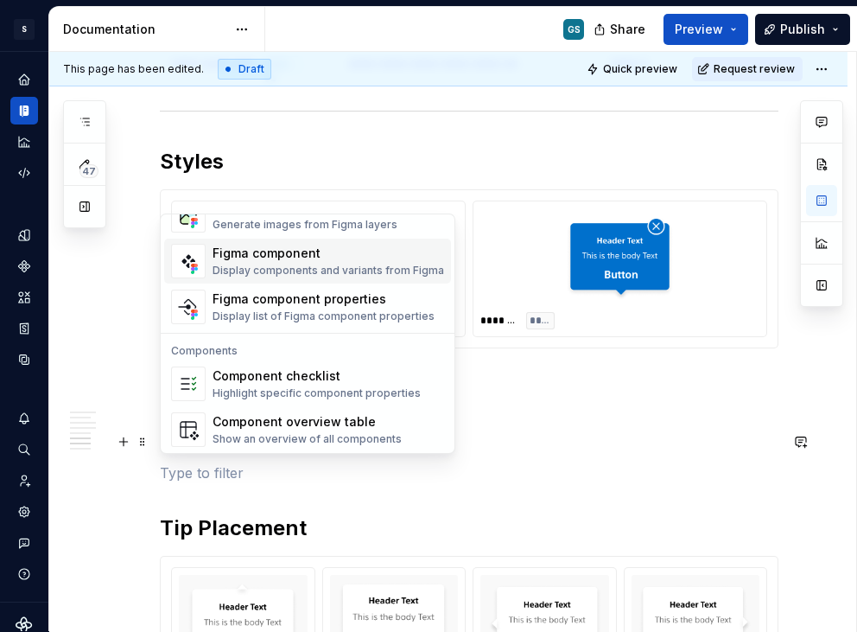
click at [288, 265] on div "Display components and variants from Figma" at bounding box center [329, 271] width 232 height 14
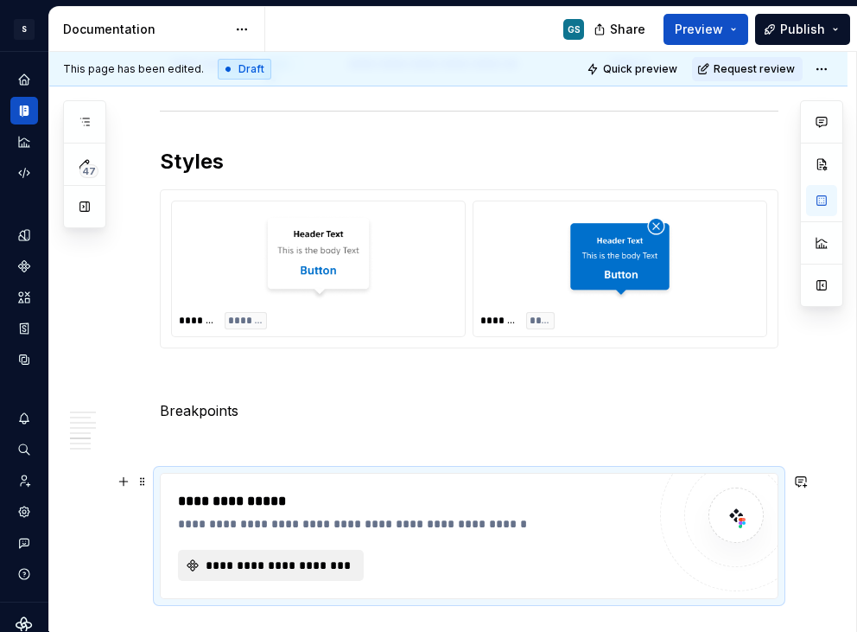
click at [270, 569] on span "**********" at bounding box center [278, 565] width 150 height 17
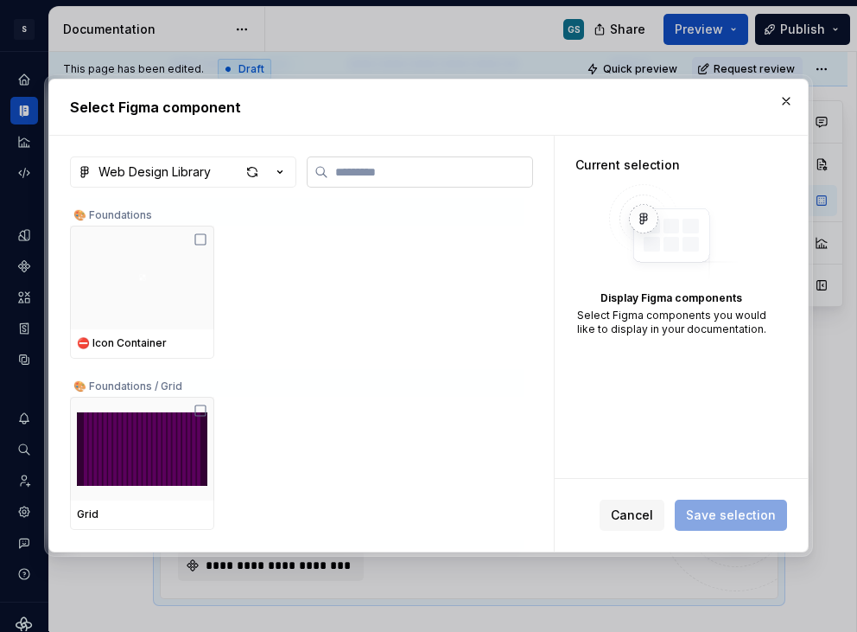
click at [352, 175] on input "search" at bounding box center [430, 171] width 204 height 17
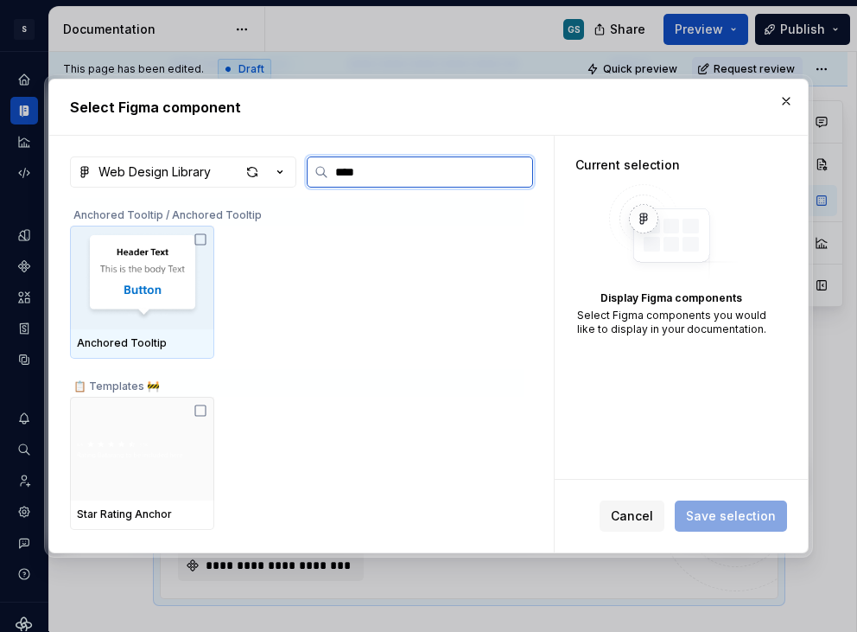
click at [181, 268] on img at bounding box center [142, 277] width 130 height 90
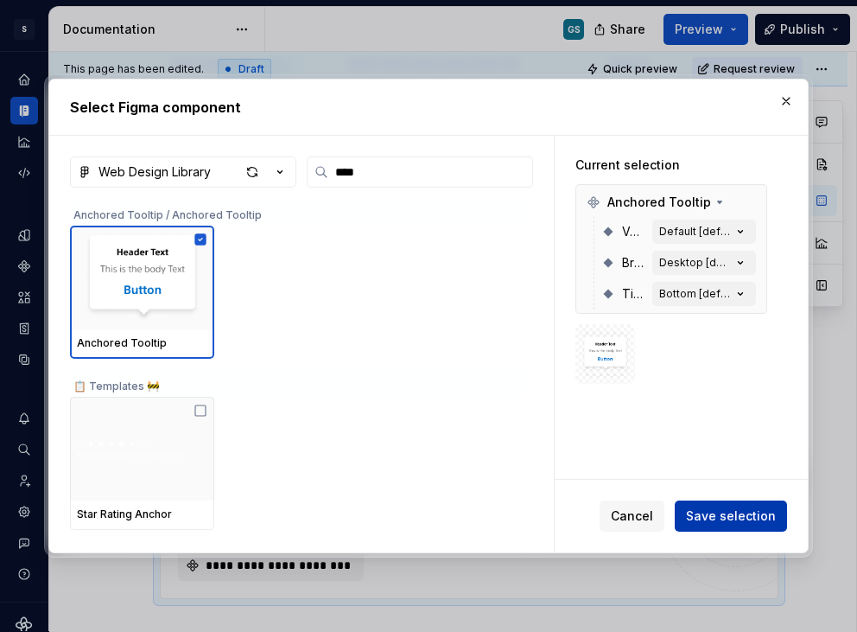
click at [722, 512] on span "Save selection" at bounding box center [731, 515] width 90 height 17
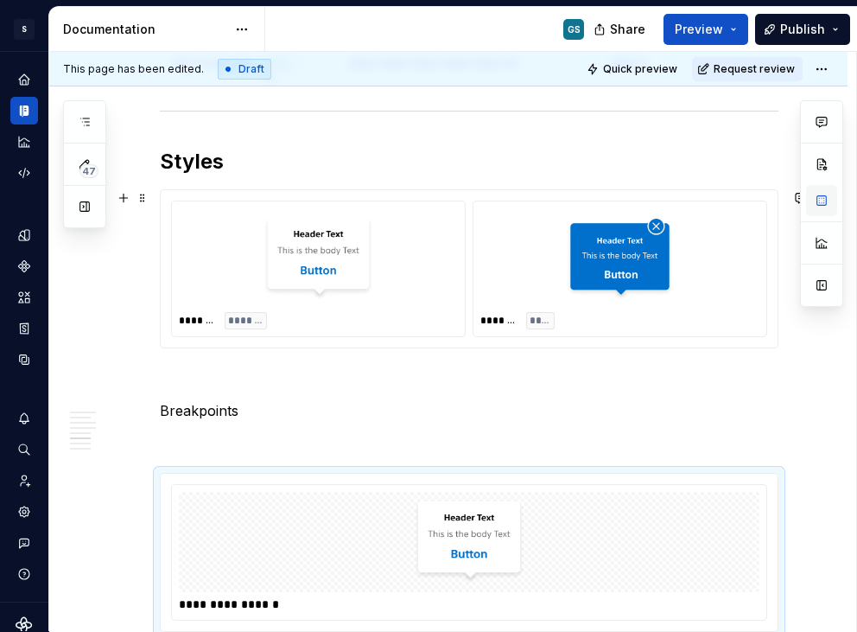
scroll to position [0, 0]
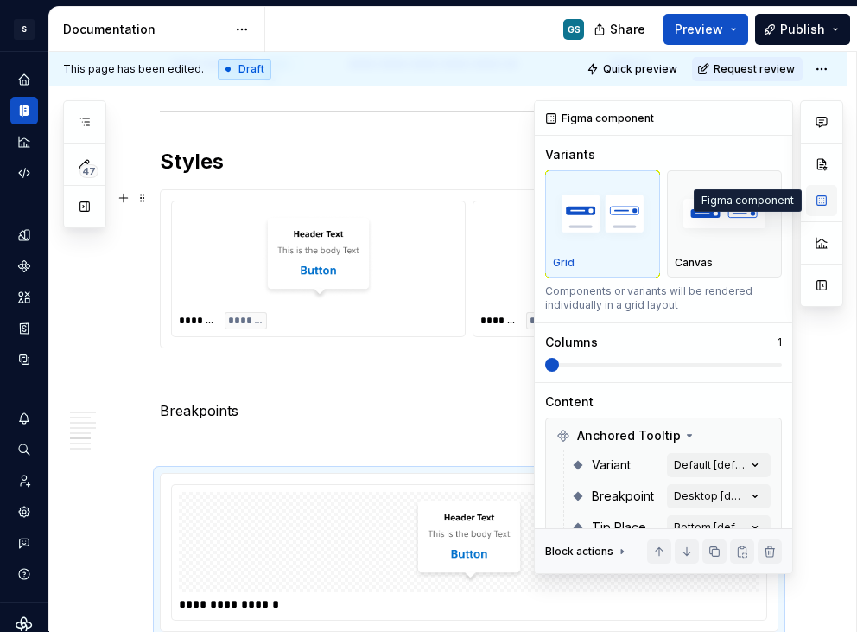
click at [821, 195] on button "button" at bounding box center [821, 200] width 31 height 31
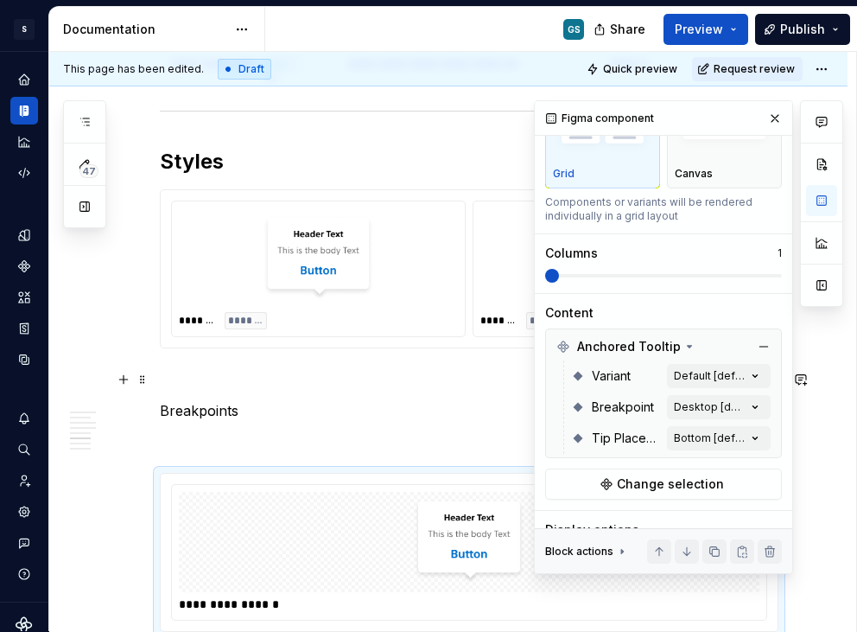
scroll to position [203, 0]
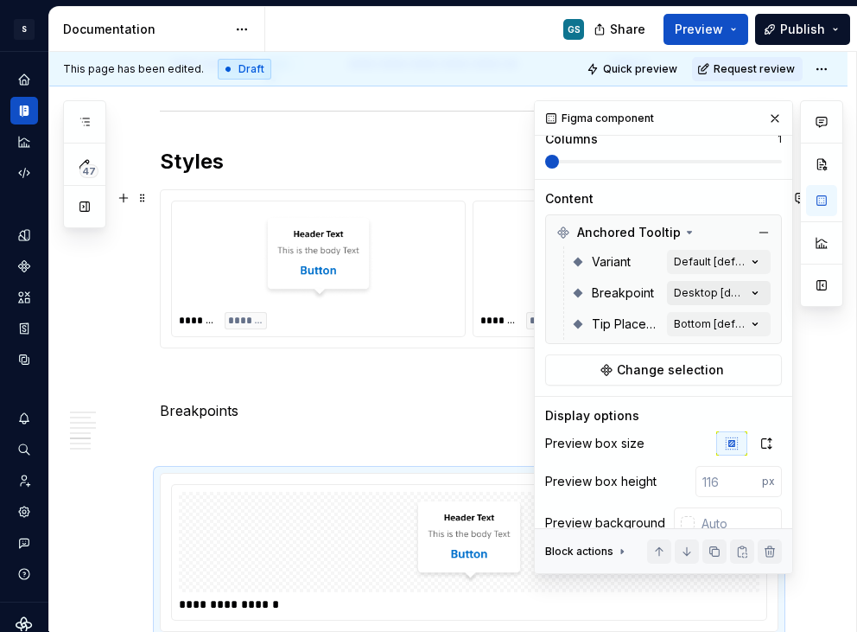
click at [737, 291] on div "Comments Open comments No comments yet Select ‘Comment’ from the block context …" at bounding box center [688, 337] width 309 height 474
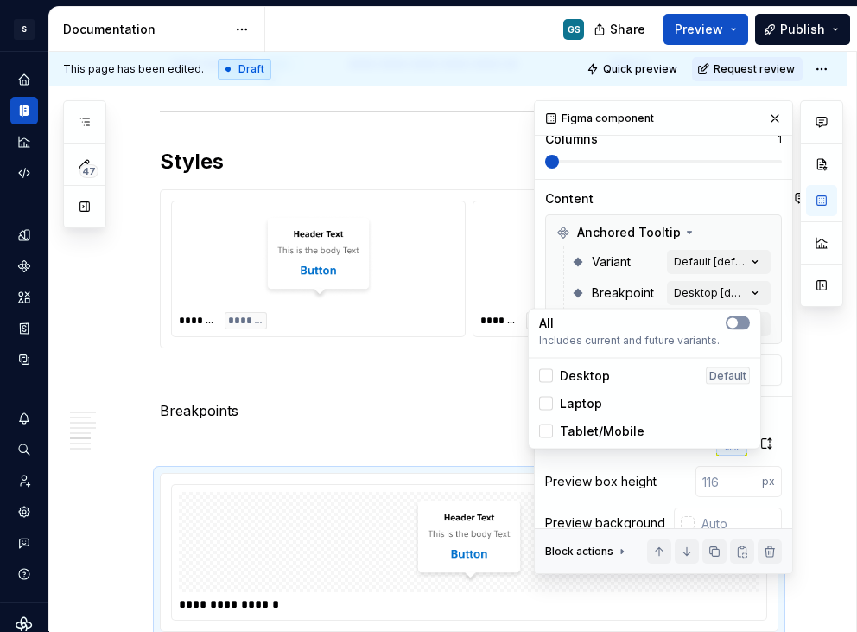
click at [737, 321] on span "button" at bounding box center [733, 323] width 10 height 10
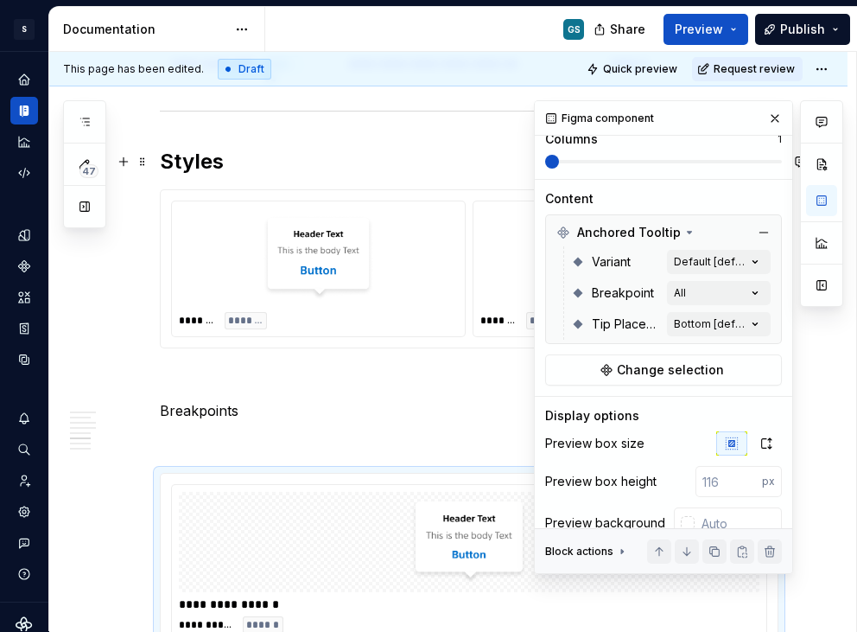
drag, startPoint x: 563, startPoint y: 159, endPoint x: 657, endPoint y: 157, distance: 94.2
click at [657, 157] on div "Comments Open comments No comments yet Select ‘Comment’ from the block context …" at bounding box center [688, 337] width 309 height 474
click at [650, 160] on span at bounding box center [663, 161] width 237 height 3
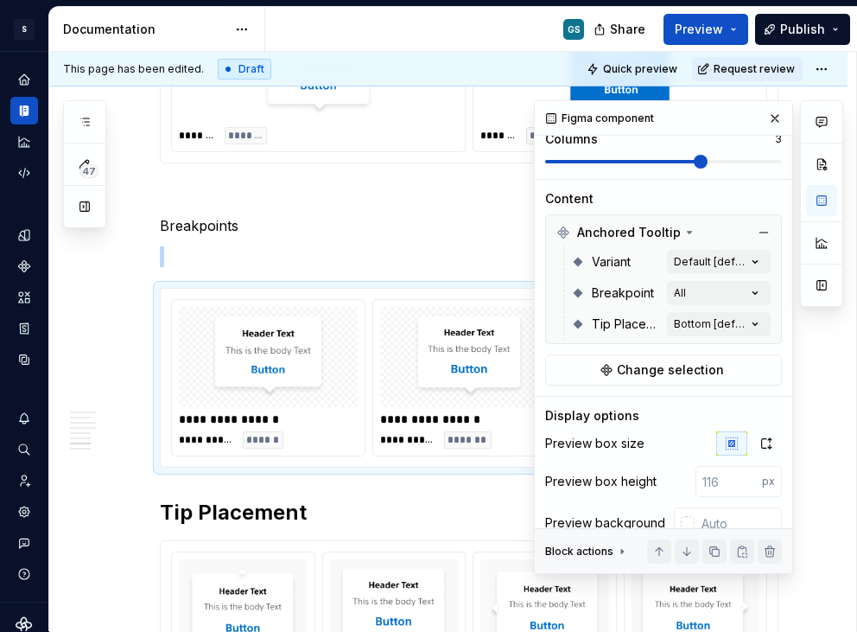
click at [690, 160] on span at bounding box center [663, 161] width 237 height 3
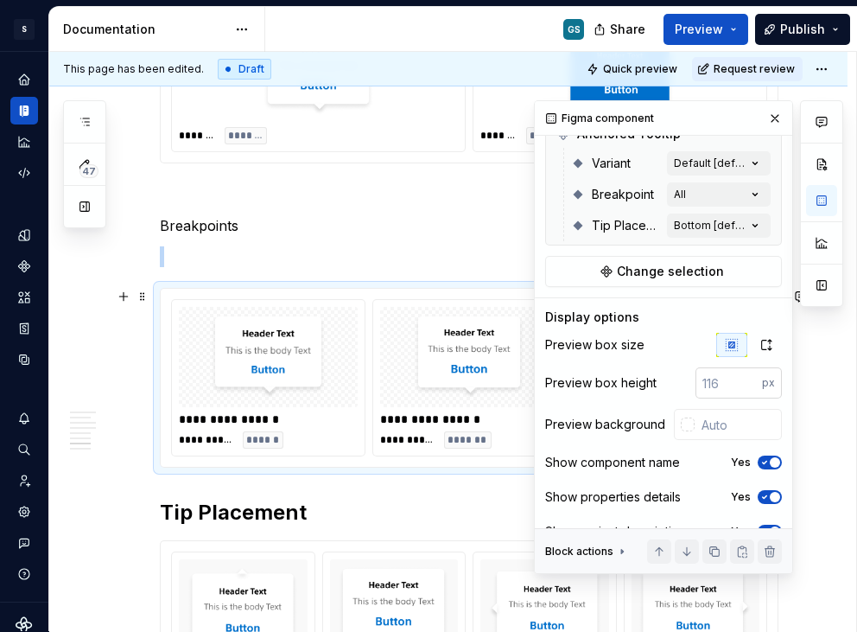
scroll to position [330, 0]
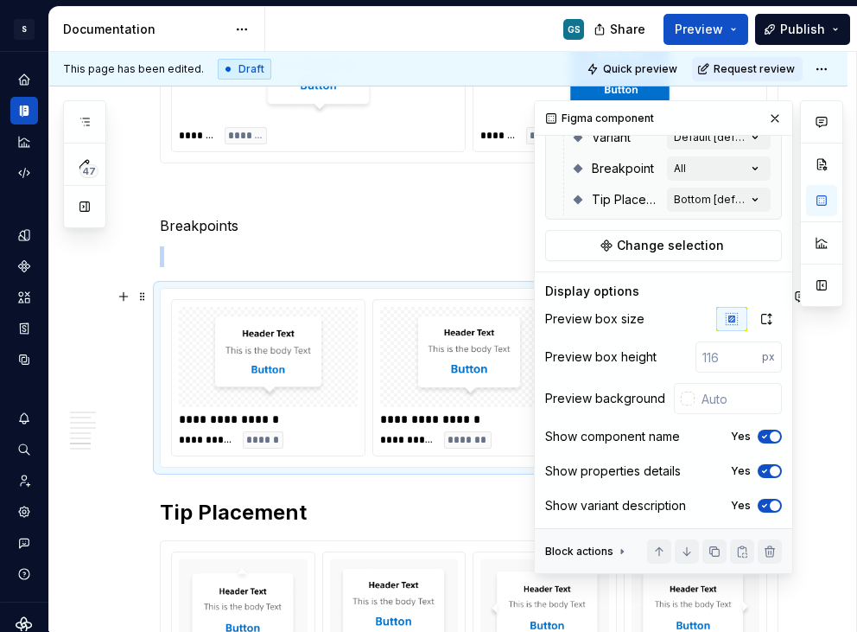
click at [429, 406] on div at bounding box center [469, 357] width 179 height 100
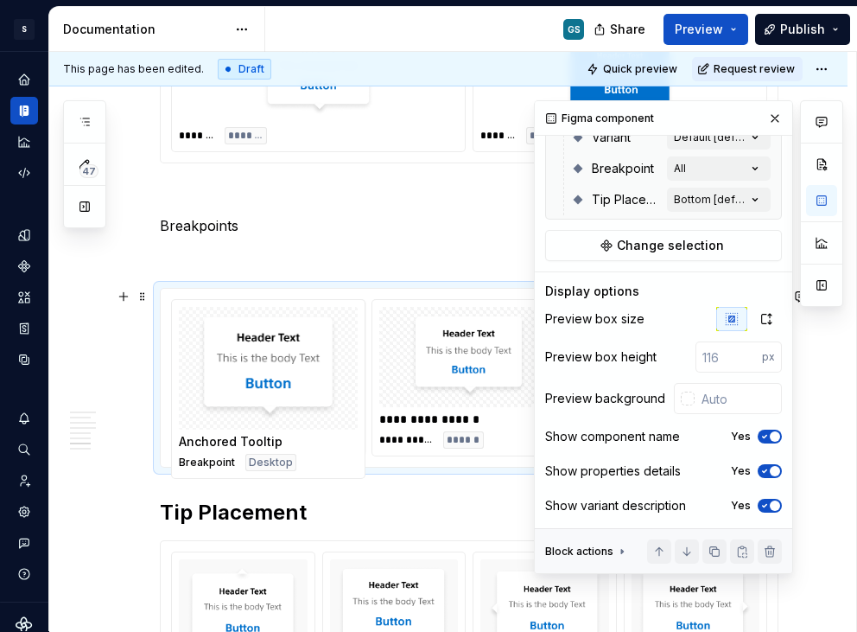
drag, startPoint x: 464, startPoint y: 364, endPoint x: 307, endPoint y: 367, distance: 157.3
click at [309, 368] on body "S Web & [PERSON_NAME] Systems GS Design system data Documentation GS Share Prev…" at bounding box center [428, 316] width 857 height 632
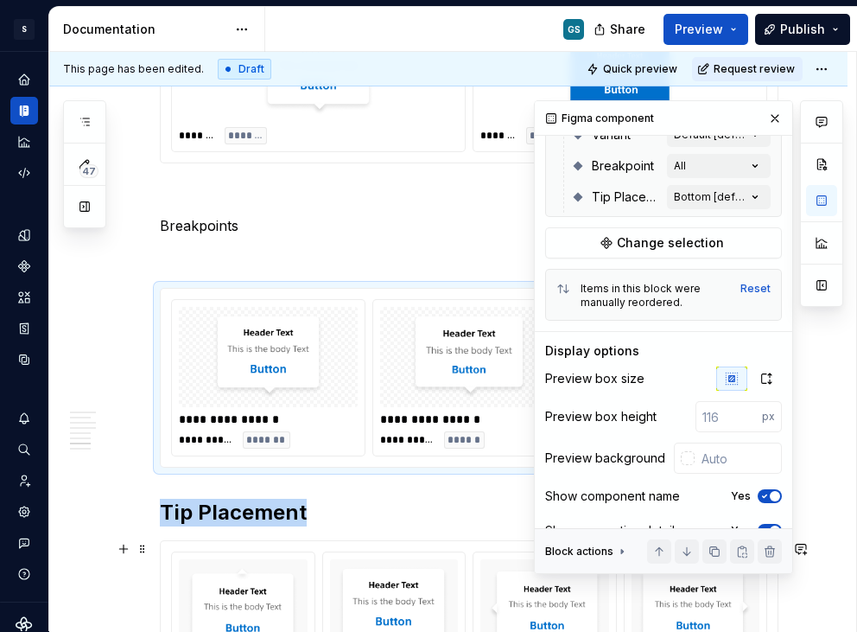
click at [494, 574] on img at bounding box center [544, 609] width 115 height 86
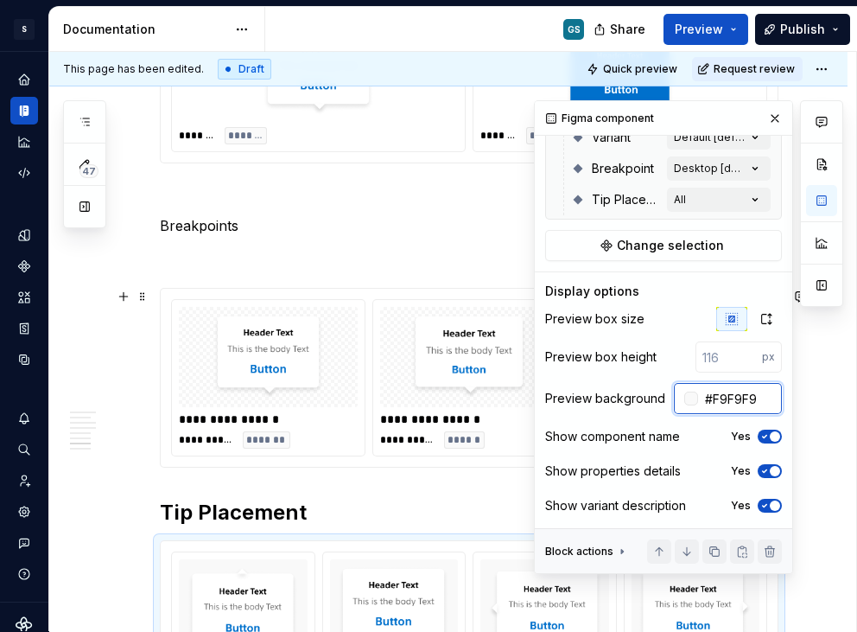
click at [719, 401] on input "#F9F9F9" at bounding box center [740, 398] width 84 height 31
click at [454, 333] on img at bounding box center [468, 357] width 141 height 86
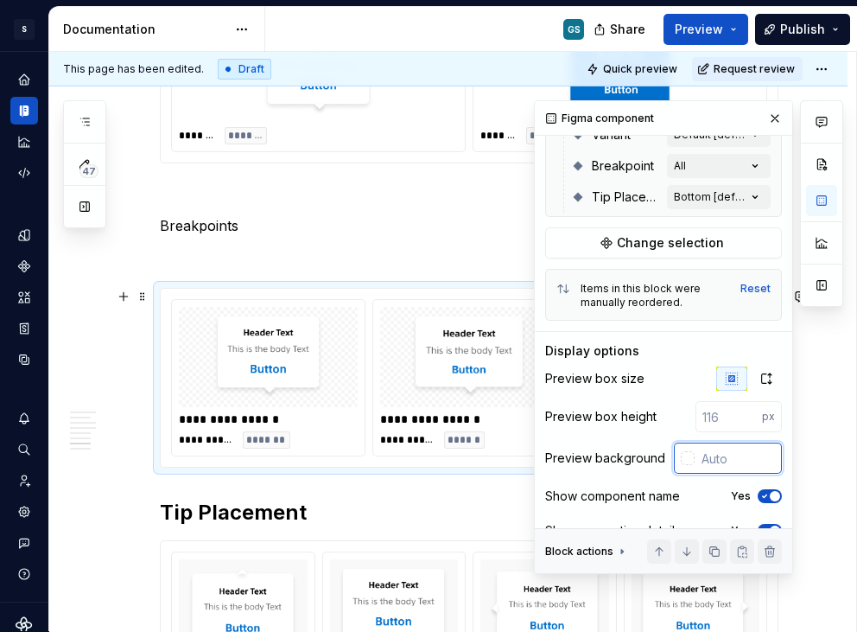
click at [706, 454] on input "text" at bounding box center [738, 457] width 87 height 31
paste input "#F9F9F9"
click at [379, 254] on p at bounding box center [469, 256] width 619 height 21
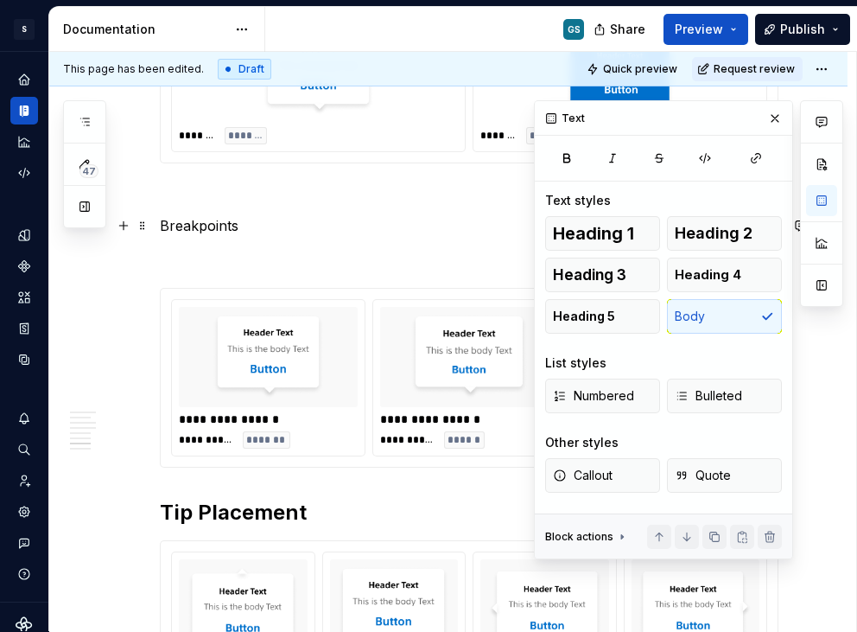
click at [212, 226] on p "Breakpoints" at bounding box center [469, 225] width 619 height 21
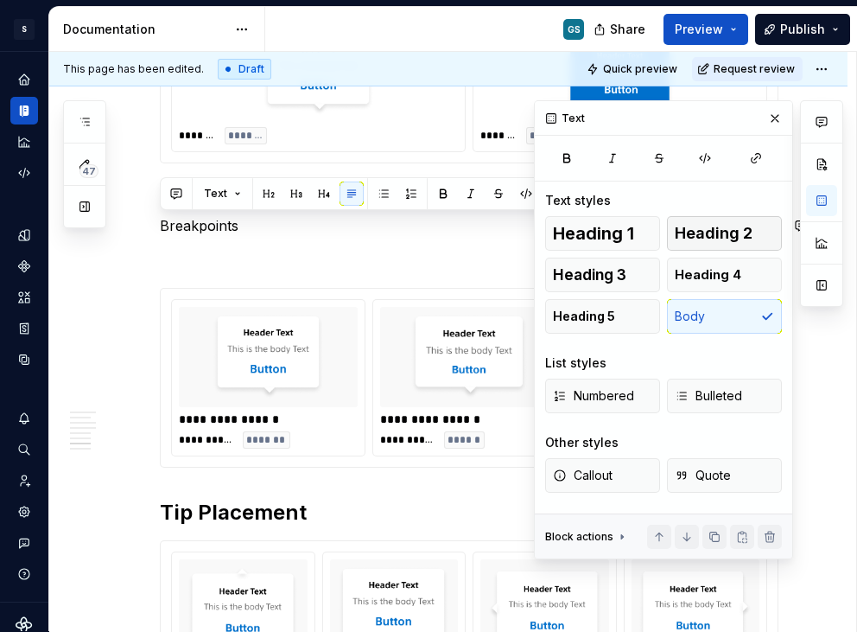
drag, startPoint x: 705, startPoint y: 214, endPoint x: 702, endPoint y: 233, distance: 19.3
click at [705, 214] on div "Text styles Heading 1 Heading 2 Heading 3 Heading 4 Heading 5 Body List styles …" at bounding box center [663, 352] width 237 height 321
click at [702, 233] on span "Heading 2" at bounding box center [714, 233] width 78 height 17
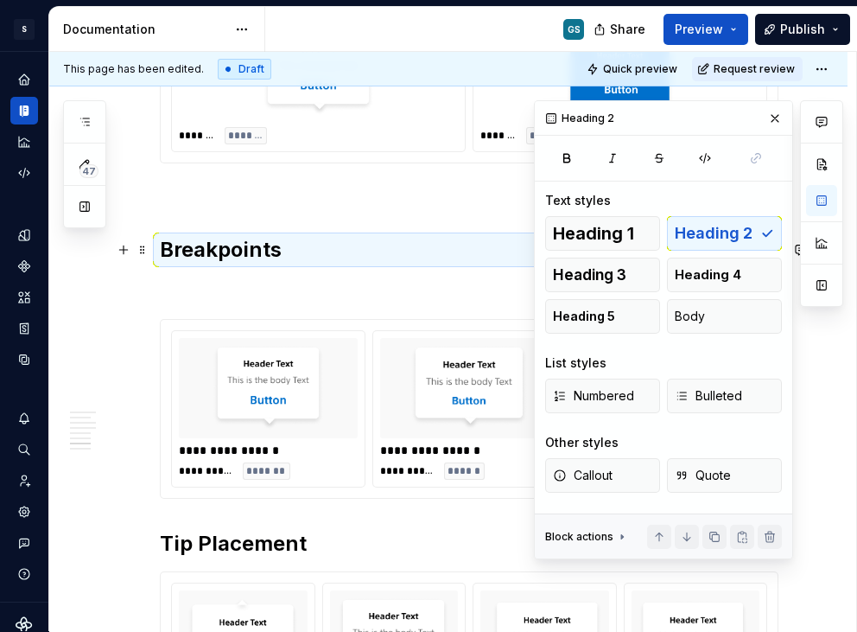
click at [257, 277] on p at bounding box center [469, 287] width 619 height 21
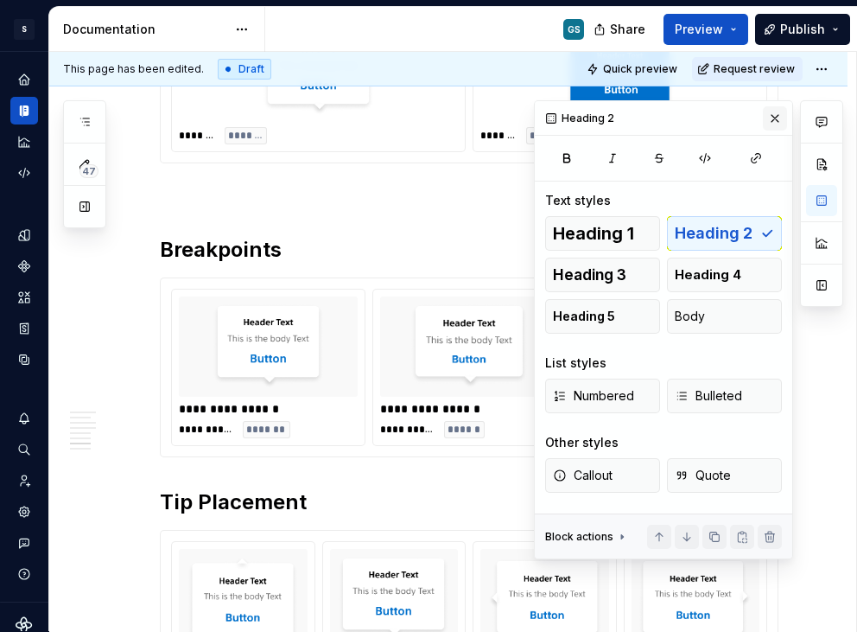
click at [768, 119] on button "button" at bounding box center [775, 118] width 24 height 24
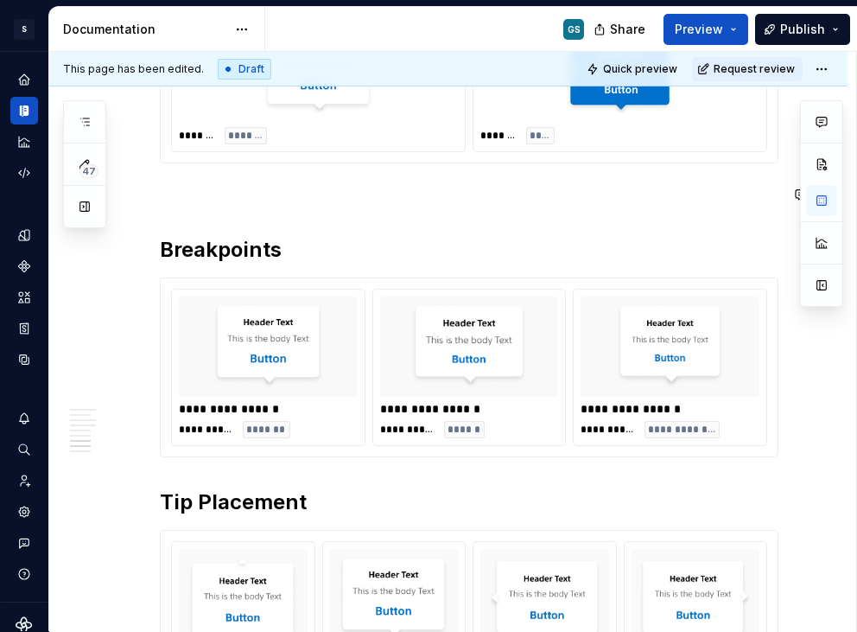
click at [161, 500] on h2 "Tip Placement" at bounding box center [469, 502] width 619 height 28
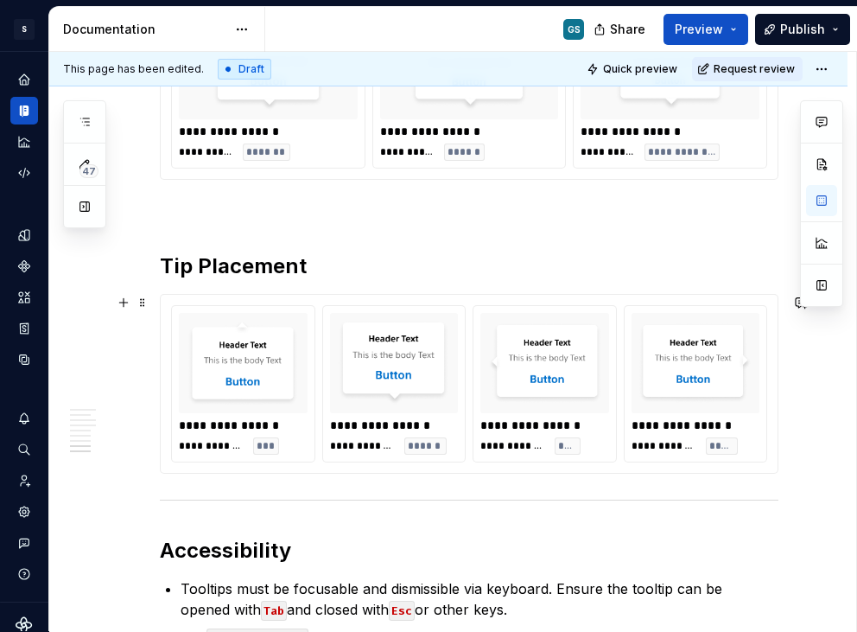
scroll to position [2890, 0]
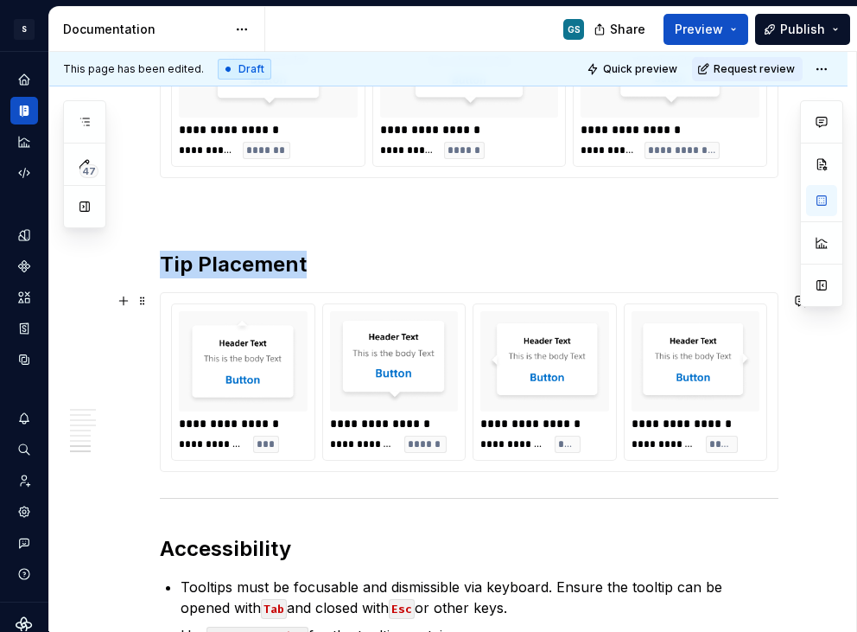
click at [262, 379] on img at bounding box center [243, 361] width 115 height 86
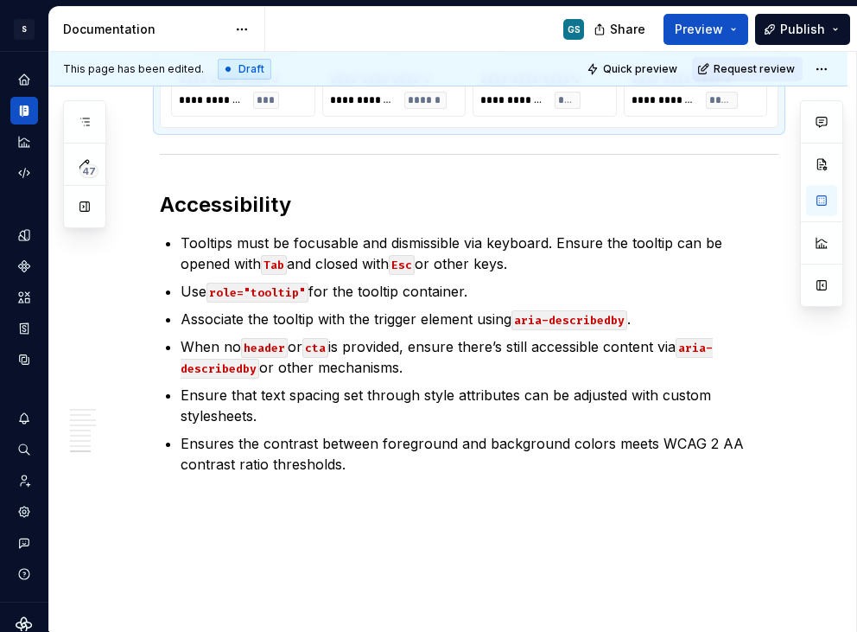
scroll to position [3287, 0]
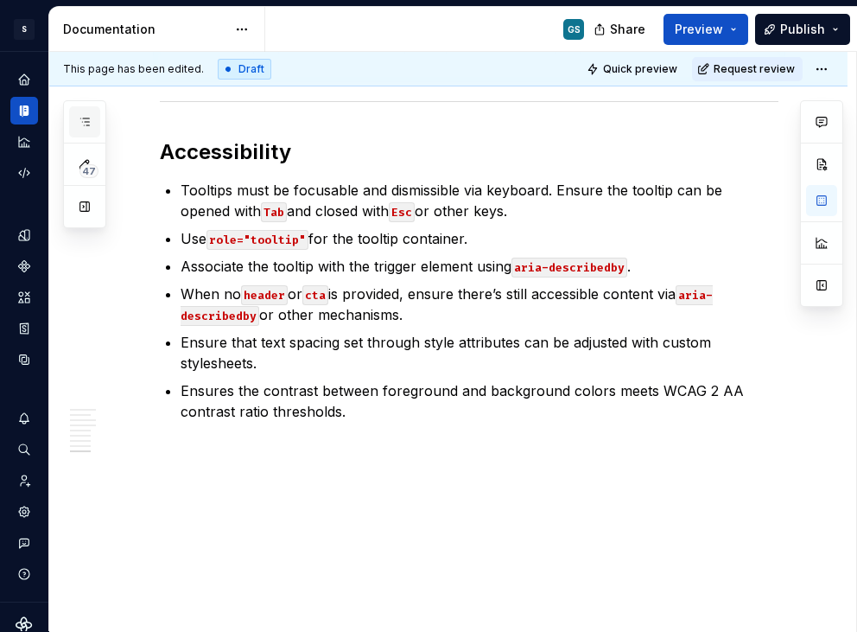
click at [82, 111] on button "button" at bounding box center [84, 121] width 31 height 31
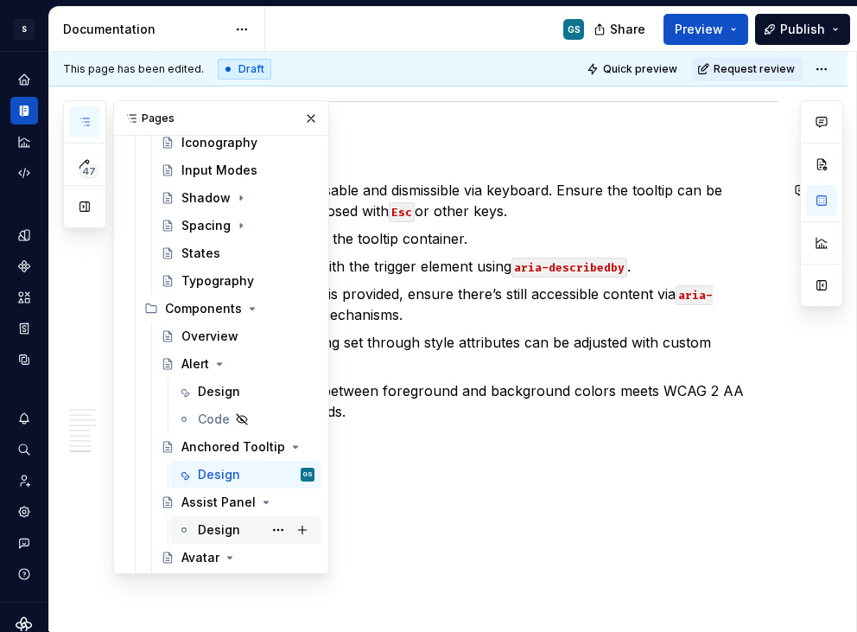
click at [216, 525] on div "Design" at bounding box center [219, 529] width 42 height 17
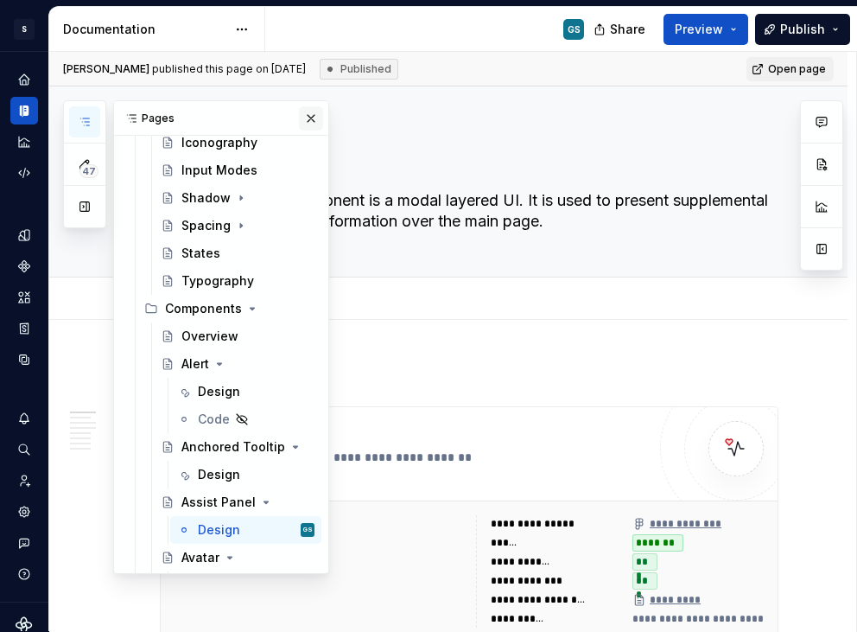
click at [299, 119] on button "button" at bounding box center [311, 118] width 24 height 24
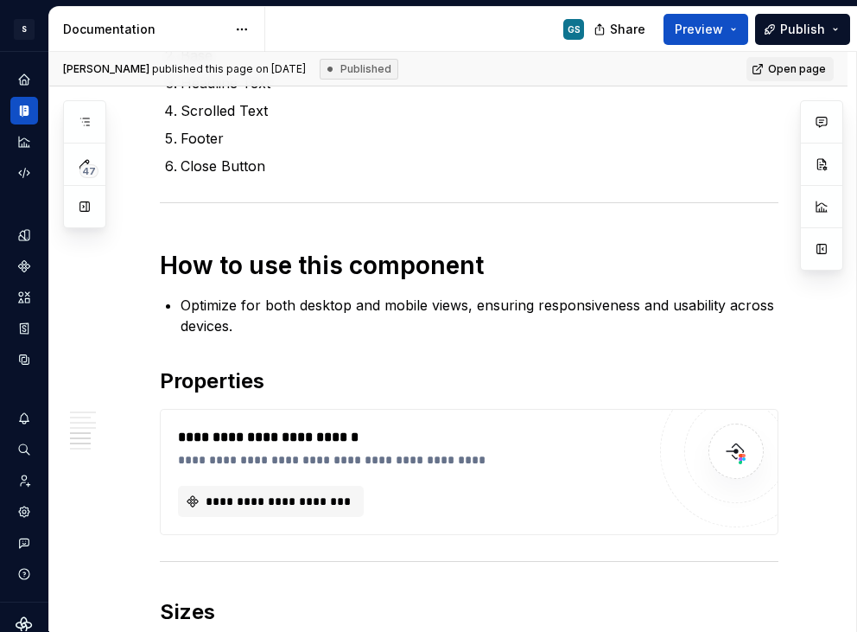
scroll to position [2113, 0]
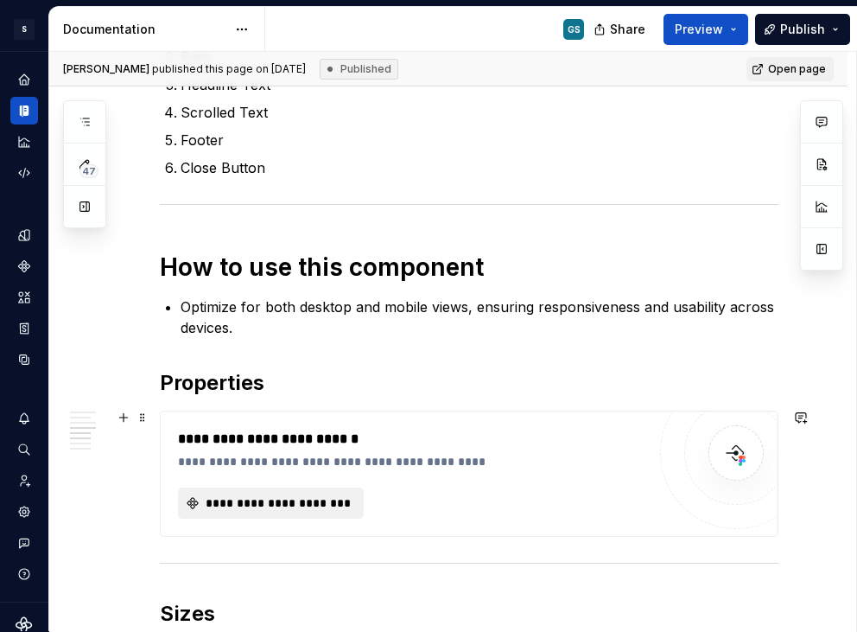
click at [300, 500] on span "**********" at bounding box center [278, 502] width 150 height 17
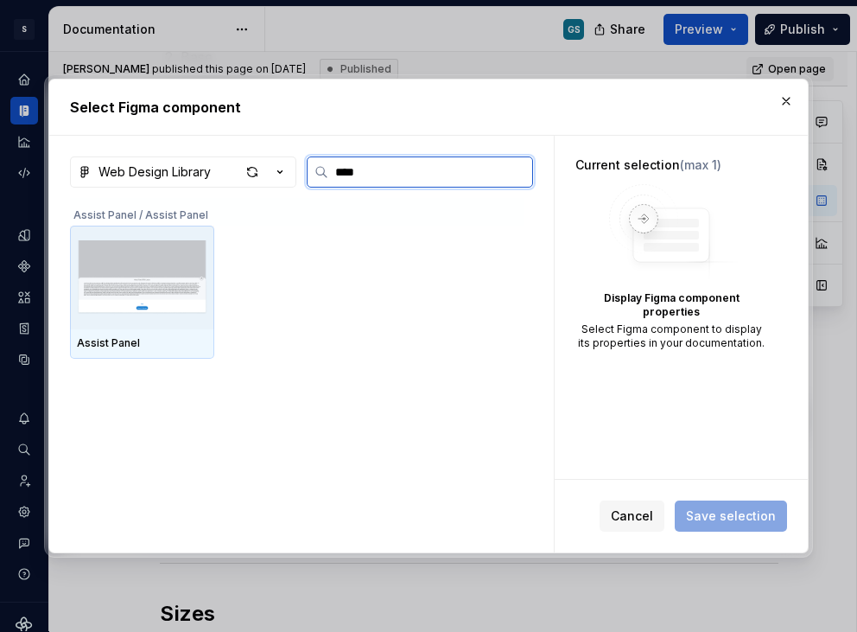
click at [144, 273] on img at bounding box center [142, 277] width 130 height 90
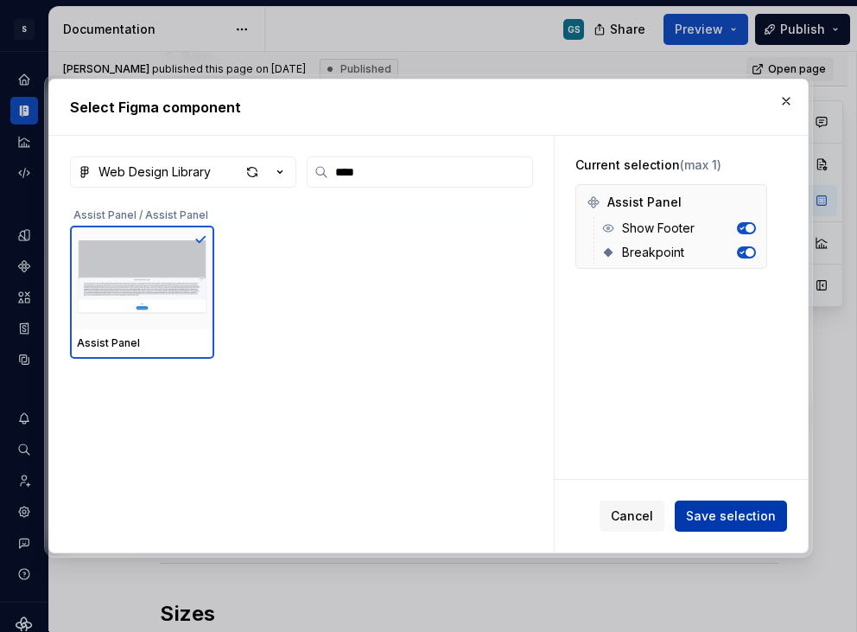
click at [741, 511] on span "Save selection" at bounding box center [731, 515] width 90 height 17
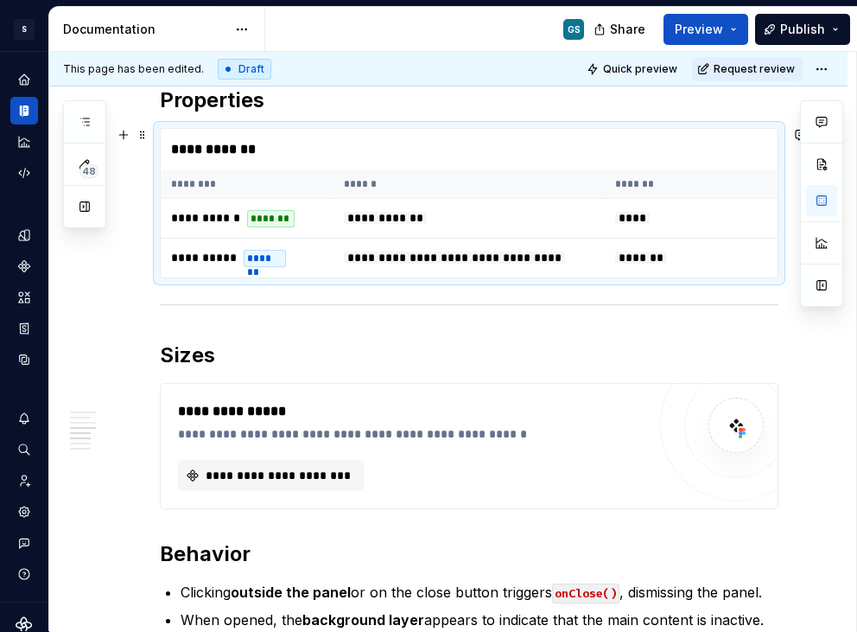
scroll to position [2436, 0]
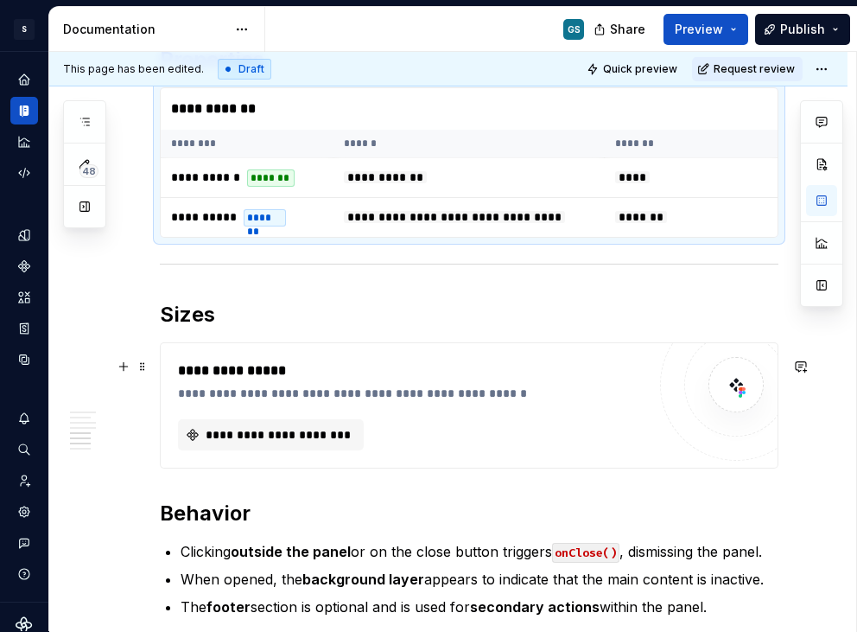
click at [360, 422] on div "**********" at bounding box center [412, 405] width 468 height 90
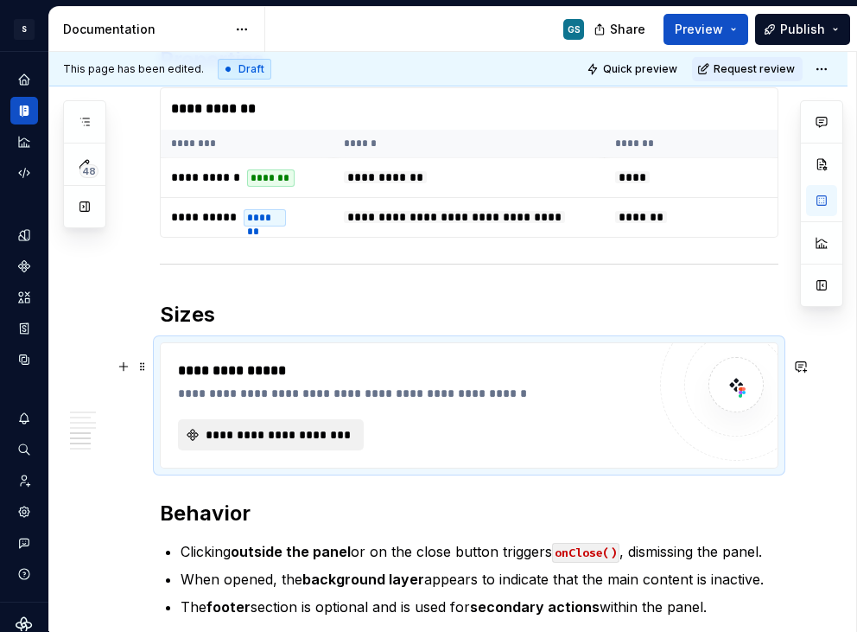
click at [309, 443] on span "**********" at bounding box center [278, 434] width 150 height 17
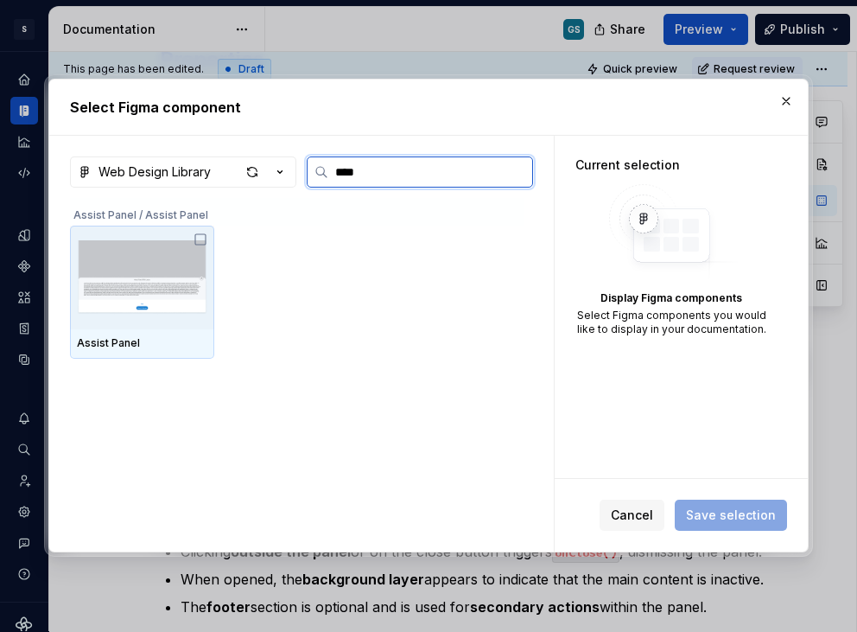
click at [184, 306] on img at bounding box center [142, 277] width 130 height 90
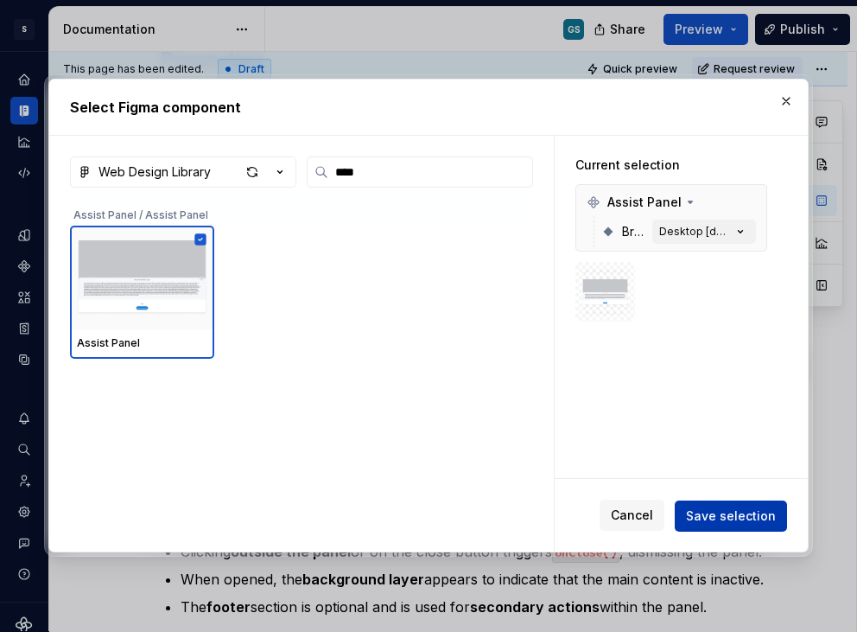
click at [760, 519] on span "Save selection" at bounding box center [731, 515] width 90 height 17
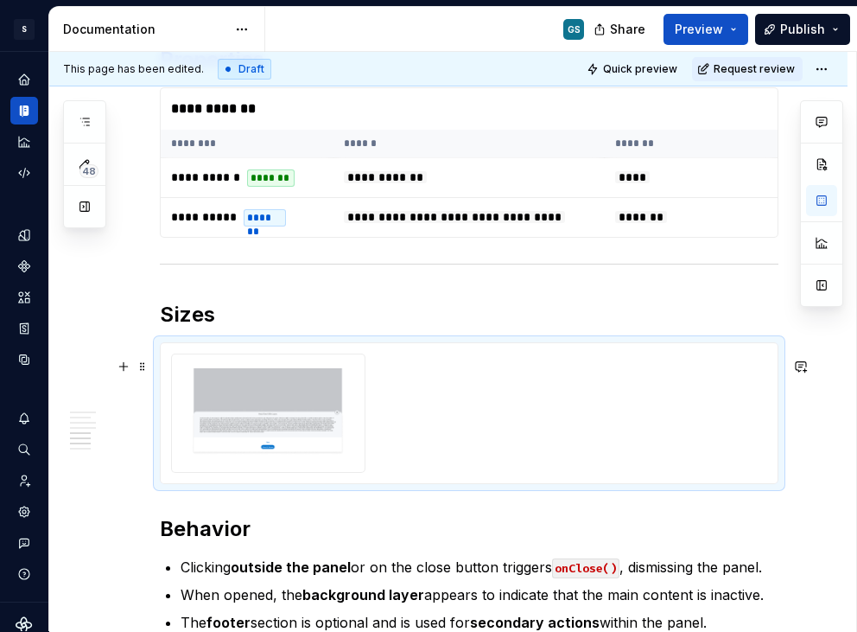
click at [638, 415] on div at bounding box center [469, 412] width 596 height 119
click at [819, 200] on button "button" at bounding box center [821, 200] width 31 height 31
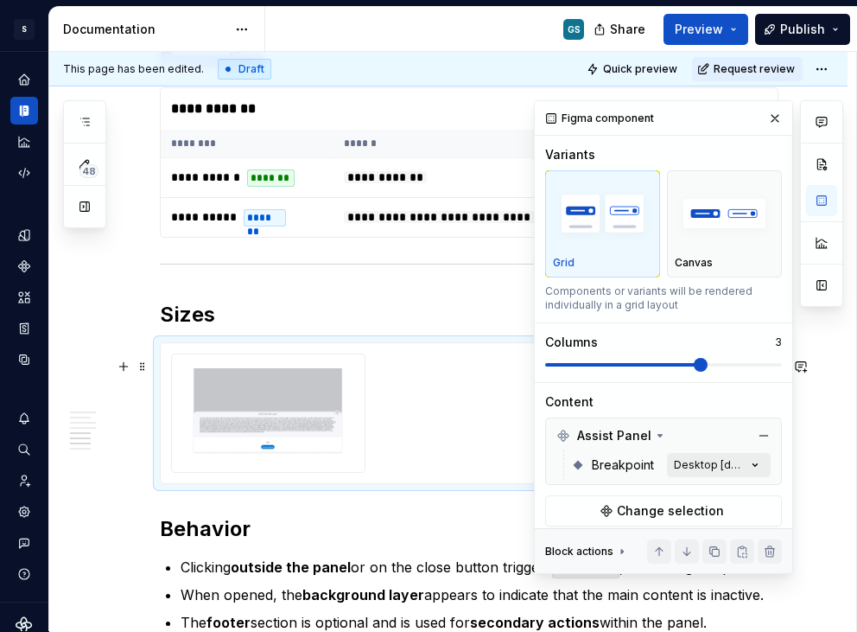
click at [692, 467] on div "Comments Open comments No comments yet Select ‘Comment’ from the block context …" at bounding box center [688, 337] width 309 height 474
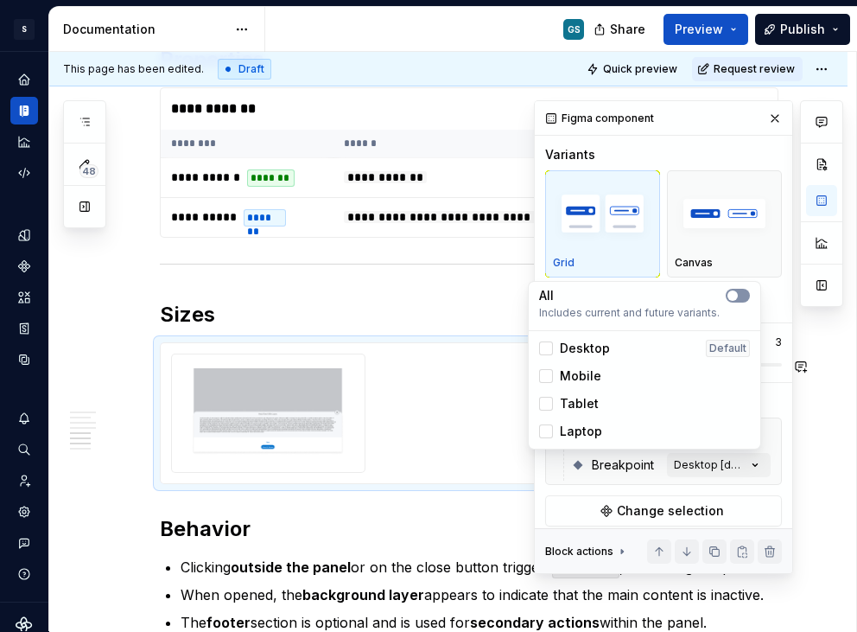
click at [739, 291] on icon "button" at bounding box center [733, 295] width 14 height 10
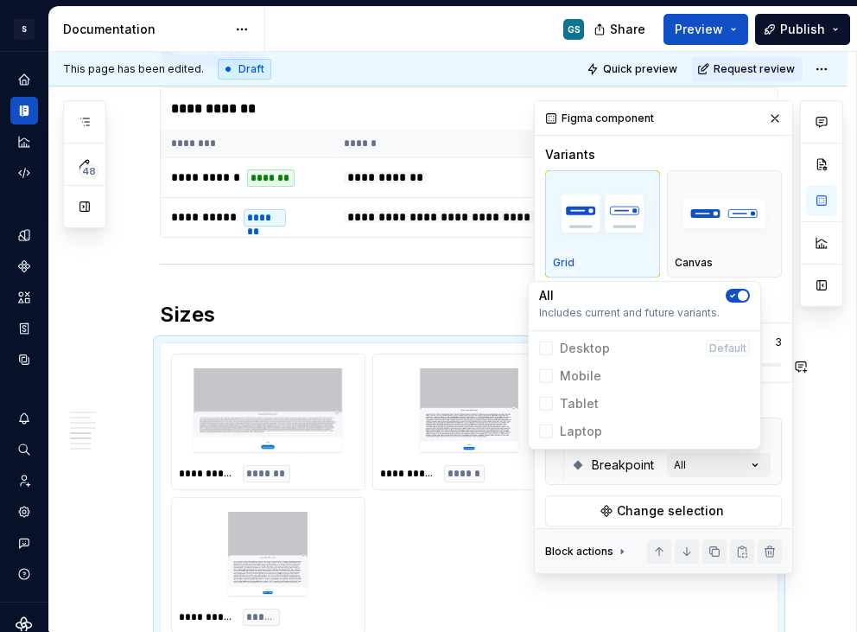
click at [770, 334] on div "Comments Open comments No comments yet Select ‘Comment’ from the block context …" at bounding box center [688, 337] width 309 height 474
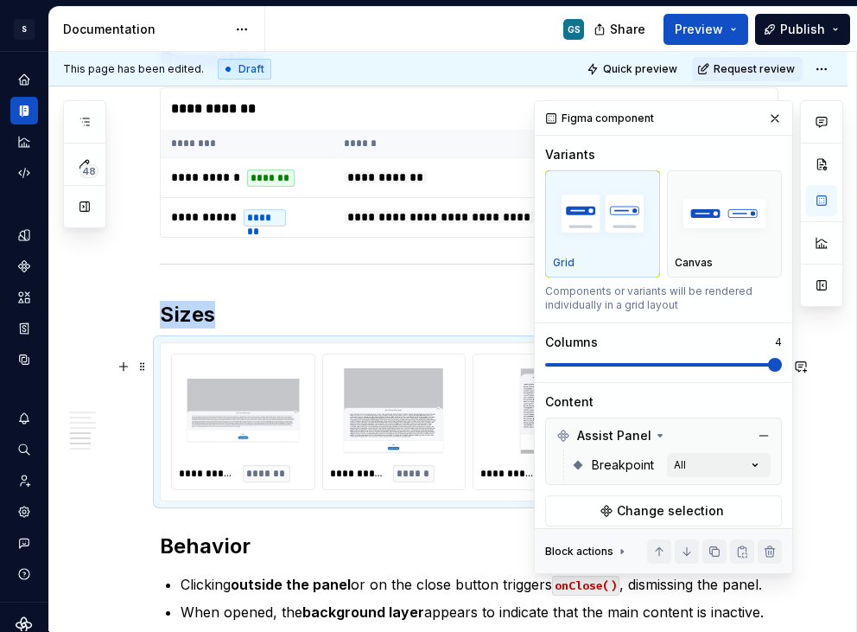
click at [777, 368] on span at bounding box center [775, 365] width 14 height 14
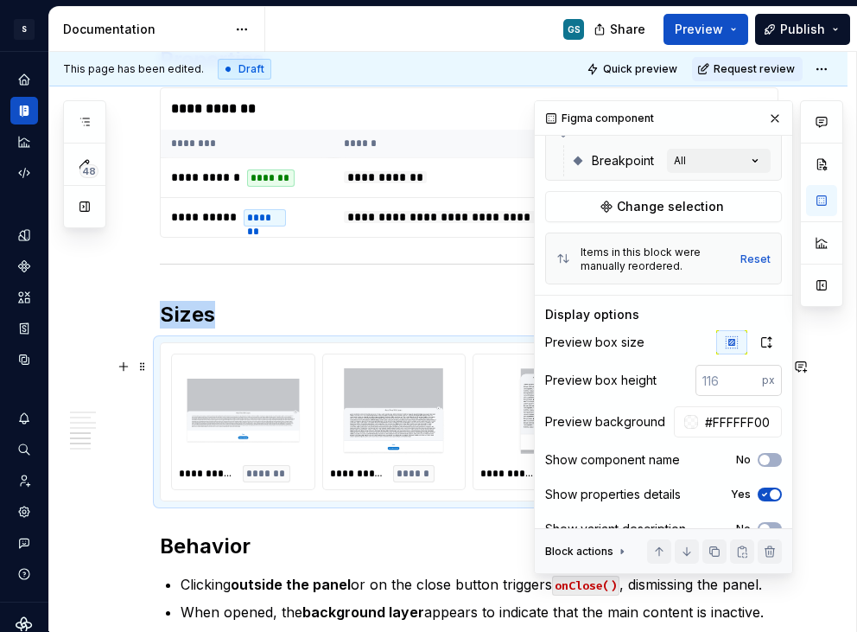
scroll to position [306, 0]
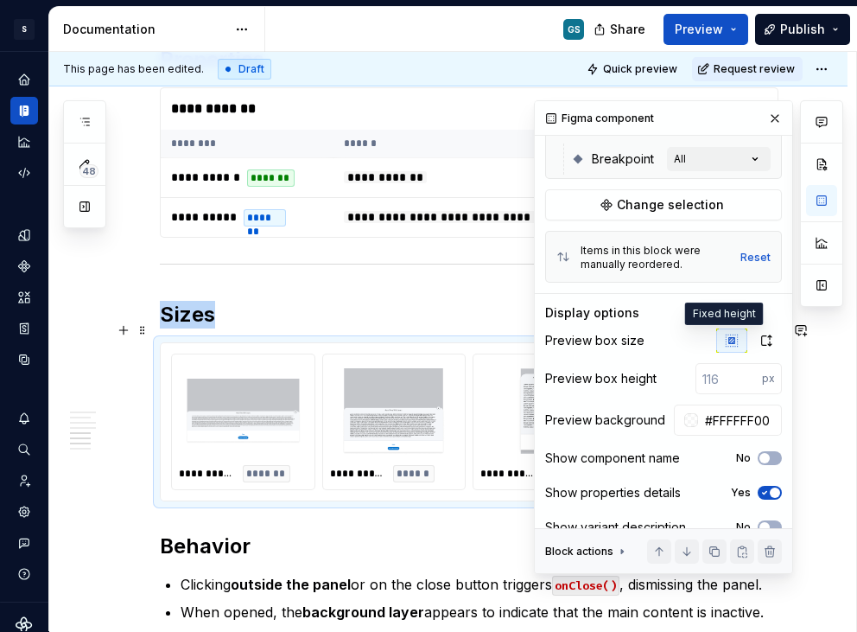
click at [725, 340] on icon "button" at bounding box center [732, 341] width 14 height 14
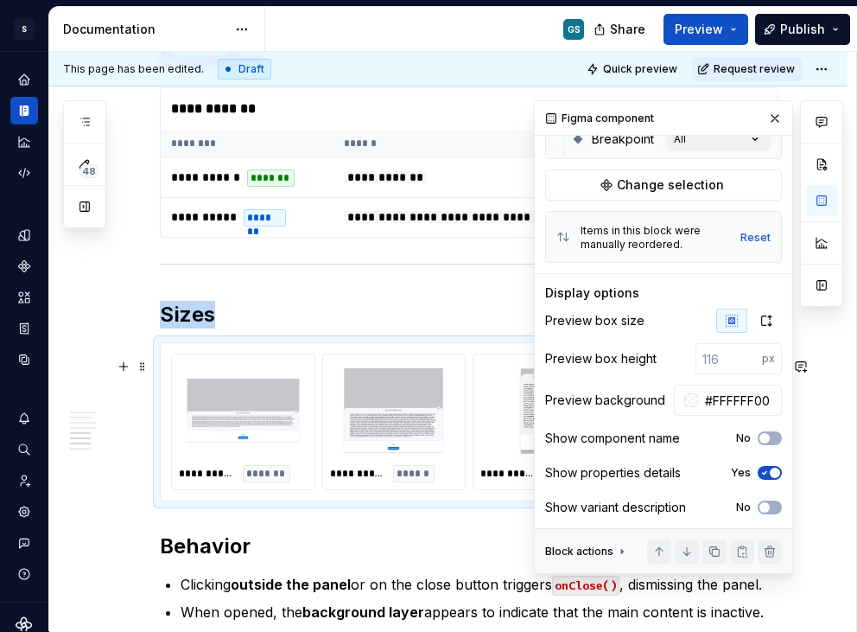
scroll to position [330, 0]
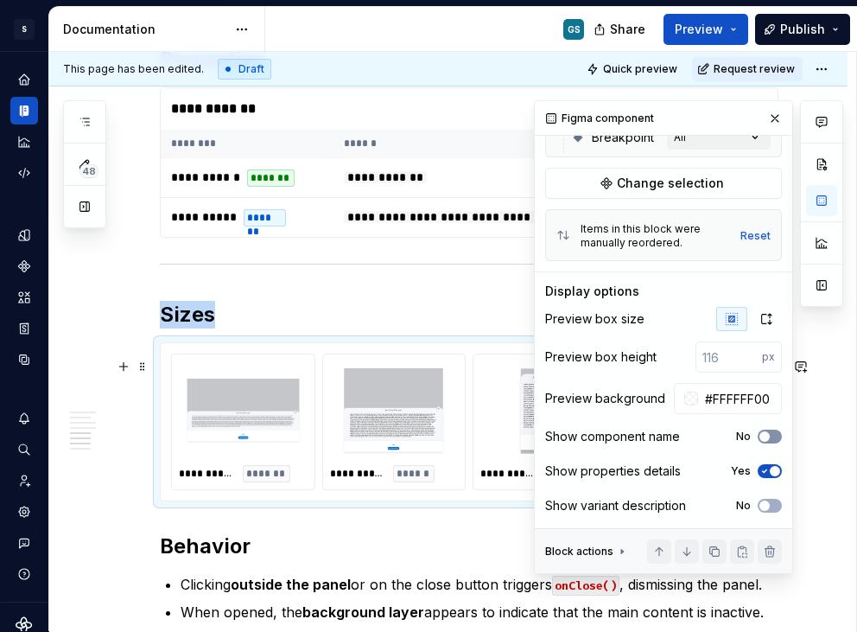
click at [760, 437] on icon "button" at bounding box center [765, 436] width 14 height 10
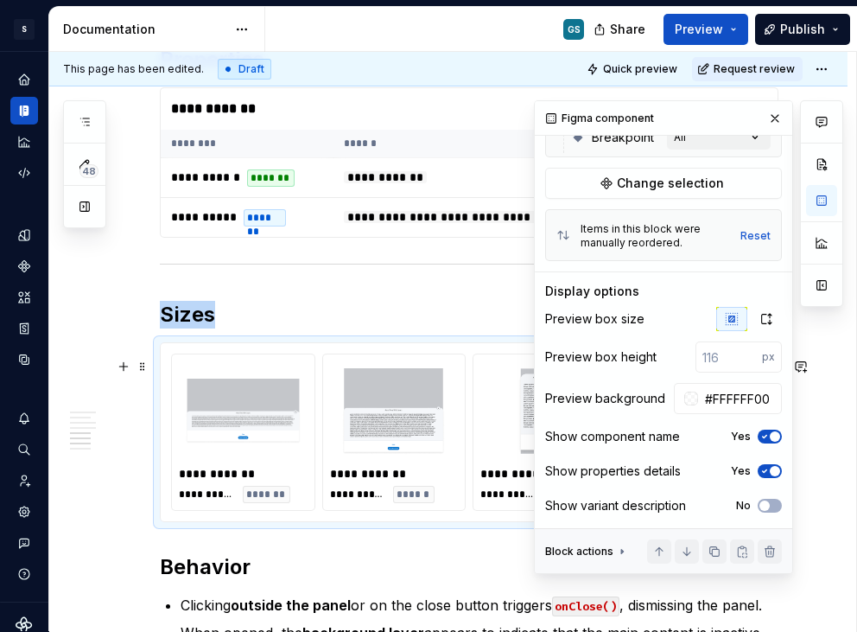
click at [770, 437] on span "button" at bounding box center [775, 436] width 10 height 10
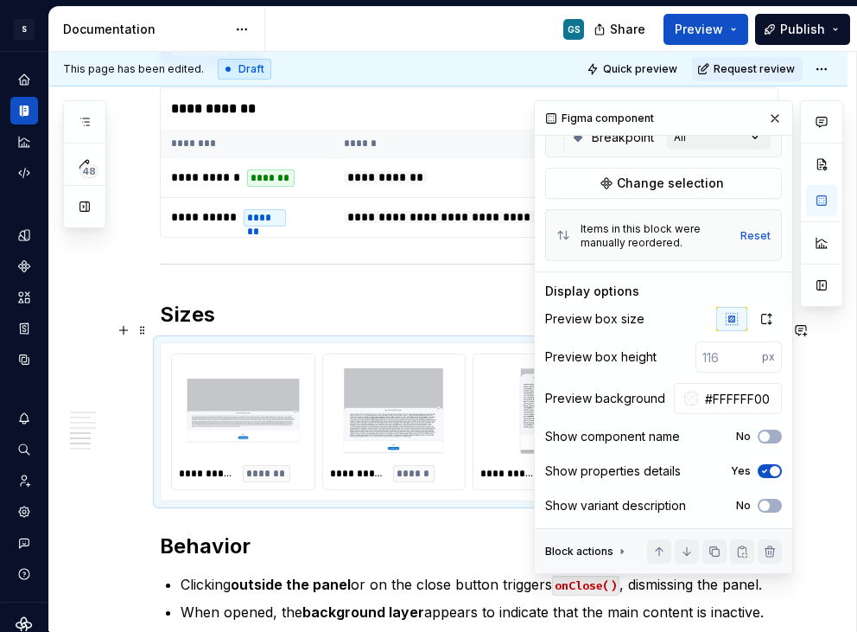
click at [192, 326] on h2 "Sizes" at bounding box center [469, 315] width 619 height 28
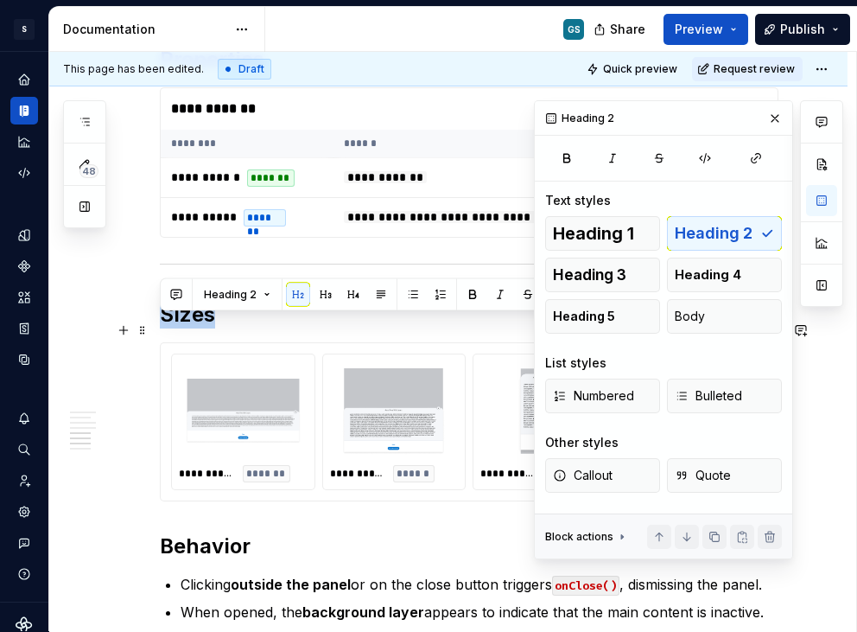
click at [192, 326] on h2 "Sizes" at bounding box center [469, 315] width 619 height 28
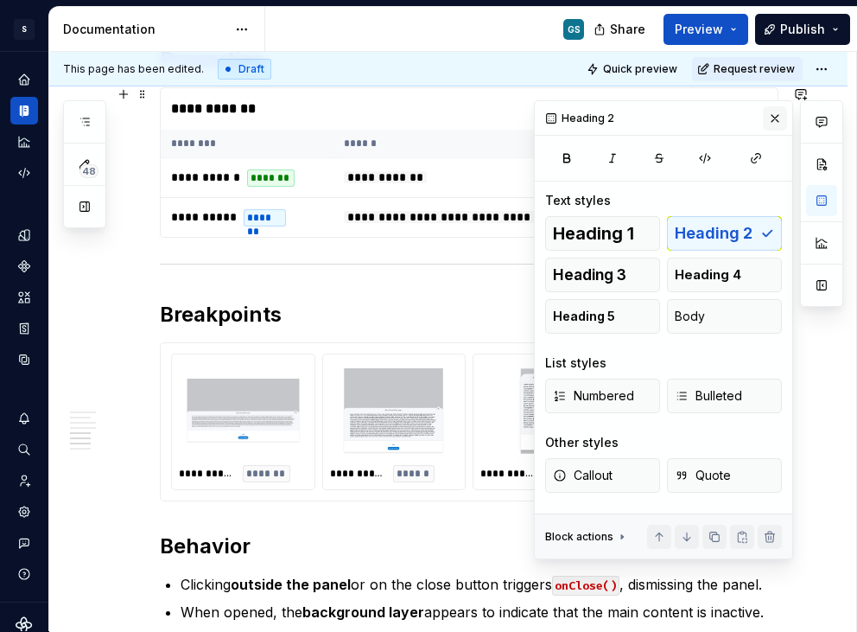
click at [776, 114] on button "button" at bounding box center [775, 118] width 24 height 24
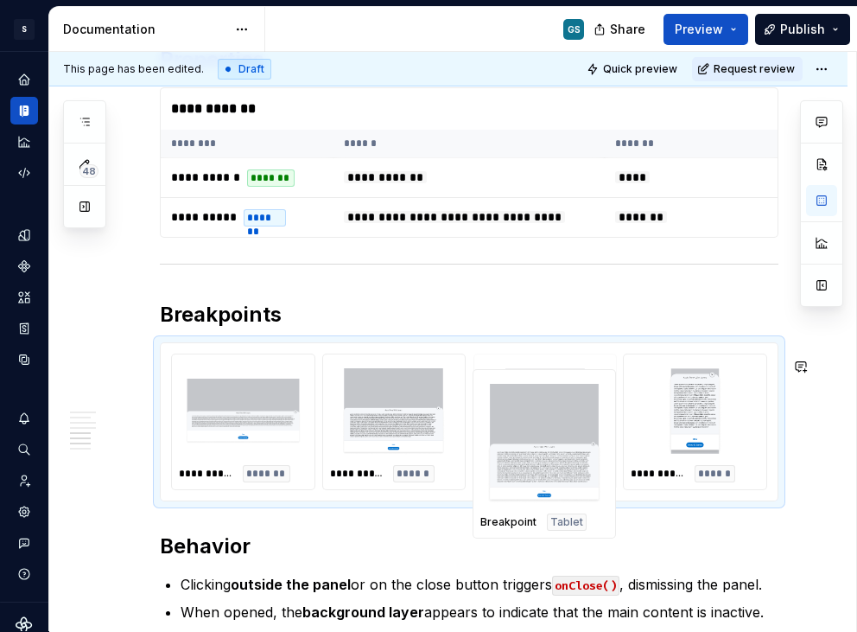
drag, startPoint x: 713, startPoint y: 438, endPoint x: 531, endPoint y: 440, distance: 182.4
click at [531, 440] on body "S Web & [PERSON_NAME] Systems GS Design system data Documentation GS Share Prev…" at bounding box center [428, 316] width 857 height 632
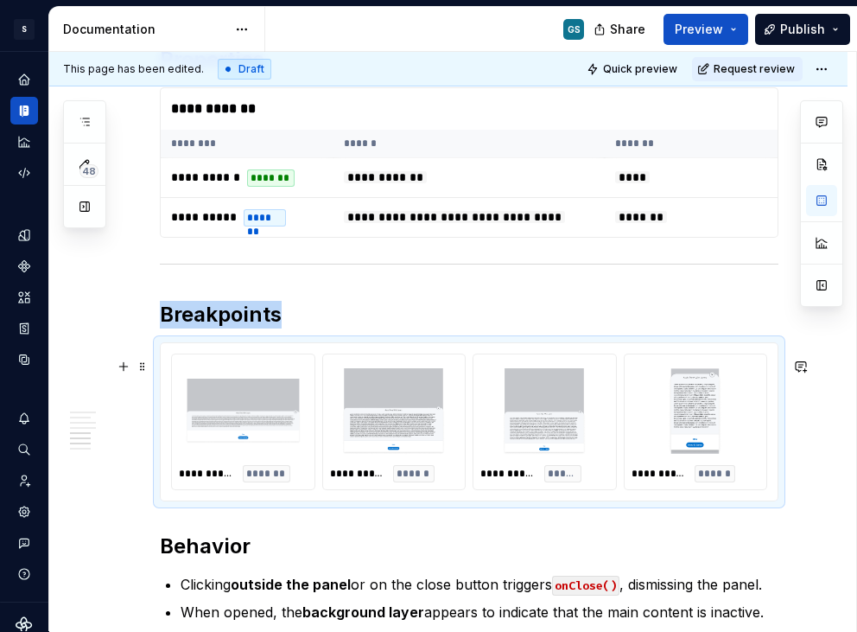
click at [563, 403] on img at bounding box center [544, 411] width 115 height 86
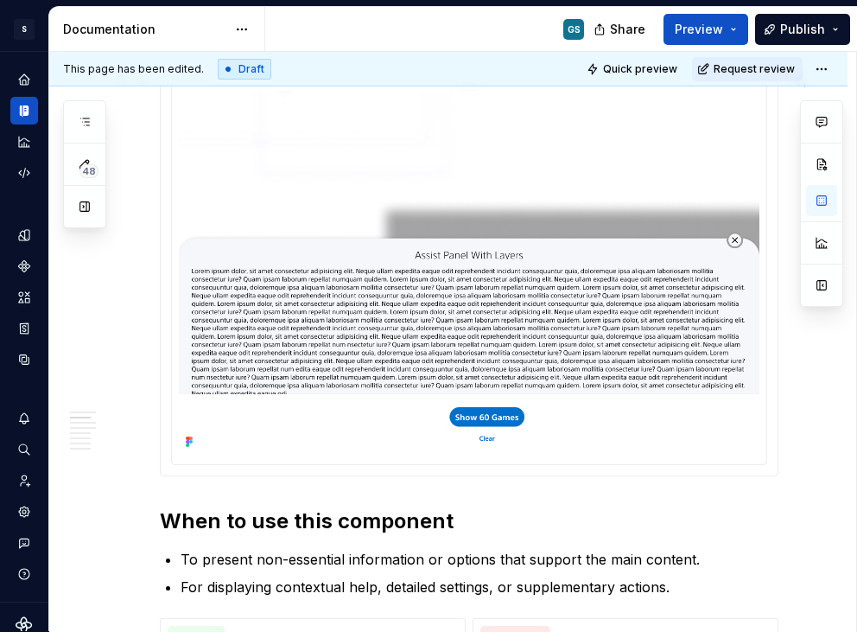
scroll to position [784, 0]
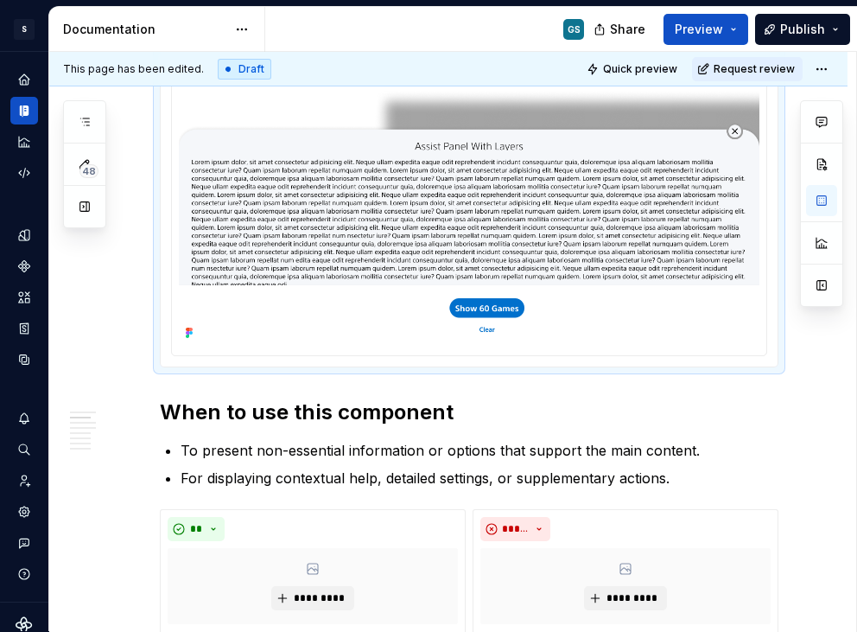
click at [425, 315] on img at bounding box center [469, 163] width 581 height 363
click at [644, 176] on img at bounding box center [469, 163] width 581 height 363
click at [556, 205] on img at bounding box center [469, 163] width 581 height 363
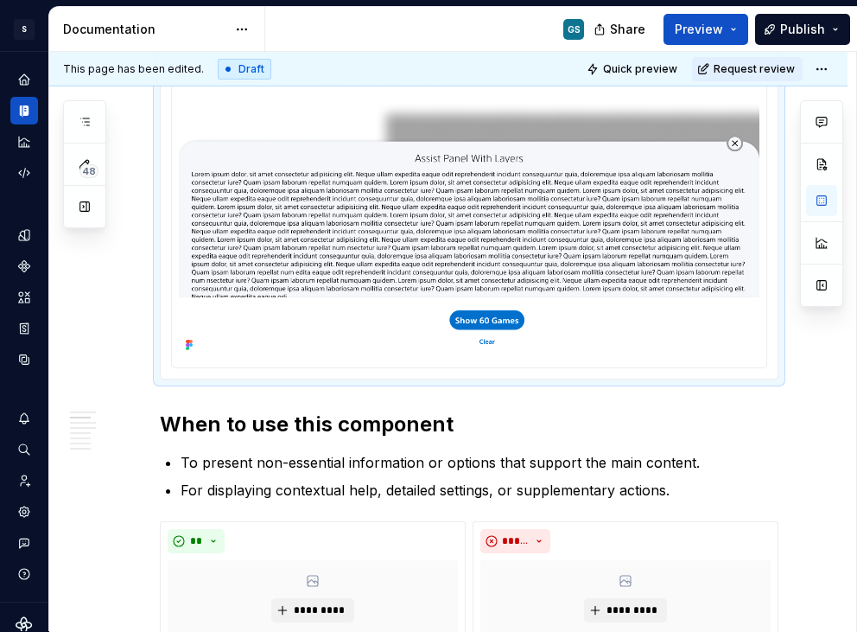
scroll to position [485, 0]
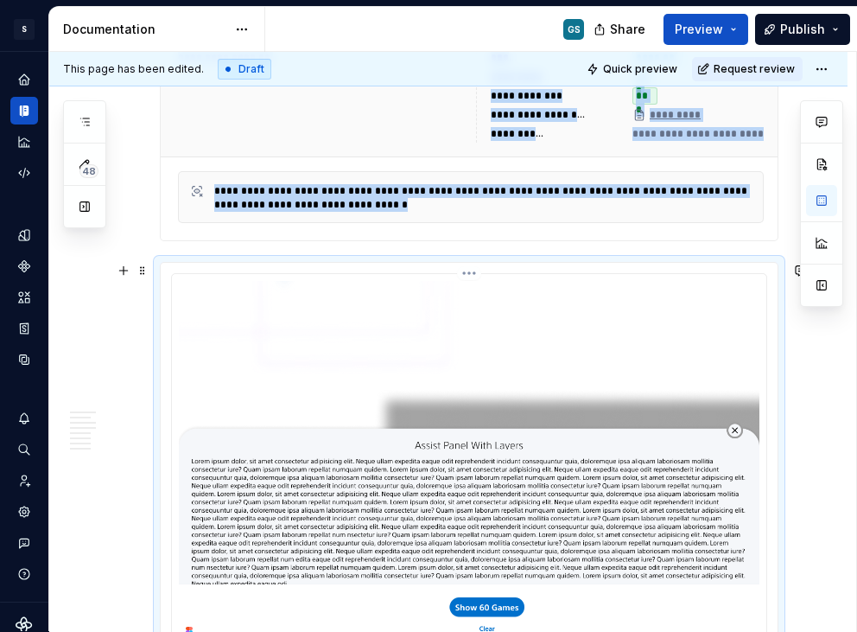
click at [324, 340] on img at bounding box center [469, 462] width 581 height 363
click at [817, 191] on button "button" at bounding box center [821, 200] width 31 height 31
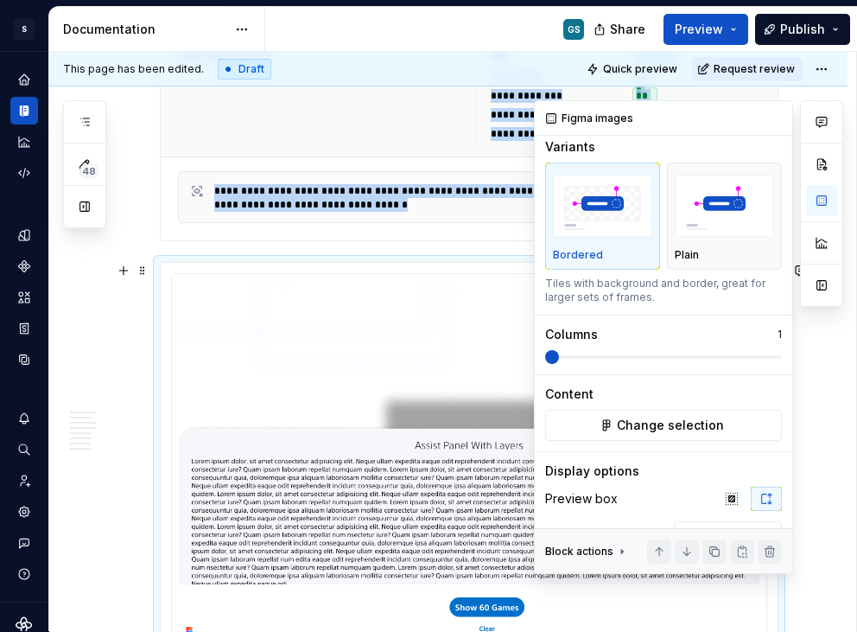
scroll to position [12, 0]
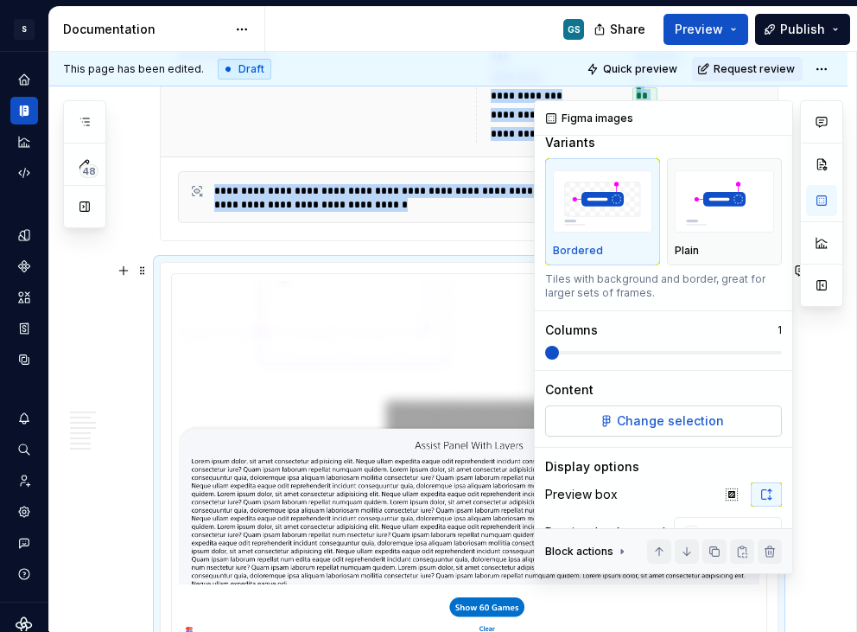
click at [624, 423] on span "Change selection" at bounding box center [670, 420] width 107 height 17
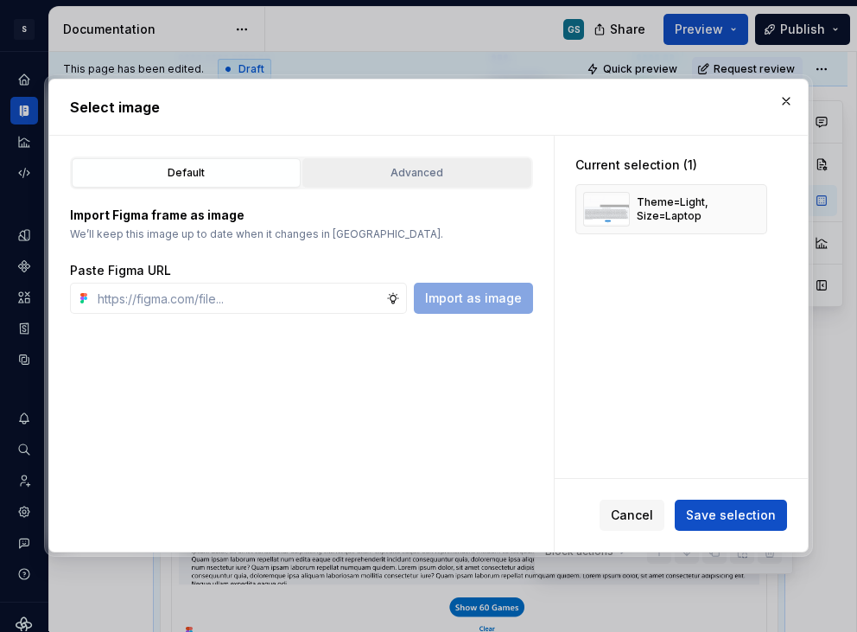
click at [406, 163] on button "Advanced" at bounding box center [416, 172] width 229 height 29
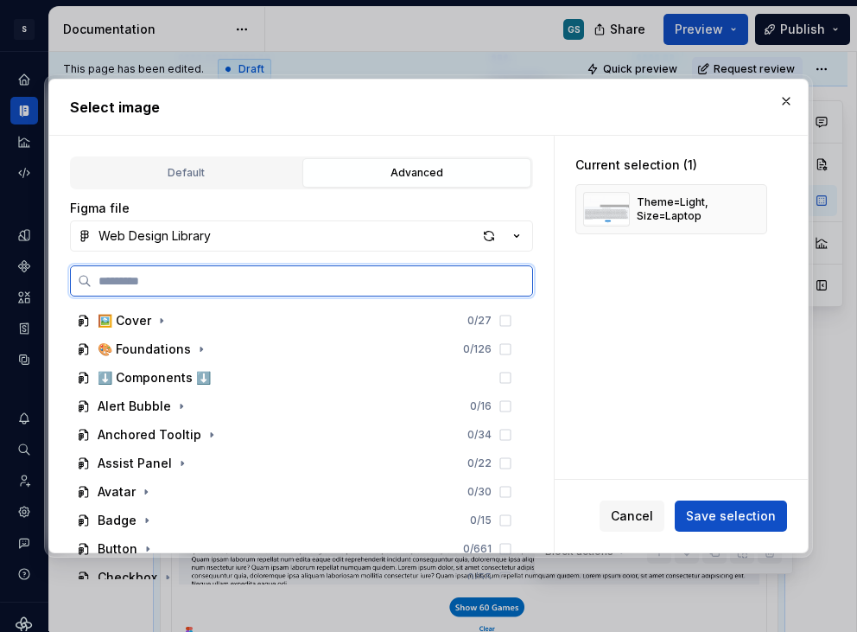
click at [210, 282] on input "search" at bounding box center [312, 280] width 441 height 17
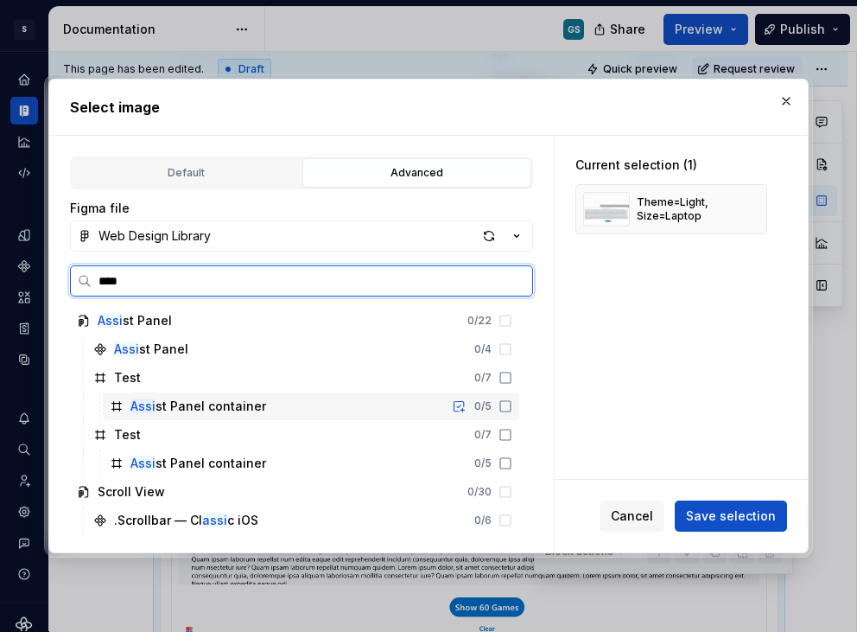
click at [295, 406] on div "Assi st Panel container 0 / 5" at bounding box center [311, 406] width 417 height 28
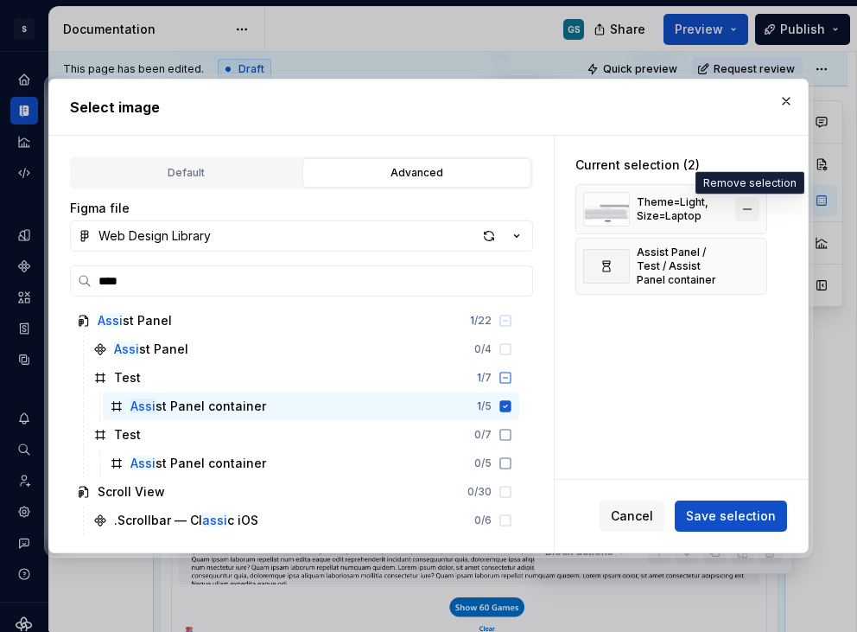
click at [753, 209] on button "button" at bounding box center [747, 209] width 24 height 24
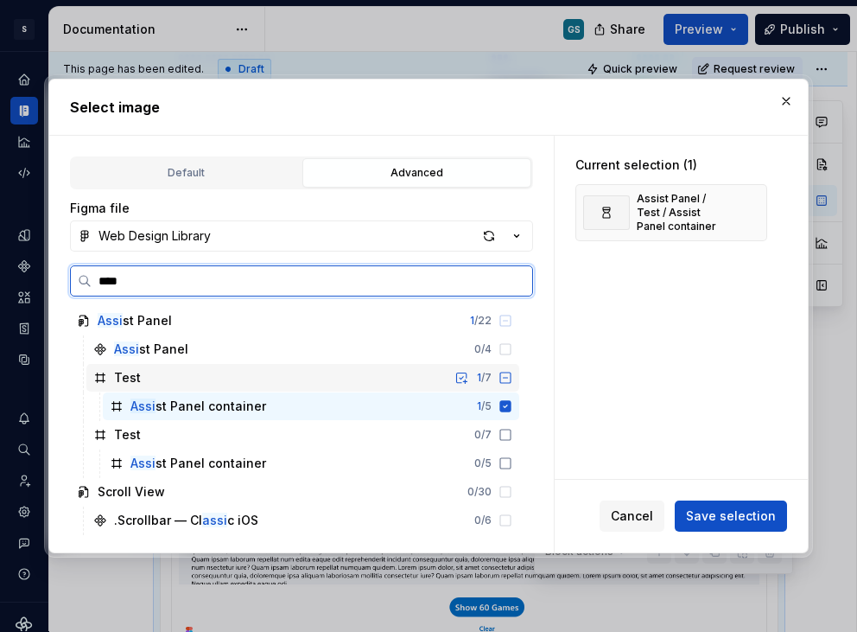
click at [506, 378] on icon at bounding box center [505, 377] width 10 height 10
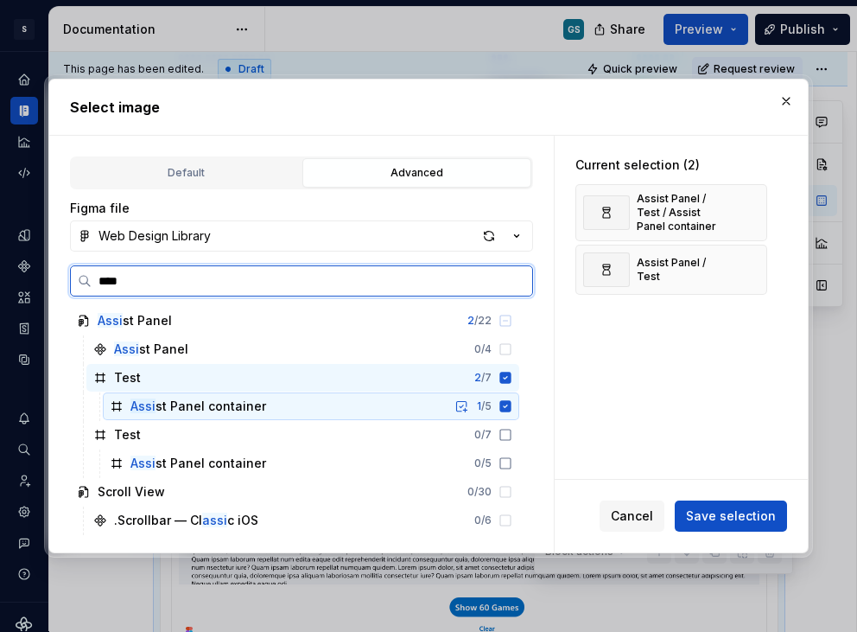
click at [506, 402] on icon at bounding box center [505, 406] width 11 height 11
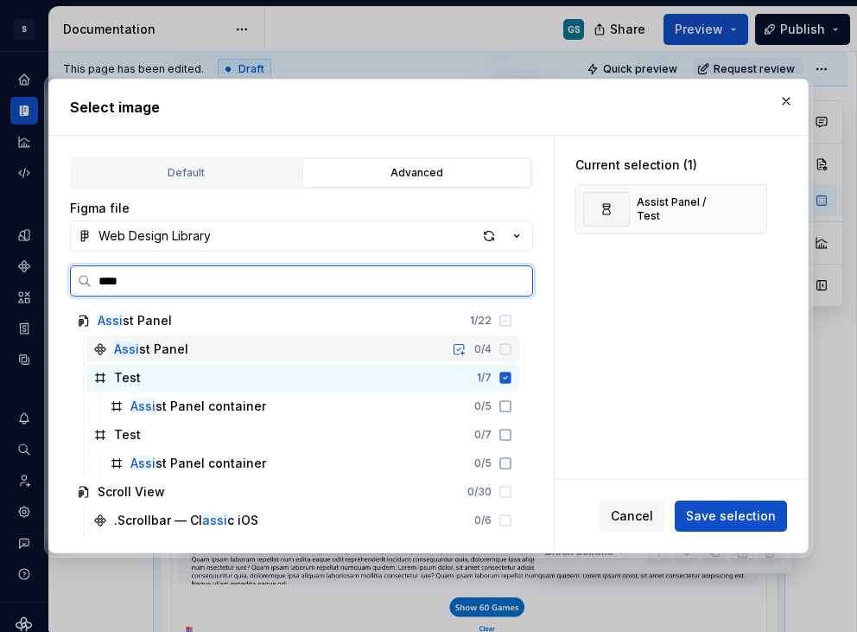
click at [414, 356] on div "Assi st Panel 0 / 4" at bounding box center [302, 349] width 433 height 28
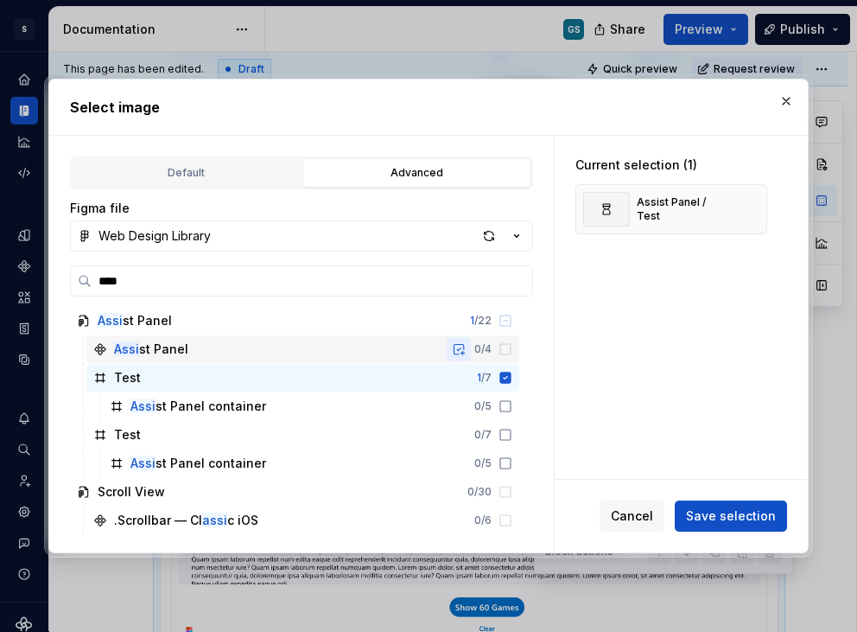
click at [458, 350] on button "button" at bounding box center [459, 349] width 24 height 24
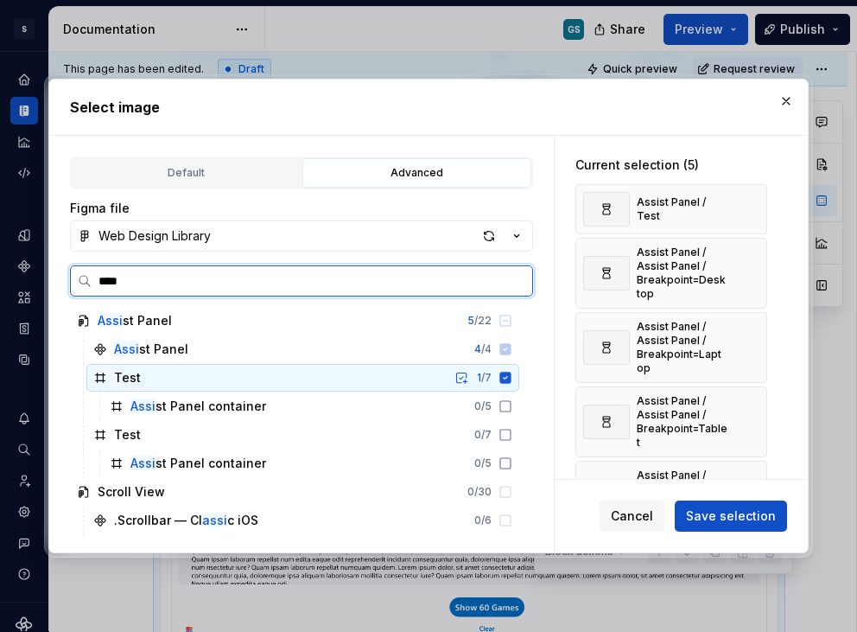
click at [505, 379] on icon at bounding box center [505, 377] width 11 height 11
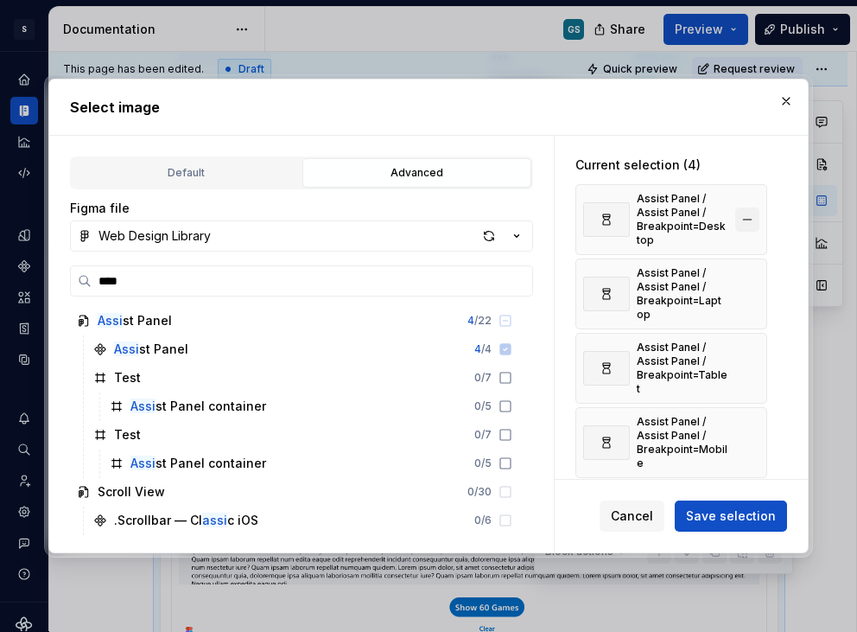
click at [748, 215] on button "button" at bounding box center [747, 219] width 24 height 24
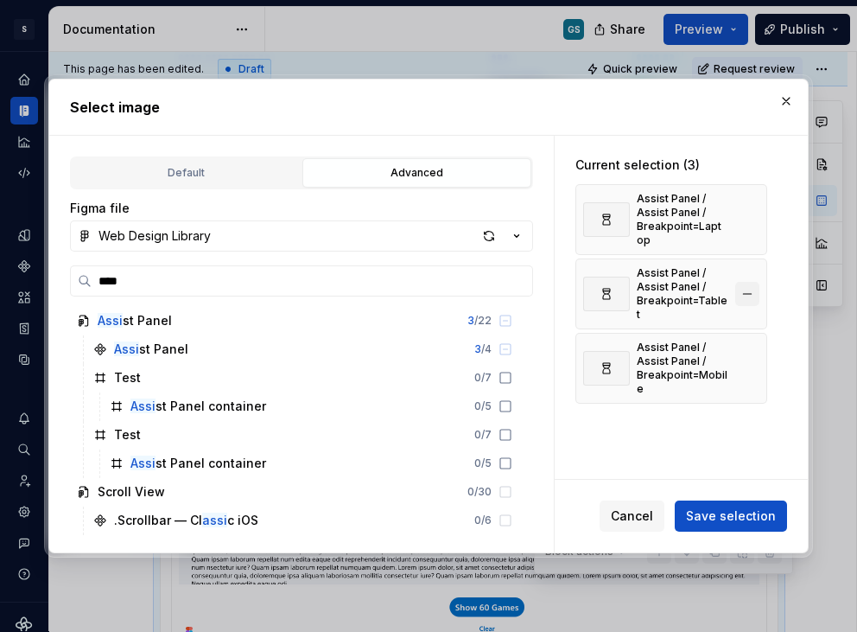
click at [745, 286] on button "button" at bounding box center [747, 294] width 24 height 24
click at [747, 292] on button "button" at bounding box center [747, 294] width 24 height 24
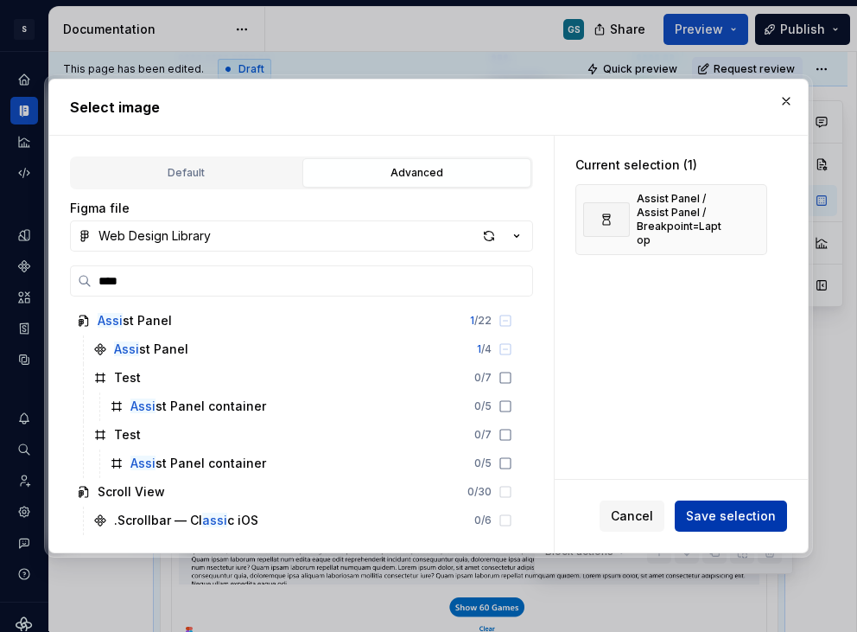
click at [716, 518] on span "Save selection" at bounding box center [731, 515] width 90 height 17
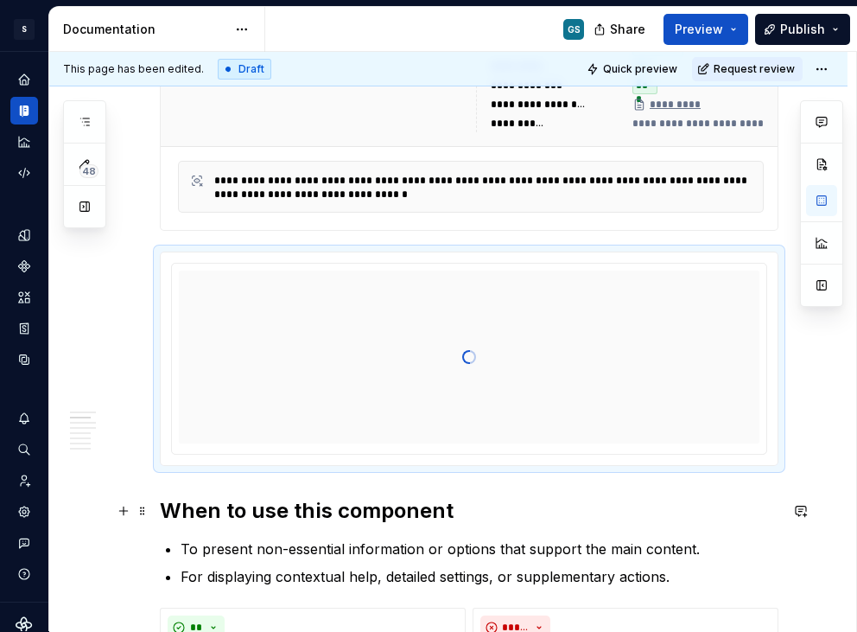
scroll to position [411, 0]
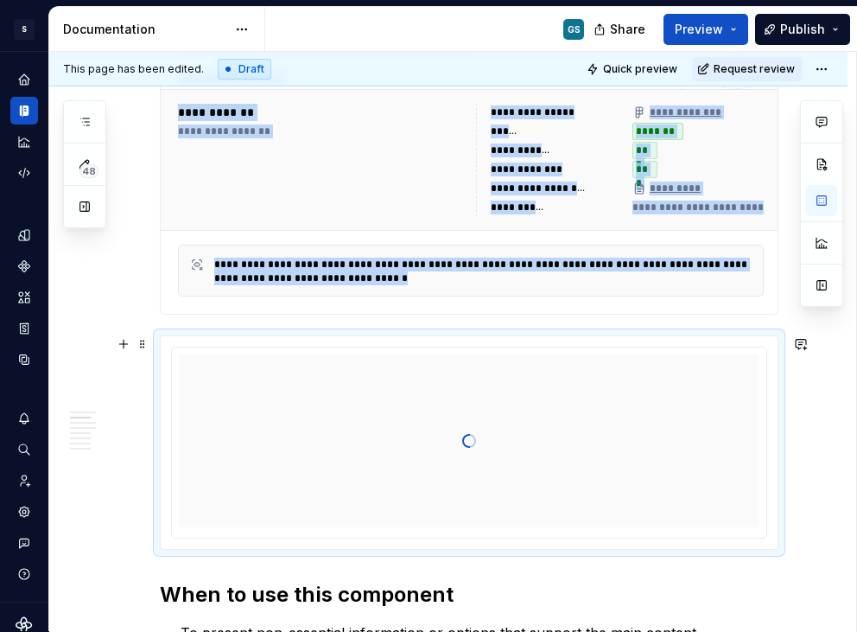
click at [457, 367] on div at bounding box center [469, 440] width 581 height 173
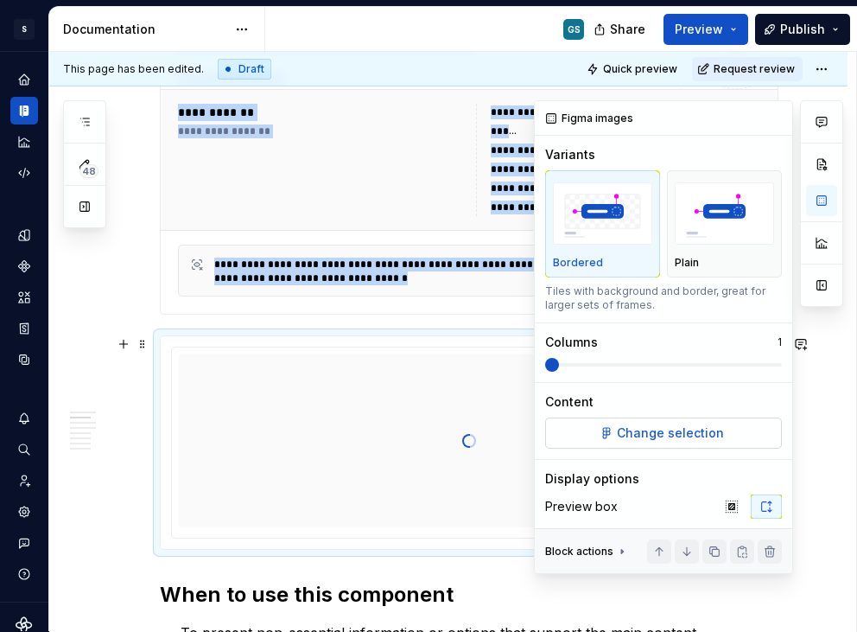
click at [633, 432] on span "Change selection" at bounding box center [670, 432] width 107 height 17
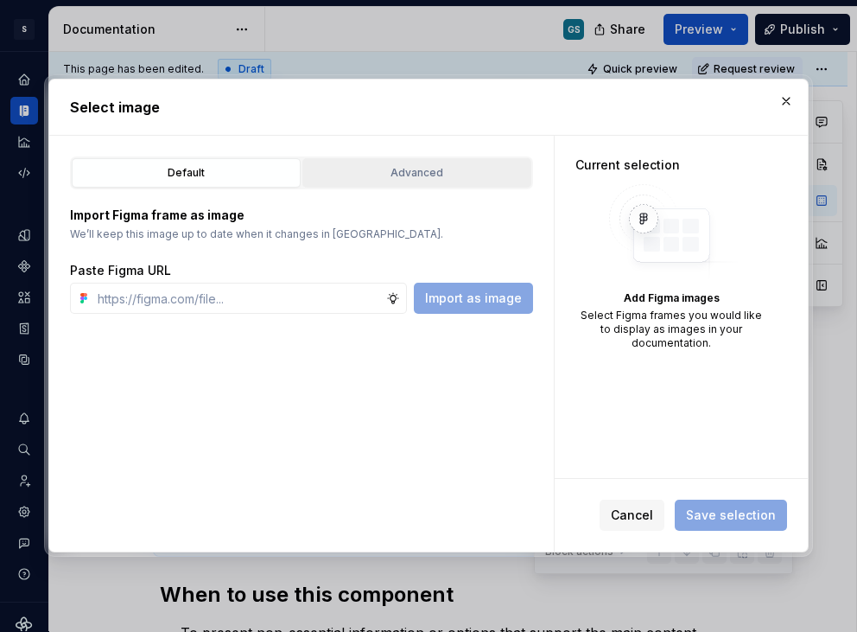
click at [397, 181] on button "Advanced" at bounding box center [416, 172] width 229 height 29
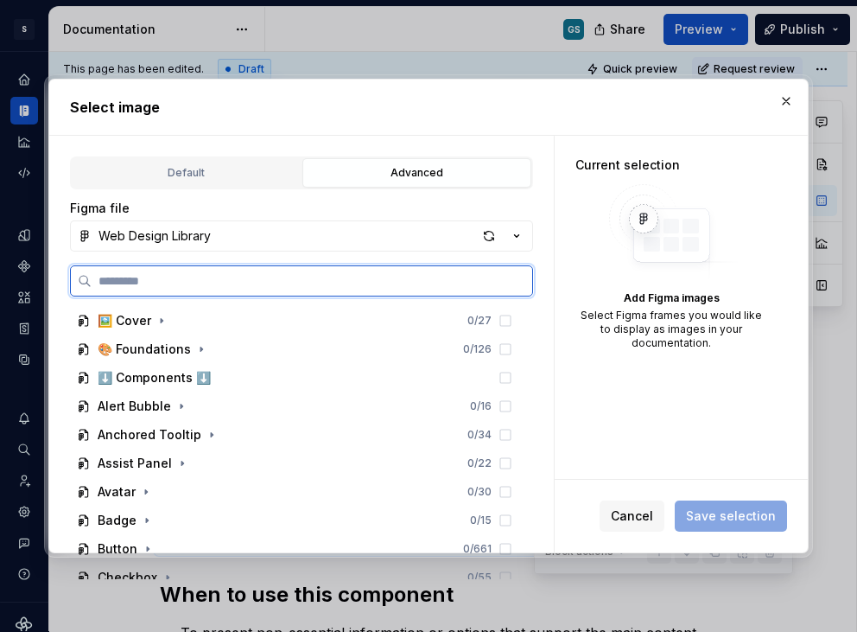
click at [263, 278] on input "search" at bounding box center [312, 280] width 441 height 17
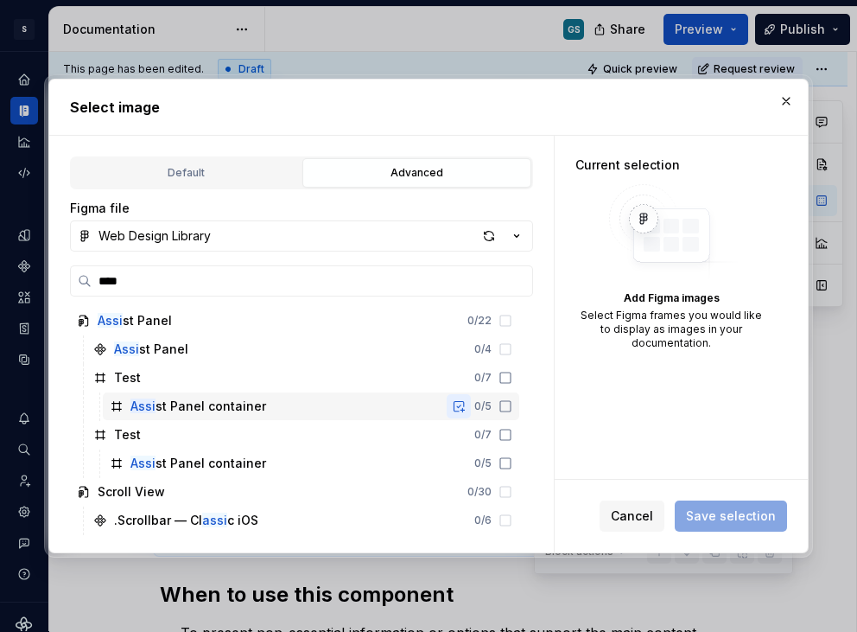
click at [461, 410] on button "button" at bounding box center [459, 406] width 24 height 24
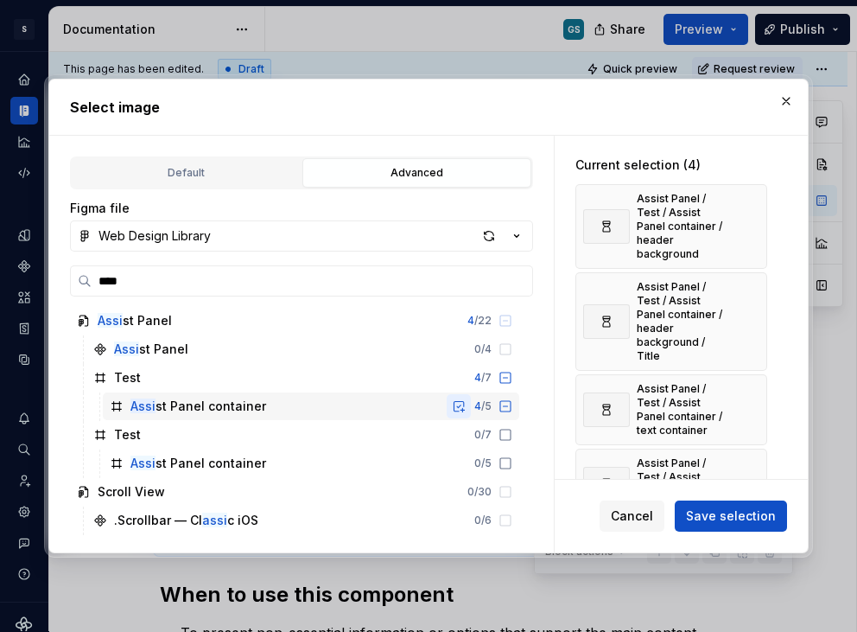
click at [461, 410] on button "button" at bounding box center [459, 406] width 24 height 24
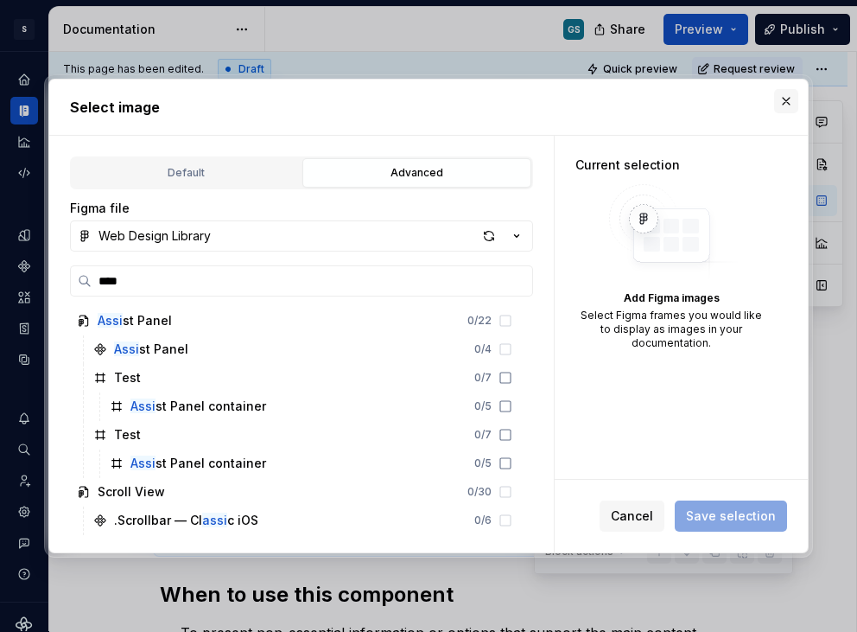
click at [780, 100] on button "button" at bounding box center [786, 101] width 24 height 24
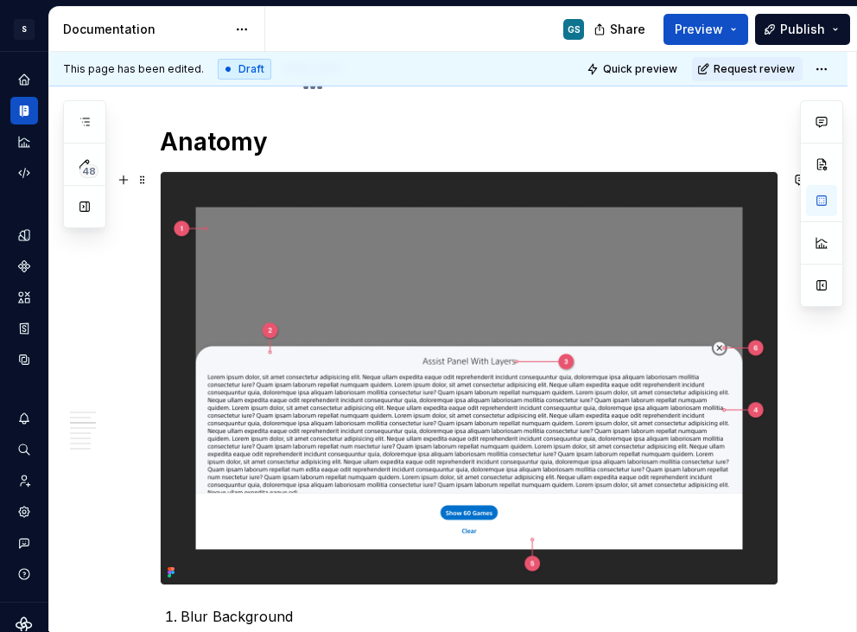
scroll to position [1337, 0]
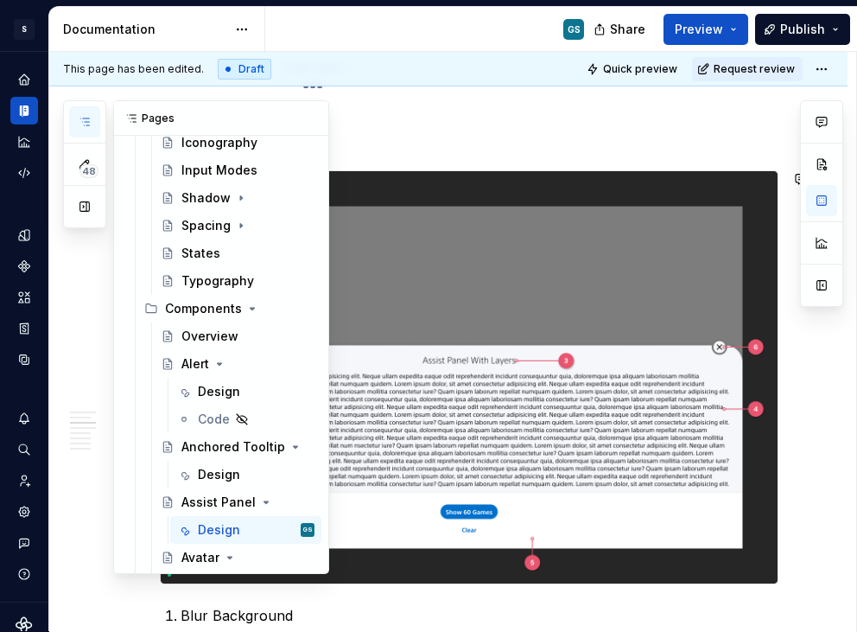
click at [83, 119] on icon "button" at bounding box center [85, 122] width 14 height 14
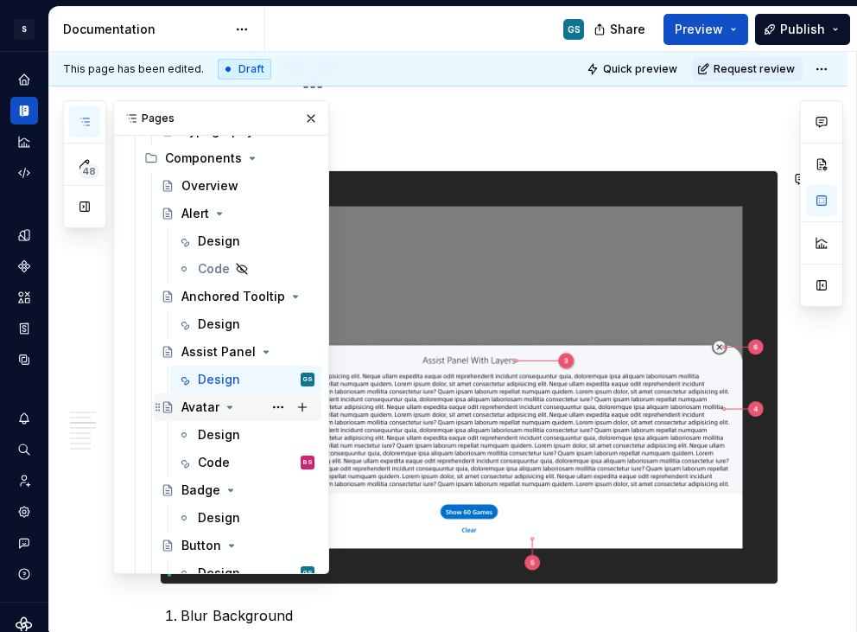
scroll to position [541, 0]
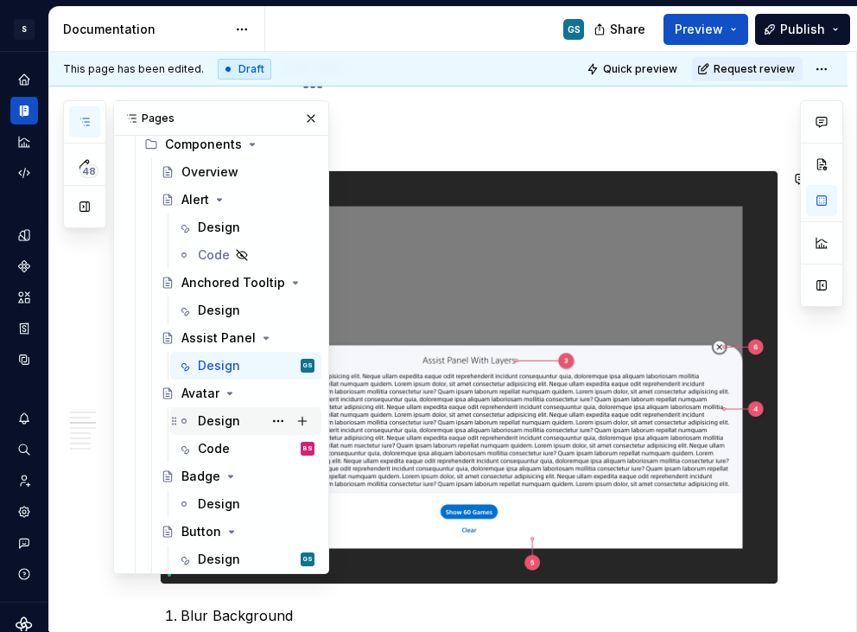
click at [214, 417] on div "Design" at bounding box center [219, 420] width 42 height 17
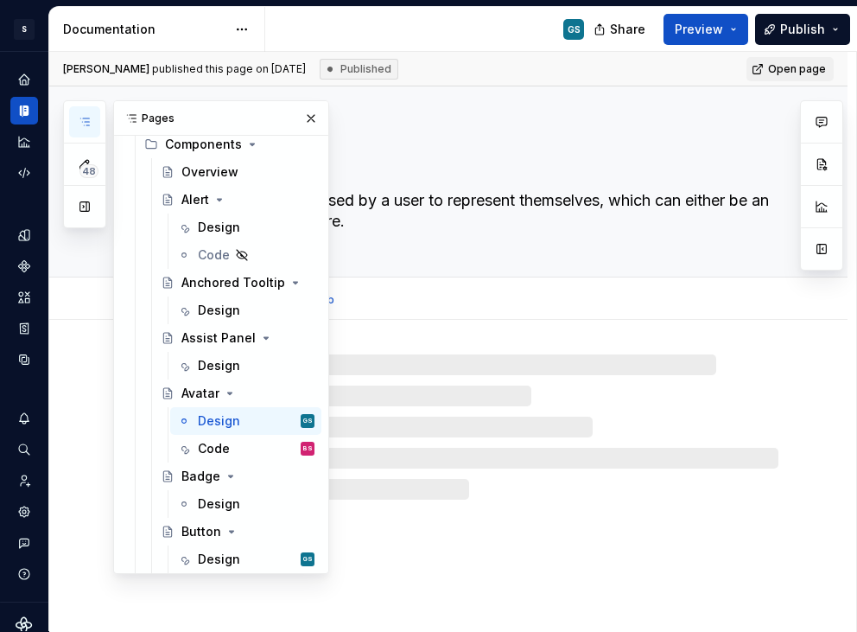
click at [408, 295] on div "Design Code Add tab" at bounding box center [470, 300] width 640 height 38
click at [275, 448] on button "Page tree" at bounding box center [278, 448] width 24 height 24
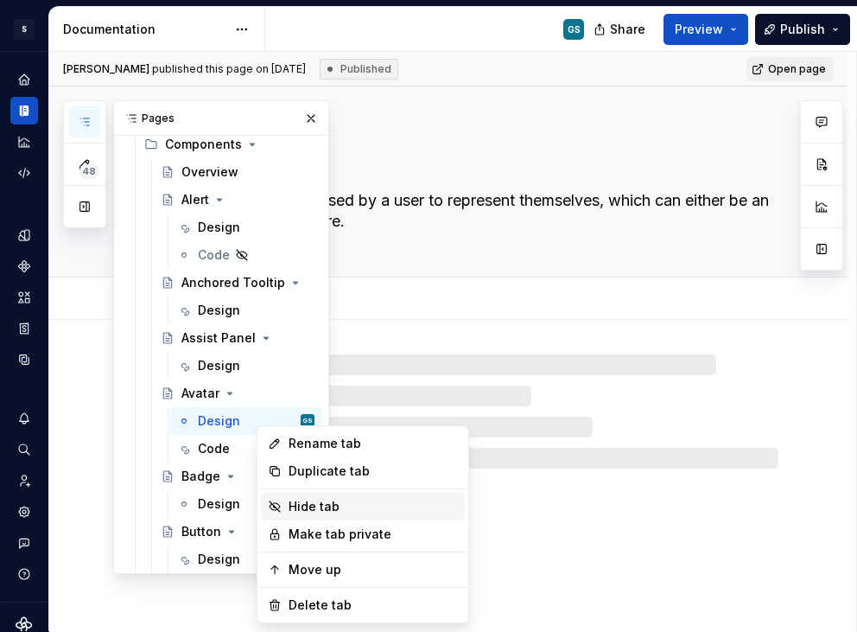
click at [302, 509] on div "Hide tab" at bounding box center [373, 506] width 169 height 17
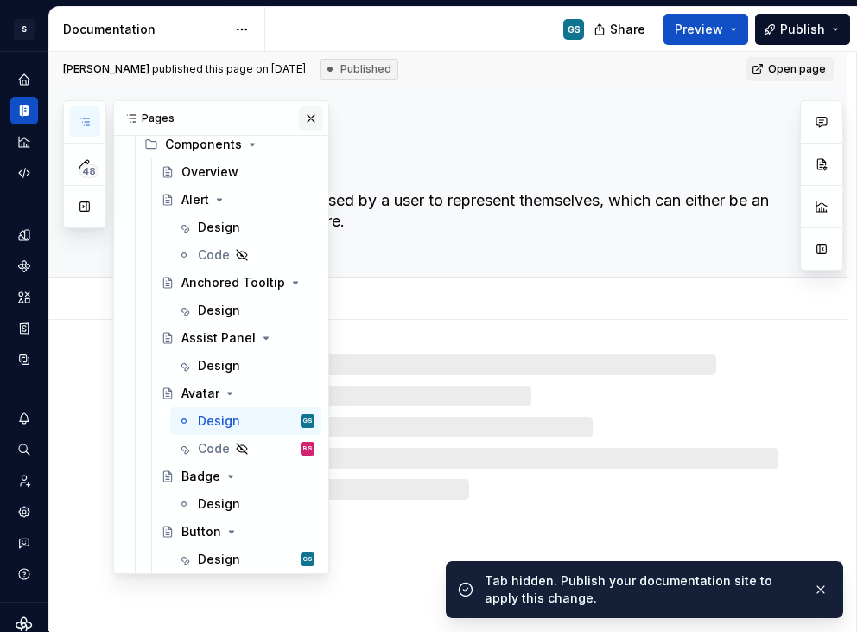
click at [300, 120] on button "button" at bounding box center [311, 118] width 24 height 24
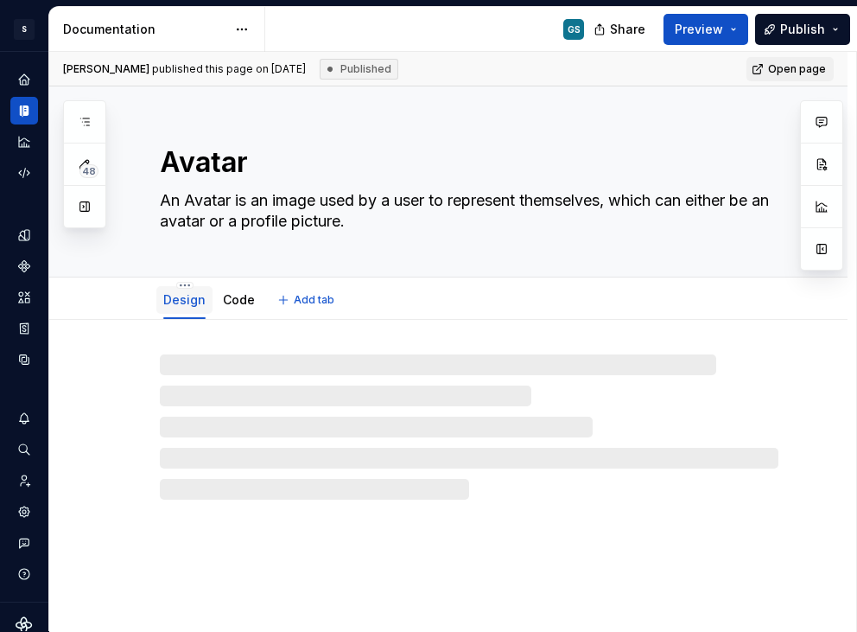
click at [177, 302] on link "Design" at bounding box center [184, 299] width 42 height 15
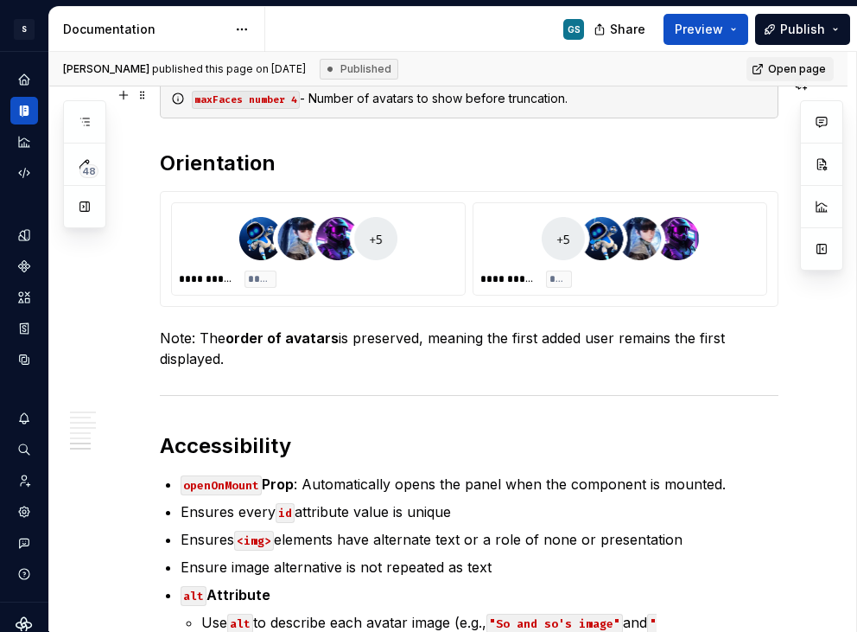
scroll to position [3000, 0]
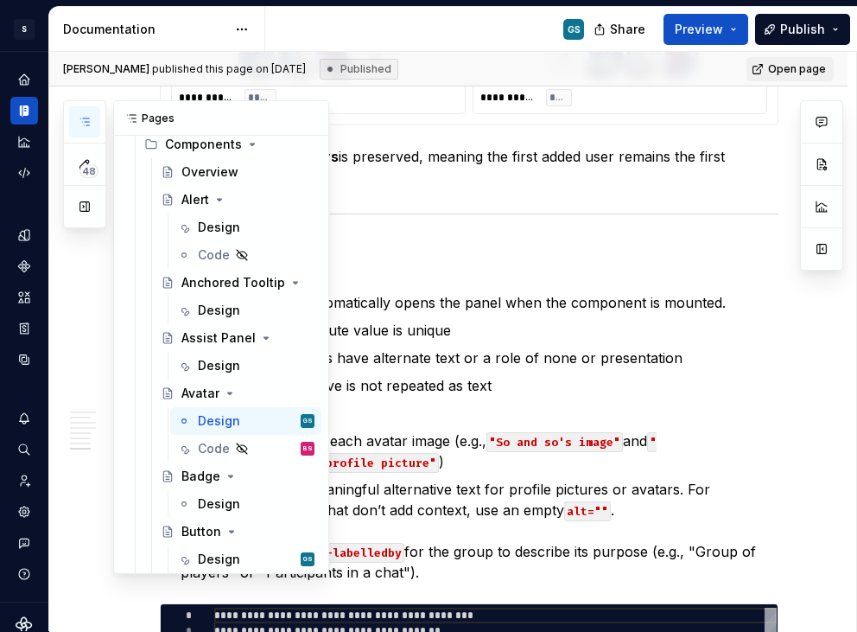
click at [76, 123] on button "button" at bounding box center [84, 121] width 31 height 31
click at [225, 499] on div "Design" at bounding box center [219, 503] width 42 height 17
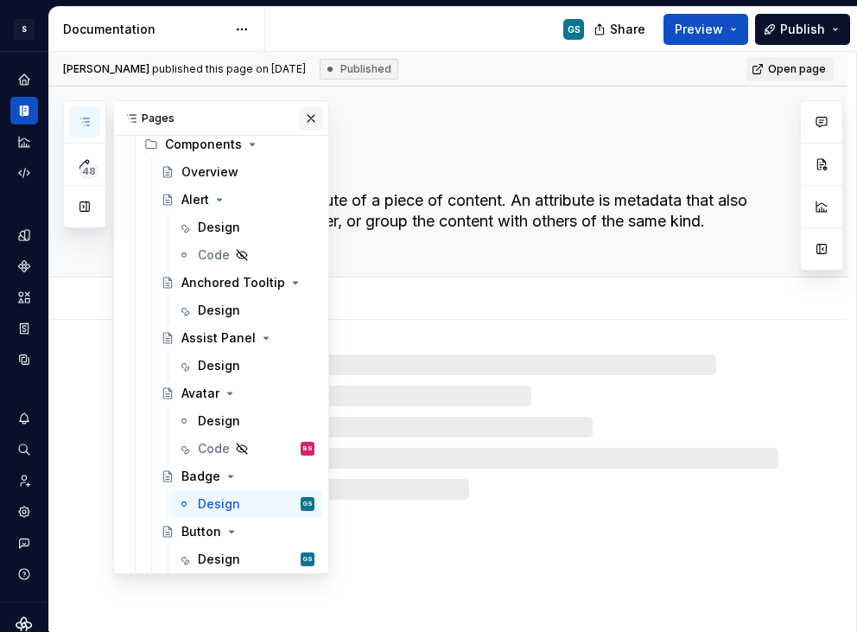
click at [305, 117] on button "button" at bounding box center [311, 118] width 24 height 24
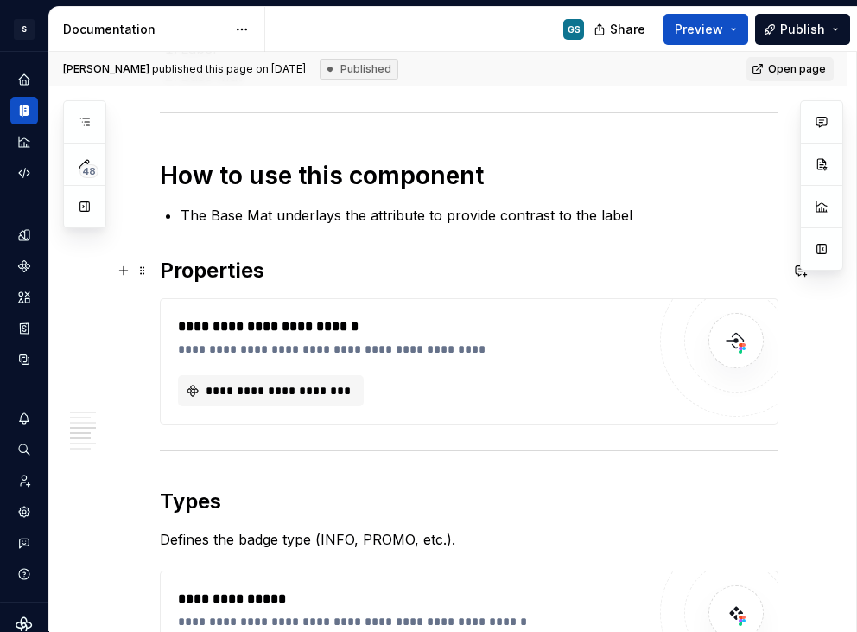
scroll to position [1590, 0]
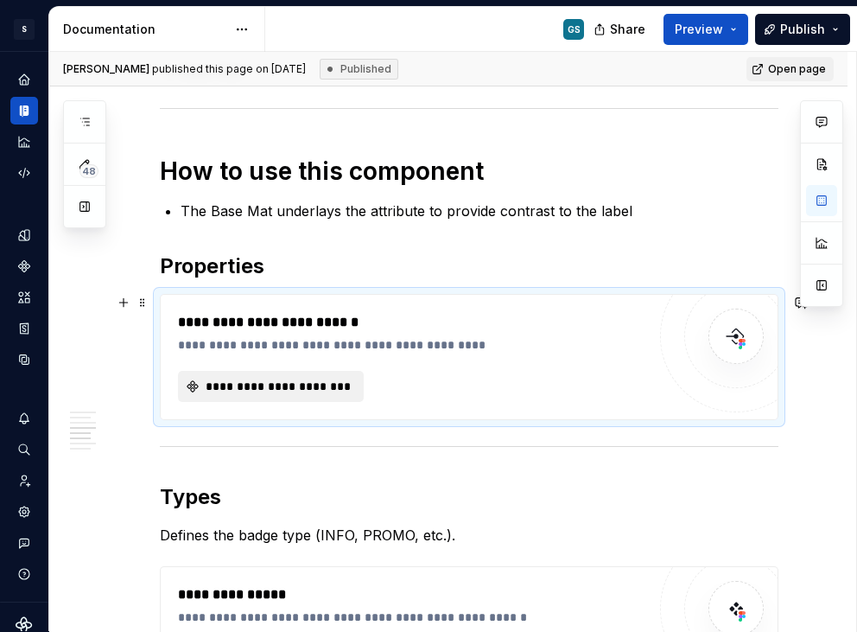
click at [309, 385] on span "**********" at bounding box center [278, 386] width 150 height 17
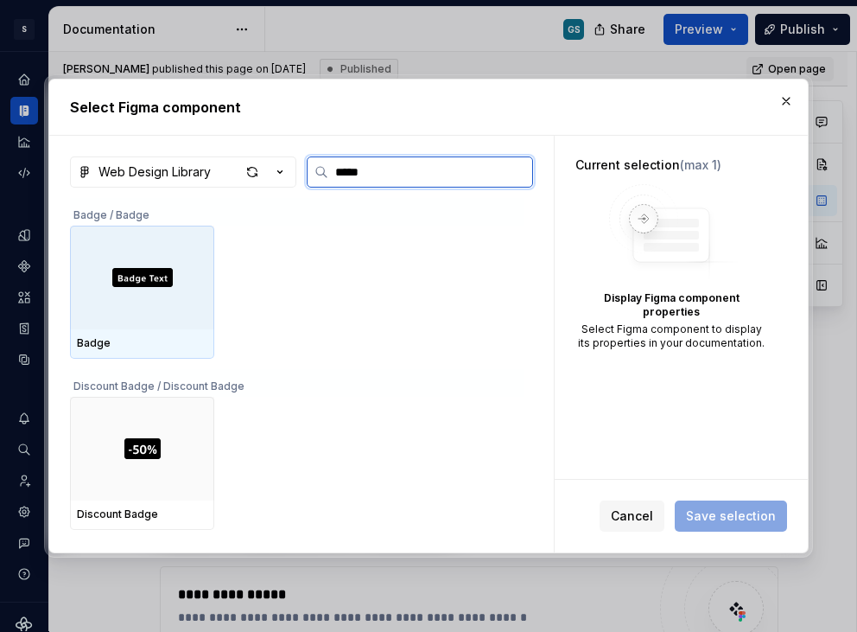
click at [150, 261] on div at bounding box center [142, 278] width 144 height 104
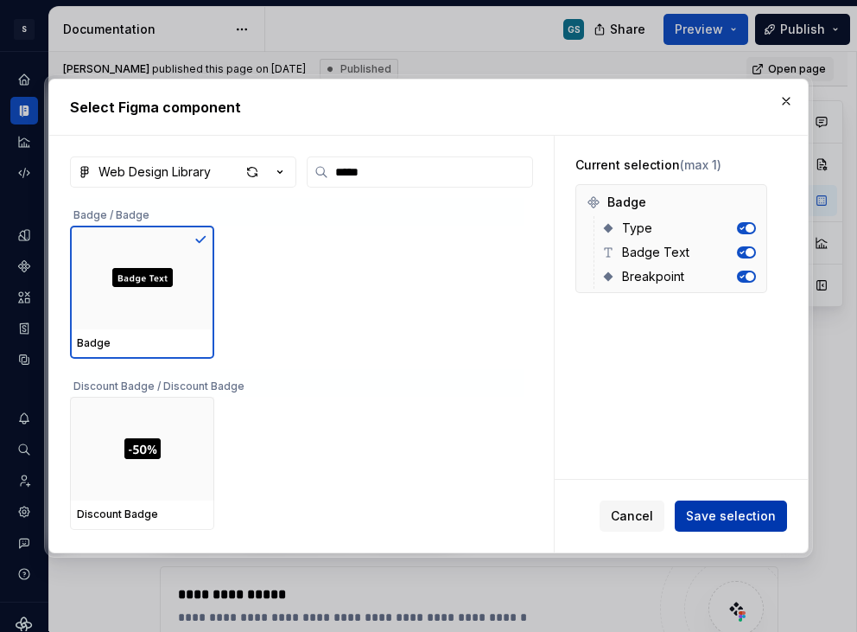
click at [748, 507] on span "Save selection" at bounding box center [731, 515] width 90 height 17
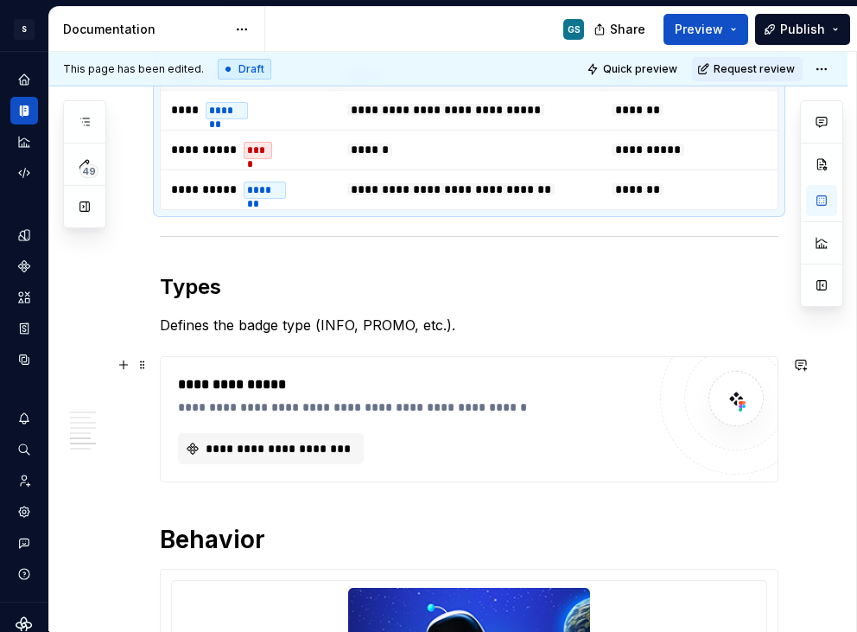
scroll to position [1861, 0]
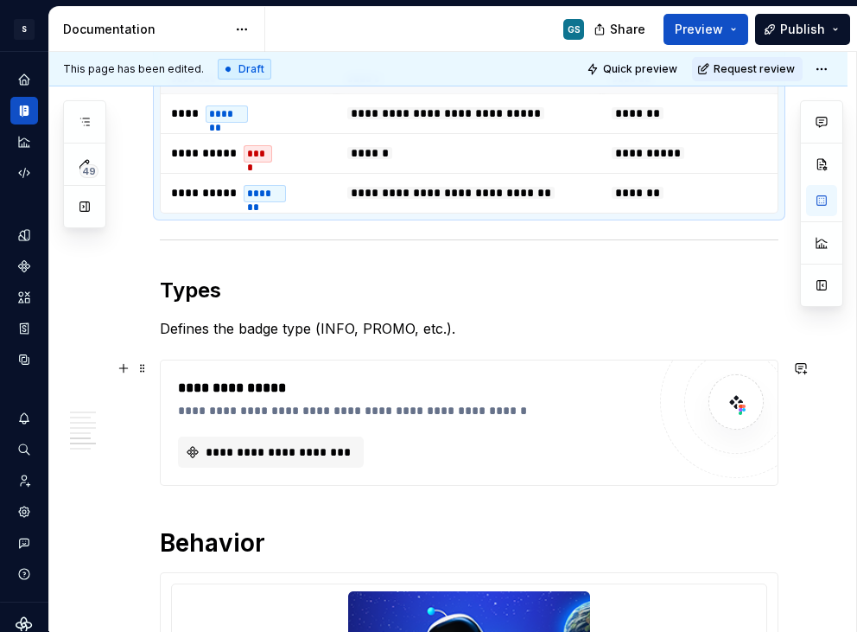
click at [315, 432] on div "**********" at bounding box center [412, 423] width 468 height 90
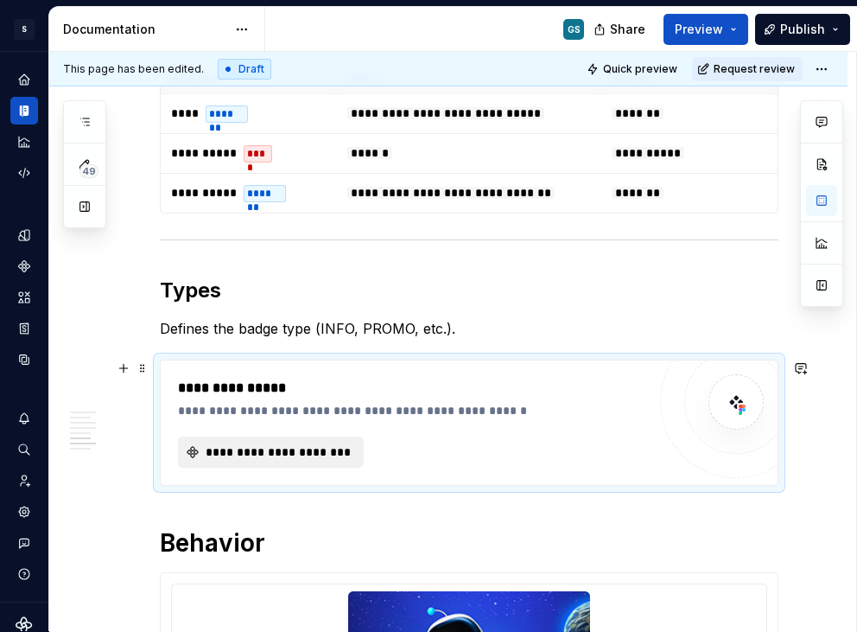
click at [253, 447] on span "**********" at bounding box center [278, 451] width 150 height 17
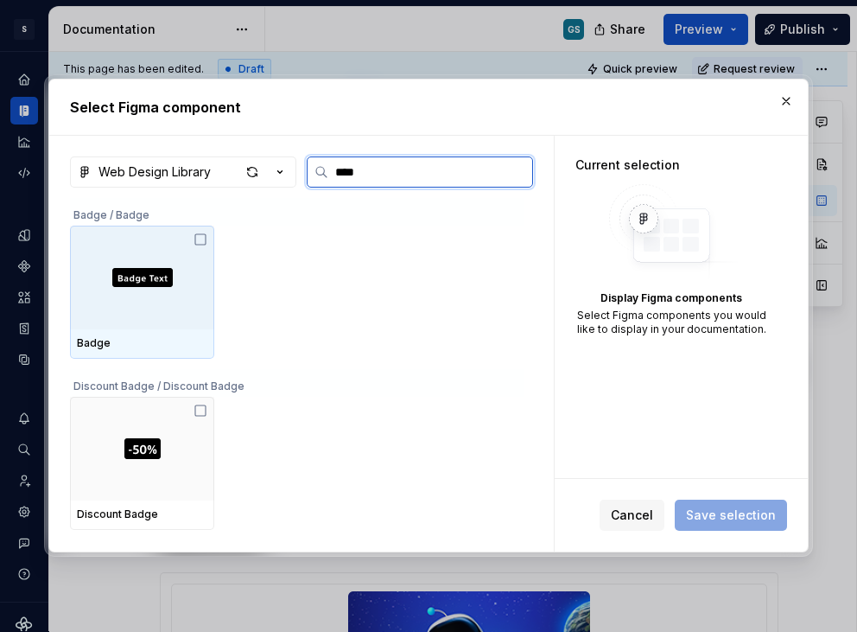
click at [150, 275] on img at bounding box center [142, 277] width 60 height 19
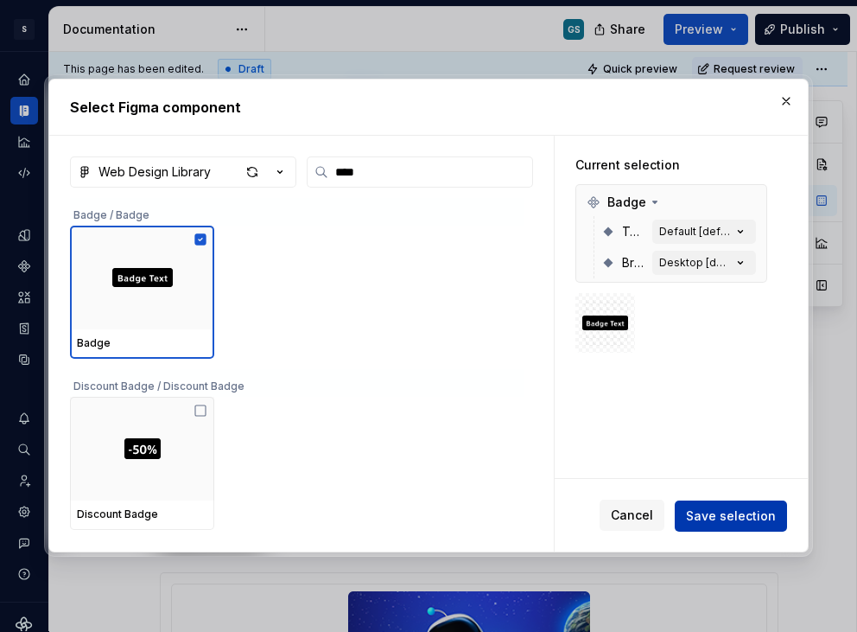
click at [705, 512] on span "Save selection" at bounding box center [731, 515] width 90 height 17
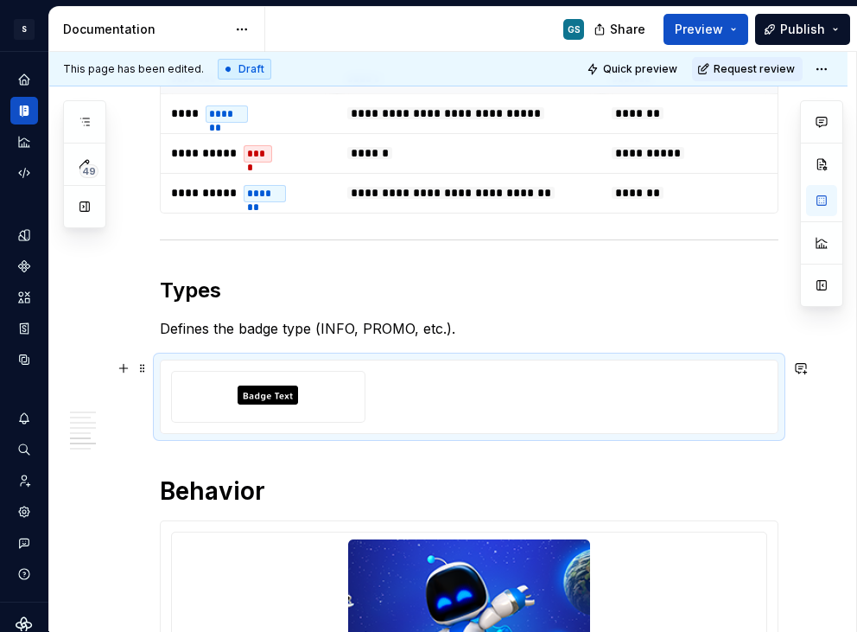
click at [436, 372] on div at bounding box center [469, 397] width 596 height 52
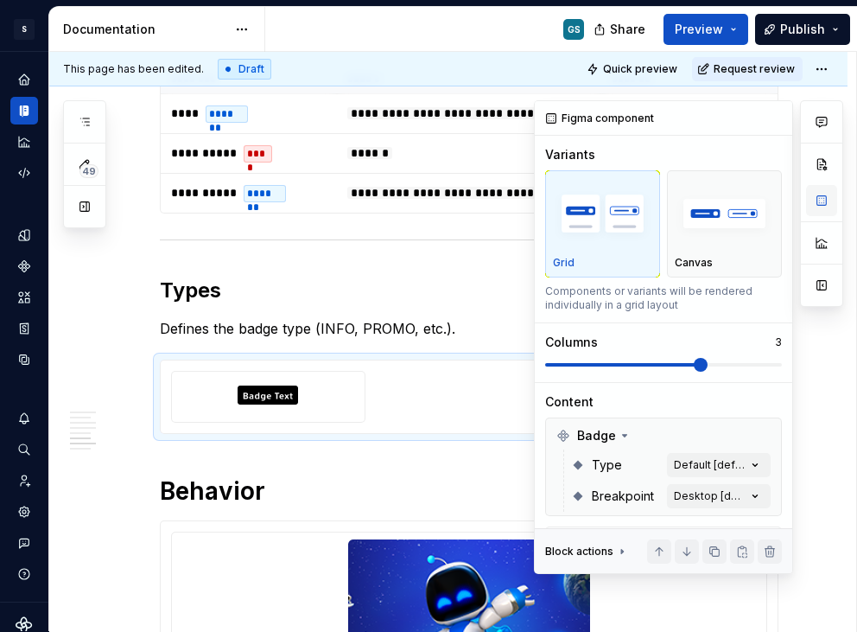
click at [818, 199] on button "button" at bounding box center [821, 200] width 31 height 31
click at [740, 466] on div "Comments Open comments No comments yet Select ‘Comment’ from the block context …" at bounding box center [688, 337] width 309 height 474
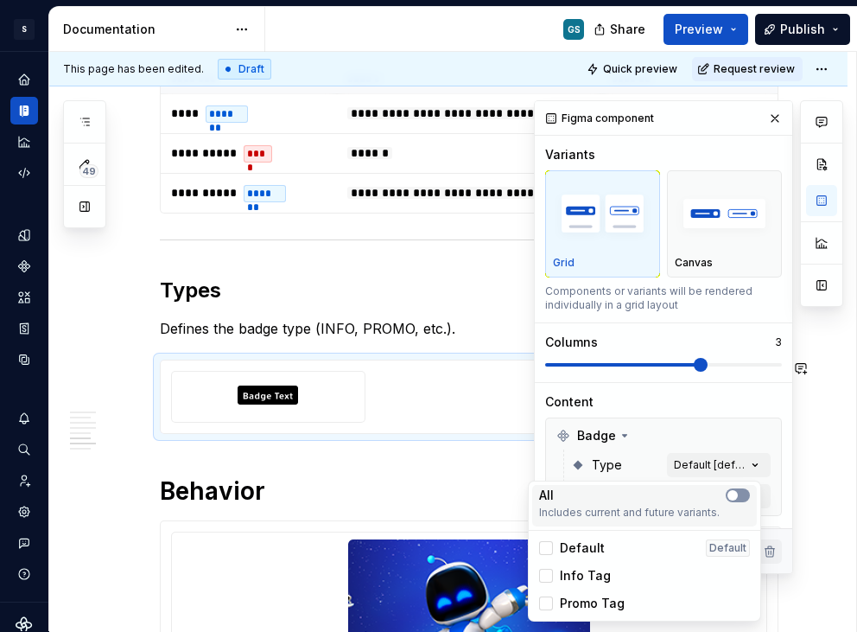
click at [741, 497] on button "button" at bounding box center [738, 495] width 24 height 14
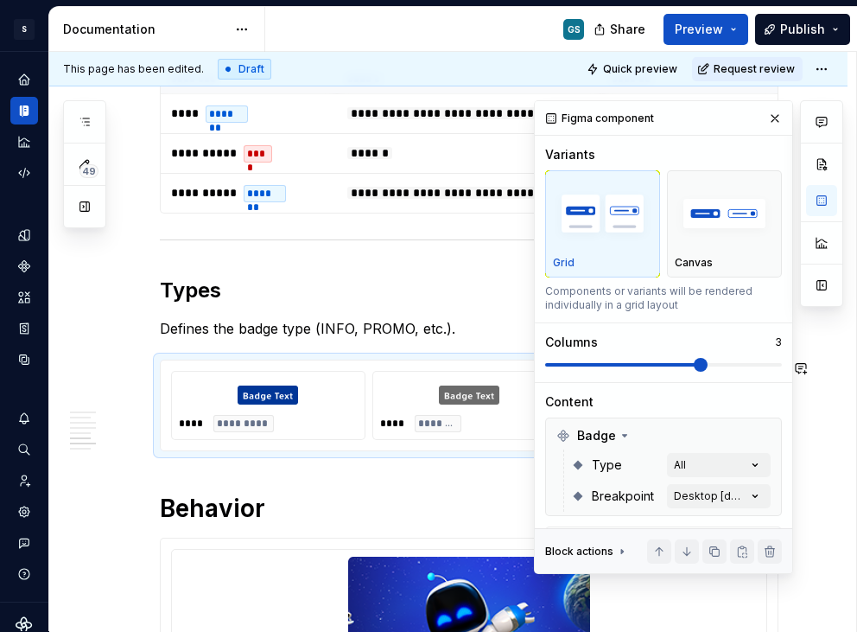
click at [456, 333] on html "S Web & [PERSON_NAME] Systems GS Design system data Documentation GS Share Prev…" at bounding box center [428, 316] width 857 height 632
drag, startPoint x: 763, startPoint y: 117, endPoint x: 544, endPoint y: 203, distance: 235.9
click at [763, 117] on button "button" at bounding box center [775, 118] width 24 height 24
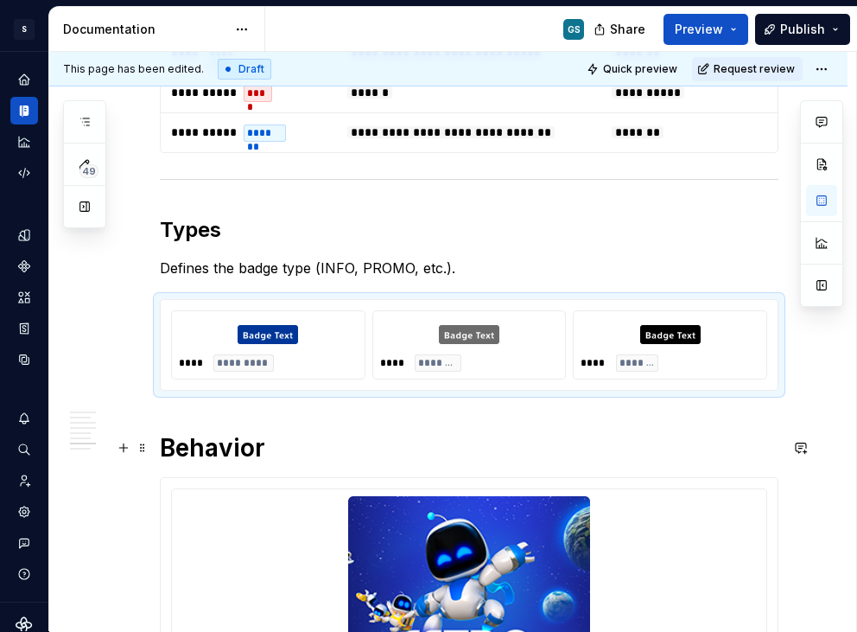
scroll to position [1887, 0]
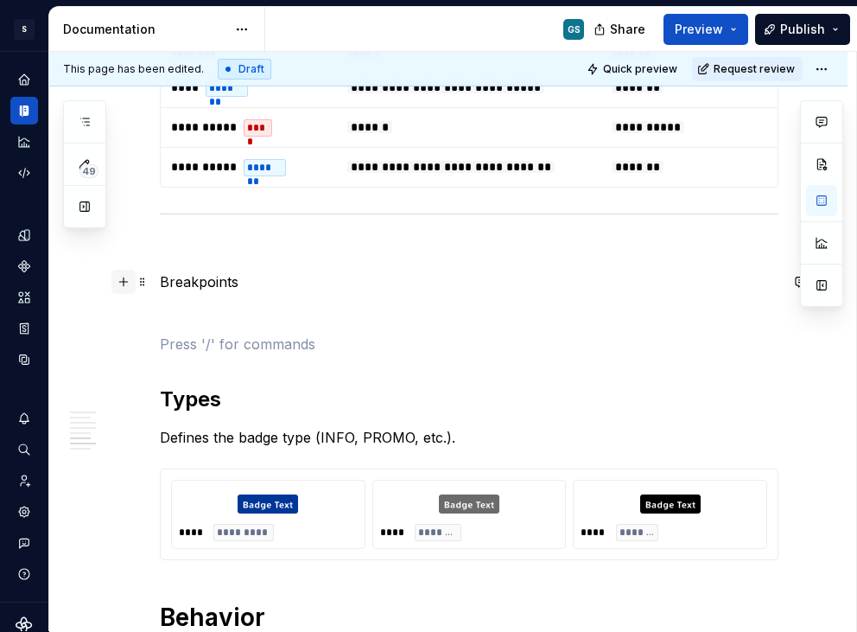
click at [131, 285] on button "button" at bounding box center [123, 282] width 24 height 24
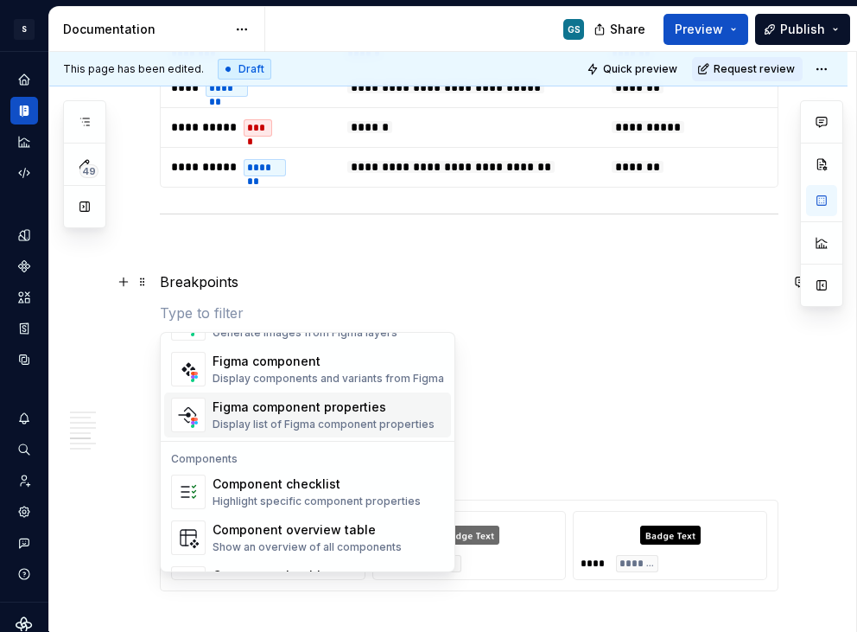
scroll to position [1721, 0]
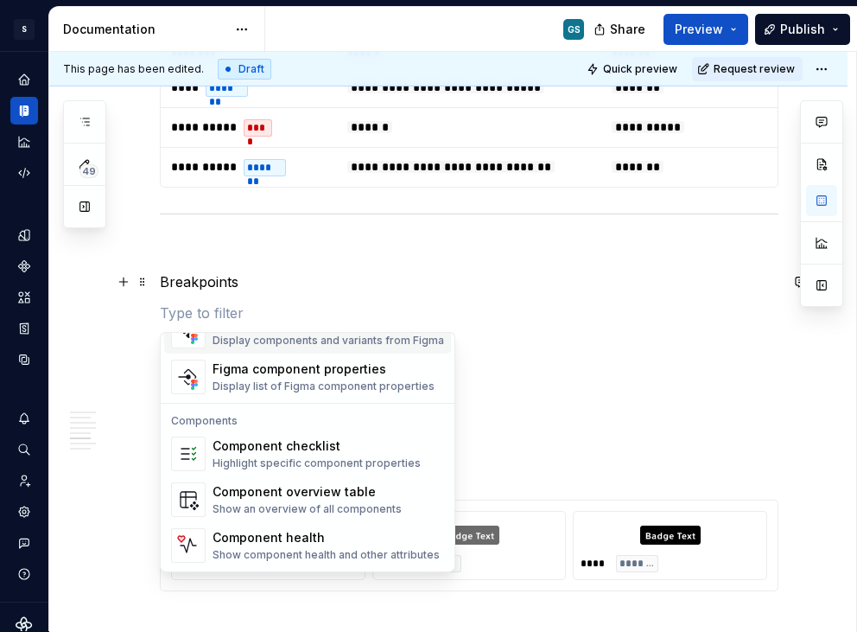
click at [259, 345] on div "Display components and variants from Figma" at bounding box center [329, 341] width 232 height 14
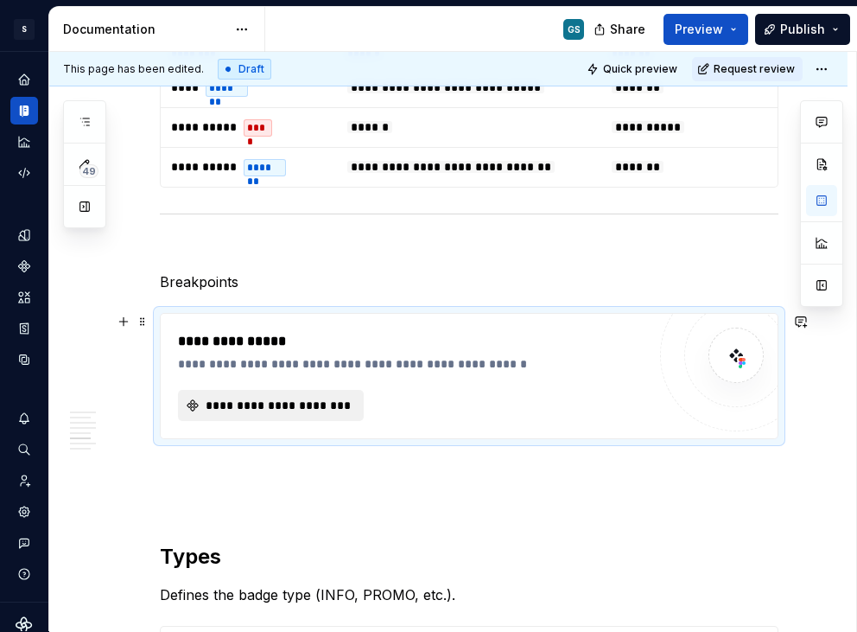
click at [268, 404] on span "**********" at bounding box center [278, 405] width 150 height 17
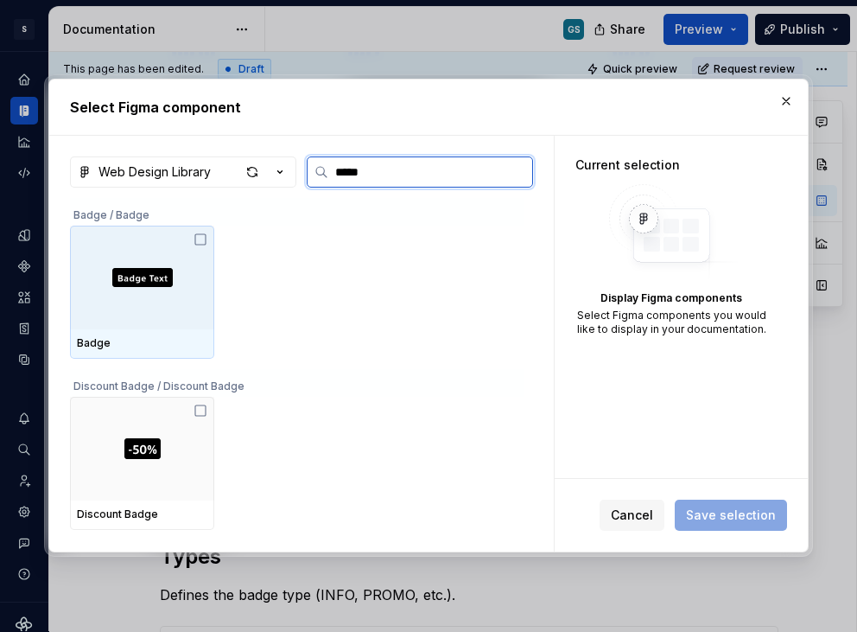
click at [156, 289] on div at bounding box center [142, 278] width 144 height 104
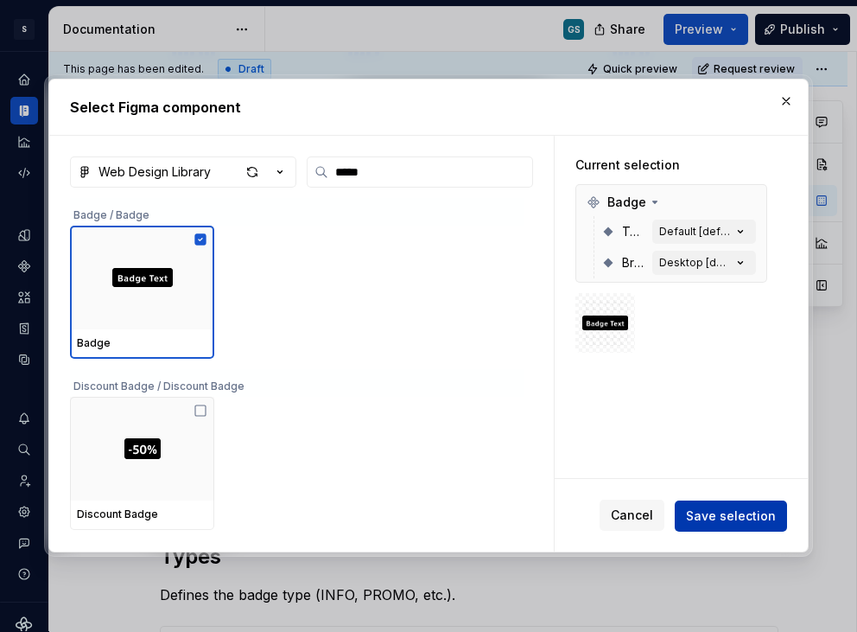
click at [733, 509] on span "Save selection" at bounding box center [731, 515] width 90 height 17
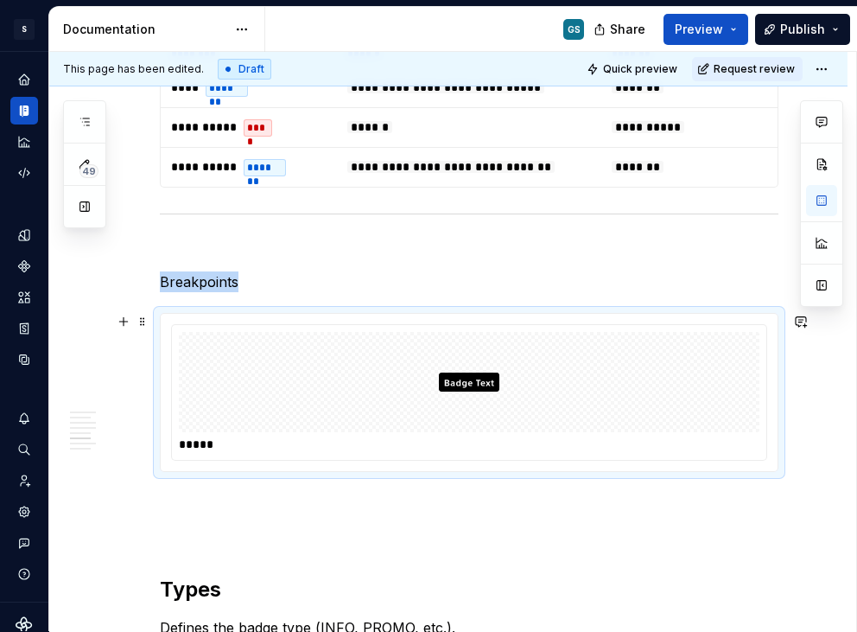
click at [411, 348] on div at bounding box center [469, 382] width 581 height 100
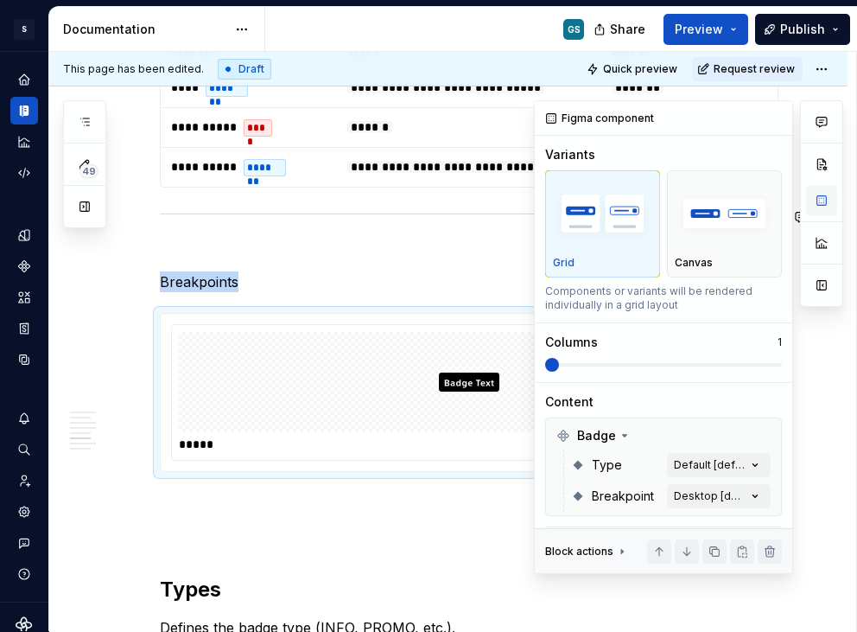
click at [825, 207] on button "button" at bounding box center [821, 200] width 31 height 31
click at [746, 498] on div "Comments Open comments No comments yet Select ‘Comment’ from the block context …" at bounding box center [688, 337] width 309 height 474
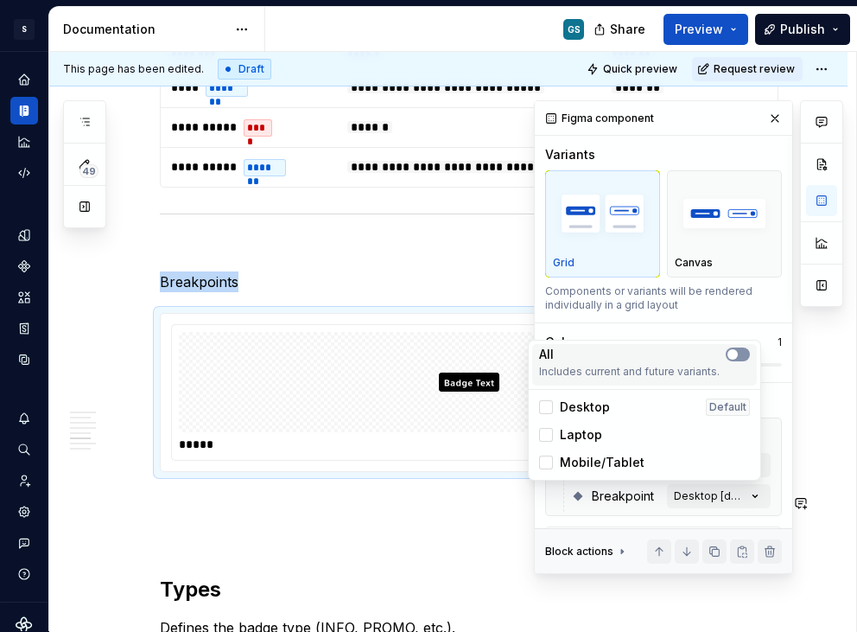
click at [740, 357] on button "button" at bounding box center [738, 354] width 24 height 14
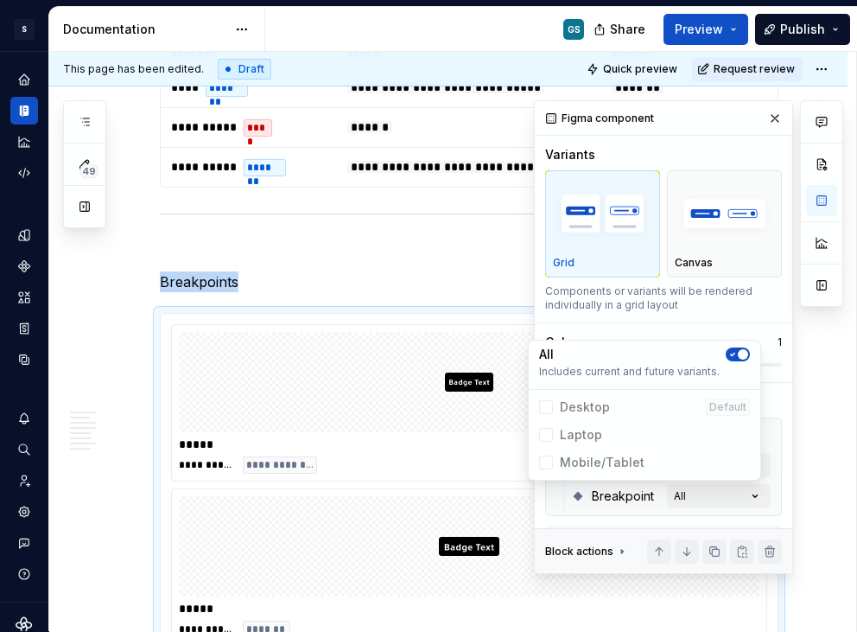
click at [716, 333] on div "Comments Open comments No comments yet Select ‘Comment’ from the block context …" at bounding box center [688, 337] width 309 height 474
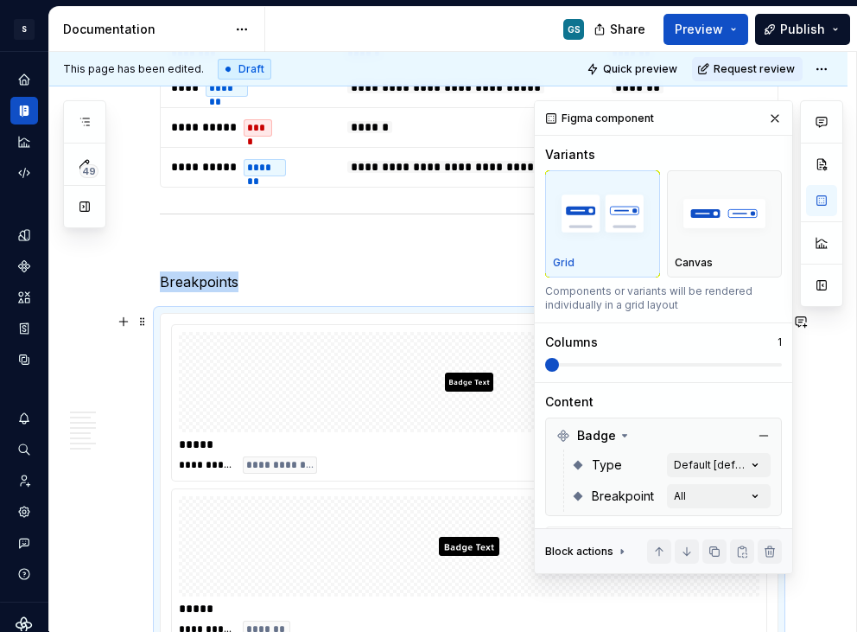
click at [684, 358] on span at bounding box center [663, 365] width 237 height 14
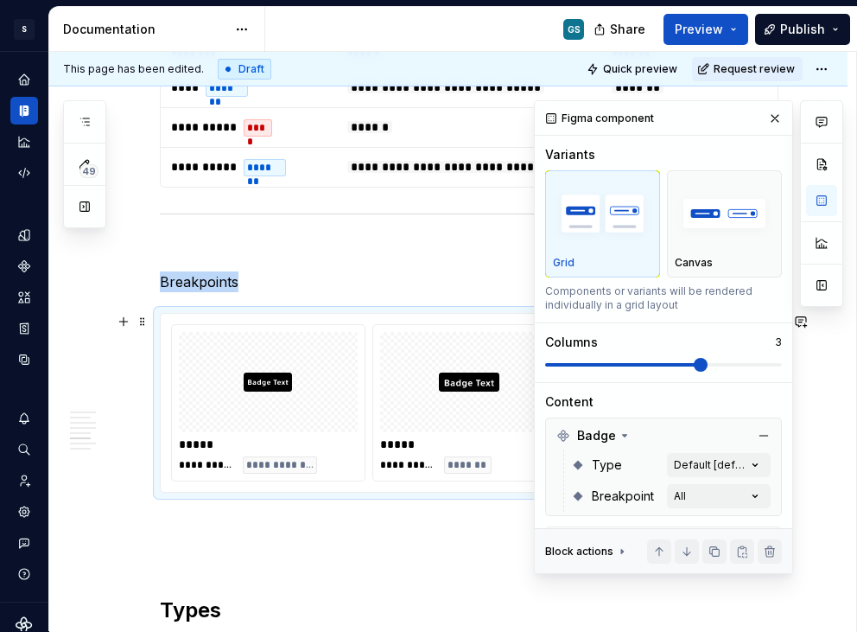
scroll to position [299, 0]
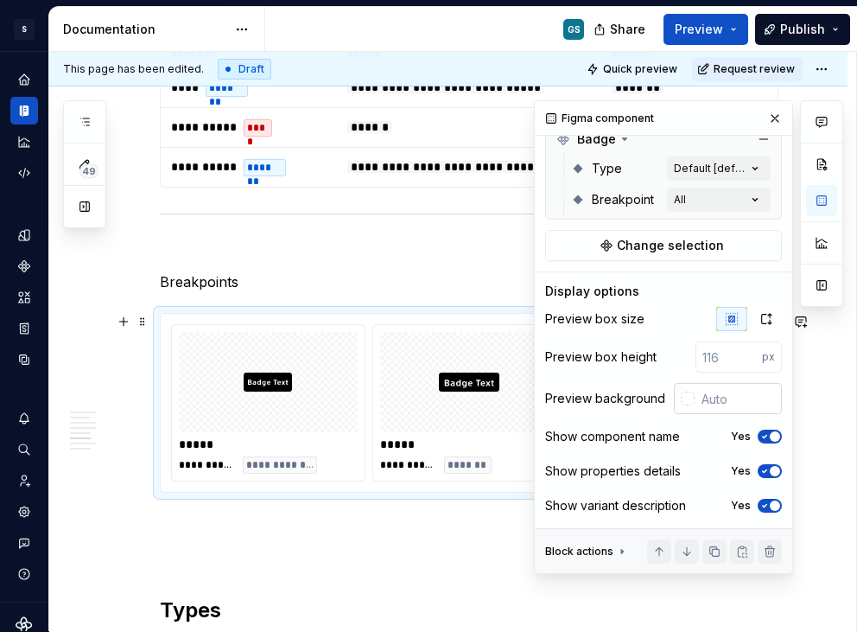
click at [721, 401] on input "text" at bounding box center [738, 398] width 87 height 31
click at [751, 443] on div "Yes" at bounding box center [756, 437] width 51 height 14
click at [770, 433] on span "button" at bounding box center [775, 436] width 10 height 10
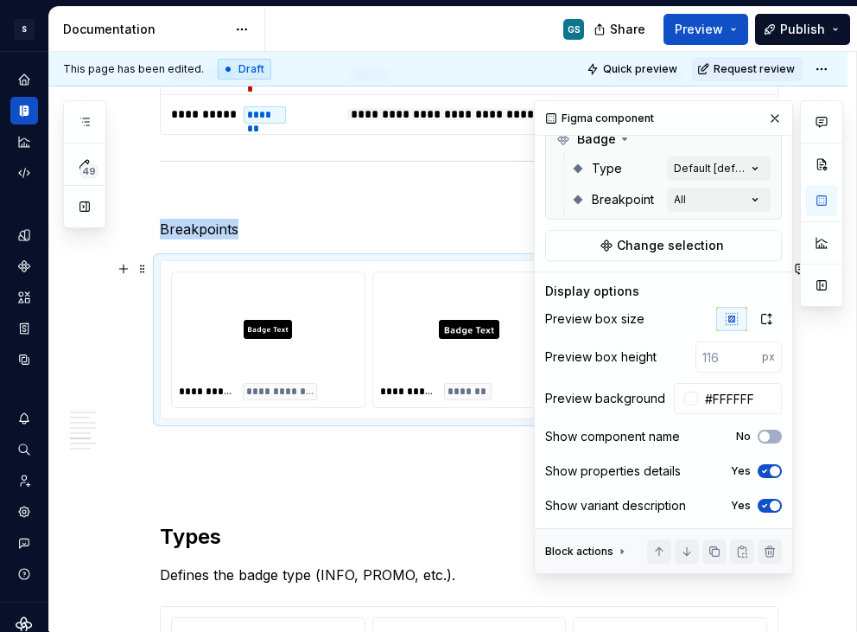
scroll to position [1941, 0]
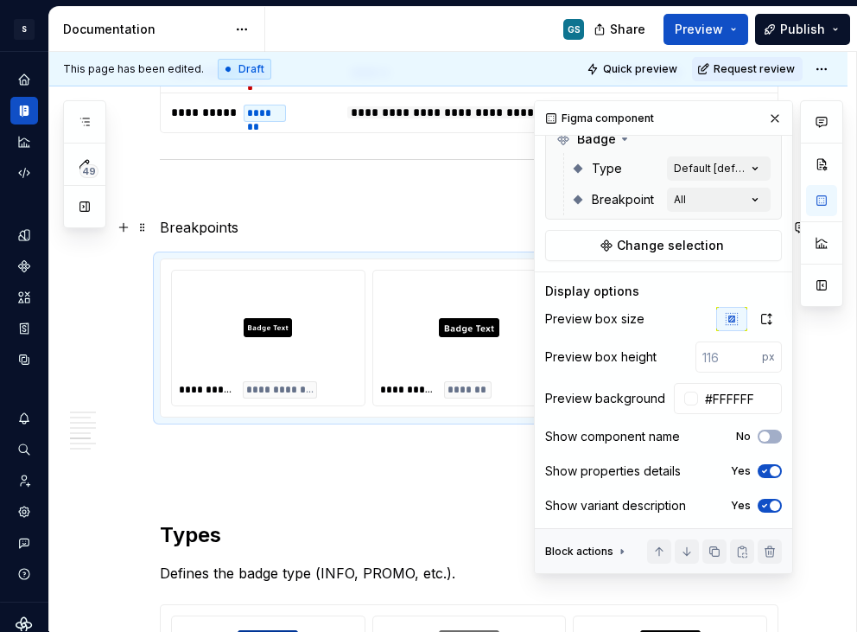
click at [208, 220] on p "Breakpoints" at bounding box center [469, 227] width 619 height 21
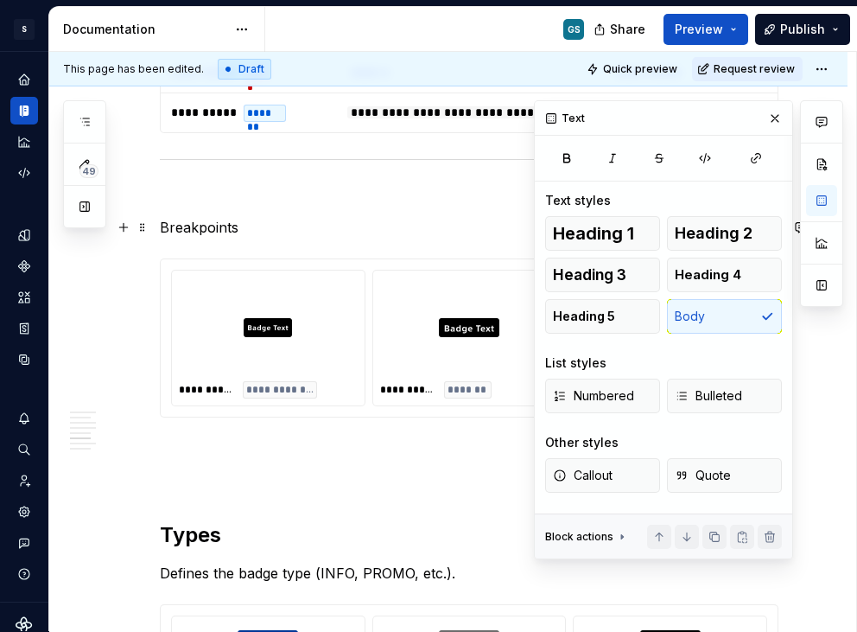
scroll to position [0, 0]
click at [207, 220] on p "Breakpoints" at bounding box center [469, 227] width 619 height 21
click at [206, 220] on p "Breakpoints" at bounding box center [469, 227] width 619 height 21
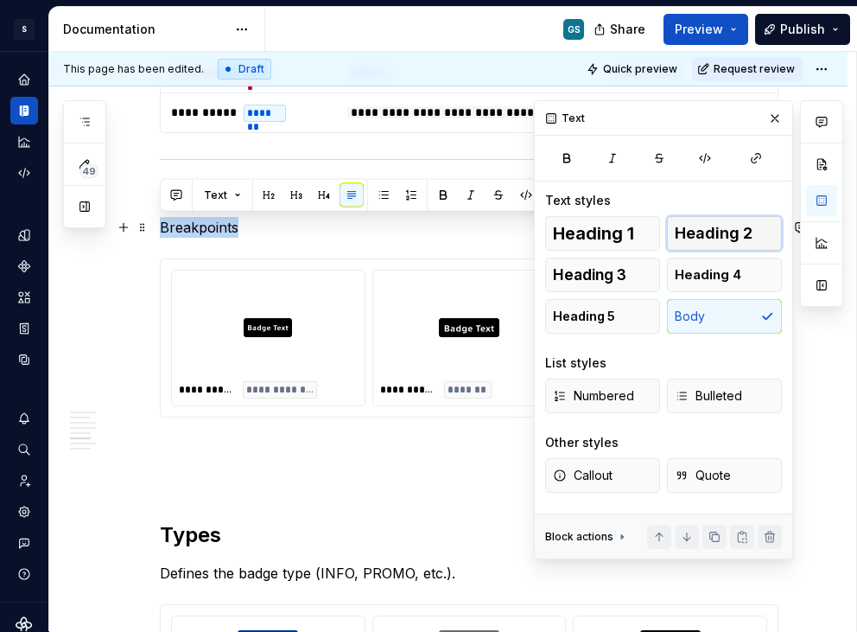
click at [730, 221] on button "Heading 2" at bounding box center [724, 233] width 115 height 35
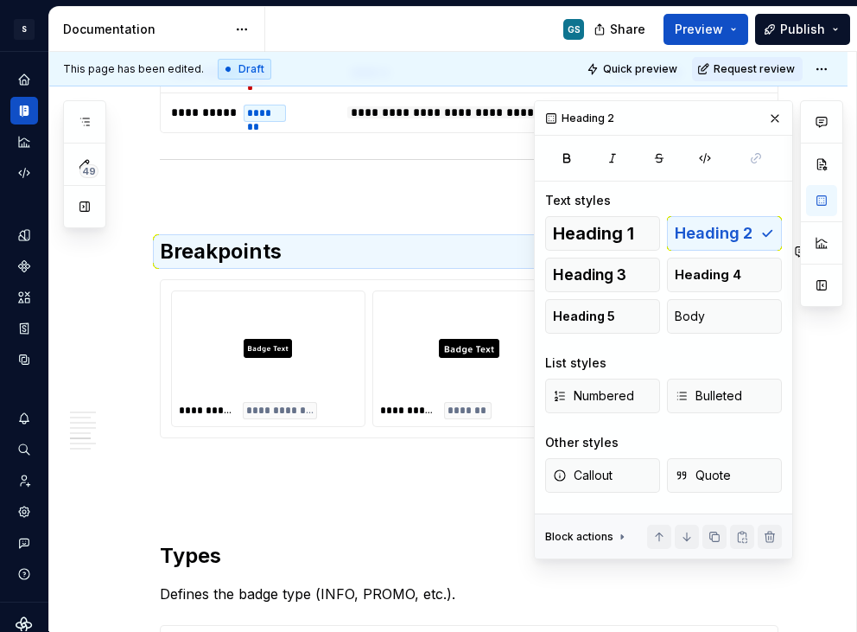
click at [292, 201] on p at bounding box center [469, 196] width 619 height 21
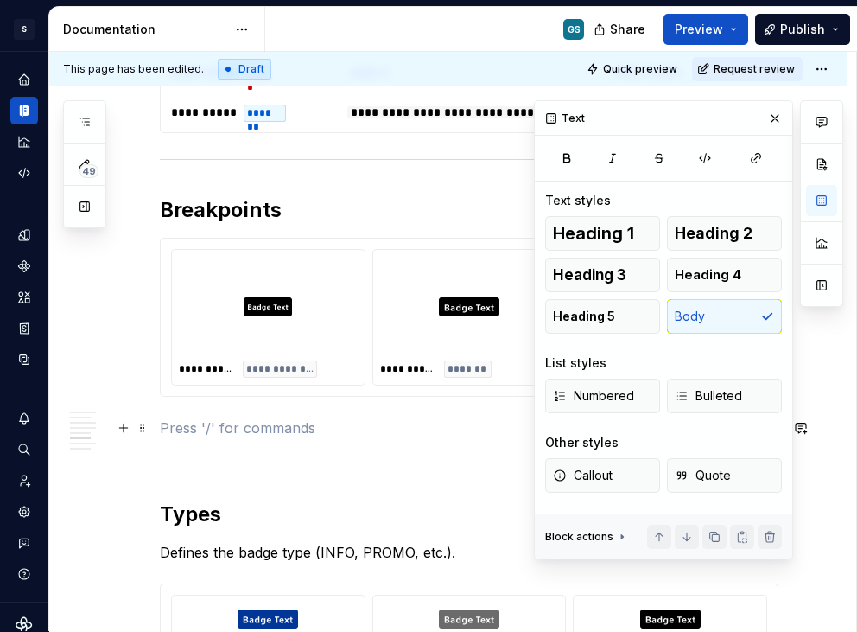
click at [285, 428] on p at bounding box center [469, 427] width 619 height 21
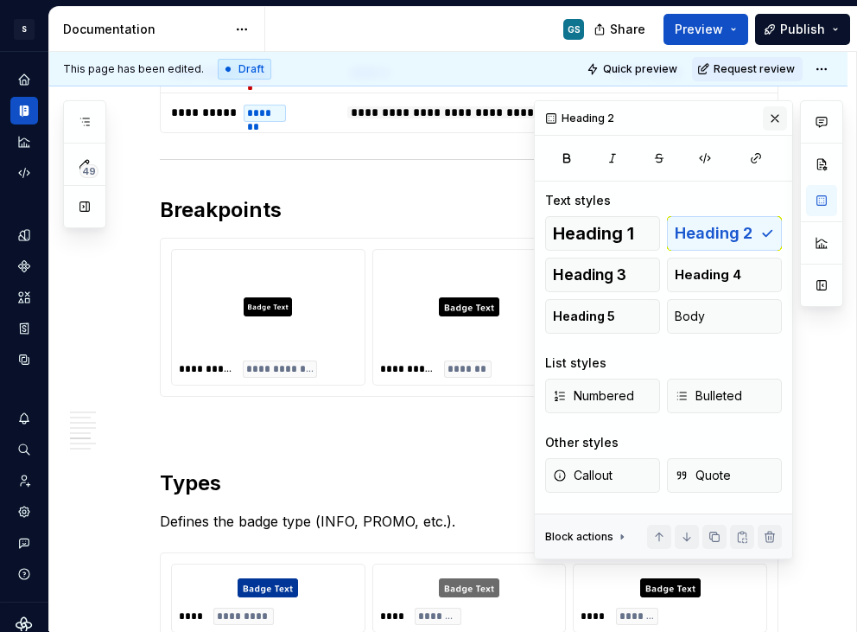
click at [772, 118] on button "button" at bounding box center [775, 118] width 24 height 24
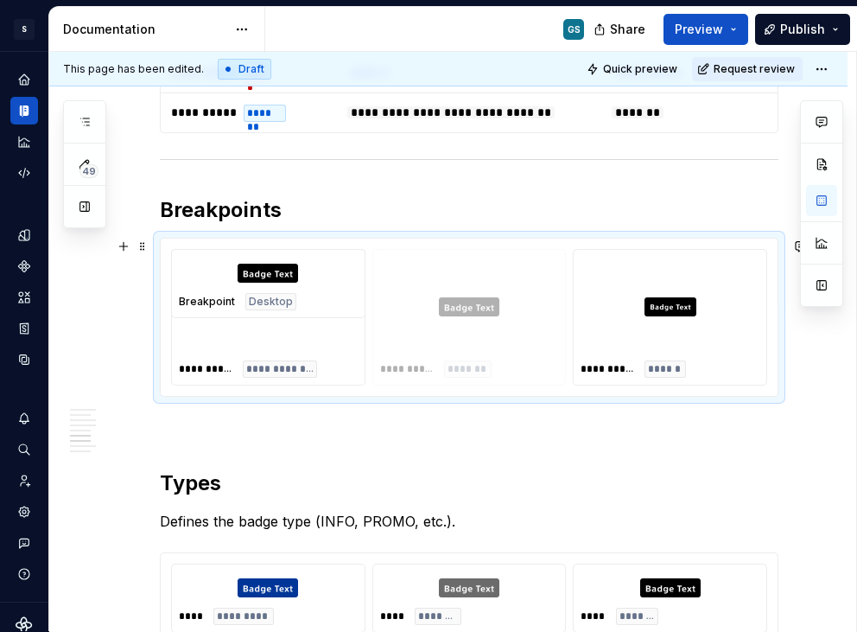
drag, startPoint x: 480, startPoint y: 332, endPoint x: 284, endPoint y: 342, distance: 195.6
click at [308, 342] on body "S Web & [PERSON_NAME] Systems GS Design system data Documentation GS Share Prev…" at bounding box center [428, 316] width 857 height 632
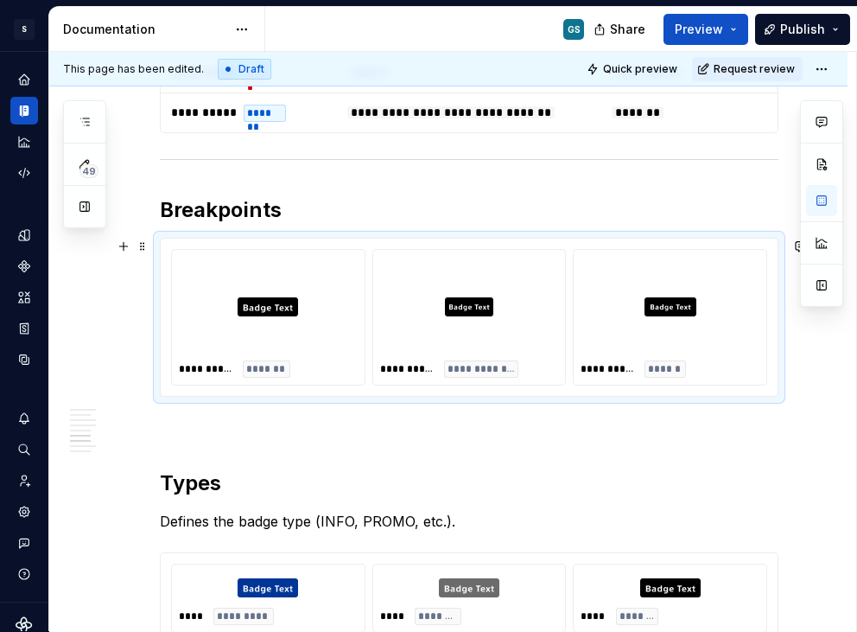
click at [366, 310] on body "S Web & [PERSON_NAME] Systems GS Design system data Documentation GS Share Prev…" at bounding box center [428, 316] width 857 height 632
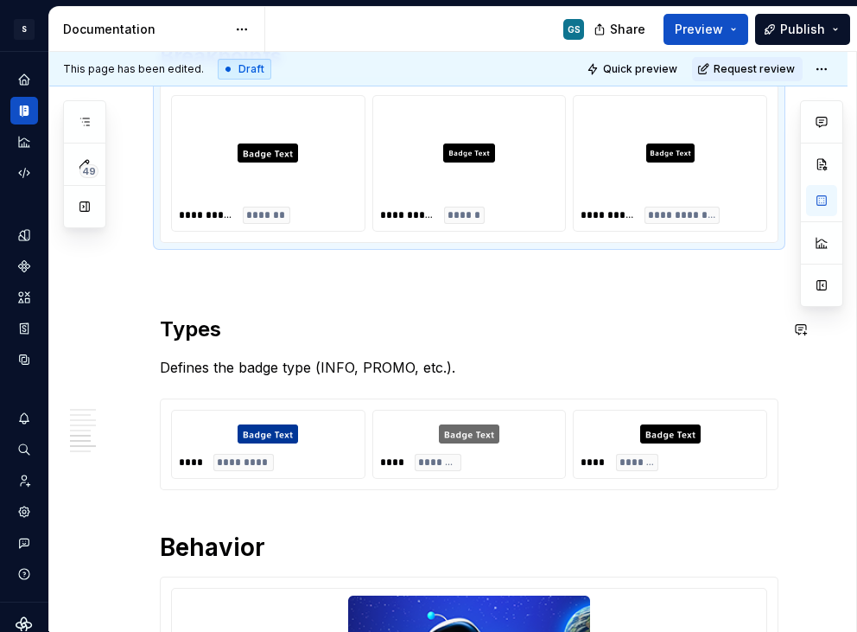
scroll to position [2099, 0]
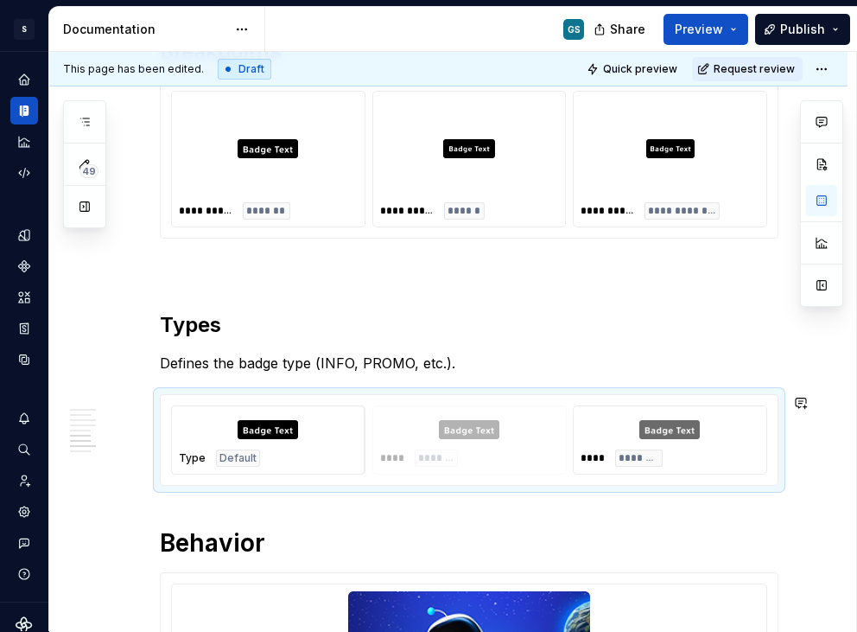
drag, startPoint x: 632, startPoint y: 440, endPoint x: 262, endPoint y: 439, distance: 369.9
click at [282, 440] on body "S Web & [PERSON_NAME] Systems GS Design system data Documentation GS Share Prev…" at bounding box center [428, 316] width 857 height 632
click at [548, 433] on body "S Web & [PERSON_NAME] Systems GS Design system data Documentation GS Share Prev…" at bounding box center [428, 316] width 857 height 632
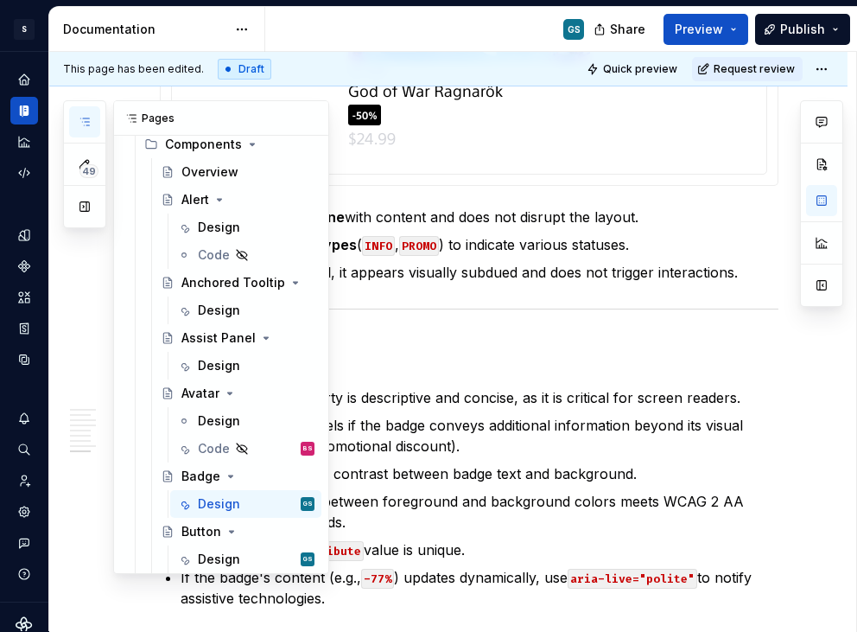
scroll to position [0, 0]
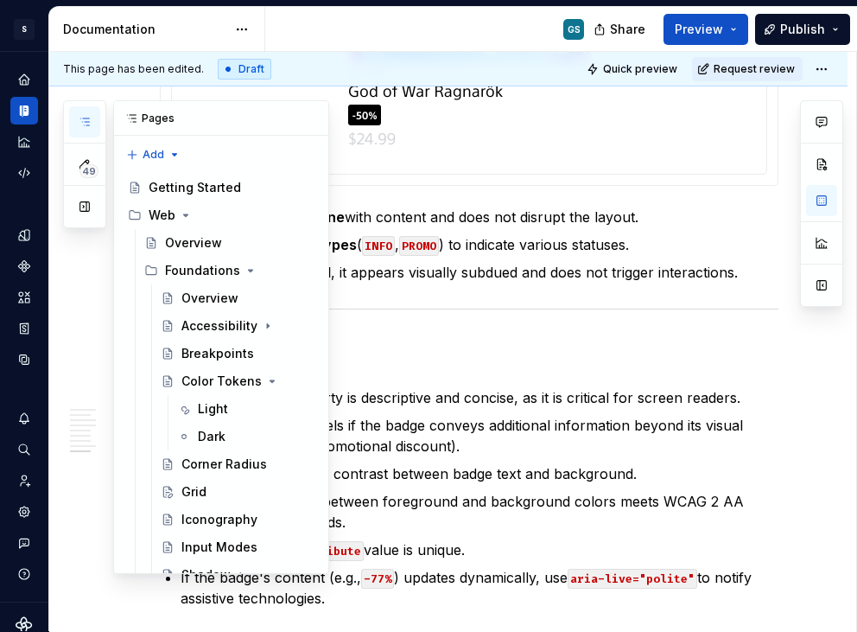
click at [94, 130] on button "button" at bounding box center [84, 121] width 31 height 31
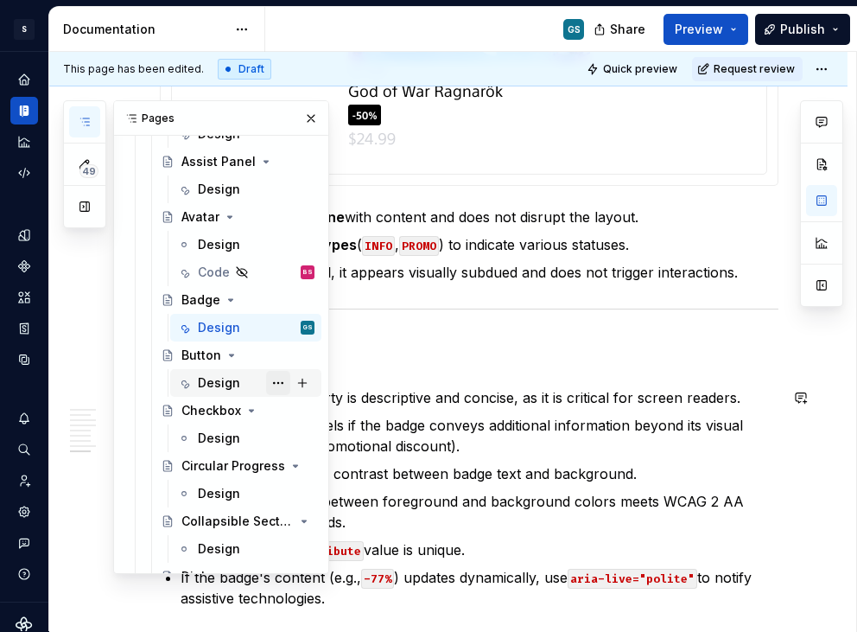
scroll to position [721, 0]
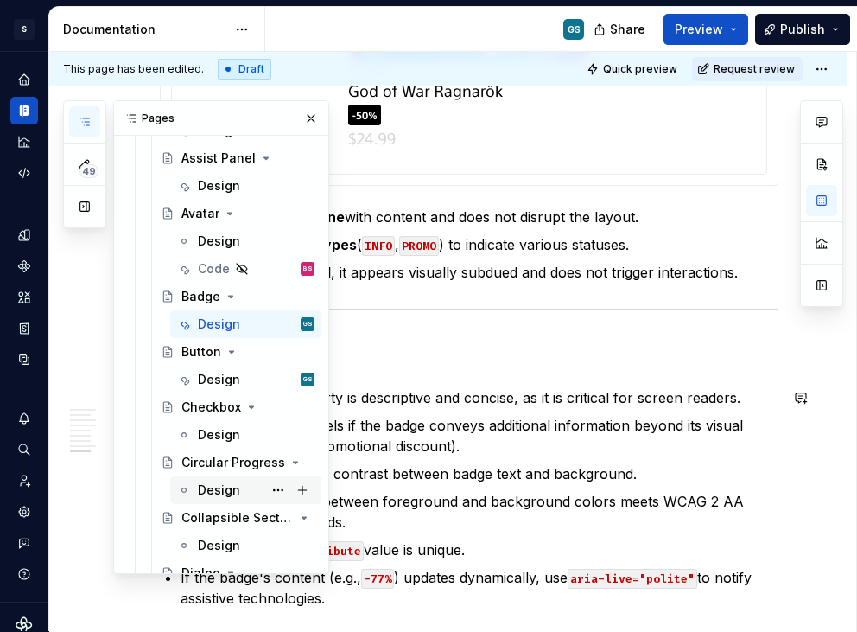
click at [202, 481] on div "Design" at bounding box center [219, 489] width 42 height 17
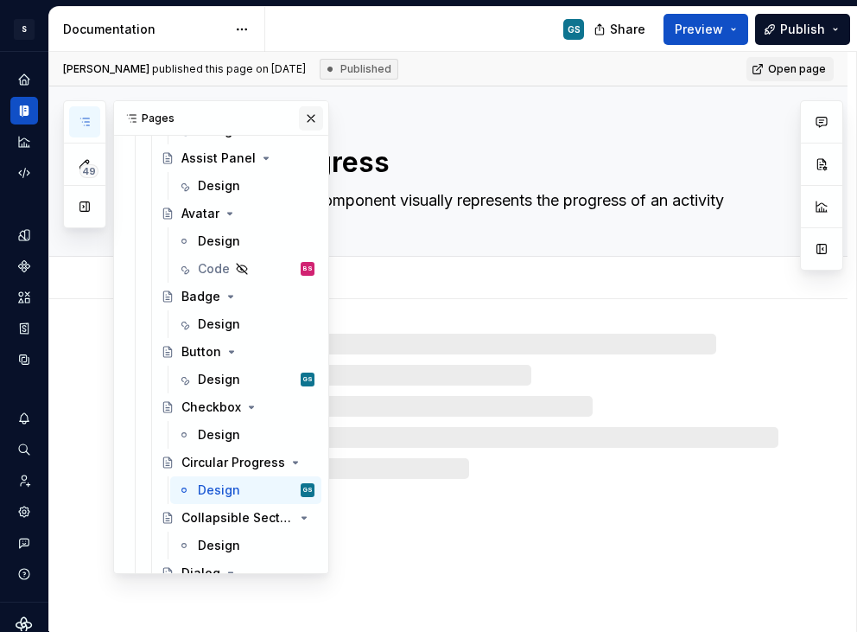
click at [307, 110] on button "button" at bounding box center [311, 118] width 24 height 24
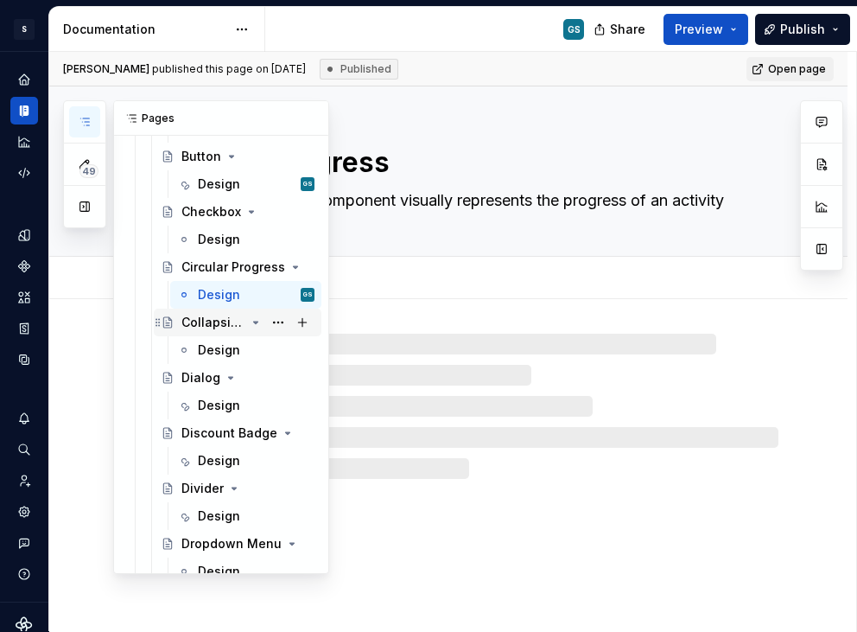
scroll to position [968, 0]
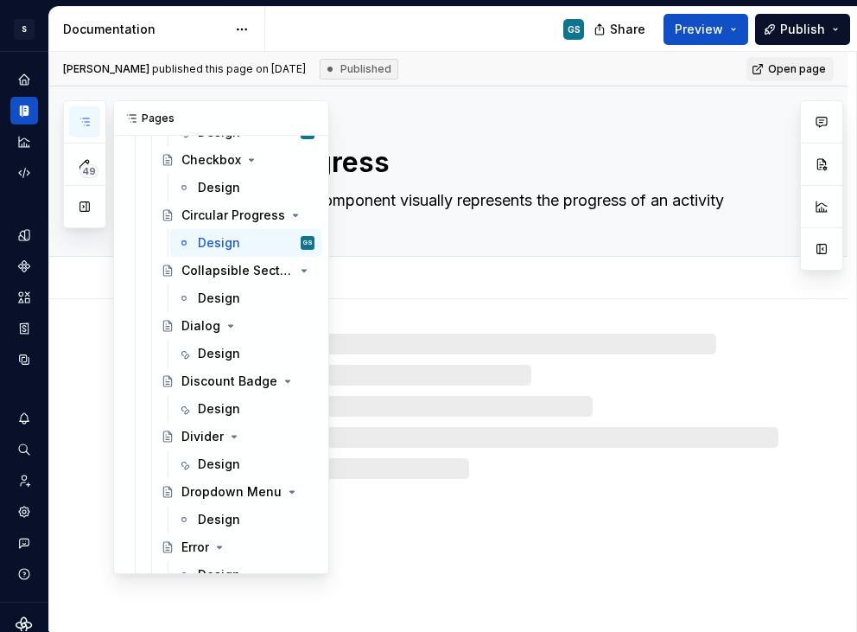
click at [79, 124] on icon "button" at bounding box center [85, 122] width 14 height 14
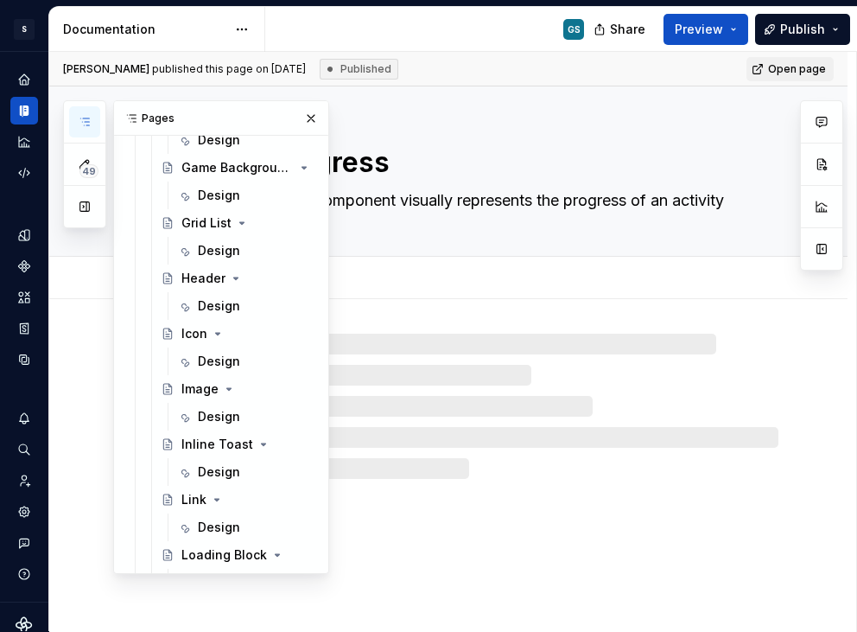
scroll to position [1610, 0]
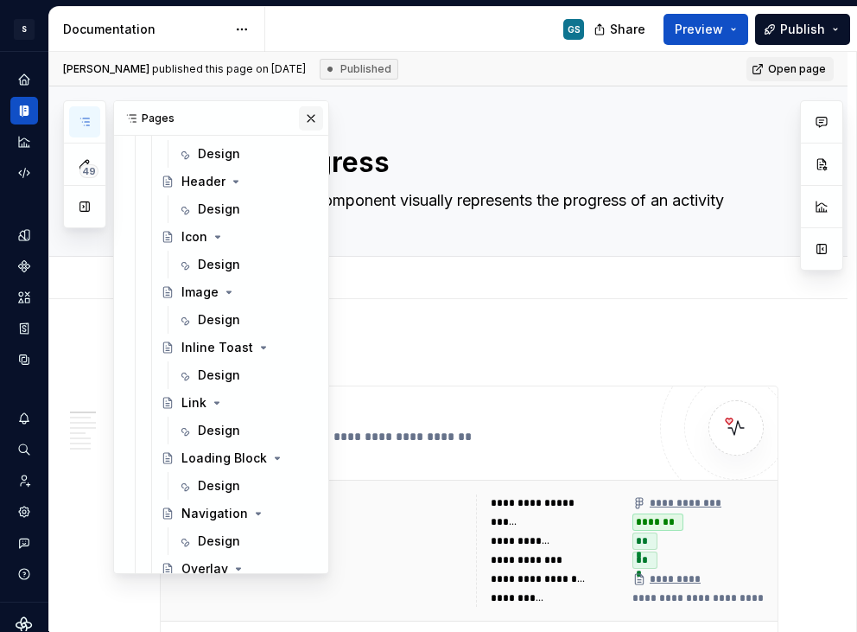
click at [302, 120] on button "button" at bounding box center [311, 118] width 24 height 24
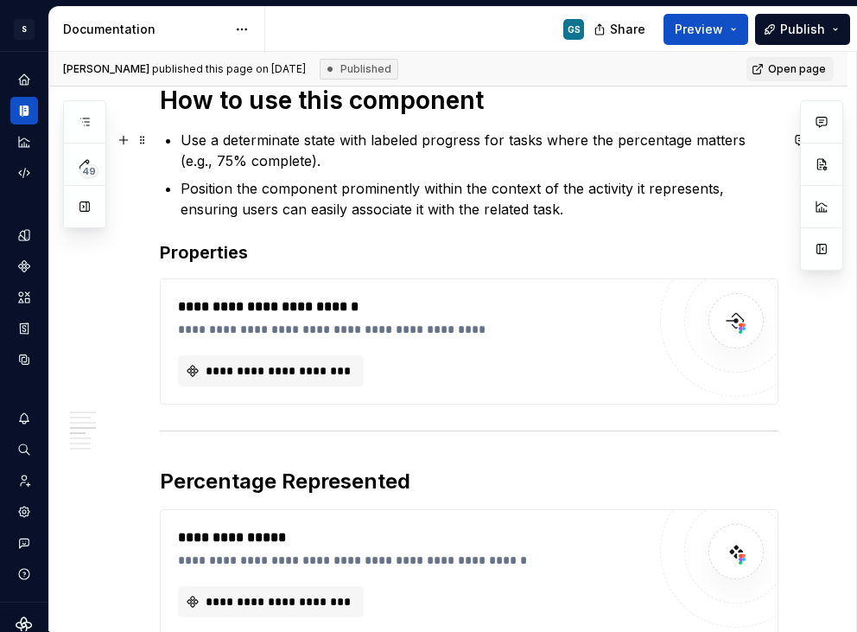
scroll to position [1736, 0]
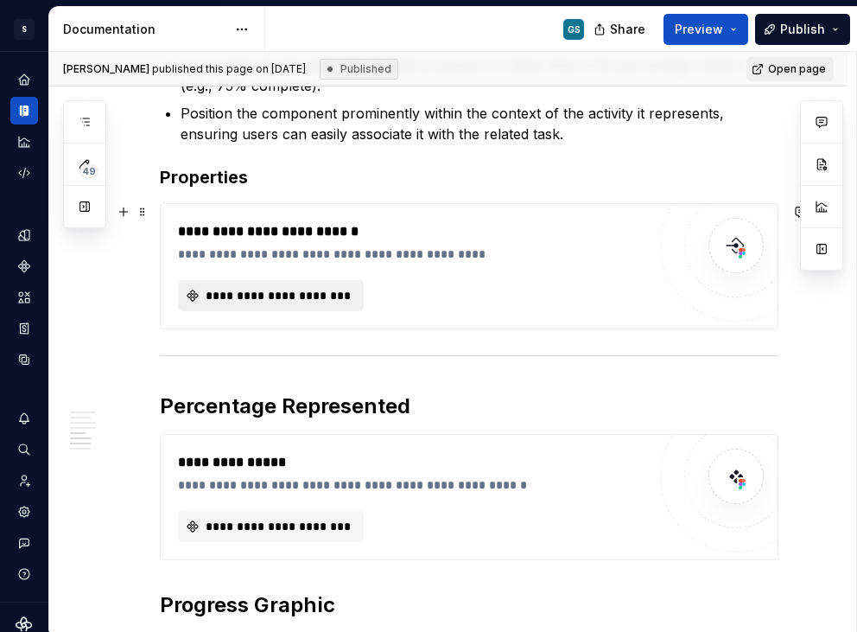
click at [304, 300] on span "**********" at bounding box center [278, 295] width 150 height 17
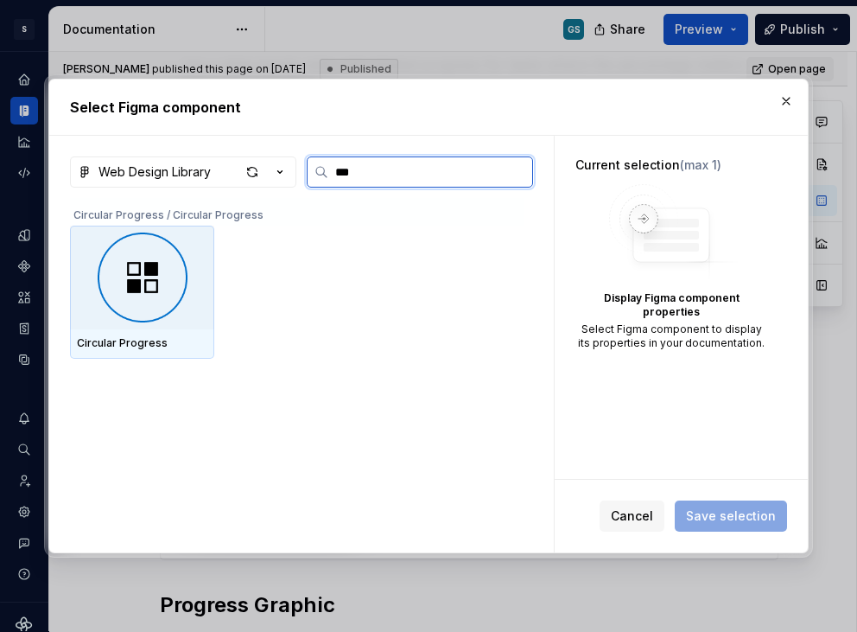
click at [110, 256] on img at bounding box center [142, 277] width 130 height 90
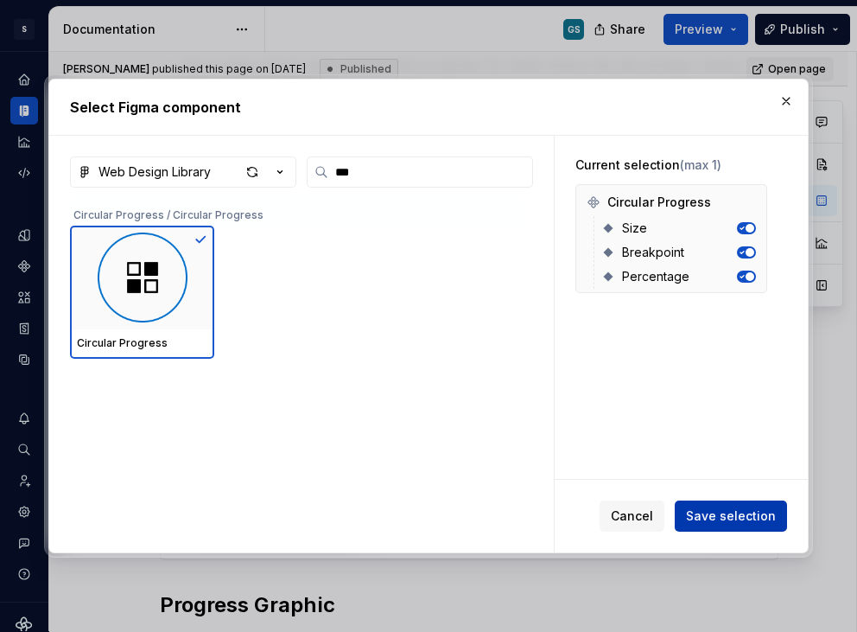
click at [760, 507] on span "Save selection" at bounding box center [731, 515] width 90 height 17
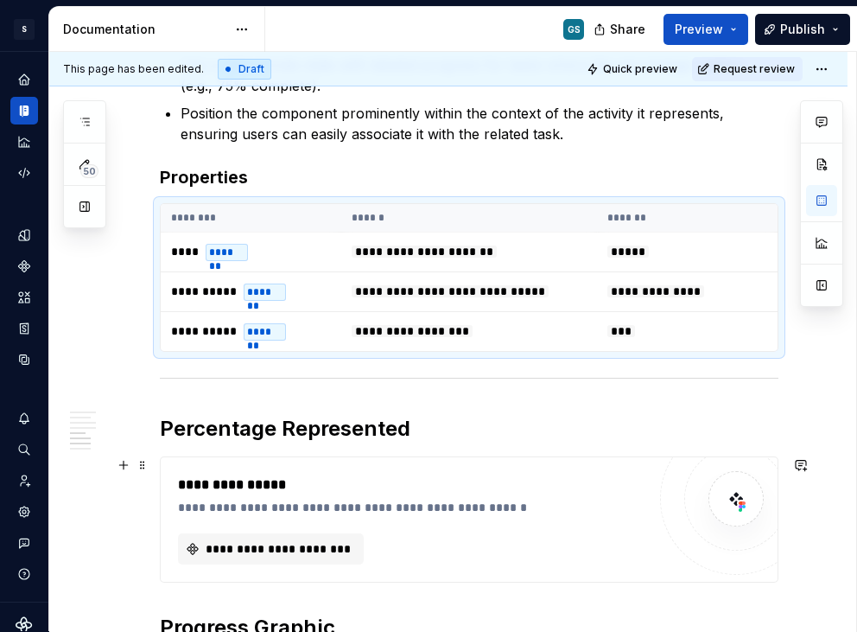
click at [540, 504] on div "**********" at bounding box center [412, 507] width 468 height 17
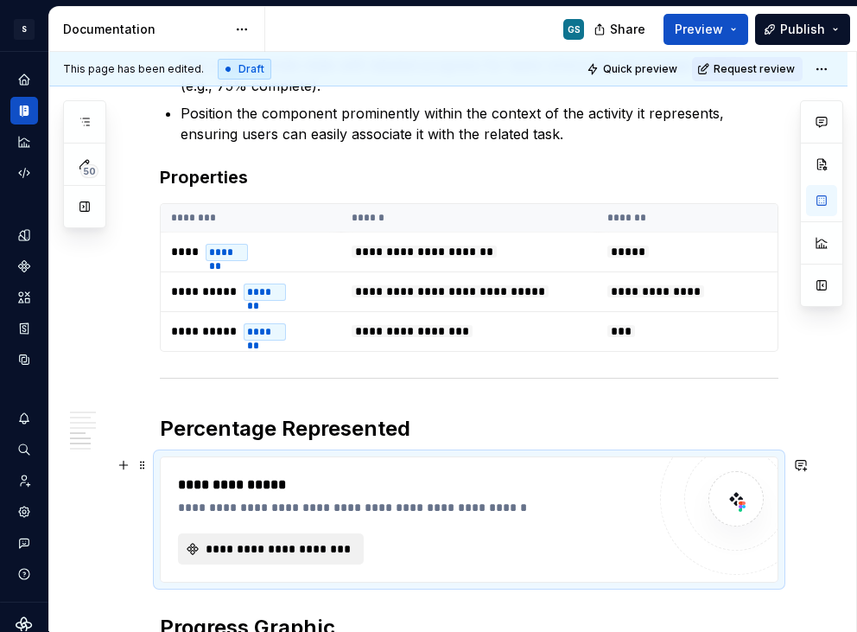
click at [290, 543] on span "**********" at bounding box center [278, 548] width 150 height 17
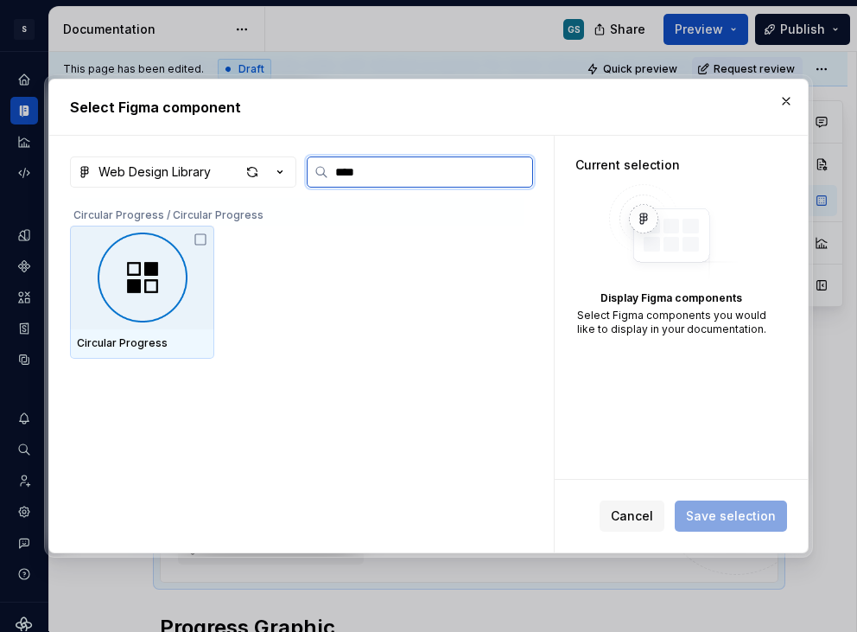
click at [114, 260] on img at bounding box center [142, 277] width 130 height 90
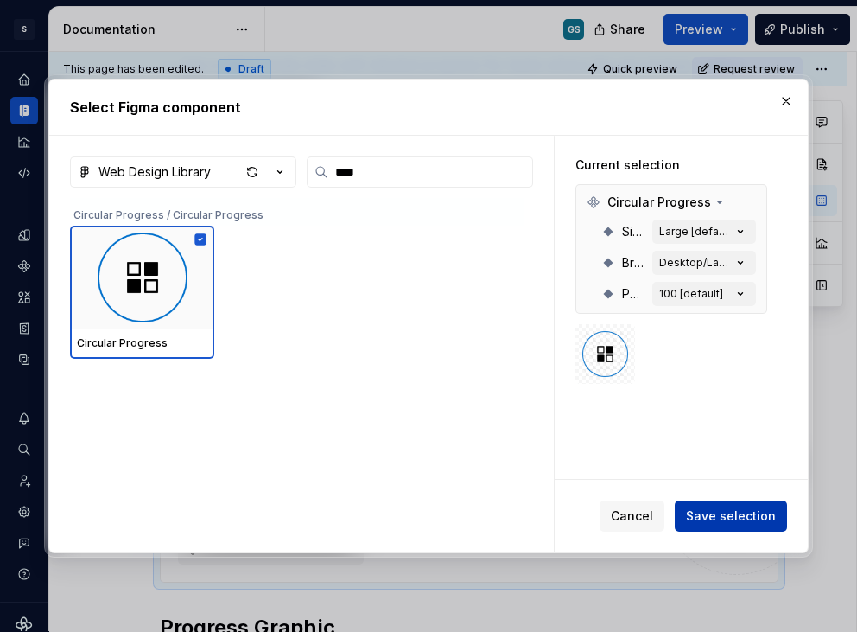
click at [719, 505] on button "Save selection" at bounding box center [731, 515] width 112 height 31
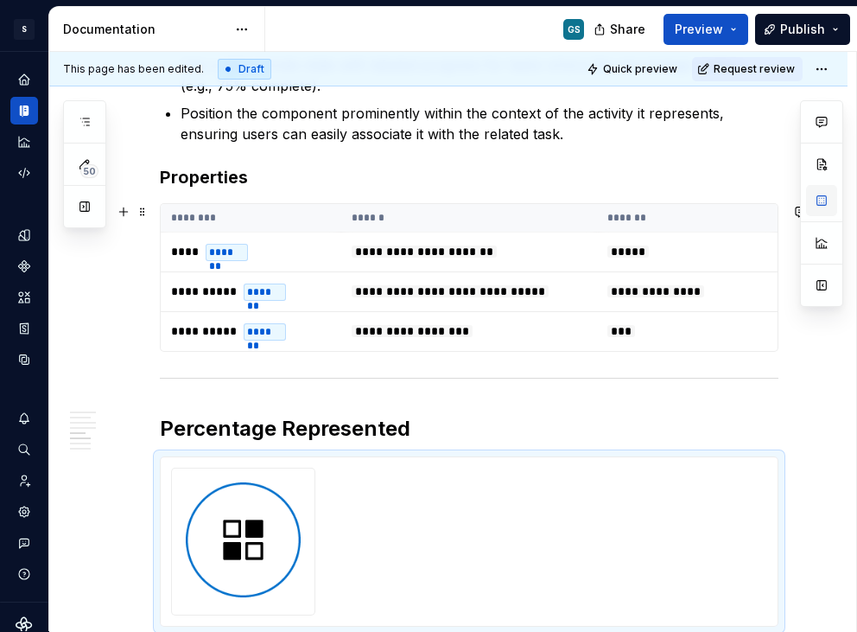
click at [822, 200] on button "button" at bounding box center [821, 200] width 31 height 31
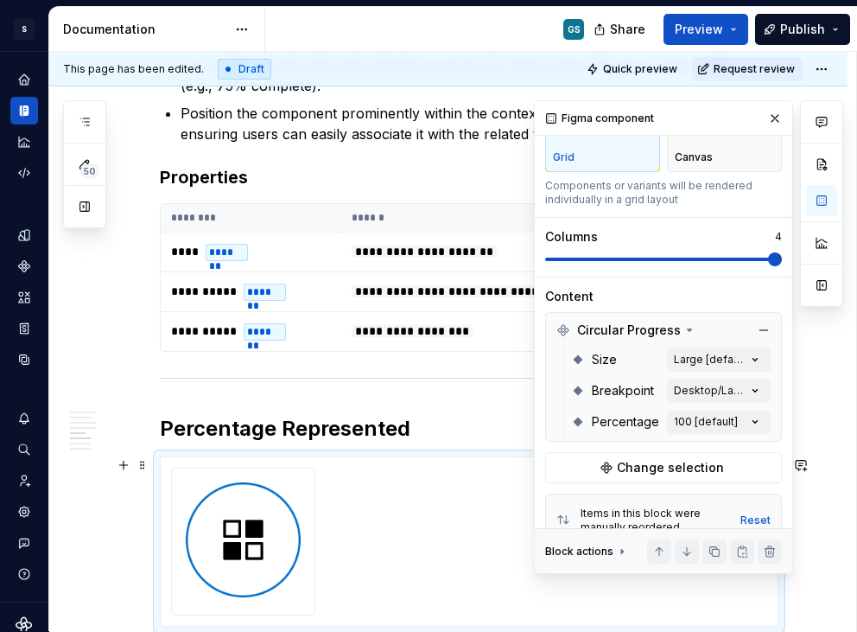
scroll to position [107, 0]
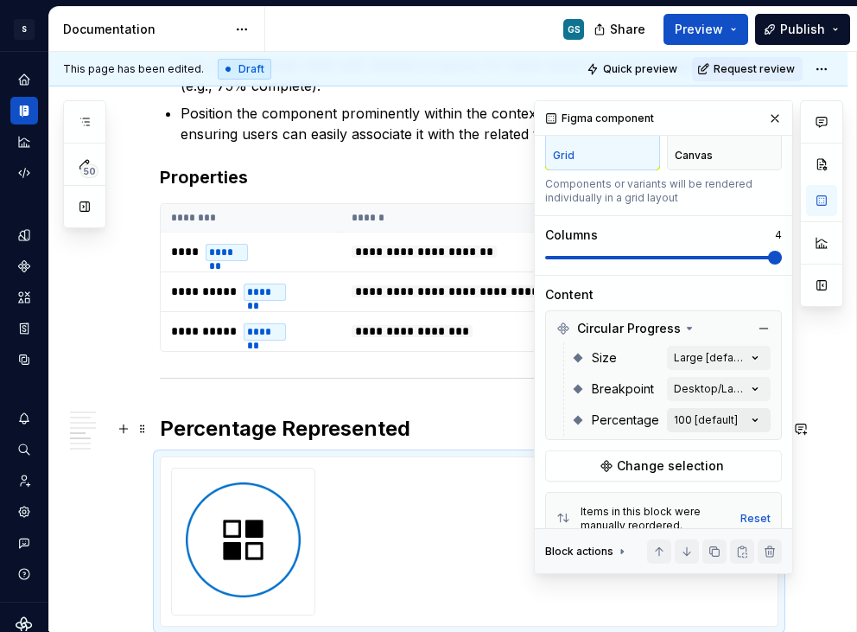
click at [742, 430] on div "Comments Open comments No comments yet Select ‘Comment’ from the block context …" at bounding box center [688, 337] width 309 height 474
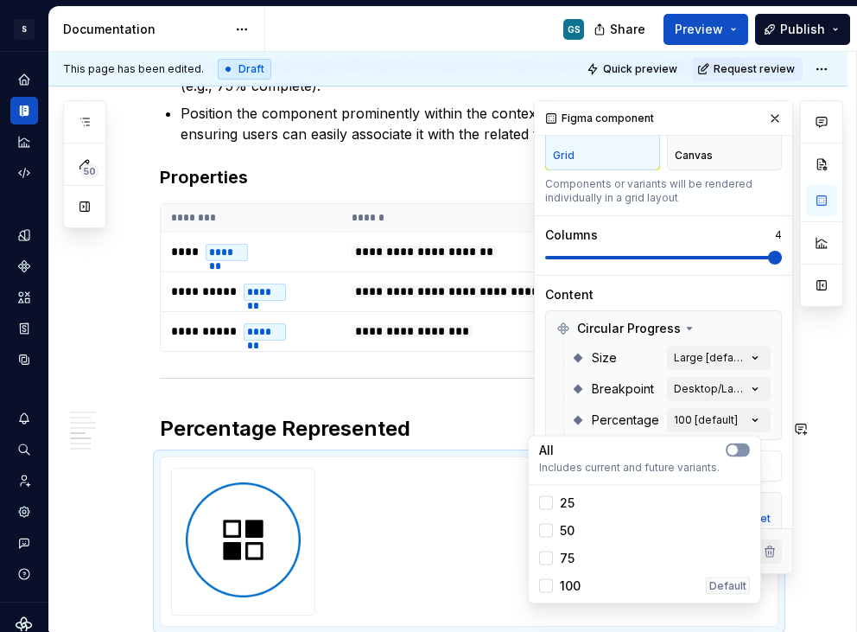
click at [742, 446] on button "button" at bounding box center [738, 450] width 24 height 14
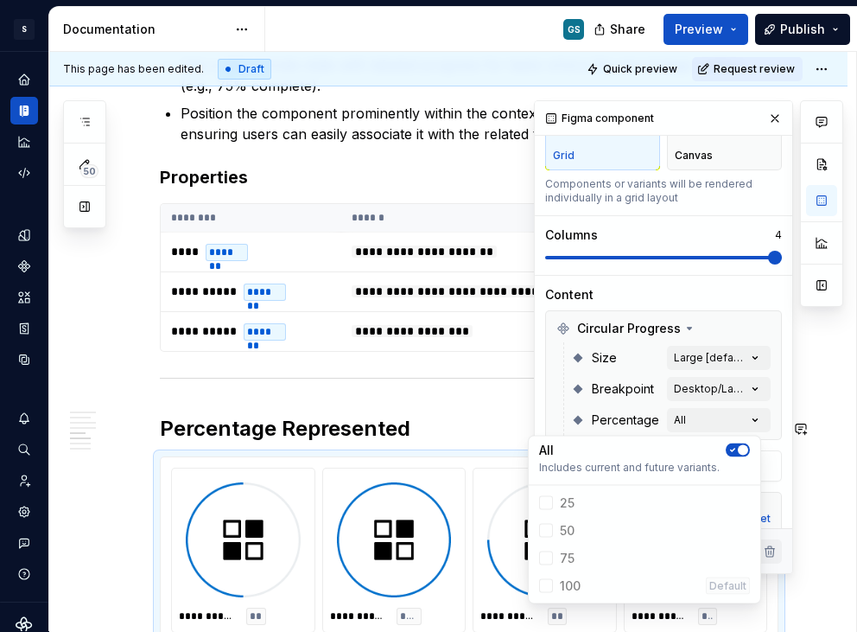
click at [649, 270] on div "Comments Open comments No comments yet Select ‘Comment’ from the block context …" at bounding box center [688, 337] width 309 height 474
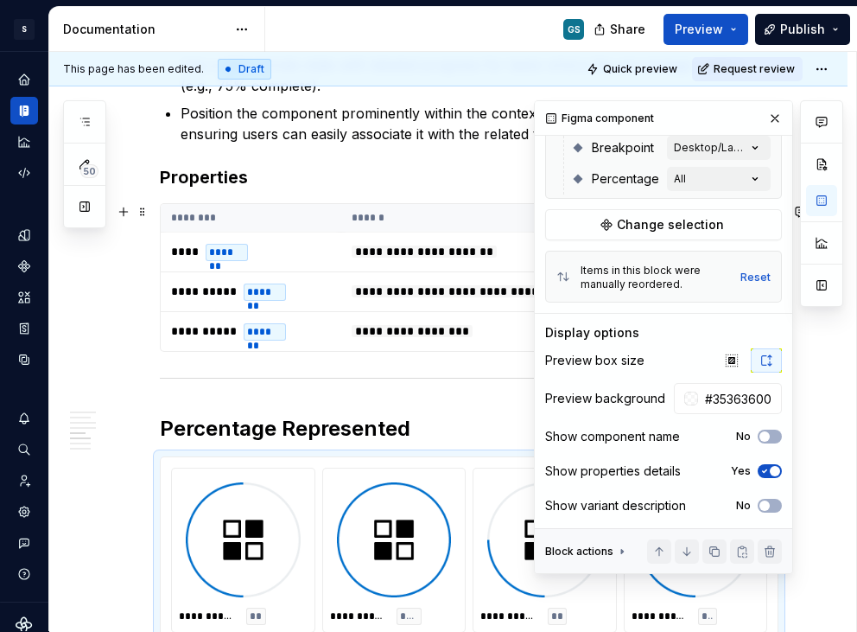
scroll to position [351, 0]
click at [725, 358] on icon "button" at bounding box center [732, 360] width 14 height 14
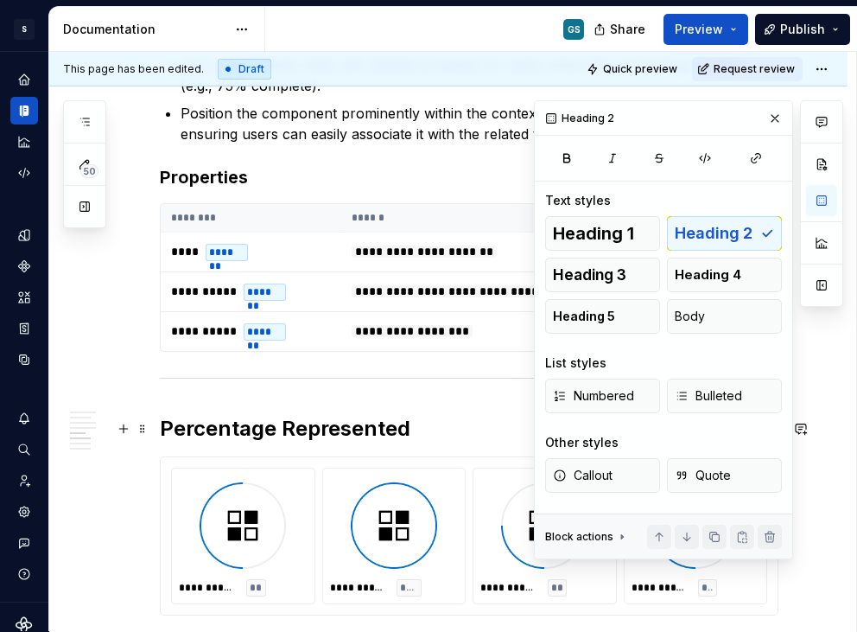
click at [440, 421] on h2 "Percentage Represented" at bounding box center [469, 429] width 619 height 28
click at [773, 109] on button "button" at bounding box center [775, 118] width 24 height 24
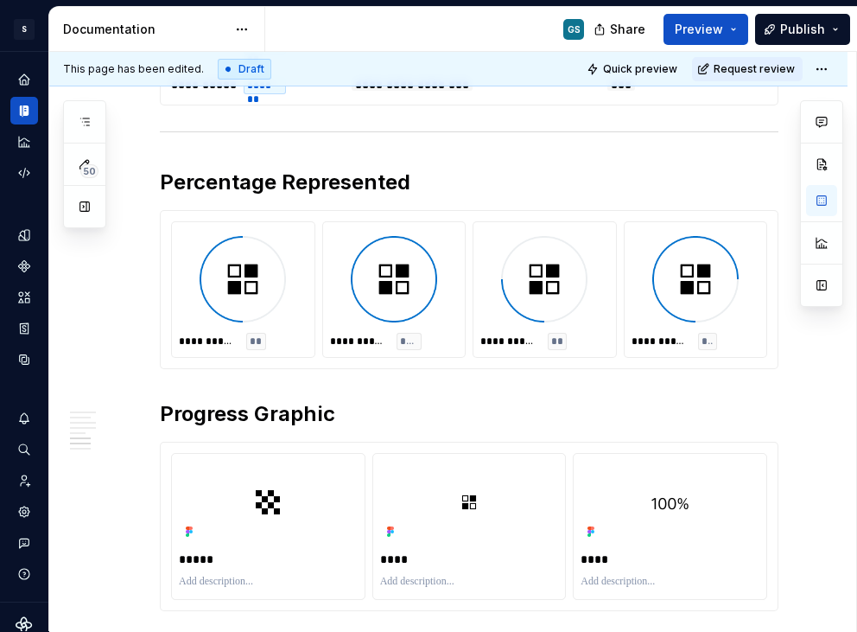
scroll to position [2021, 0]
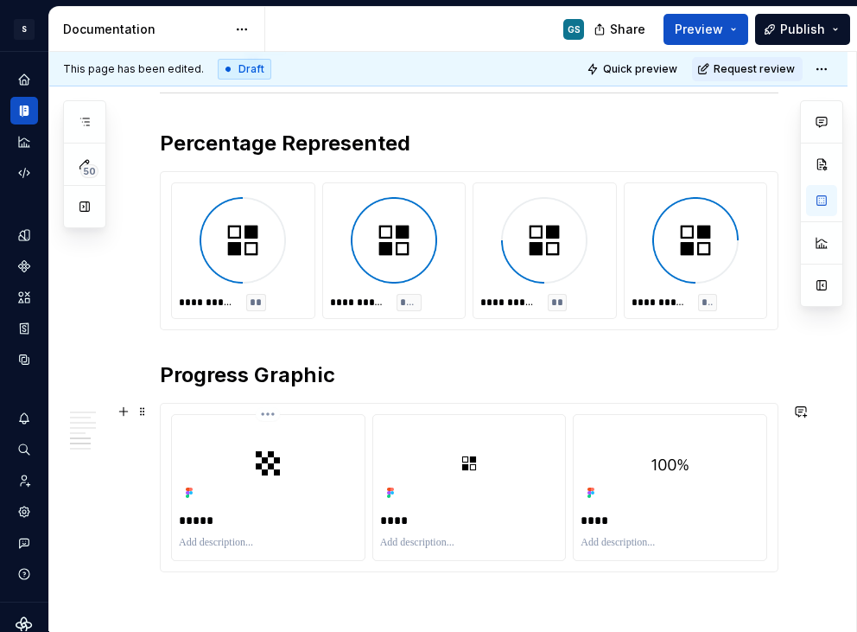
click at [215, 450] on div at bounding box center [268, 463] width 179 height 83
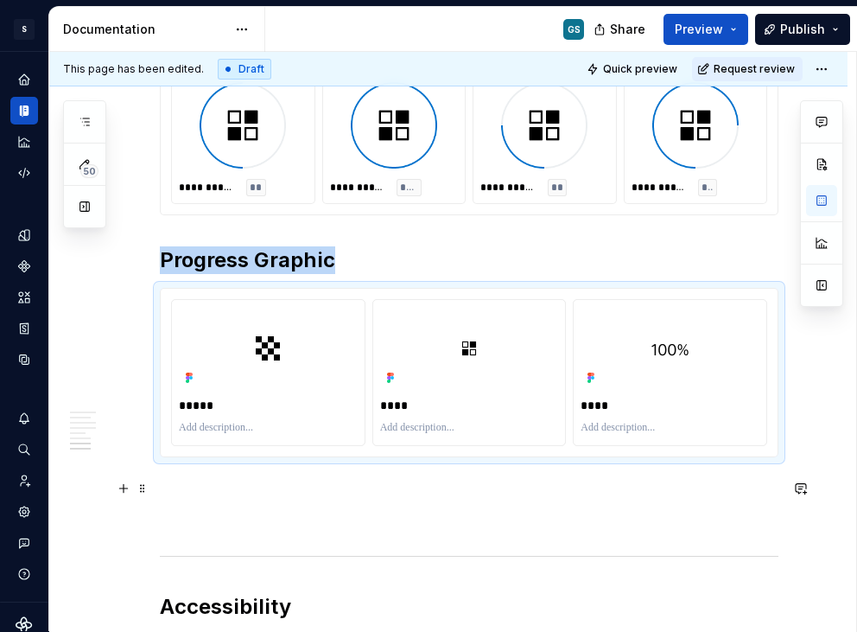
scroll to position [2154, 0]
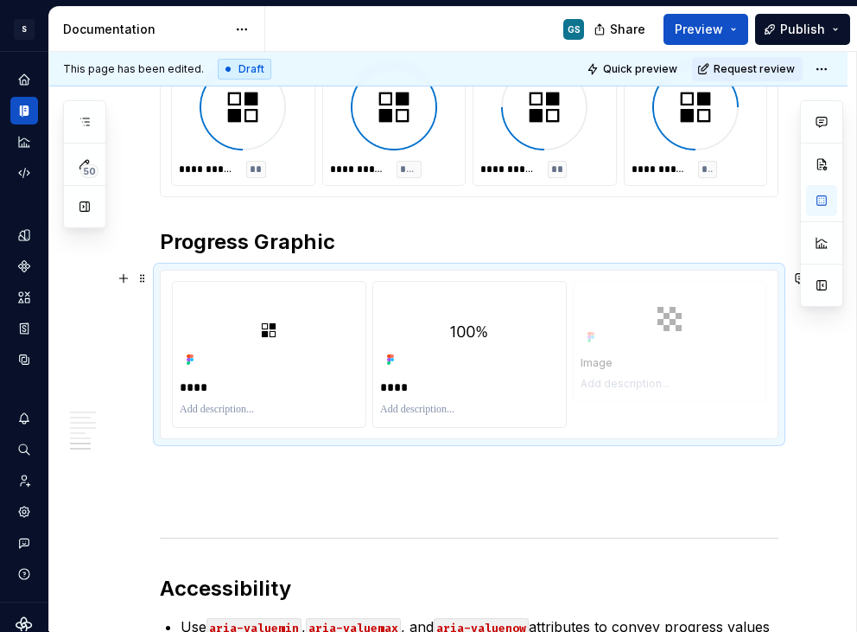
drag, startPoint x: 296, startPoint y: 355, endPoint x: 713, endPoint y: 360, distance: 417.4
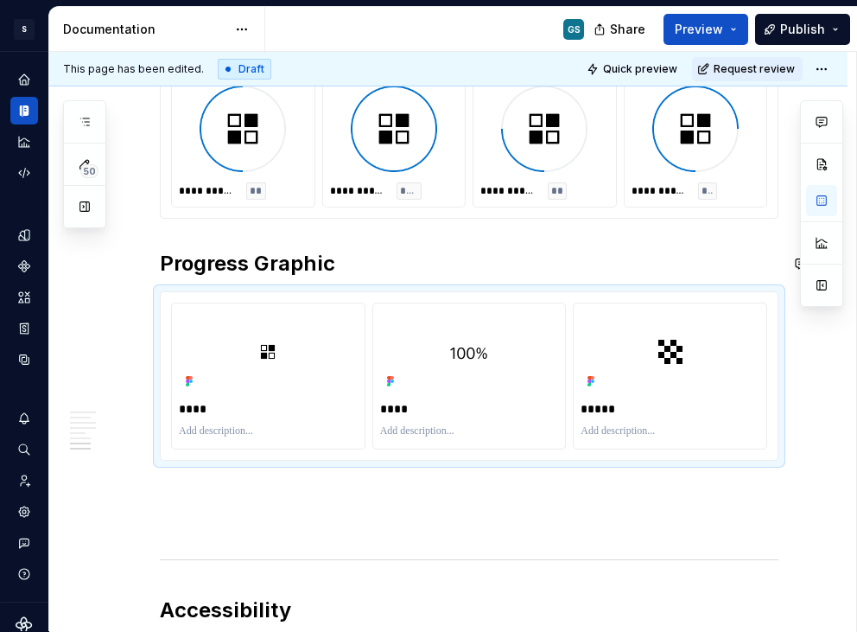
scroll to position [2014, 0]
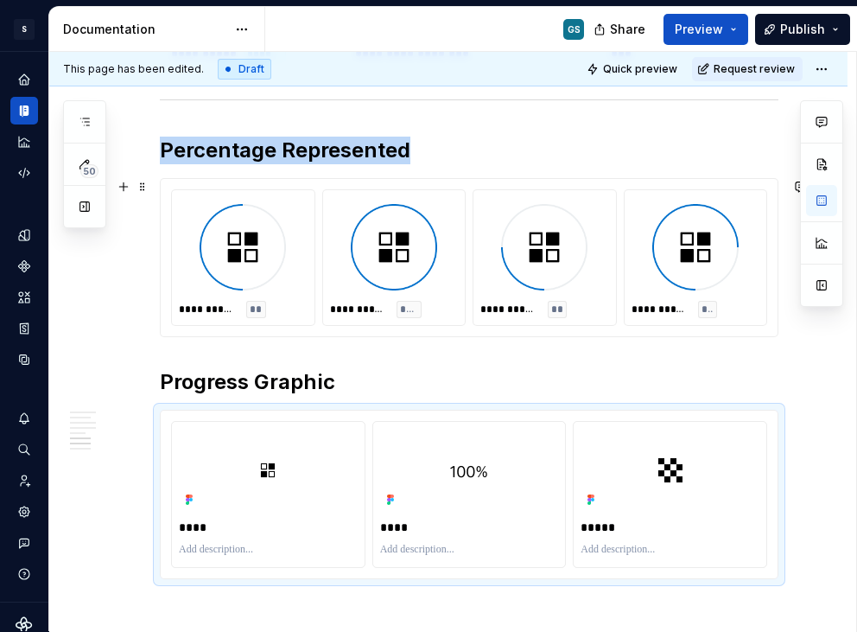
click at [315, 250] on div "**********" at bounding box center [469, 257] width 596 height 137
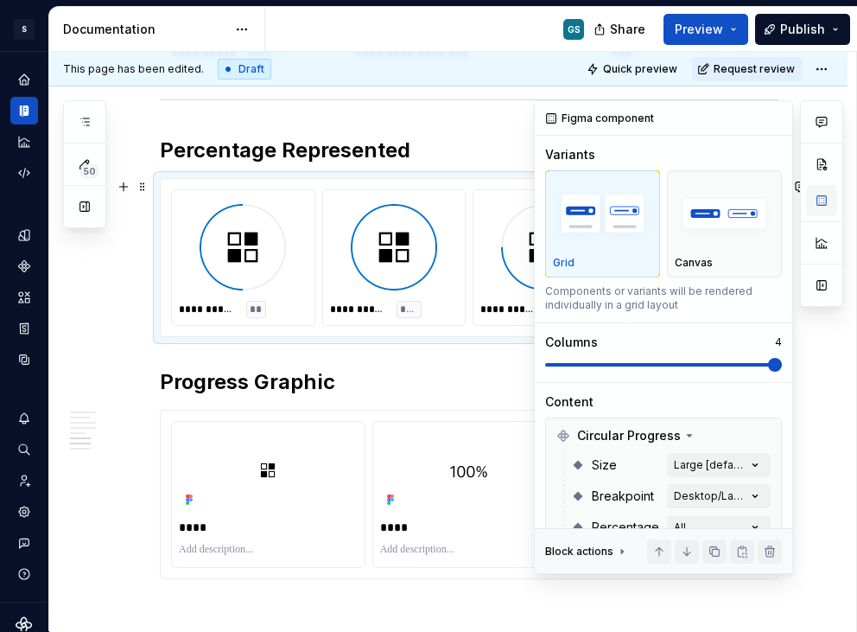
click at [818, 197] on button "button" at bounding box center [821, 200] width 31 height 31
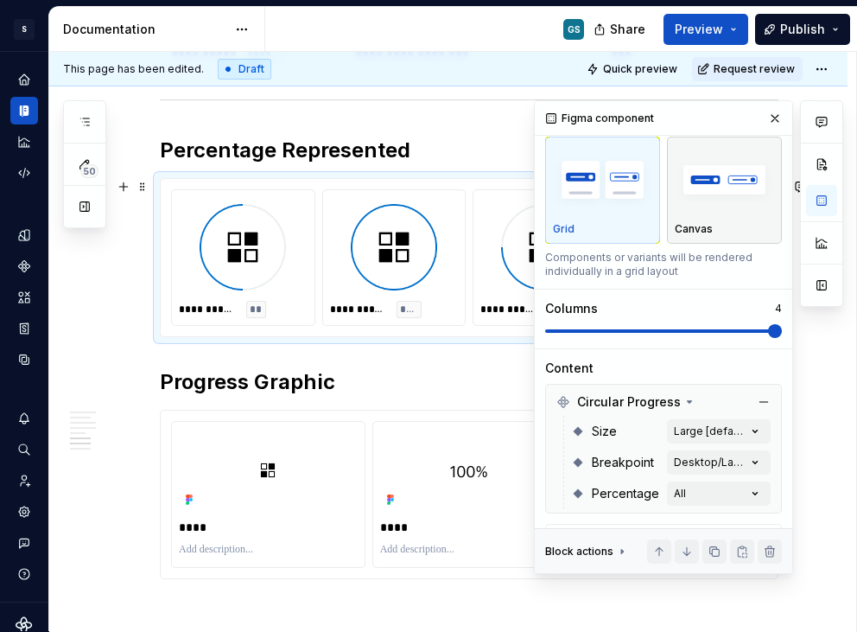
scroll to position [78, 0]
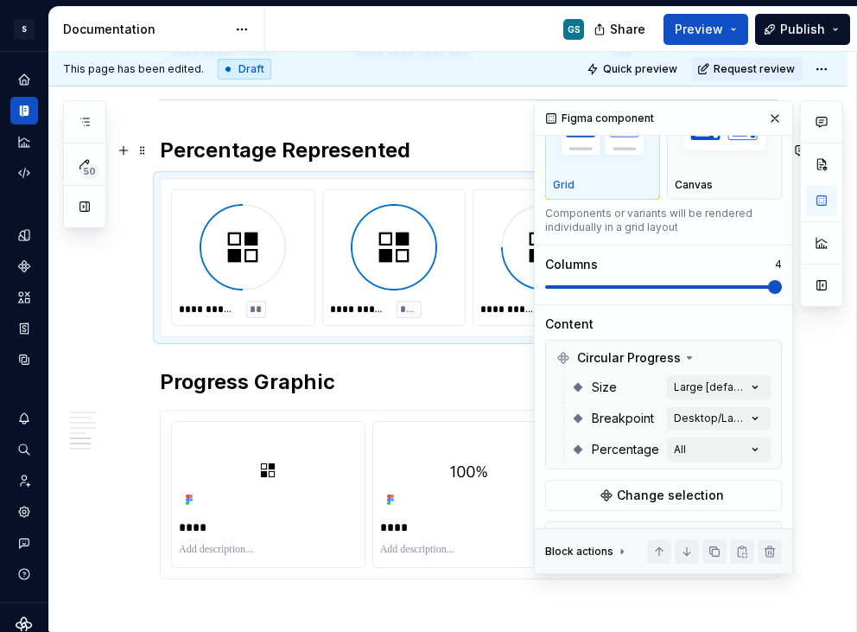
click at [306, 139] on h2 "Percentage Represented" at bounding box center [469, 151] width 619 height 28
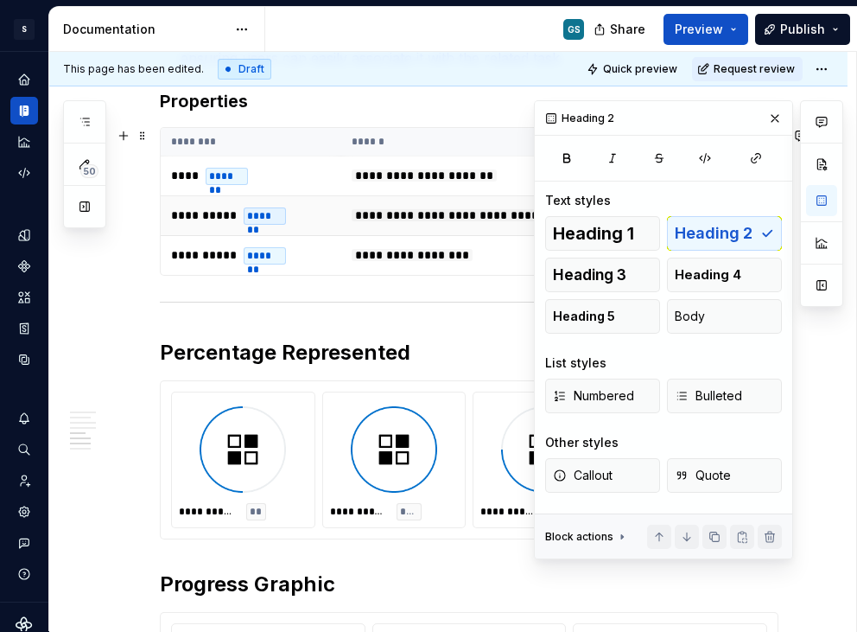
scroll to position [1776, 0]
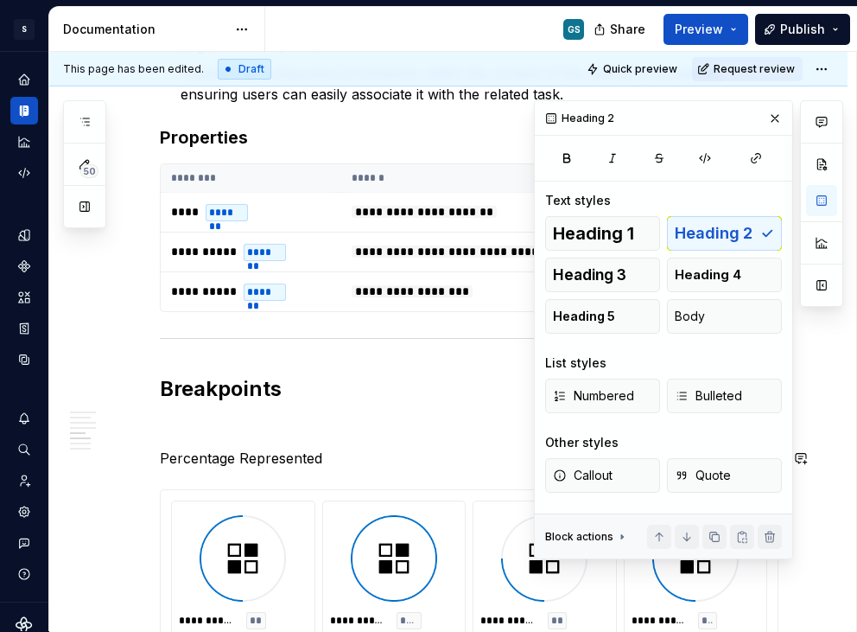
click at [245, 458] on p "Percentage Represented" at bounding box center [469, 458] width 619 height 21
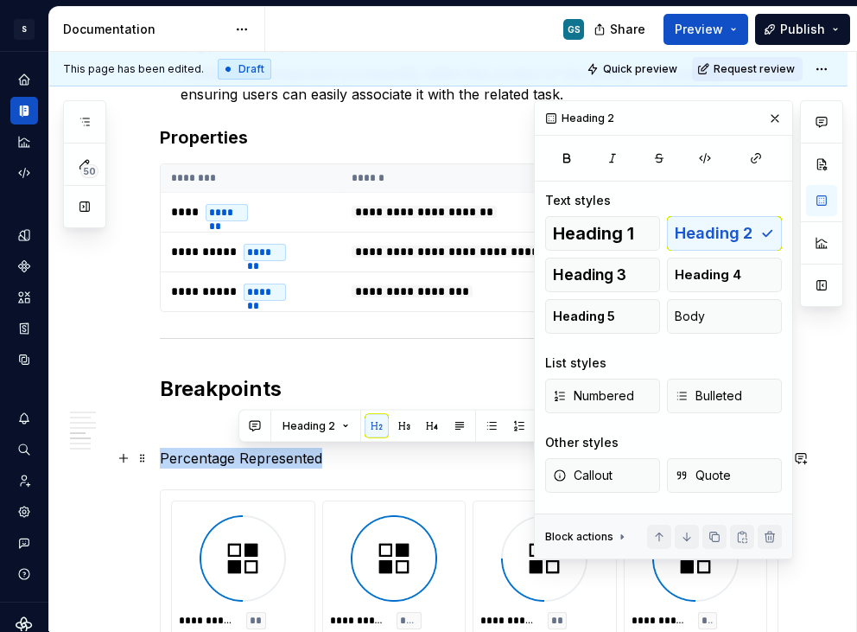
click at [245, 458] on p "Percentage Represented" at bounding box center [469, 458] width 619 height 21
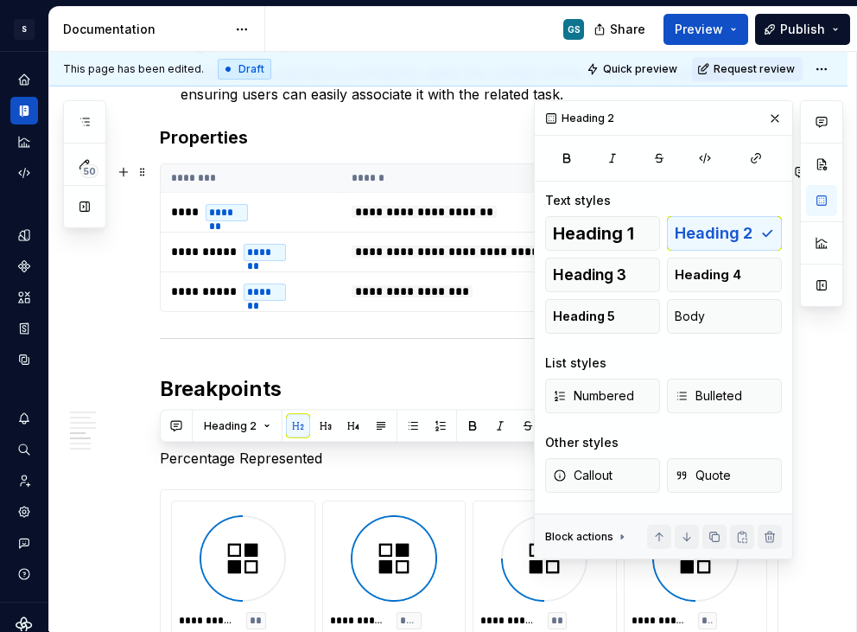
click at [726, 233] on div "Heading 1 Heading 2 Heading 3 Heading 4 Heading 5 Body" at bounding box center [663, 275] width 237 height 118
click at [708, 239] on div "Heading 1 Heading 2 Heading 3 Heading 4 Heading 5 Body" at bounding box center [663, 275] width 237 height 118
click at [625, 235] on span "Heading 1" at bounding box center [593, 233] width 81 height 17
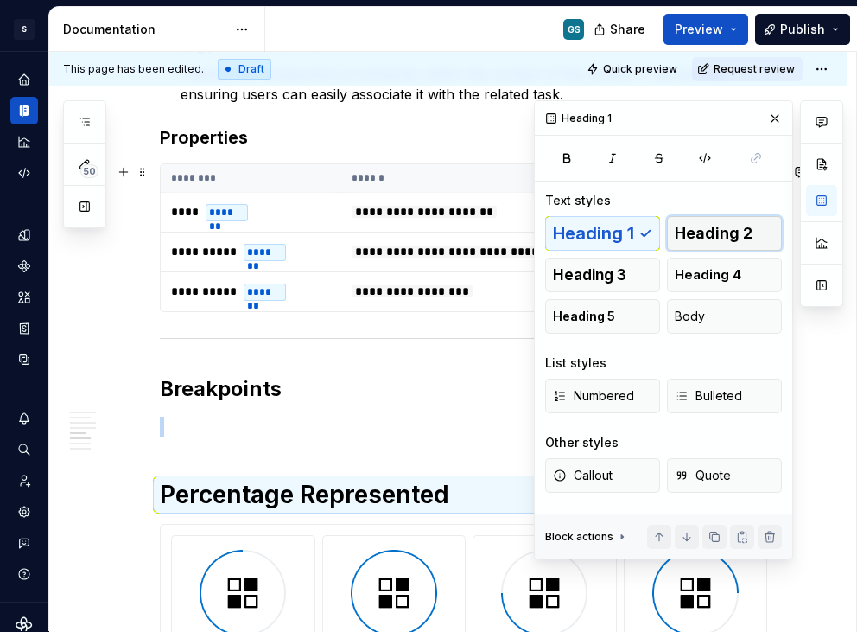
click at [736, 227] on span "Heading 2" at bounding box center [714, 233] width 78 height 17
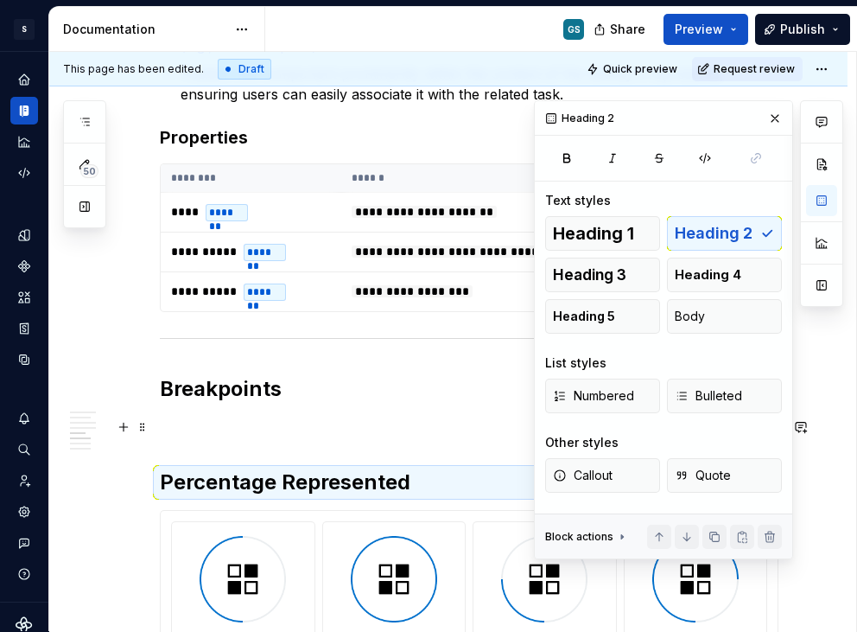
click at [207, 436] on p at bounding box center [469, 427] width 619 height 21
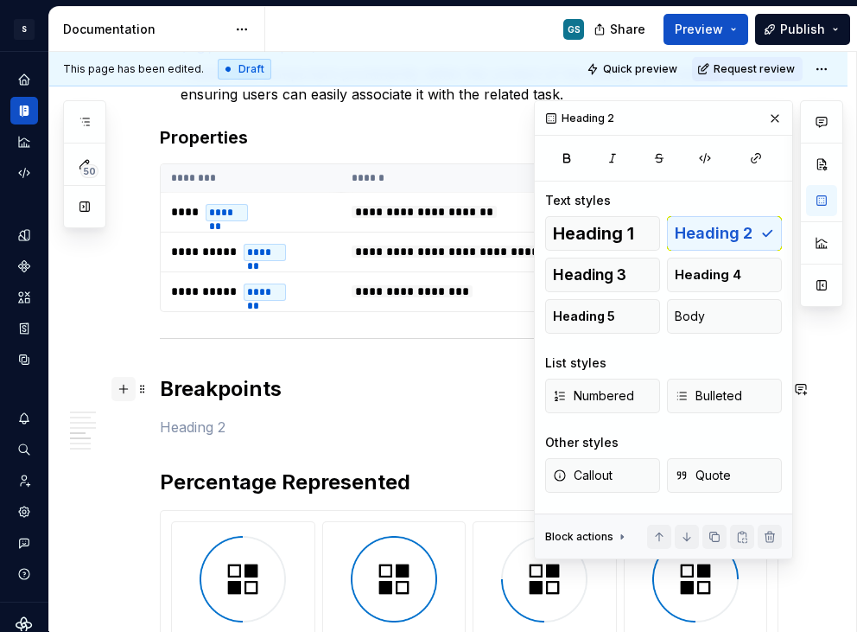
click at [119, 387] on button "button" at bounding box center [123, 389] width 24 height 24
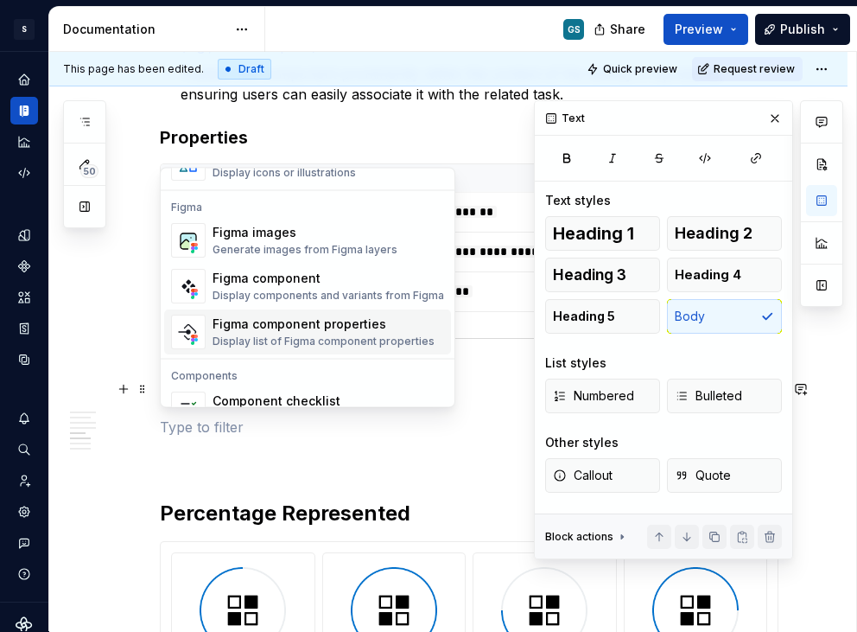
scroll to position [1599, 0]
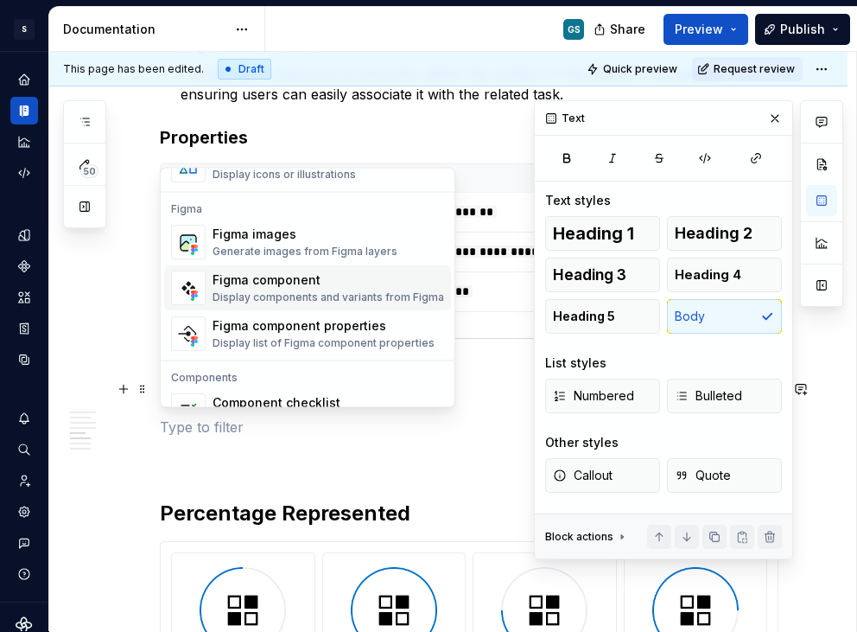
click at [283, 296] on div "Display components and variants from Figma" at bounding box center [329, 298] width 232 height 14
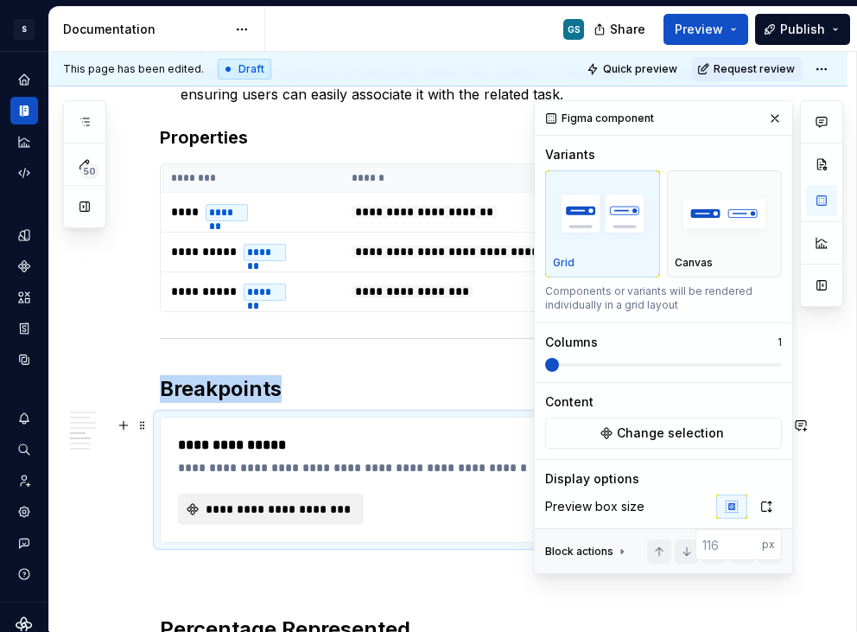
click at [277, 501] on span "**********" at bounding box center [278, 508] width 150 height 17
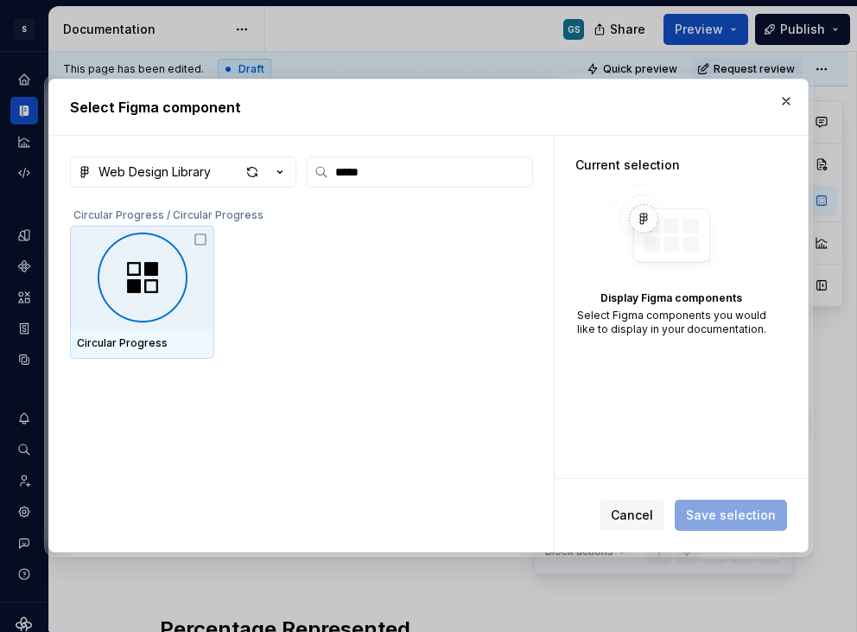
click at [221, 247] on div "Circular Progress" at bounding box center [297, 292] width 455 height 133
click at [158, 246] on img at bounding box center [142, 277] width 130 height 90
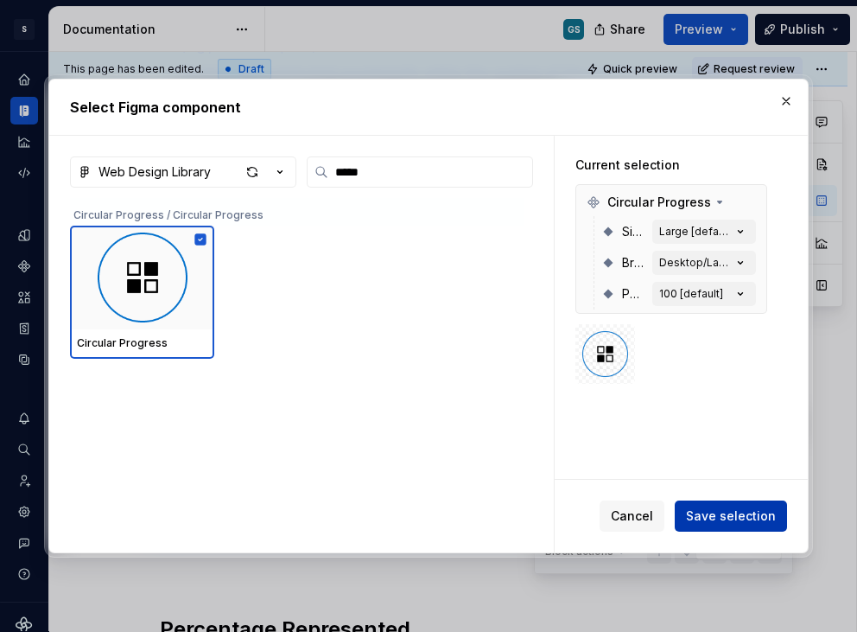
click at [737, 507] on span "Save selection" at bounding box center [731, 515] width 90 height 17
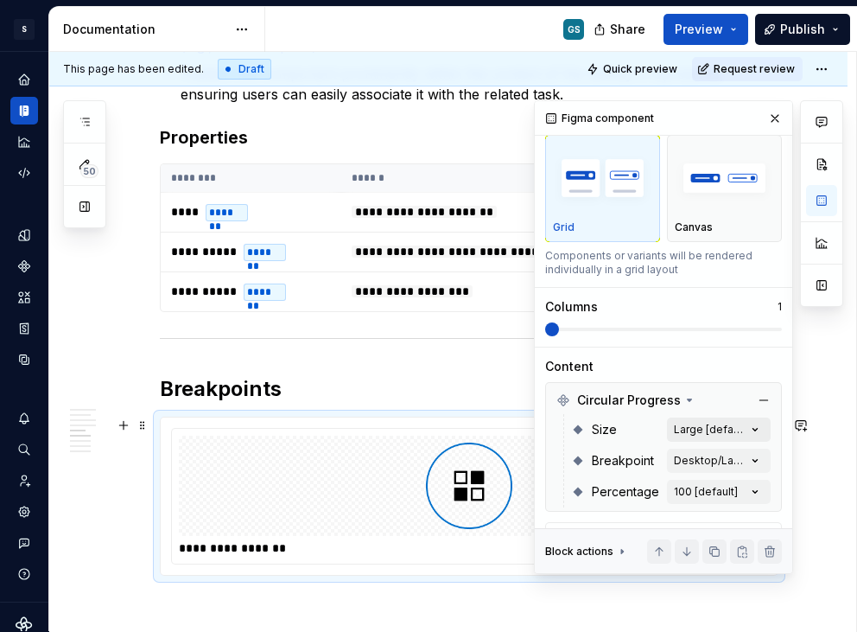
scroll to position [83, 0]
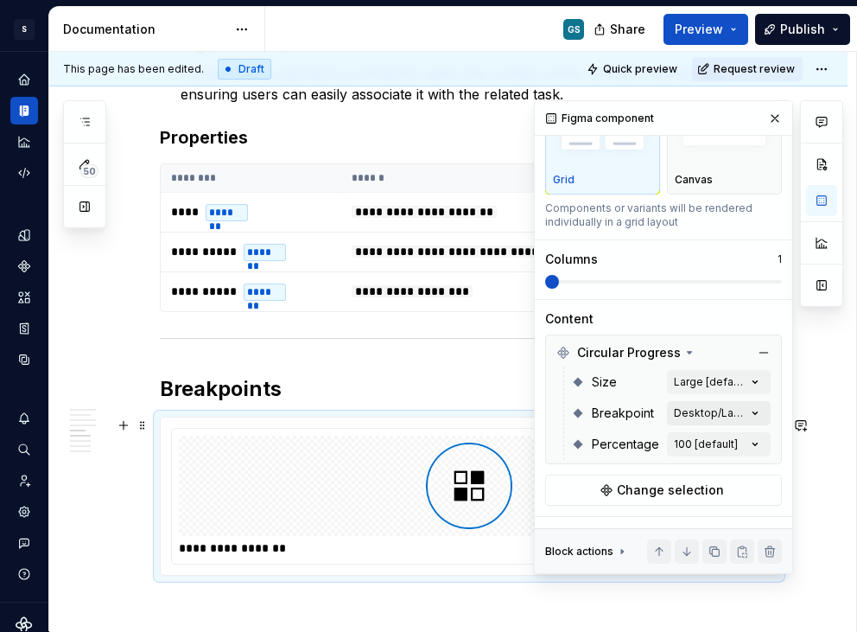
click at [707, 419] on div "Comments Open comments No comments yet Select ‘Comment’ from the block context …" at bounding box center [688, 337] width 309 height 474
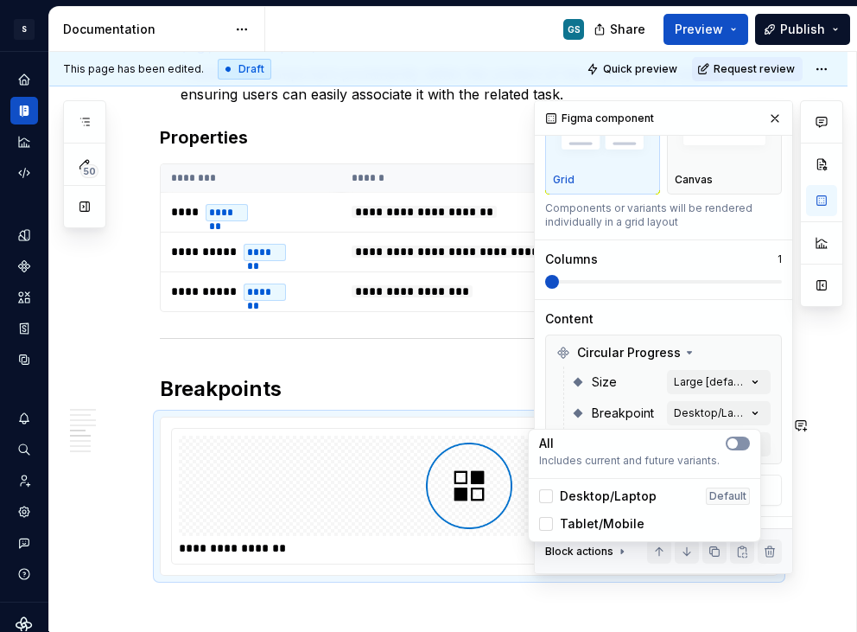
click at [739, 436] on button "button" at bounding box center [738, 443] width 24 height 14
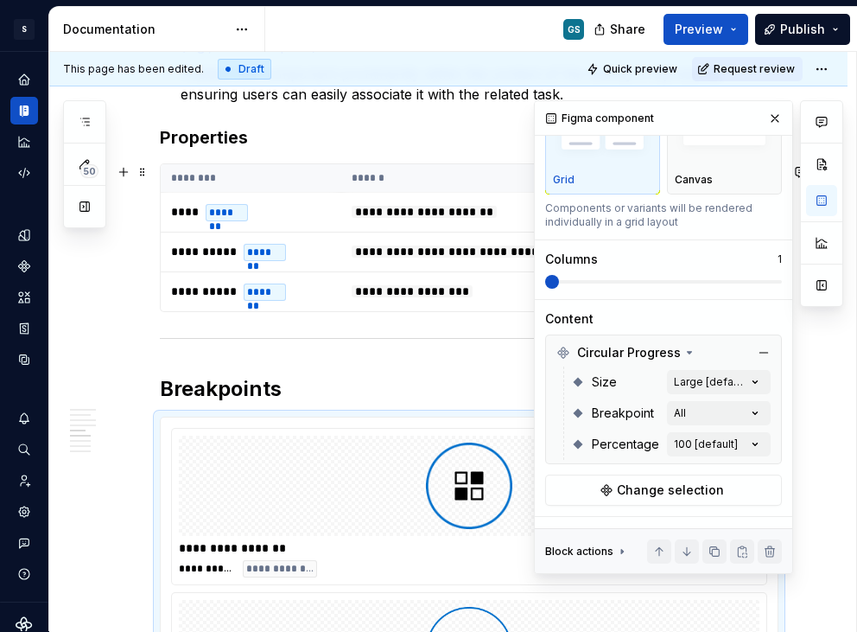
drag, startPoint x: 558, startPoint y: 278, endPoint x: 631, endPoint y: 276, distance: 72.6
click at [631, 276] on div "Comments Open comments No comments yet Select ‘Comment’ from the block context …" at bounding box center [688, 337] width 309 height 474
click at [627, 277] on span at bounding box center [663, 282] width 237 height 14
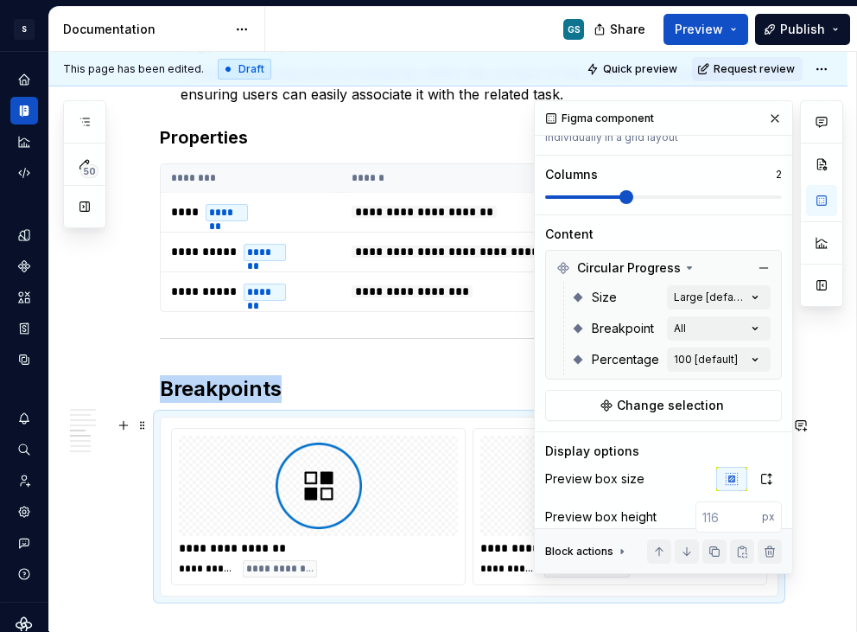
scroll to position [330, 0]
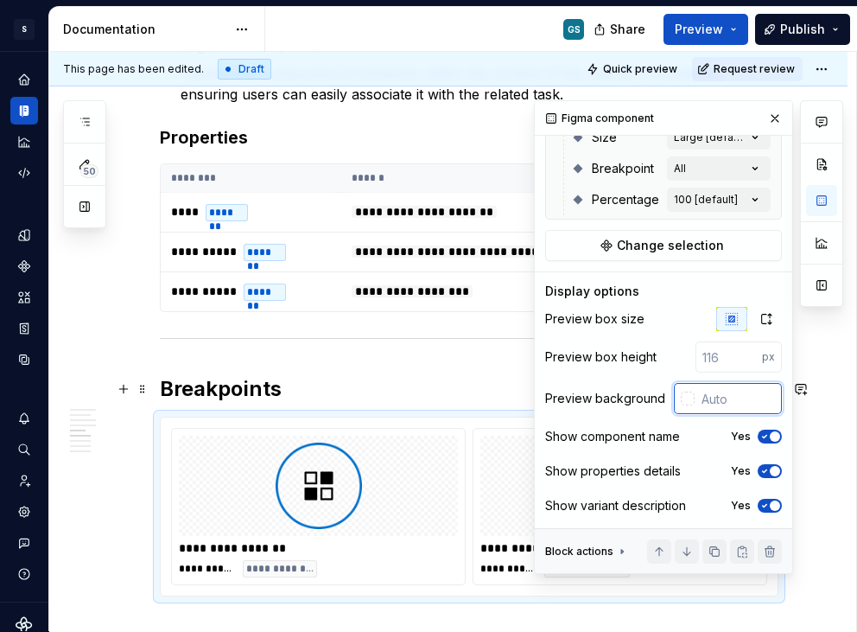
click at [710, 392] on input "text" at bounding box center [738, 398] width 87 height 31
click at [758, 434] on icon "button" at bounding box center [765, 436] width 14 height 10
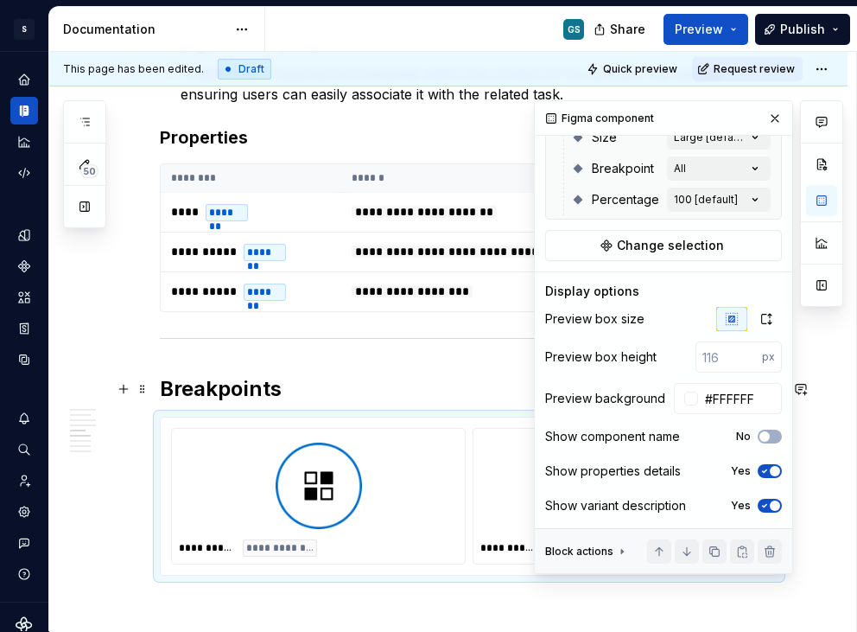
scroll to position [0, 0]
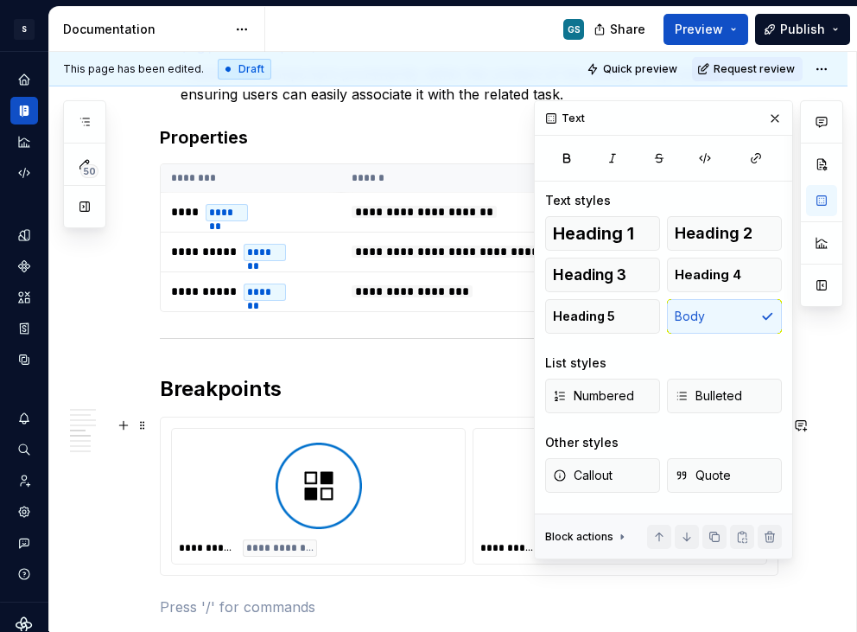
click at [532, 469] on div at bounding box center [619, 486] width 279 height 100
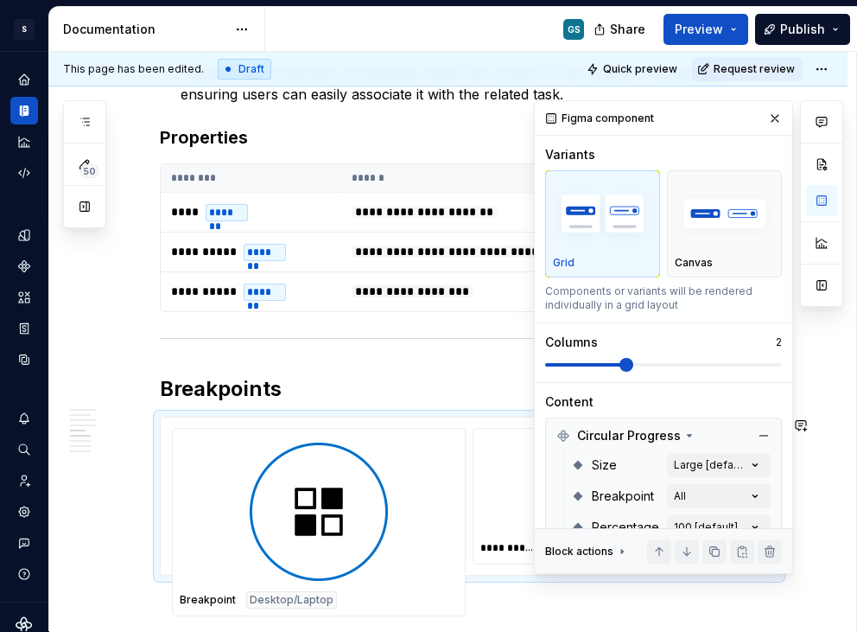
drag, startPoint x: 509, startPoint y: 463, endPoint x: 285, endPoint y: 468, distance: 223.9
click at [285, 468] on body "S Web & [PERSON_NAME] Systems GS Design system data Documentation GS Share Prev…" at bounding box center [428, 316] width 857 height 632
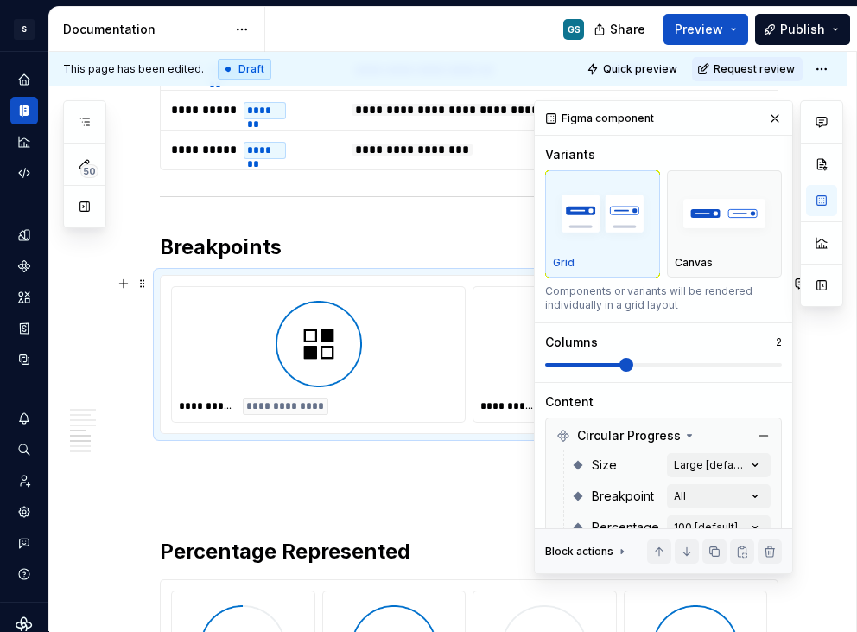
scroll to position [1933, 0]
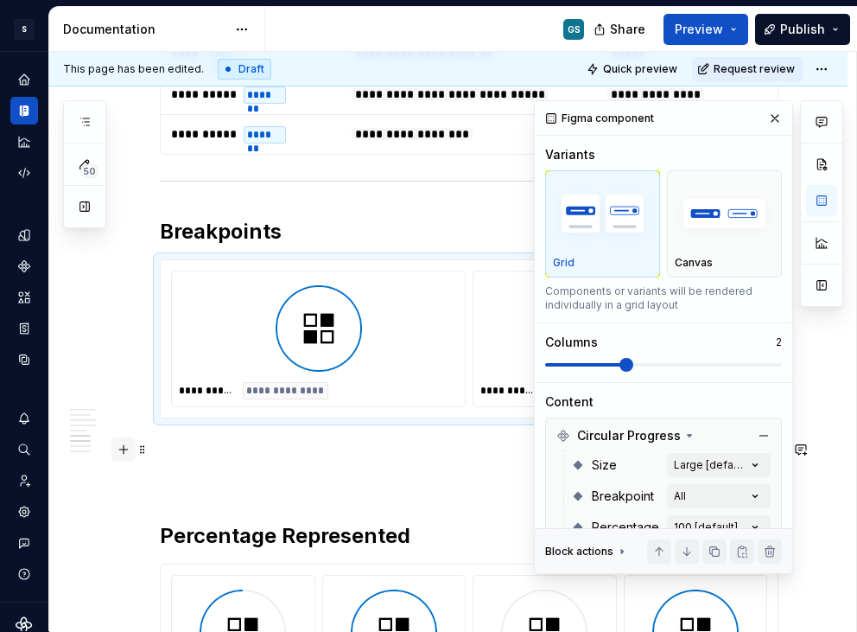
click at [130, 458] on button "button" at bounding box center [123, 449] width 24 height 24
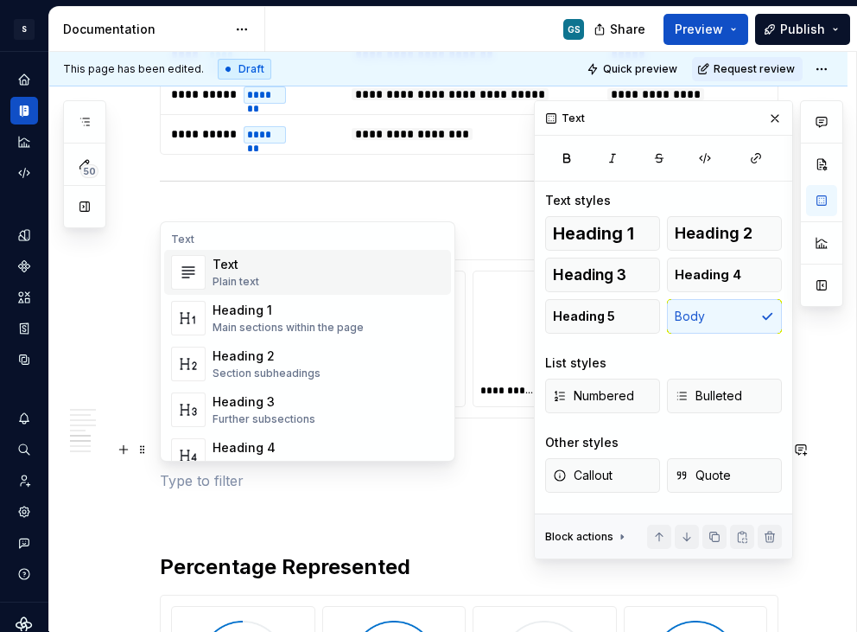
click at [258, 273] on div "Text Plain text" at bounding box center [329, 272] width 232 height 35
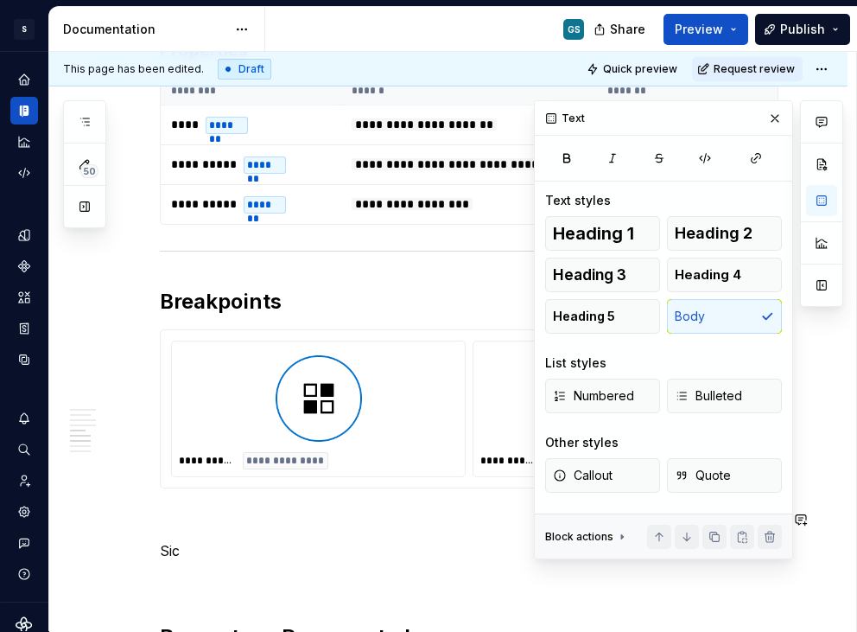
scroll to position [1876, 0]
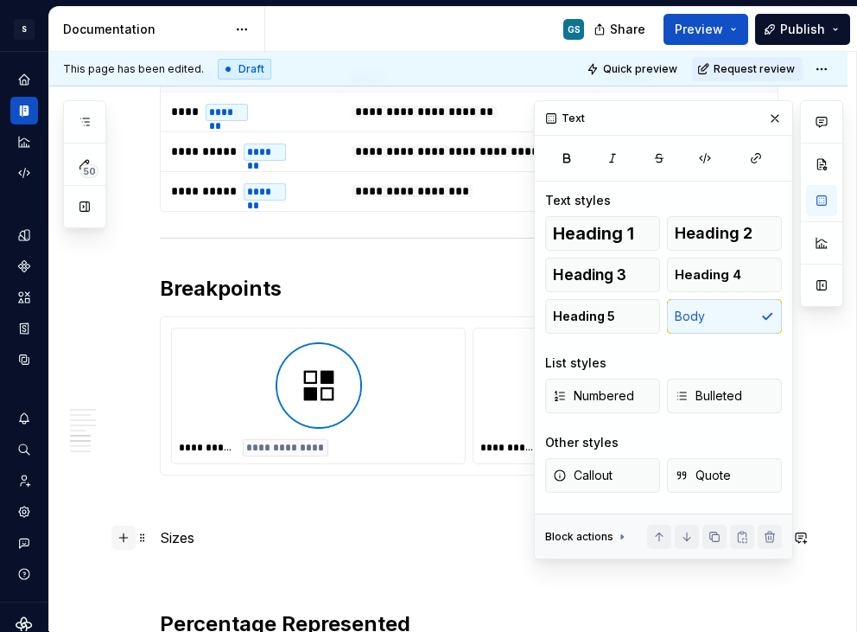
click at [127, 539] on button "button" at bounding box center [123, 537] width 24 height 24
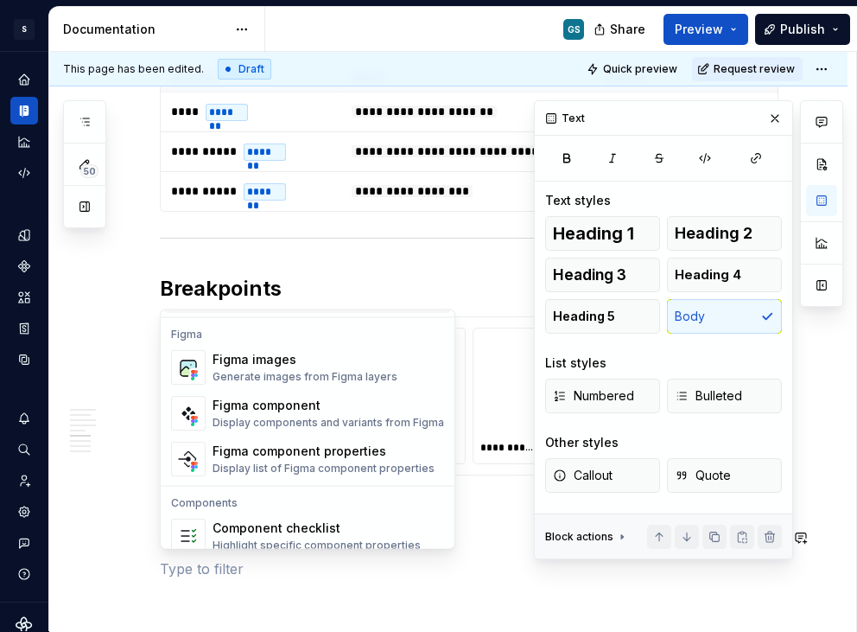
scroll to position [1617, 0]
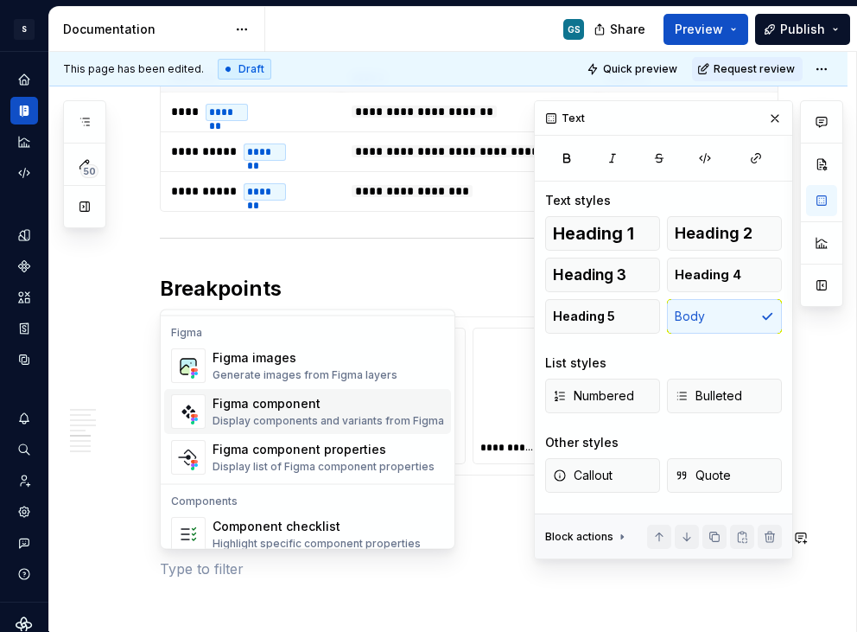
click at [267, 407] on div "Figma component" at bounding box center [329, 404] width 232 height 17
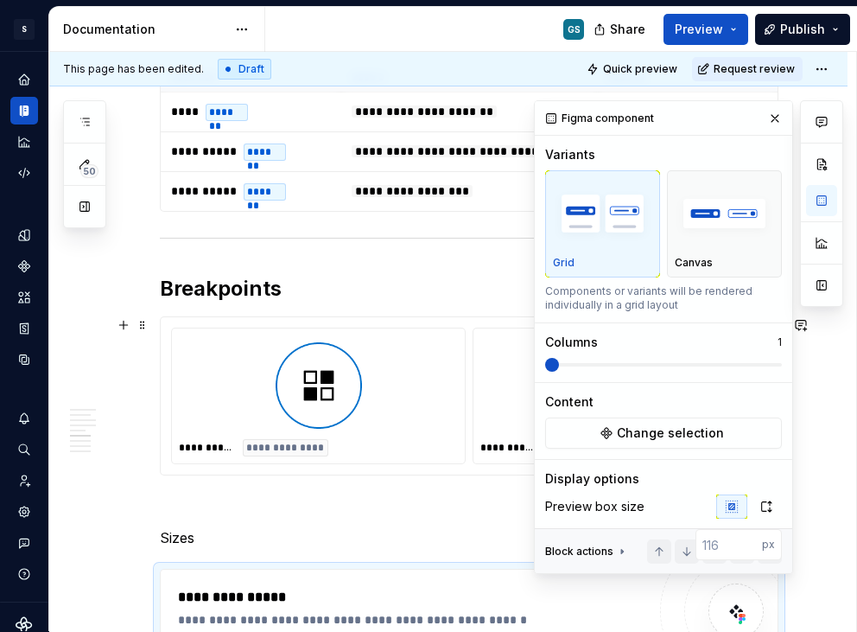
scroll to position [1939, 0]
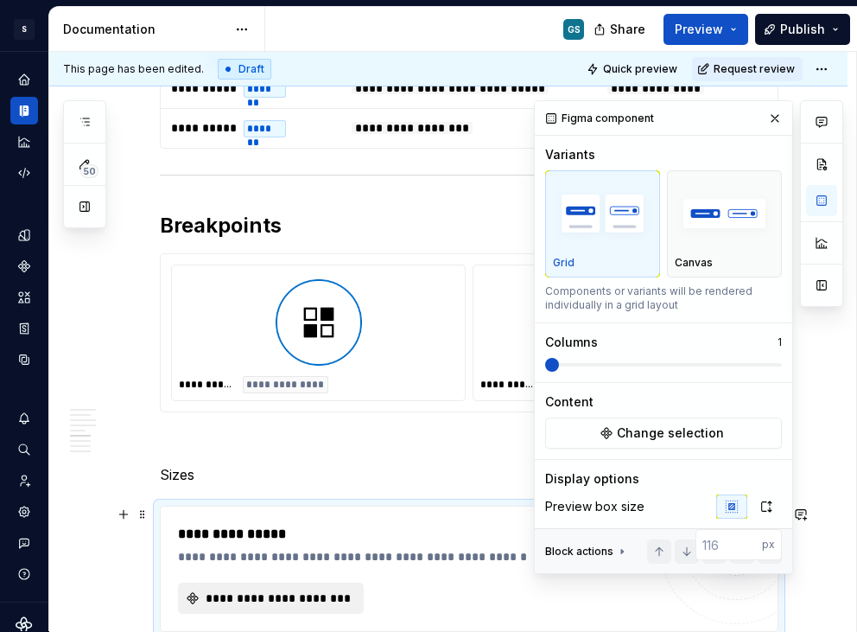
click at [292, 584] on button "**********" at bounding box center [271, 597] width 186 height 31
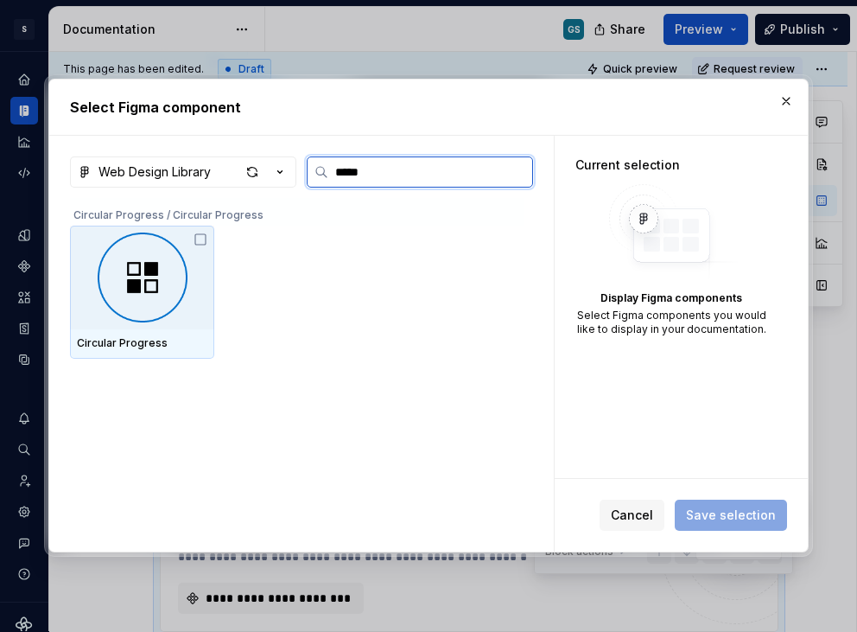
click at [169, 249] on img at bounding box center [142, 277] width 130 height 90
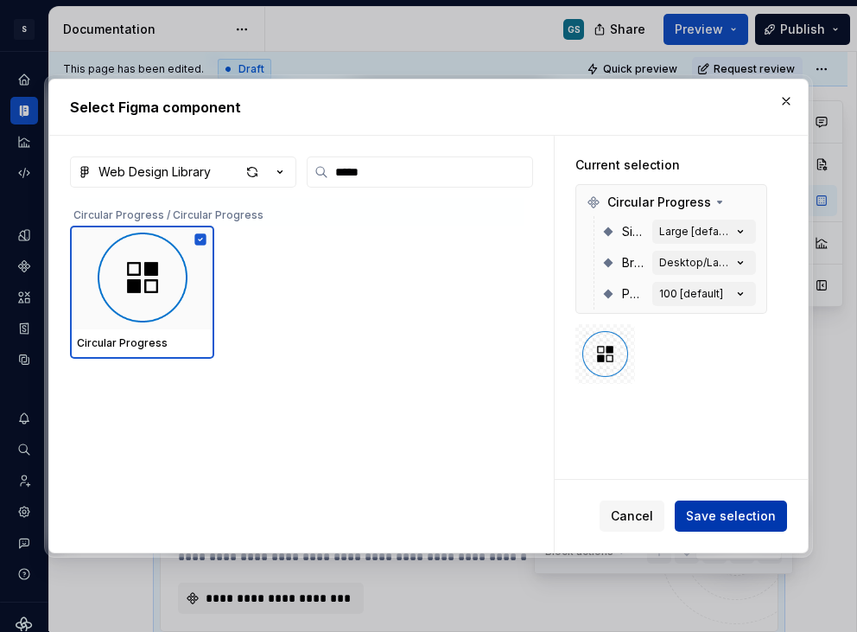
click at [710, 509] on span "Save selection" at bounding box center [731, 515] width 90 height 17
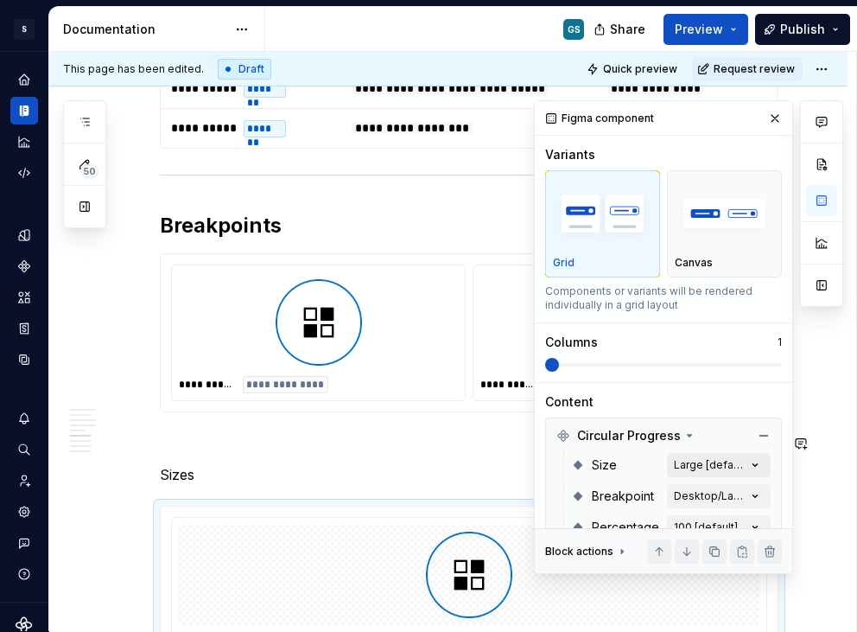
click at [703, 461] on div "Comments Open comments No comments yet Select ‘Comment’ from the block context …" at bounding box center [688, 337] width 309 height 474
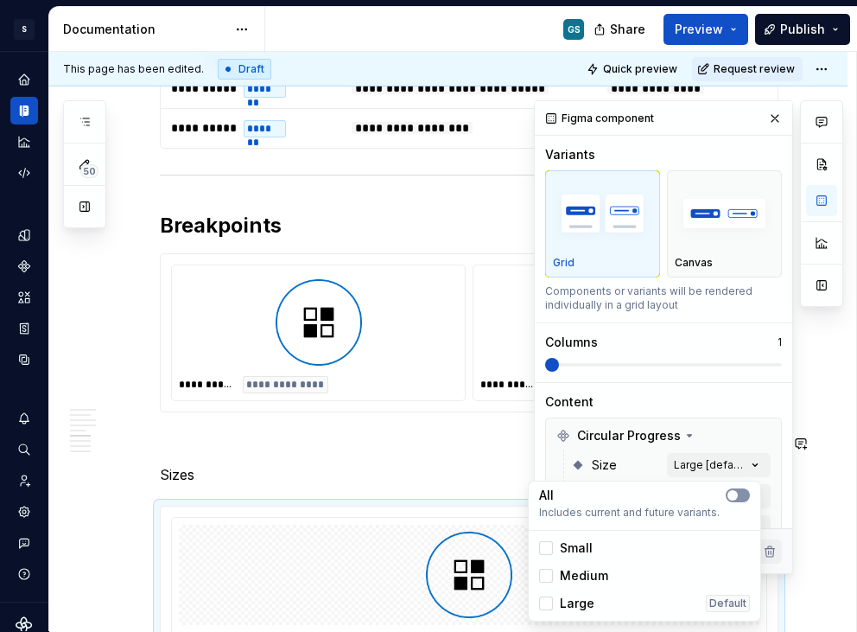
click at [738, 496] on icon "button" at bounding box center [733, 495] width 14 height 10
click at [690, 363] on div "Comments Open comments No comments yet Select ‘Comment’ from the block context …" at bounding box center [688, 337] width 309 height 474
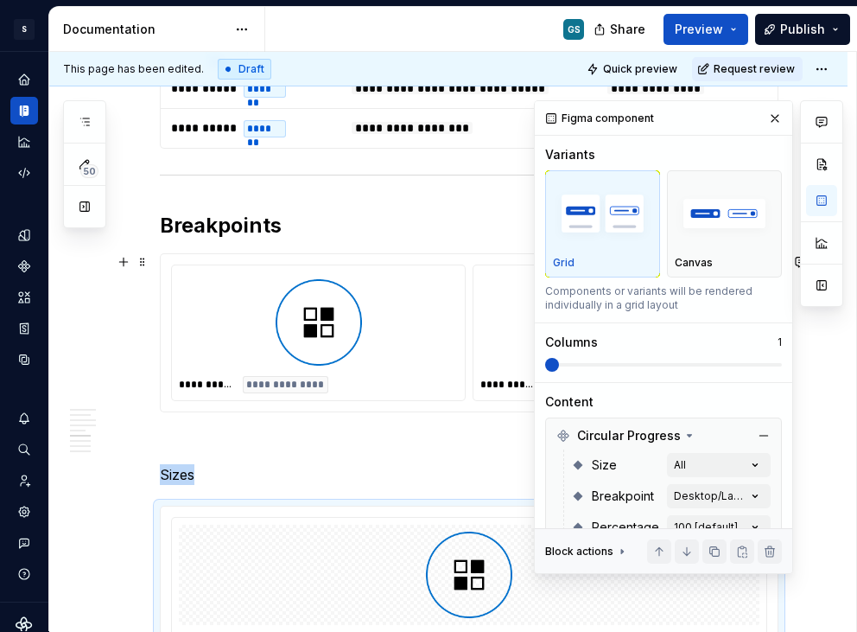
click at [672, 361] on span at bounding box center [663, 365] width 237 height 14
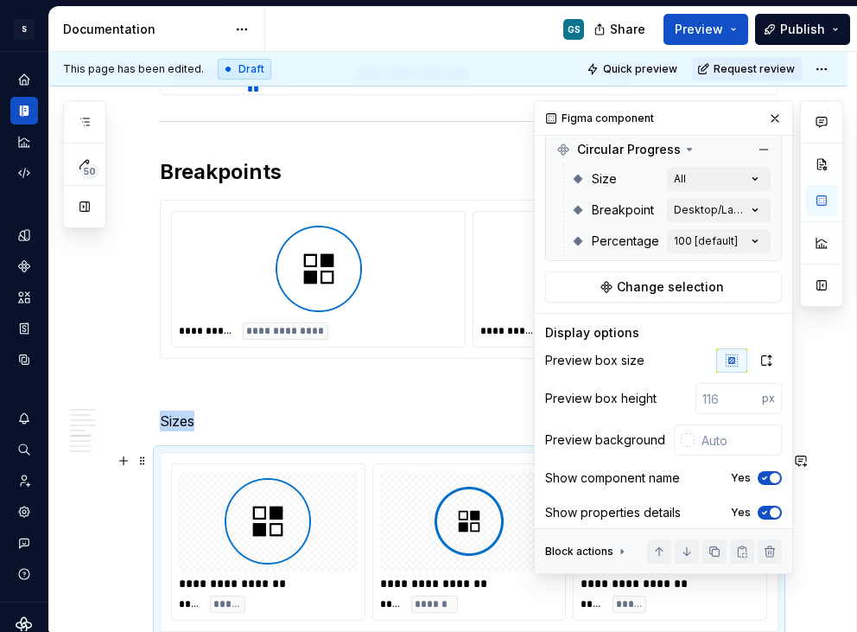
scroll to position [312, 0]
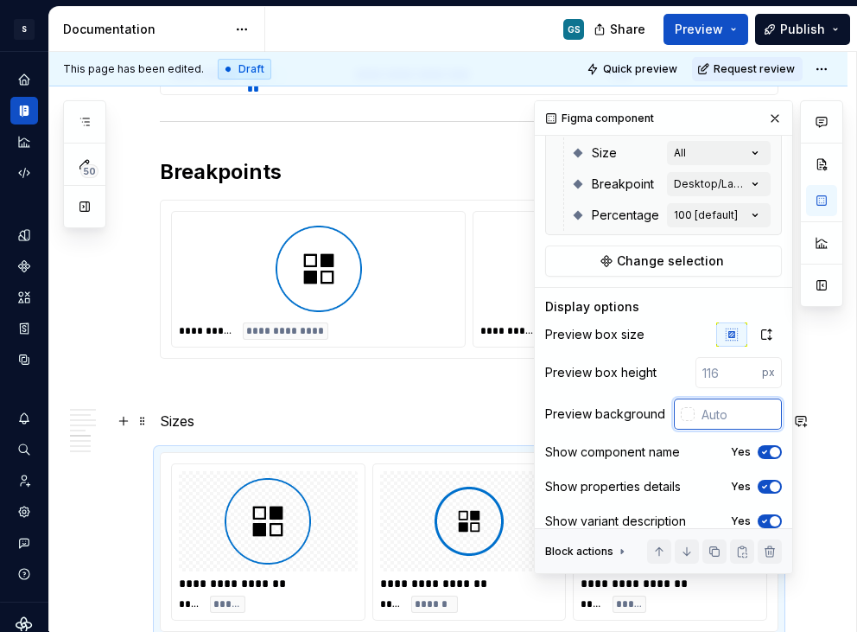
click at [698, 410] on input "text" at bounding box center [738, 413] width 87 height 31
click at [758, 453] on icon "button" at bounding box center [765, 452] width 14 height 10
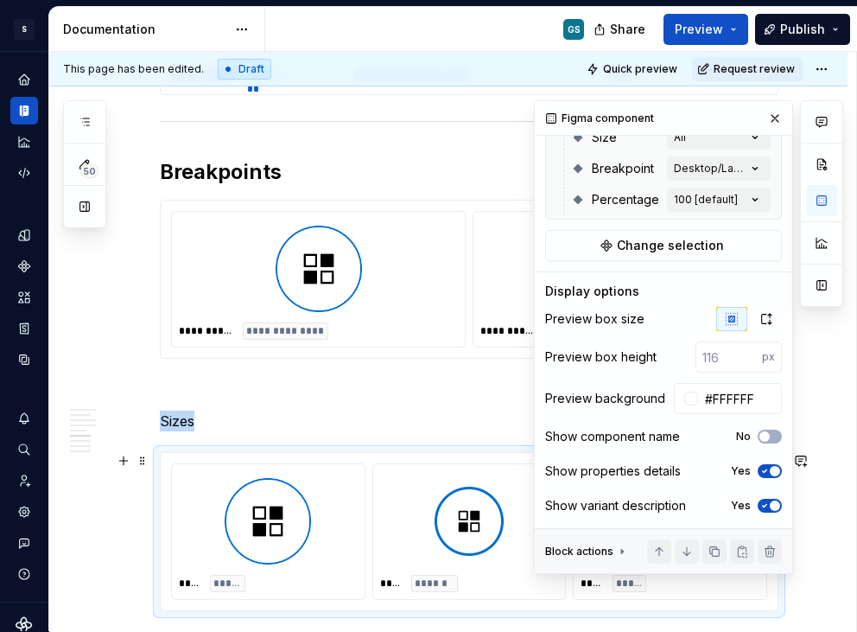
scroll to position [330, 0]
click at [402, 382] on p at bounding box center [469, 389] width 619 height 21
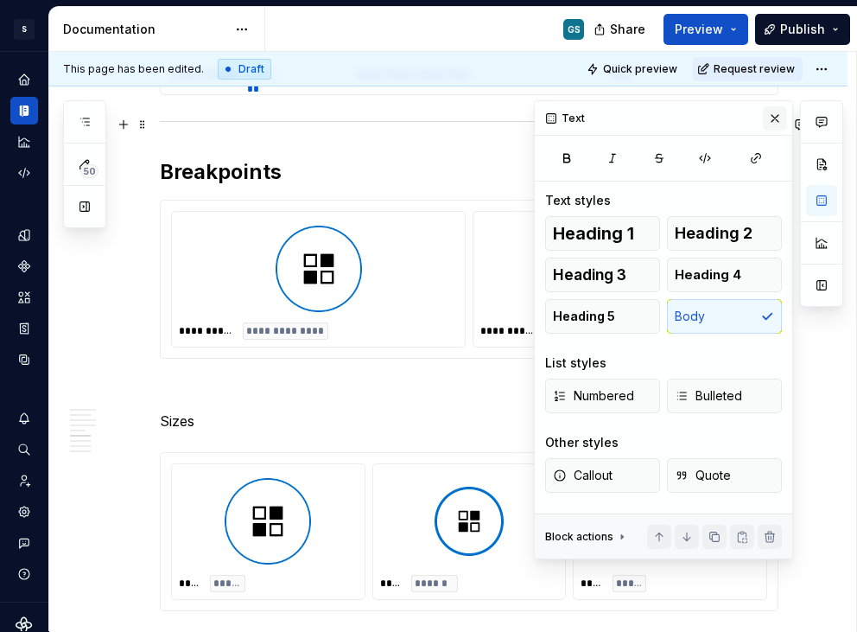
click at [772, 122] on button "button" at bounding box center [775, 118] width 24 height 24
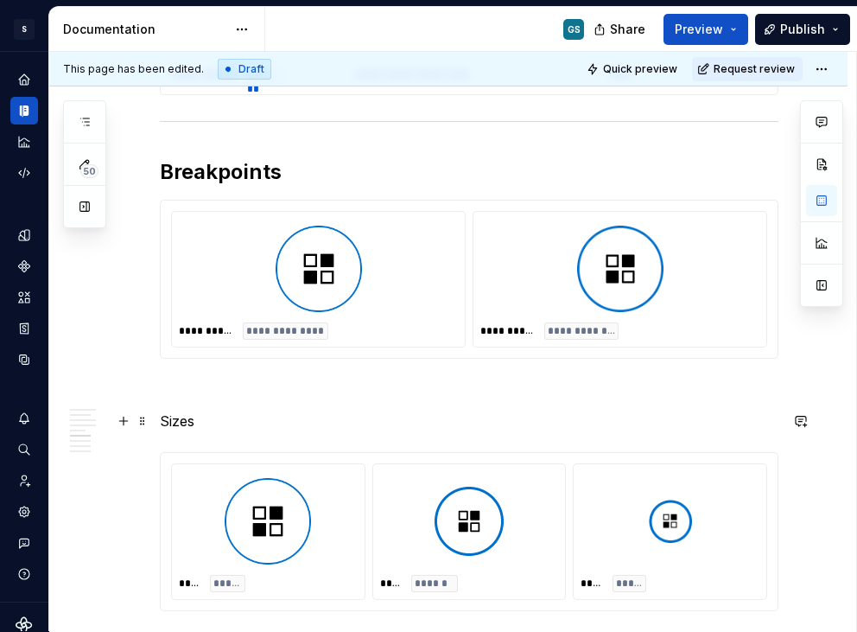
click at [183, 418] on p "Sizes" at bounding box center [469, 420] width 619 height 21
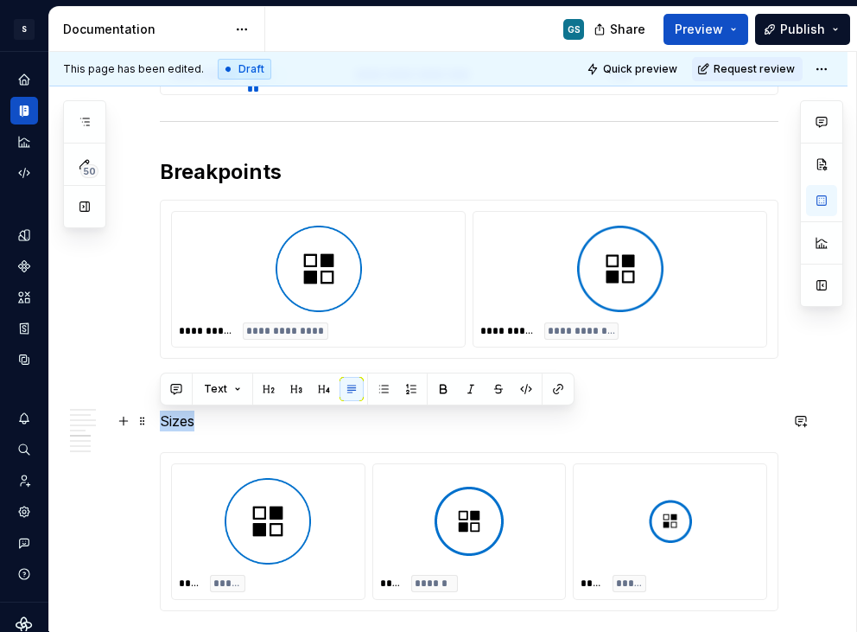
click at [183, 418] on p "Sizes" at bounding box center [469, 420] width 619 height 21
click at [813, 204] on button "button" at bounding box center [821, 200] width 31 height 31
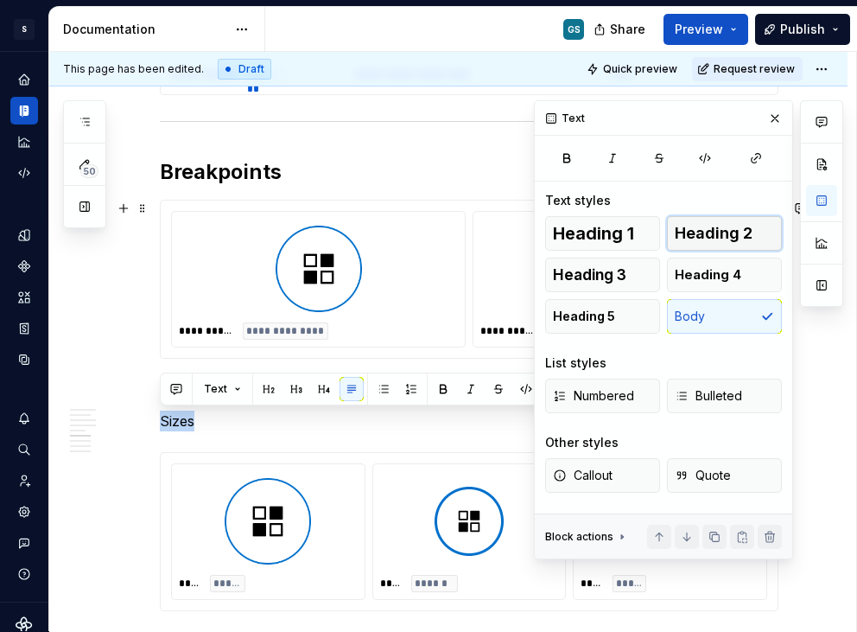
click at [735, 231] on span "Heading 2" at bounding box center [714, 233] width 78 height 17
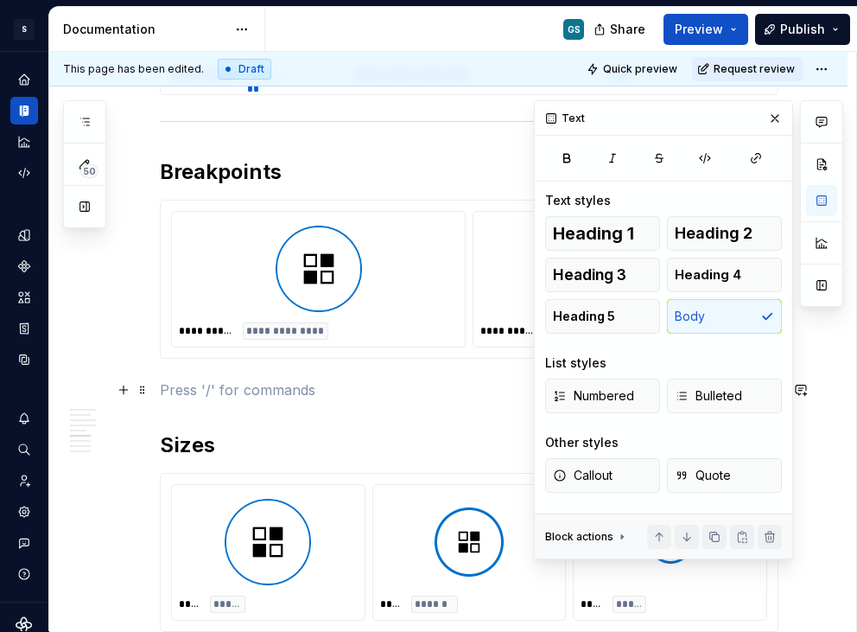
click at [190, 388] on p at bounding box center [469, 389] width 619 height 21
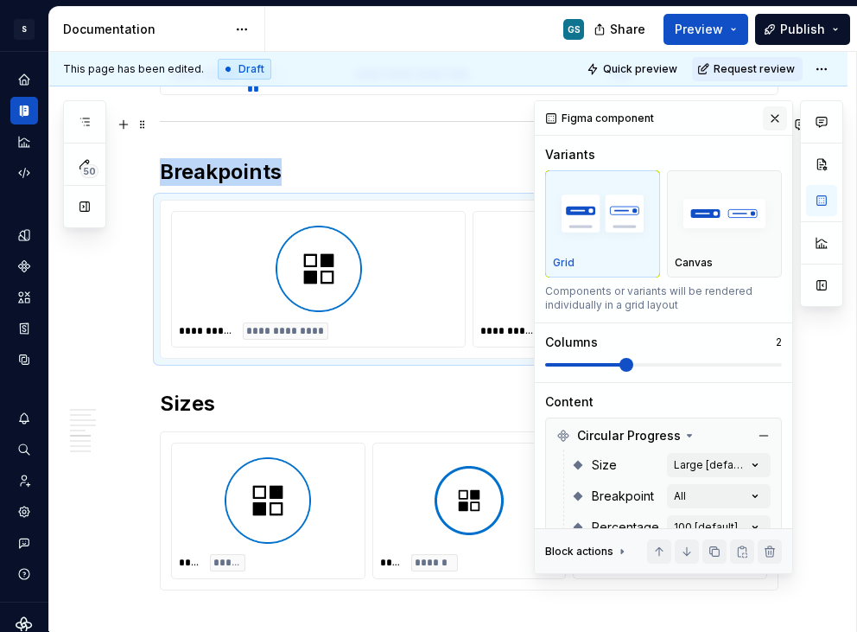
click at [763, 118] on button "button" at bounding box center [775, 118] width 24 height 24
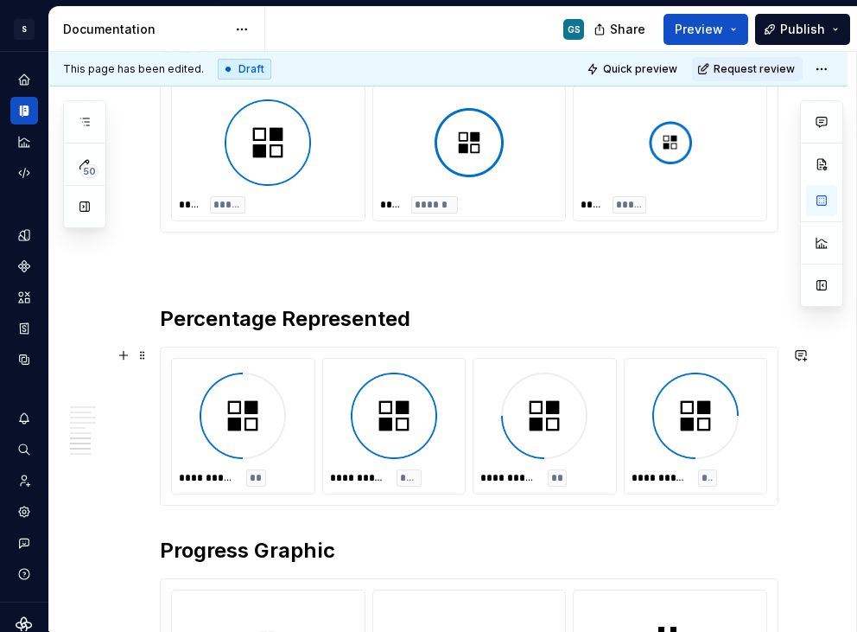
scroll to position [2351, 0]
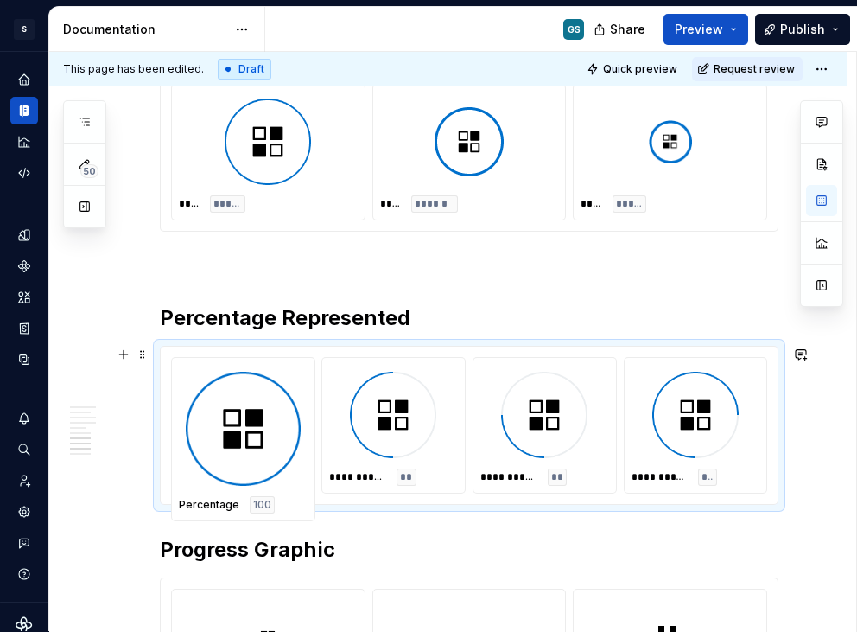
drag, startPoint x: 392, startPoint y: 417, endPoint x: 268, endPoint y: 405, distance: 125.0
click at [273, 404] on body "S Web & [PERSON_NAME] Systems GS Design system data Documentation GS Share Prev…" at bounding box center [428, 316] width 857 height 632
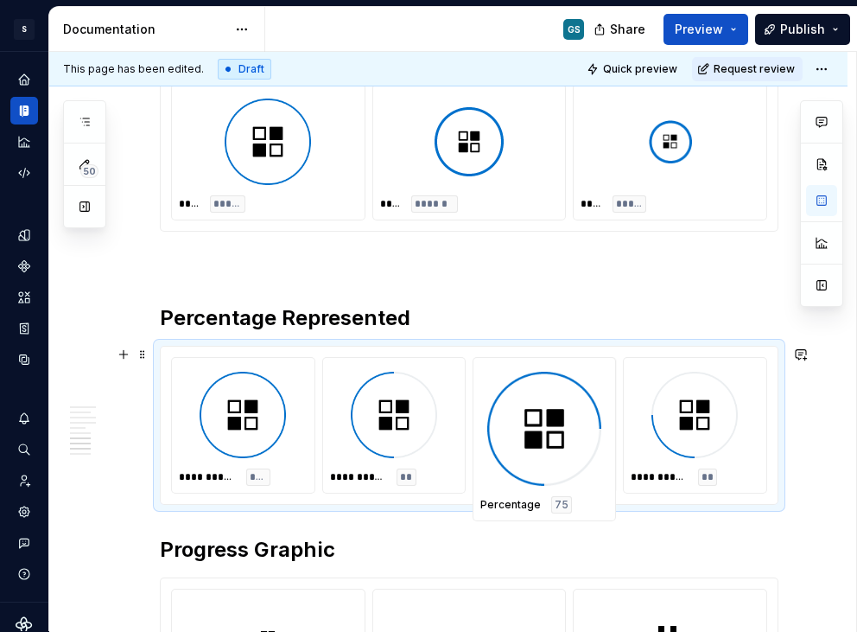
drag, startPoint x: 709, startPoint y: 396, endPoint x: 482, endPoint y: 406, distance: 226.7
click at [485, 405] on body "S Web & [PERSON_NAME] Systems GS Design system data Documentation GS Share Prev…" at bounding box center [428, 316] width 857 height 632
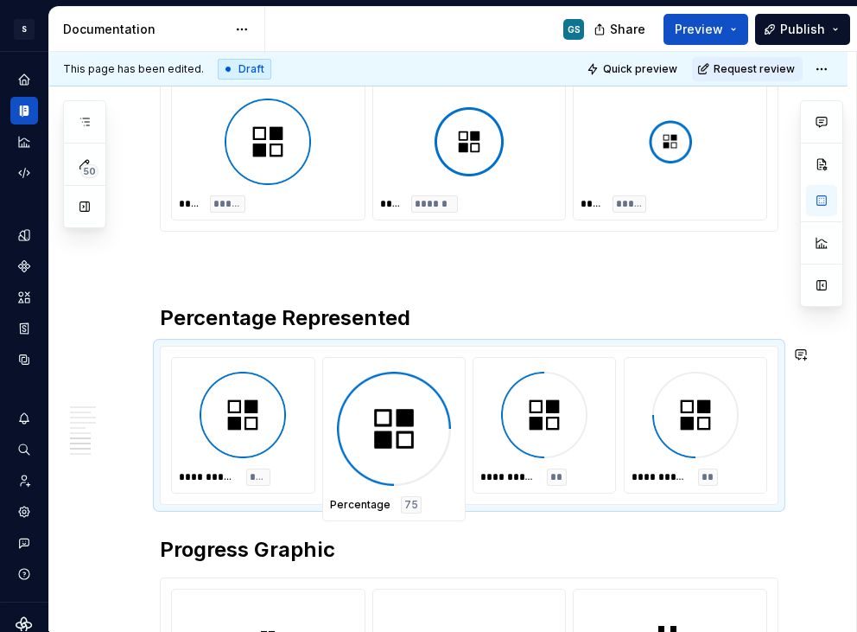
drag, startPoint x: 538, startPoint y: 415, endPoint x: 374, endPoint y: 410, distance: 163.4
click at [378, 410] on body "S Web & [PERSON_NAME] Systems GS Design system data Documentation GS Share Prev…" at bounding box center [428, 316] width 857 height 632
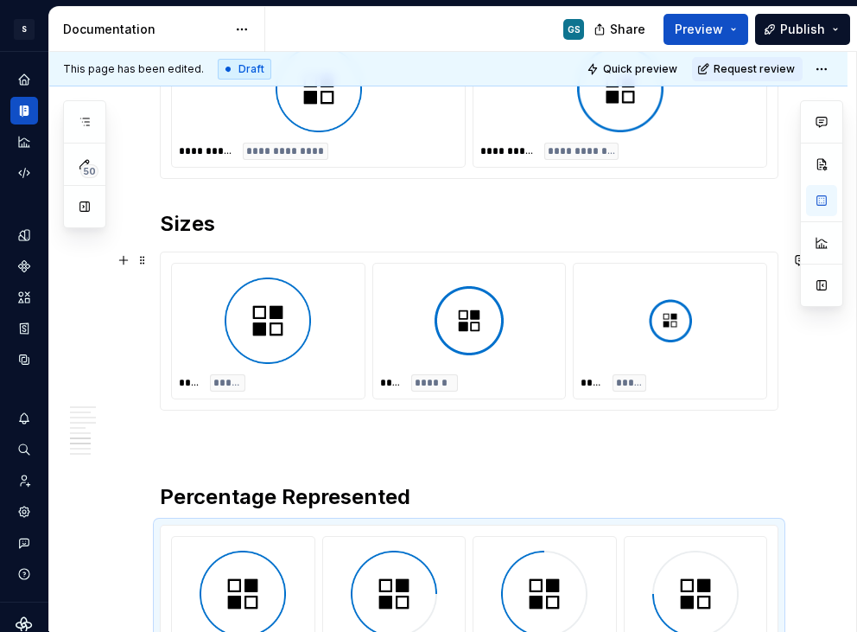
scroll to position [2167, 0]
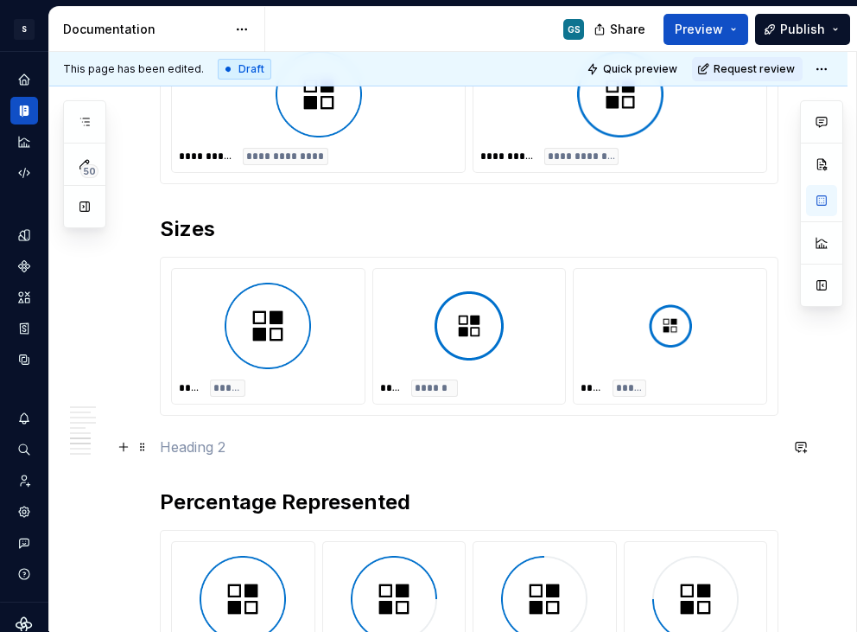
click at [335, 444] on p at bounding box center [469, 446] width 619 height 21
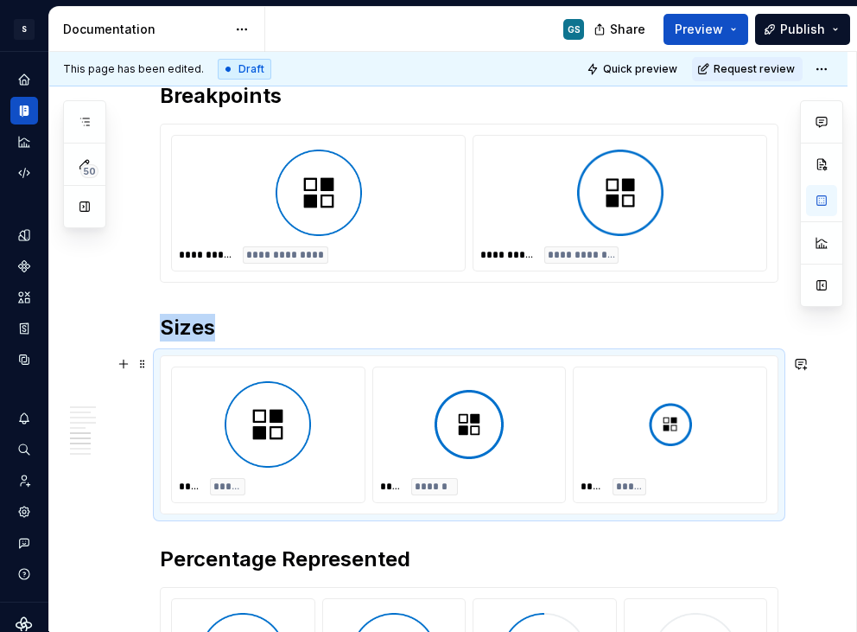
scroll to position [2042, 0]
